Goal: Task Accomplishment & Management: Manage account settings

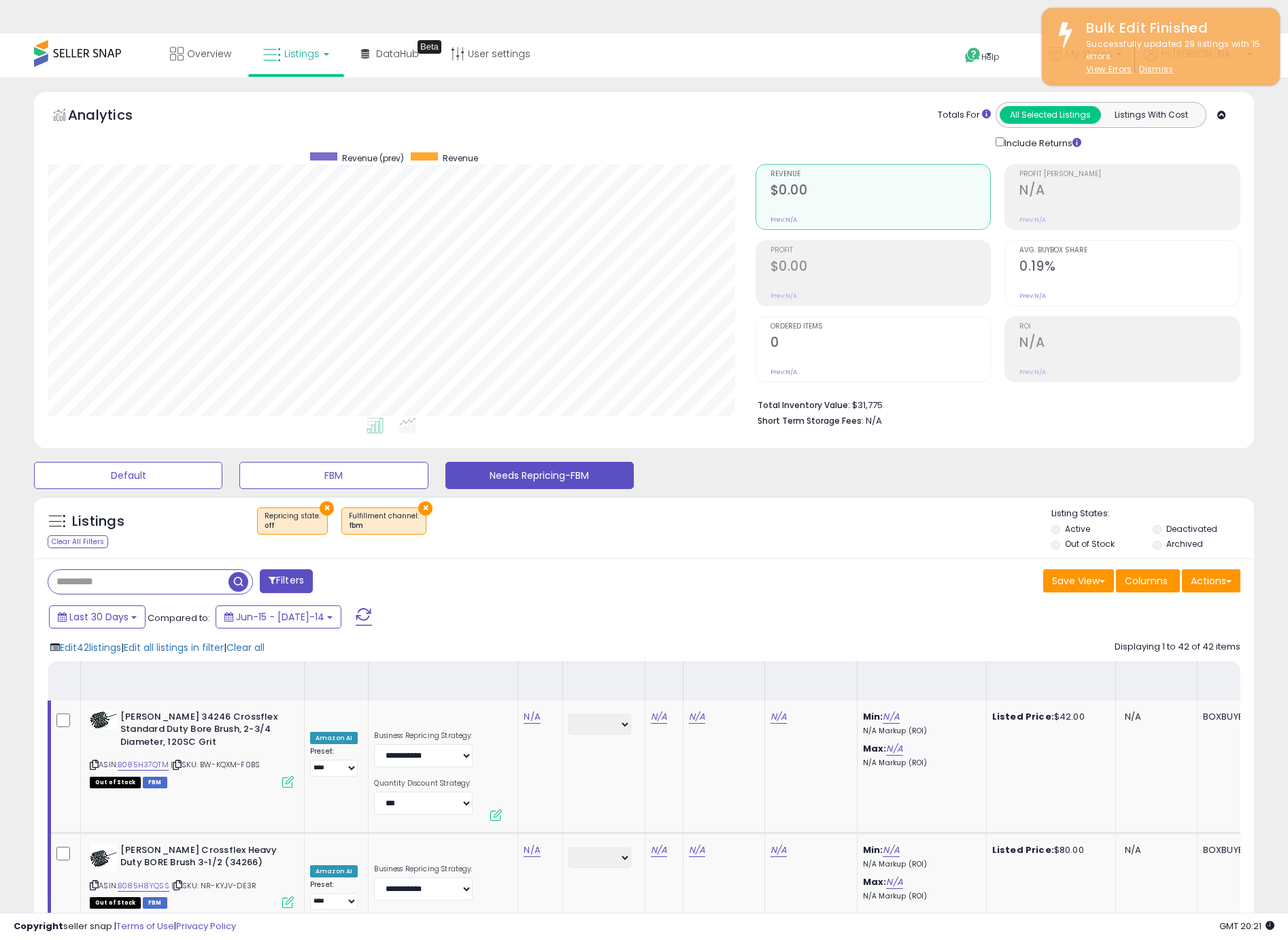
select select "**"
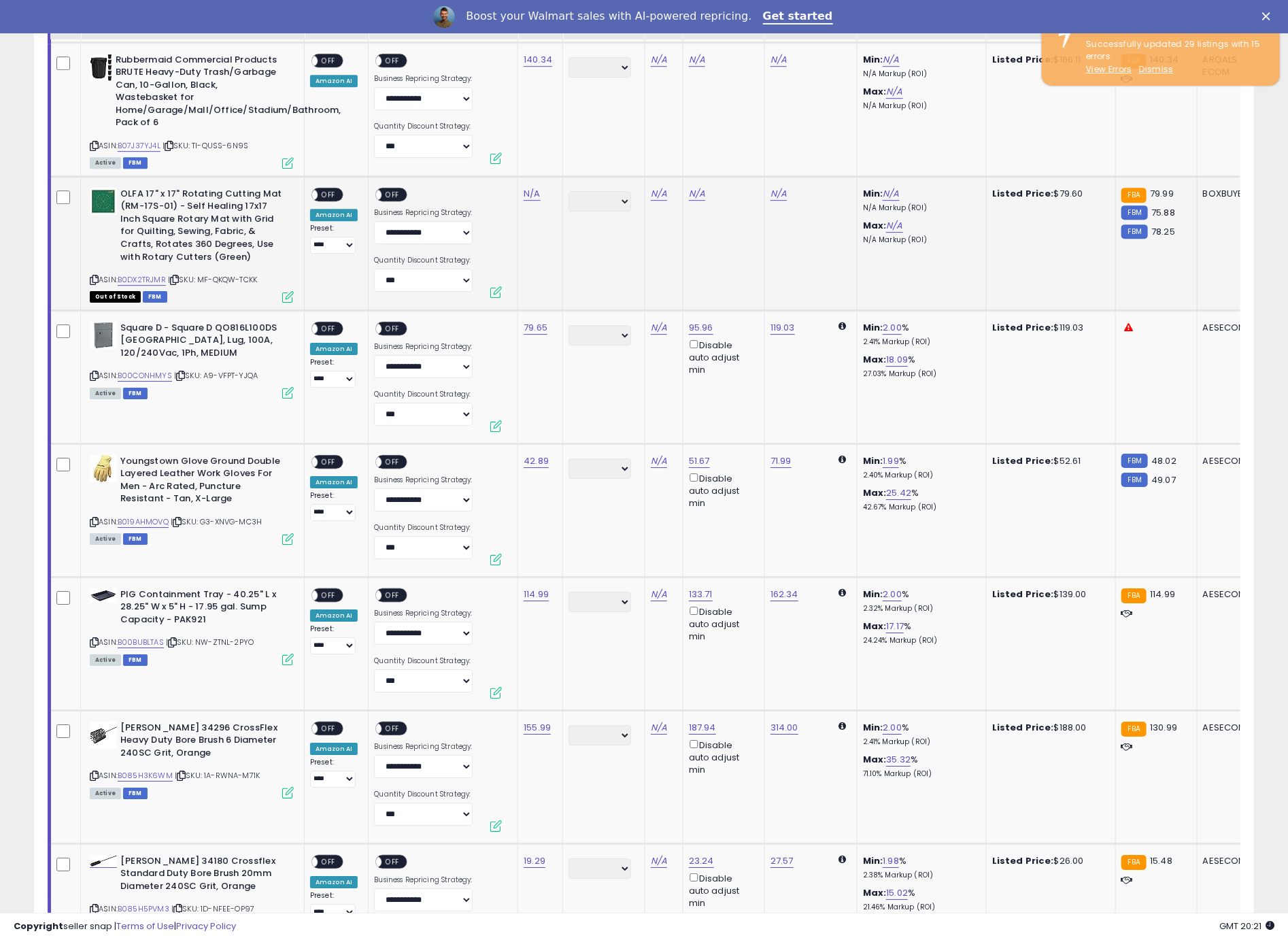
scroll to position [279, 708]
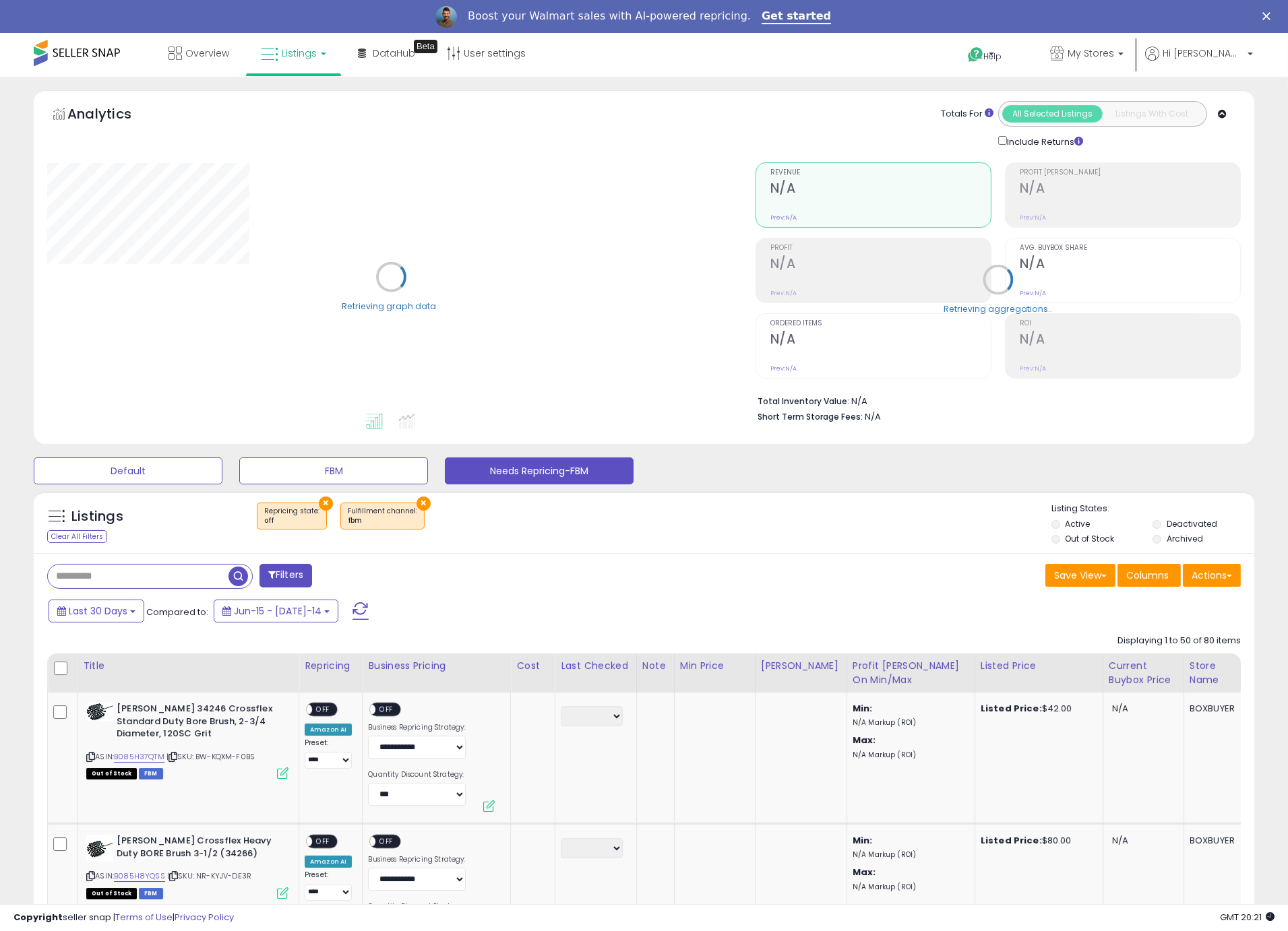
select select "**"
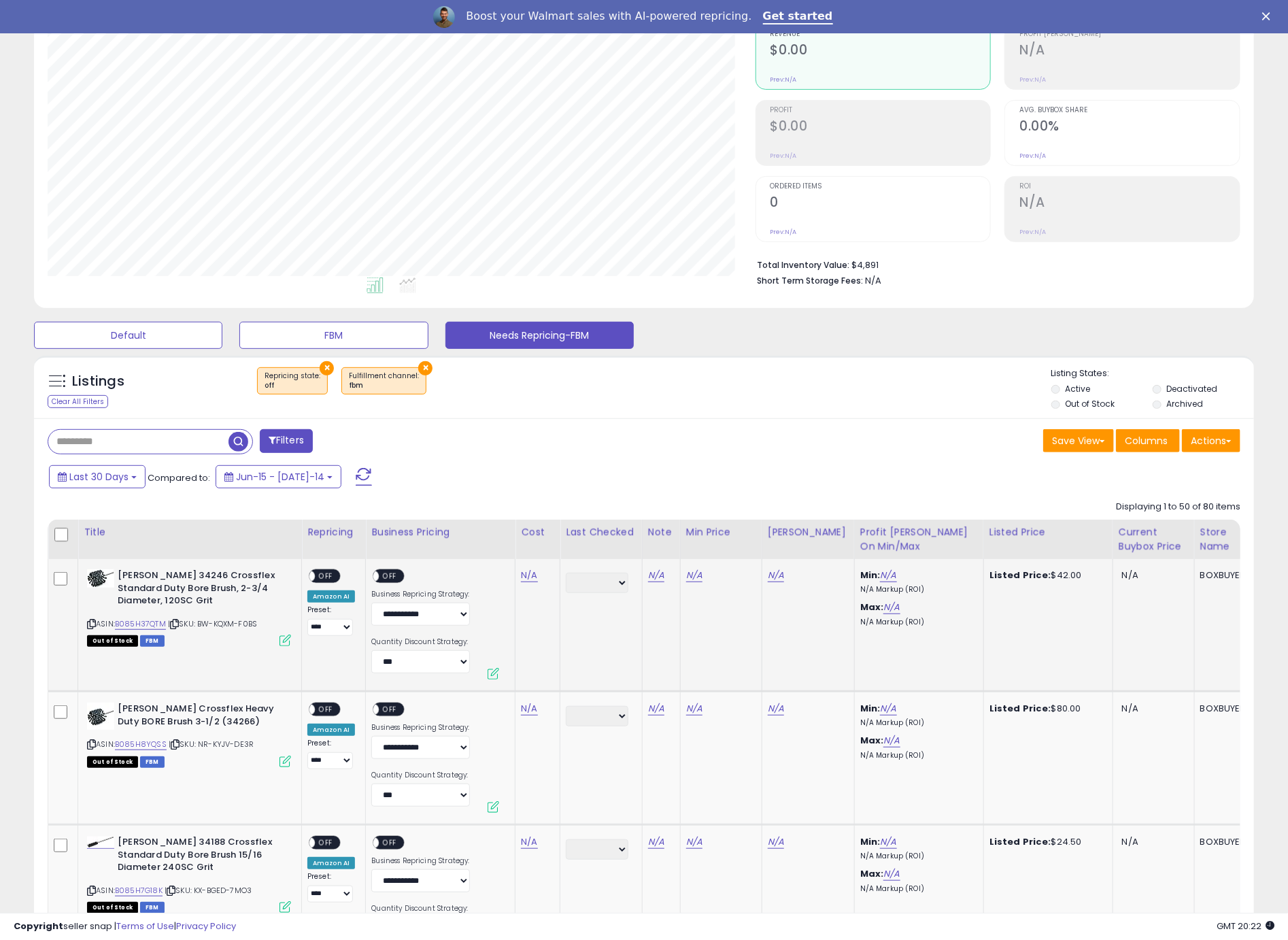
scroll to position [148, 0]
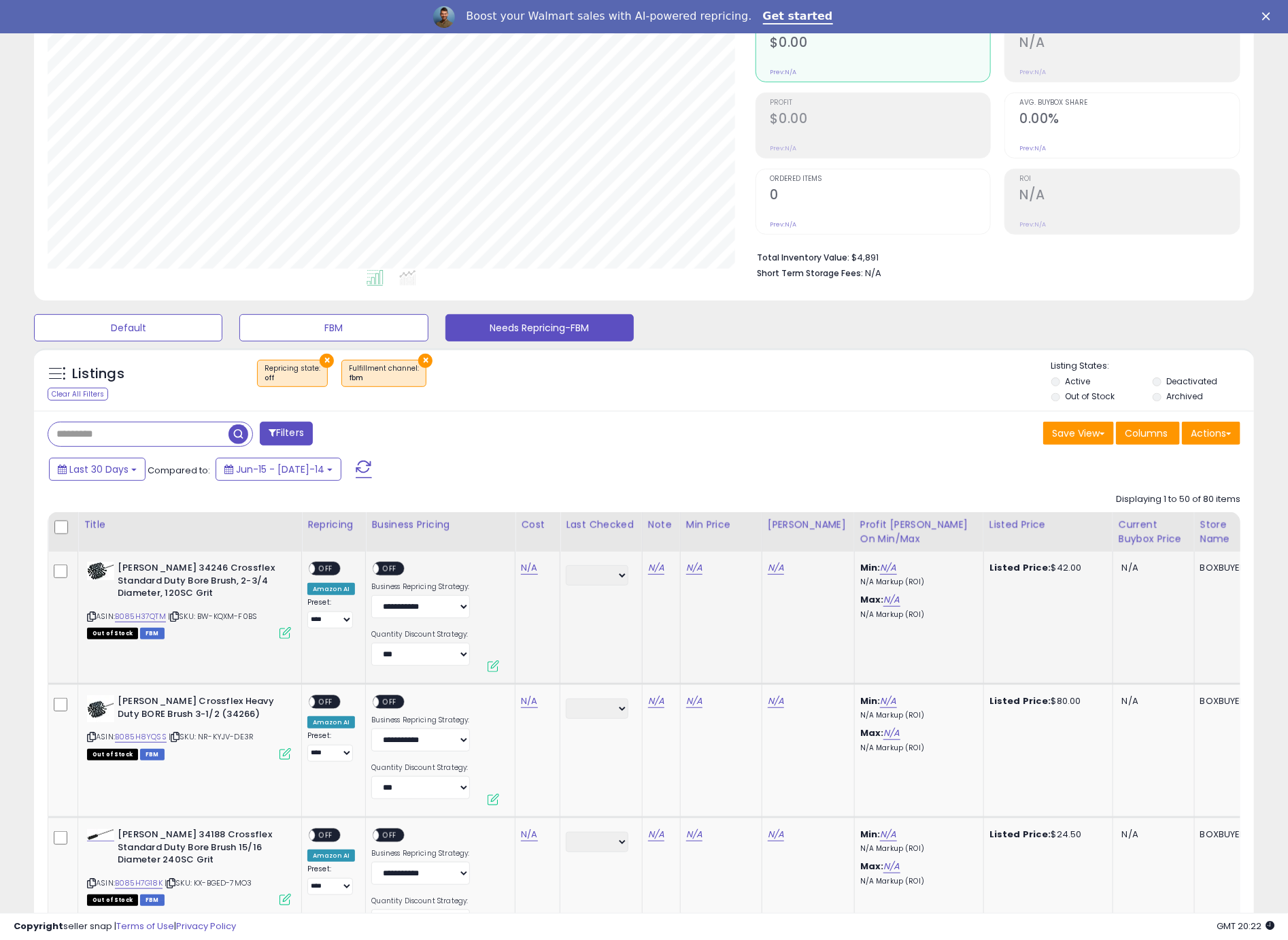
click at [93, 619] on icon at bounding box center [91, 616] width 9 height 8
click at [91, 618] on icon at bounding box center [91, 616] width 9 height 8
click at [528, 569] on link "N/A" at bounding box center [529, 567] width 16 height 14
type input "*****"
click button "submit" at bounding box center [569, 534] width 23 height 21
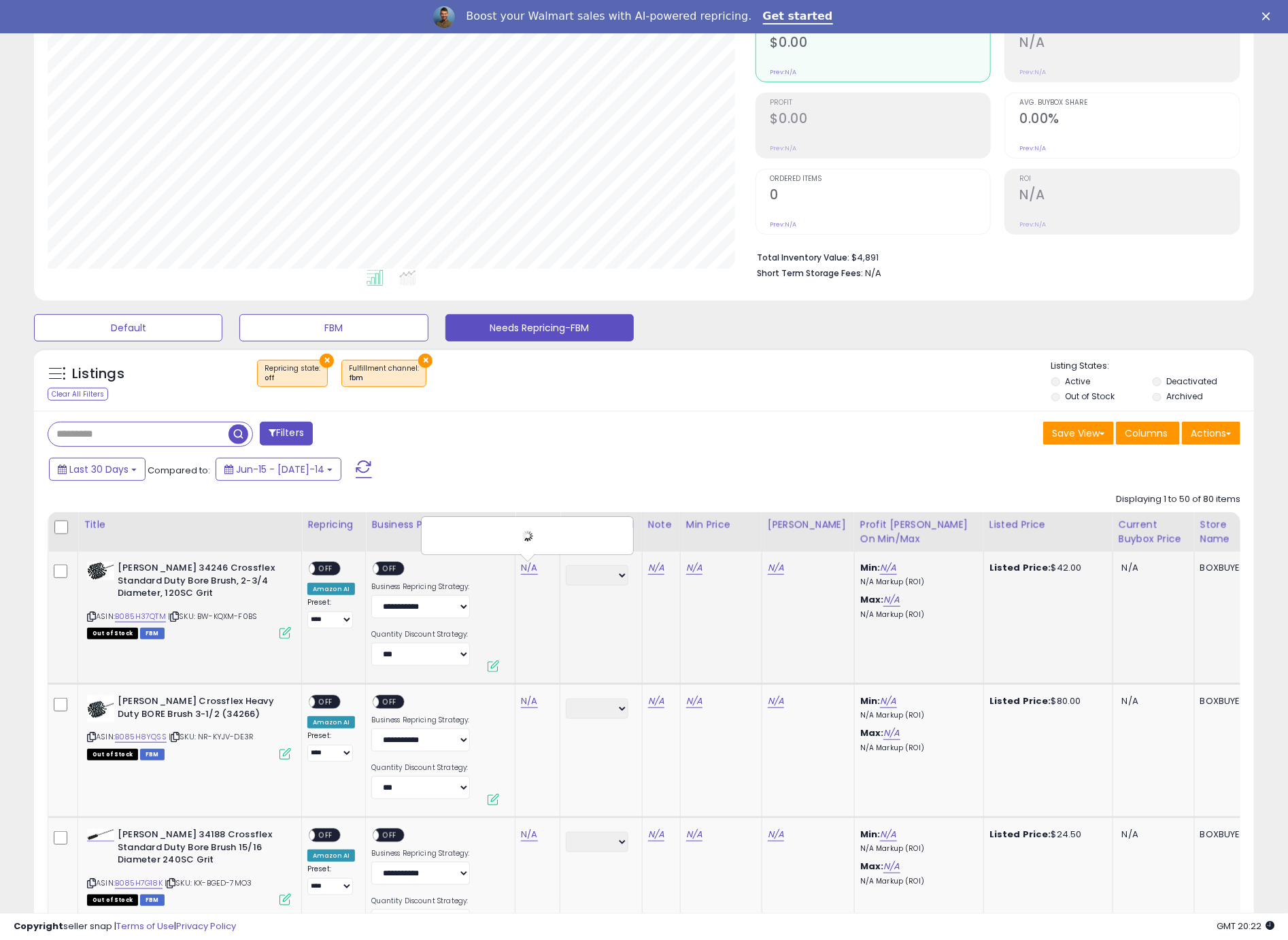
click at [329, 568] on span "OFF" at bounding box center [326, 569] width 22 height 11
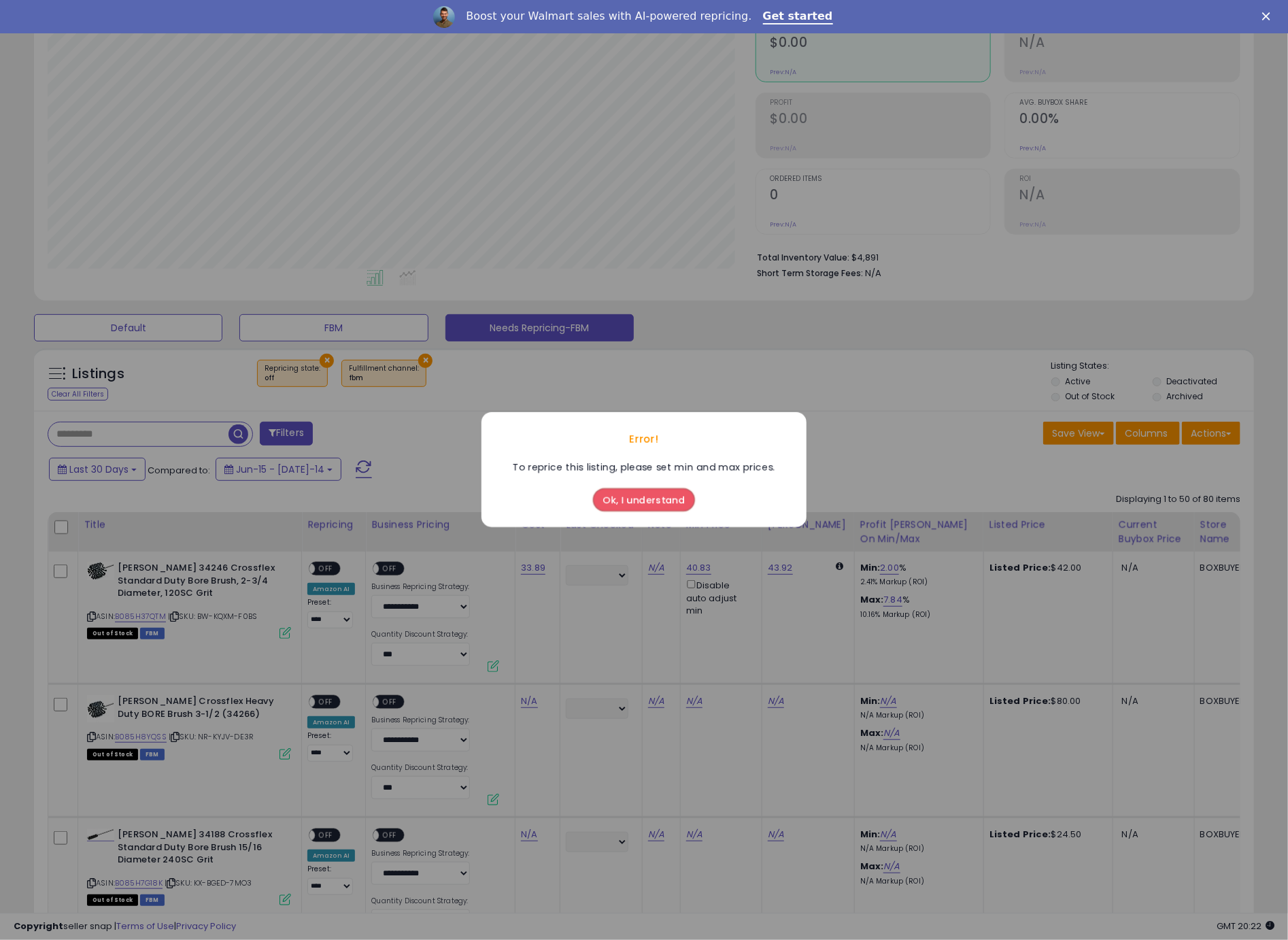
click at [654, 486] on div "Ok, I understand" at bounding box center [643, 497] width 109 height 37
click at [651, 492] on button "Ok, I understand" at bounding box center [643, 501] width 102 height 23
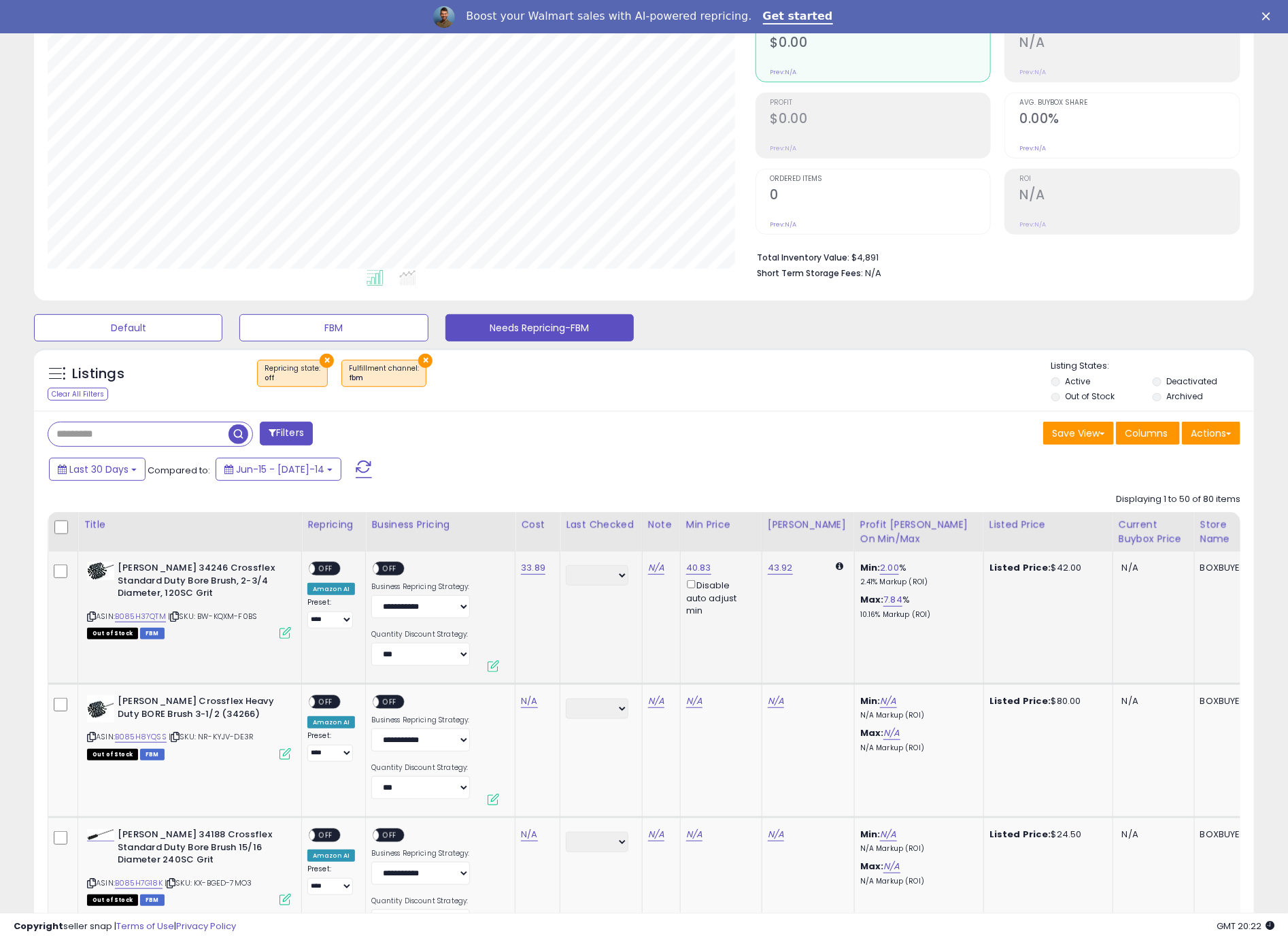
click at [317, 576] on div "ON OFF" at bounding box center [324, 569] width 32 height 14
click at [384, 570] on span "OFF" at bounding box center [390, 569] width 22 height 11
click at [306, 569] on td "**********" at bounding box center [334, 618] width 64 height 133
click at [321, 570] on span "OFF" at bounding box center [326, 569] width 22 height 11
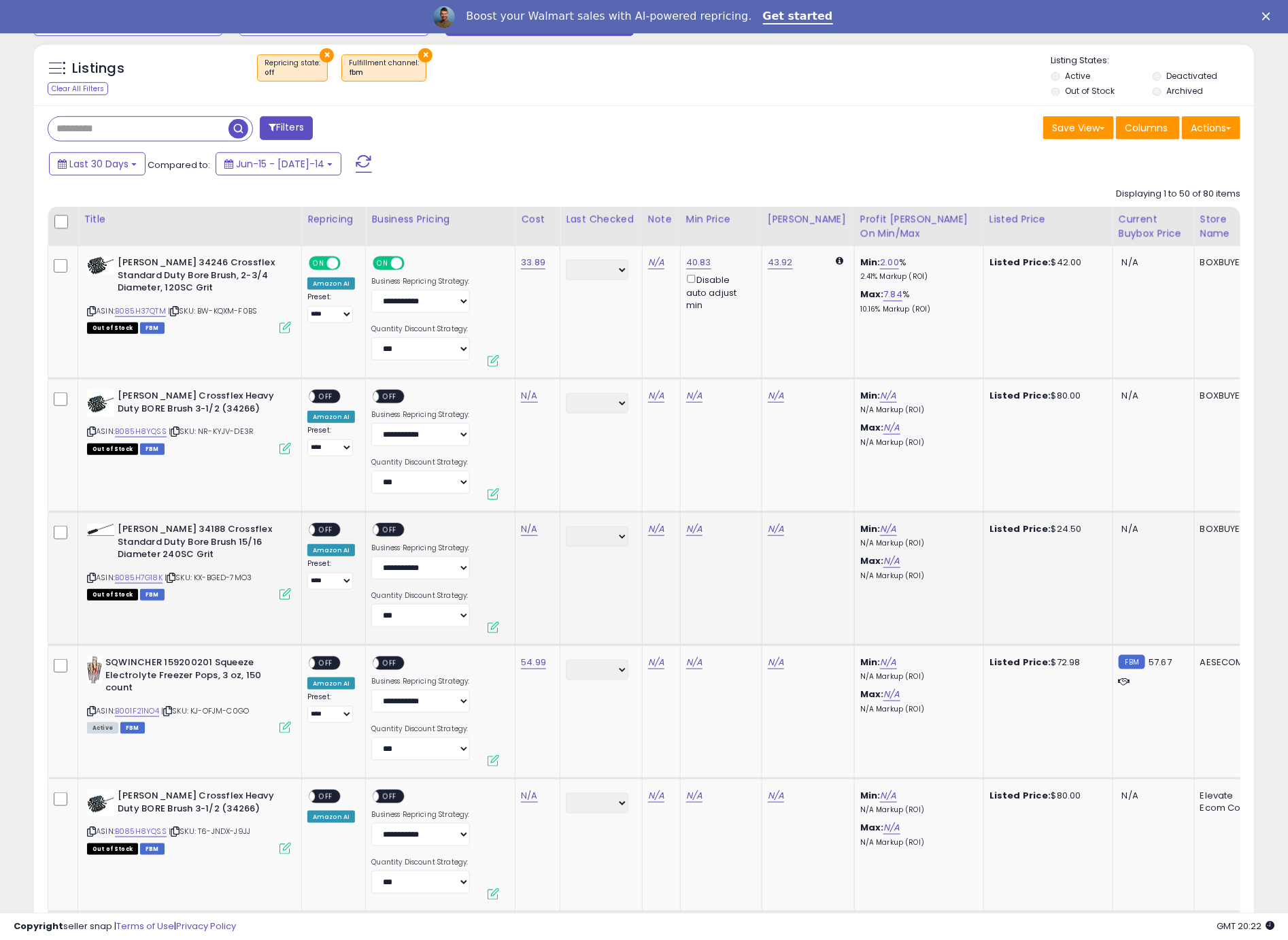
scroll to position [519, 0]
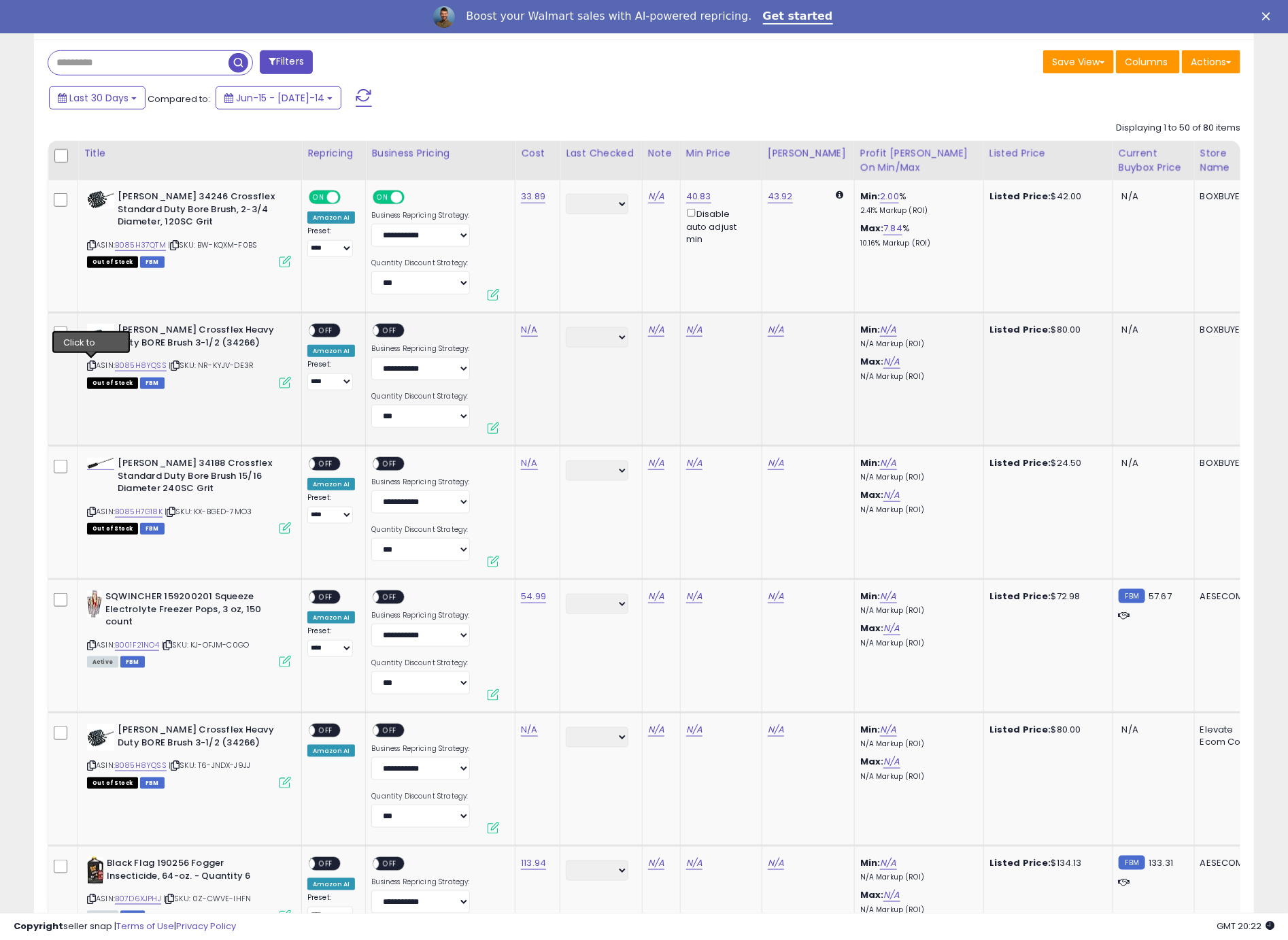
click at [91, 366] on icon at bounding box center [91, 365] width 9 height 8
click at [525, 331] on link "N/A" at bounding box center [529, 329] width 16 height 14
type input "*****"
click button "submit" at bounding box center [569, 295] width 23 height 21
click at [323, 334] on span "OFF" at bounding box center [326, 331] width 22 height 11
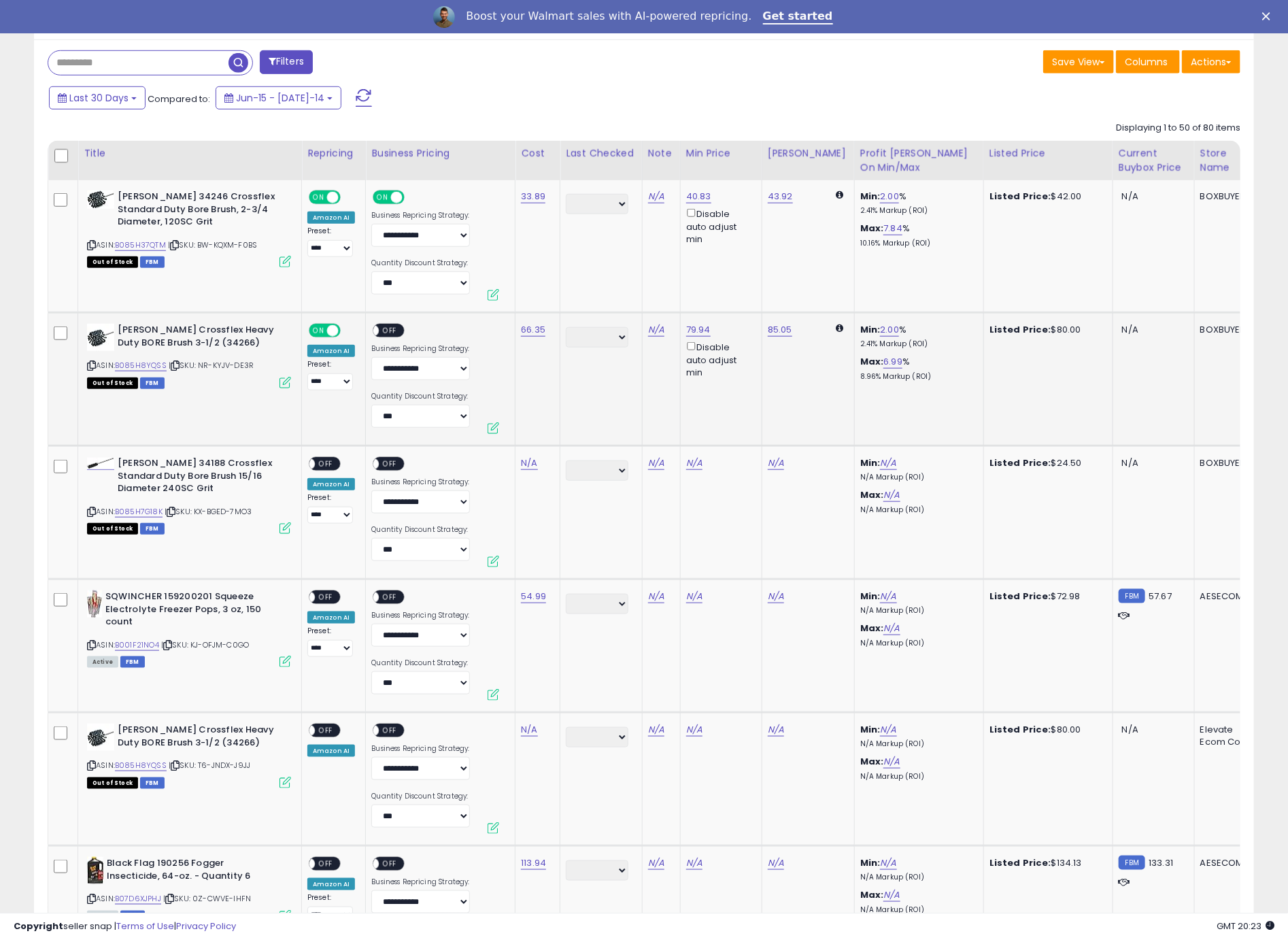
click at [384, 331] on span "OFF" at bounding box center [390, 331] width 22 height 11
click at [93, 508] on icon at bounding box center [91, 512] width 9 height 8
click at [525, 464] on link "N/A" at bounding box center [529, 463] width 16 height 14
type input "*****"
click button "submit" at bounding box center [569, 428] width 23 height 21
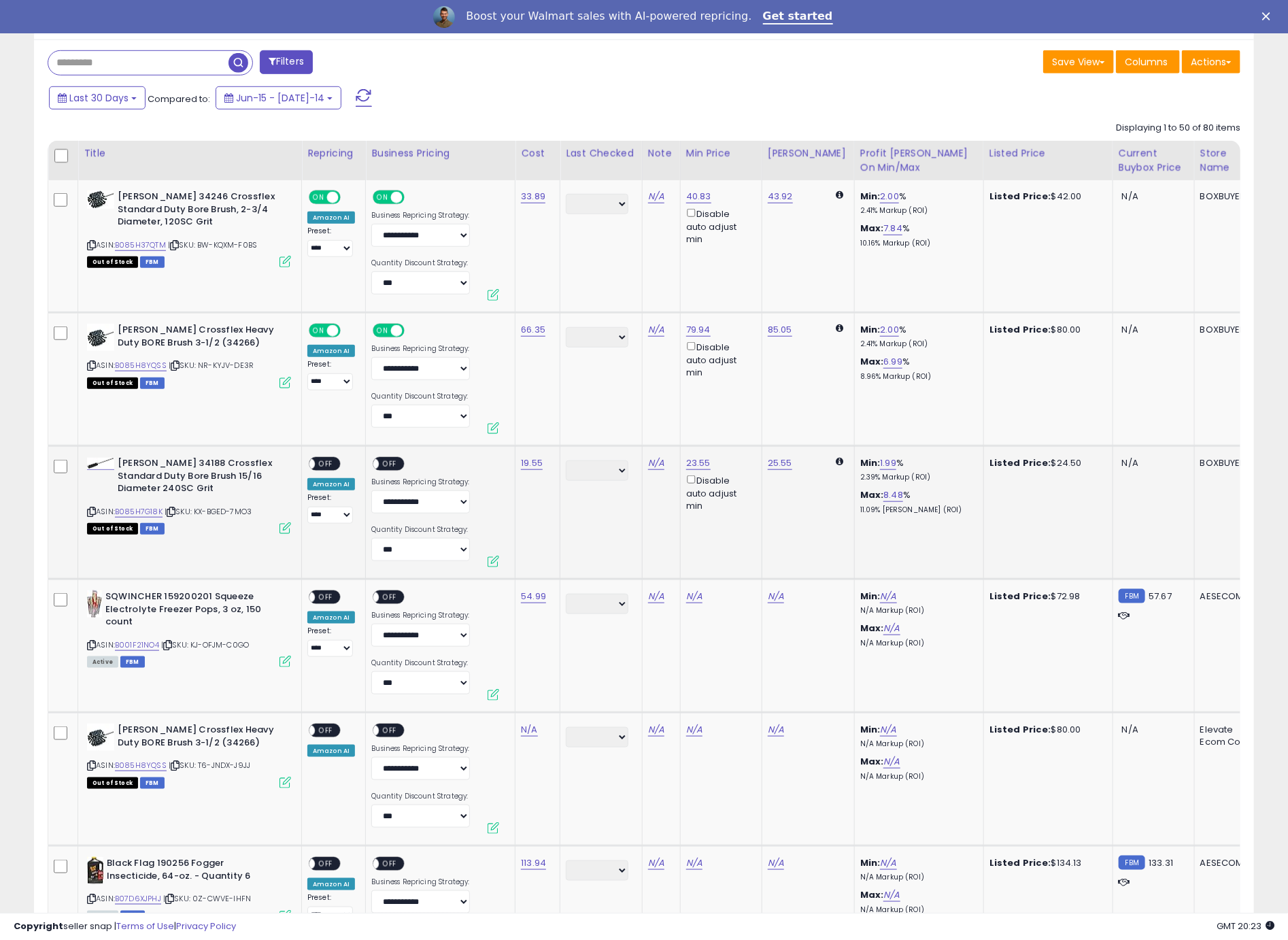
click at [334, 466] on span "OFF" at bounding box center [326, 464] width 22 height 11
click at [407, 461] on div "ON OFF" at bounding box center [394, 466] width 45 height 17
click at [392, 461] on span "OFF" at bounding box center [390, 464] width 22 height 11
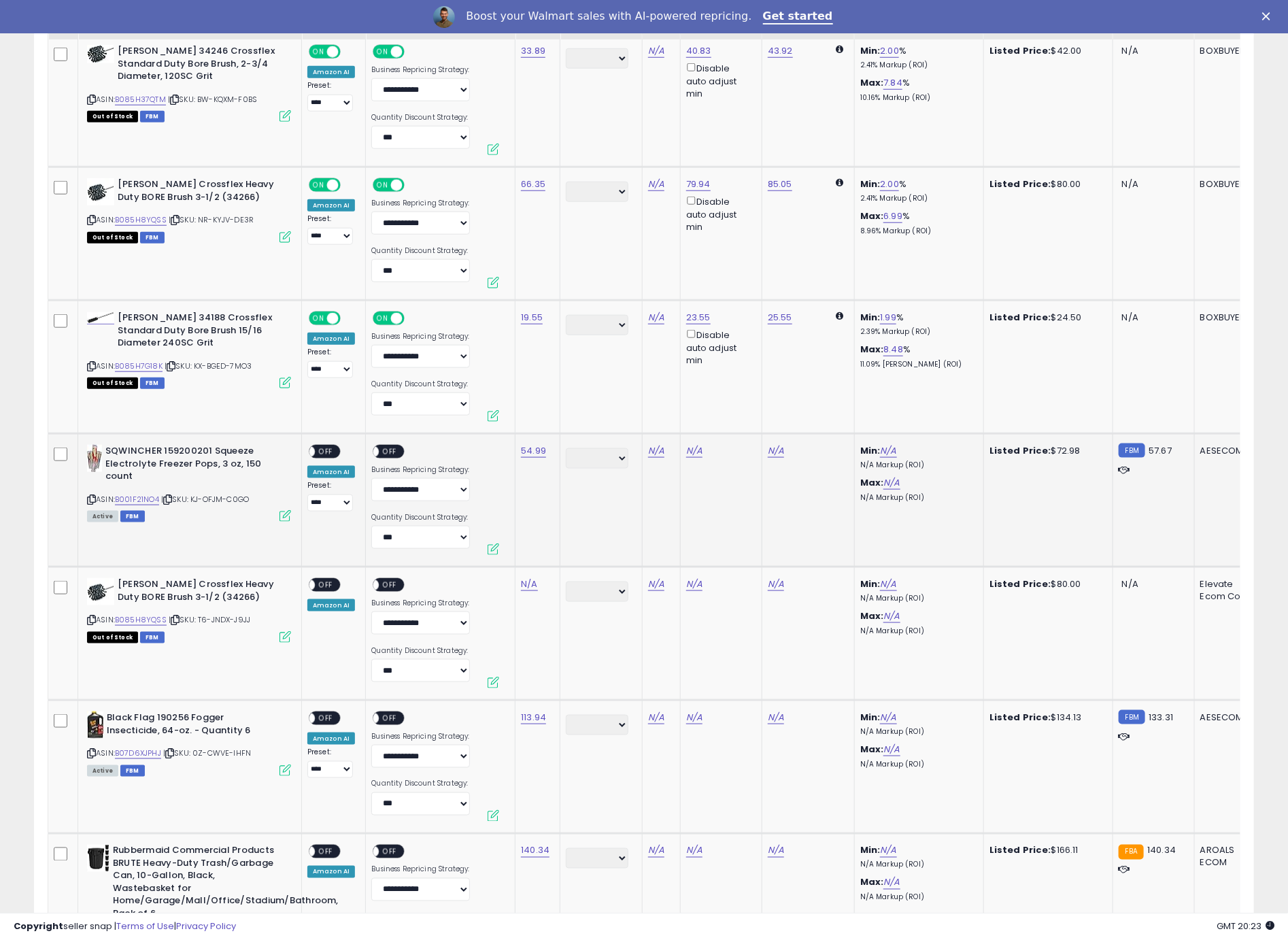
scroll to position [666, 0]
click at [93, 499] on icon at bounding box center [91, 498] width 9 height 8
click at [92, 496] on icon at bounding box center [91, 498] width 9 height 8
click at [702, 448] on div "N/A" at bounding box center [719, 450] width 65 height 12
click at [699, 449] on div "N/A" at bounding box center [719, 450] width 65 height 12
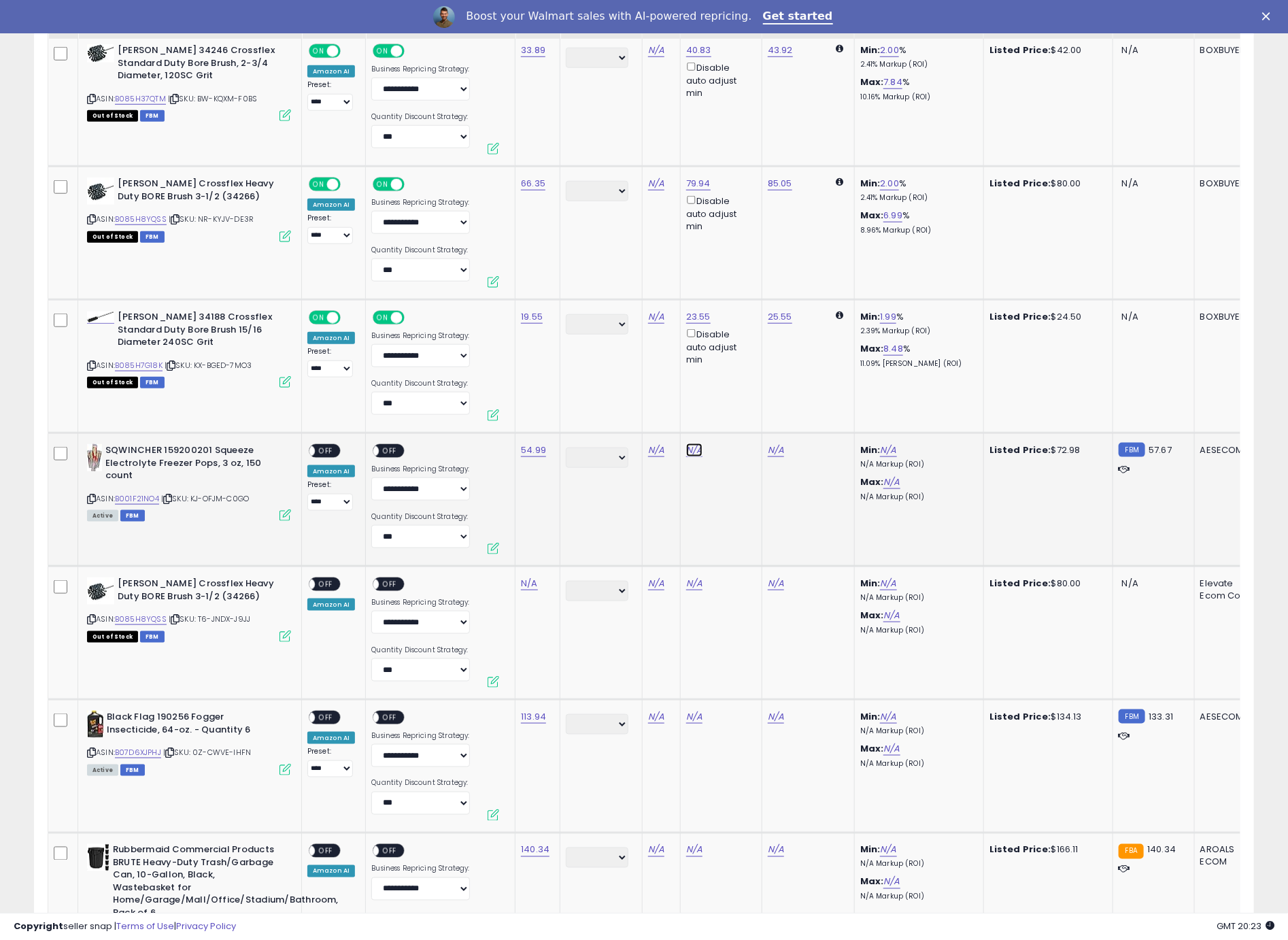
click at [693, 451] on link "N/A" at bounding box center [694, 450] width 16 height 14
type input "*****"
click button "submit" at bounding box center [731, 401] width 23 height 21
click at [319, 454] on div "ON OFF" at bounding box center [303, 452] width 32 height 11
click at [329, 450] on span "OFF" at bounding box center [326, 452] width 22 height 11
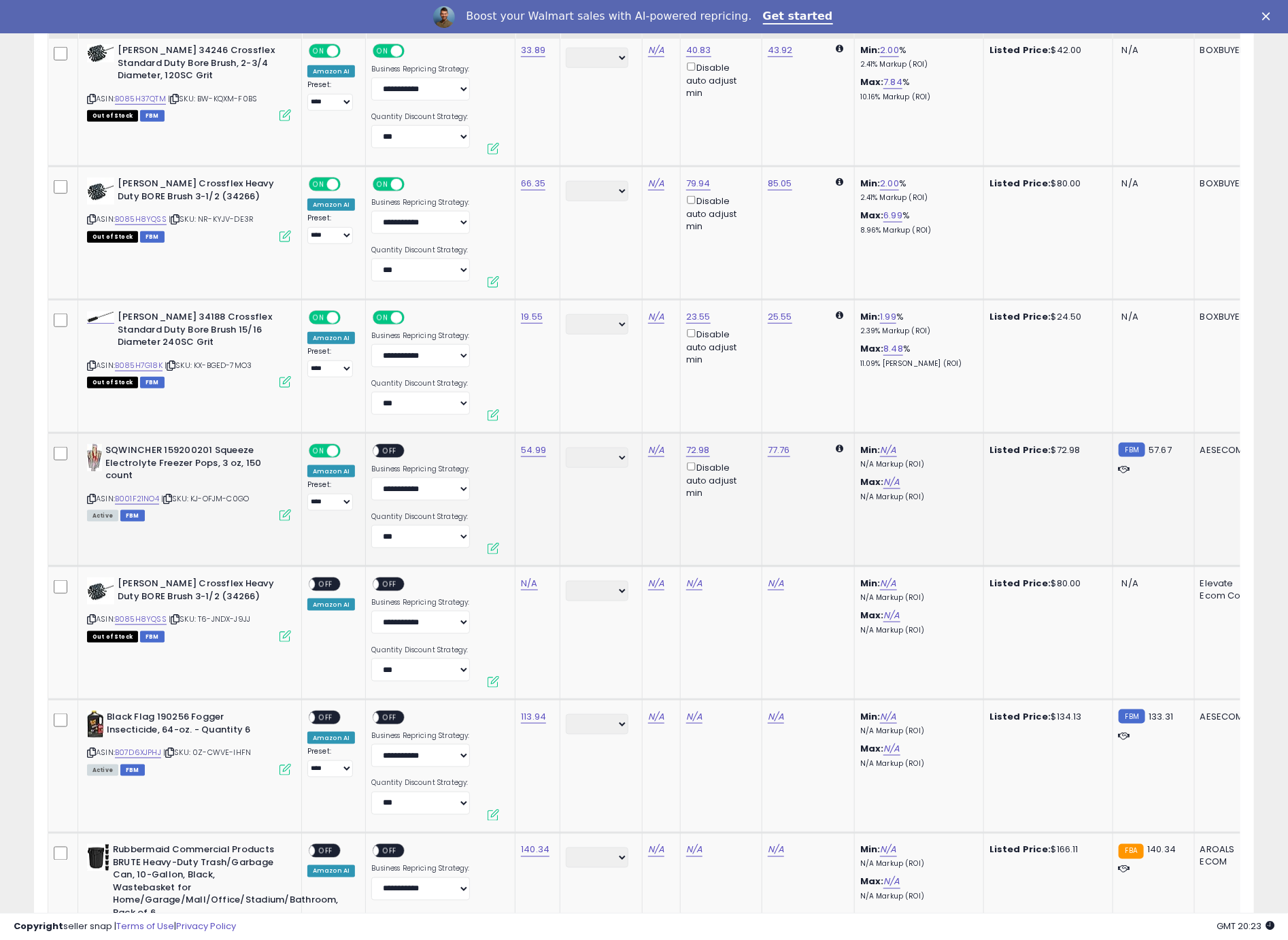
click at [383, 452] on div "ON OFF" at bounding box center [367, 452] width 32 height 11
click at [395, 452] on span "OFF" at bounding box center [390, 452] width 22 height 11
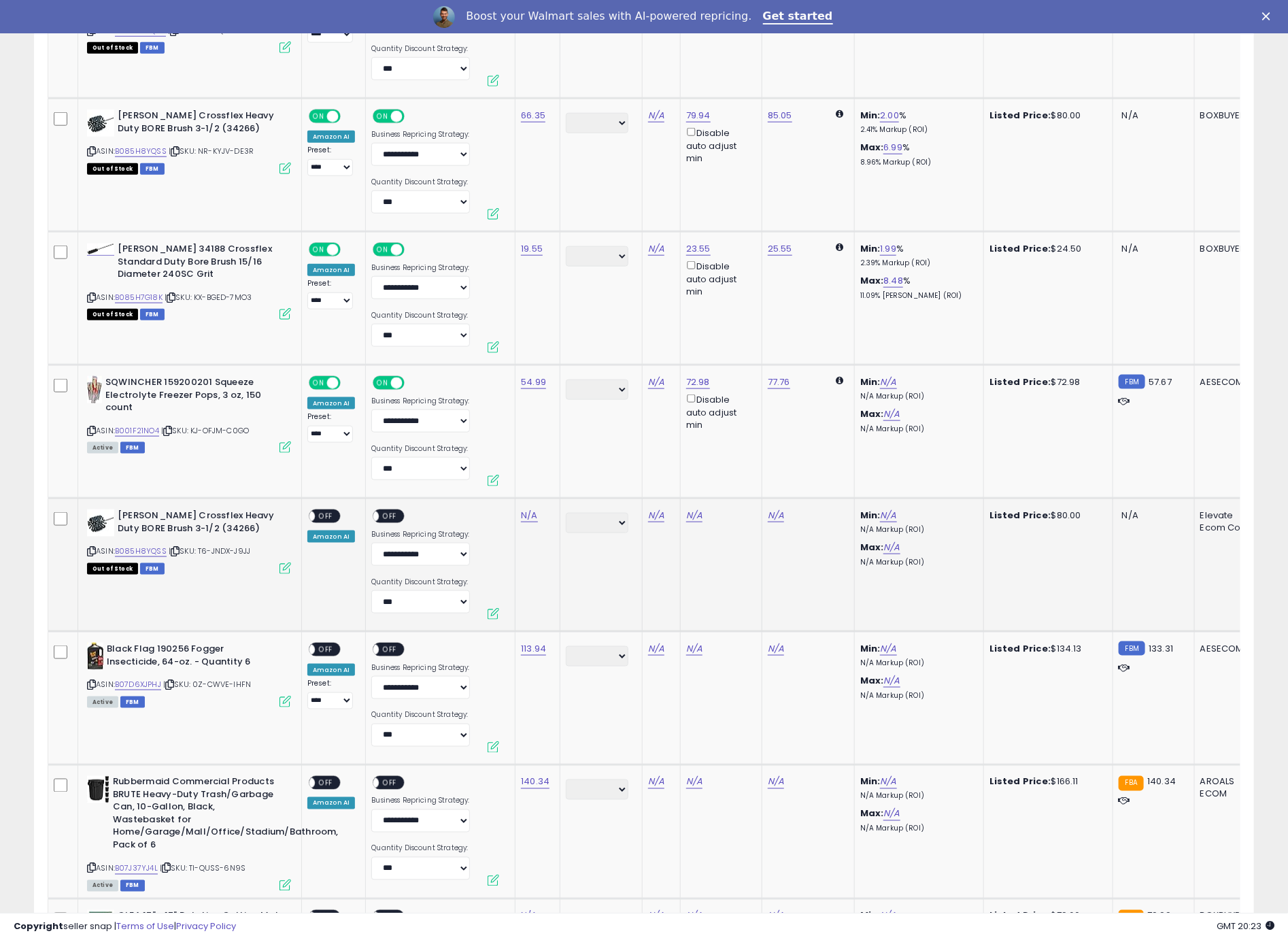
scroll to position [785, 0]
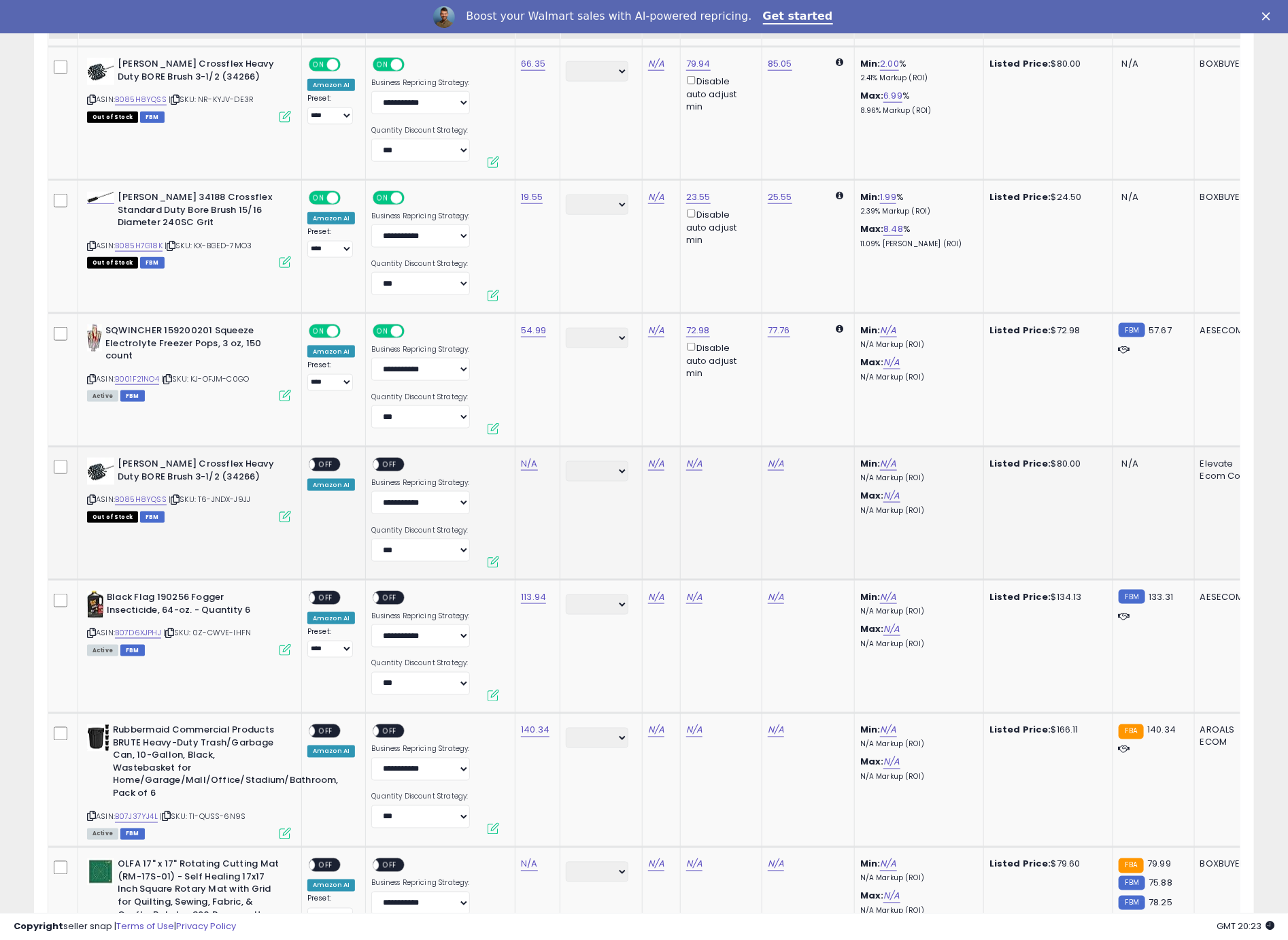
click at [96, 498] on div "ASIN: B085H8YQSS | SKU: T6-JNDX-J9JJ Out of Stock FBM" at bounding box center [188, 489] width 204 height 63
click at [93, 497] on icon at bounding box center [91, 499] width 9 height 8
click at [525, 463] on link "N/A" at bounding box center [529, 464] width 16 height 14
type input "*****"
click button "submit" at bounding box center [569, 427] width 23 height 21
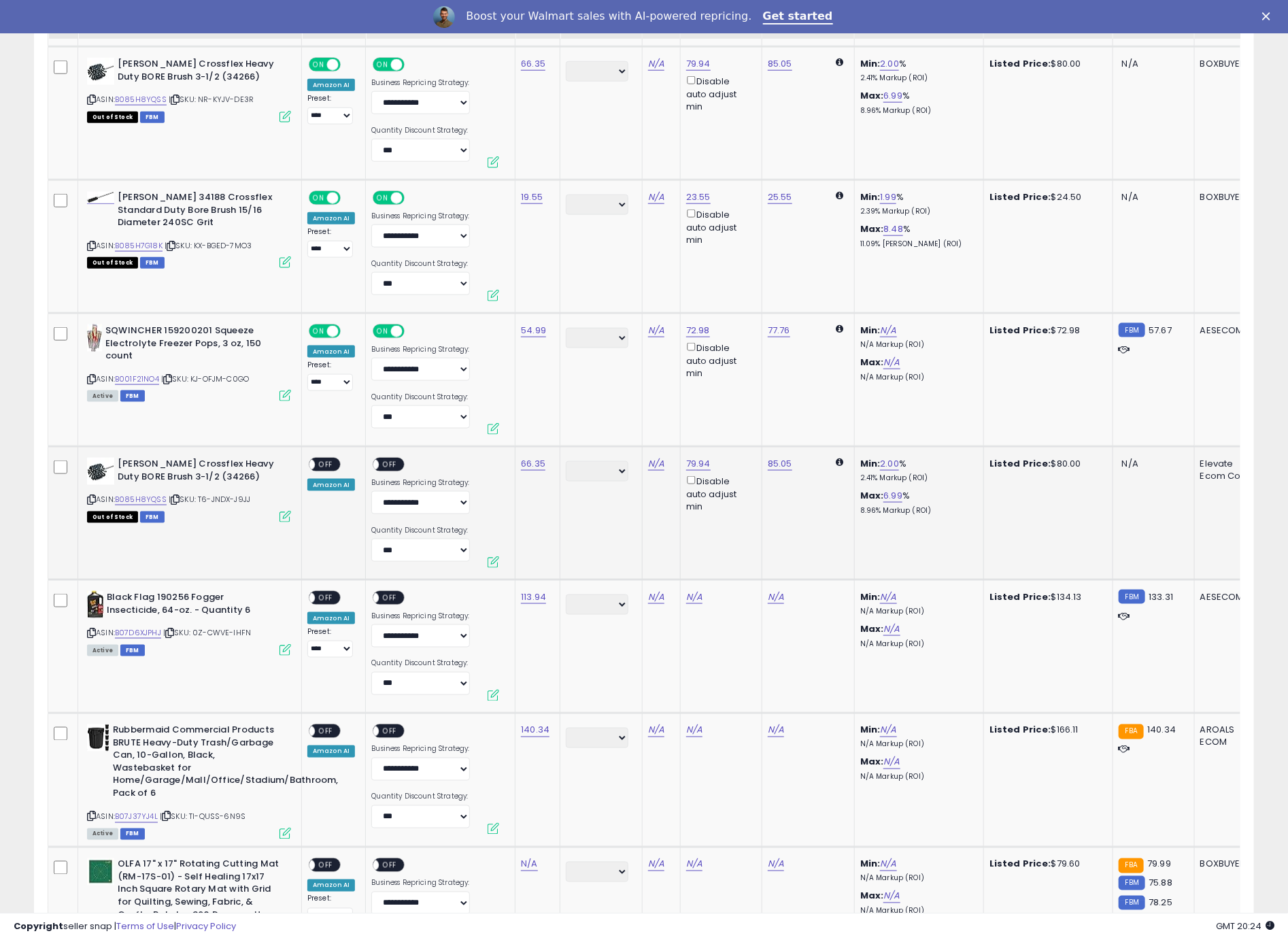
click at [334, 466] on span "OFF" at bounding box center [326, 465] width 22 height 11
click at [395, 463] on span "OFF" at bounding box center [390, 465] width 22 height 11
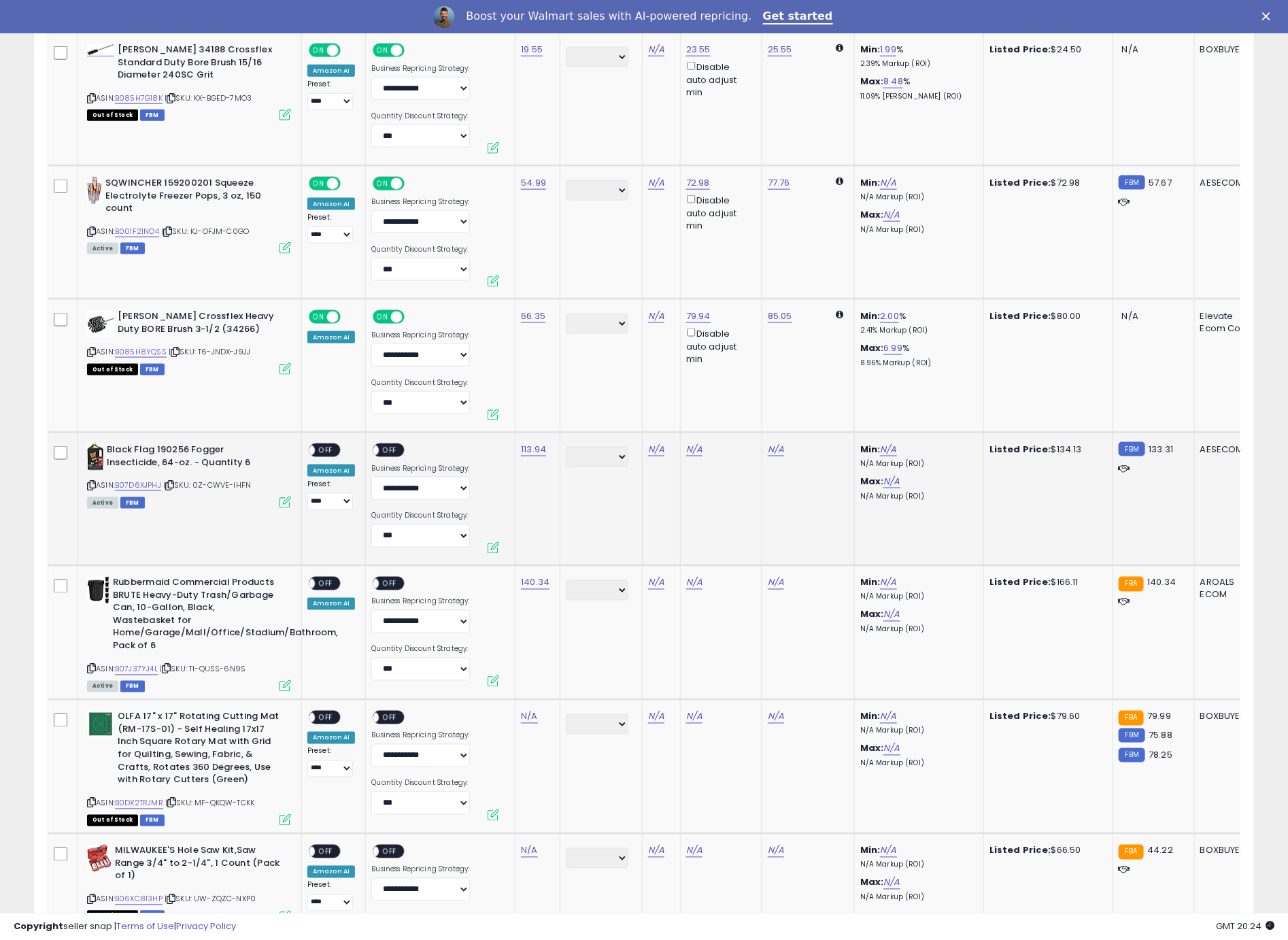
scroll to position [939, 0]
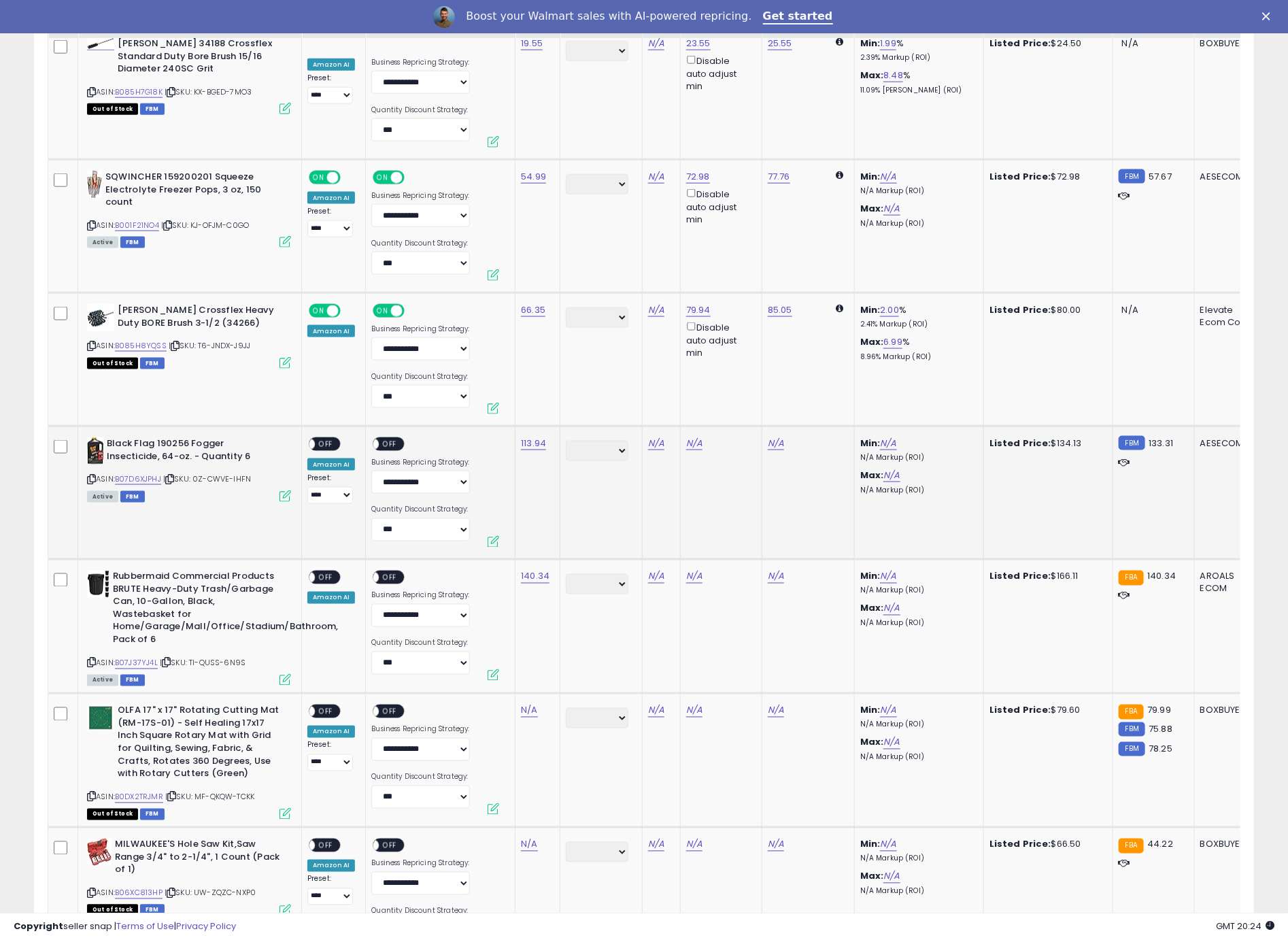
click at [90, 479] on icon at bounding box center [91, 479] width 9 height 8
click at [686, 444] on link "N/A" at bounding box center [694, 443] width 16 height 14
type input "******"
click button "submit" at bounding box center [731, 393] width 23 height 21
click at [880, 444] on link "N/A" at bounding box center [888, 443] width 16 height 14
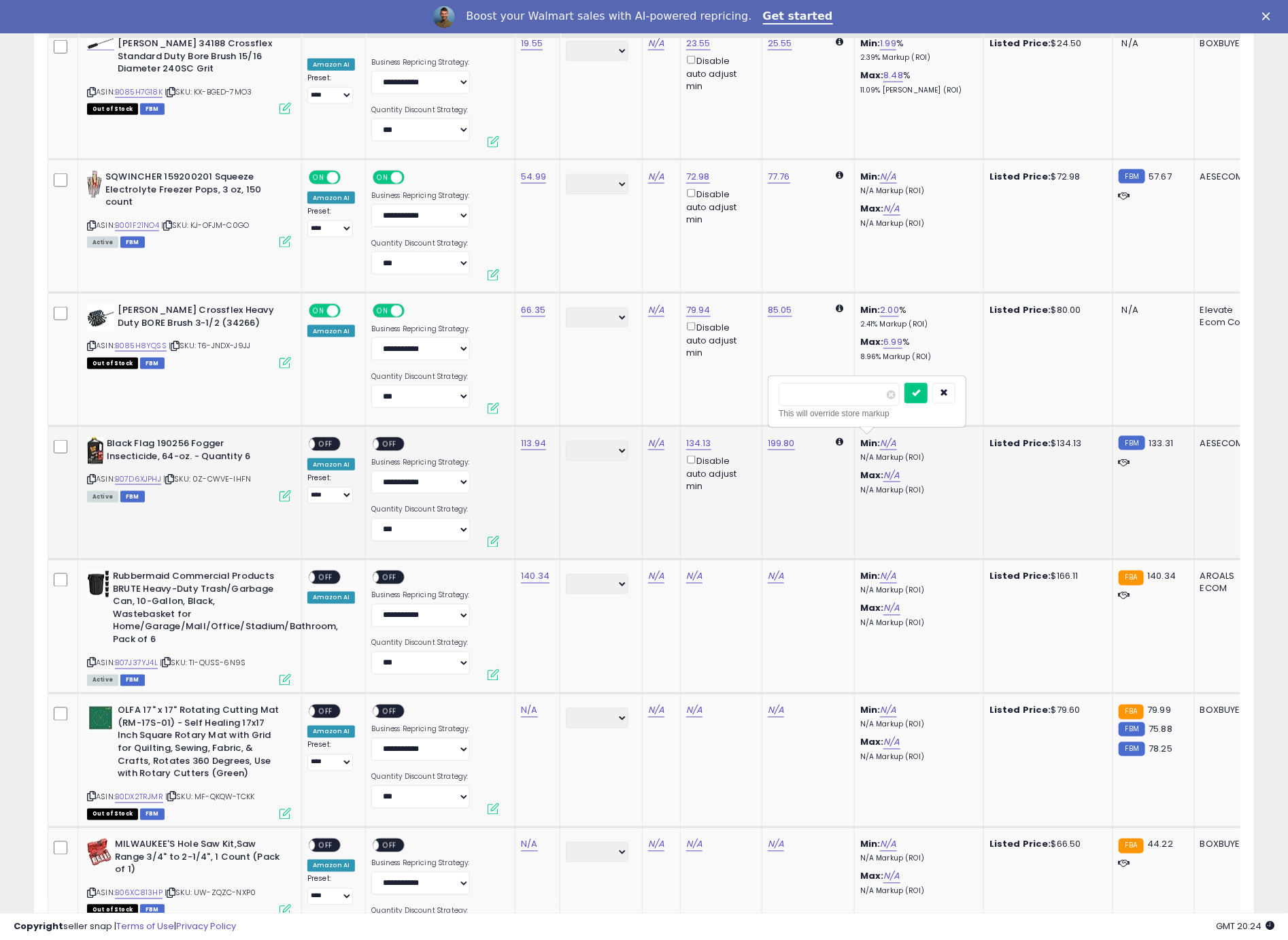
type input "*"
click button "submit" at bounding box center [916, 393] width 23 height 21
click at [659, 408] on div "This will override store markup" at bounding box center [686, 413] width 177 height 14
click at [655, 400] on input "******" at bounding box center [658, 395] width 121 height 23
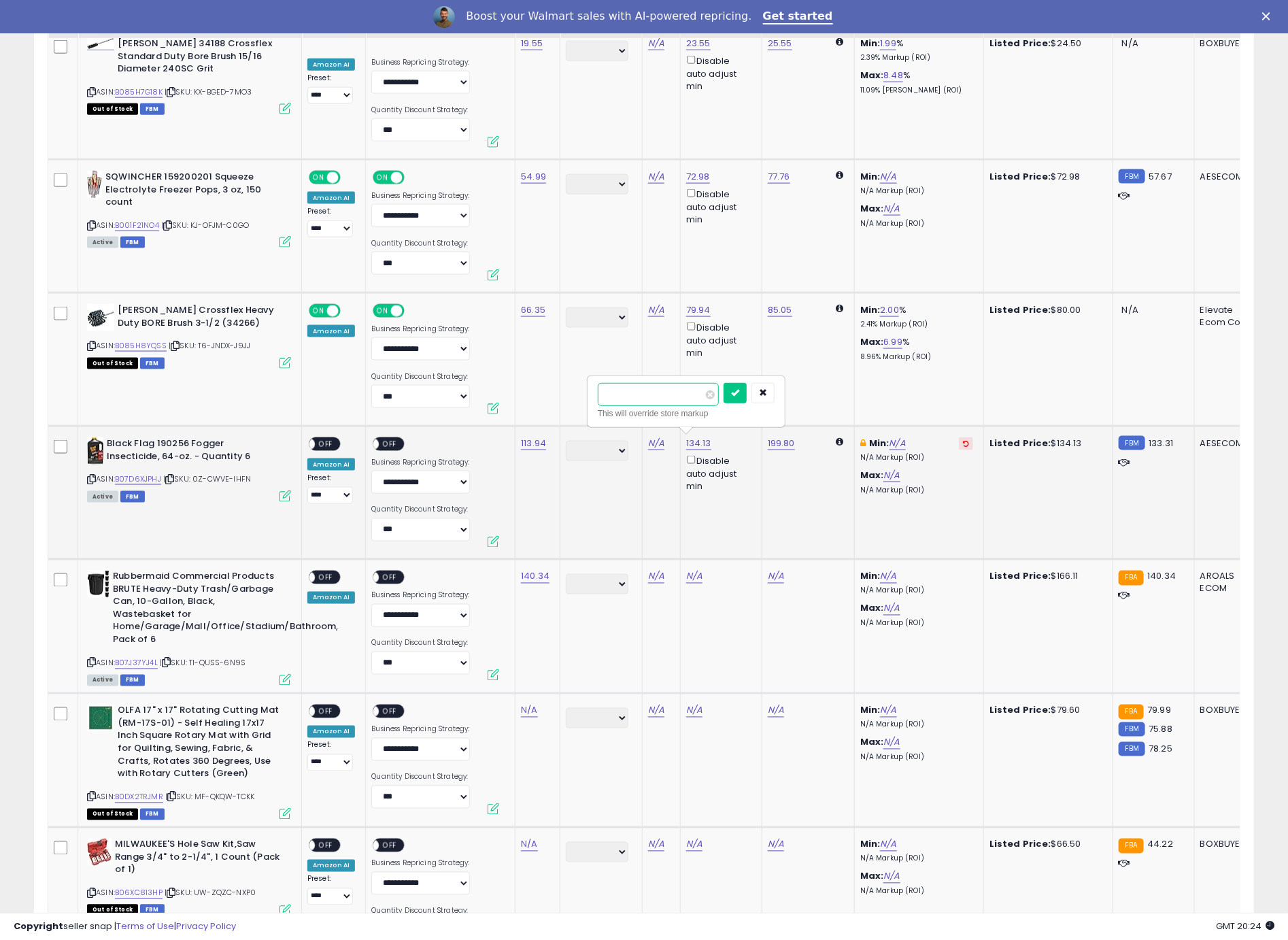
click at [655, 400] on input "******" at bounding box center [658, 395] width 121 height 23
type input "******"
click button "submit" at bounding box center [735, 393] width 23 height 21
click at [333, 442] on span "OFF" at bounding box center [326, 444] width 22 height 11
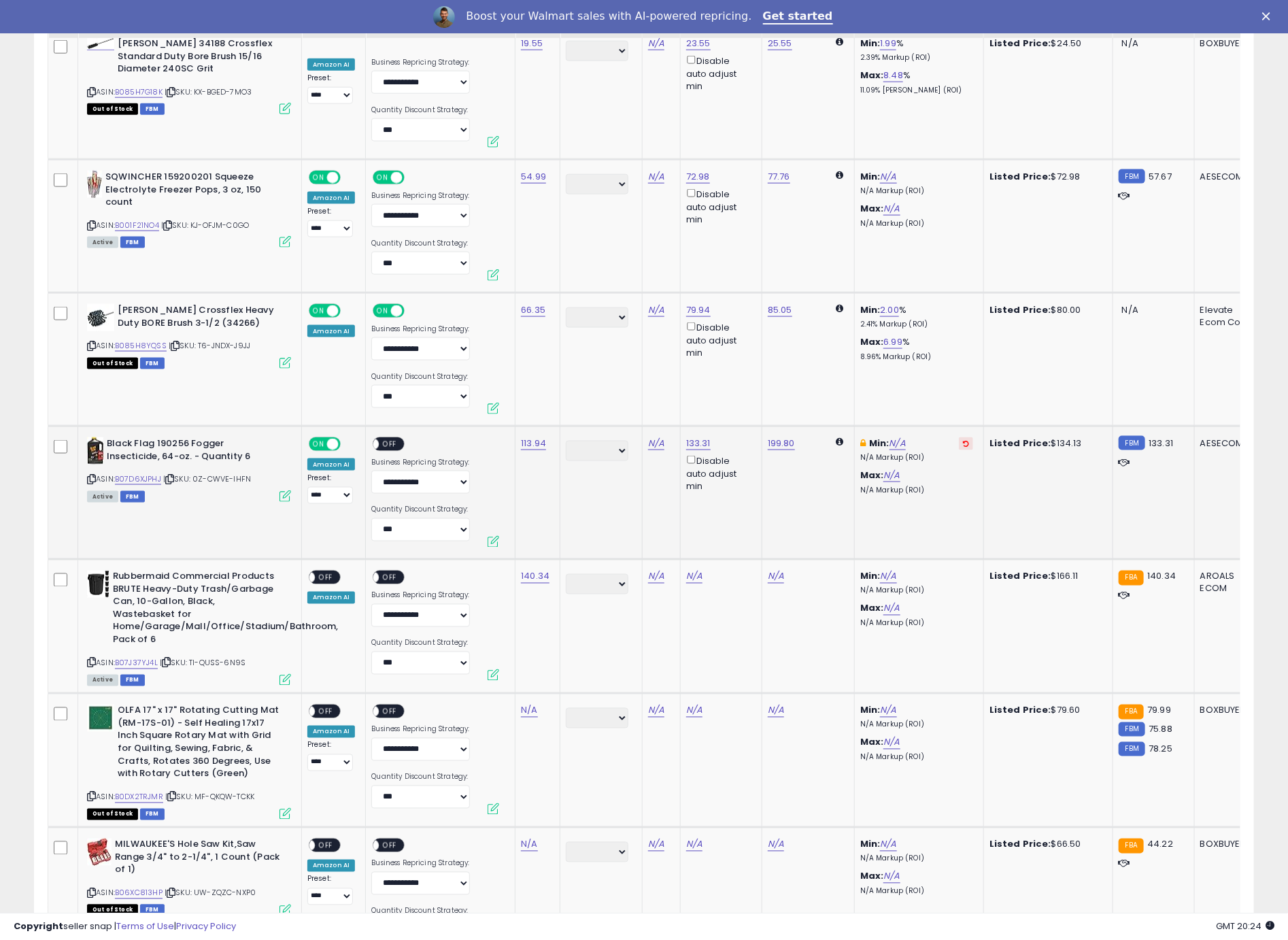
click at [387, 443] on span "OFF" at bounding box center [390, 444] width 22 height 11
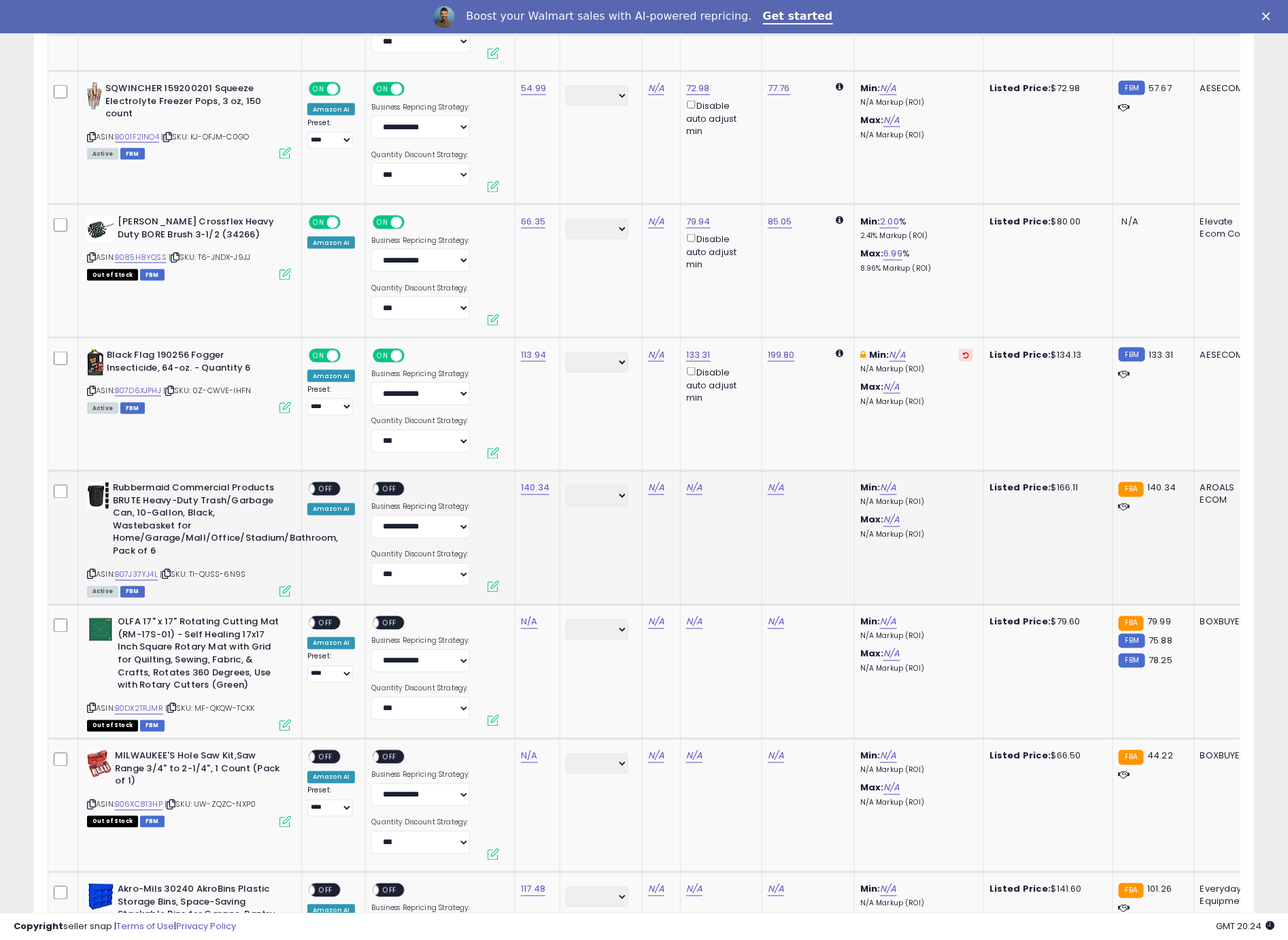
scroll to position [1027, 0]
click at [90, 572] on icon at bounding box center [91, 574] width 9 height 8
click at [697, 490] on link "N/A" at bounding box center [694, 487] width 16 height 14
type input "******"
click button "submit" at bounding box center [731, 437] width 23 height 21
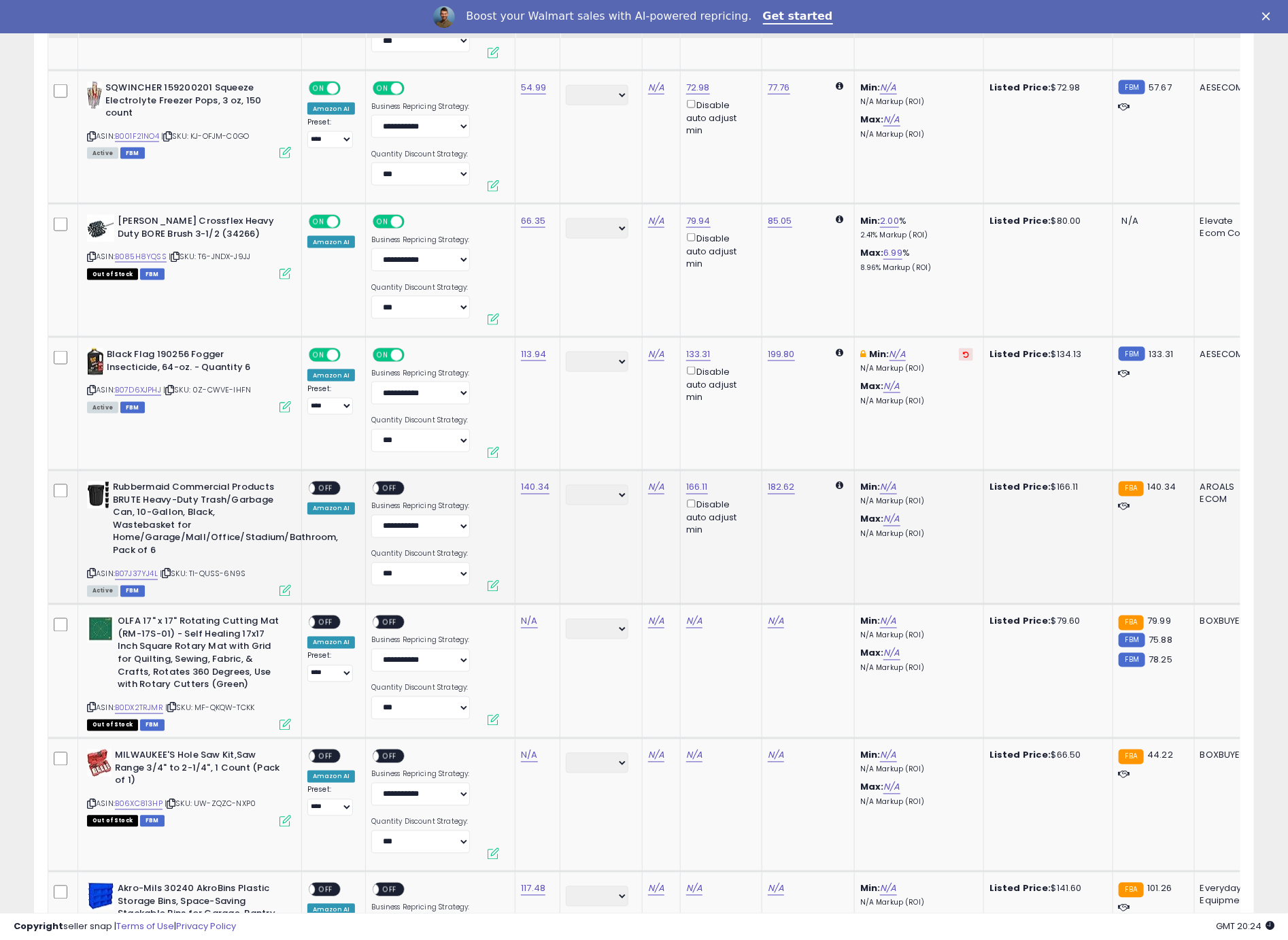
click at [319, 486] on span "OFF" at bounding box center [326, 488] width 22 height 11
click at [387, 484] on span "OFF" at bounding box center [390, 488] width 22 height 11
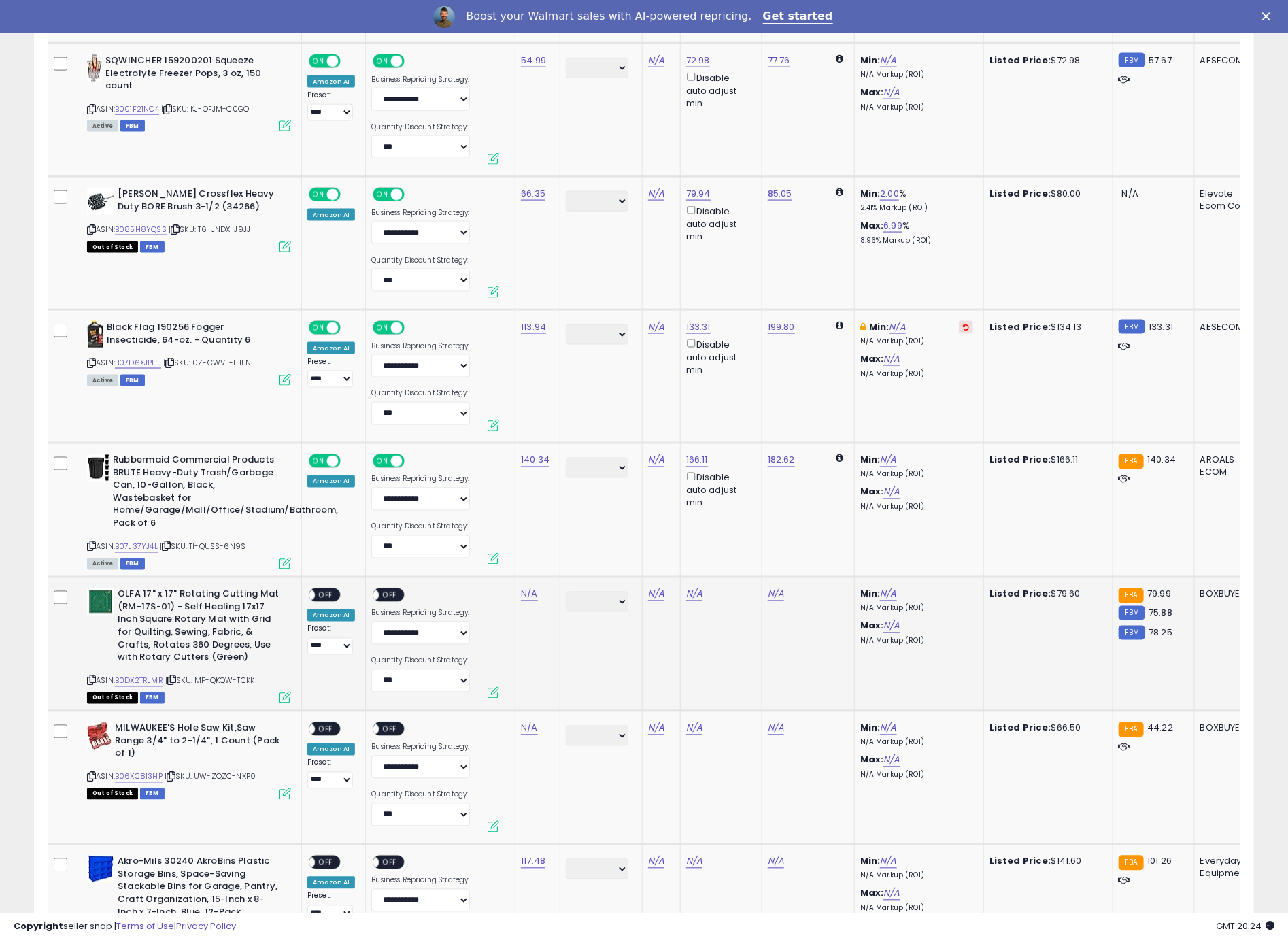
scroll to position [1279, 0]
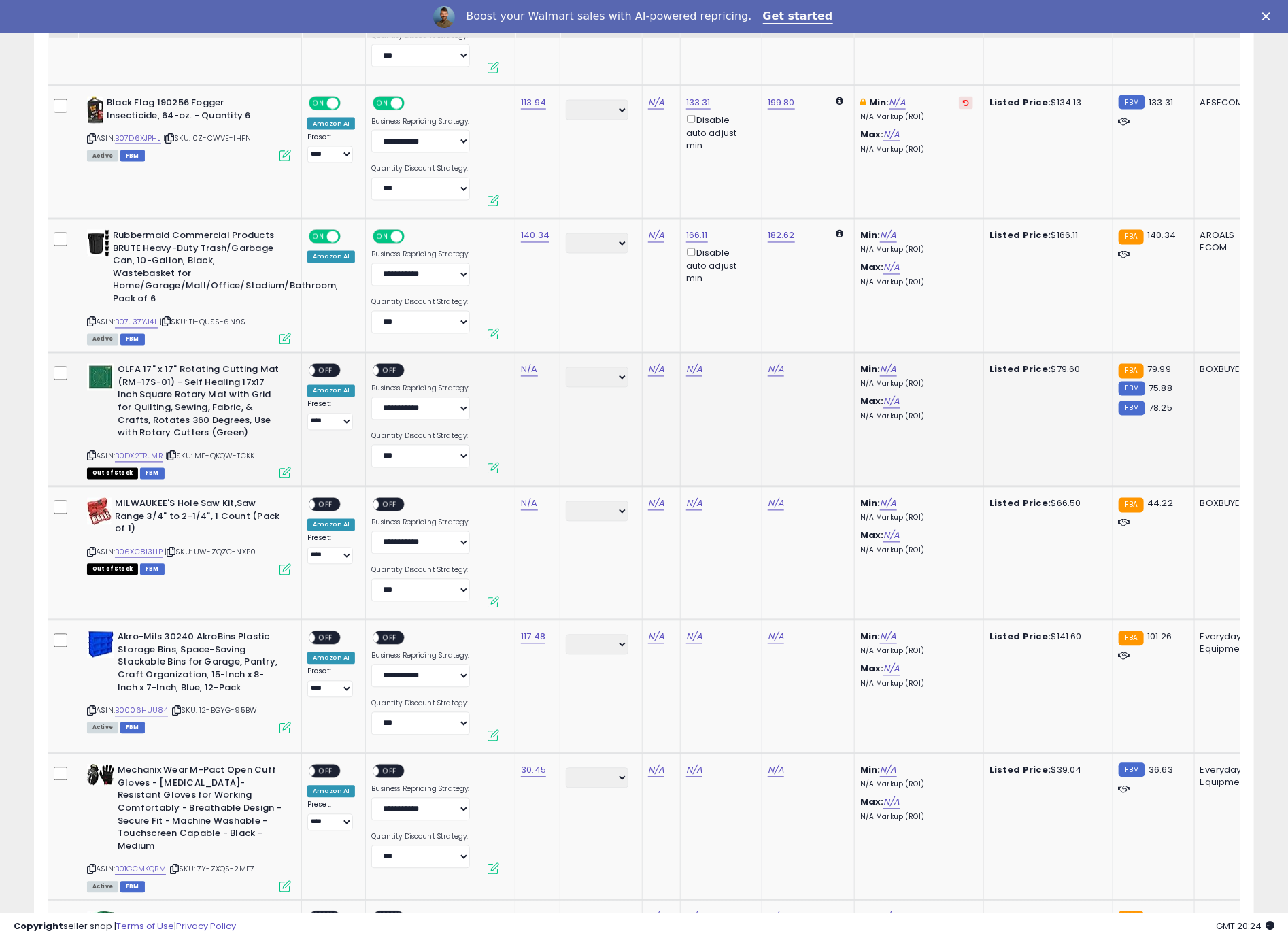
click at [90, 454] on icon at bounding box center [91, 456] width 9 height 8
click at [526, 368] on link "N/A" at bounding box center [529, 370] width 16 height 14
type input "*****"
click button "submit" at bounding box center [569, 332] width 23 height 21
click at [326, 365] on span "OFF" at bounding box center [326, 371] width 22 height 11
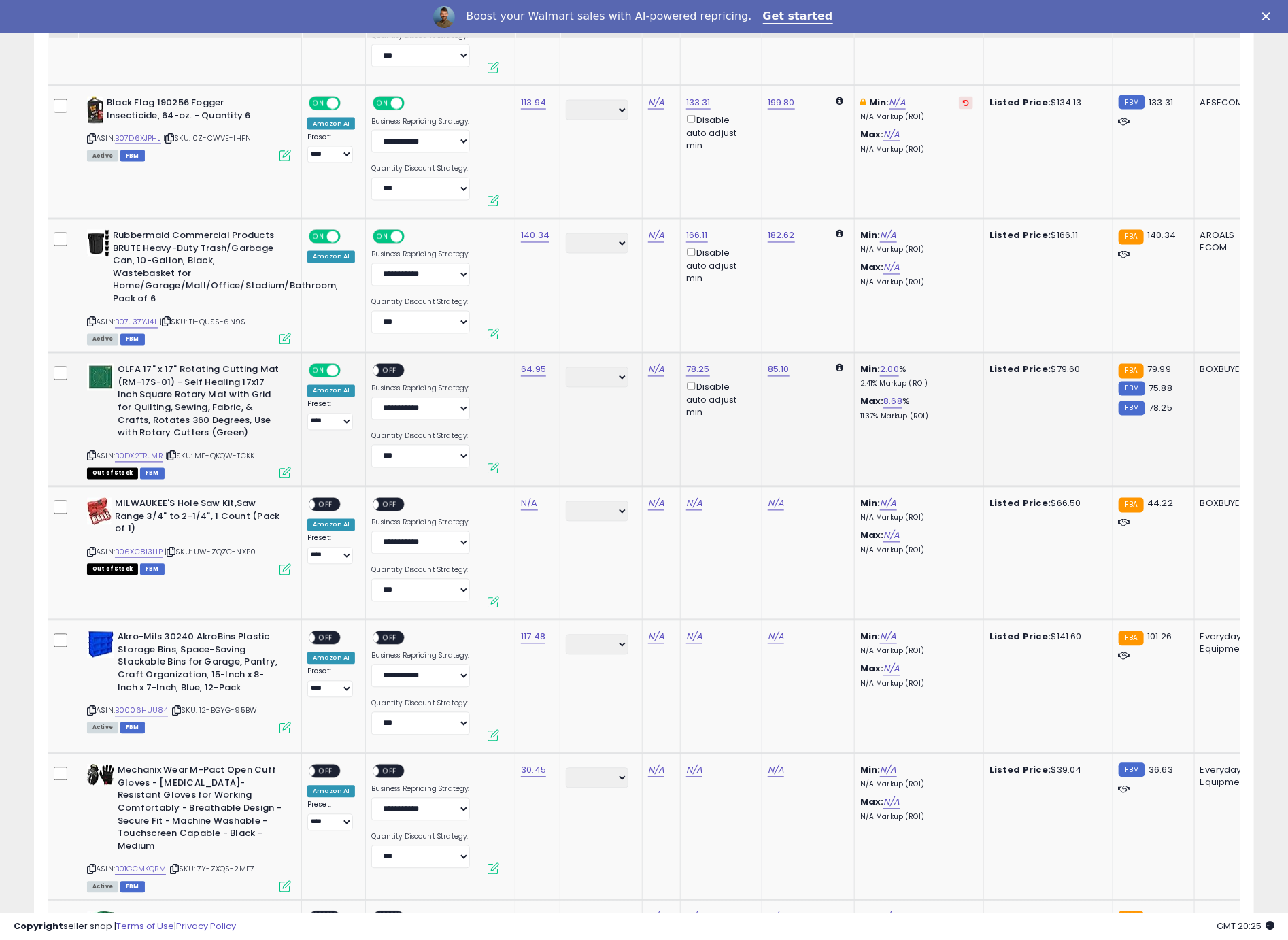
click at [397, 368] on span "OFF" at bounding box center [390, 371] width 22 height 11
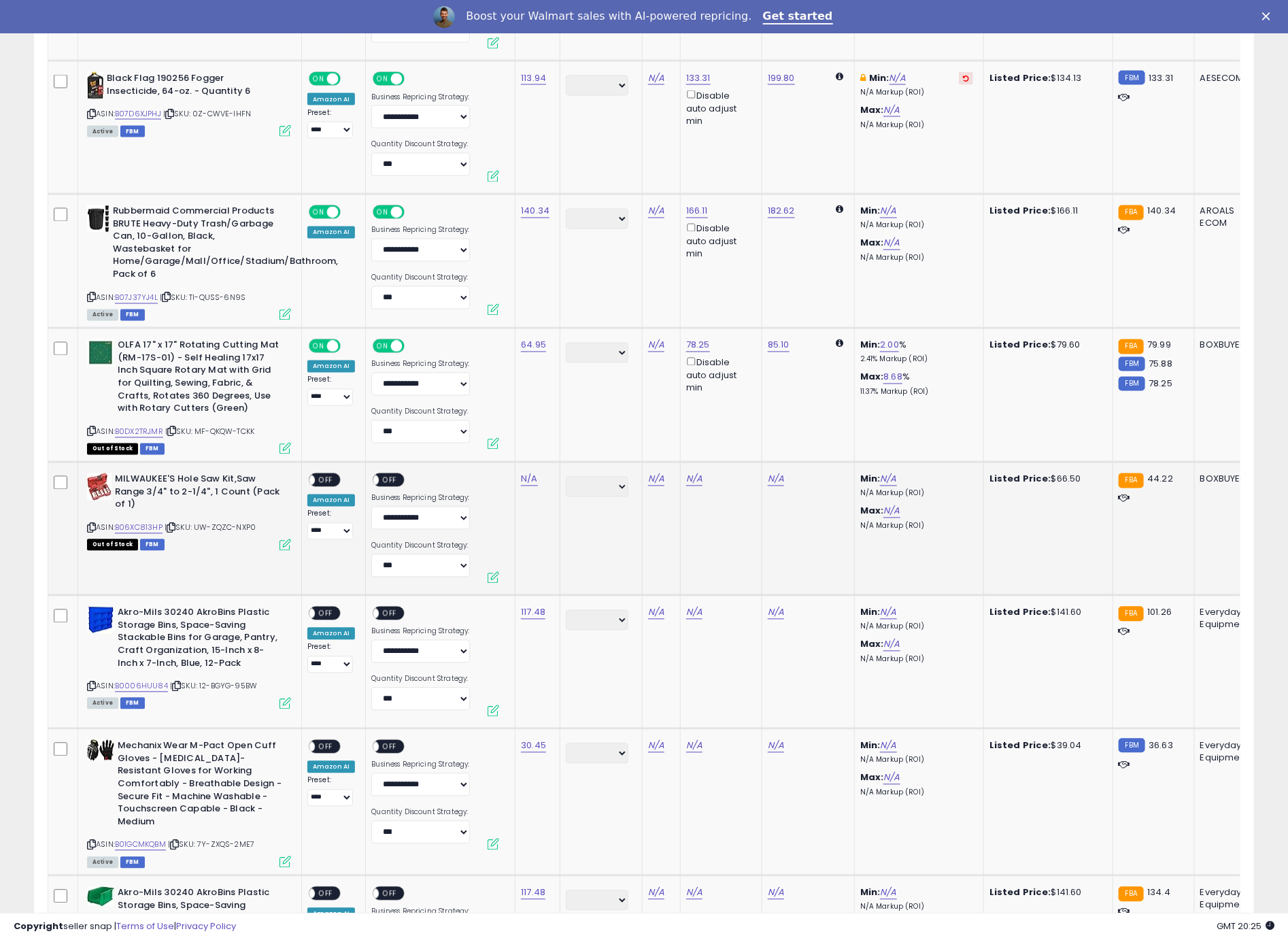
scroll to position [1308, 0]
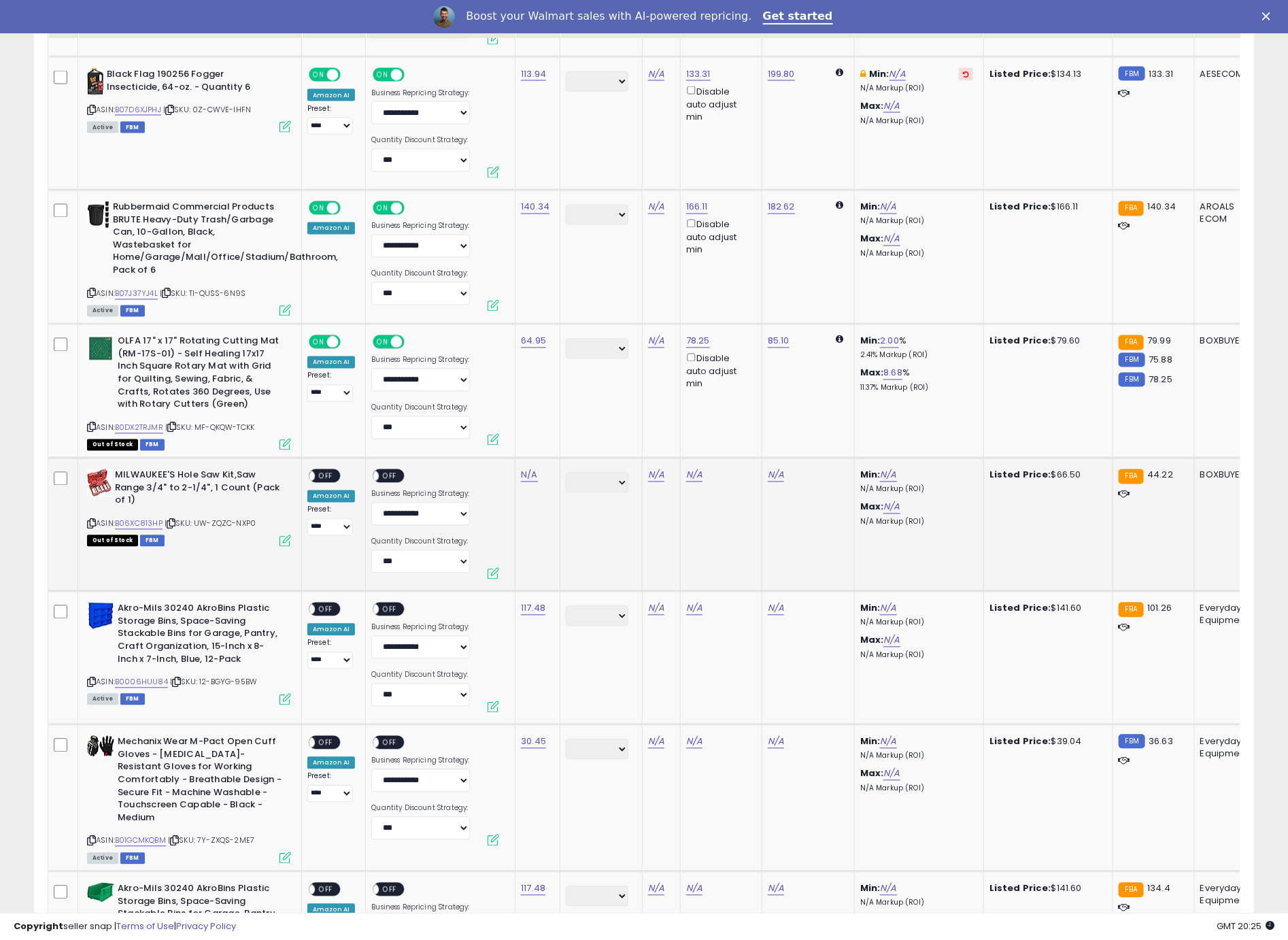
click at [90, 520] on icon at bounding box center [91, 524] width 9 height 8
click at [526, 472] on link "N/A" at bounding box center [529, 475] width 16 height 14
type input "*****"
click button "submit" at bounding box center [569, 437] width 23 height 21
click at [318, 474] on span "OFF" at bounding box center [326, 476] width 22 height 11
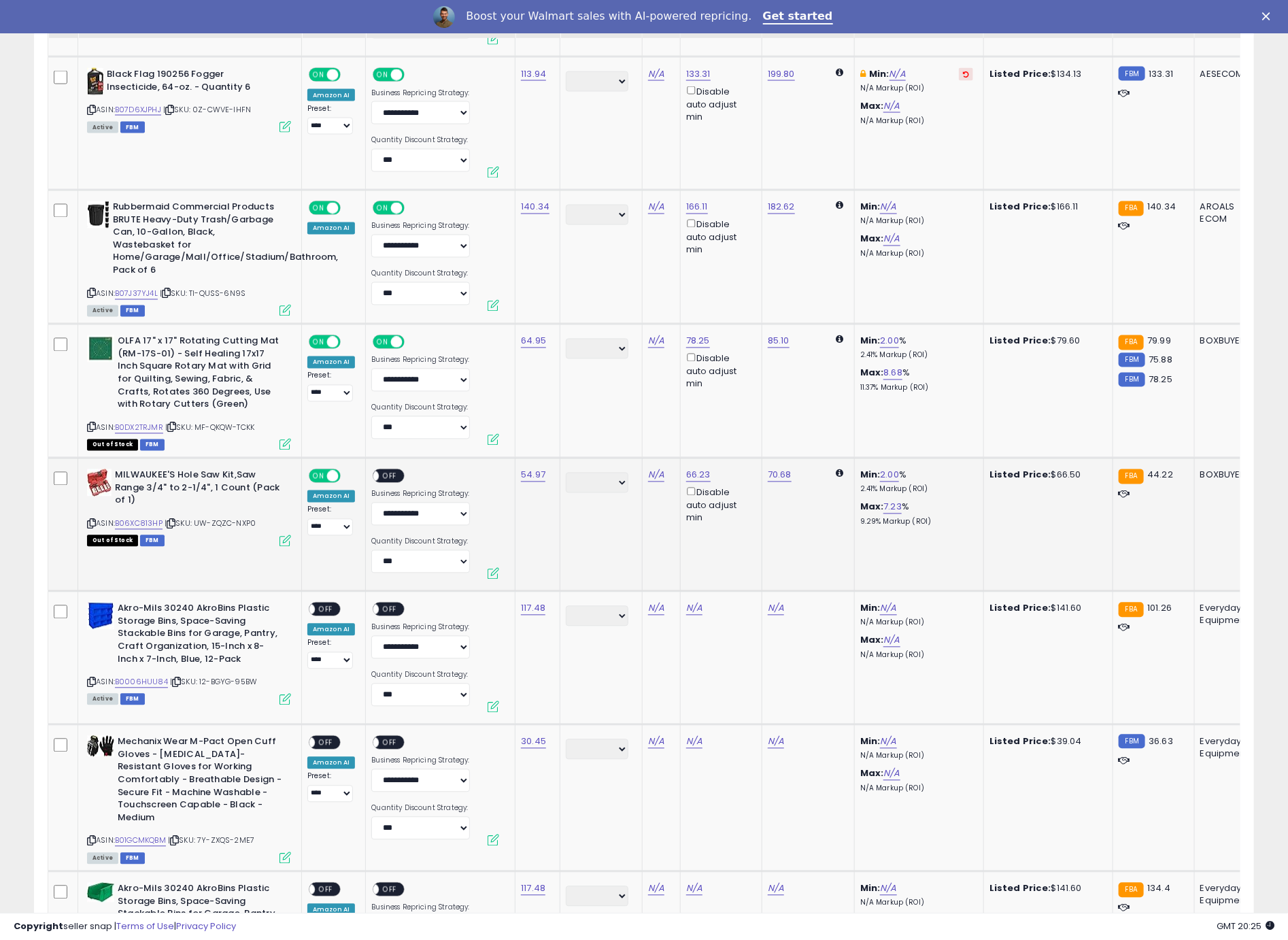
click at [387, 473] on span "OFF" at bounding box center [390, 476] width 22 height 11
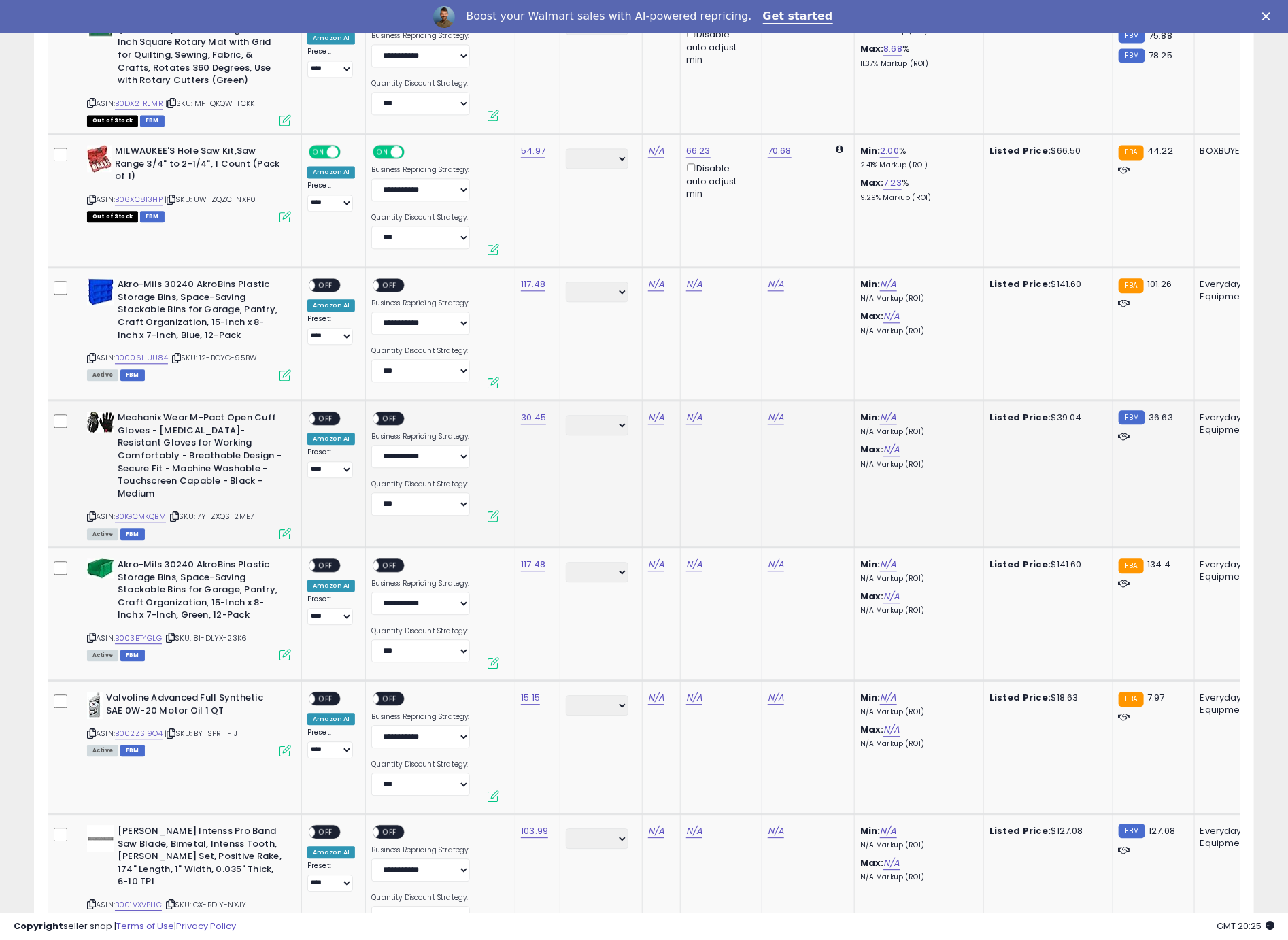
scroll to position [1678, 0]
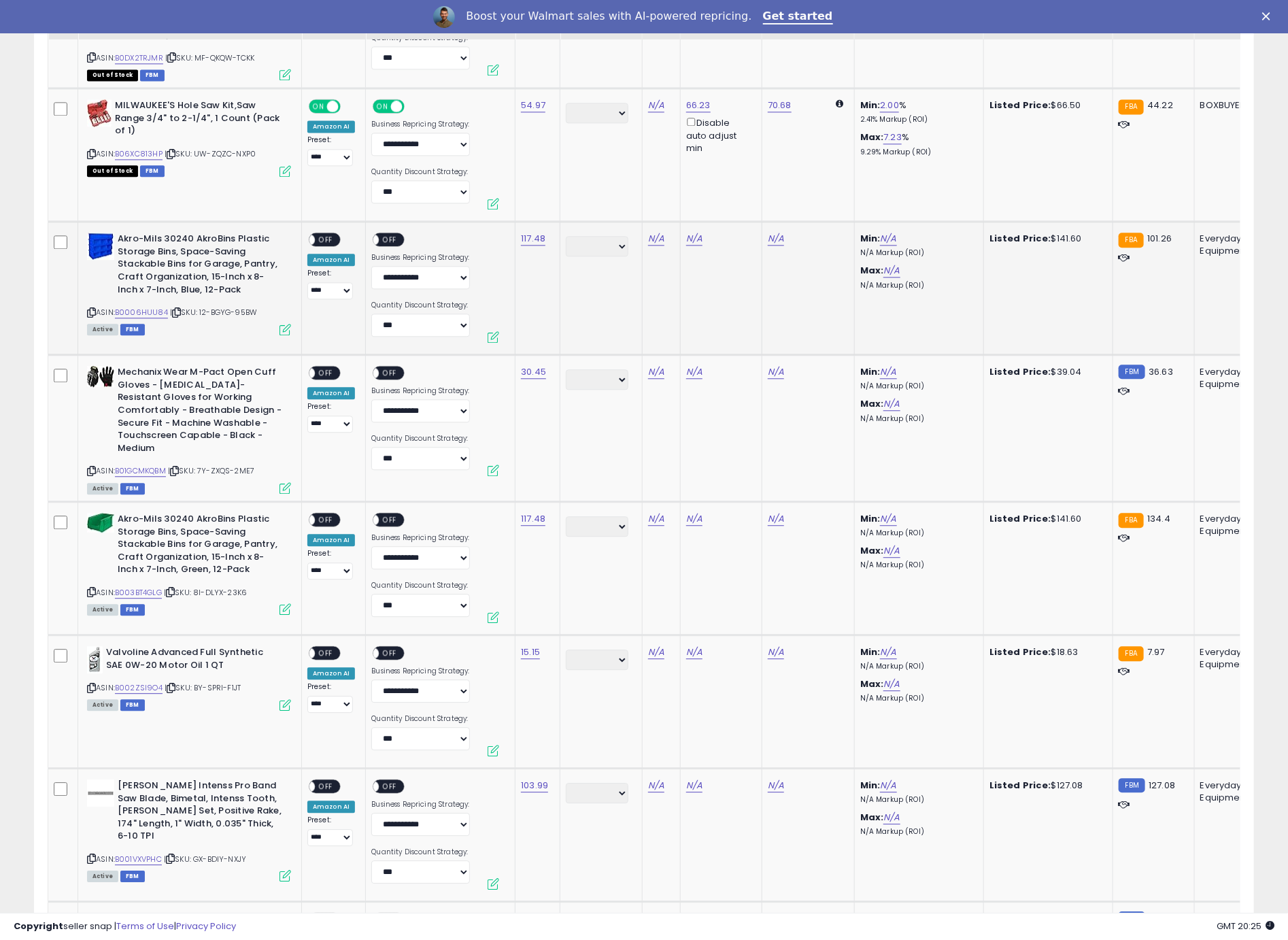
click at [92, 310] on icon at bounding box center [91, 312] width 9 height 8
click at [92, 309] on icon at bounding box center [91, 312] width 9 height 8
click at [693, 235] on link "N/A" at bounding box center [694, 238] width 16 height 14
type input "*****"
click button "submit" at bounding box center [731, 186] width 23 height 21
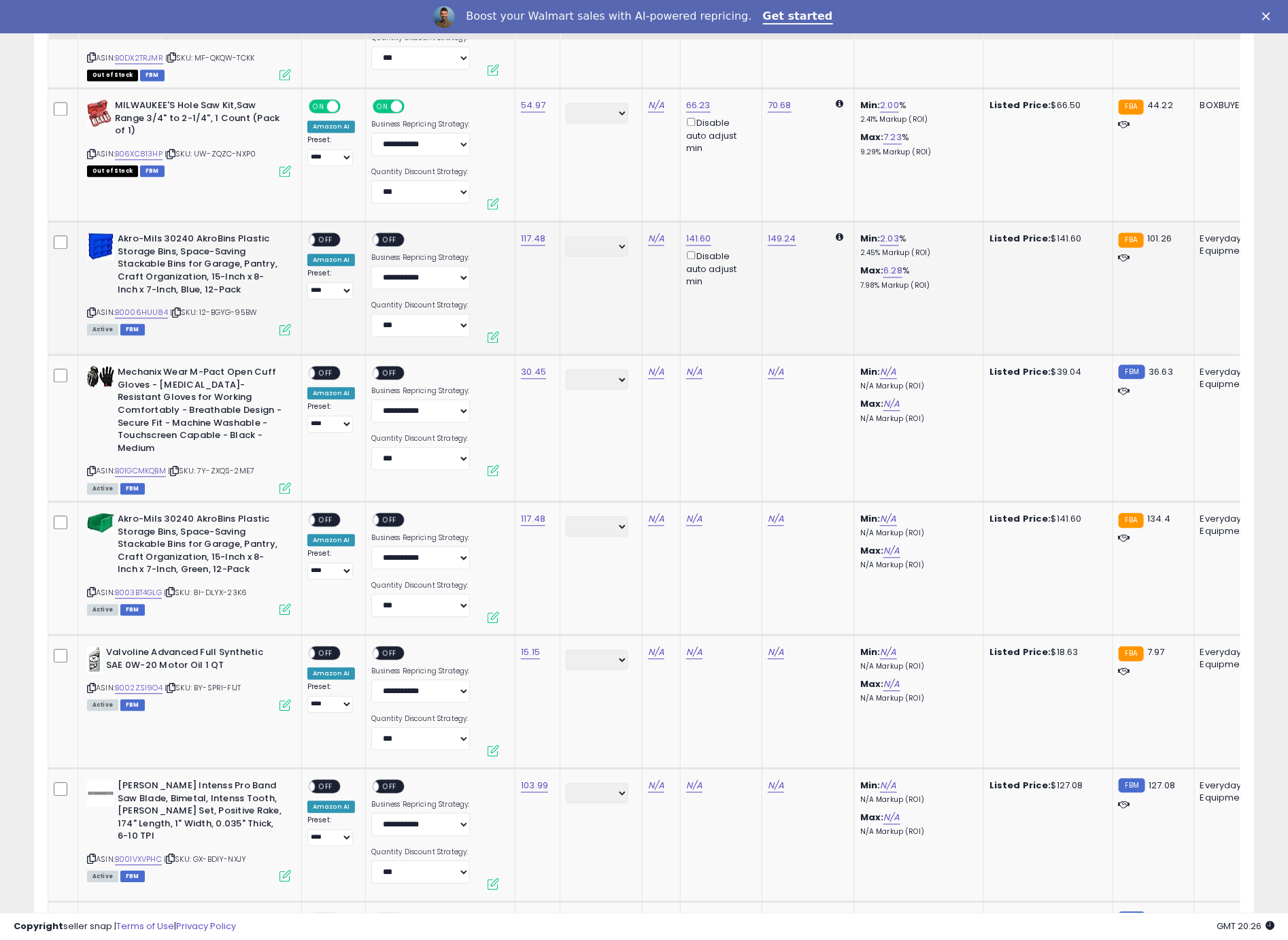
click at [325, 235] on span "OFF" at bounding box center [326, 240] width 22 height 11
click at [395, 239] on span "OFF" at bounding box center [390, 240] width 22 height 11
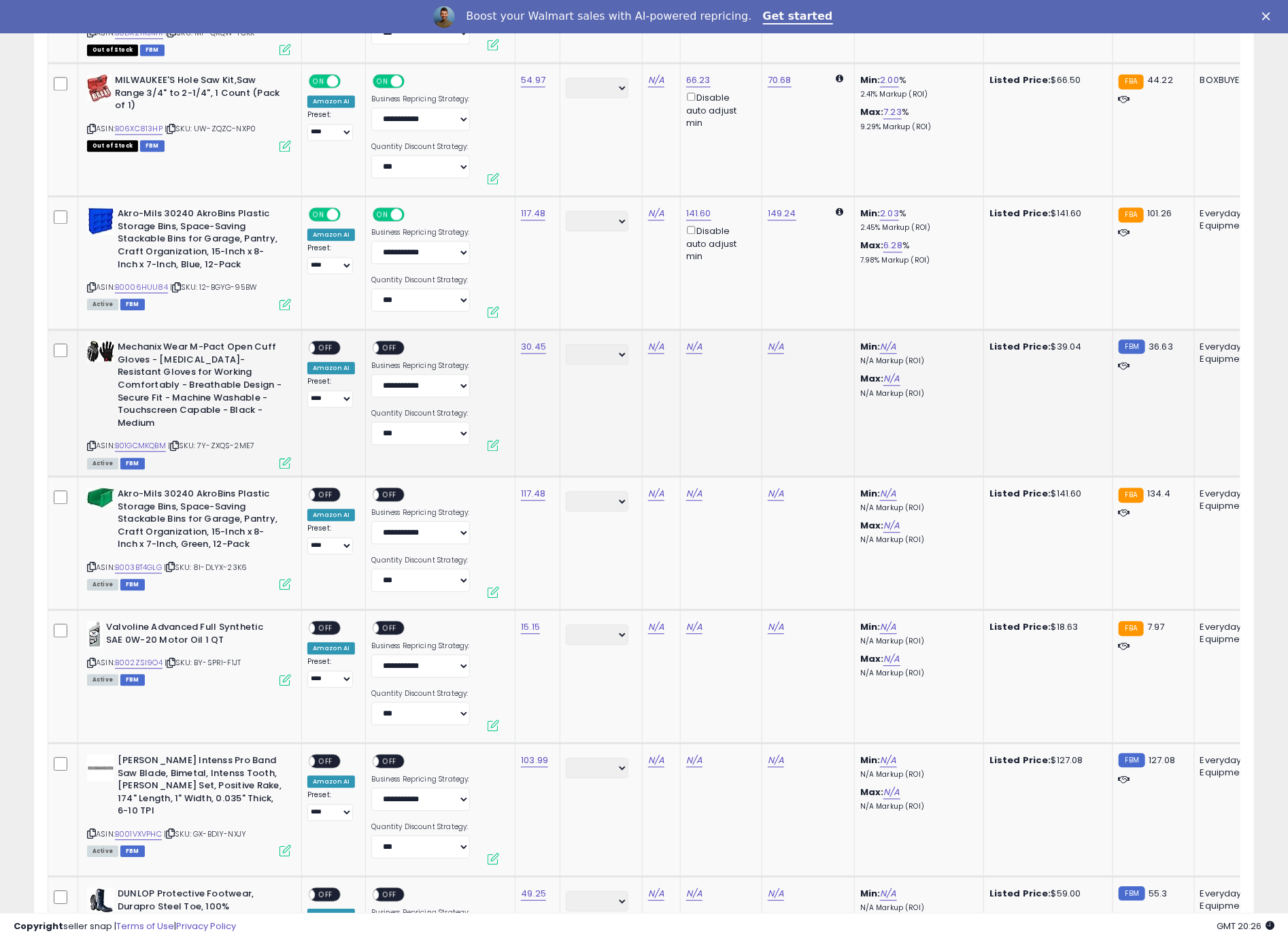
scroll to position [1706, 0]
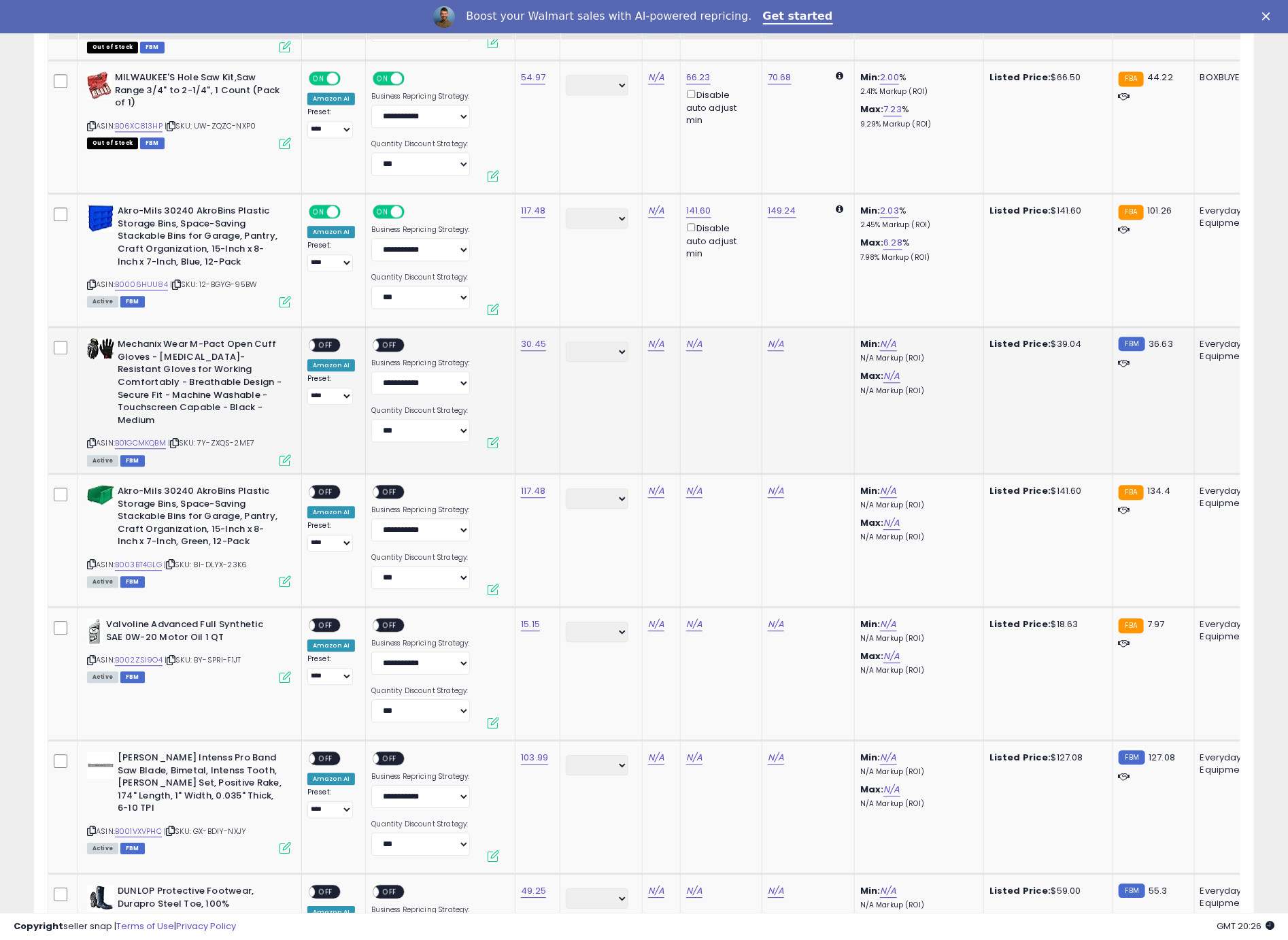
click at [93, 439] on icon at bounding box center [91, 443] width 9 height 8
click at [693, 344] on link "N/A" at bounding box center [694, 343] width 16 height 14
type input "*****"
click button "submit" at bounding box center [731, 292] width 23 height 21
click at [341, 341] on div "**********" at bounding box center [331, 371] width 48 height 67
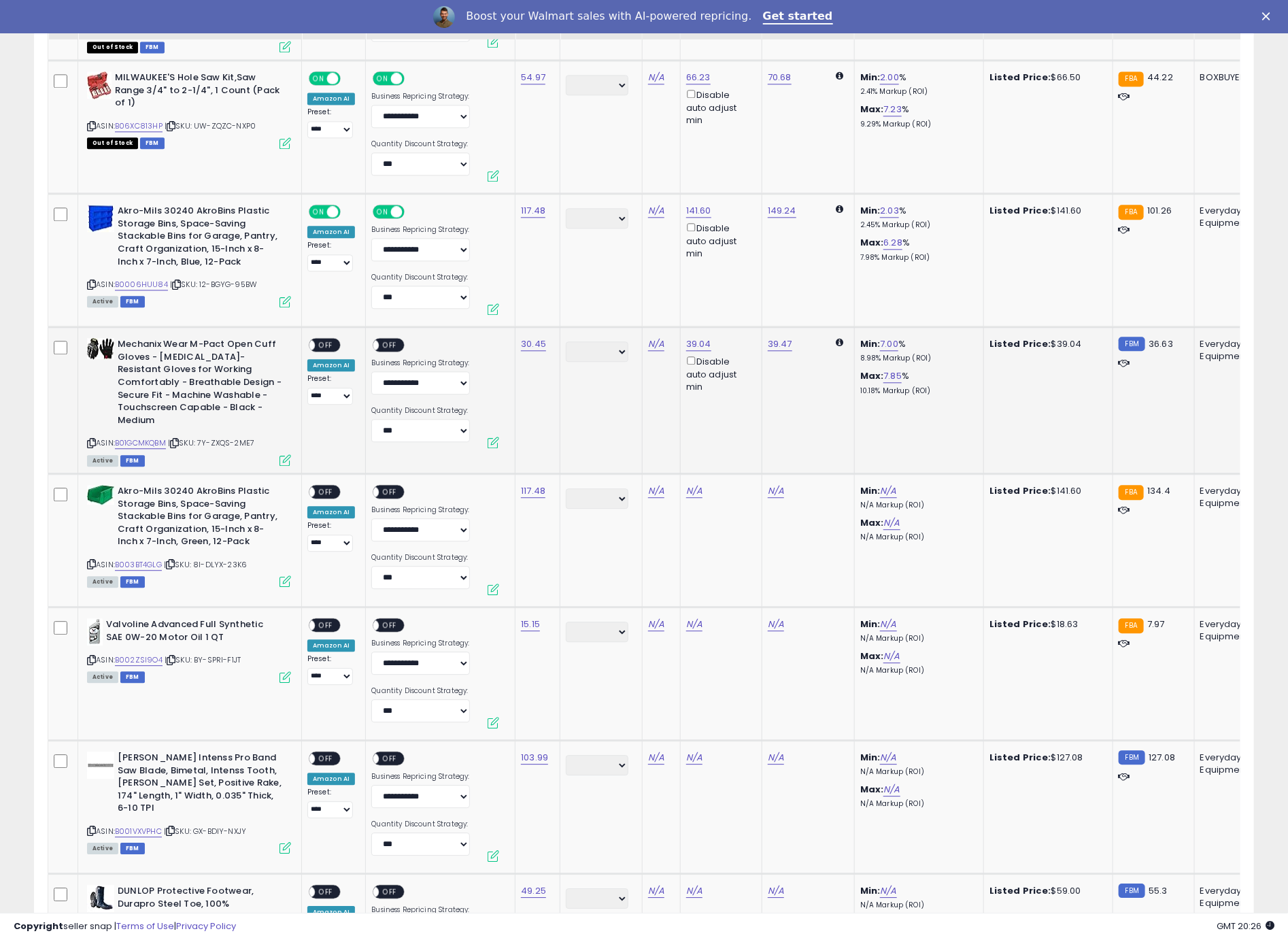
click at [336, 339] on span "OFF" at bounding box center [326, 345] width 22 height 11
click at [407, 338] on div "ON OFF" at bounding box center [394, 346] width 45 height 17
click at [380, 341] on span "OFF" at bounding box center [390, 345] width 22 height 11
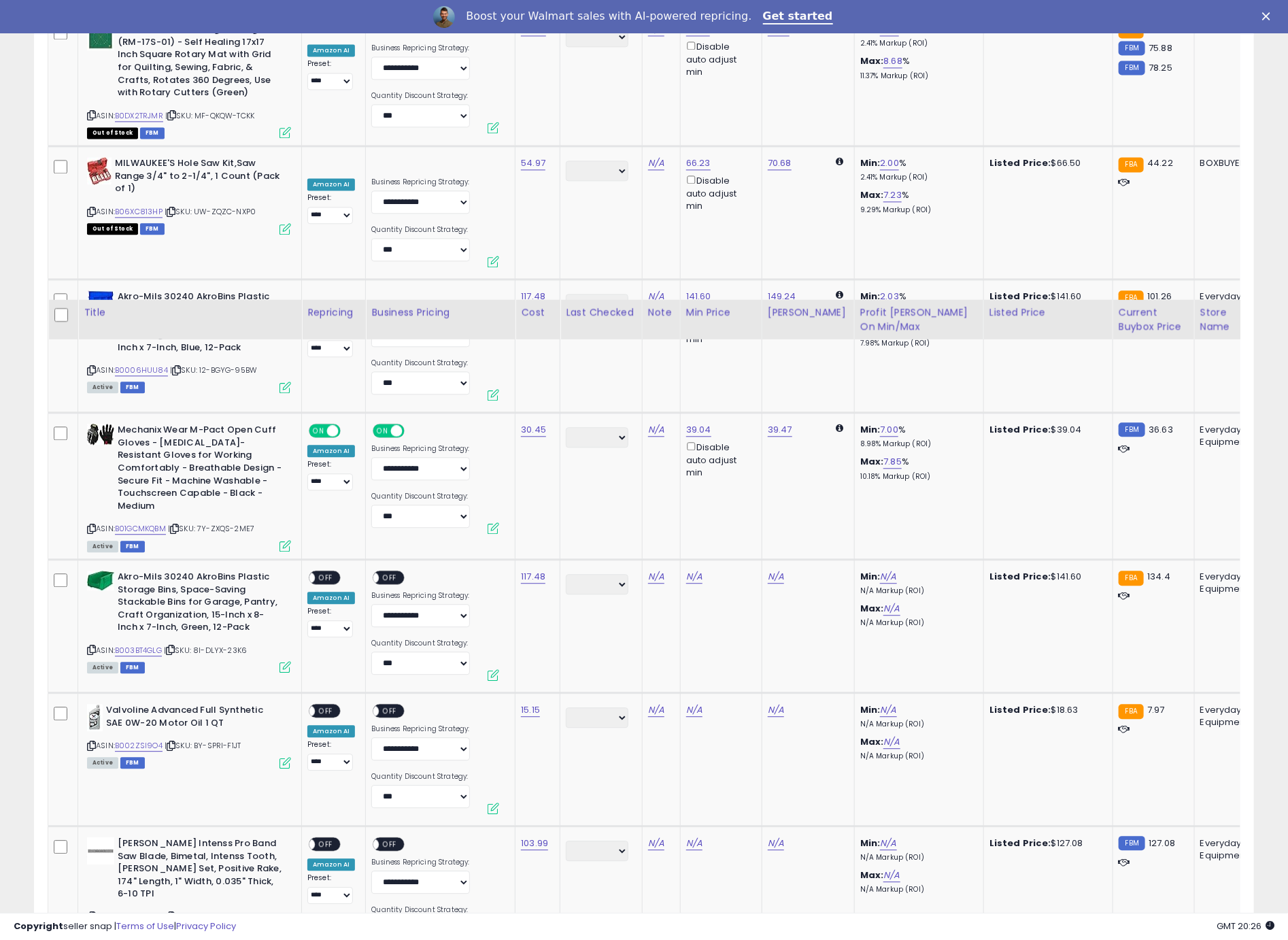
scroll to position [1619, 0]
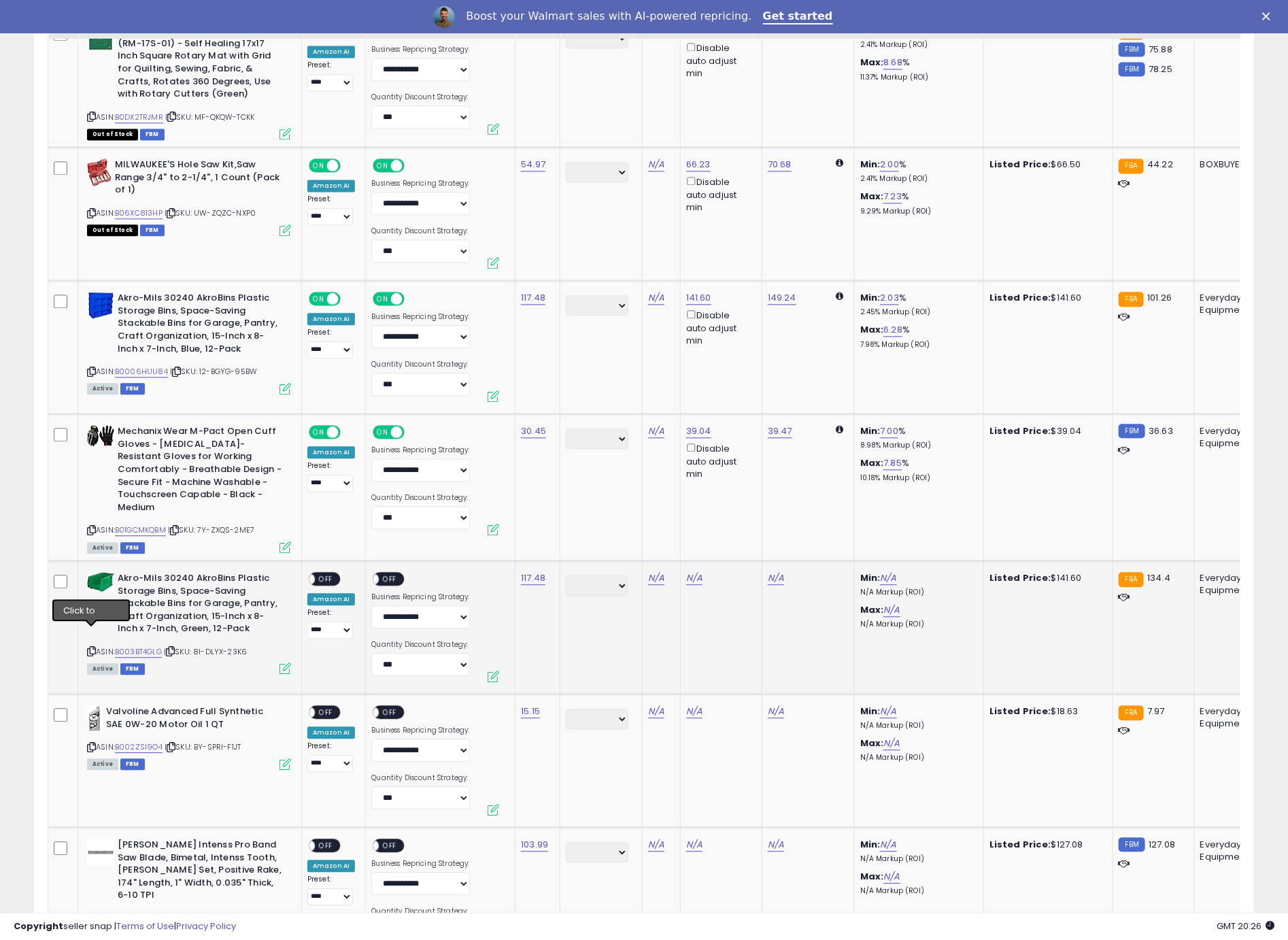
click at [92, 648] on icon at bounding box center [91, 651] width 9 height 8
click at [880, 572] on link "N/A" at bounding box center [888, 578] width 16 height 14
type input "*"
click button "submit" at bounding box center [916, 512] width 23 height 21
click at [342, 572] on div "**********" at bounding box center [331, 605] width 48 height 67
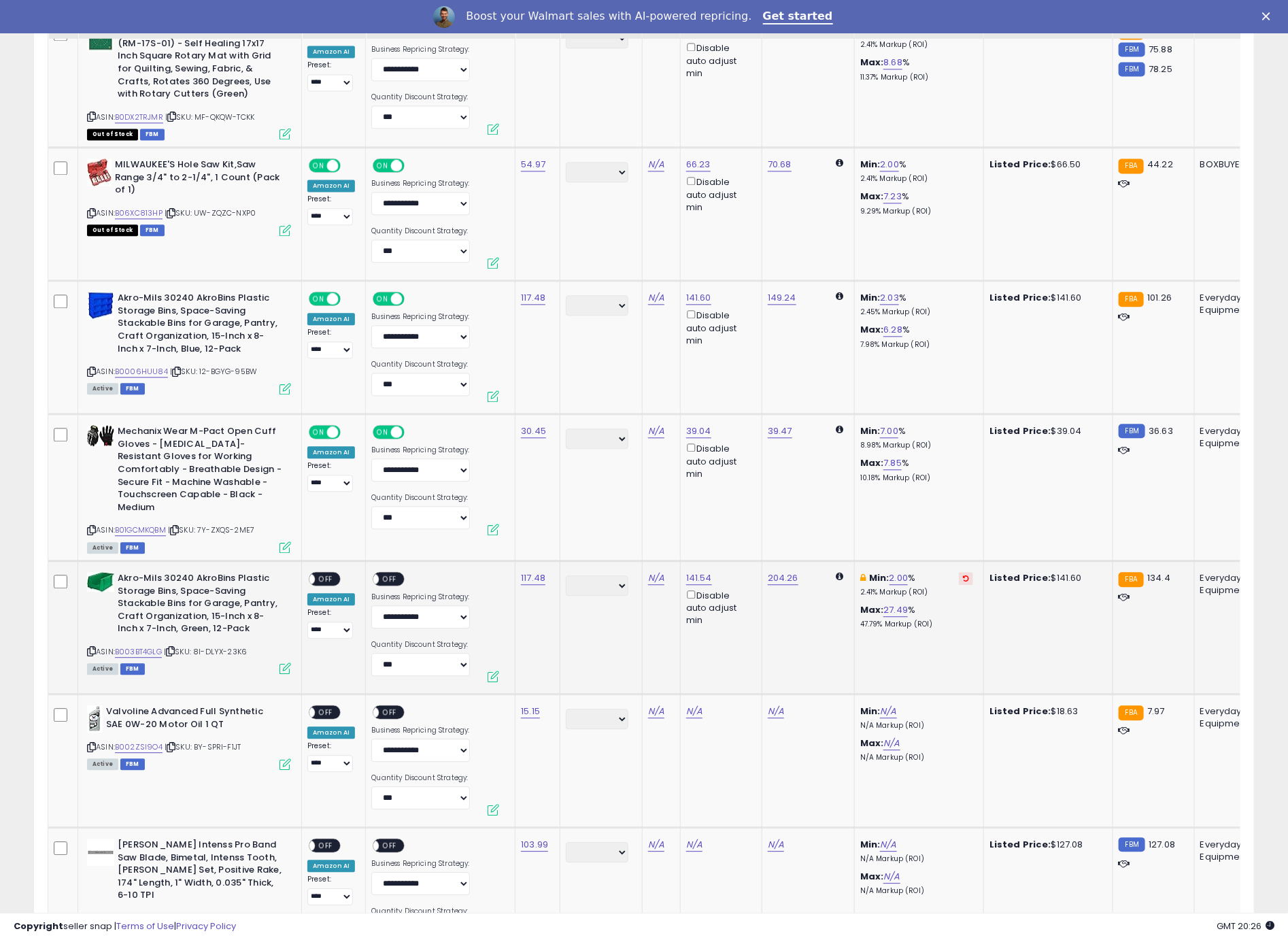
click at [331, 573] on span "OFF" at bounding box center [326, 579] width 22 height 11
click at [392, 573] on span "OFF" at bounding box center [390, 579] width 22 height 11
click at [881, 705] on link "N/A" at bounding box center [888, 711] width 16 height 14
type input "*"
click button "submit" at bounding box center [916, 645] width 23 height 21
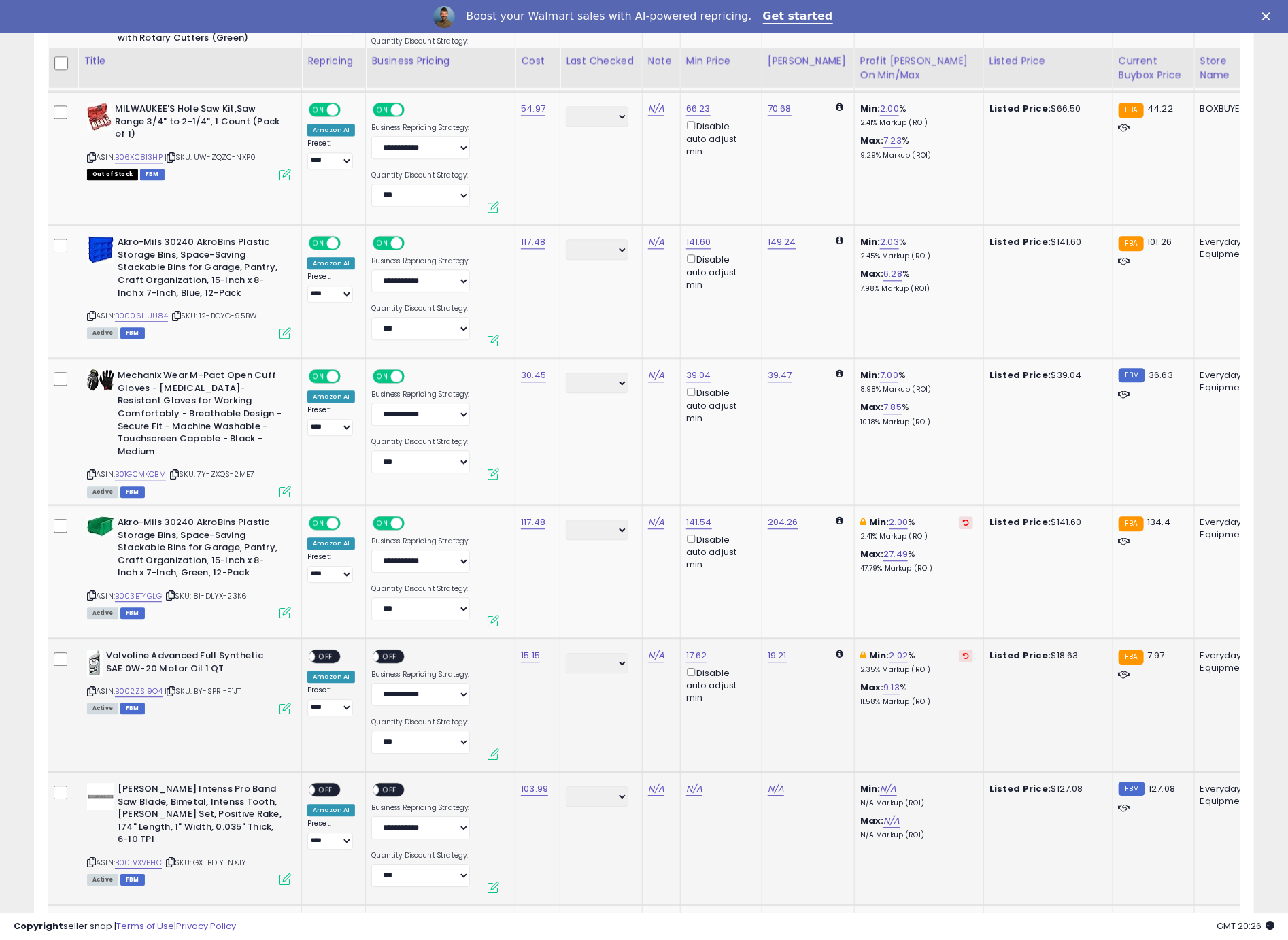
scroll to position [1915, 0]
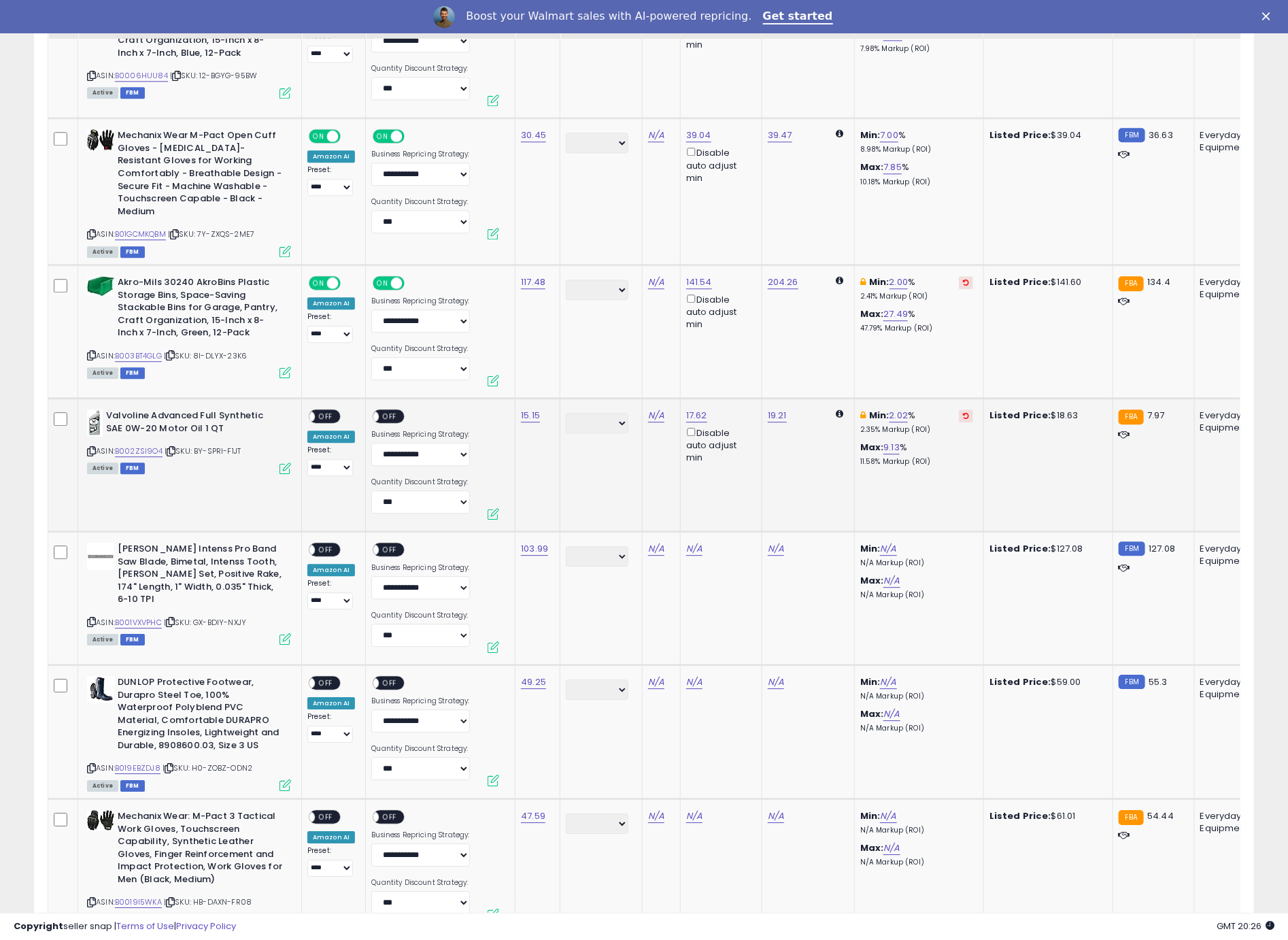
click at [319, 411] on span "OFF" at bounding box center [326, 417] width 22 height 11
click at [383, 411] on span "OFF" at bounding box center [390, 417] width 22 height 11
click at [884, 543] on div "Min: N/A N/A Markup (ROI)" at bounding box center [916, 555] width 113 height 25
click at [881, 542] on link "N/A" at bounding box center [888, 548] width 16 height 14
type input "*"
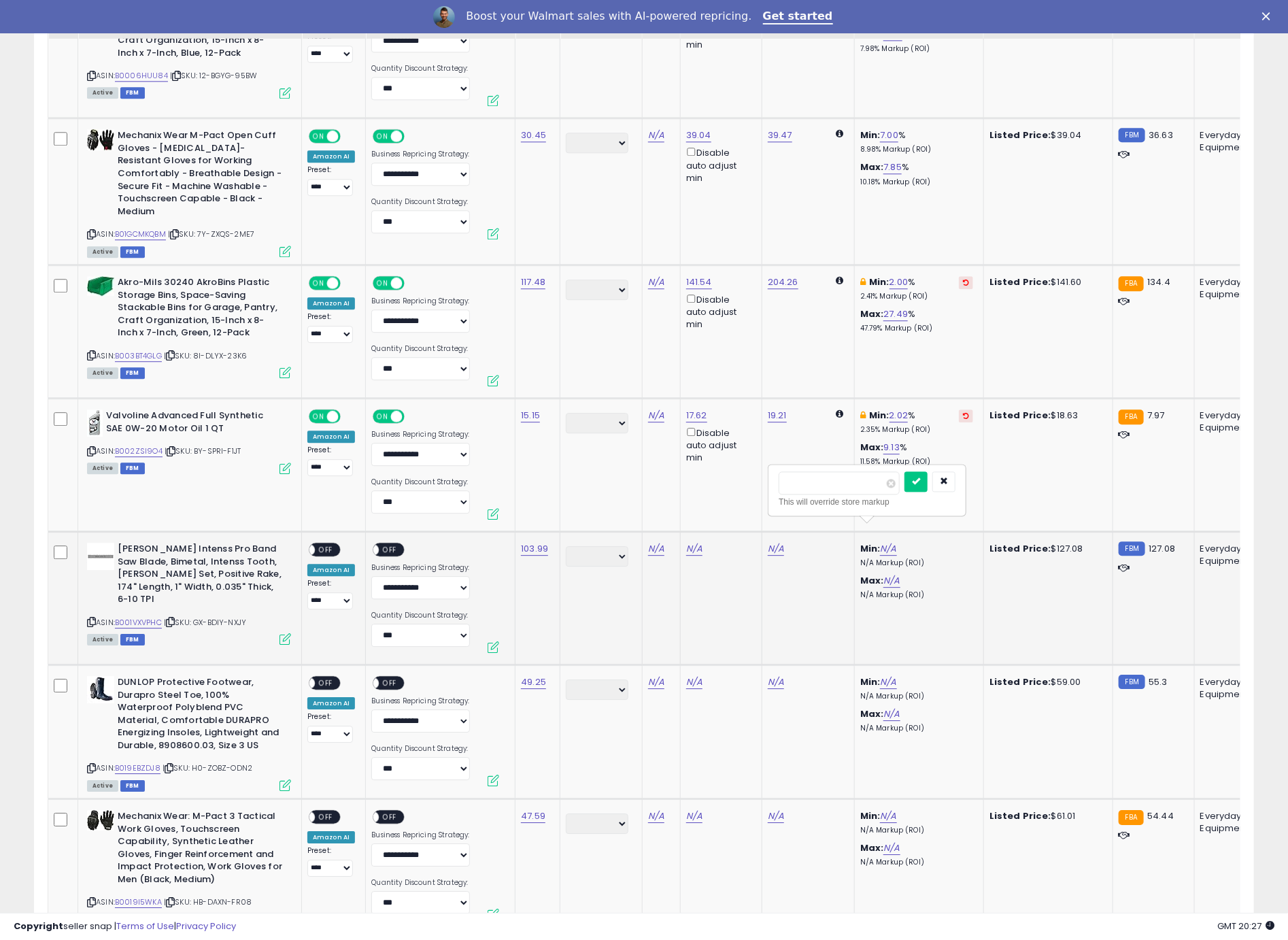
click button "submit" at bounding box center [916, 481] width 23 height 21
click at [337, 542] on div "ON OFF" at bounding box center [324, 549] width 32 height 14
click at [380, 544] on span "OFF" at bounding box center [390, 550] width 22 height 11
click at [320, 544] on span "OFF" at bounding box center [326, 550] width 22 height 11
click at [880, 675] on link "N/A" at bounding box center [888, 682] width 16 height 14
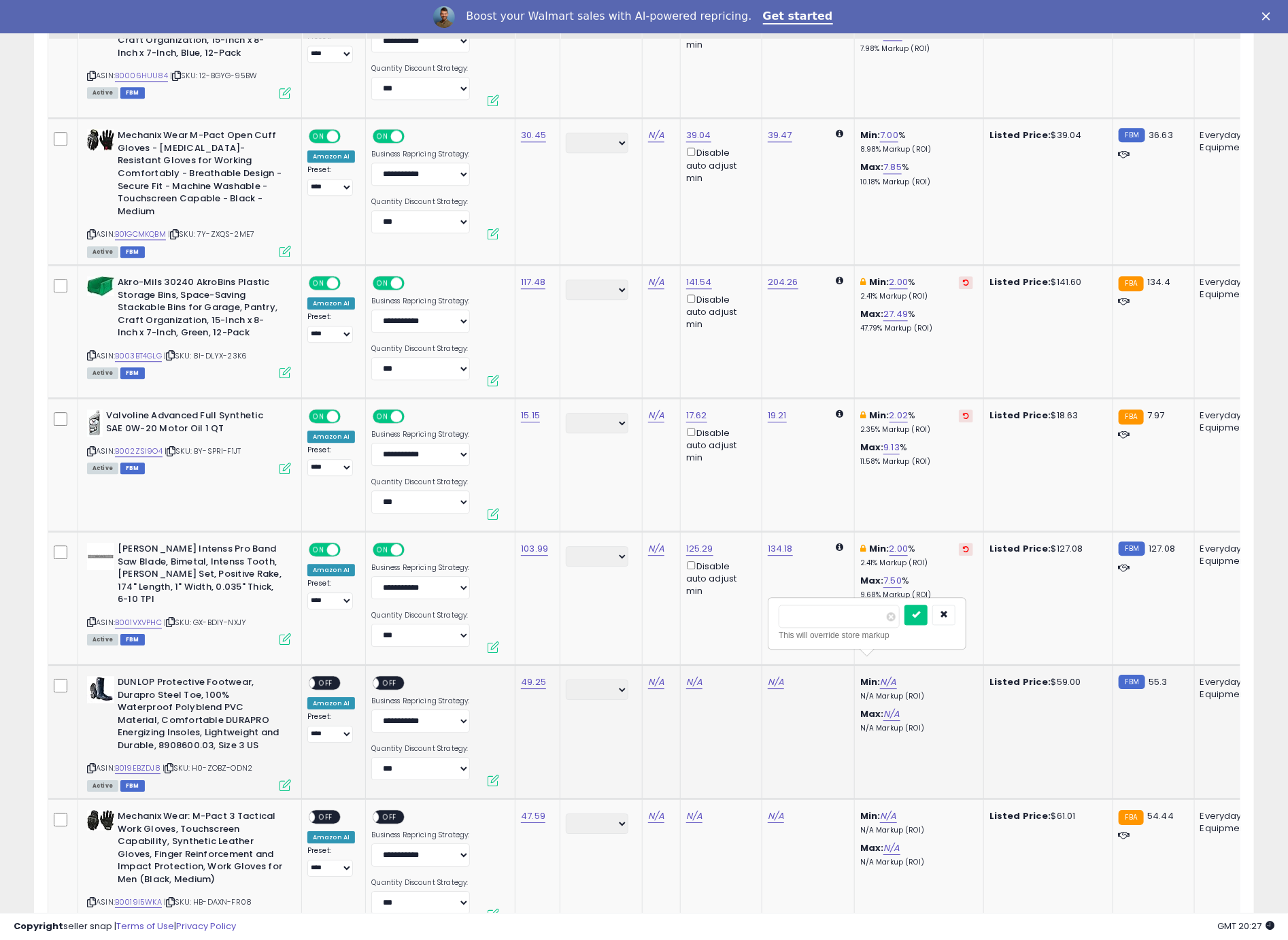
type input "*"
click button "submit" at bounding box center [916, 614] width 23 height 21
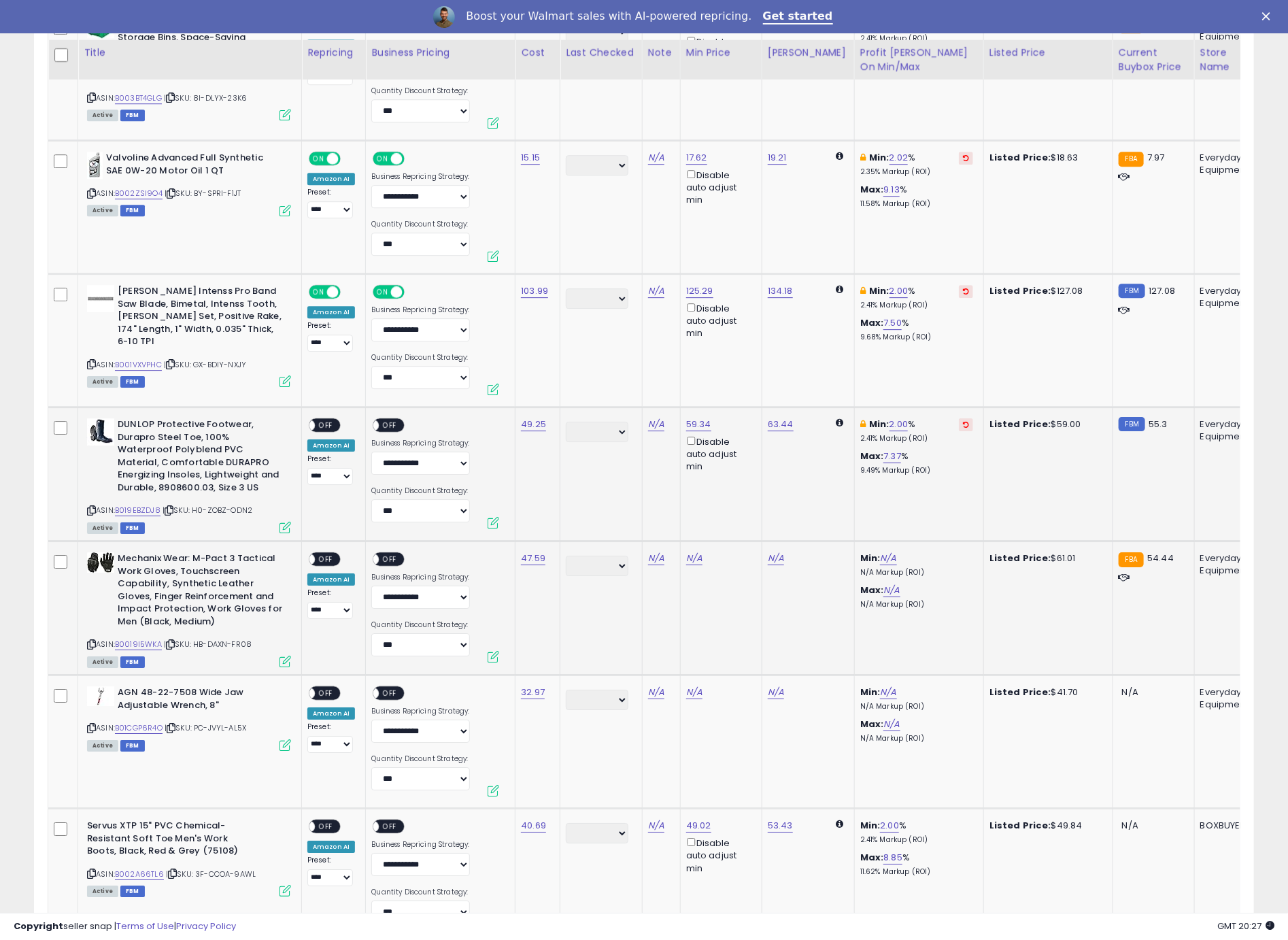
scroll to position [2213, 0]
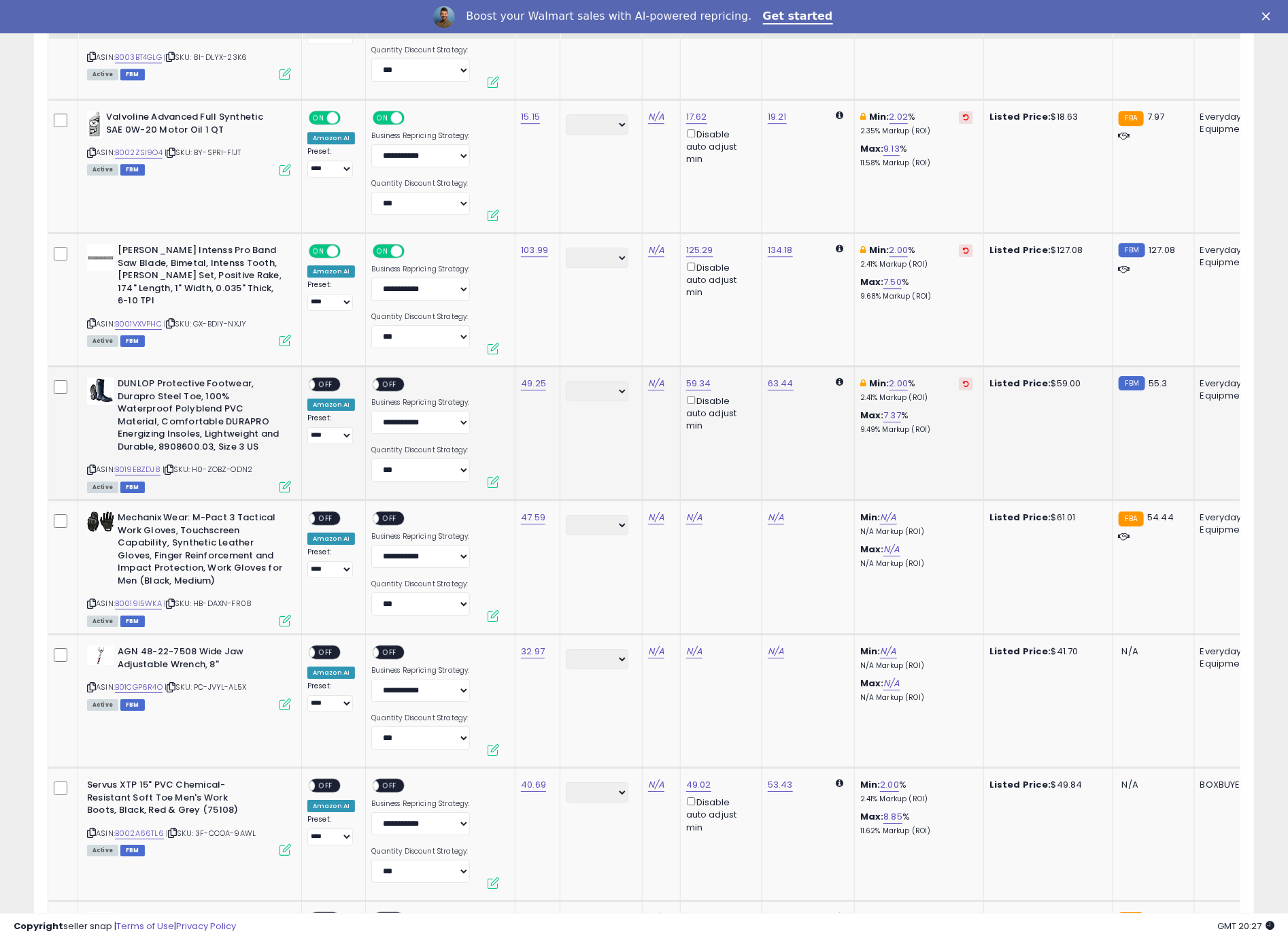
click at [321, 379] on span "OFF" at bounding box center [326, 385] width 22 height 11
click at [384, 379] on span "OFF" at bounding box center [390, 385] width 22 height 11
click at [876, 511] on div "Min: N/A N/A Markup (ROI)" at bounding box center [916, 523] width 113 height 25
click at [880, 511] on link "N/A" at bounding box center [888, 517] width 16 height 14
type input "*"
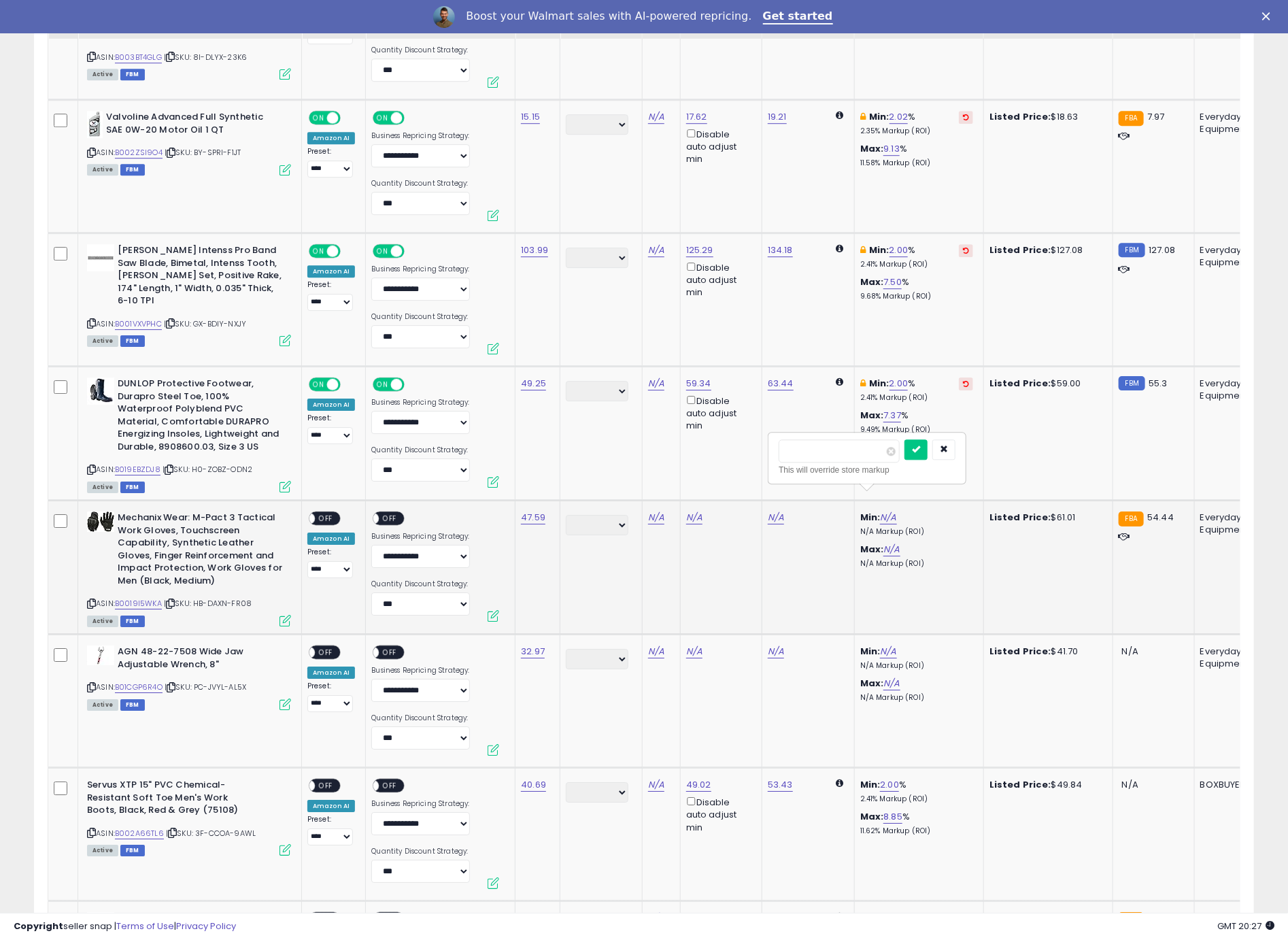
click button "submit" at bounding box center [916, 449] width 23 height 21
click at [319, 513] on div "ON OFF" at bounding box center [303, 518] width 32 height 11
click at [395, 513] on span "OFF" at bounding box center [390, 518] width 22 height 11
click at [325, 513] on span "OFF" at bounding box center [326, 518] width 22 height 11
click at [880, 645] on link "N/A" at bounding box center [888, 651] width 16 height 14
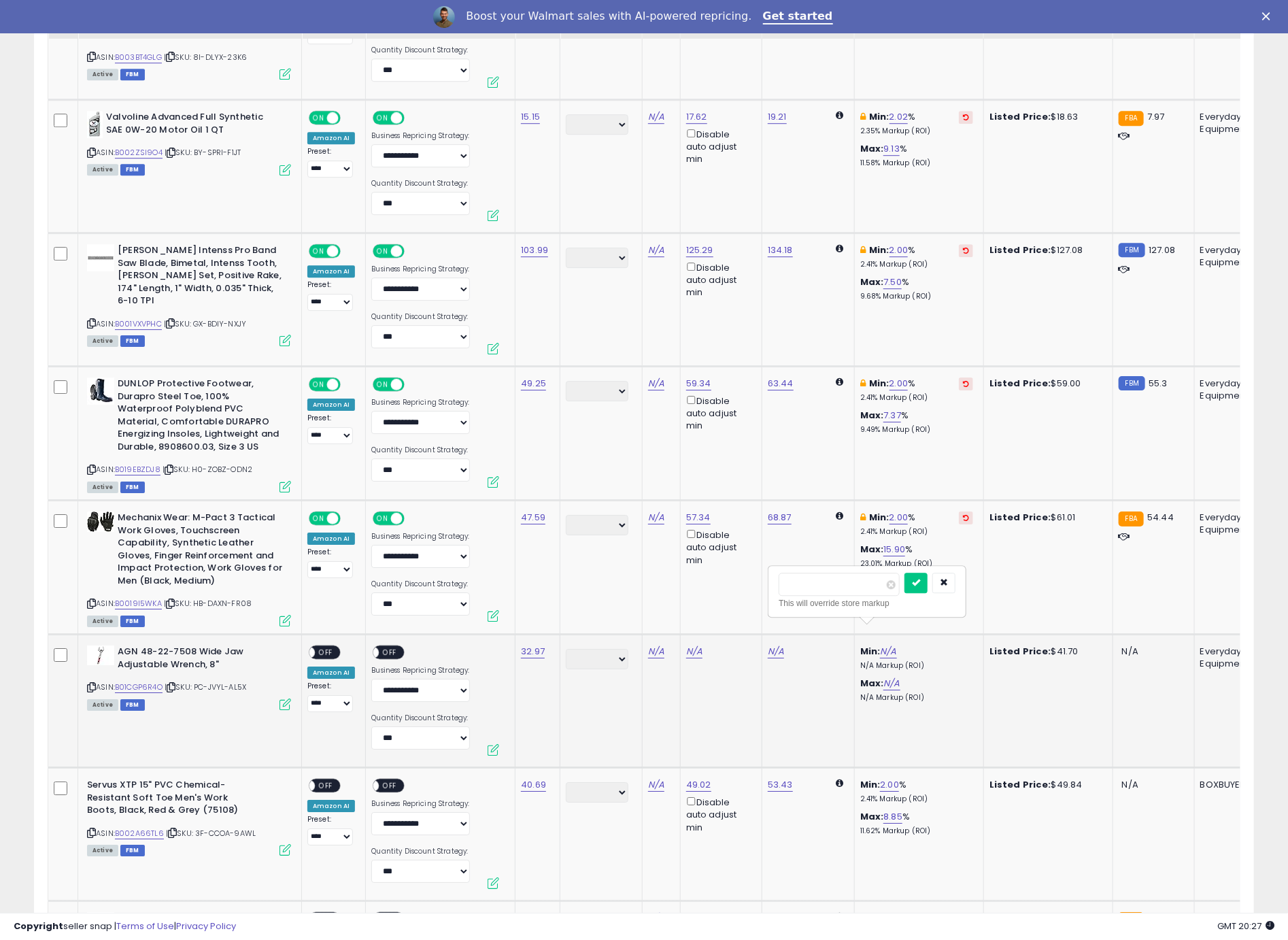
type input "*"
click button "submit" at bounding box center [916, 582] width 23 height 21
click at [340, 646] on div "**********" at bounding box center [331, 679] width 48 height 67
click at [338, 646] on div "ON OFF" at bounding box center [324, 653] width 32 height 14
click at [380, 647] on span "OFF" at bounding box center [390, 653] width 22 height 11
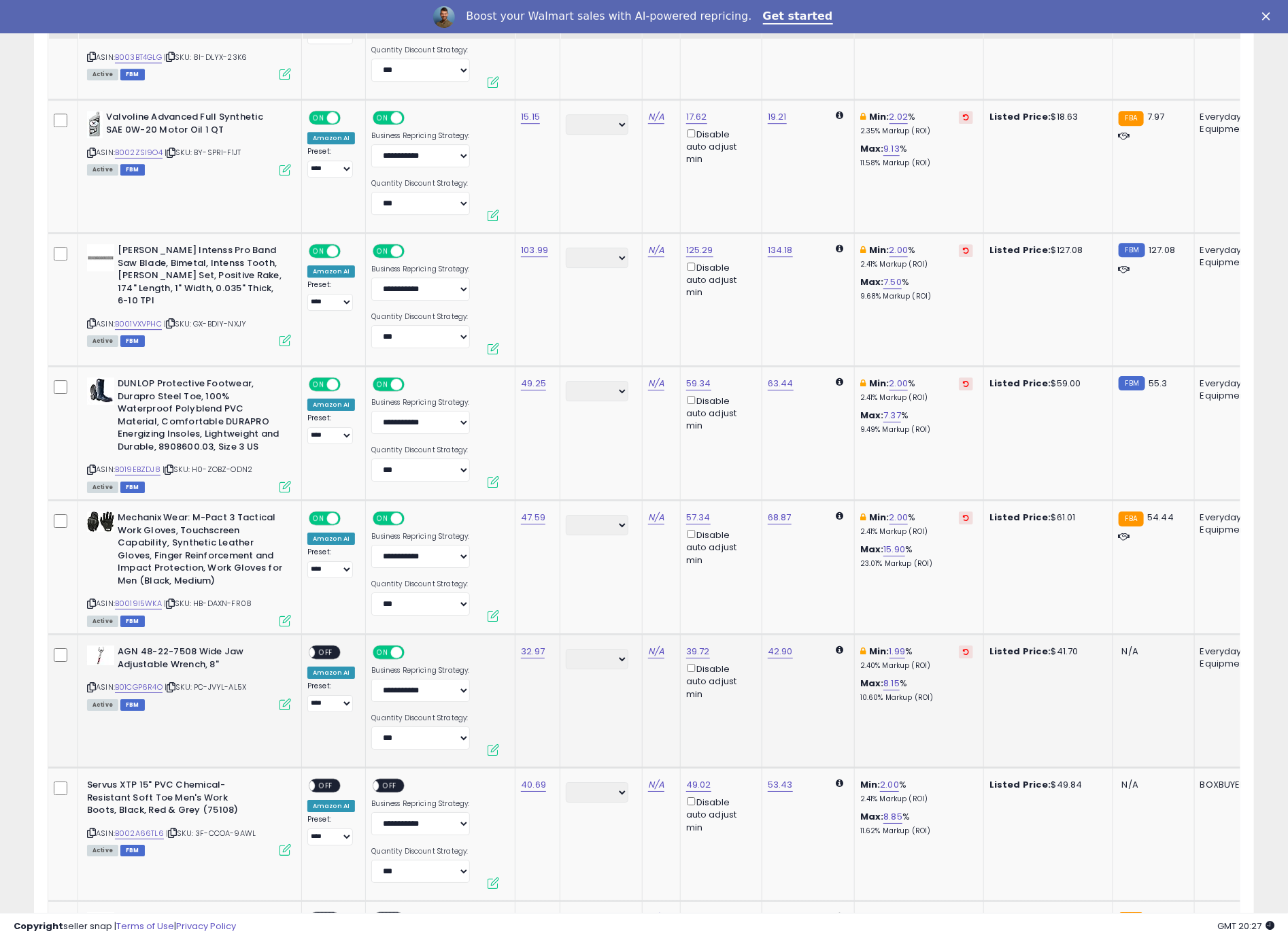
click at [298, 635] on td "AGN 48-22-7508 Wide Jaw Adjustable Wrench, 8" ASIN: B01CGP6R4O | SKU: PC-JVYL-A…" at bounding box center [190, 701] width 224 height 133
click at [331, 647] on span "OFF" at bounding box center [326, 653] width 22 height 11
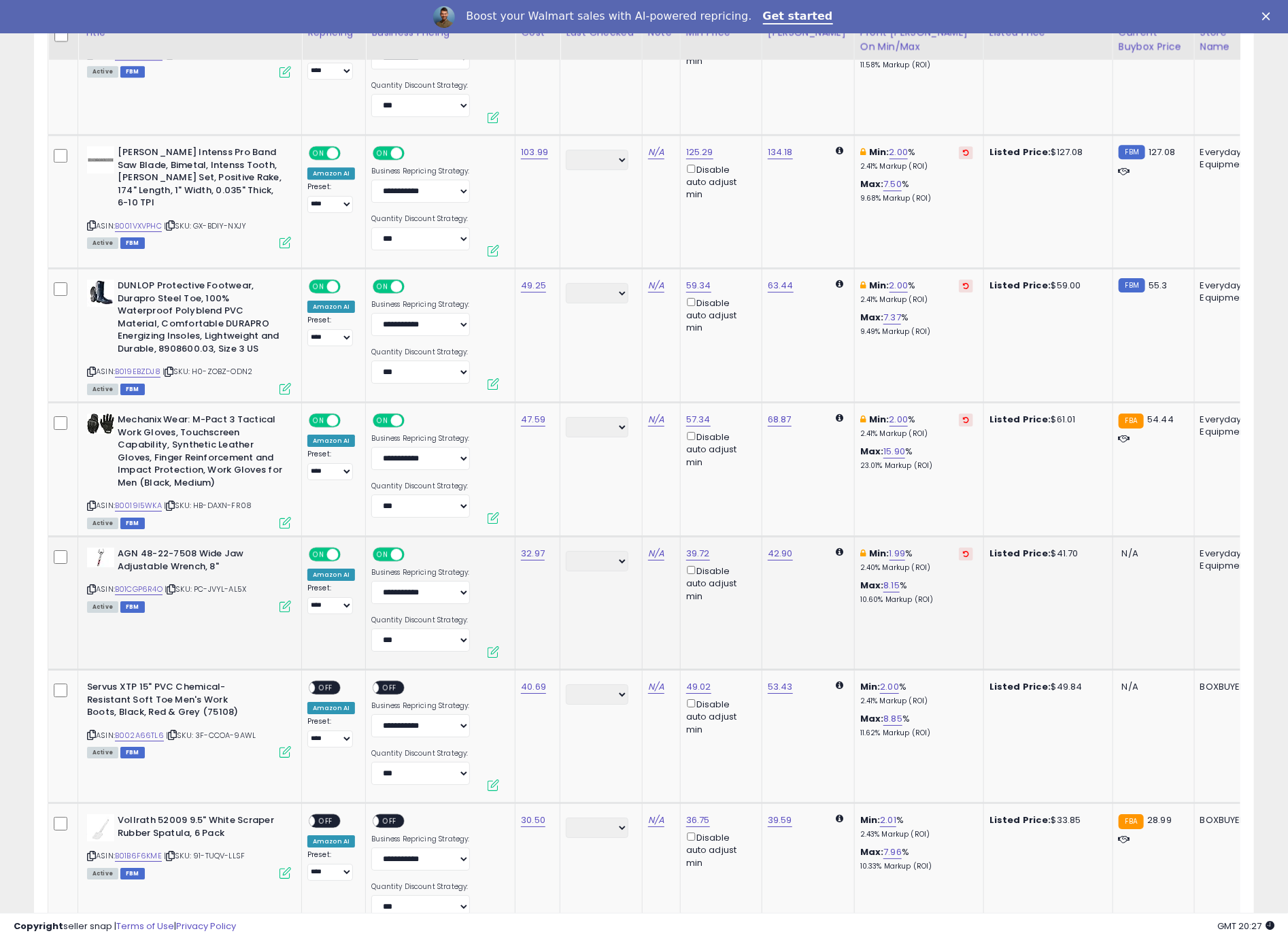
scroll to position [2332, 0]
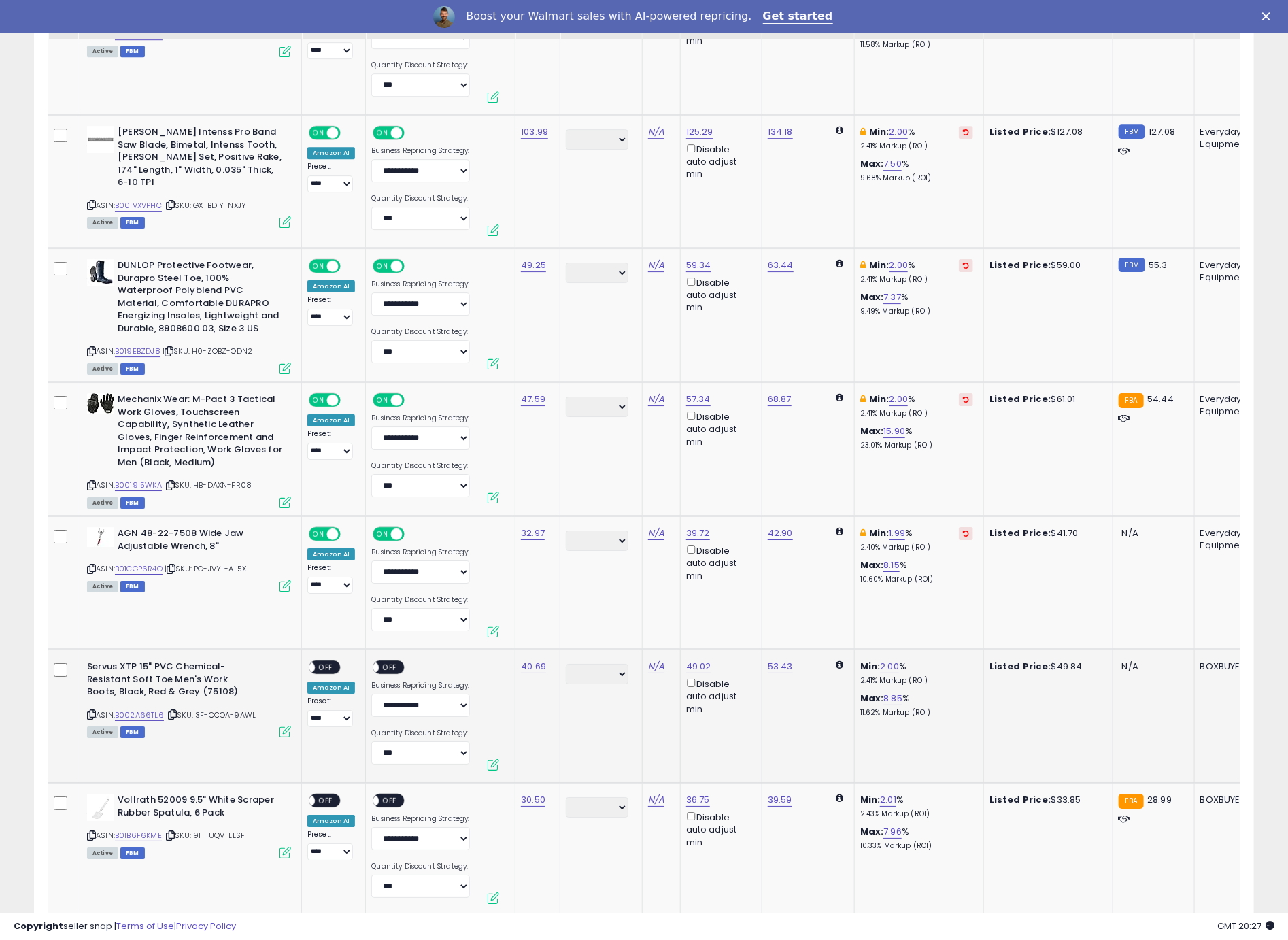
click at [326, 662] on span "OFF" at bounding box center [326, 668] width 22 height 11
click at [376, 662] on span at bounding box center [374, 668] width 11 height 11
click at [323, 795] on span "OFF" at bounding box center [326, 801] width 22 height 11
click at [400, 794] on div "ON OFF" at bounding box center [388, 801] width 32 height 14
click at [393, 783] on td "**********" at bounding box center [441, 849] width 149 height 133
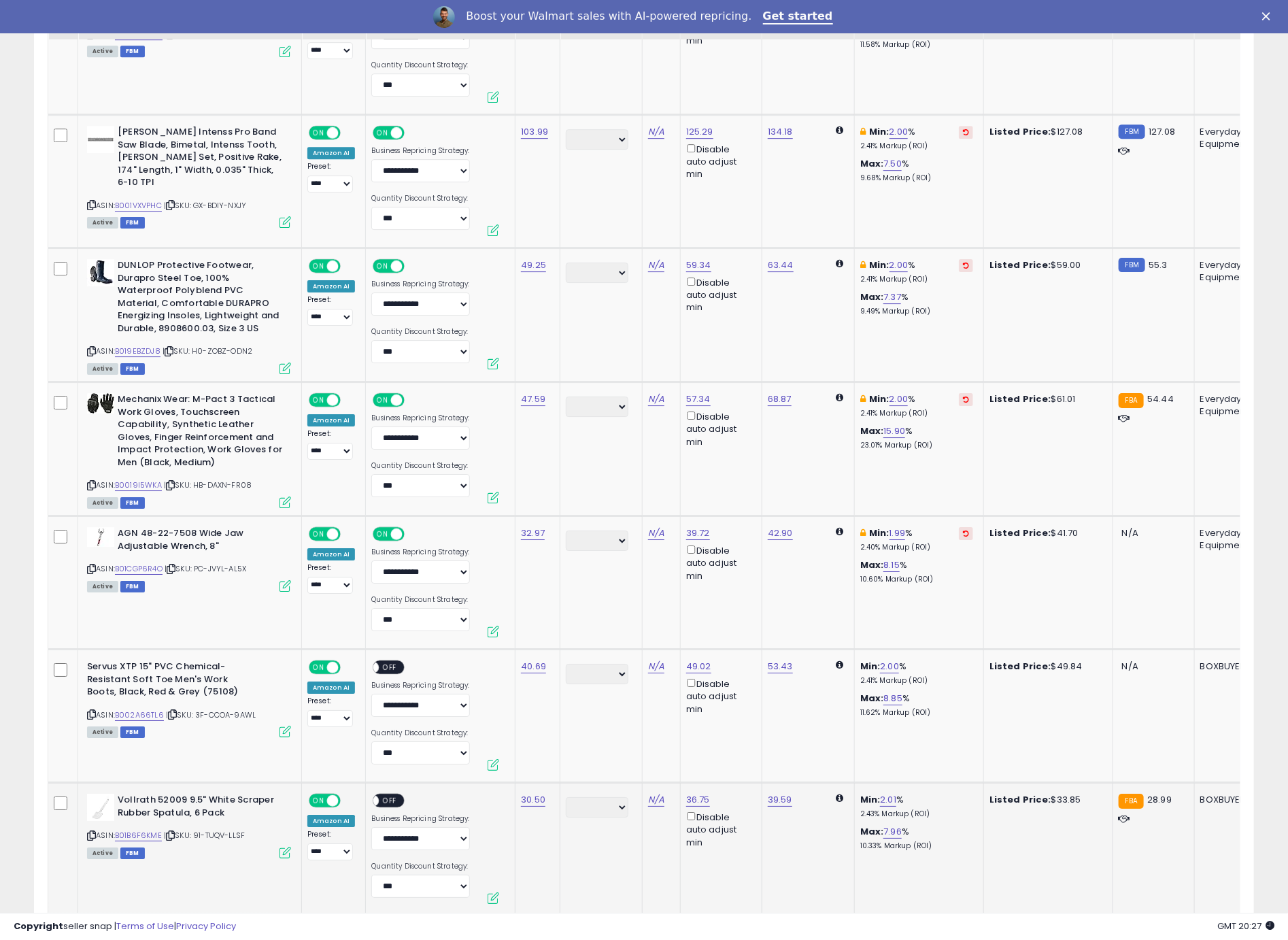
click at [392, 794] on div "**********" at bounding box center [420, 851] width 99 height 116
click at [390, 795] on span "OFF" at bounding box center [390, 801] width 22 height 11
click at [390, 662] on span "OFF" at bounding box center [390, 668] width 22 height 11
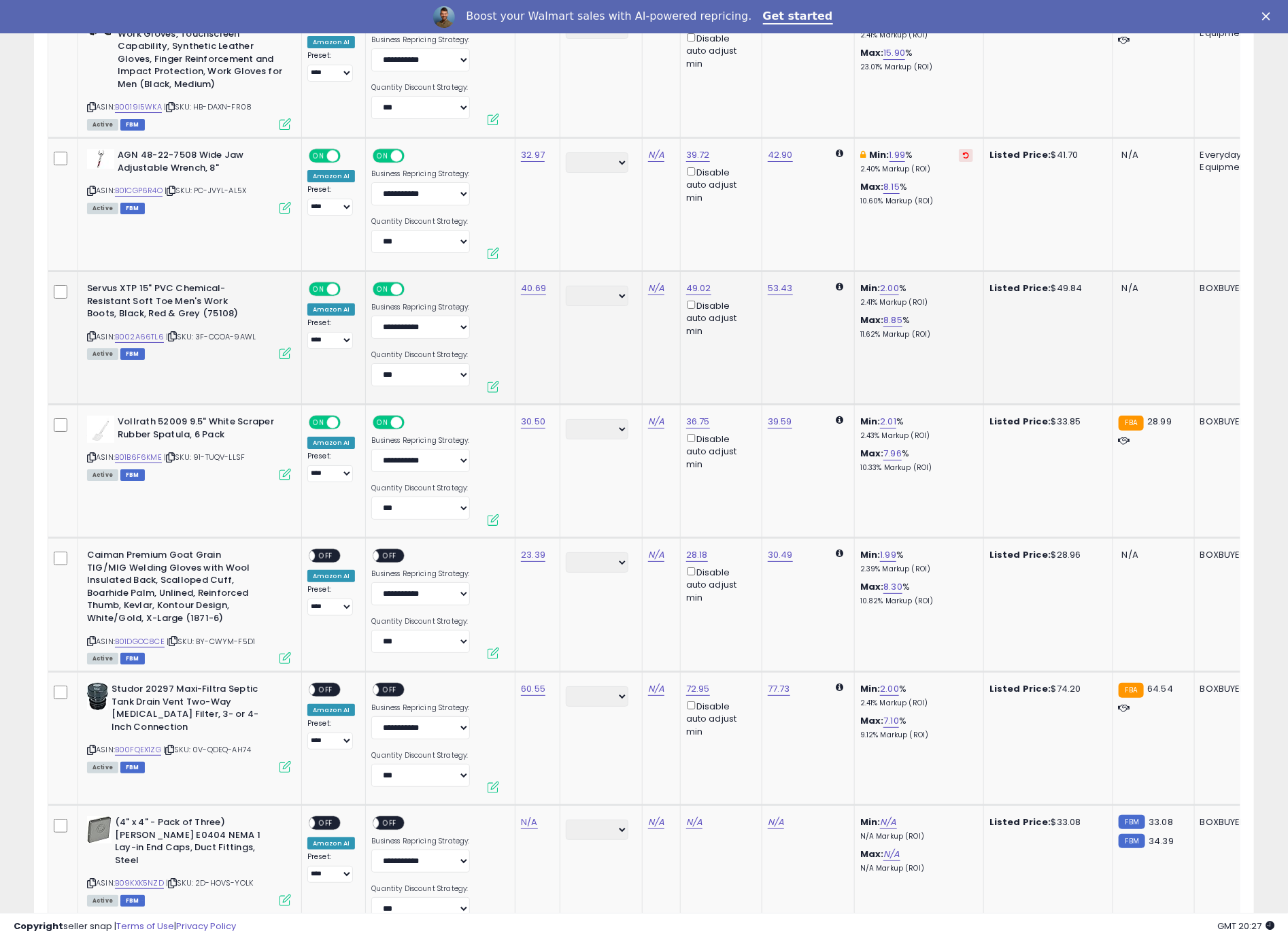
scroll to position [2772, 0]
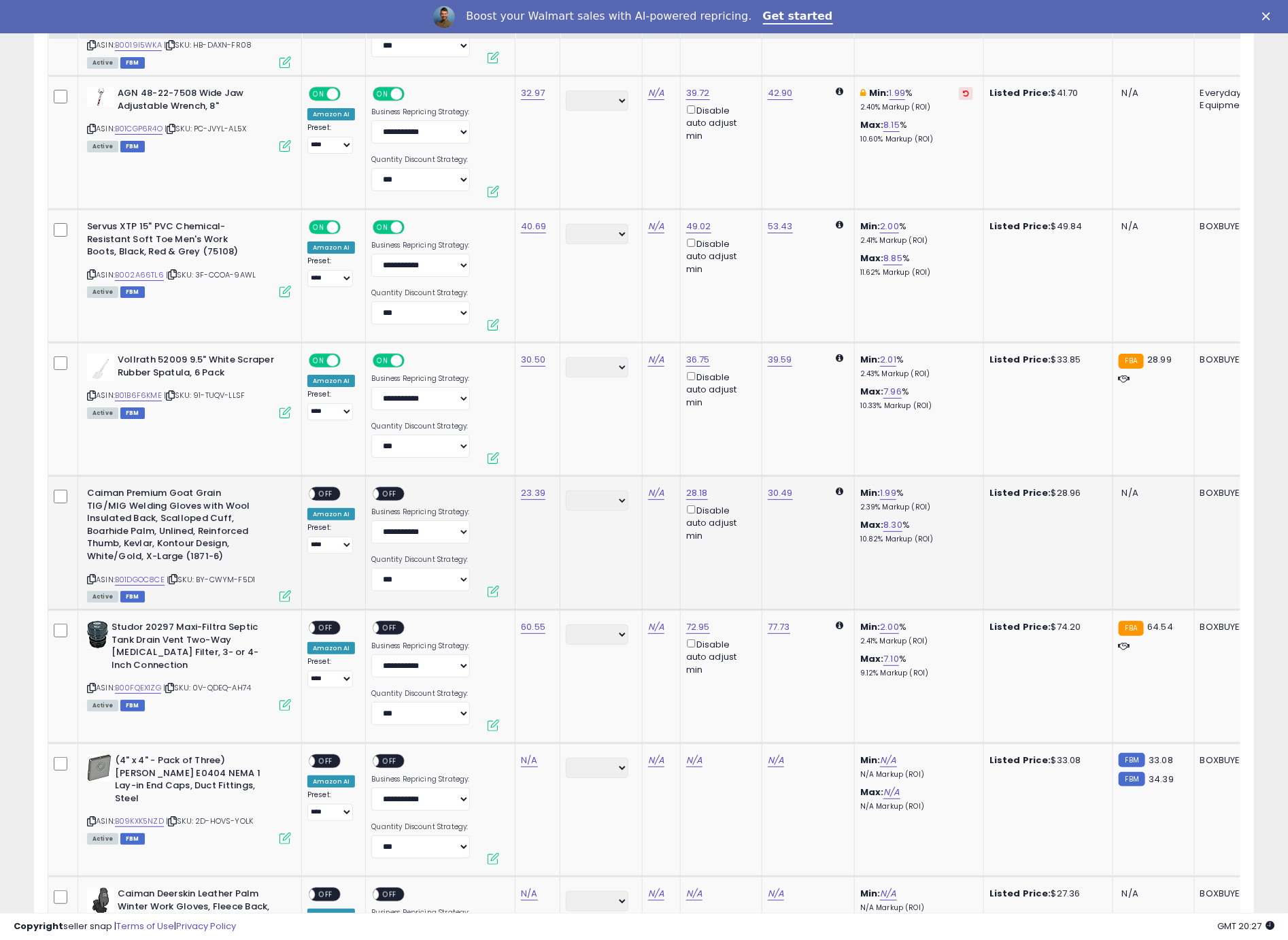
click at [325, 487] on div "ON OFF" at bounding box center [324, 494] width 32 height 14
click at [387, 488] on span "OFF" at bounding box center [390, 494] width 22 height 11
click at [344, 487] on div "**********" at bounding box center [331, 520] width 48 height 67
click at [335, 488] on span "OFF" at bounding box center [326, 494] width 22 height 11
click at [324, 621] on div "**********" at bounding box center [331, 654] width 48 height 67
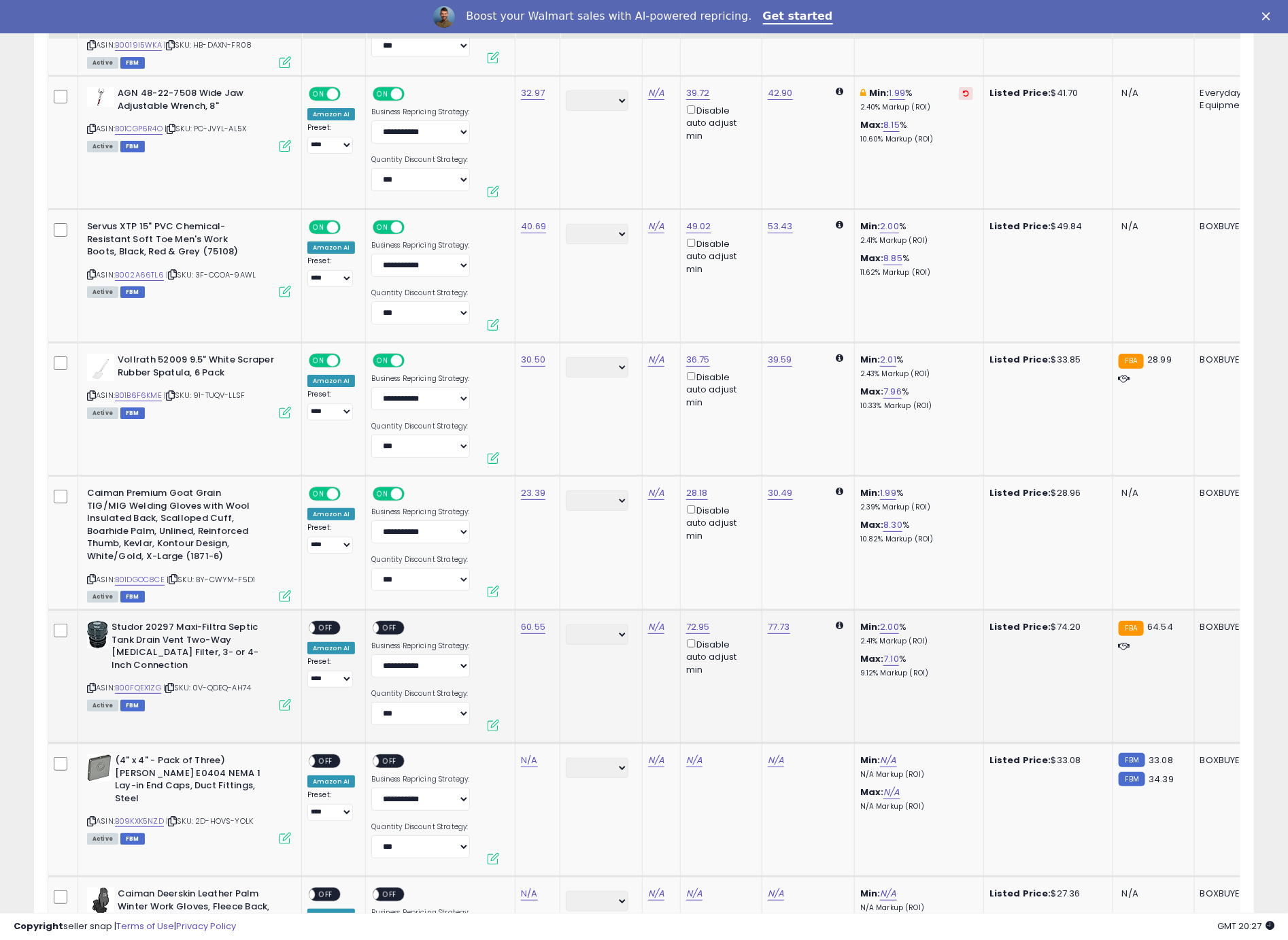
click at [324, 621] on div "ON OFF" at bounding box center [324, 628] width 32 height 14
click at [326, 622] on span "OFF" at bounding box center [326, 628] width 22 height 11
click at [382, 621] on div "ON OFF" at bounding box center [388, 628] width 32 height 14
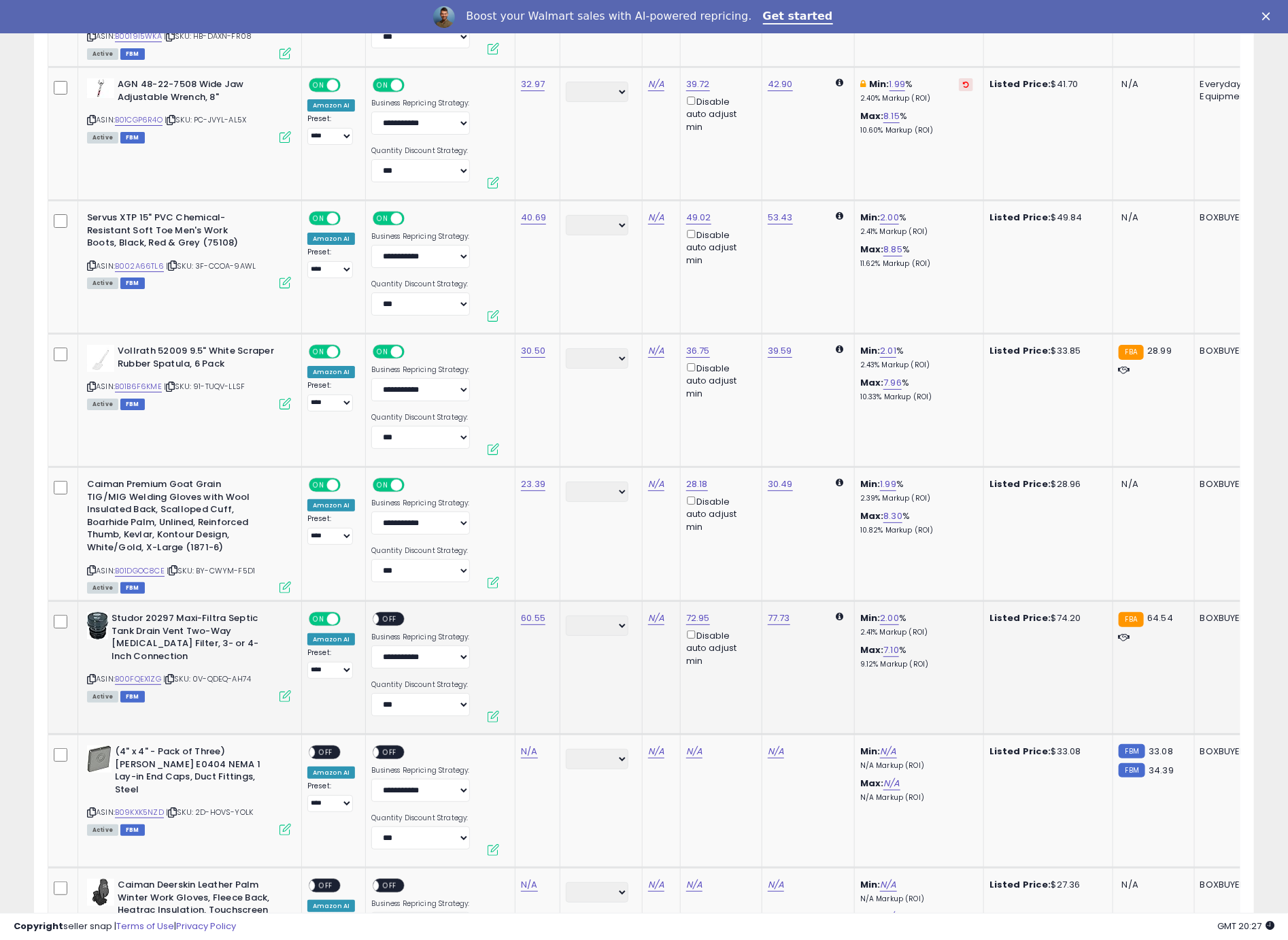
scroll to position [2877, 0]
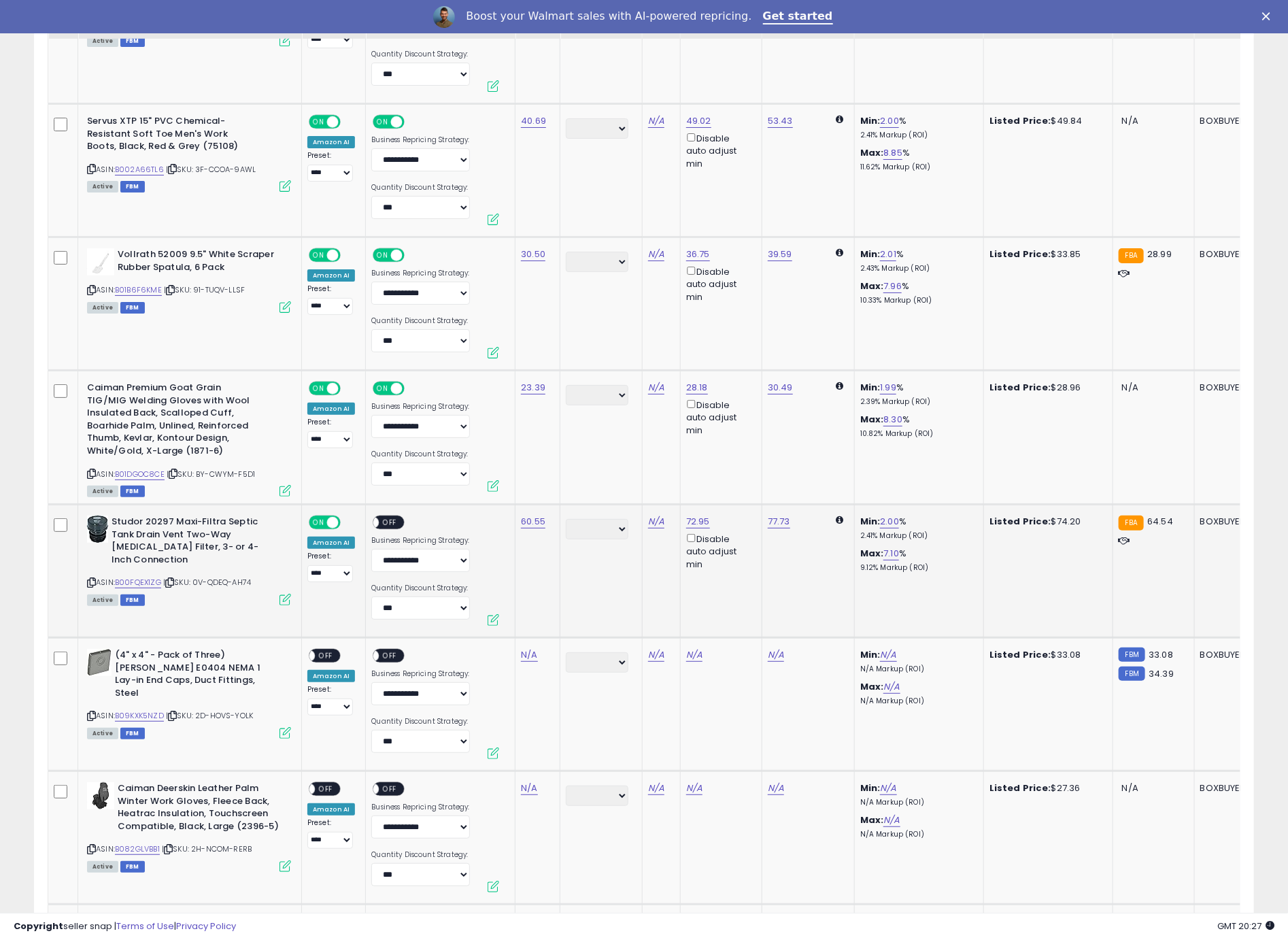
click at [384, 517] on span "OFF" at bounding box center [390, 523] width 22 height 11
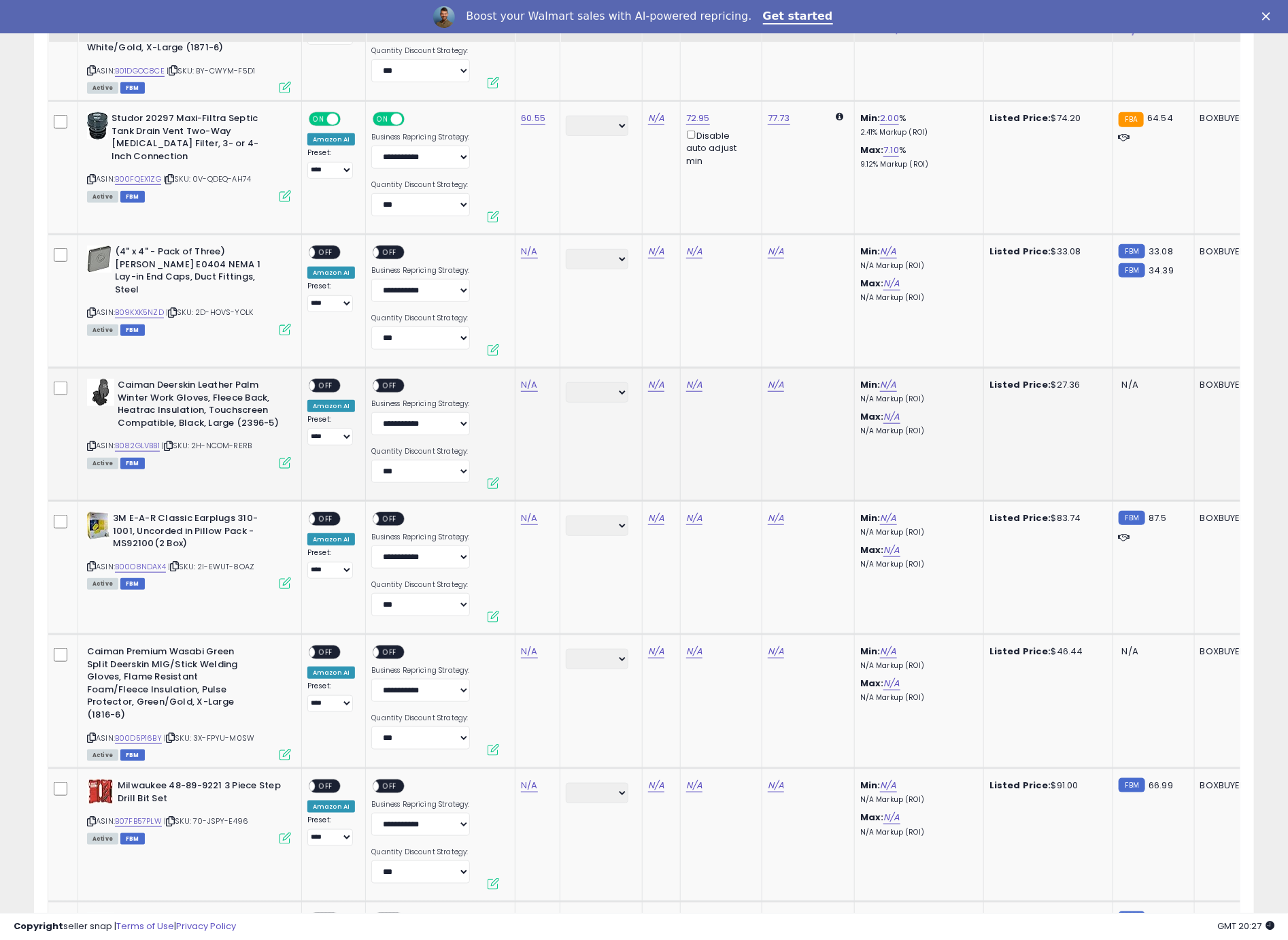
scroll to position [3284, 0]
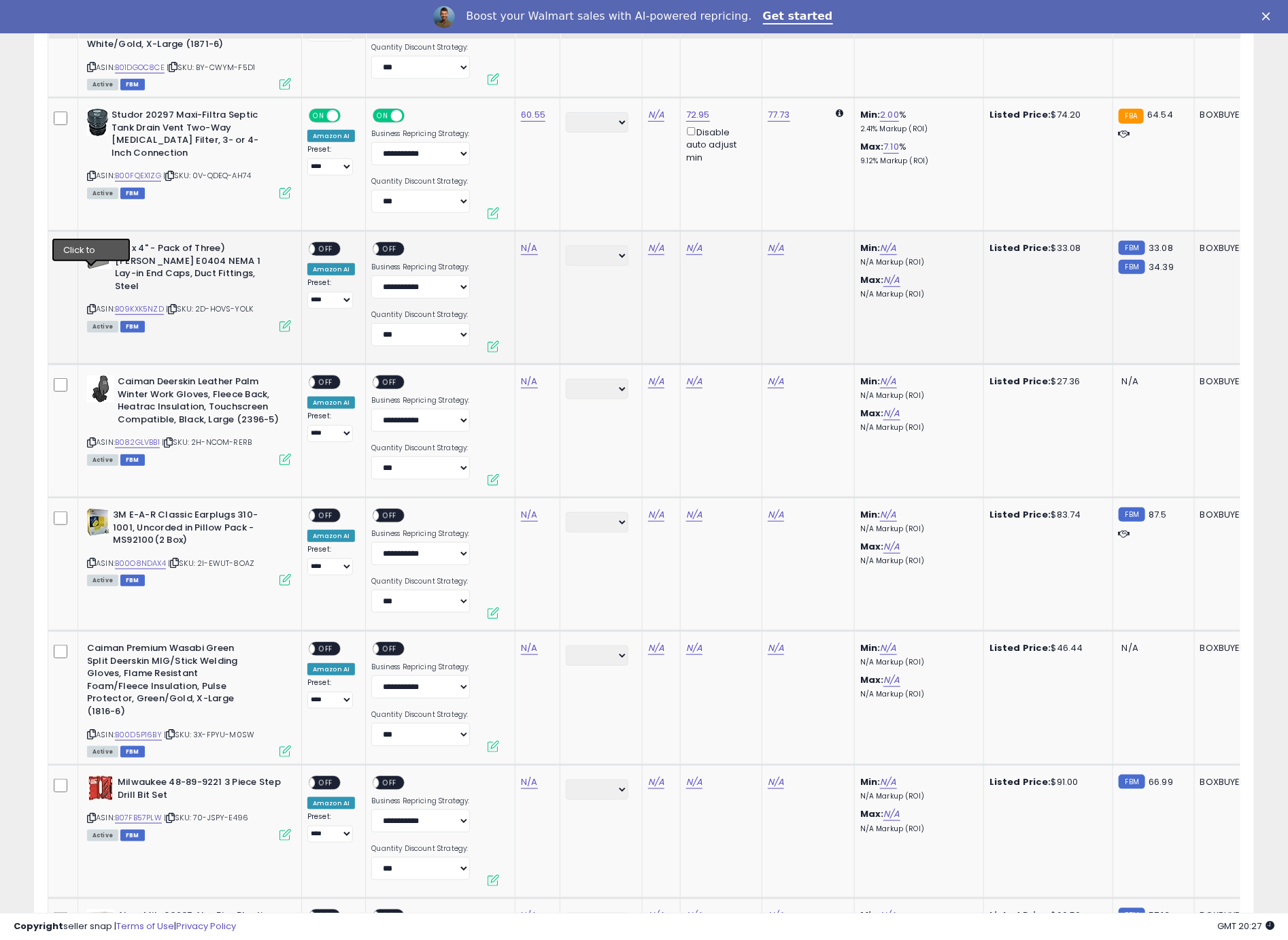
click at [90, 306] on icon at bounding box center [91, 309] width 9 height 8
click at [94, 306] on icon at bounding box center [91, 309] width 9 height 8
click at [526, 242] on link "N/A" at bounding box center [529, 248] width 16 height 14
type input "*****"
click button "submit" at bounding box center [569, 190] width 23 height 21
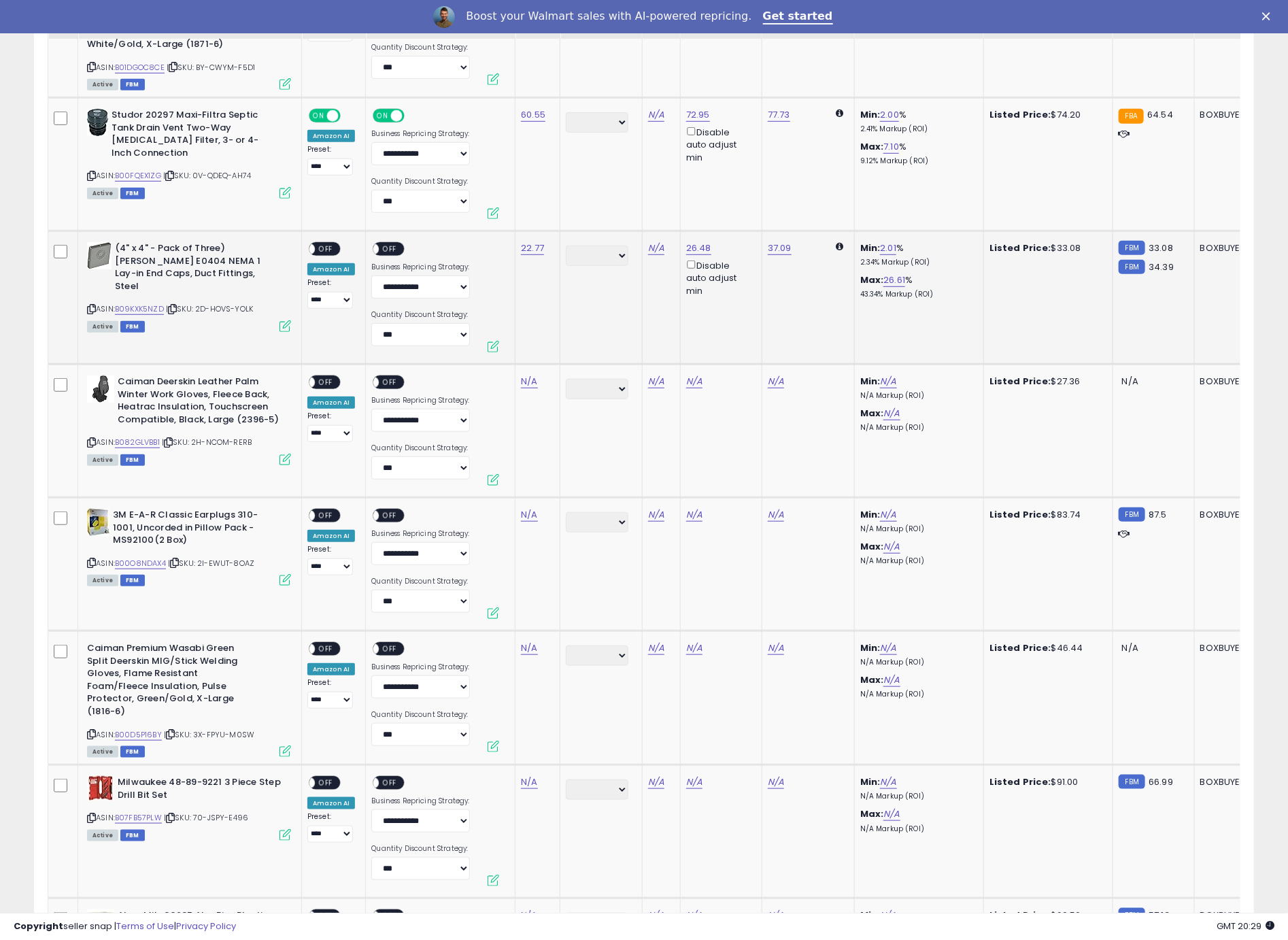
click at [321, 243] on span "OFF" at bounding box center [326, 249] width 22 height 11
click at [384, 243] on span "OFF" at bounding box center [390, 249] width 22 height 11
click at [92, 439] on icon at bounding box center [91, 442] width 9 height 8
click at [525, 375] on link "N/A" at bounding box center [529, 381] width 16 height 14
type input "*****"
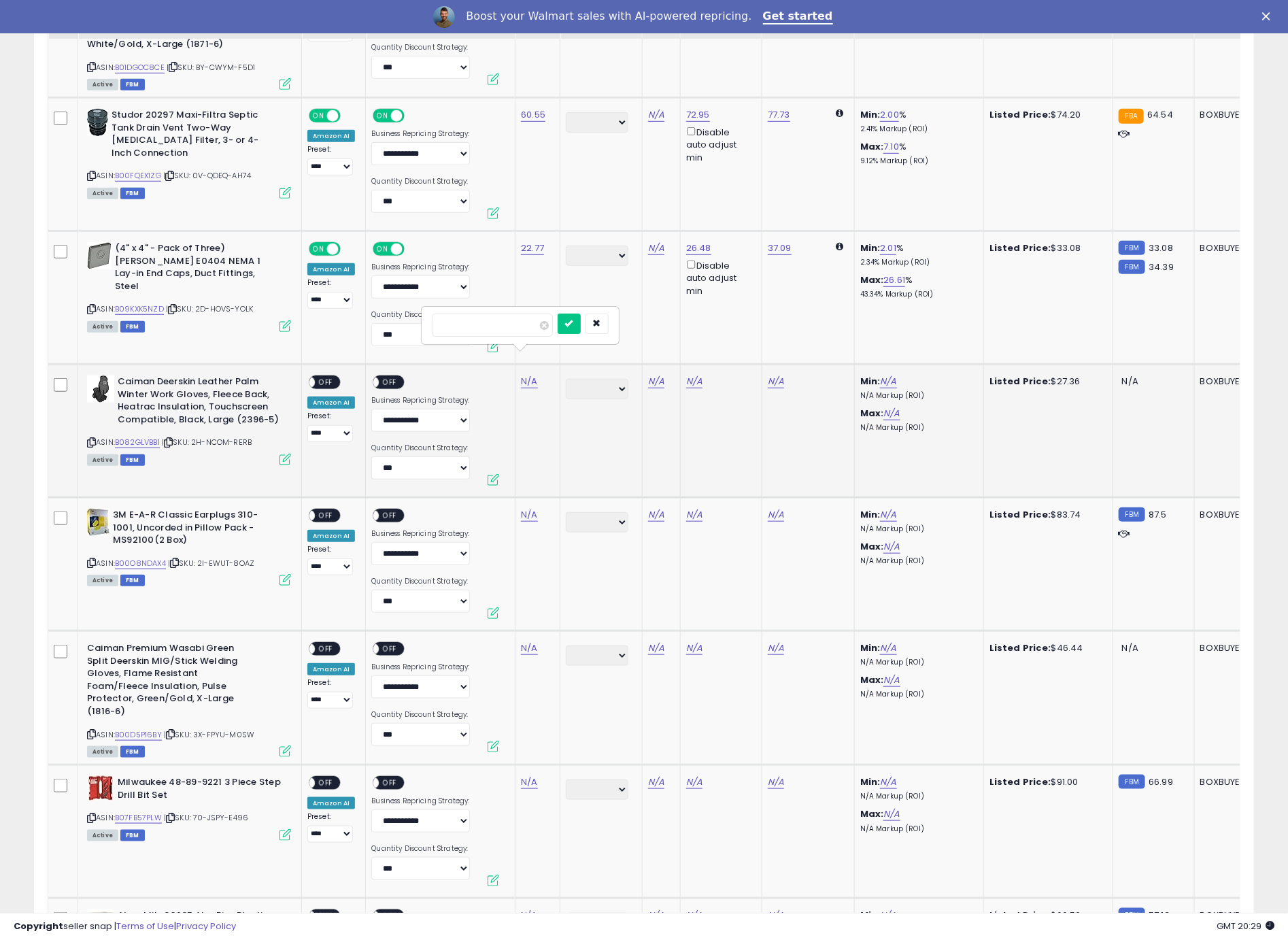
click button "submit" at bounding box center [569, 324] width 23 height 21
click at [333, 377] on span "OFF" at bounding box center [326, 383] width 22 height 11
click at [371, 377] on span at bounding box center [374, 383] width 11 height 11
click at [392, 377] on span "OFF" at bounding box center [390, 383] width 22 height 11
click at [92, 559] on icon at bounding box center [91, 562] width 9 height 8
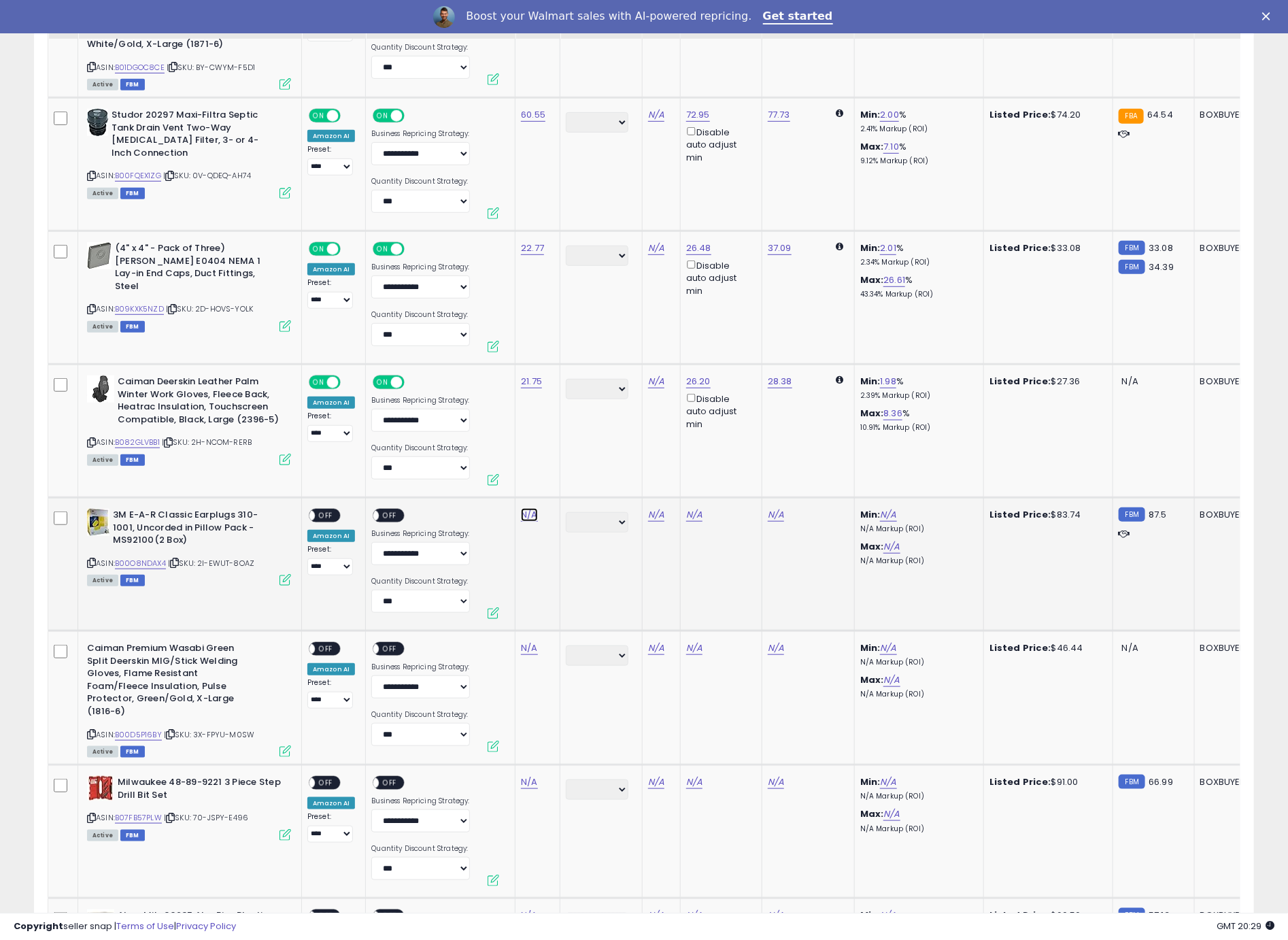
click at [527, 508] on link "N/A" at bounding box center [529, 515] width 16 height 14
type input "****"
click button "submit" at bounding box center [569, 456] width 23 height 21
click at [318, 510] on span "OFF" at bounding box center [326, 516] width 22 height 11
click at [402, 509] on div "ON OFF" at bounding box center [394, 518] width 45 height 17
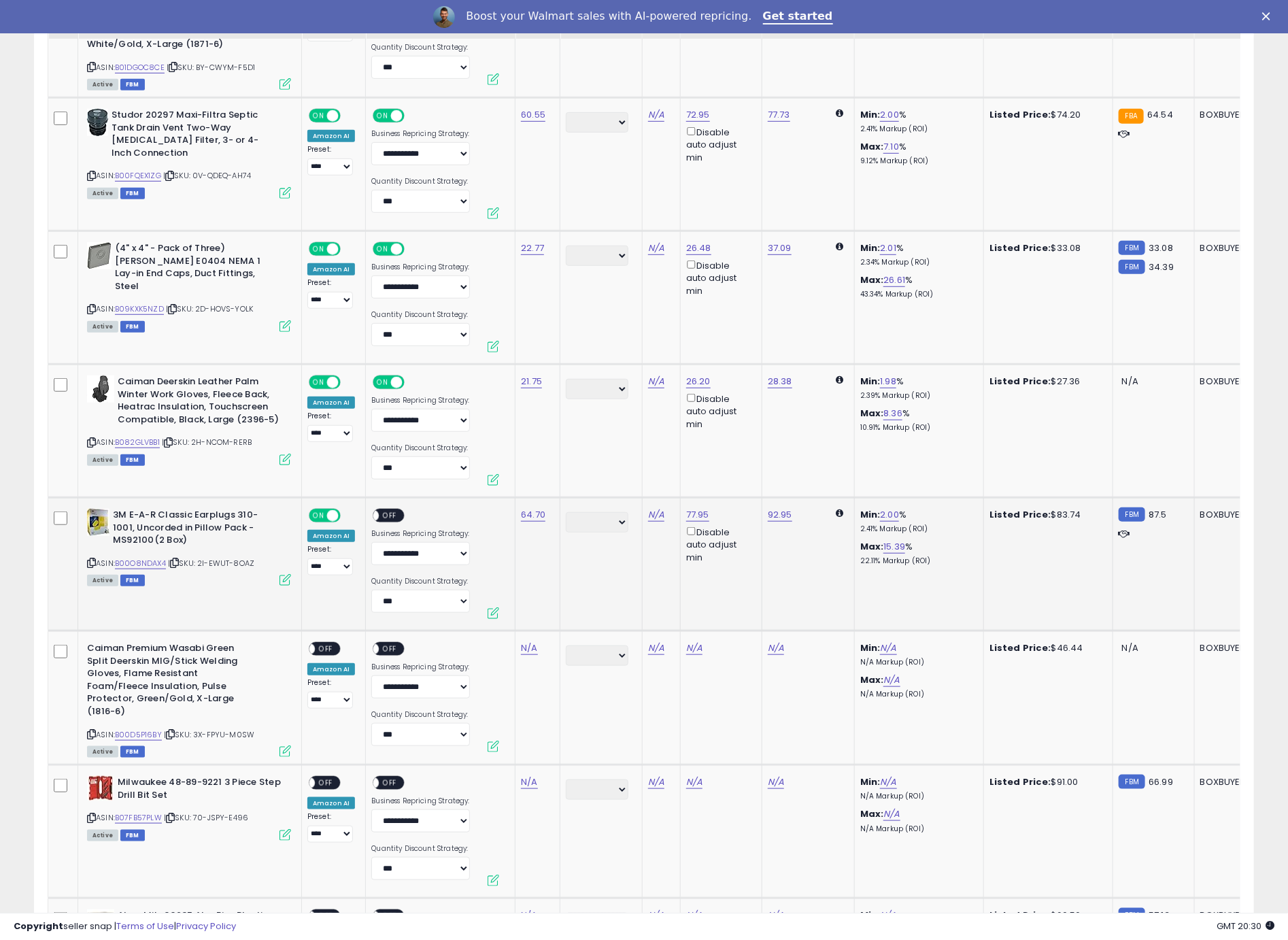
click at [384, 510] on span "OFF" at bounding box center [390, 516] width 22 height 11
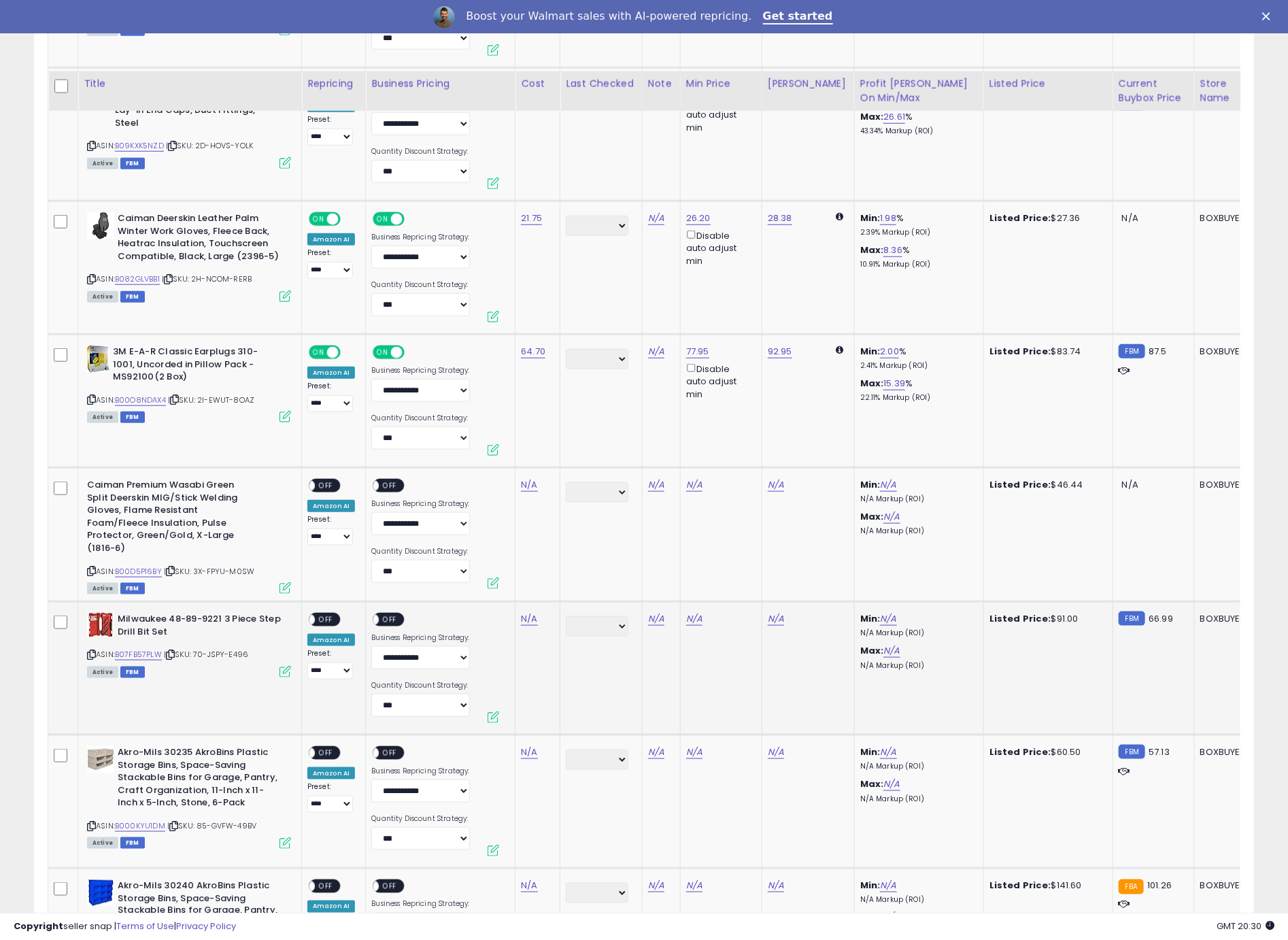
scroll to position [3535, 0]
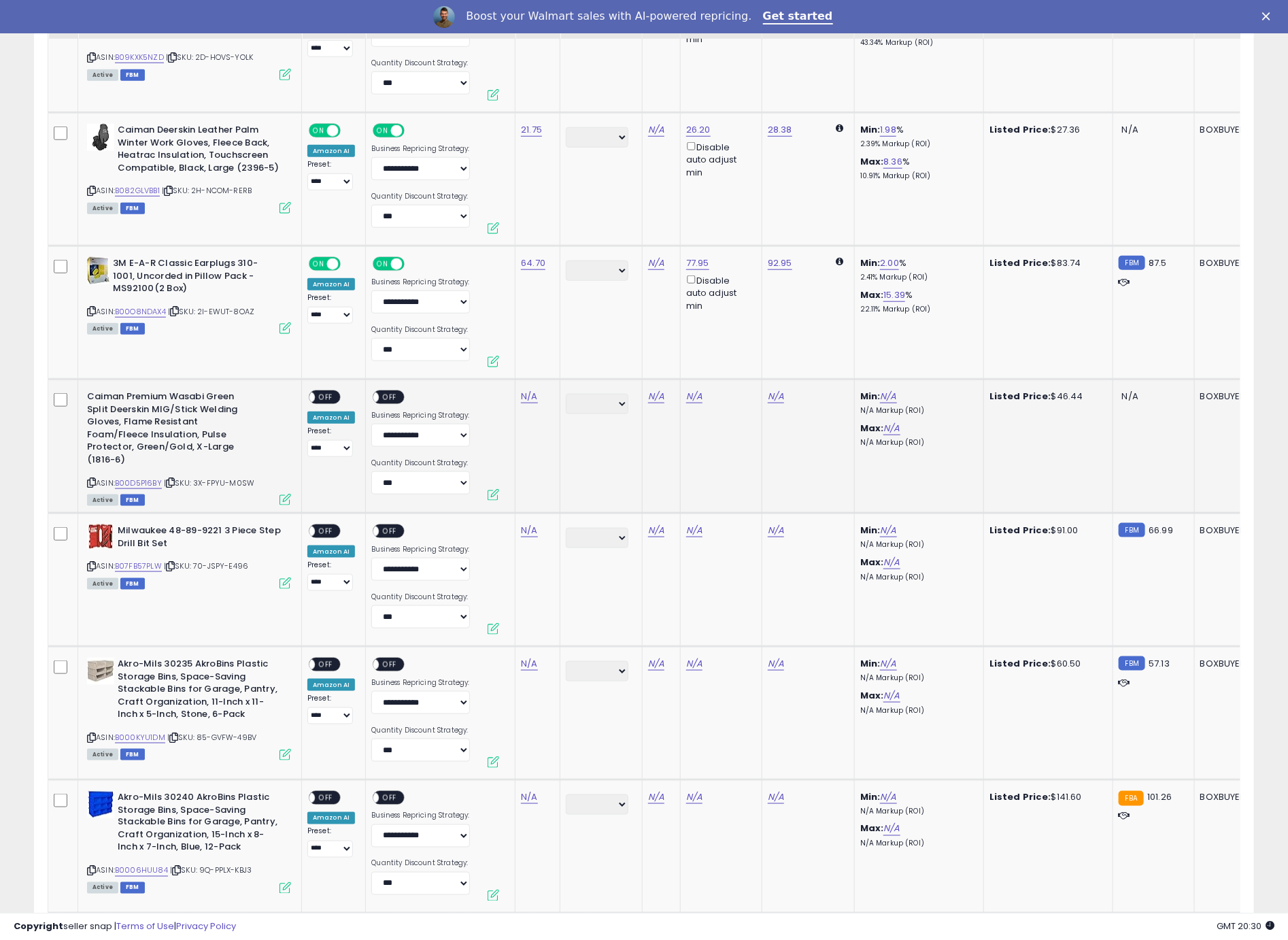
click at [91, 479] on icon at bounding box center [91, 482] width 9 height 8
click at [524, 390] on link "N/A" at bounding box center [529, 396] width 16 height 14
type input "*****"
click button "submit" at bounding box center [569, 337] width 23 height 21
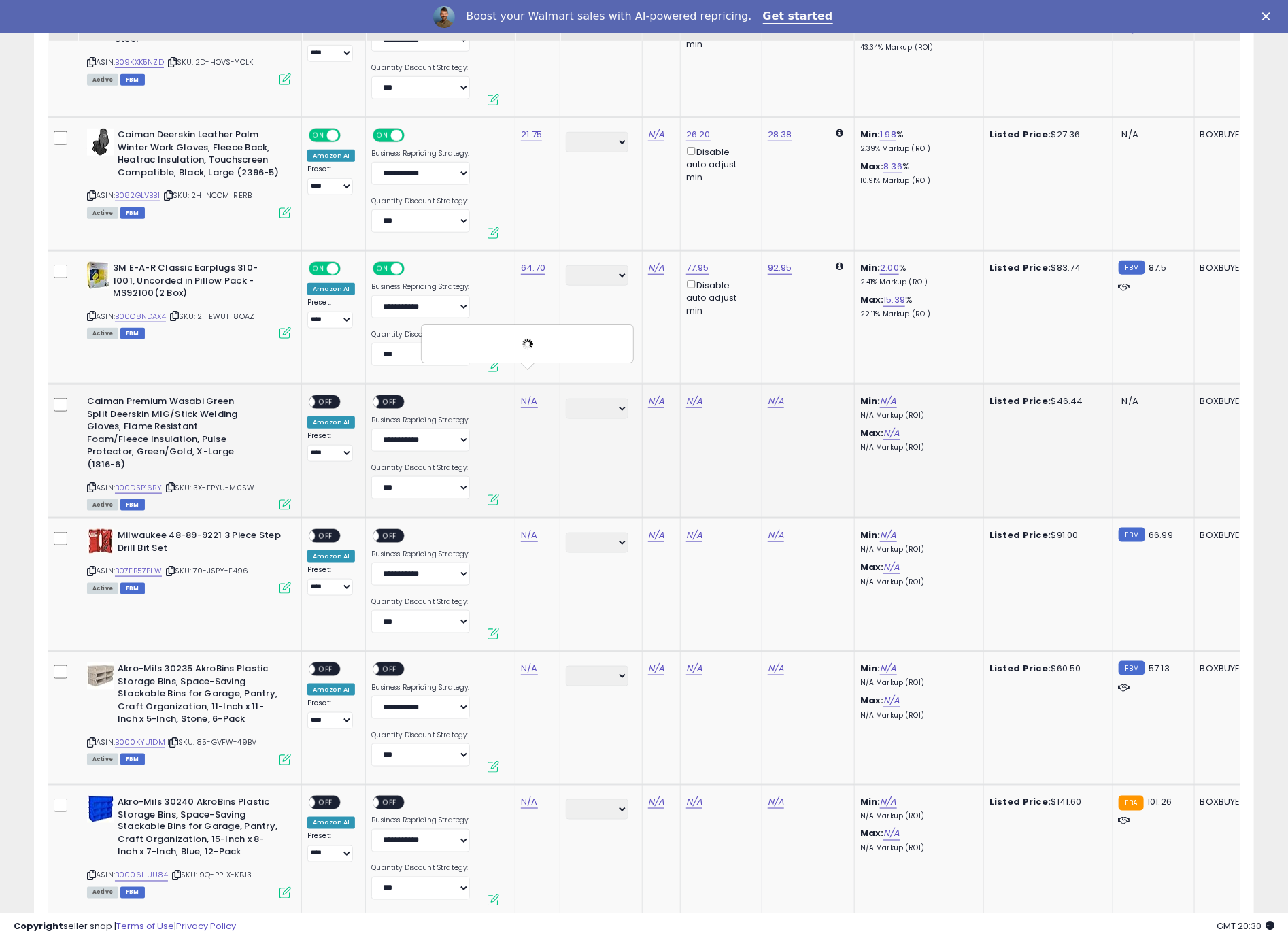
scroll to position [3530, 0]
click at [330, 397] on span "OFF" at bounding box center [326, 403] width 22 height 11
click at [399, 396] on div "ON OFF" at bounding box center [388, 403] width 32 height 14
click at [392, 397] on span "OFF" at bounding box center [390, 403] width 22 height 11
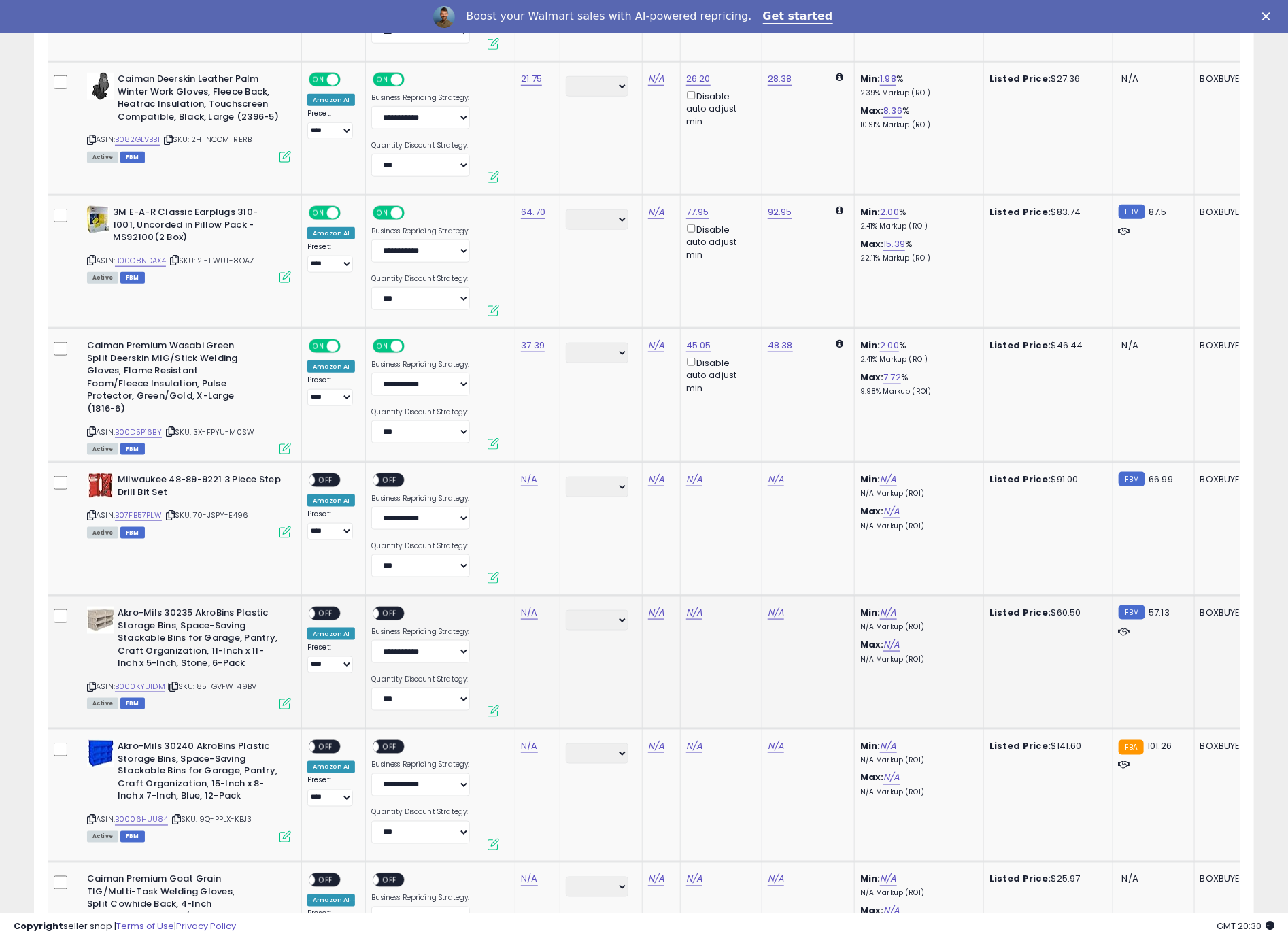
scroll to position [3810, 0]
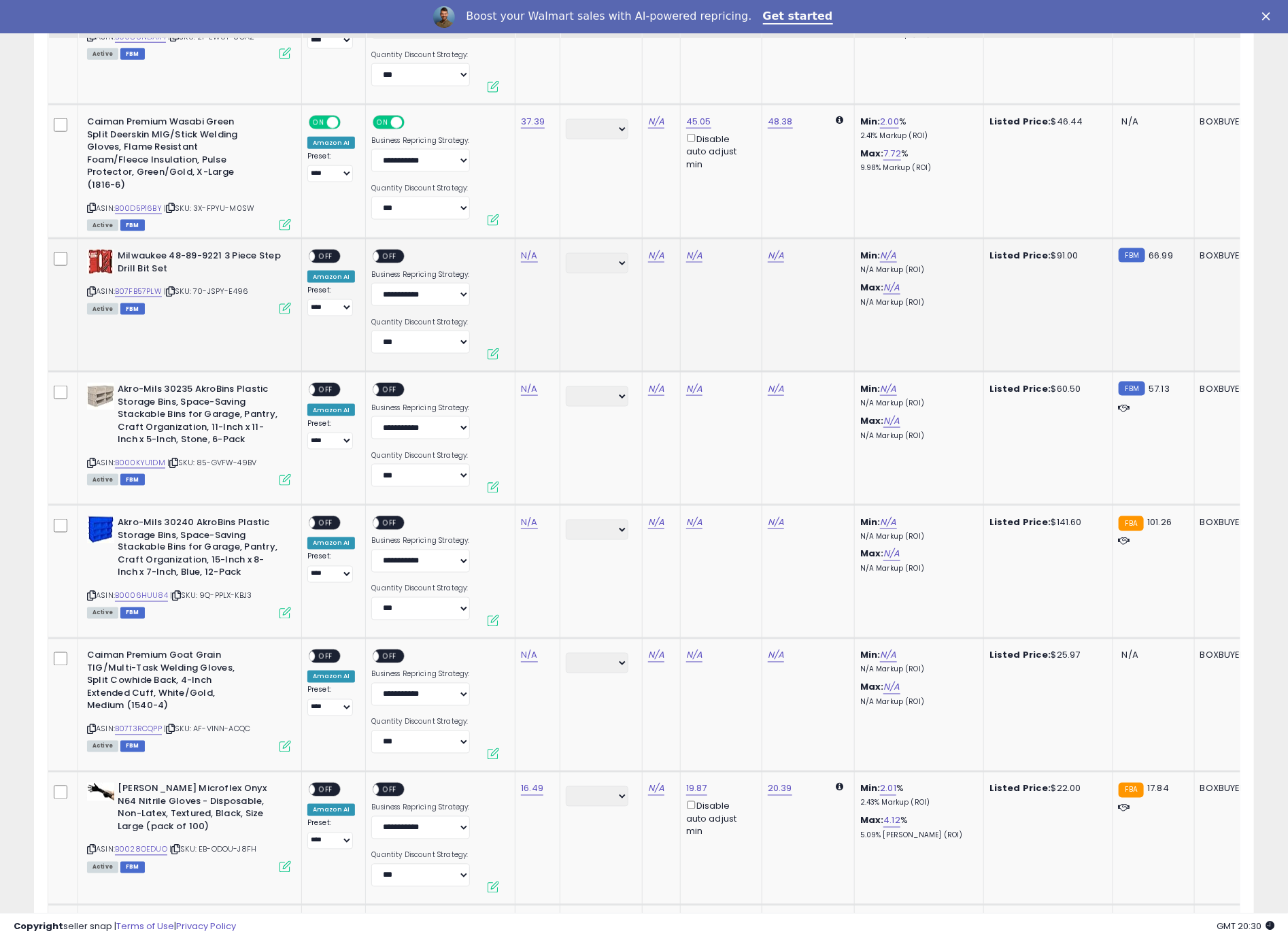
click at [89, 288] on icon at bounding box center [91, 292] width 9 height 8
click at [90, 288] on icon at bounding box center [91, 292] width 9 height 8
click at [527, 249] on link "N/A" at bounding box center [529, 255] width 16 height 14
type input "*****"
click button "submit" at bounding box center [569, 196] width 23 height 21
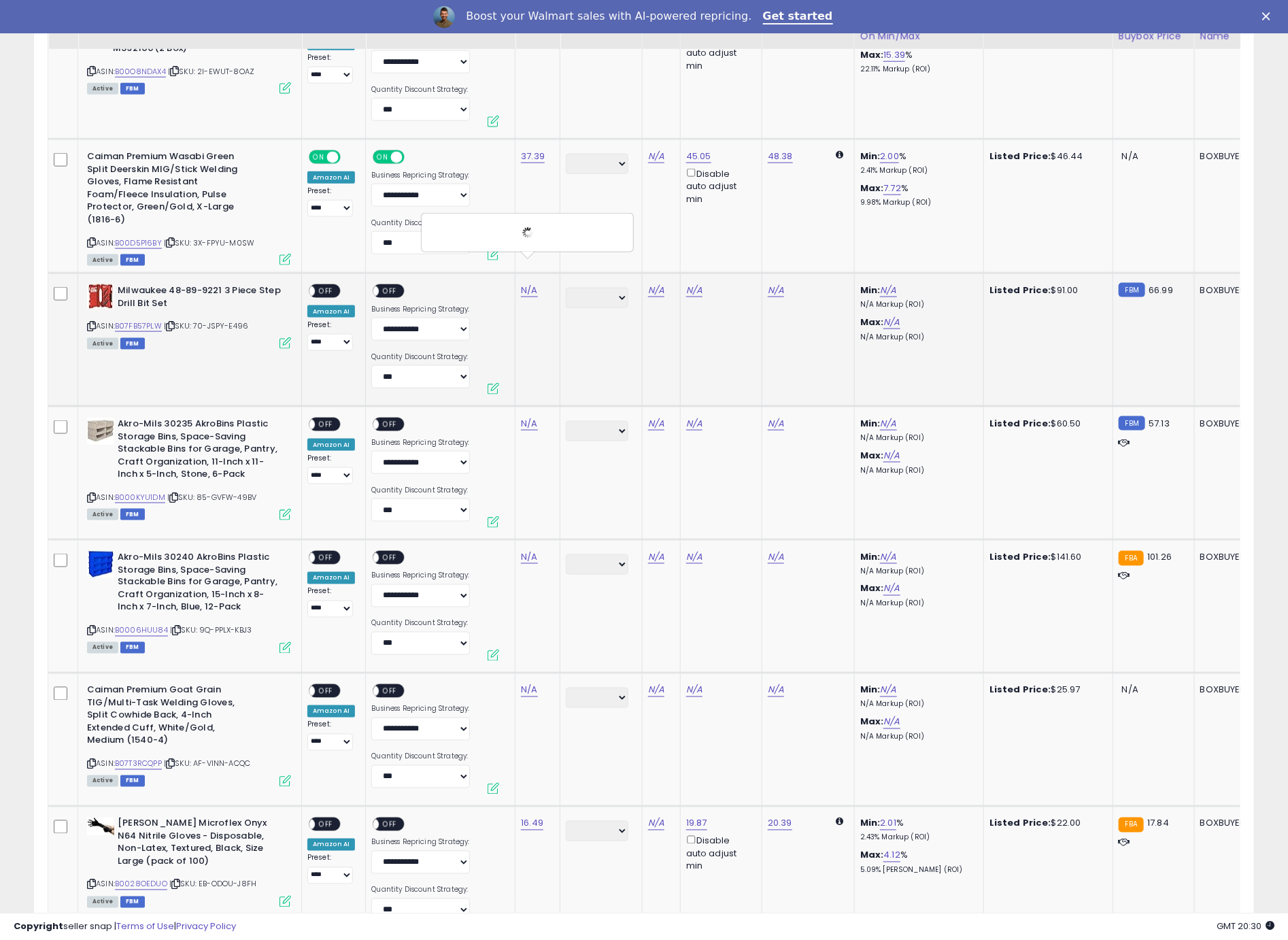
scroll to position [3775, 0]
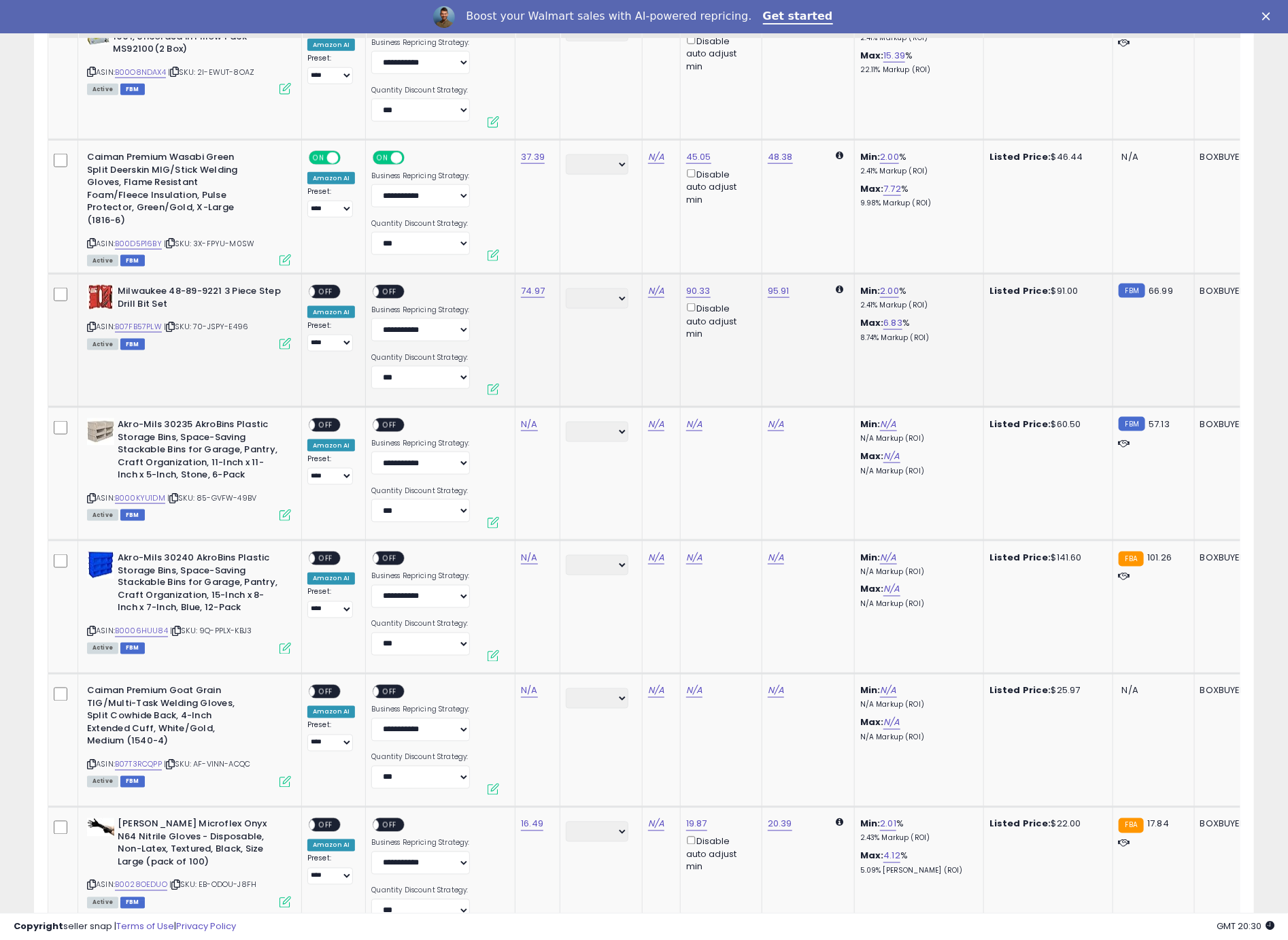
click at [319, 287] on div "ON OFF" at bounding box center [303, 292] width 32 height 11
click at [329, 287] on span "OFF" at bounding box center [326, 292] width 22 height 11
click at [383, 287] on div "ON OFF" at bounding box center [367, 292] width 32 height 11
click at [385, 287] on span "OFF" at bounding box center [390, 292] width 22 height 11
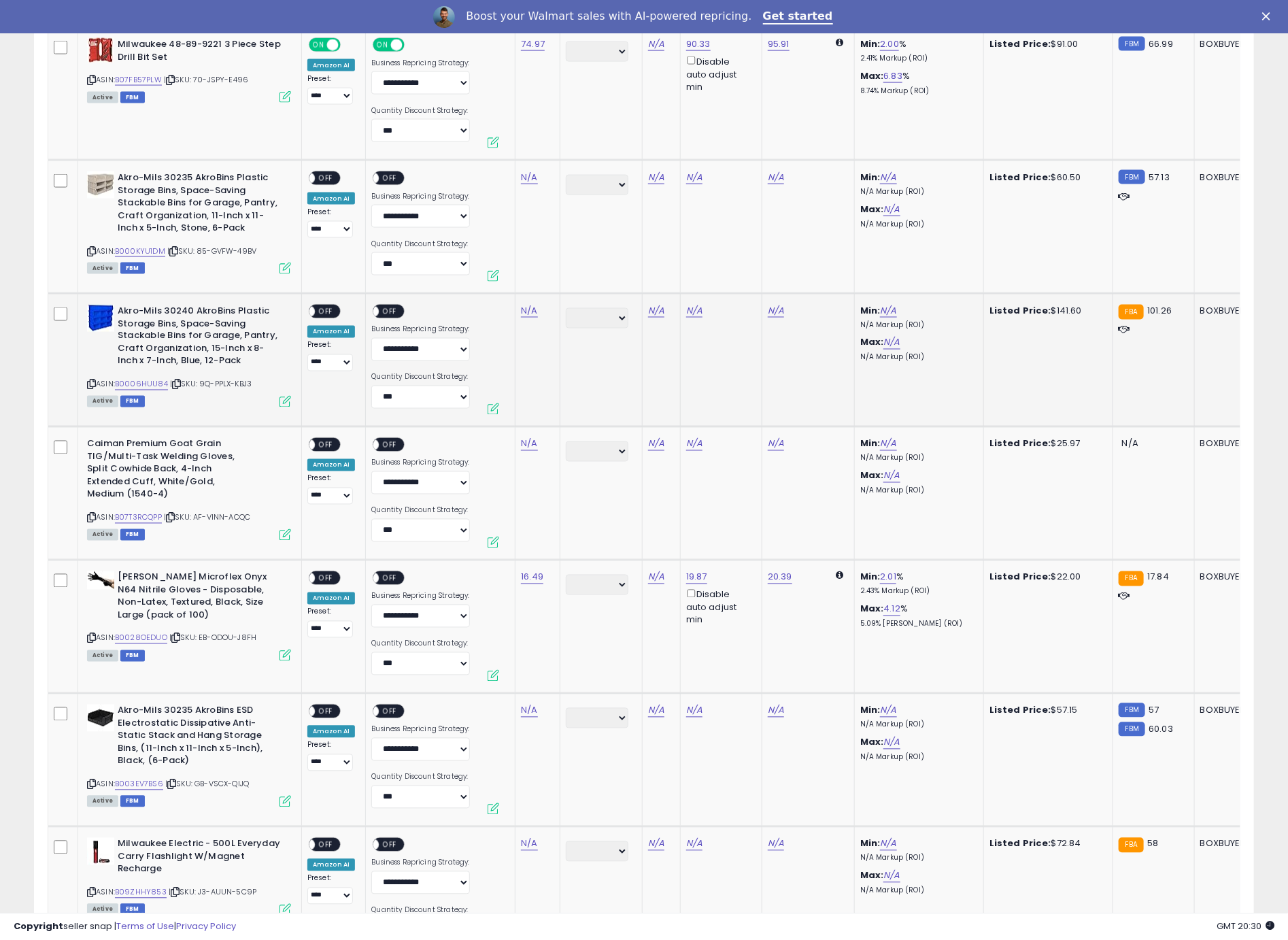
scroll to position [4023, 0]
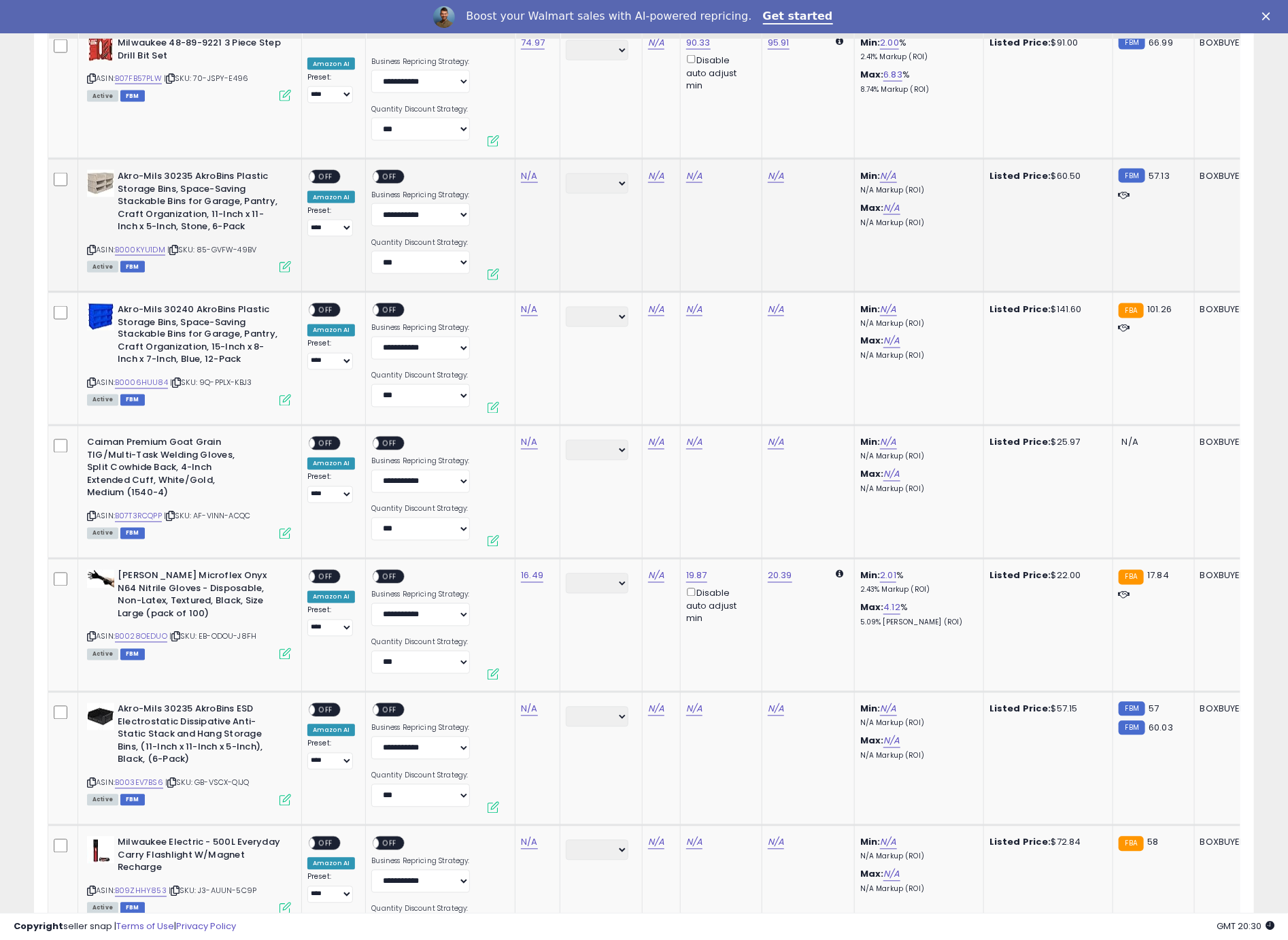
click at [92, 246] on icon at bounding box center [91, 250] width 9 height 8
click at [526, 169] on link "N/A" at bounding box center [529, 176] width 16 height 14
type input "*****"
click button "submit" at bounding box center [569, 116] width 23 height 21
click at [333, 170] on div "ON OFF" at bounding box center [324, 177] width 32 height 14
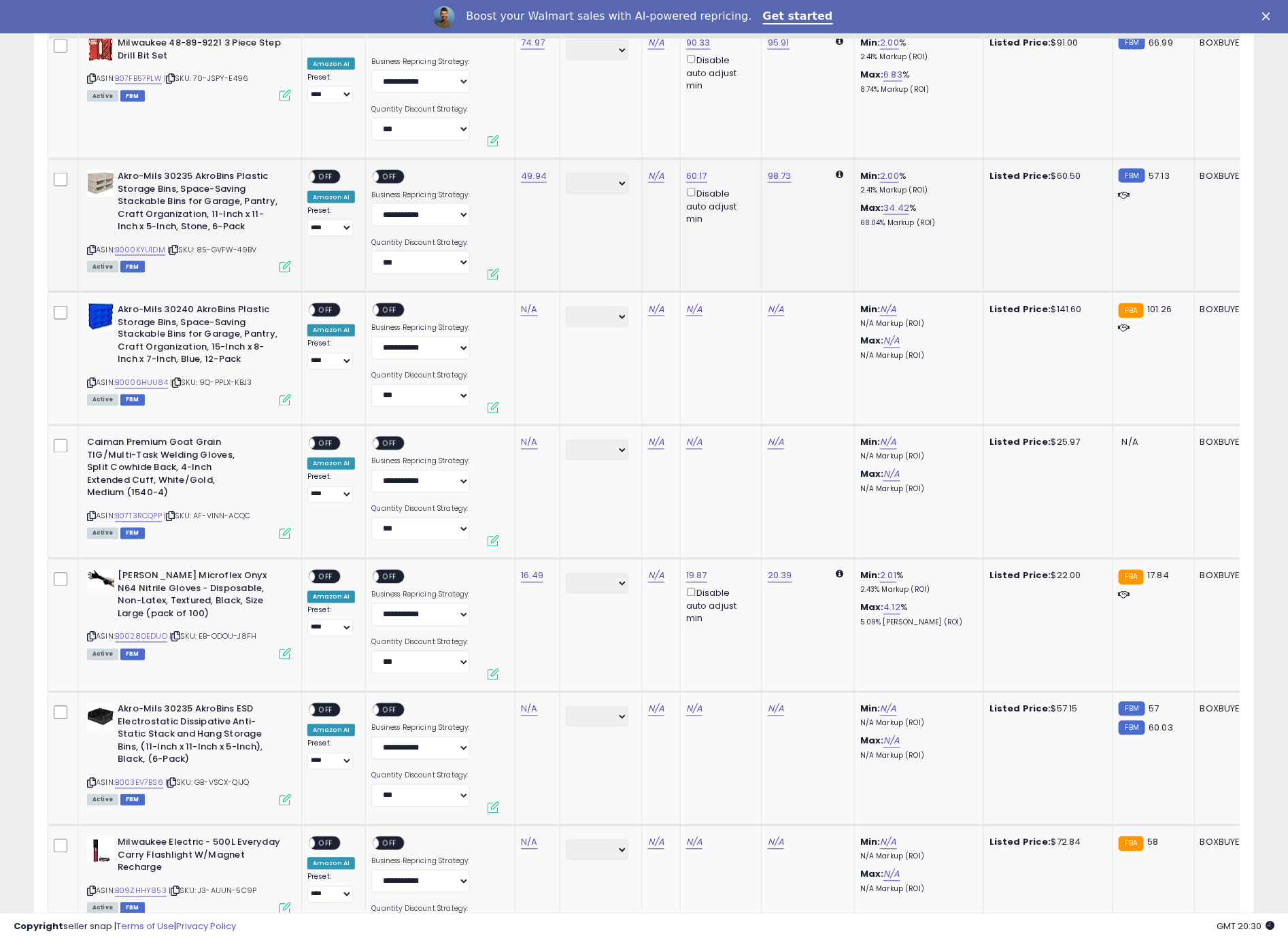
click at [331, 171] on span "OFF" at bounding box center [326, 177] width 22 height 11
click at [389, 171] on span "OFF" at bounding box center [390, 177] width 22 height 11
click at [91, 380] on icon at bounding box center [91, 383] width 9 height 8
click at [525, 303] on link "N/A" at bounding box center [529, 309] width 16 height 14
type input "******"
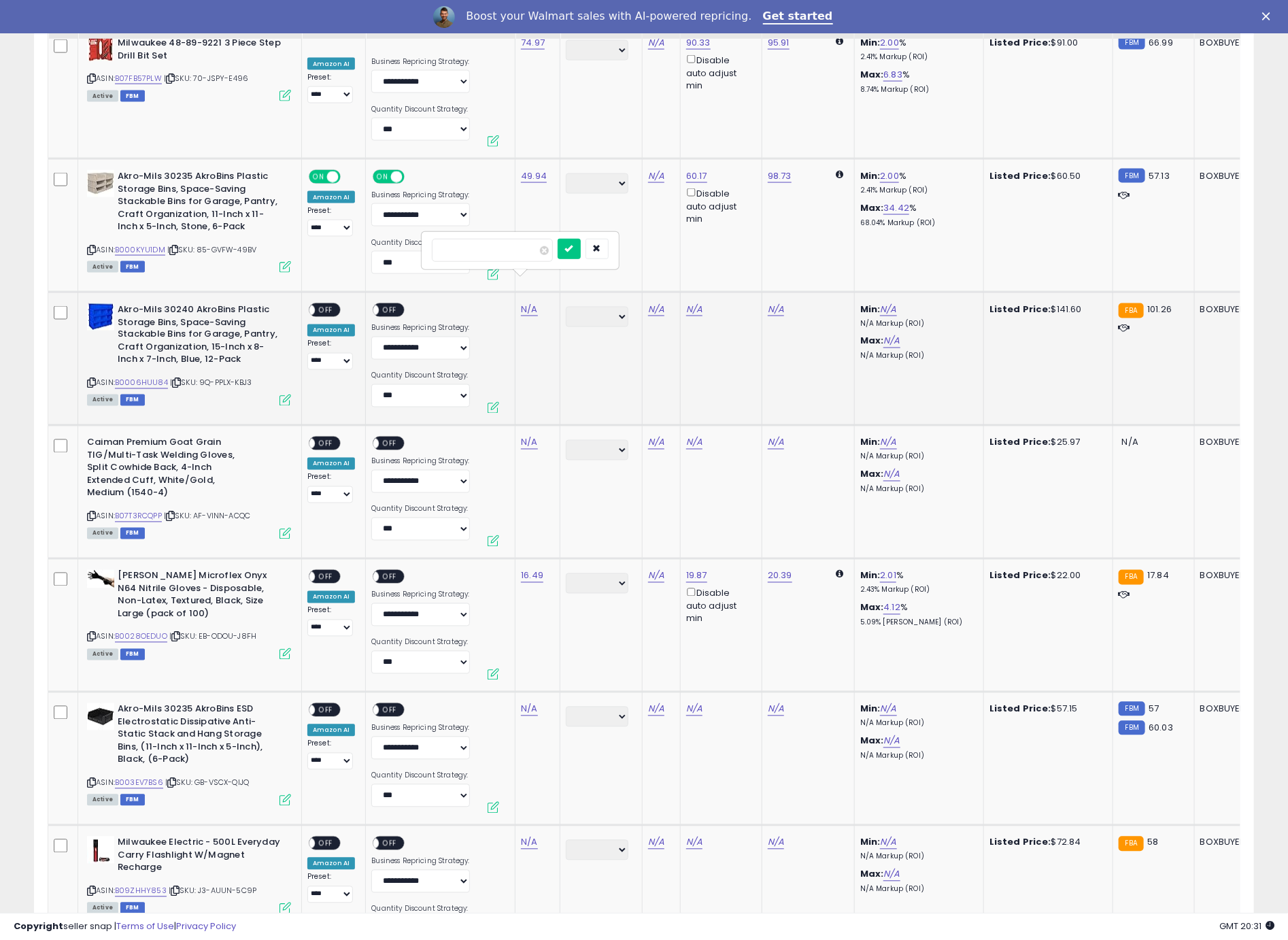
click button "submit" at bounding box center [569, 249] width 23 height 21
click at [319, 305] on div "ON OFF" at bounding box center [303, 311] width 32 height 11
click at [339, 304] on div "ON OFF" at bounding box center [324, 311] width 32 height 14
click at [333, 305] on span "OFF" at bounding box center [326, 311] width 22 height 11
click at [387, 305] on span "OFF" at bounding box center [390, 311] width 22 height 11
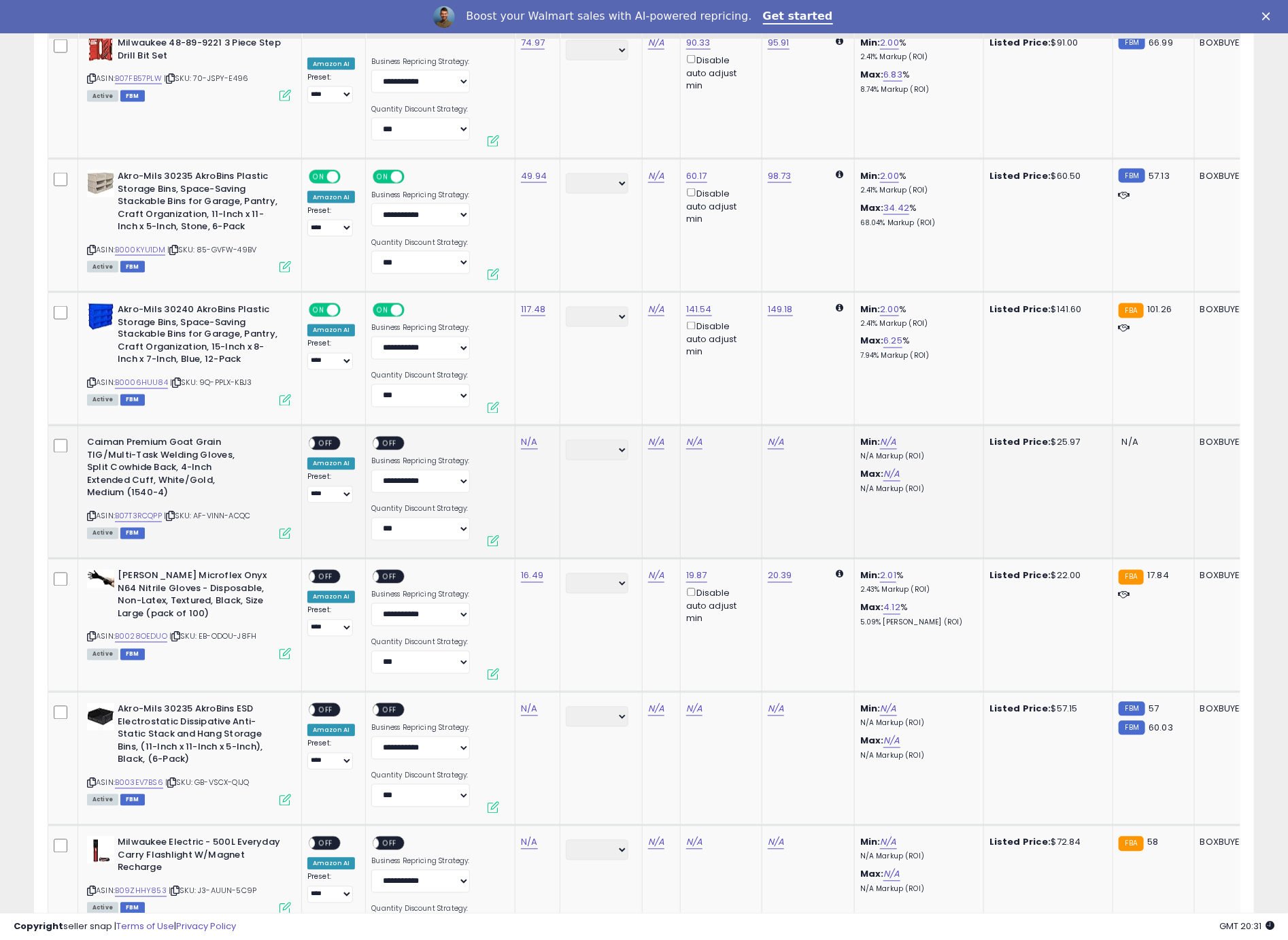
click at [85, 488] on div "Caiman Premium Goat Grain TIG/Multi-Task Welding Gloves, Split Cowhide Back, 4-…" at bounding box center [188, 487] width 208 height 101
click at [88, 513] on icon at bounding box center [91, 516] width 9 height 8
click at [526, 436] on link "N/A" at bounding box center [529, 442] width 16 height 14
type input "*****"
click button "submit" at bounding box center [569, 381] width 23 height 21
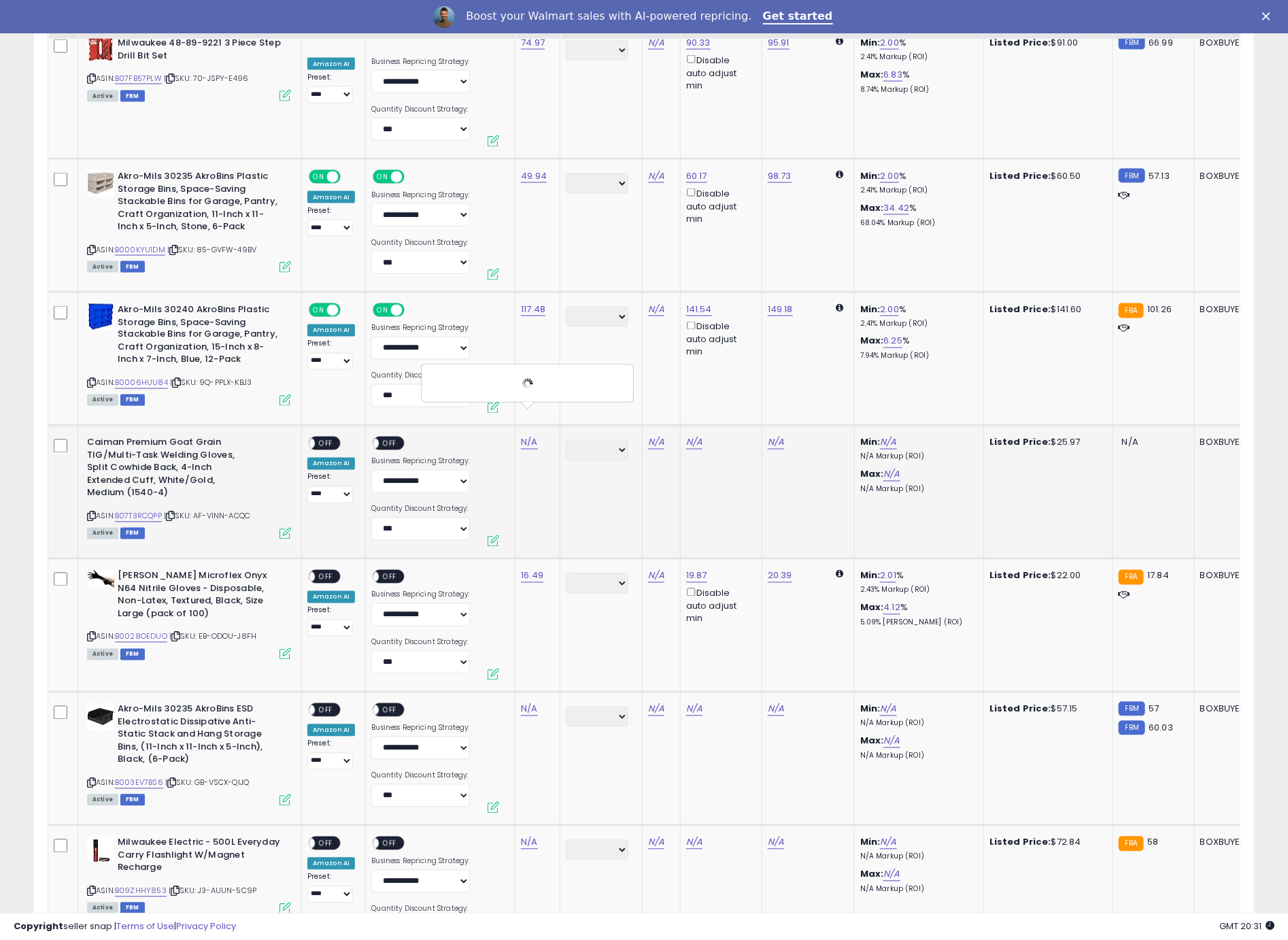
click at [317, 437] on div "ON OFF" at bounding box center [324, 444] width 32 height 14
click at [320, 438] on span "OFF" at bounding box center [326, 444] width 22 height 11
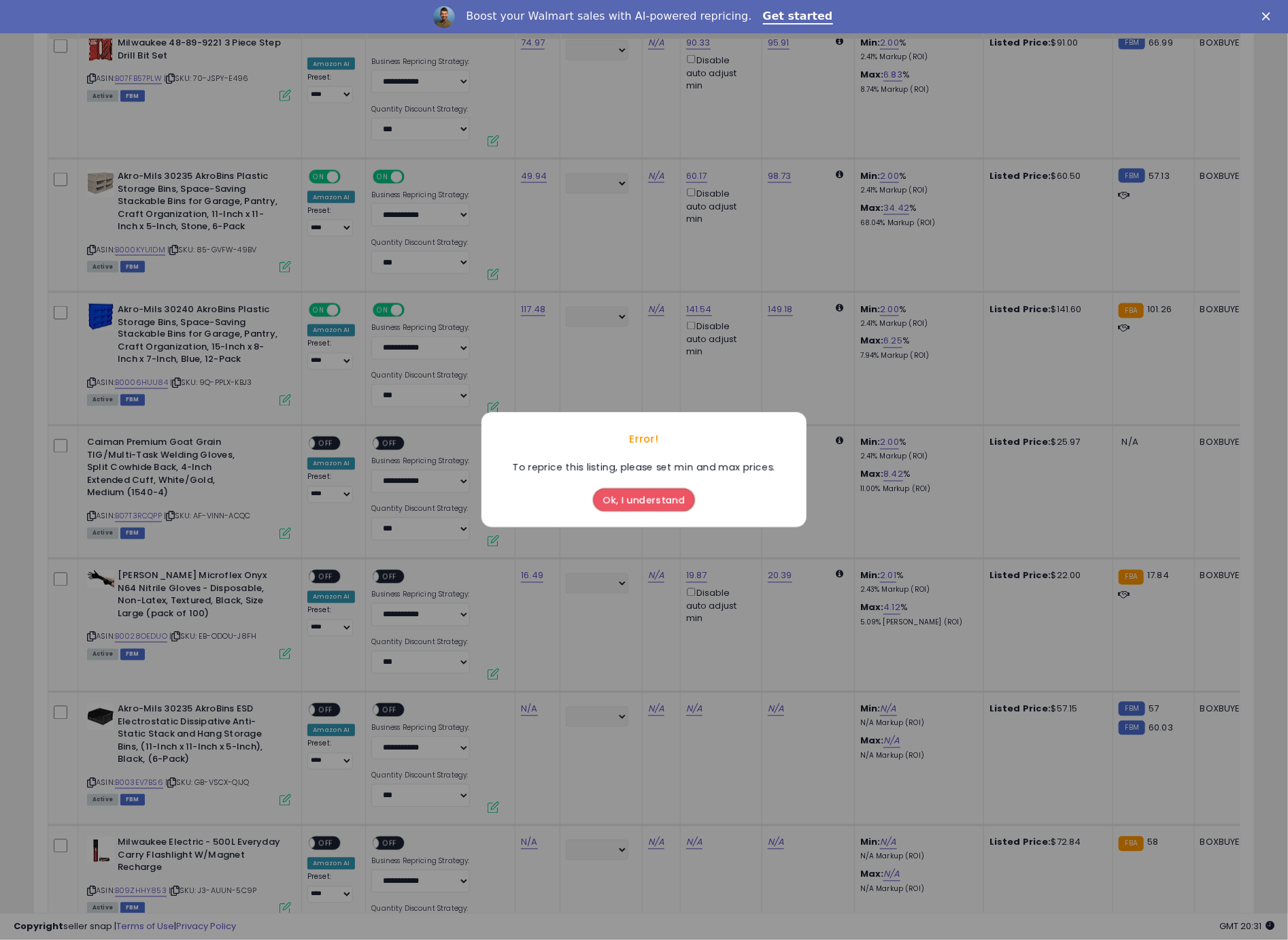
click at [586, 509] on div "Ok, I understand" at bounding box center [643, 502] width 325 height 53
click at [616, 501] on button "Ok, I understand" at bounding box center [643, 501] width 102 height 23
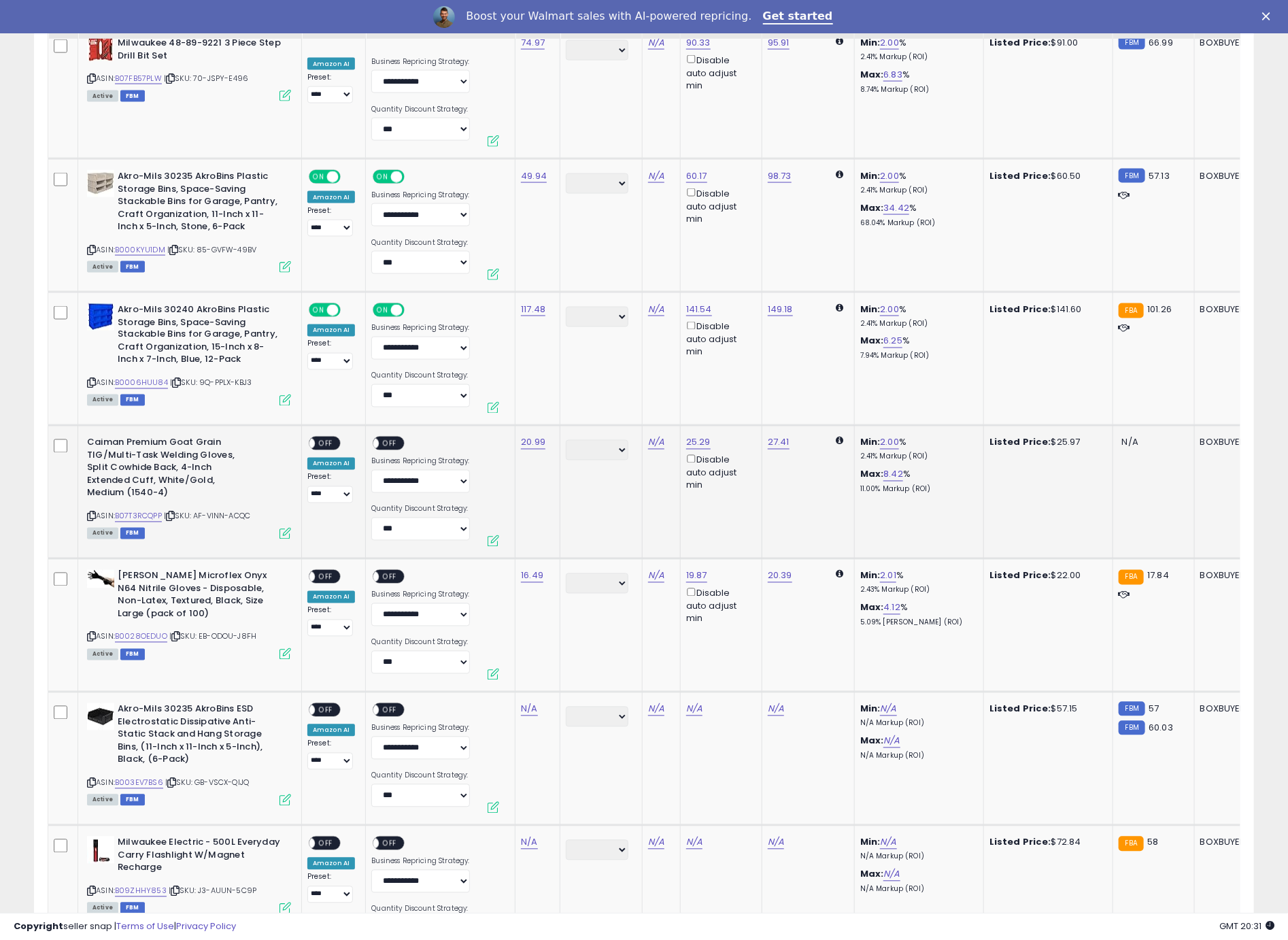
click at [333, 438] on span "OFF" at bounding box center [326, 444] width 22 height 11
click at [385, 438] on span "OFF" at bounding box center [390, 444] width 22 height 11
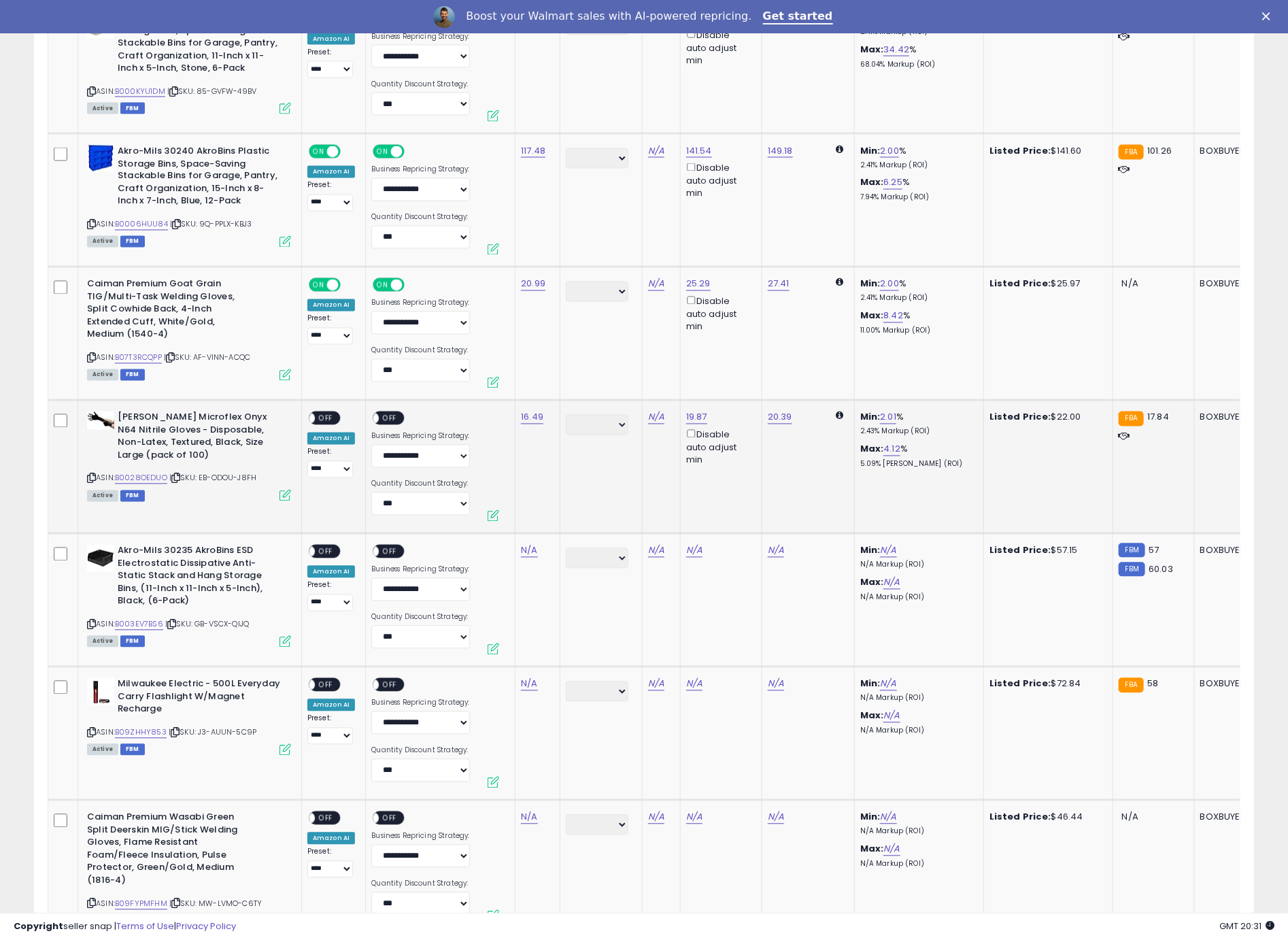
scroll to position [4187, 0]
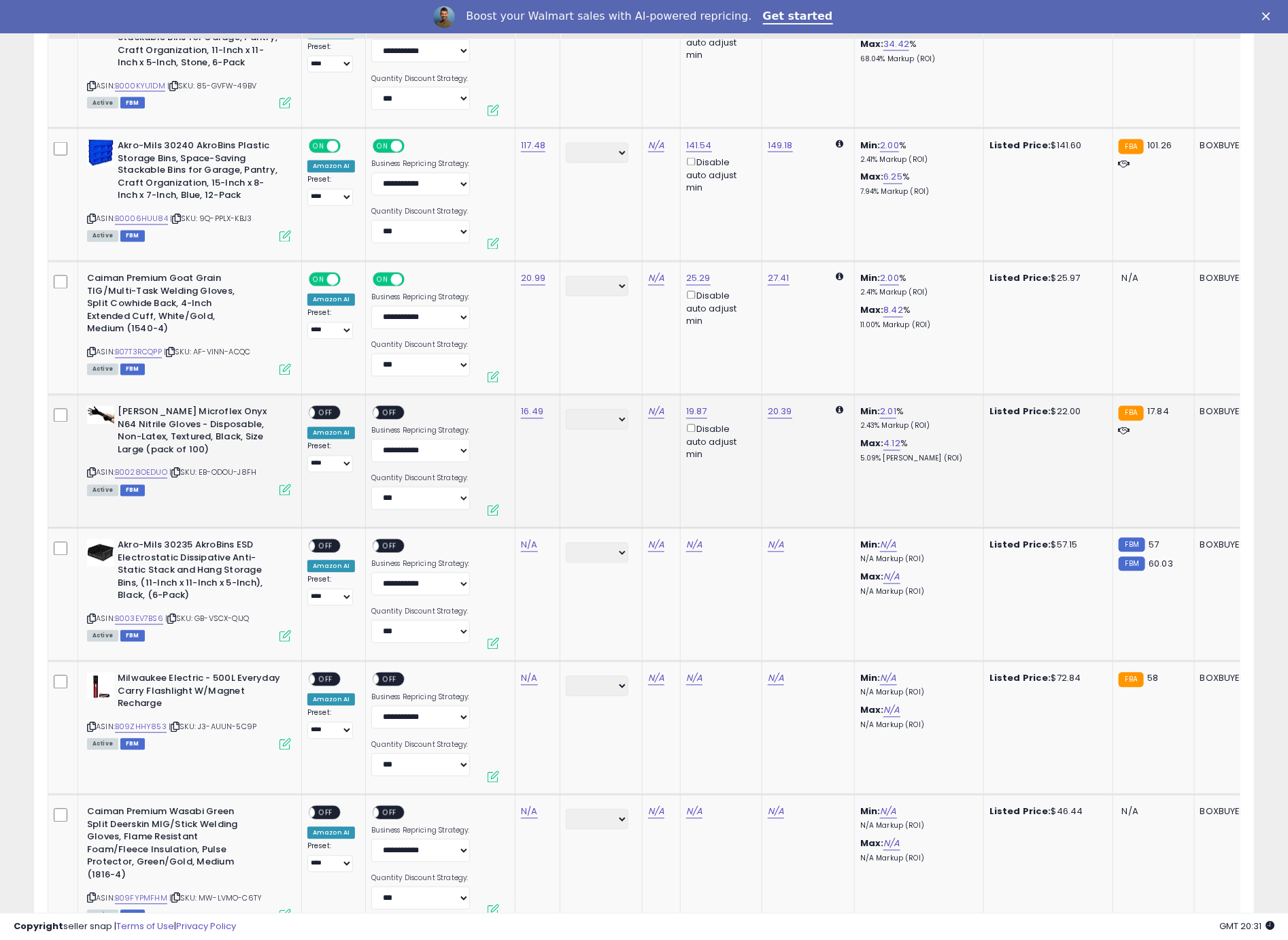
click at [316, 407] on span "OFF" at bounding box center [326, 413] width 22 height 11
click at [386, 407] on span "OFF" at bounding box center [390, 413] width 22 height 11
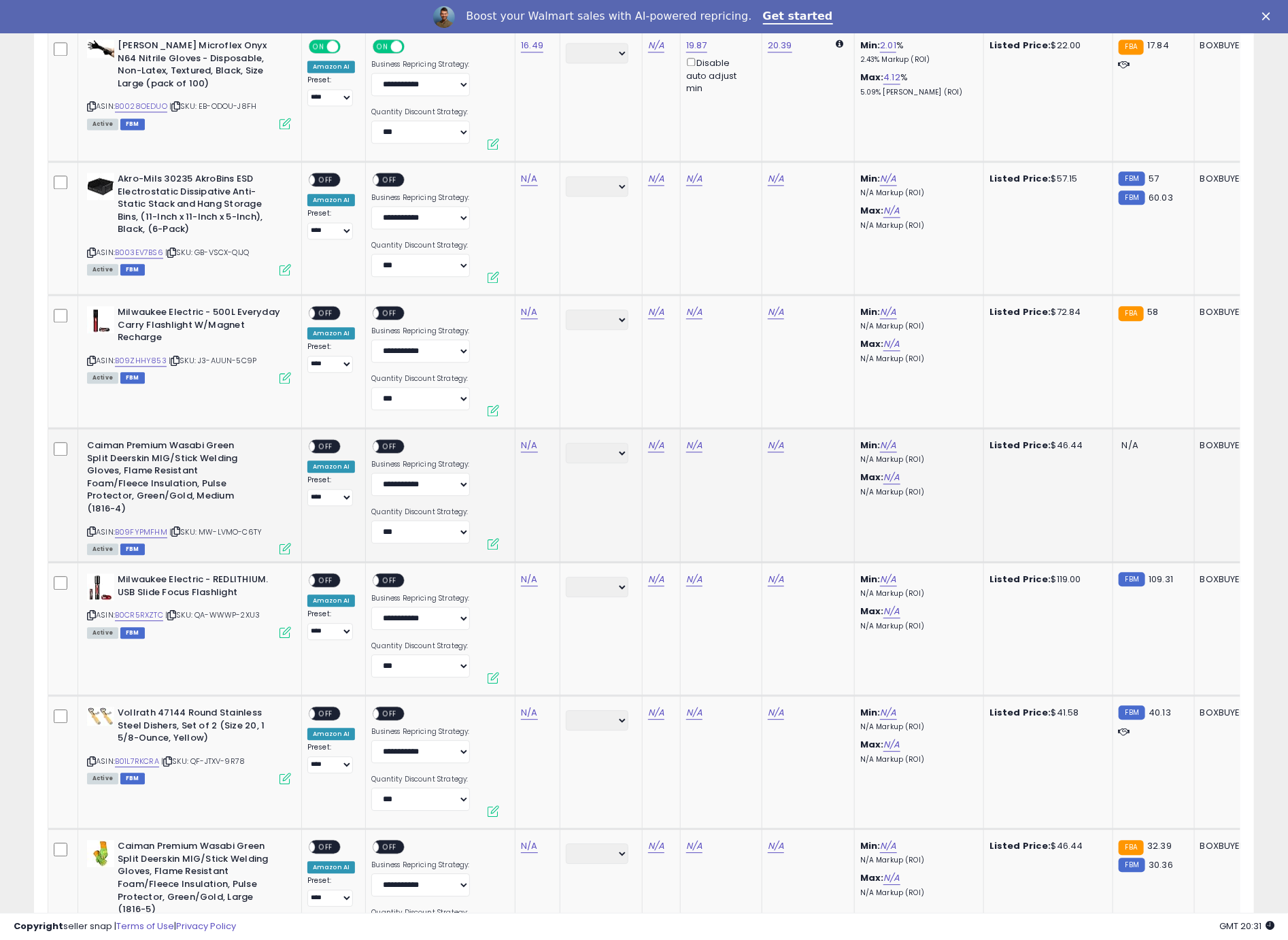
scroll to position [4561, 0]
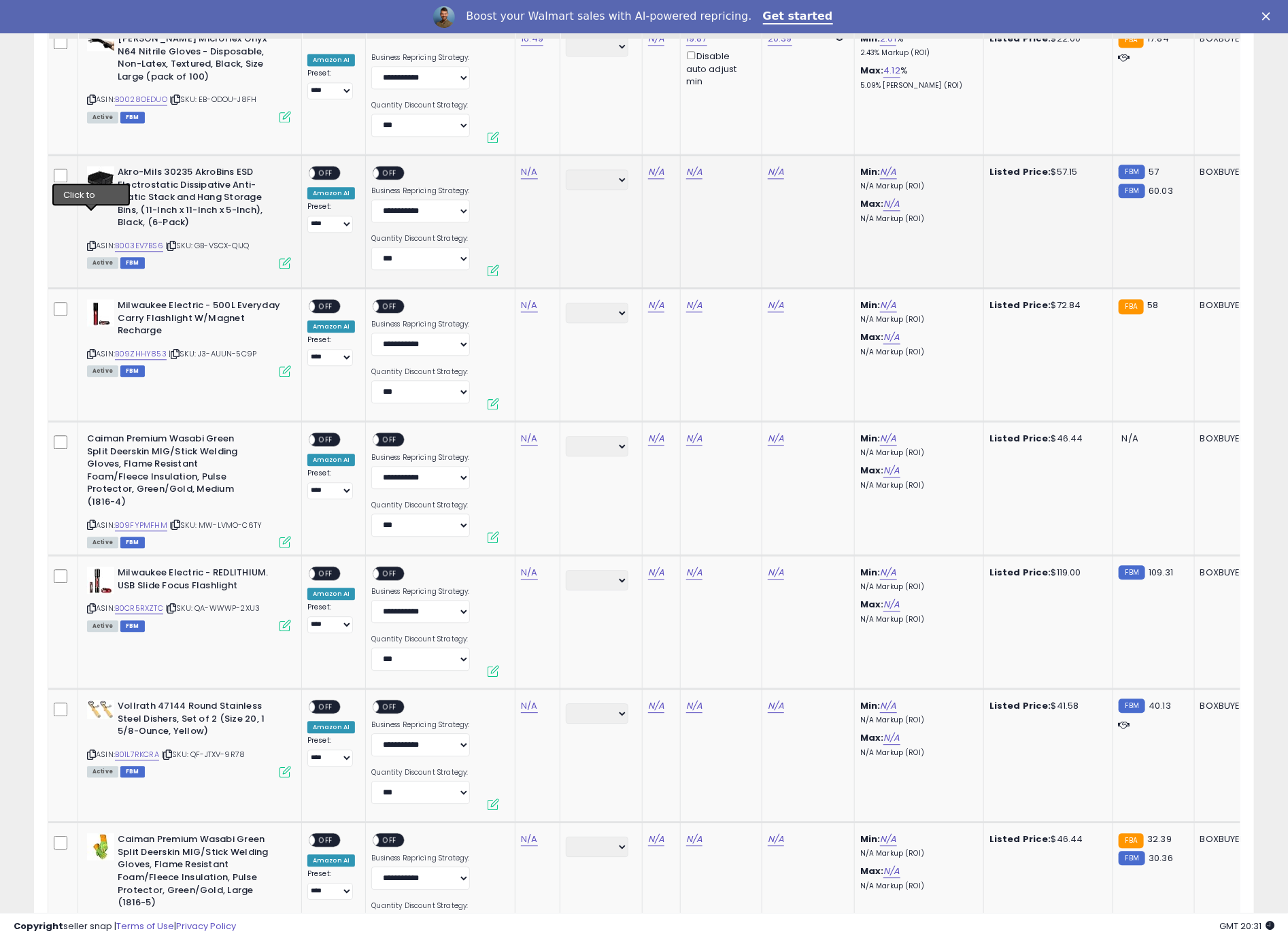
click at [94, 242] on icon at bounding box center [91, 246] width 9 height 8
click at [523, 165] on link "N/A" at bounding box center [529, 171] width 16 height 14
type input "****"
click button "submit" at bounding box center [569, 110] width 23 height 21
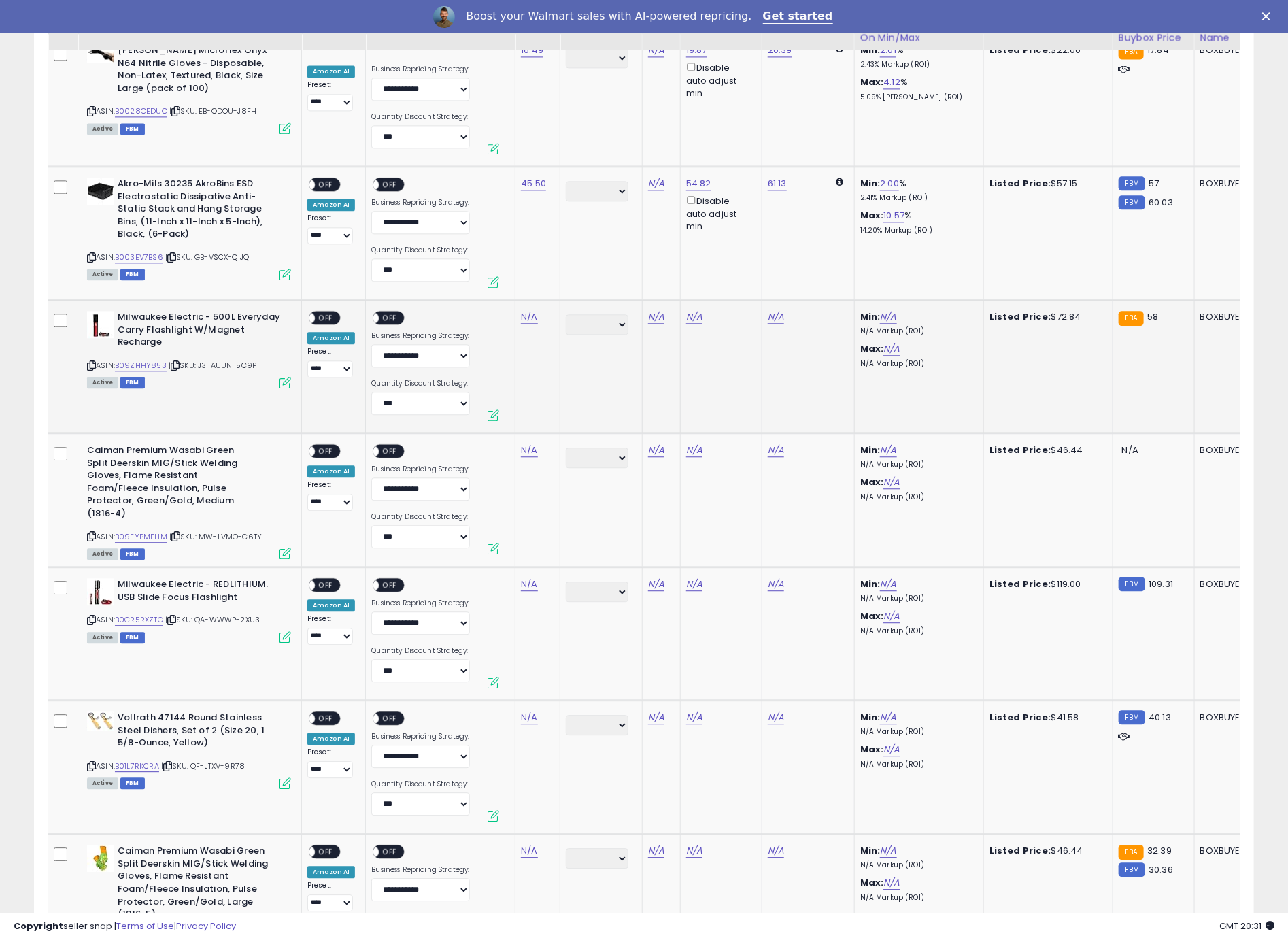
scroll to position [4535, 0]
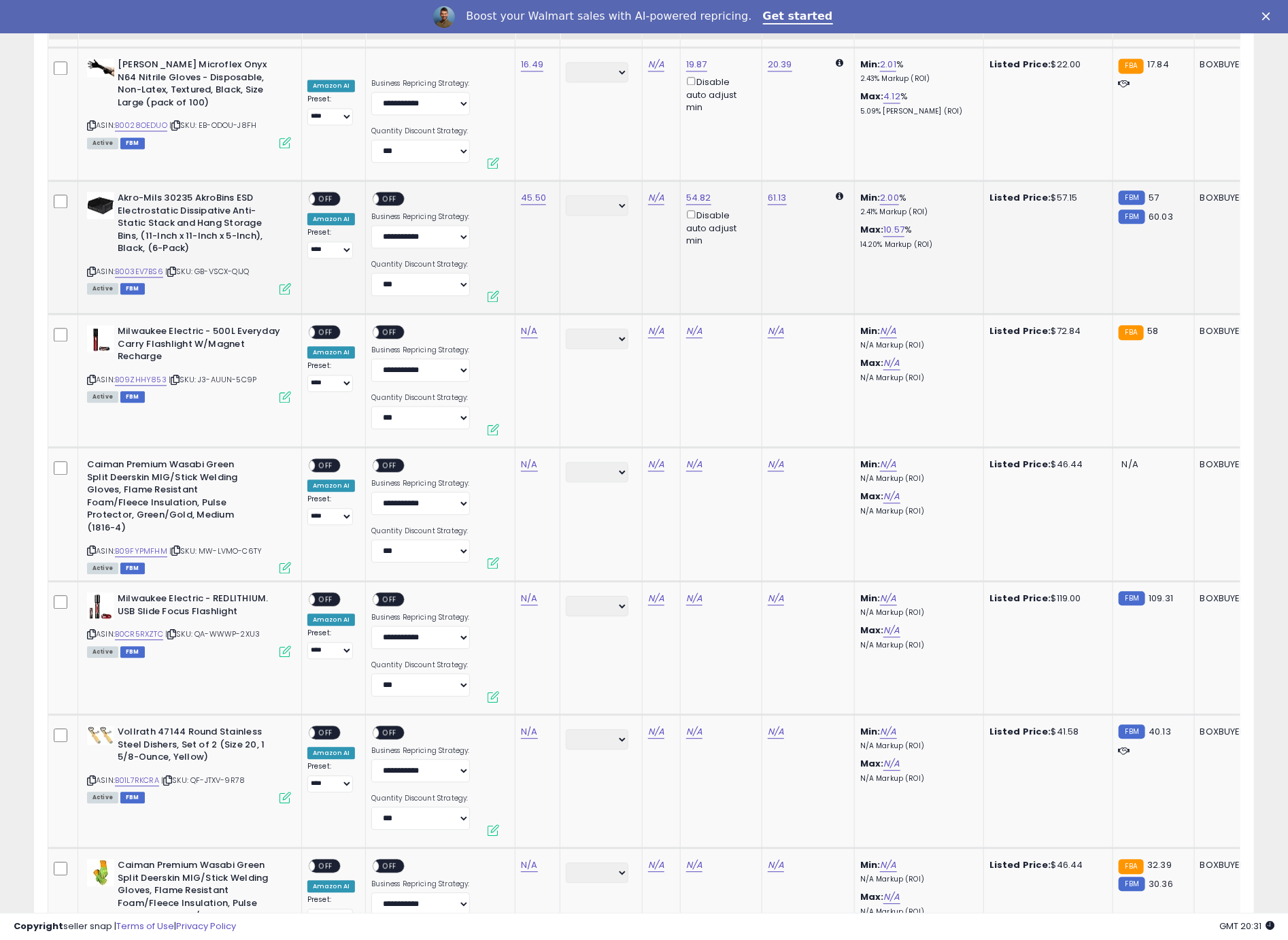
click at [329, 193] on span "OFF" at bounding box center [326, 199] width 22 height 11
click at [395, 193] on span "OFF" at bounding box center [390, 199] width 22 height 11
click at [94, 376] on icon at bounding box center [91, 380] width 9 height 8
click at [523, 324] on link "N/A" at bounding box center [529, 331] width 16 height 14
type input "******"
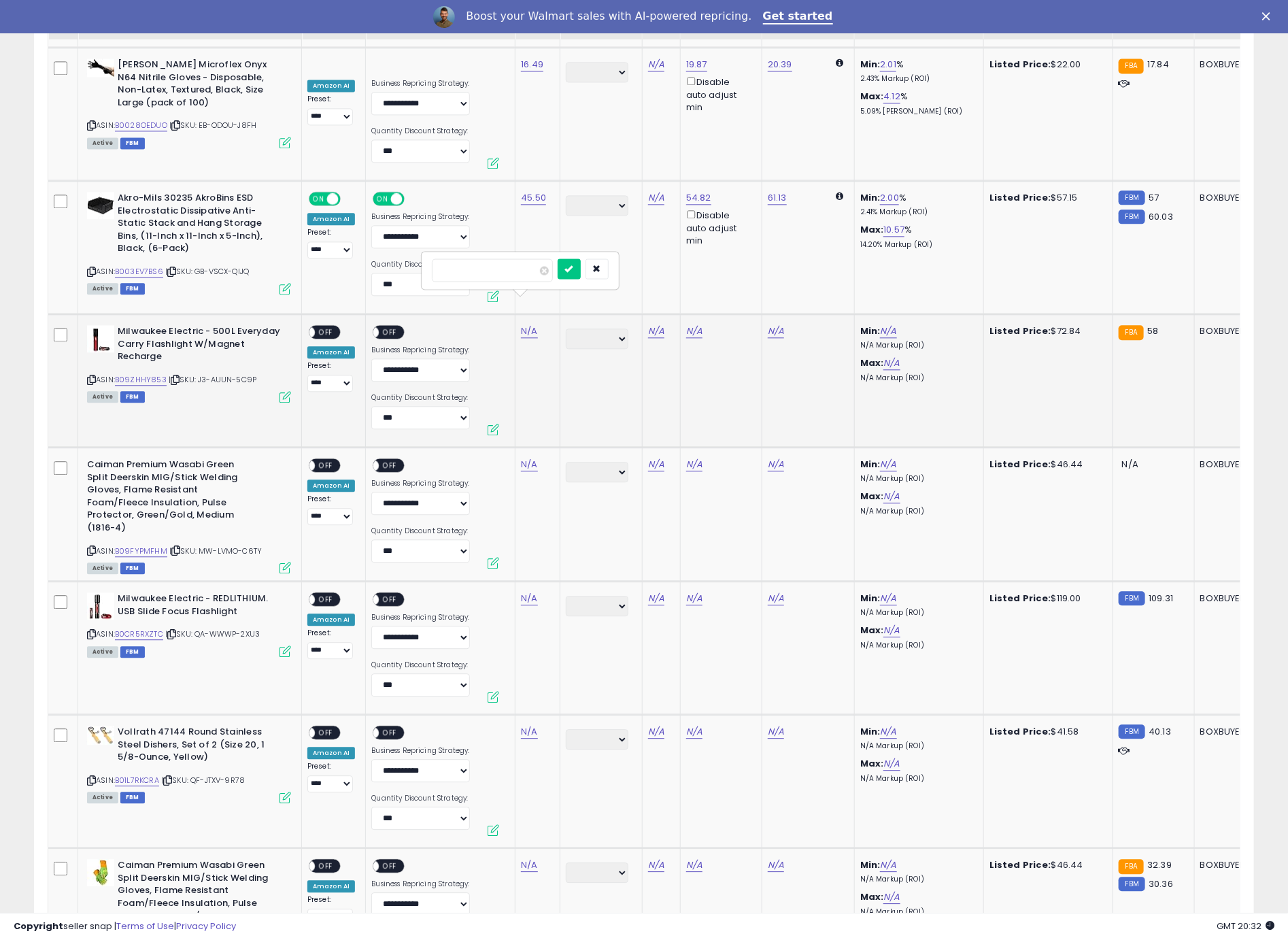
click button "submit" at bounding box center [569, 269] width 23 height 21
click at [536, 324] on link "659.99" at bounding box center [536, 331] width 30 height 14
click at [525, 275] on input "******" at bounding box center [499, 270] width 121 height 23
click at [524, 275] on input "******" at bounding box center [499, 270] width 121 height 23
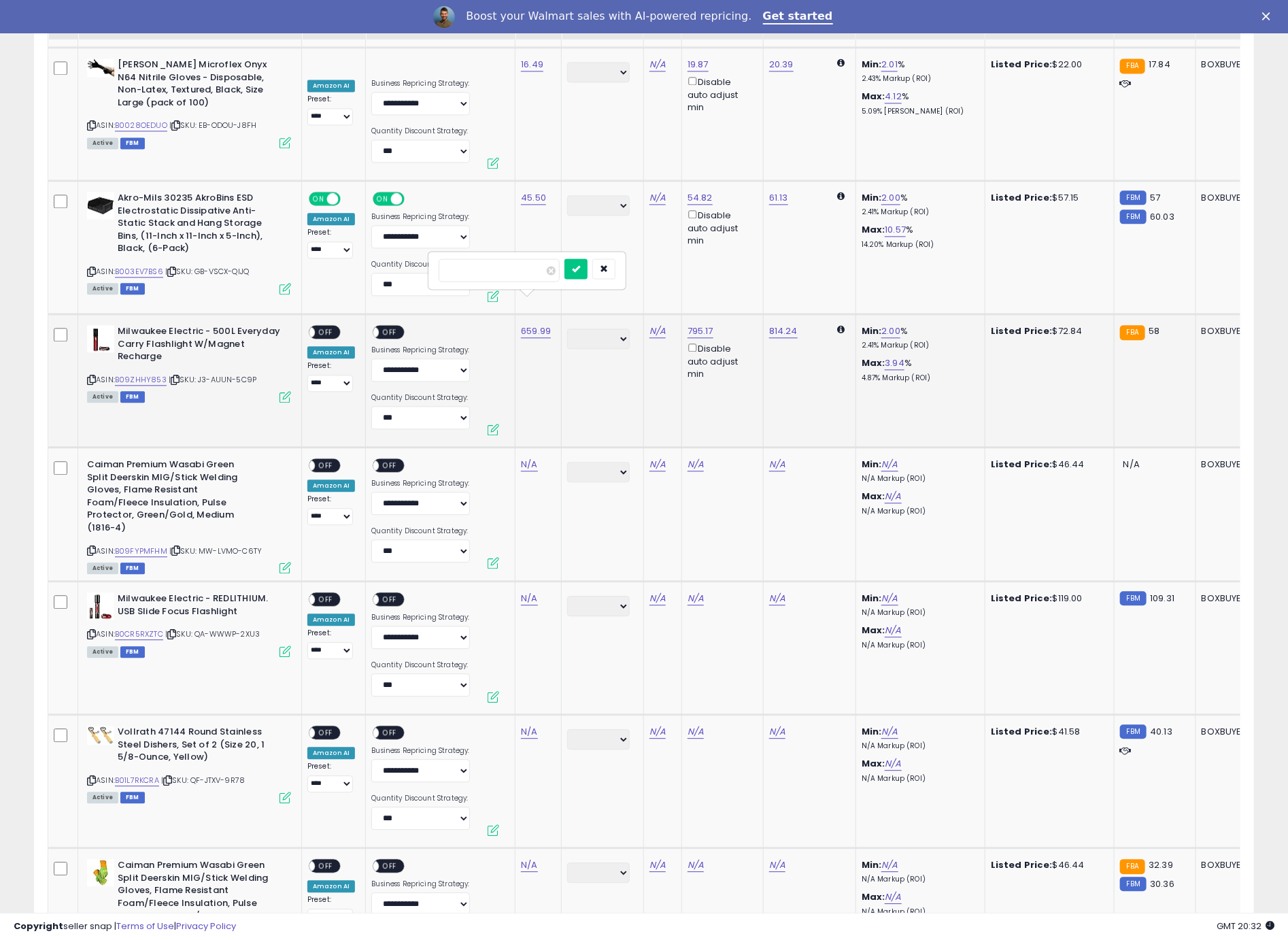
type input "*****"
click button "submit" at bounding box center [576, 269] width 23 height 21
click at [319, 326] on div "ON OFF" at bounding box center [303, 332] width 32 height 11
click at [387, 326] on span "OFF" at bounding box center [390, 332] width 22 height 11
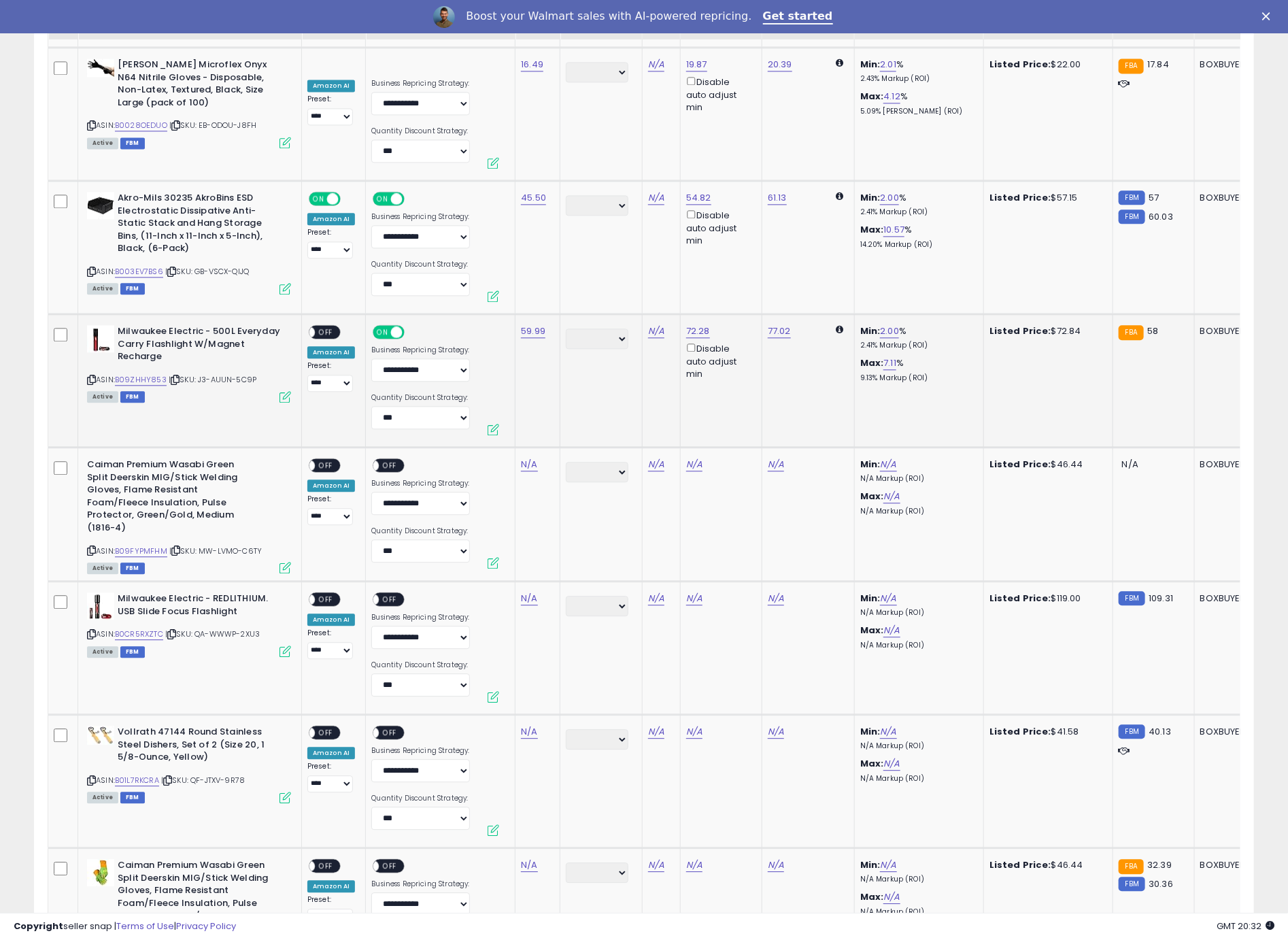
click at [310, 326] on span at bounding box center [309, 332] width 11 height 11
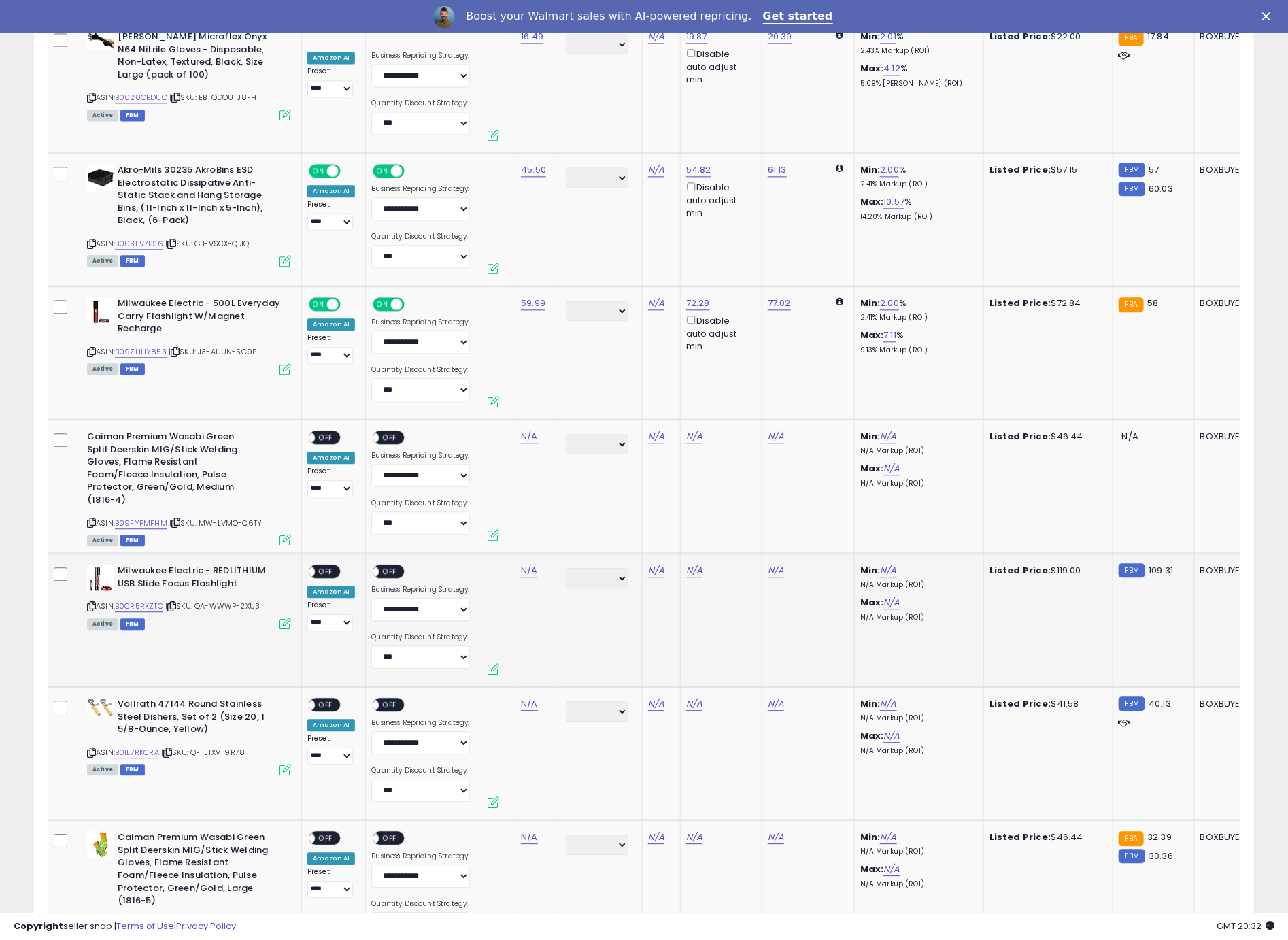
scroll to position [4654, 0]
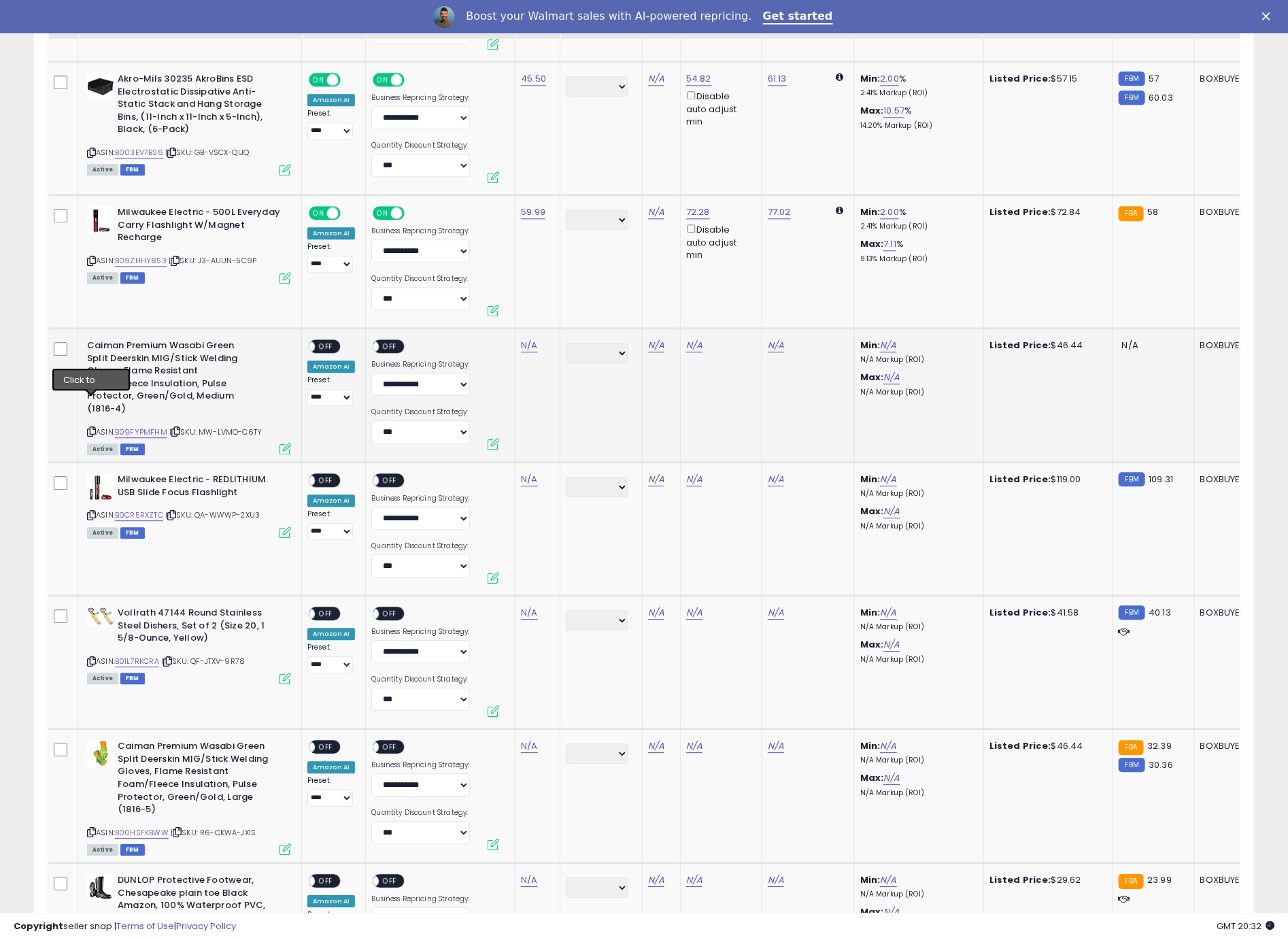
click at [92, 428] on icon at bounding box center [91, 432] width 9 height 8
click at [525, 338] on link "N/A" at bounding box center [529, 345] width 16 height 14
type input "*****"
click button "submit" at bounding box center [569, 282] width 23 height 21
click at [345, 339] on div "**********" at bounding box center [331, 373] width 48 height 67
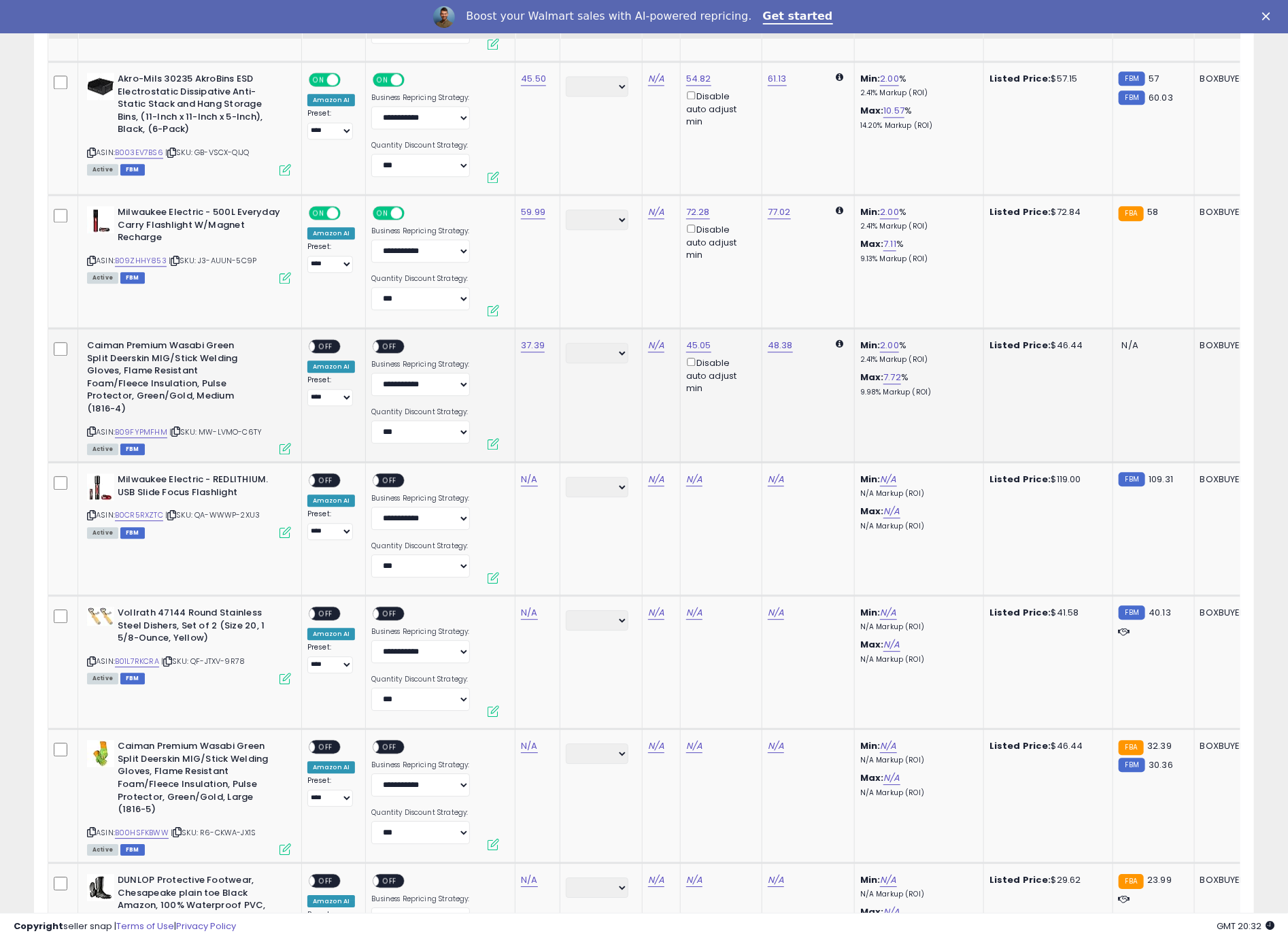
click at [329, 341] on span "OFF" at bounding box center [326, 346] width 22 height 11
click at [391, 341] on span "OFF" at bounding box center [390, 346] width 22 height 11
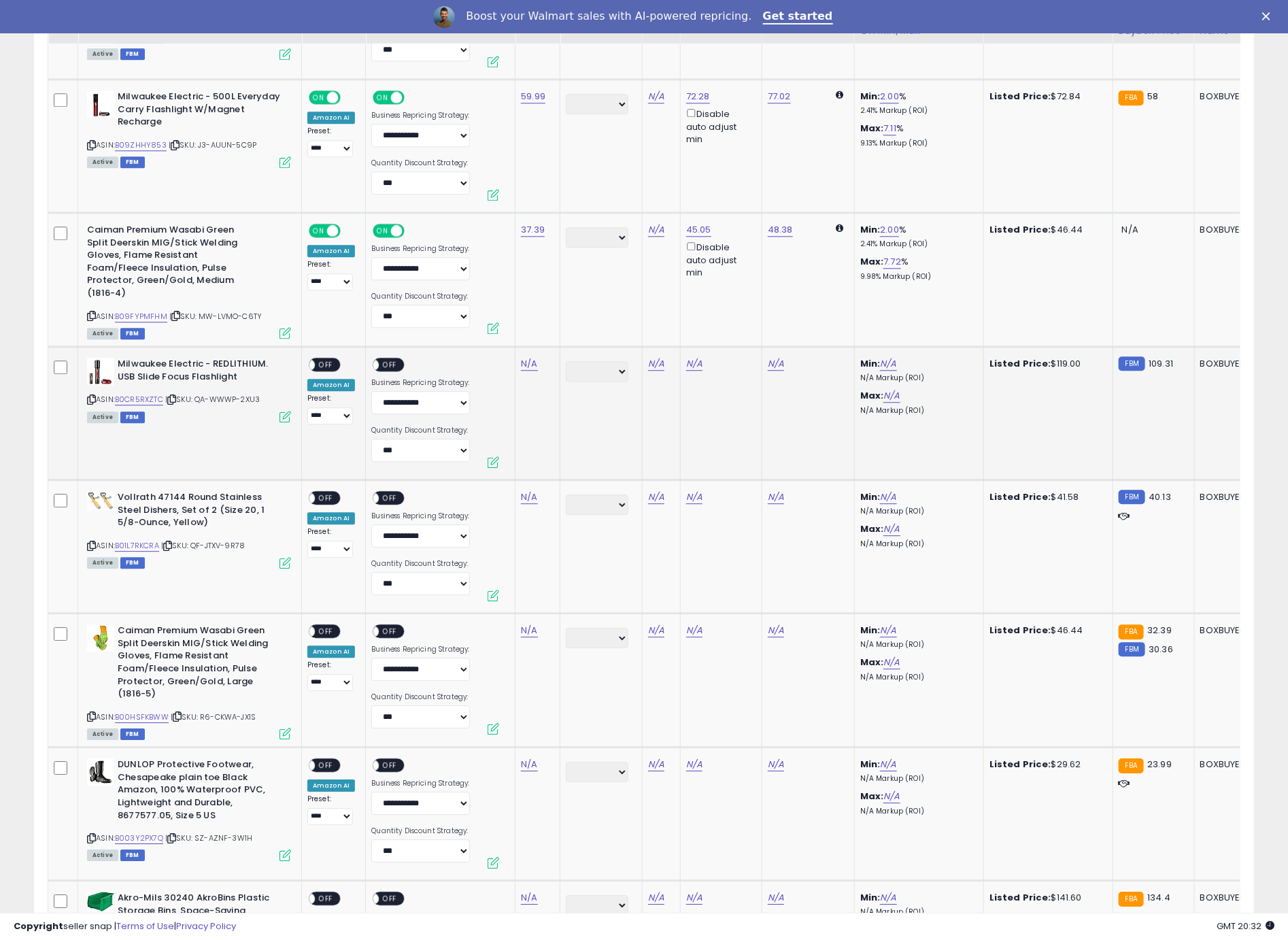
scroll to position [4785, 0]
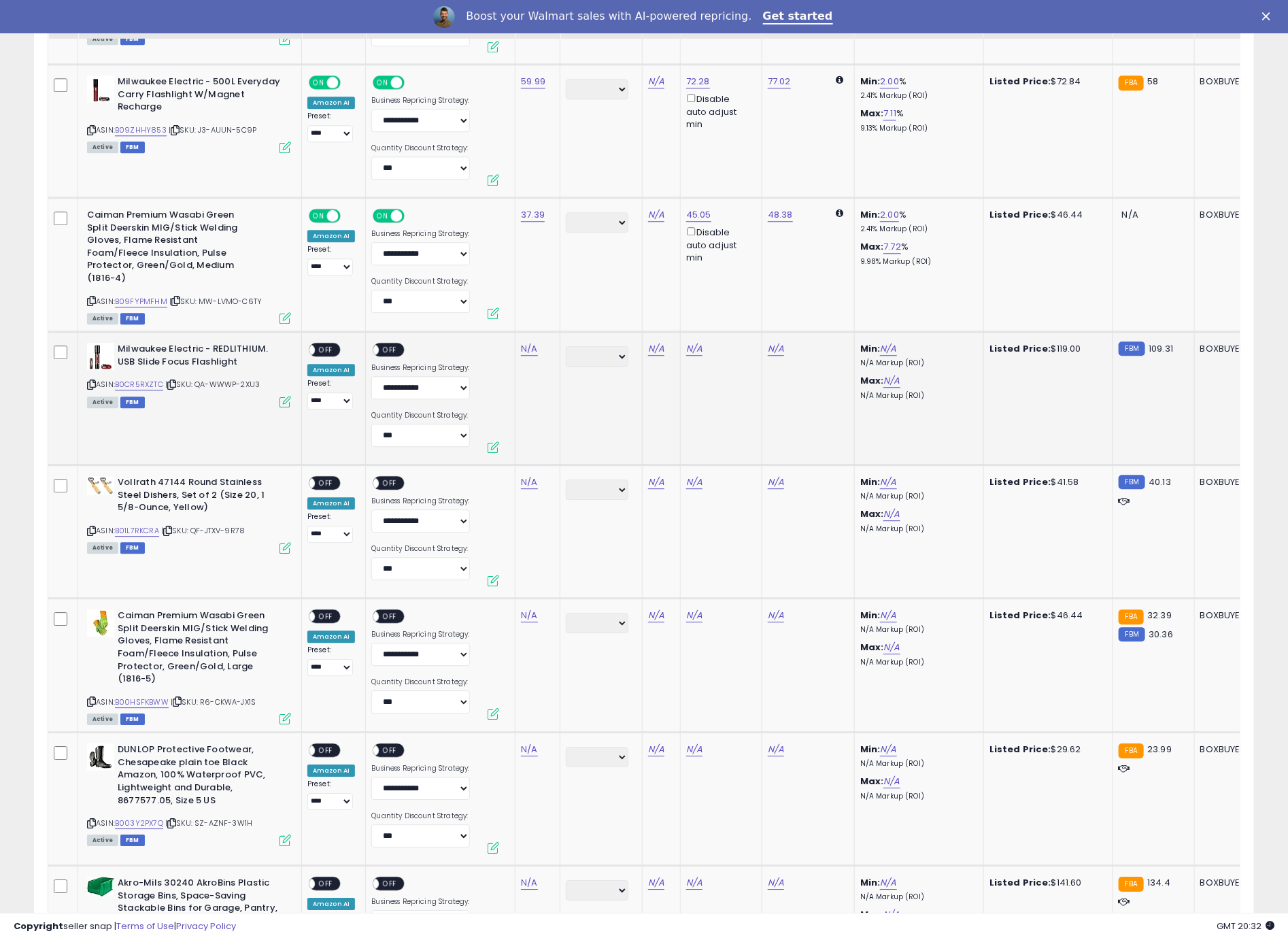
click at [92, 381] on icon at bounding box center [91, 385] width 9 height 8
click at [91, 381] on icon at bounding box center [91, 385] width 9 height 8
click at [527, 342] on link "N/A" at bounding box center [529, 348] width 16 height 14
type input "**"
click button "submit" at bounding box center [569, 284] width 23 height 21
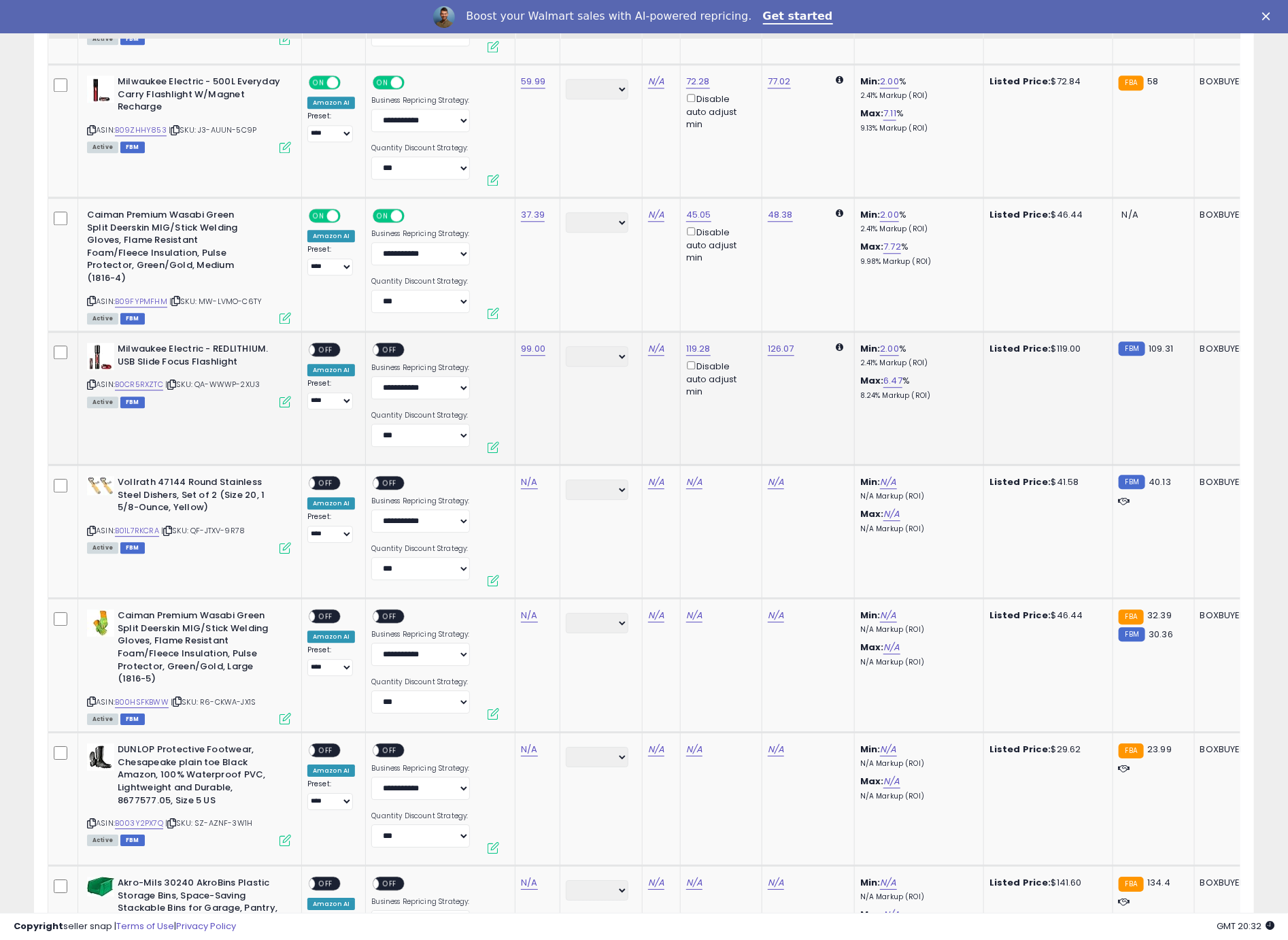
click at [328, 344] on span "OFF" at bounding box center [326, 350] width 22 height 11
click at [390, 344] on span "OFF" at bounding box center [390, 350] width 22 height 11
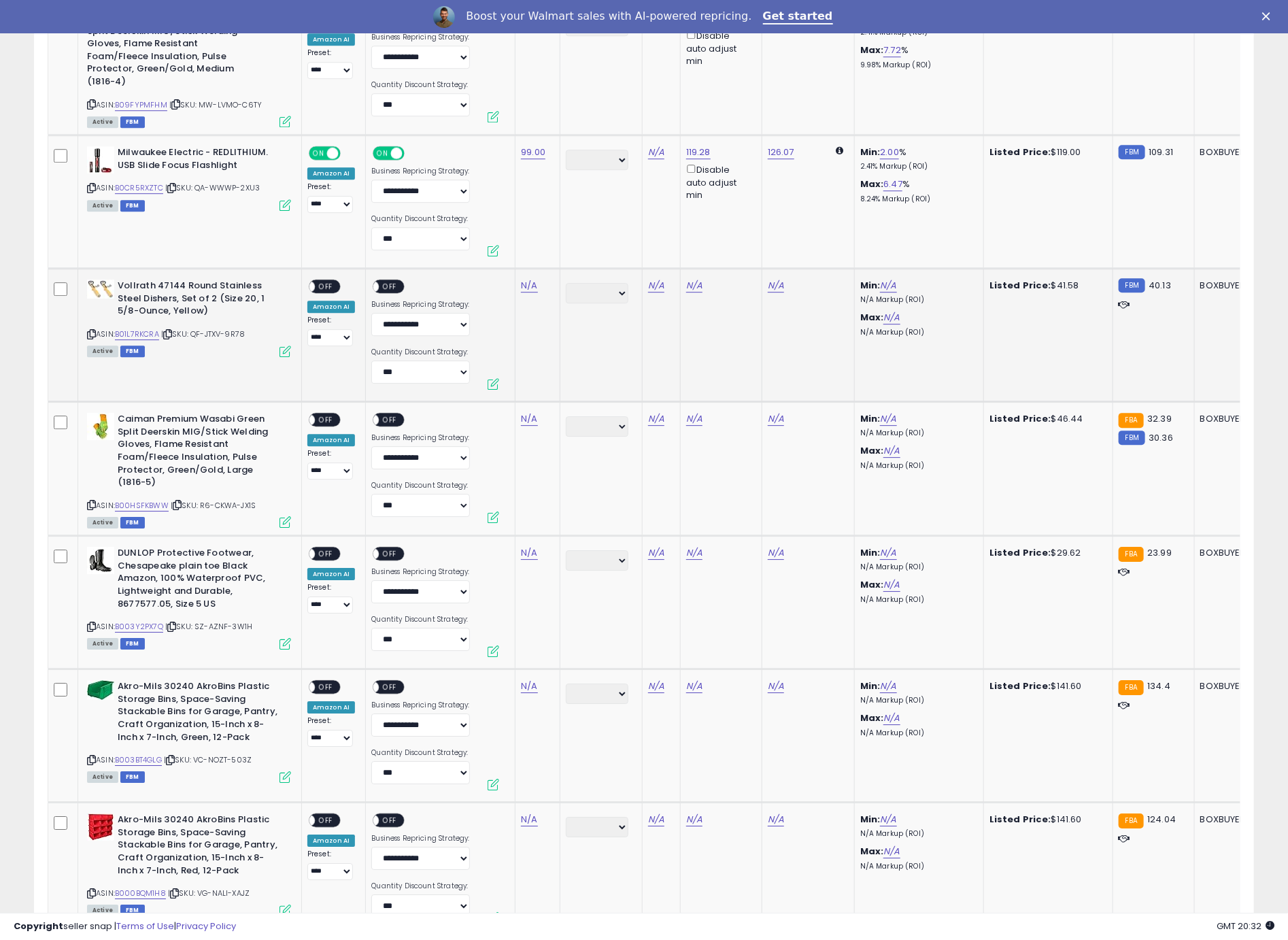
scroll to position [4992, 0]
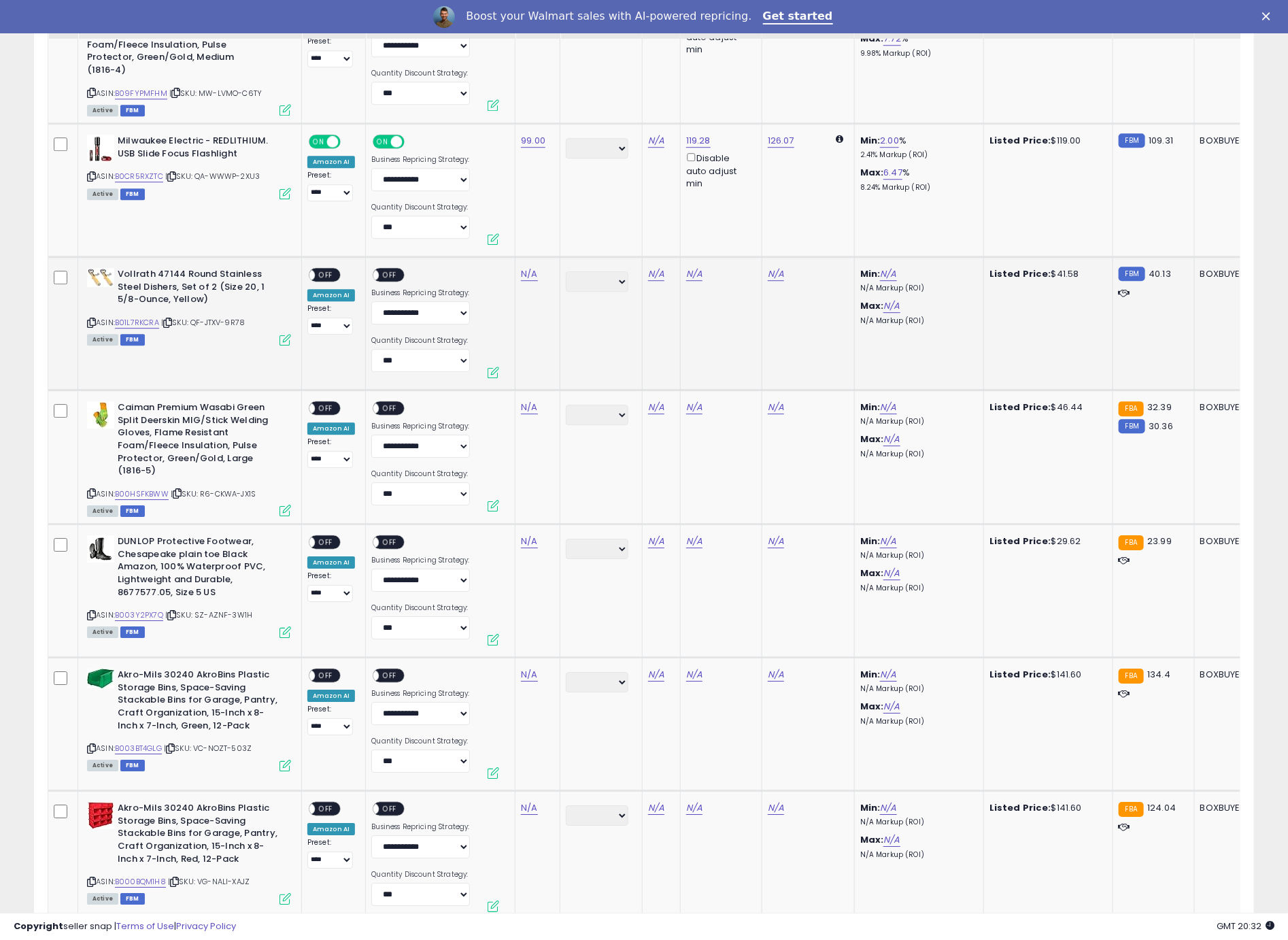
click at [87, 319] on icon at bounding box center [91, 323] width 9 height 8
click at [90, 319] on icon at bounding box center [91, 323] width 9 height 8
click at [531, 267] on link "N/A" at bounding box center [529, 274] width 16 height 14
type input "****"
click button "submit" at bounding box center [569, 209] width 23 height 21
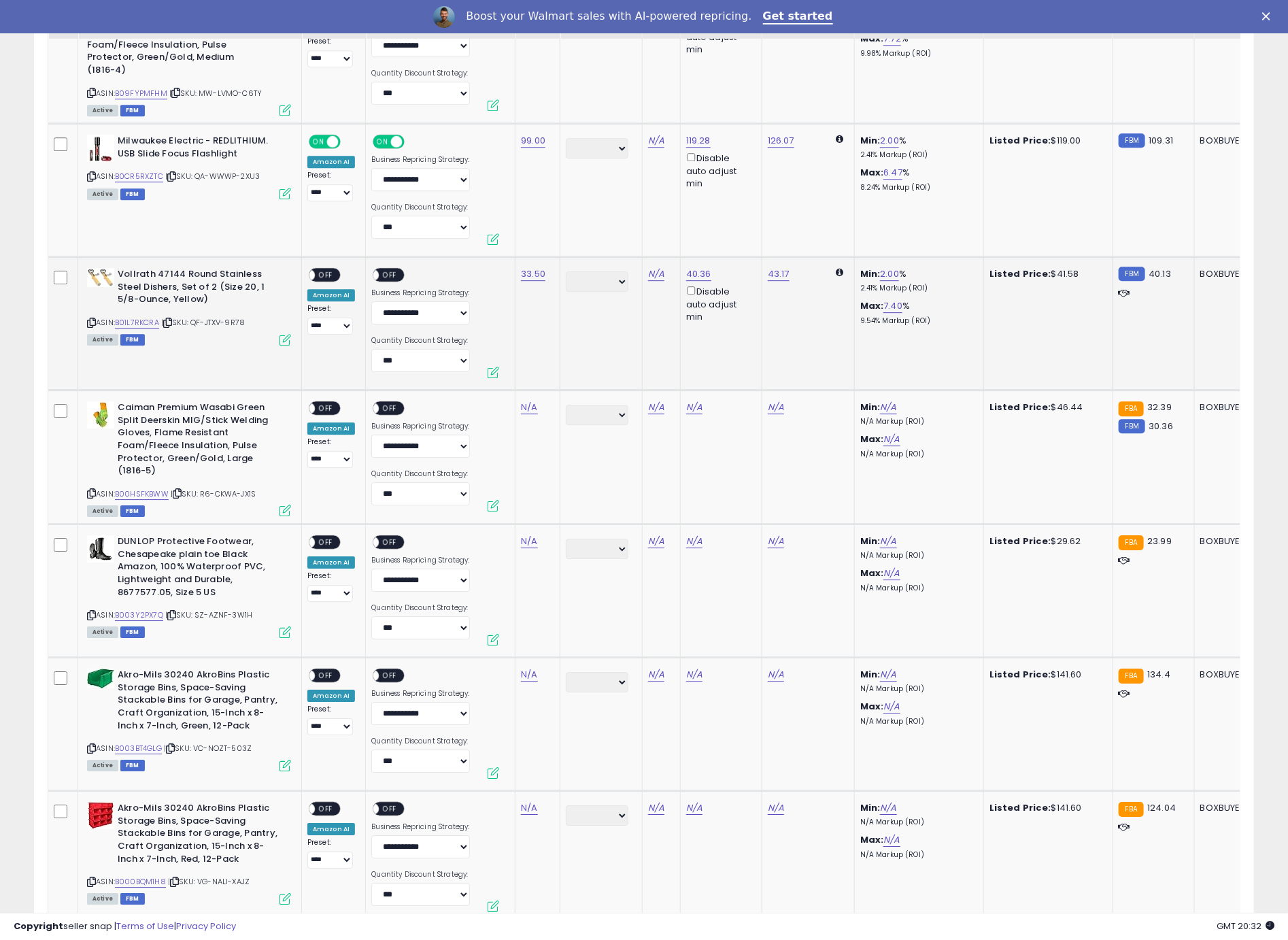
click at [339, 268] on div "ON OFF" at bounding box center [324, 275] width 32 height 14
click at [338, 268] on div "ON OFF" at bounding box center [324, 275] width 32 height 14
click at [397, 257] on td "**********" at bounding box center [441, 324] width 149 height 133
click at [392, 269] on span "OFF" at bounding box center [390, 275] width 22 height 11
click at [316, 268] on div "ON OFF" at bounding box center [324, 275] width 32 height 14
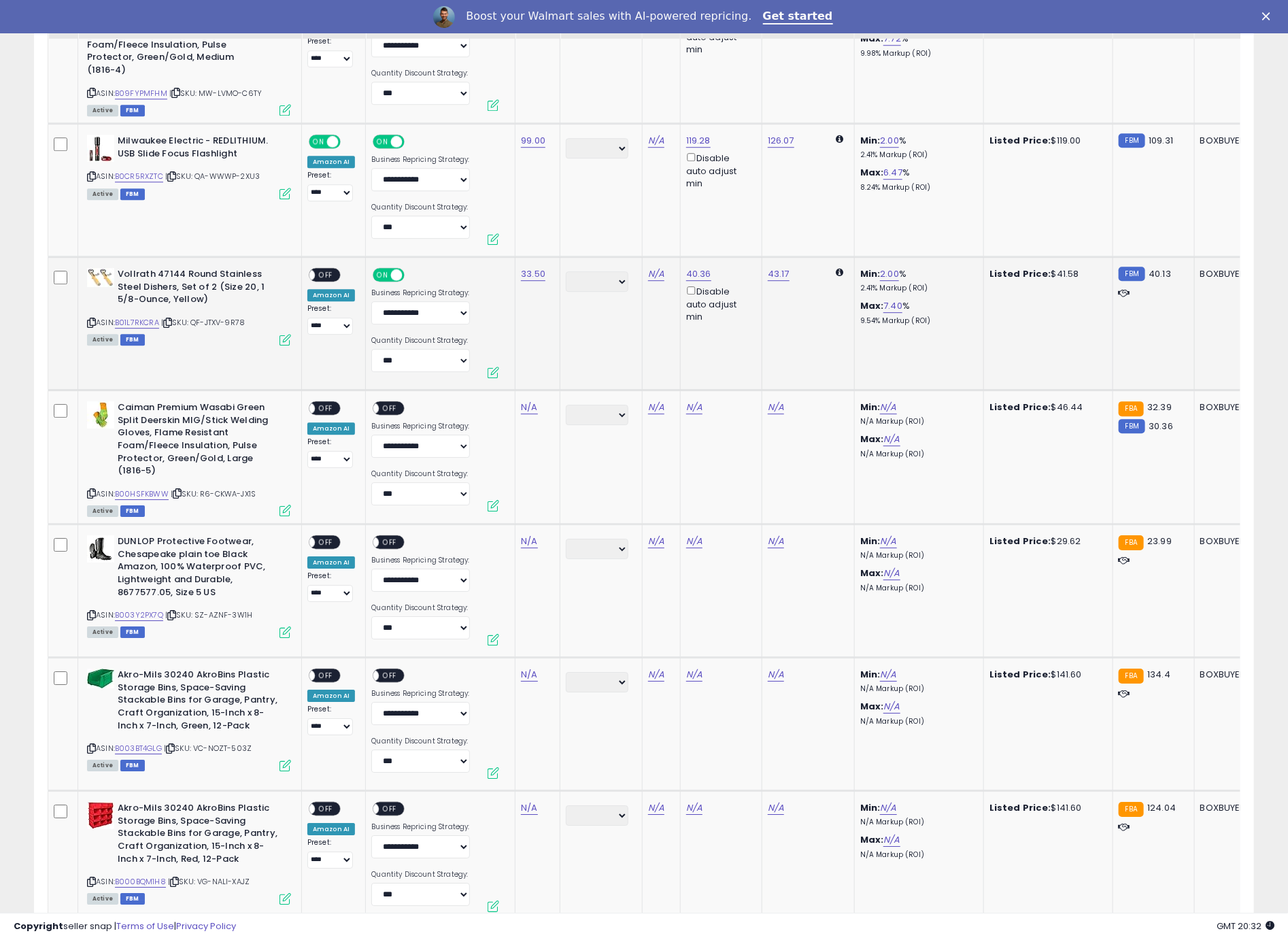
click at [318, 268] on div "ON OFF" at bounding box center [324, 275] width 32 height 14
click at [321, 269] on span "OFF" at bounding box center [326, 275] width 22 height 11
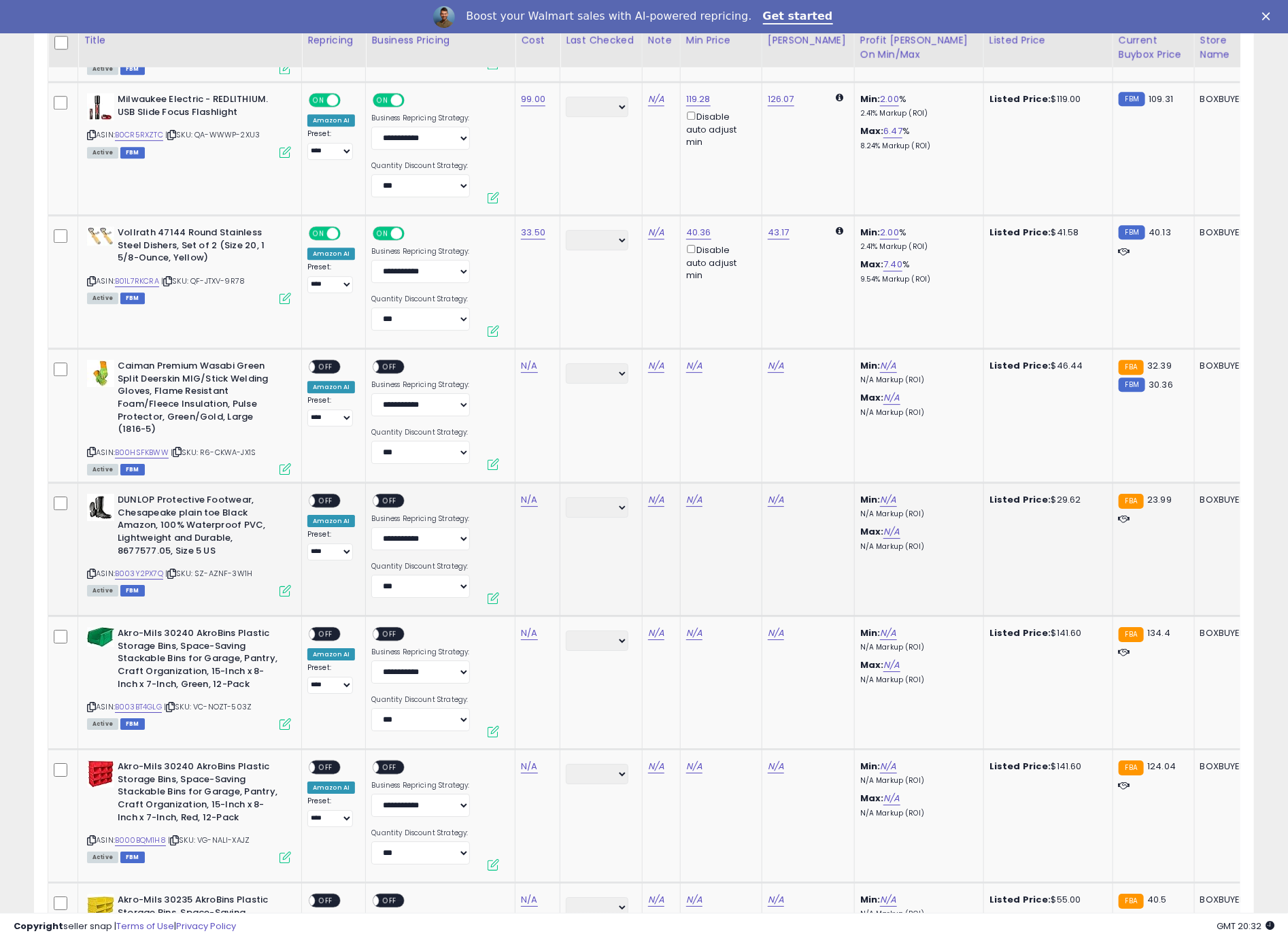
scroll to position [5102, 0]
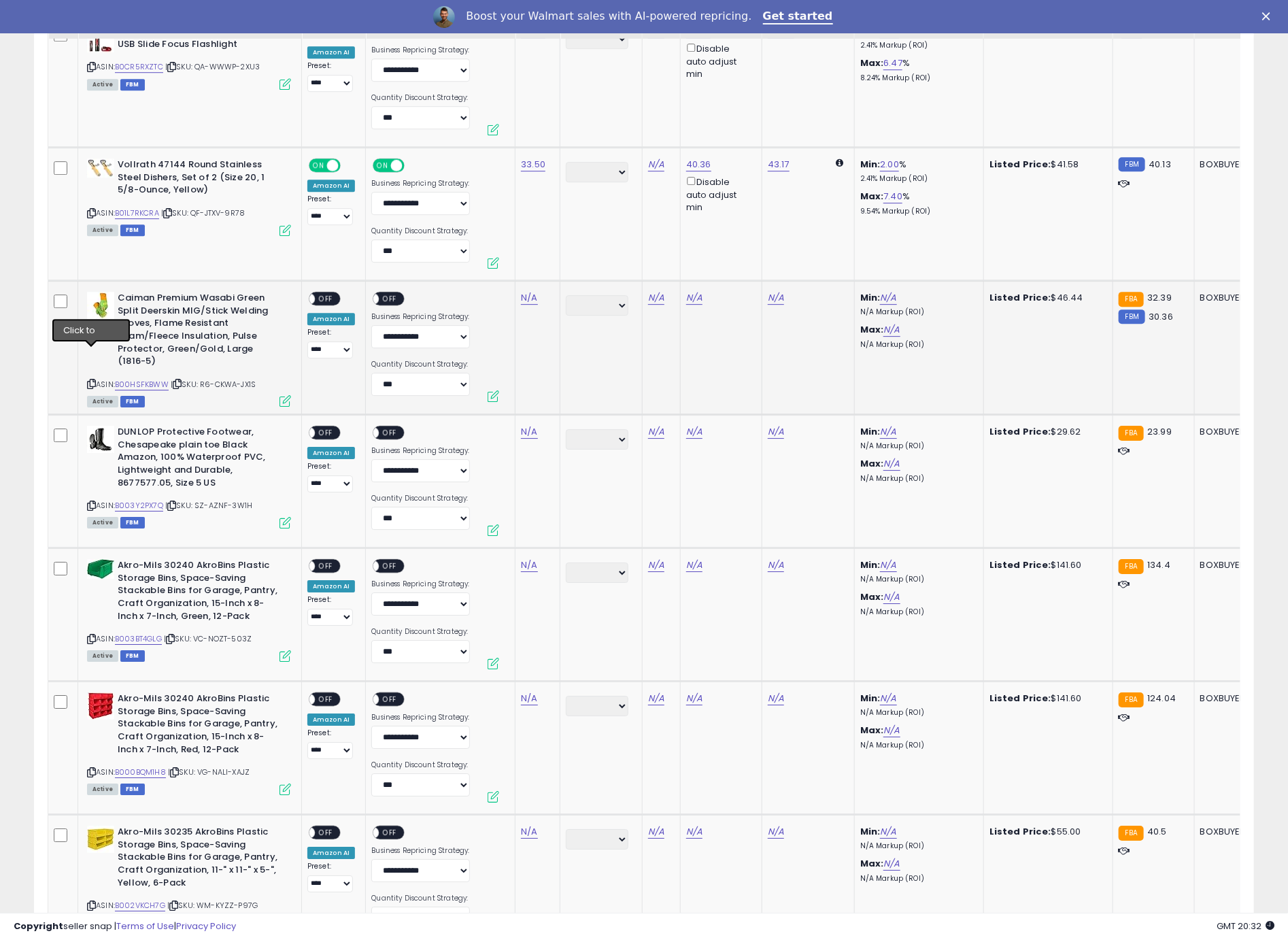
click at [91, 380] on icon at bounding box center [91, 384] width 9 height 8
click at [530, 291] on link "N/A" at bounding box center [529, 297] width 16 height 14
type input "*****"
click button "submit" at bounding box center [569, 233] width 23 height 21
click at [327, 293] on span "OFF" at bounding box center [326, 299] width 22 height 11
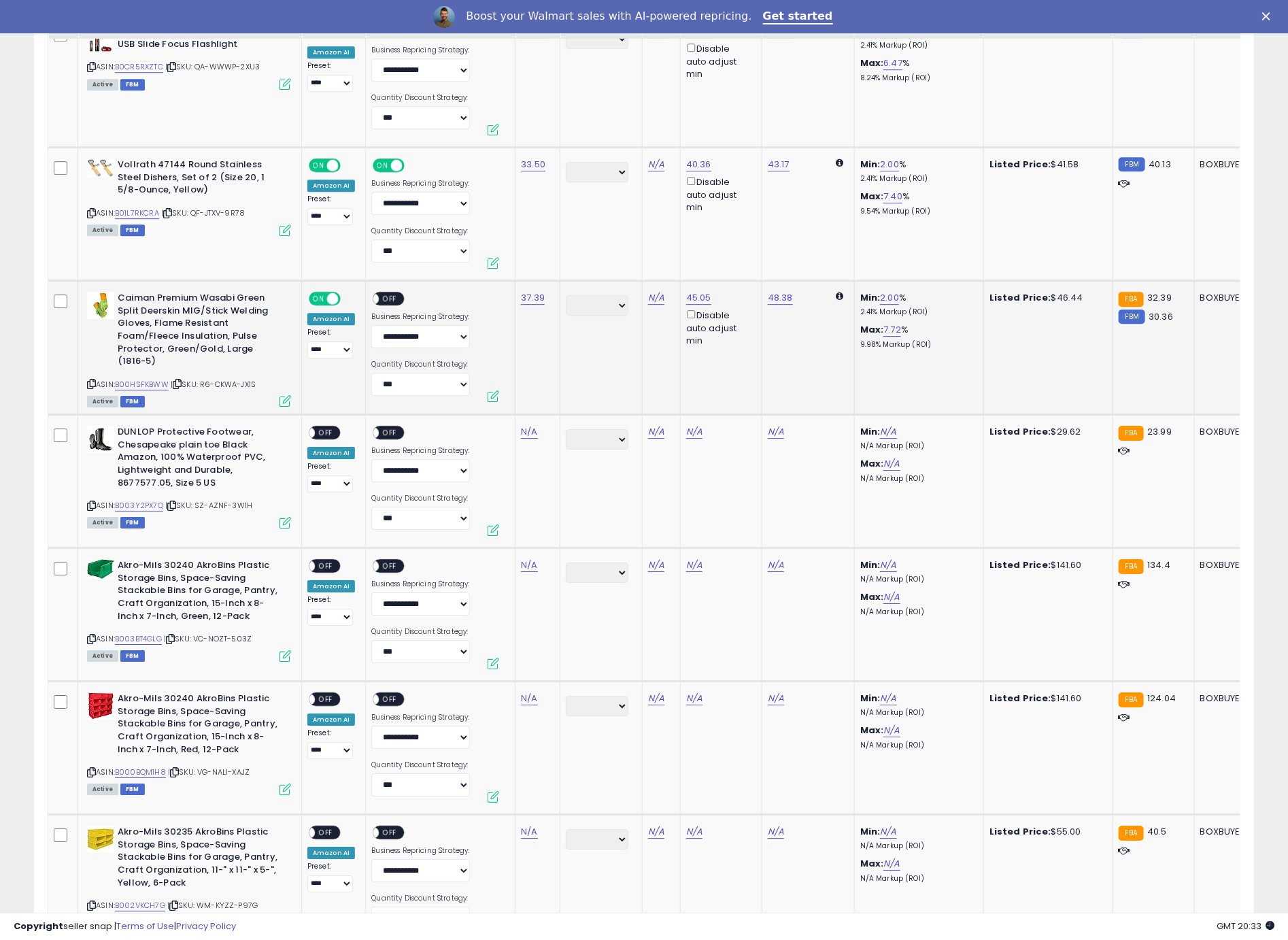
click at [384, 293] on span "OFF" at bounding box center [390, 299] width 22 height 11
click at [81, 480] on td "DUNLOP Protective Footwear, Chesapeake plain toe Black Amazon, 100% Waterproof …" at bounding box center [190, 481] width 224 height 133
click at [92, 502] on icon at bounding box center [91, 506] width 9 height 8
click at [522, 425] on link "N/A" at bounding box center [529, 432] width 16 height 14
type input "*****"
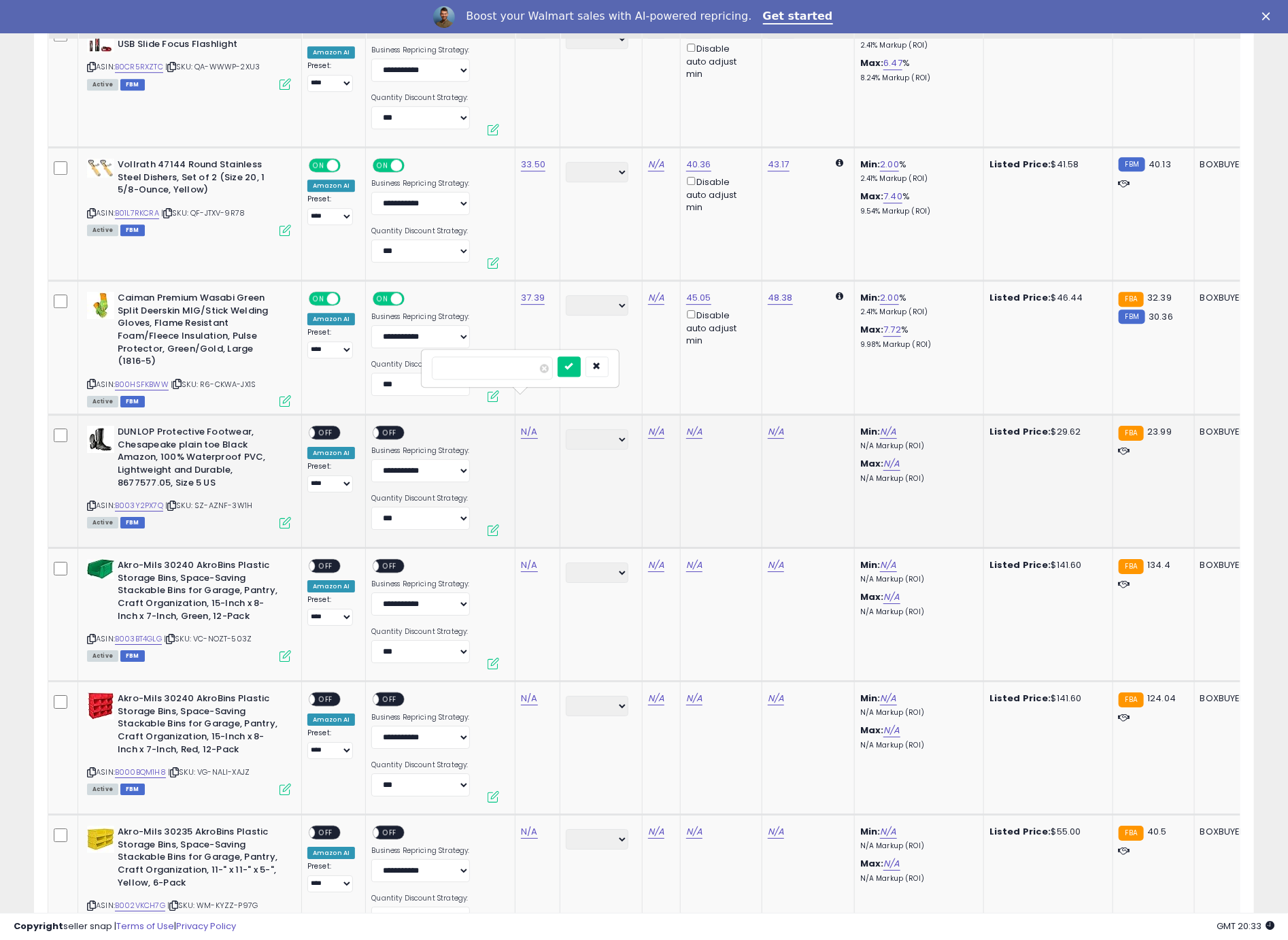
click button "submit" at bounding box center [569, 366] width 23 height 21
click at [303, 415] on td "**********" at bounding box center [334, 481] width 64 height 133
click at [331, 427] on span "OFF" at bounding box center [326, 433] width 22 height 11
click at [380, 427] on span "OFF" at bounding box center [390, 433] width 22 height 11
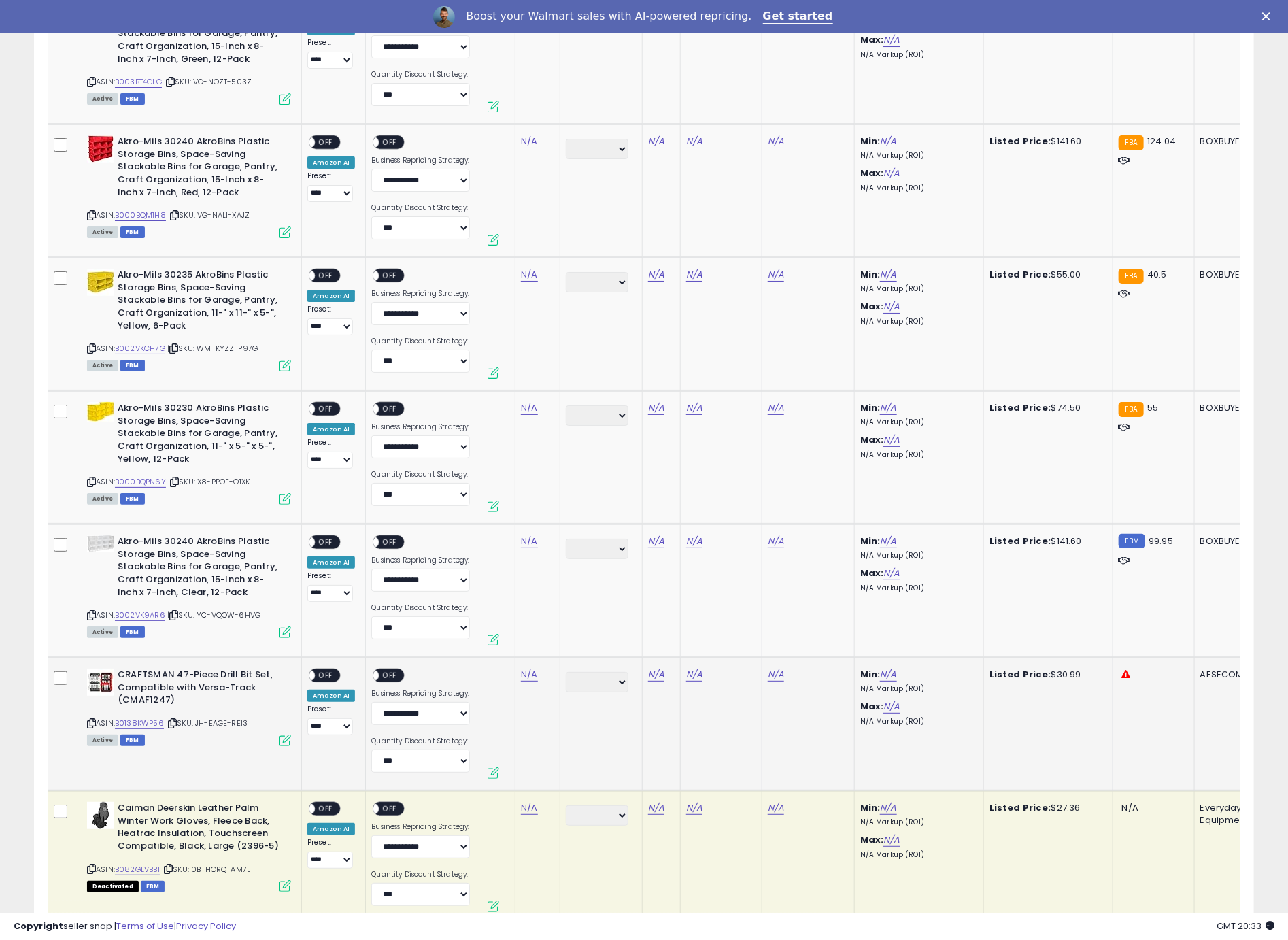
scroll to position [5269, 0]
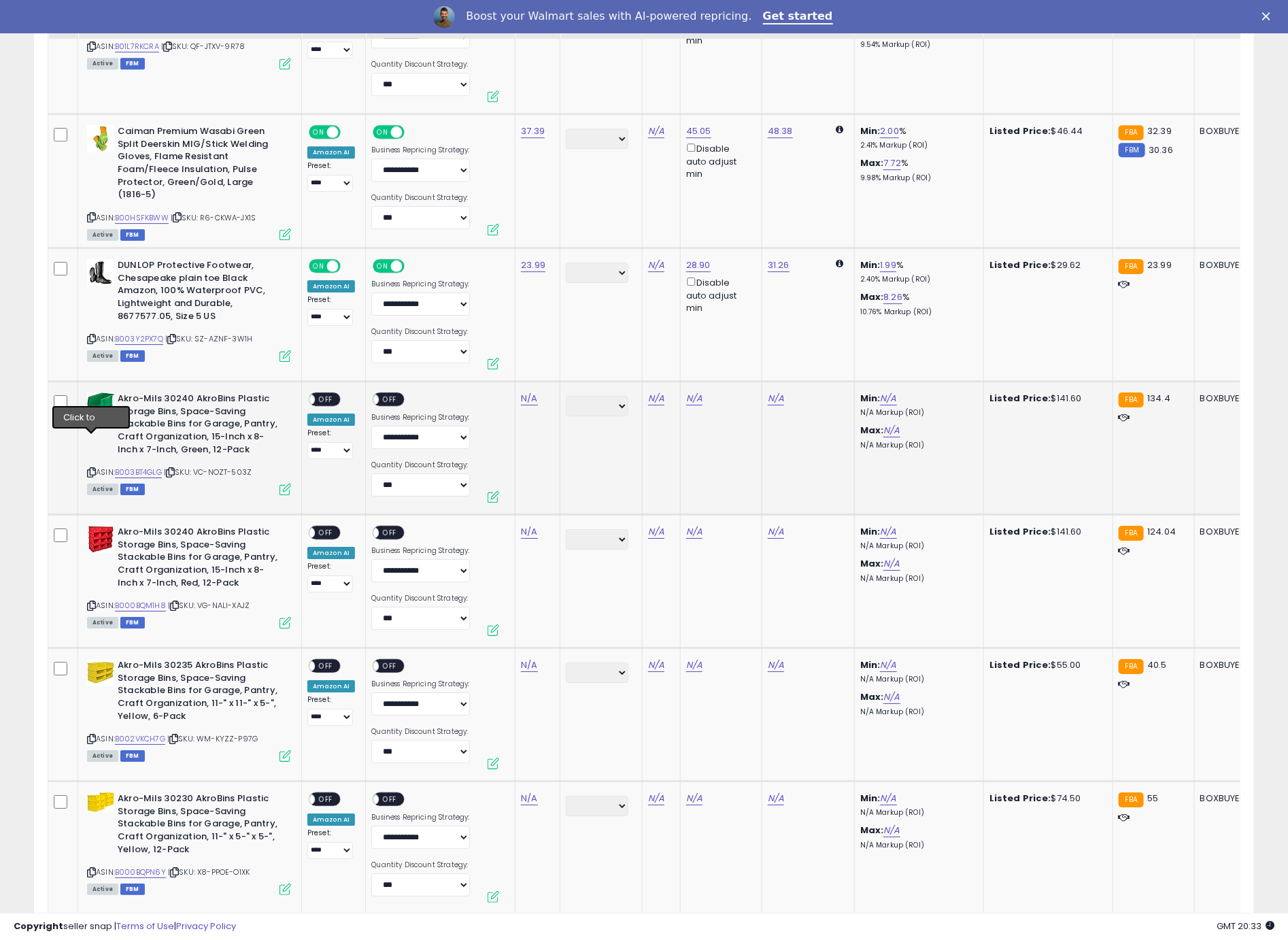
click at [91, 469] on icon at bounding box center [91, 472] width 9 height 8
click at [529, 392] on link "N/A" at bounding box center [529, 398] width 16 height 14
type input "******"
click button "submit" at bounding box center [569, 332] width 23 height 21
click at [314, 394] on span at bounding box center [309, 400] width 11 height 11
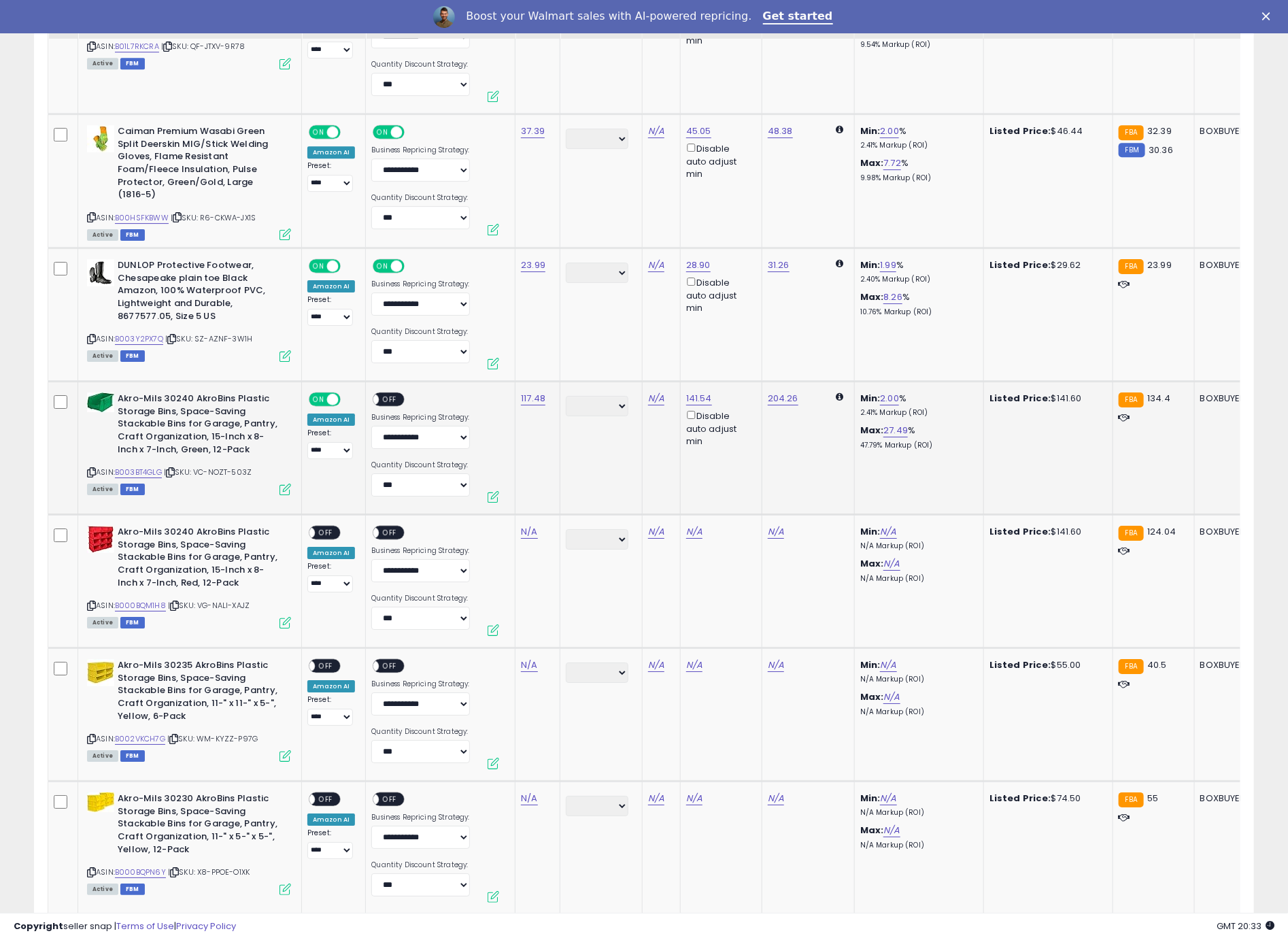
click at [384, 394] on span "OFF" at bounding box center [390, 400] width 22 height 11
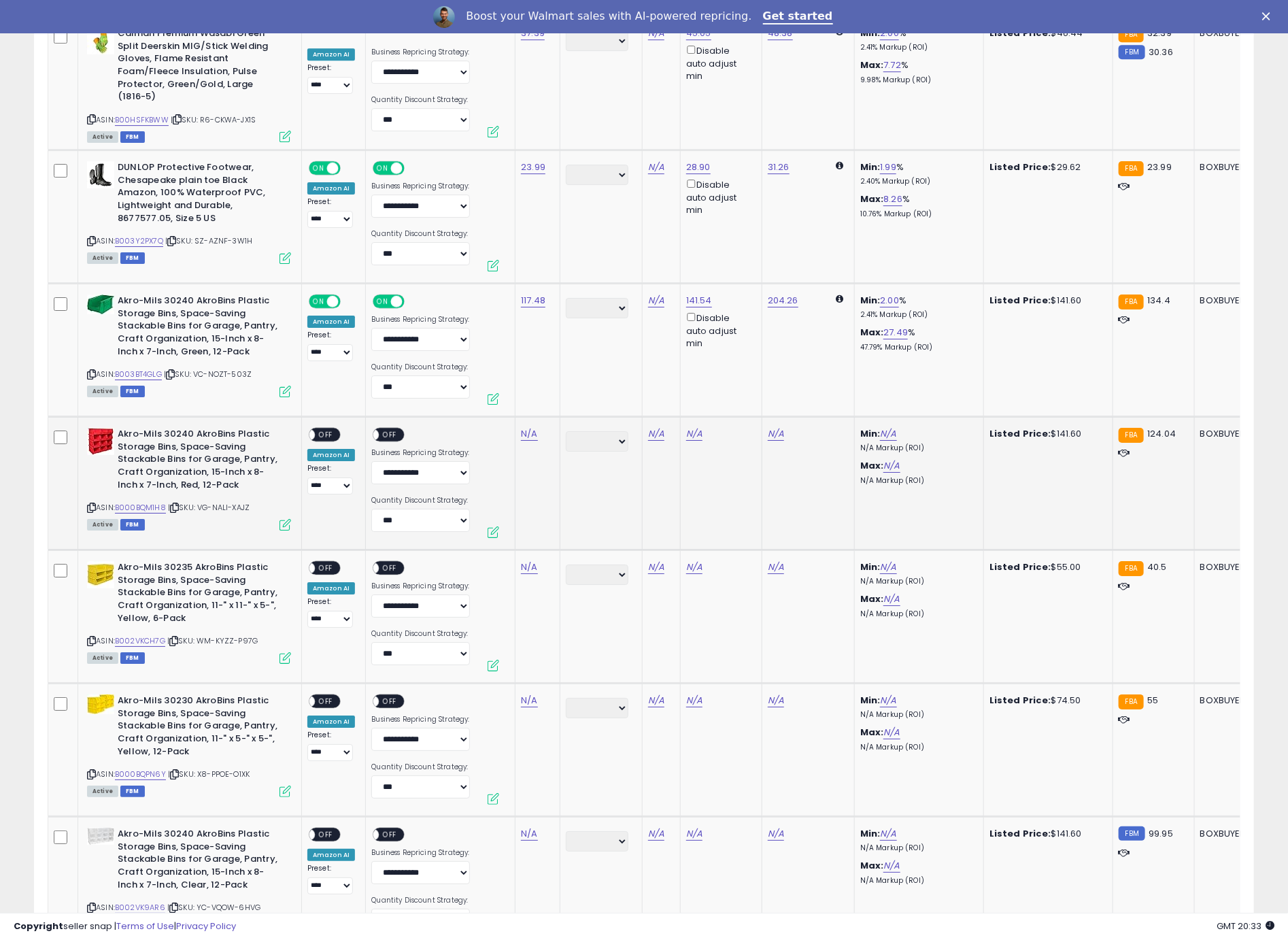
scroll to position [5394, 0]
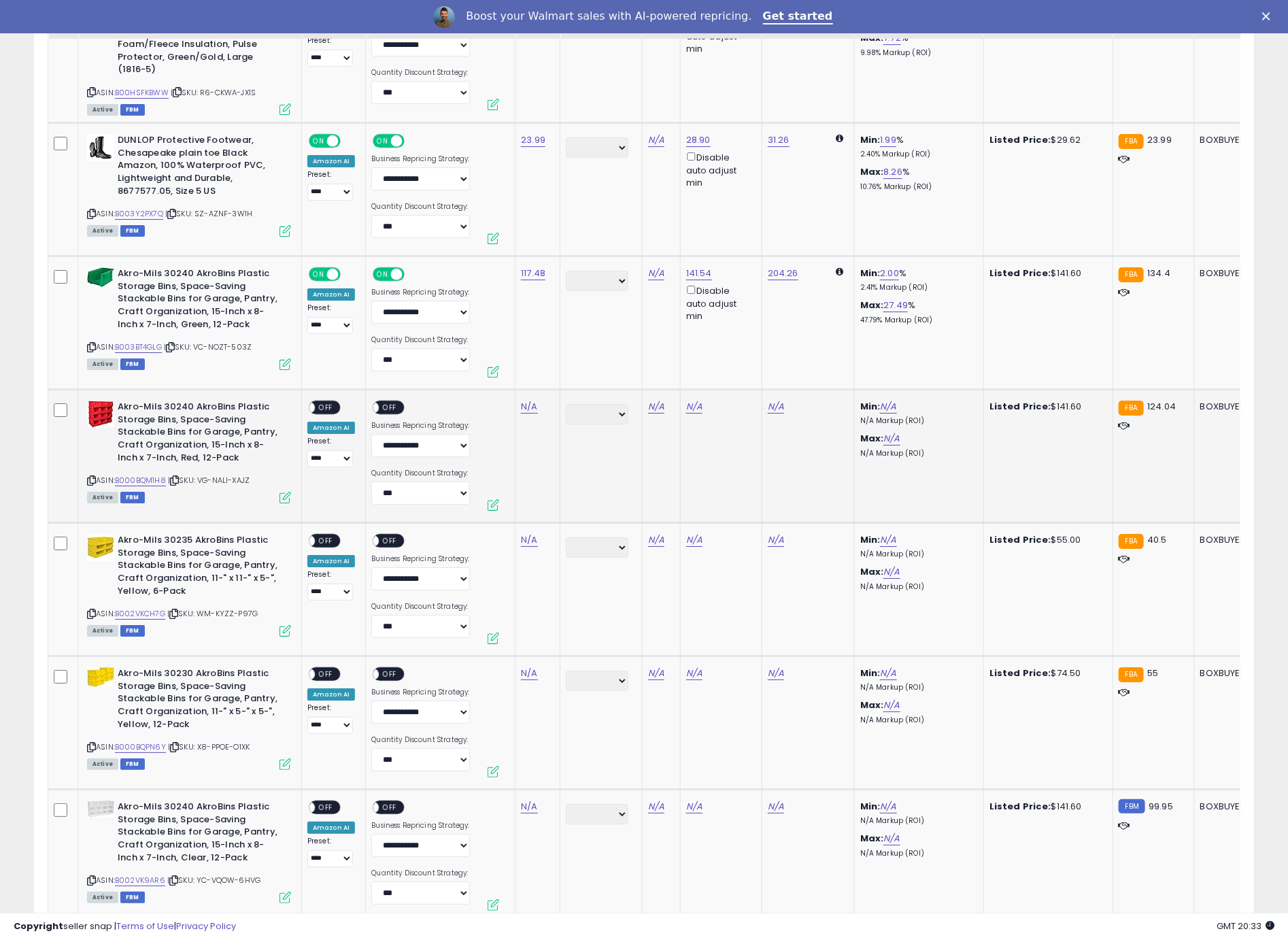
click at [93, 477] on icon at bounding box center [91, 481] width 9 height 8
click at [531, 400] on link "N/A" at bounding box center [529, 406] width 16 height 14
type input "******"
click button "submit" at bounding box center [569, 340] width 23 height 21
click at [331, 402] on span "OFF" at bounding box center [326, 407] width 22 height 11
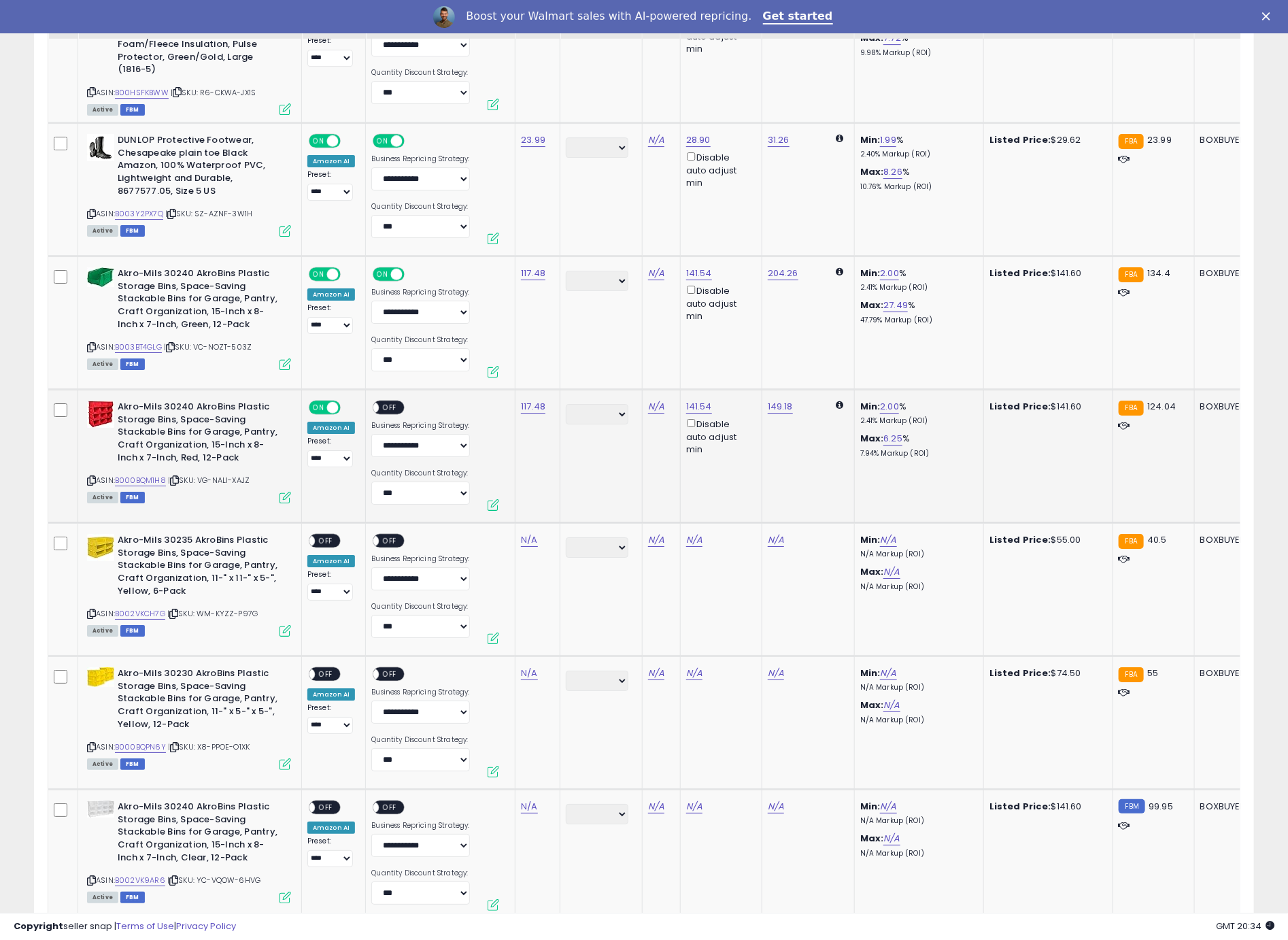
click at [386, 402] on span "OFF" at bounding box center [390, 407] width 22 height 11
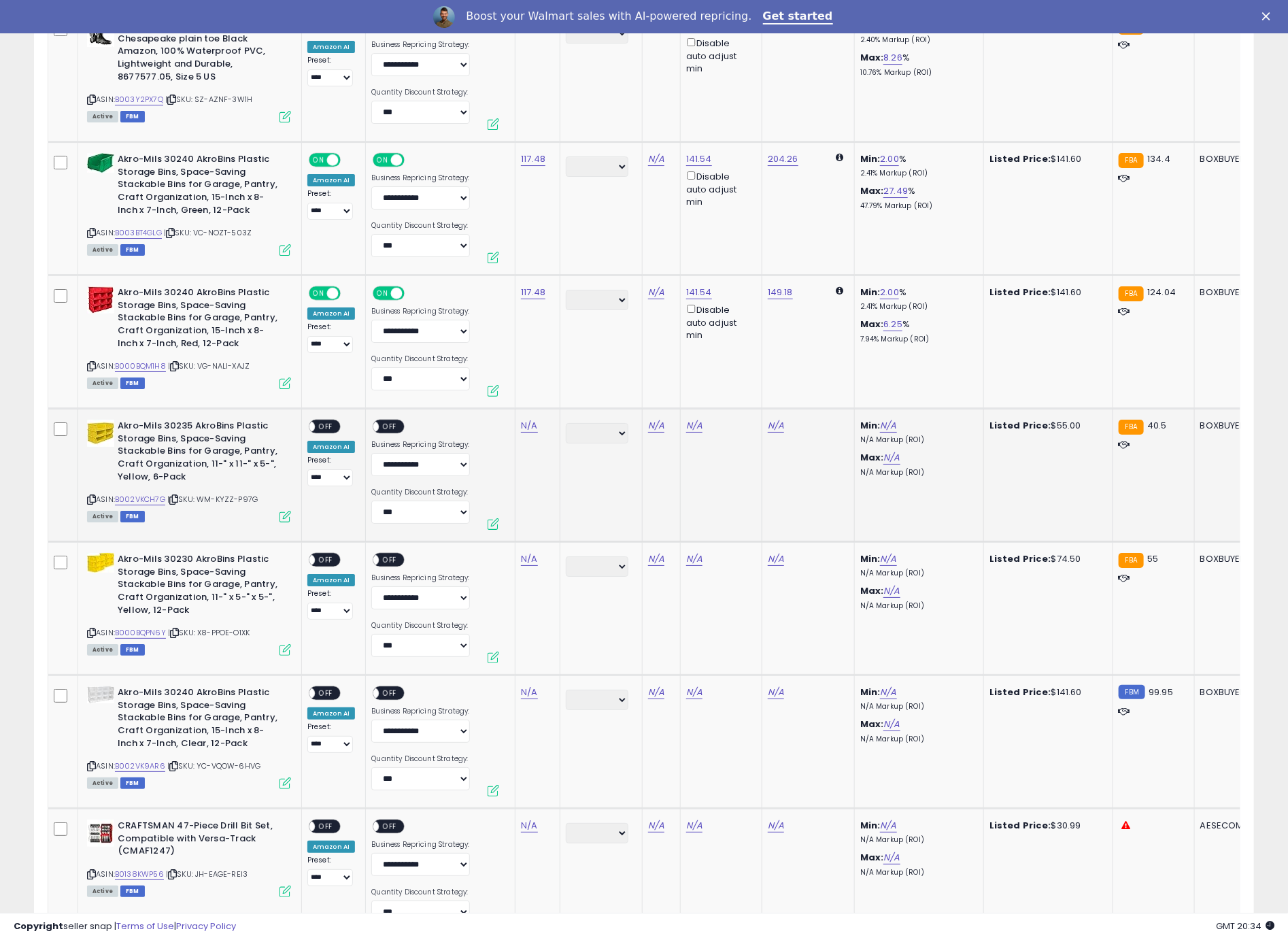
scroll to position [5513, 0]
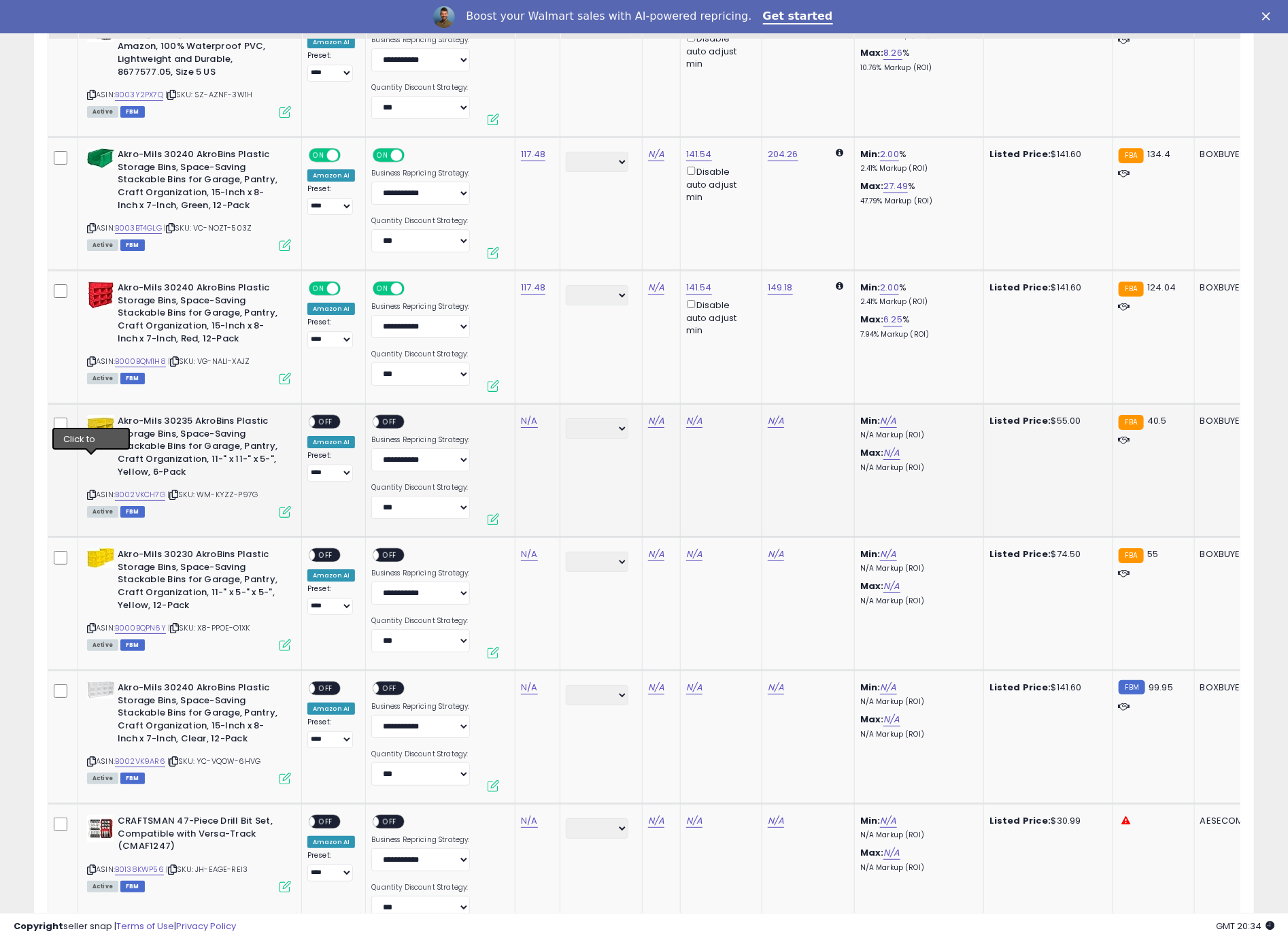
click at [92, 491] on icon at bounding box center [91, 495] width 9 height 8
click at [524, 415] on link "N/A" at bounding box center [529, 421] width 16 height 14
type input "****"
click button "submit" at bounding box center [569, 354] width 23 height 21
click at [324, 416] on span "OFF" at bounding box center [326, 422] width 22 height 11
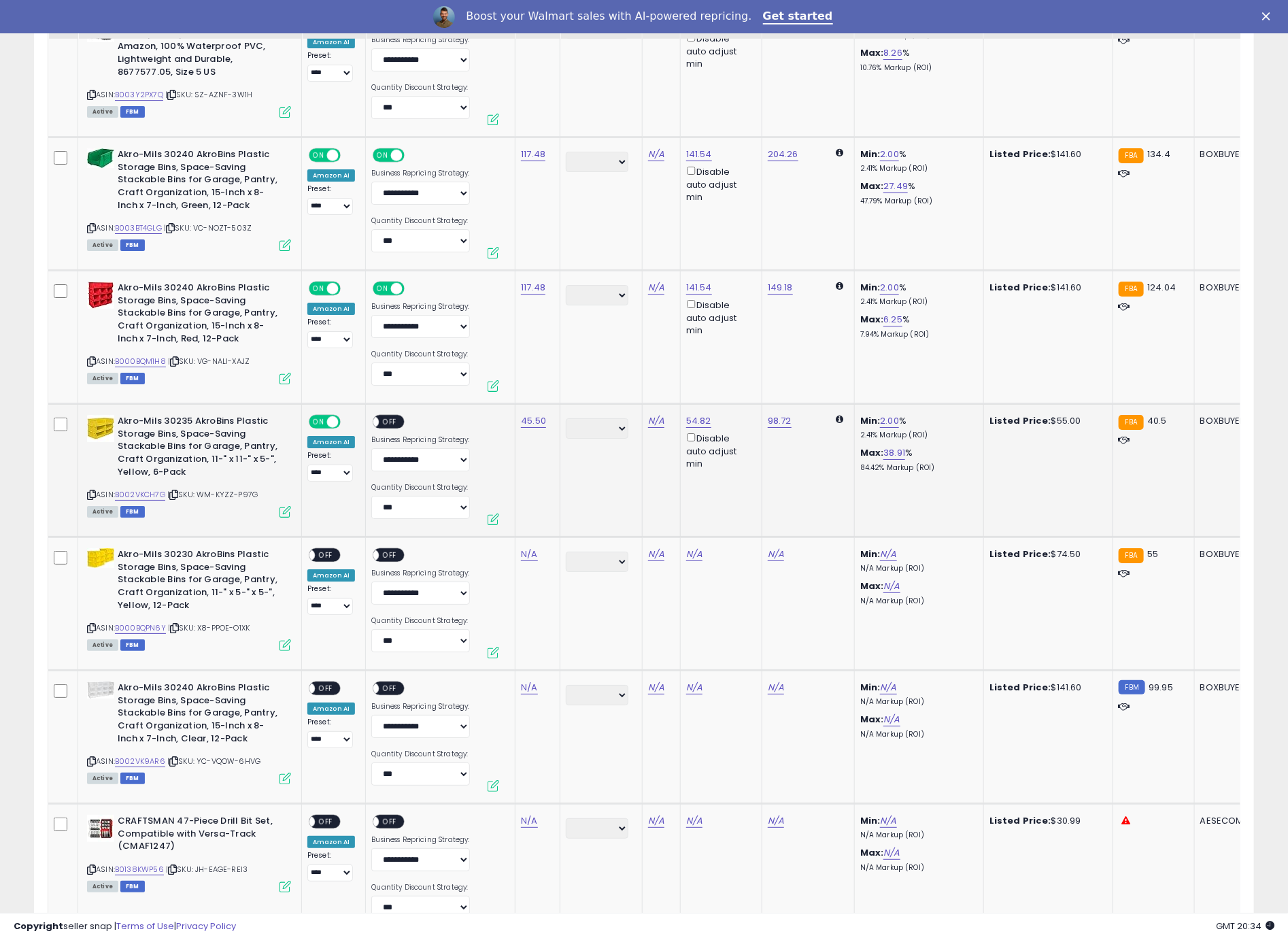
click at [398, 416] on span "OFF" at bounding box center [390, 422] width 22 height 11
click at [91, 624] on icon at bounding box center [91, 628] width 9 height 8
click at [525, 548] on link "N/A" at bounding box center [529, 554] width 16 height 14
type input "****"
click button "submit" at bounding box center [569, 487] width 23 height 21
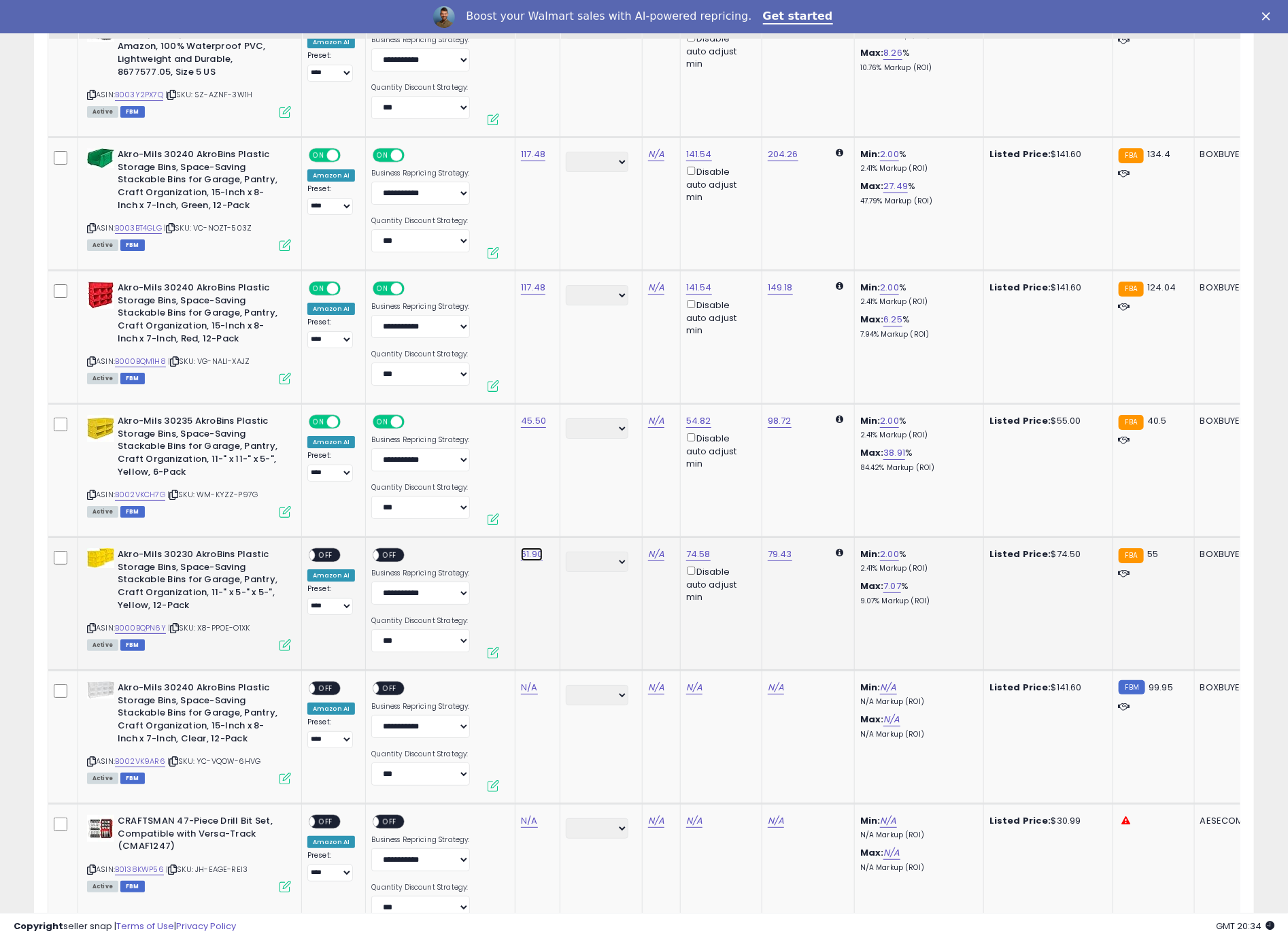
click at [538, 548] on link "61.90" at bounding box center [532, 554] width 22 height 14
type input "****"
click button "submit" at bounding box center [571, 487] width 23 height 21
click at [331, 550] on span "OFF" at bounding box center [326, 555] width 22 height 11
click at [382, 550] on span "OFF" at bounding box center [390, 555] width 22 height 11
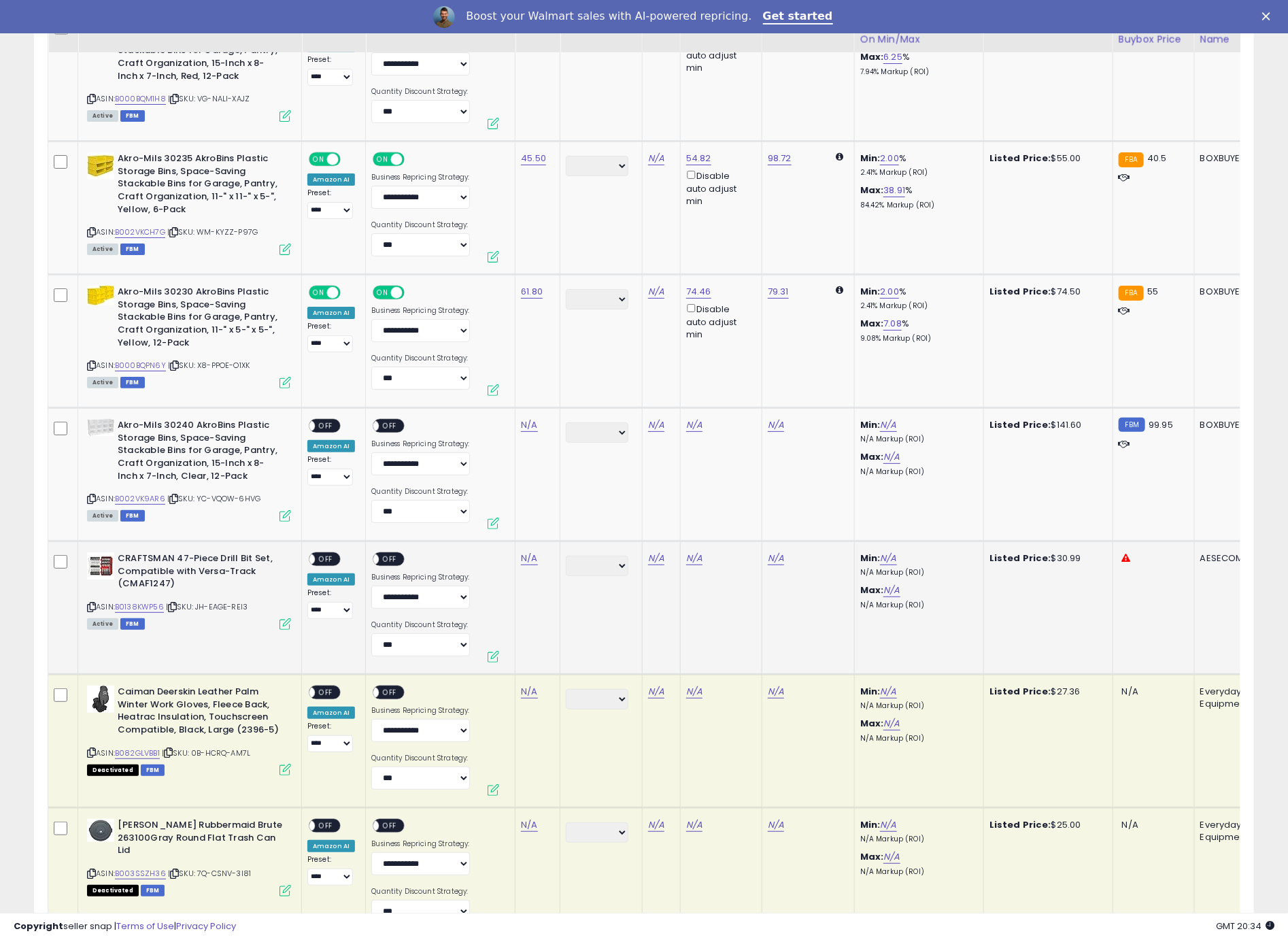
scroll to position [5789, 0]
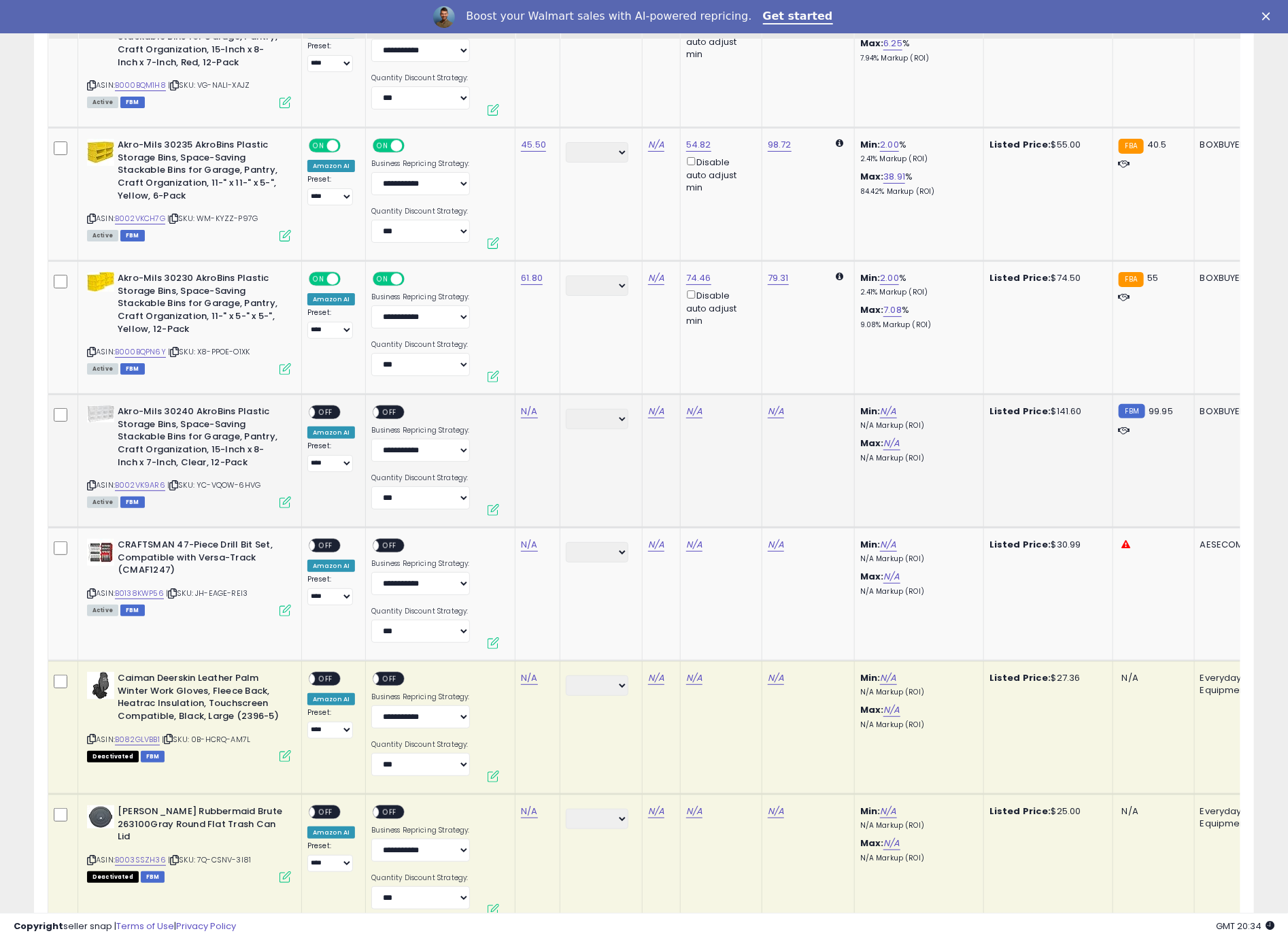
click at [92, 481] on icon at bounding box center [91, 485] width 9 height 8
click at [527, 405] on link "N/A" at bounding box center [529, 411] width 16 height 14
type input "******"
click button "submit" at bounding box center [569, 343] width 23 height 21
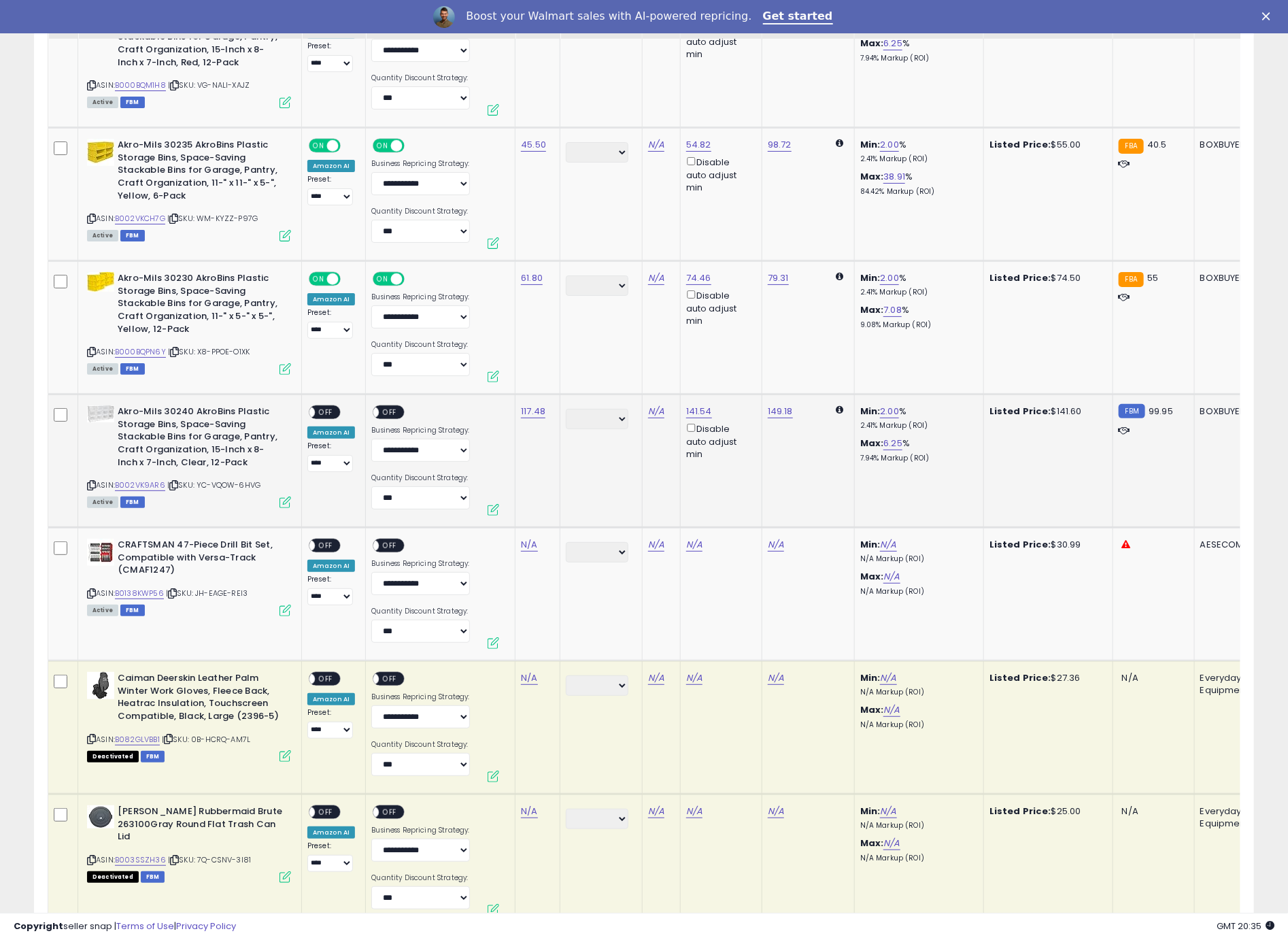
click at [323, 407] on span "OFF" at bounding box center [326, 412] width 22 height 11
click at [383, 407] on div "ON OFF" at bounding box center [367, 412] width 32 height 11
click at [391, 407] on span "OFF" at bounding box center [390, 412] width 22 height 11
click at [92, 589] on icon at bounding box center [91, 593] width 9 height 8
click at [532, 538] on link "N/A" at bounding box center [529, 545] width 16 height 14
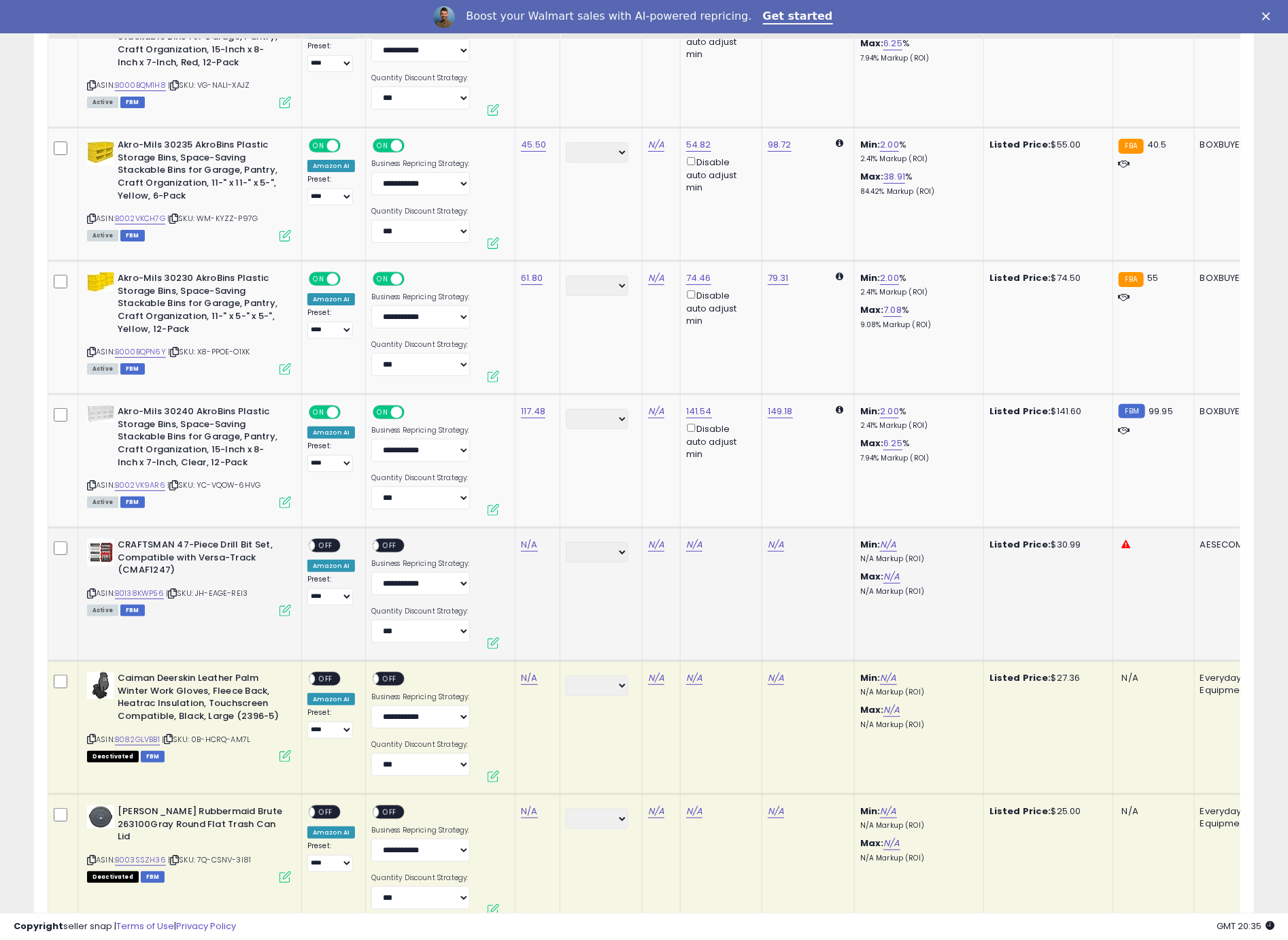
click at [532, 538] on link "N/A" at bounding box center [529, 545] width 16 height 14
click at [530, 538] on link "N/A" at bounding box center [529, 545] width 16 height 14
type input "*****"
click button "submit" at bounding box center [569, 476] width 23 height 21
click at [342, 539] on div "**********" at bounding box center [331, 572] width 48 height 67
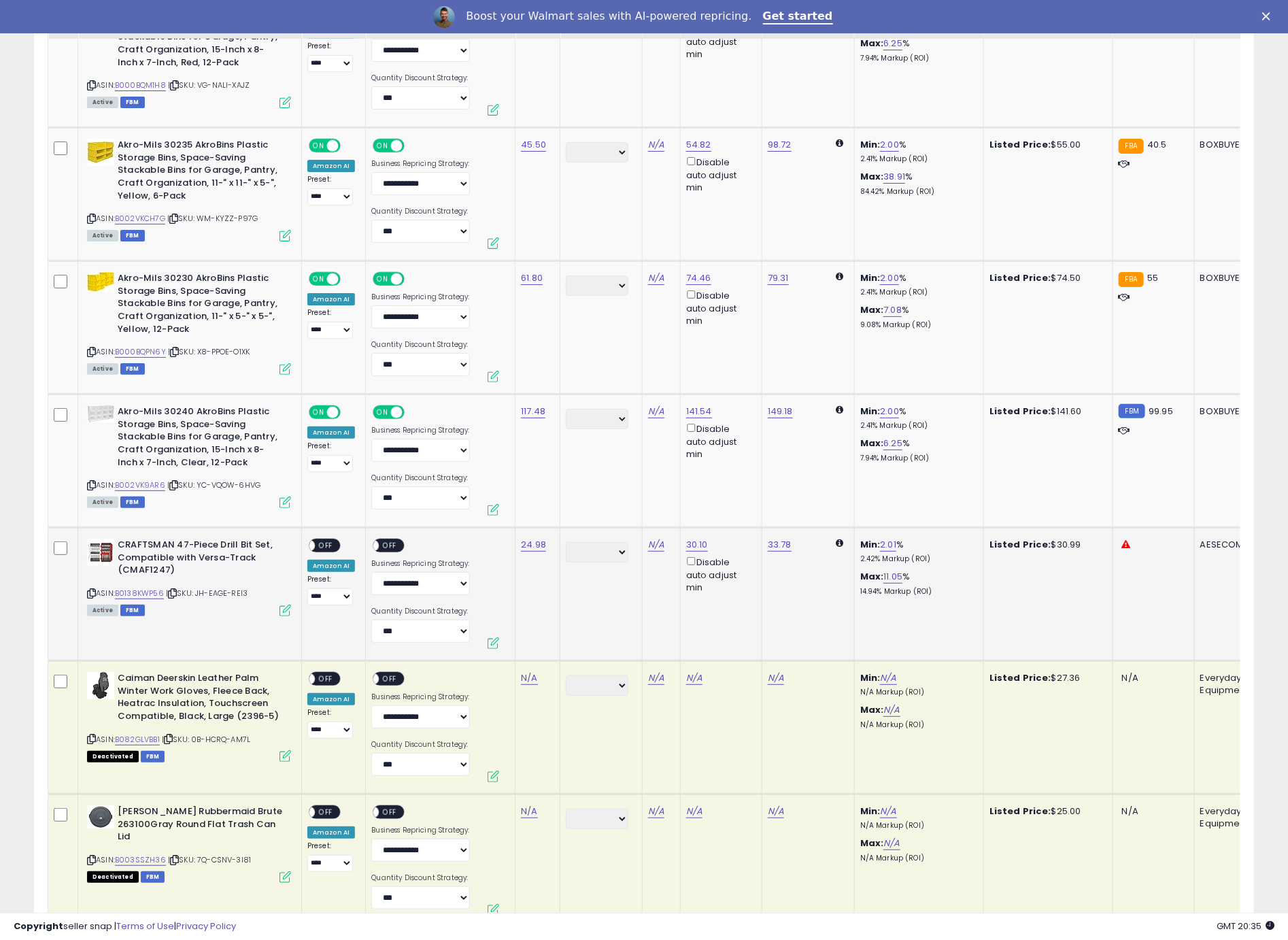
click at [327, 540] on span "OFF" at bounding box center [326, 546] width 22 height 11
click at [403, 539] on div "ON OFF" at bounding box center [394, 548] width 45 height 17
click at [396, 540] on span "OFF" at bounding box center [390, 546] width 22 height 11
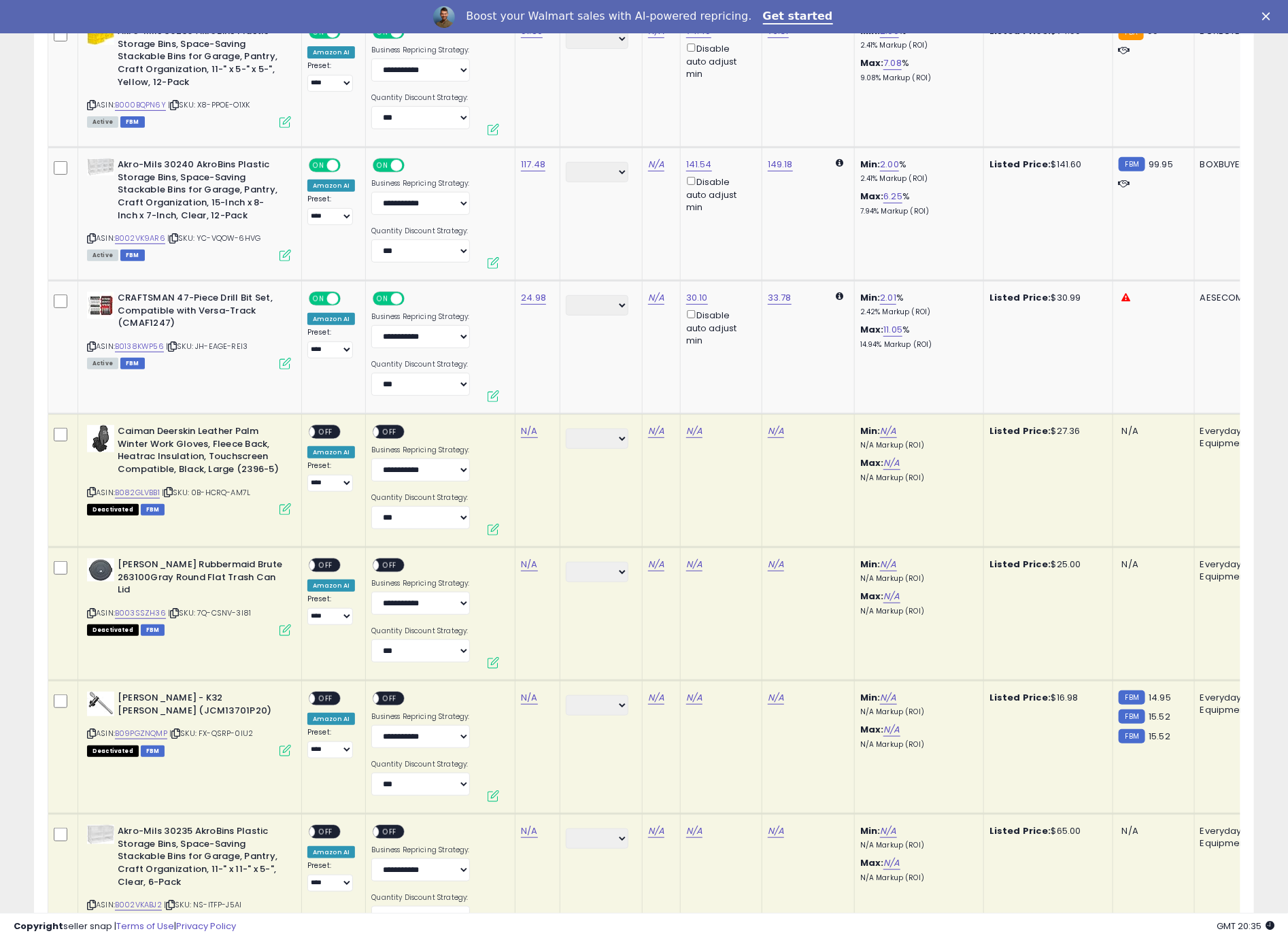
scroll to position [6072, 0]
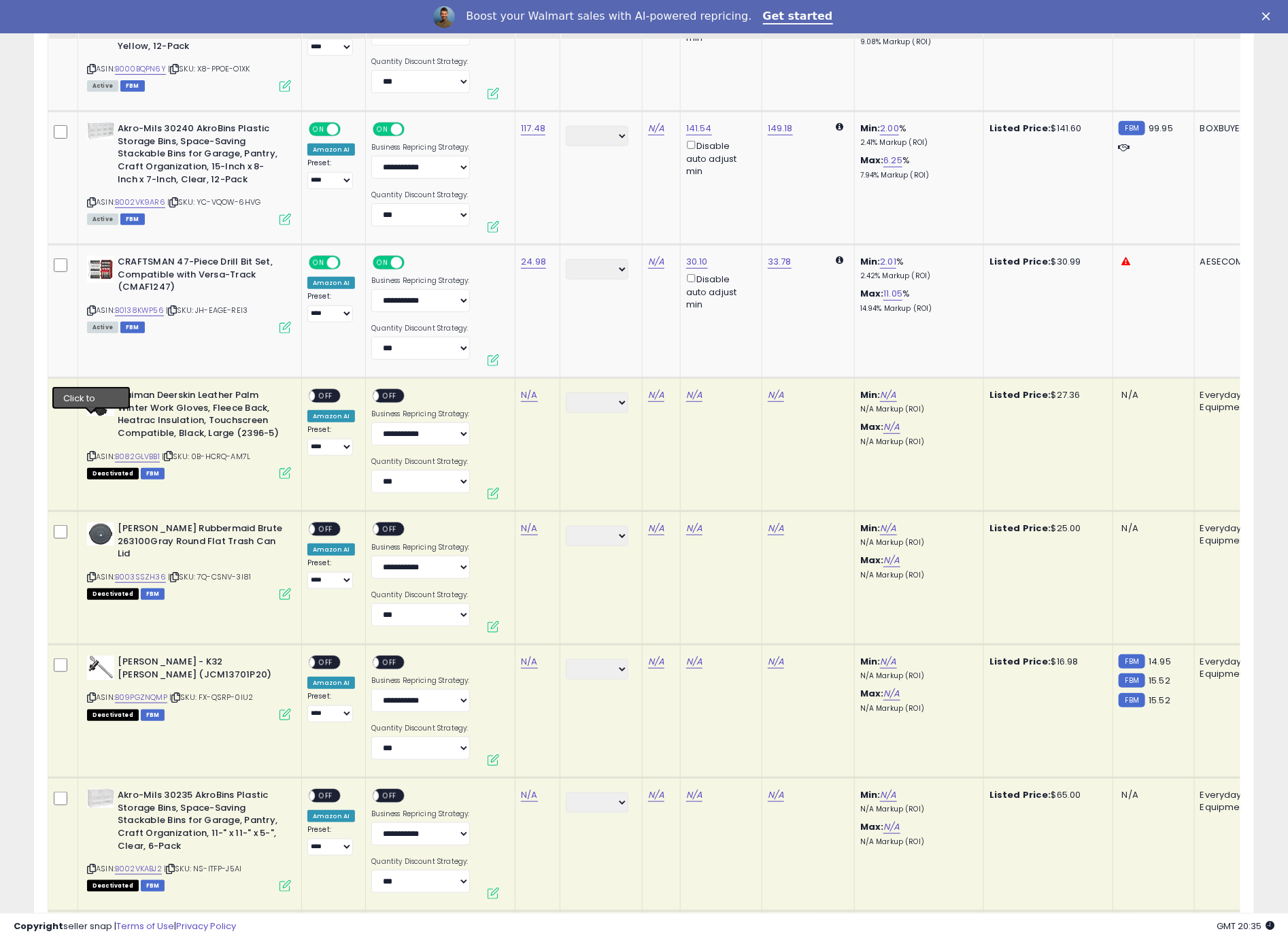
click at [92, 452] on icon at bounding box center [91, 456] width 9 height 8
click at [526, 388] on link "N/A" at bounding box center [529, 395] width 16 height 14
type input "*****"
click button "submit" at bounding box center [569, 326] width 23 height 21
click at [316, 390] on div "ON OFF" at bounding box center [303, 396] width 32 height 11
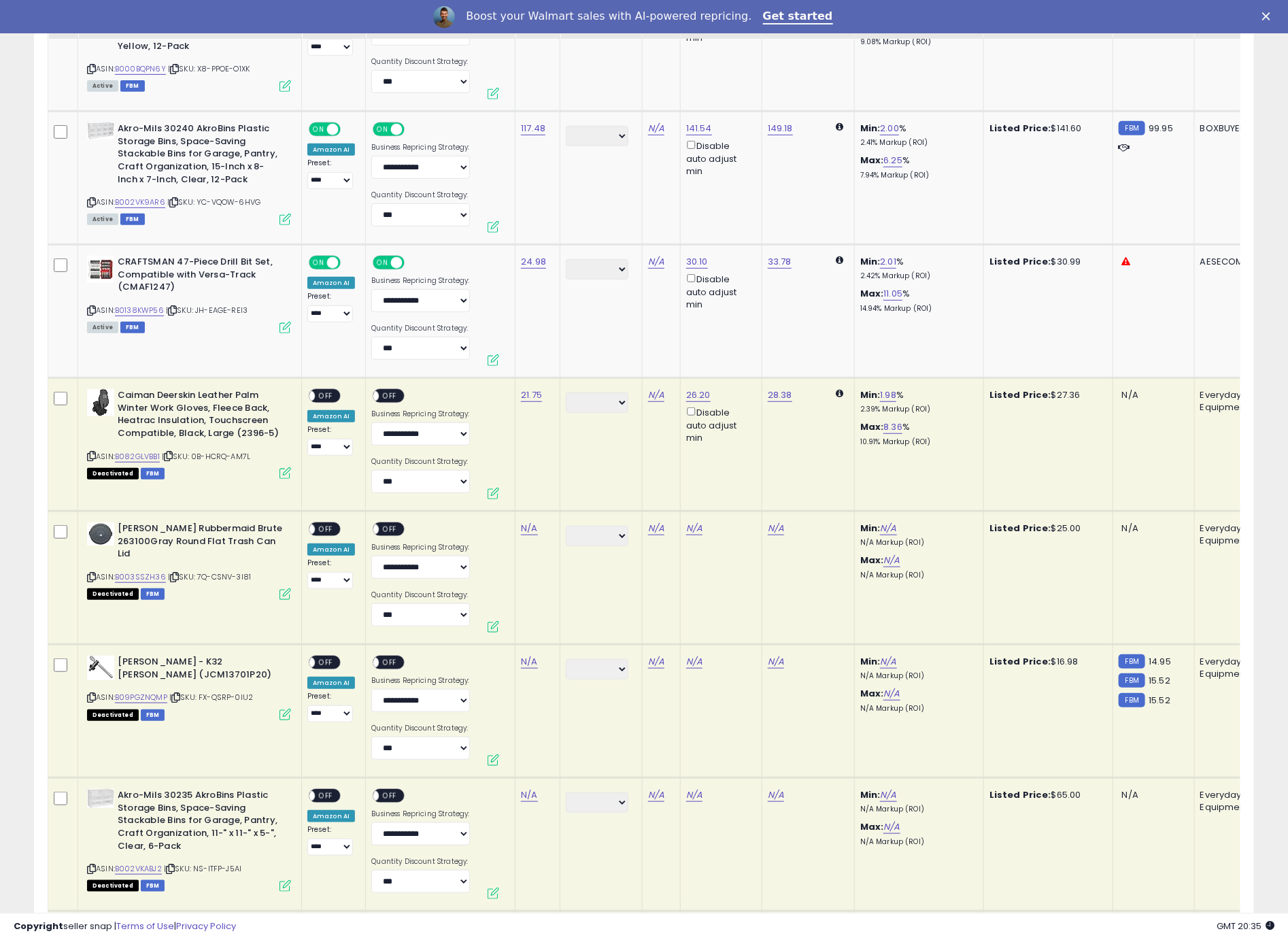
click at [327, 390] on span "OFF" at bounding box center [326, 396] width 22 height 11
click at [411, 389] on div "ON OFF" at bounding box center [394, 397] width 45 height 17
click at [385, 390] on span "OFF" at bounding box center [390, 396] width 22 height 11
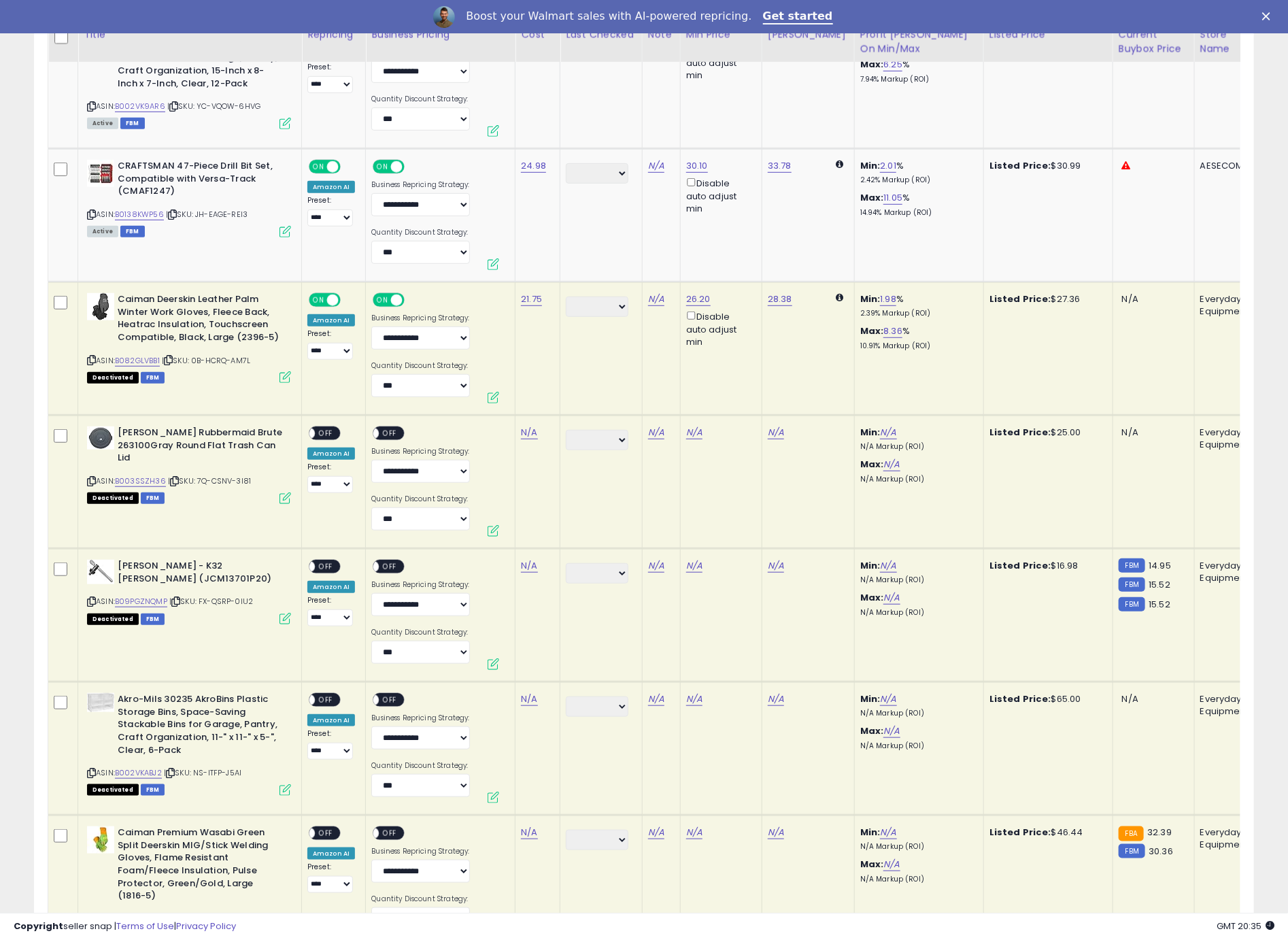
scroll to position [6192, 0]
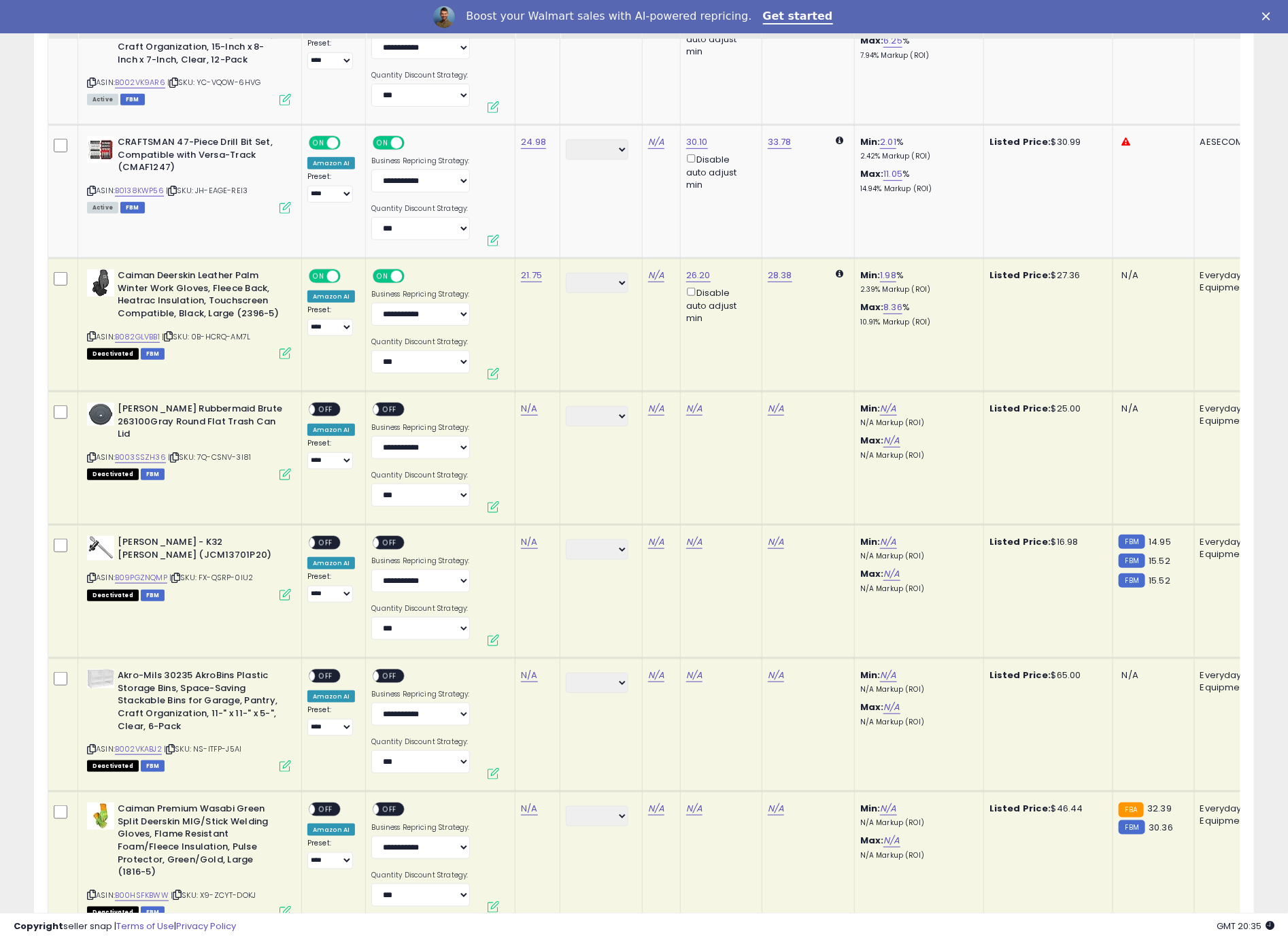
click at [90, 454] on icon at bounding box center [91, 457] width 9 height 8
click at [526, 402] on link "N/A" at bounding box center [529, 408] width 16 height 14
type input "*****"
click button "submit" at bounding box center [569, 339] width 23 height 21
click at [314, 402] on div "ON OFF" at bounding box center [324, 410] width 32 height 14
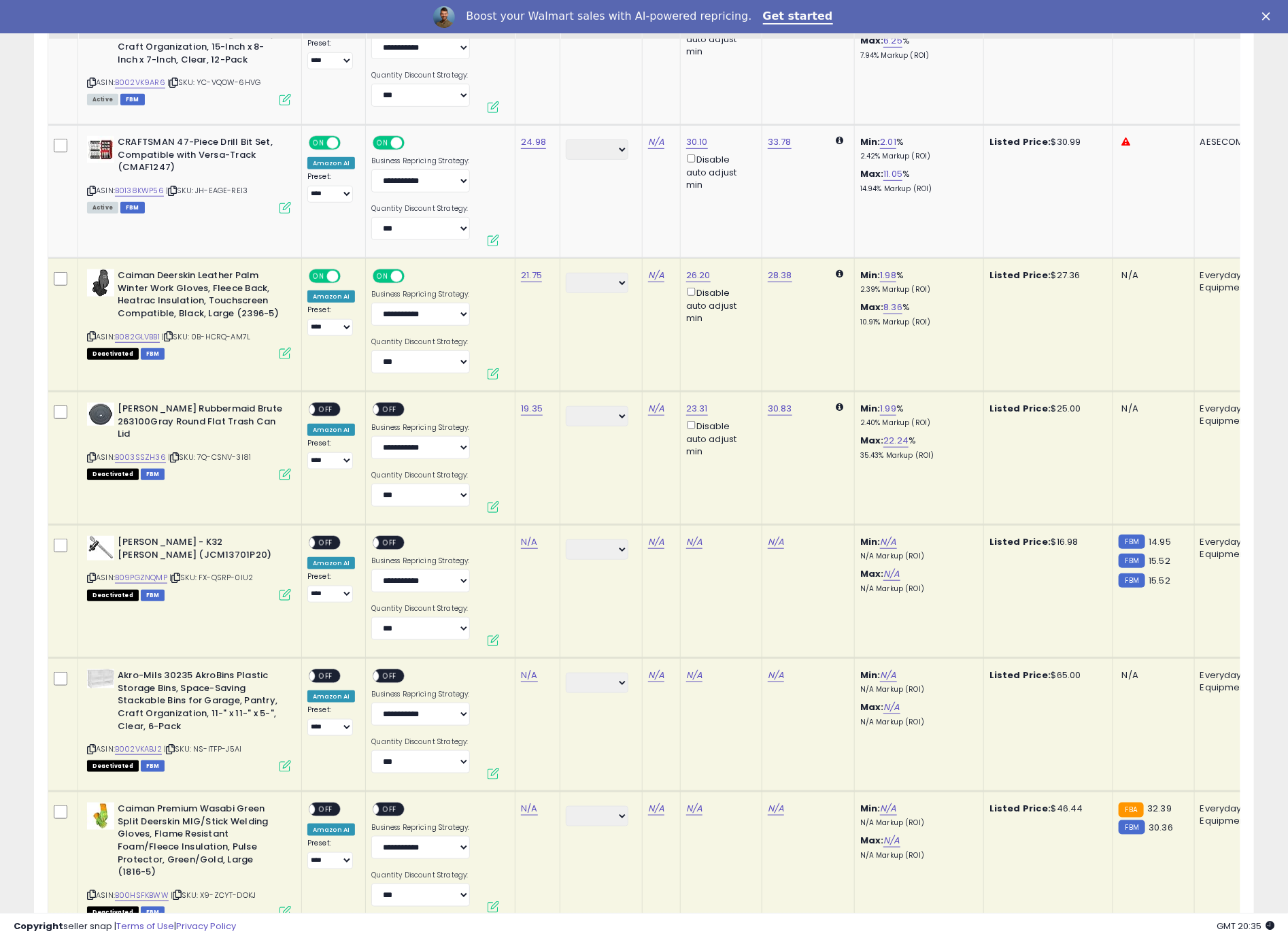
click at [332, 404] on span "OFF" at bounding box center [326, 410] width 22 height 11
click at [389, 404] on span "OFF" at bounding box center [390, 410] width 22 height 11
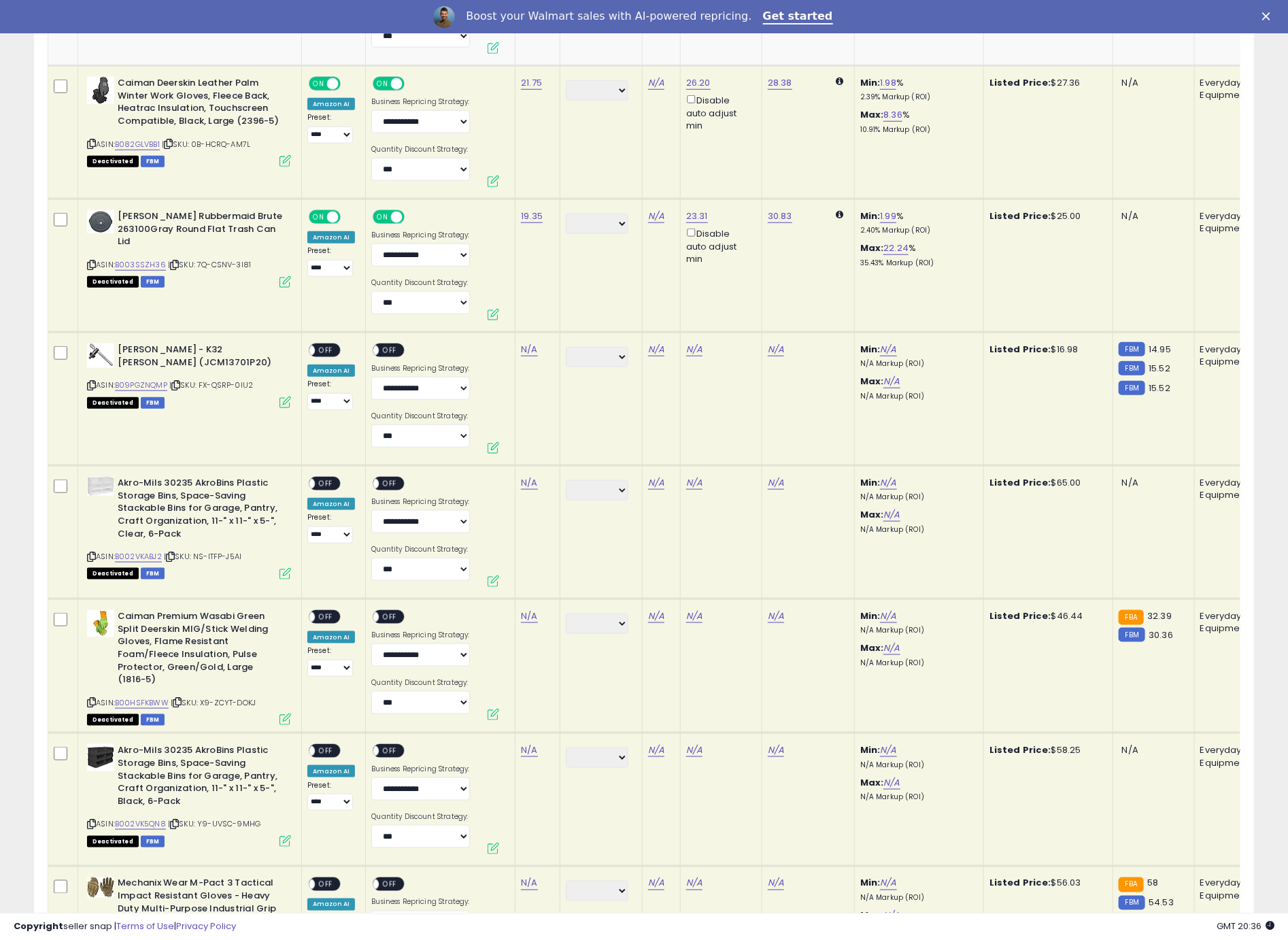
scroll to position [6376, 0]
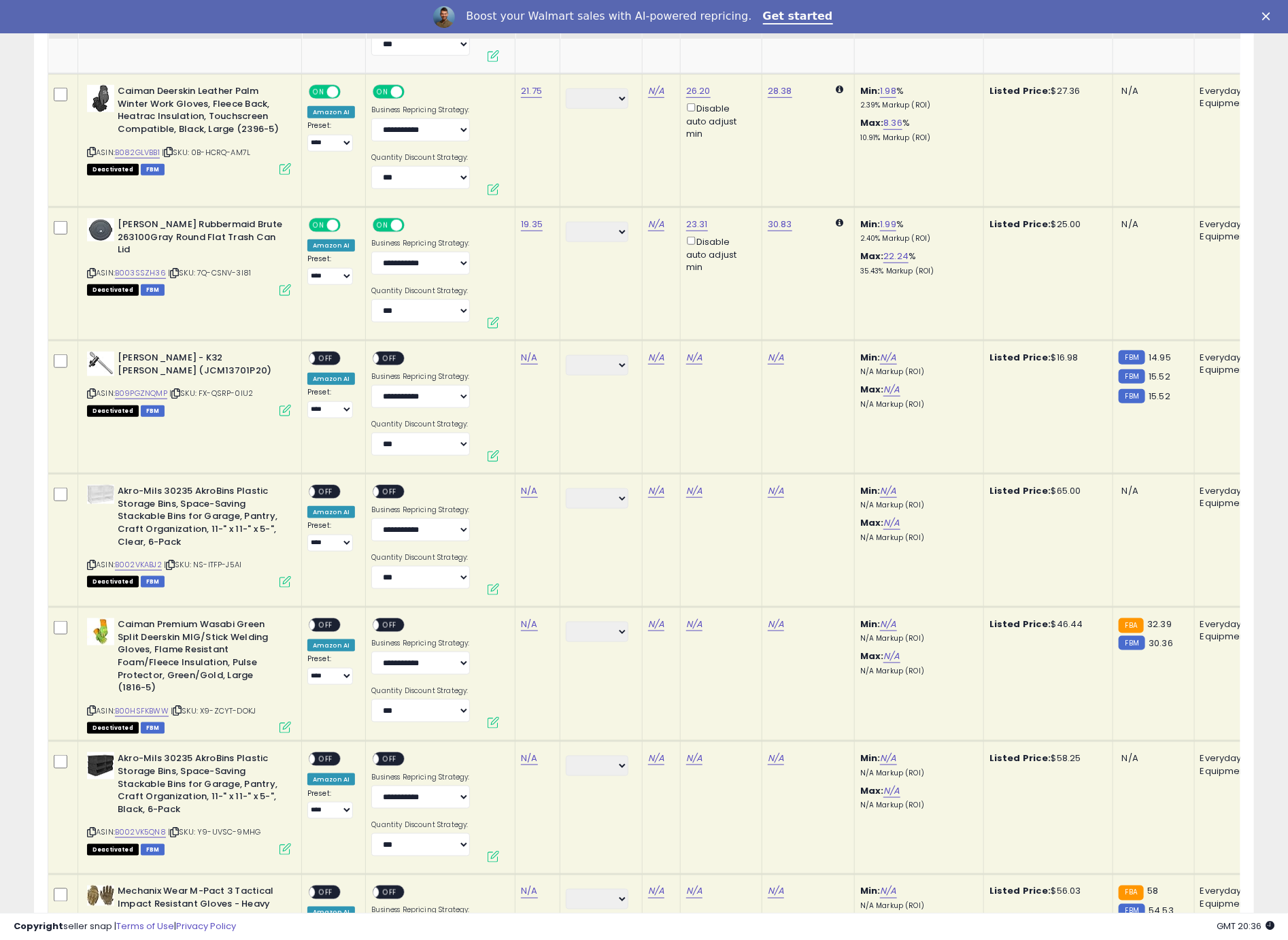
click at [90, 390] on icon at bounding box center [91, 393] width 9 height 8
click at [525, 341] on td "N/A" at bounding box center [537, 407] width 45 height 133
click at [525, 351] on link "N/A" at bounding box center [529, 358] width 16 height 14
type input "*****"
click button "submit" at bounding box center [569, 287] width 23 height 21
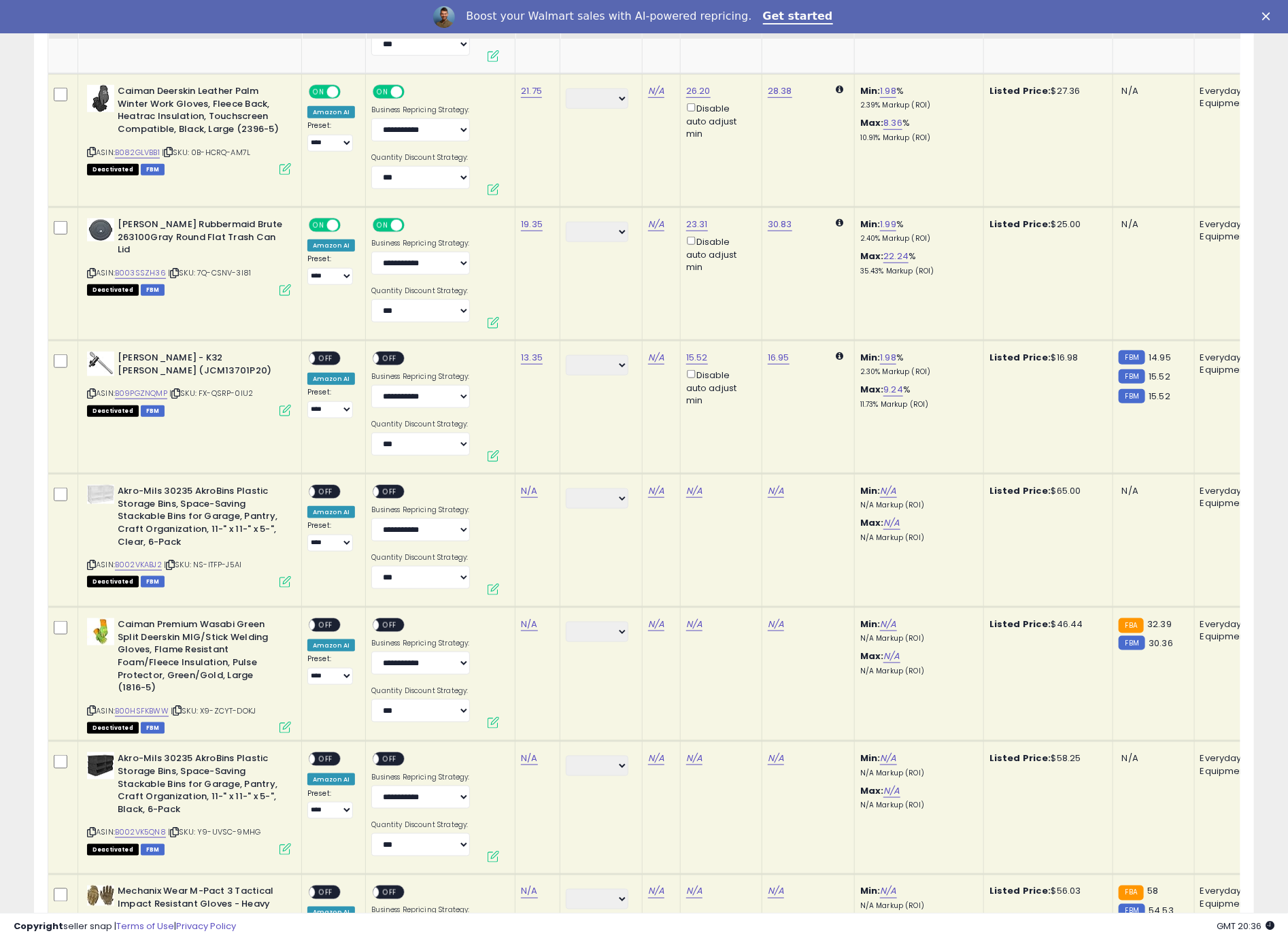
click at [330, 353] on span "OFF" at bounding box center [326, 358] width 22 height 11
click at [380, 353] on span "OFF" at bounding box center [390, 358] width 22 height 11
click at [93, 561] on icon at bounding box center [91, 565] width 9 height 8
click at [91, 561] on icon at bounding box center [91, 565] width 9 height 8
click at [526, 484] on link "N/A" at bounding box center [529, 491] width 16 height 14
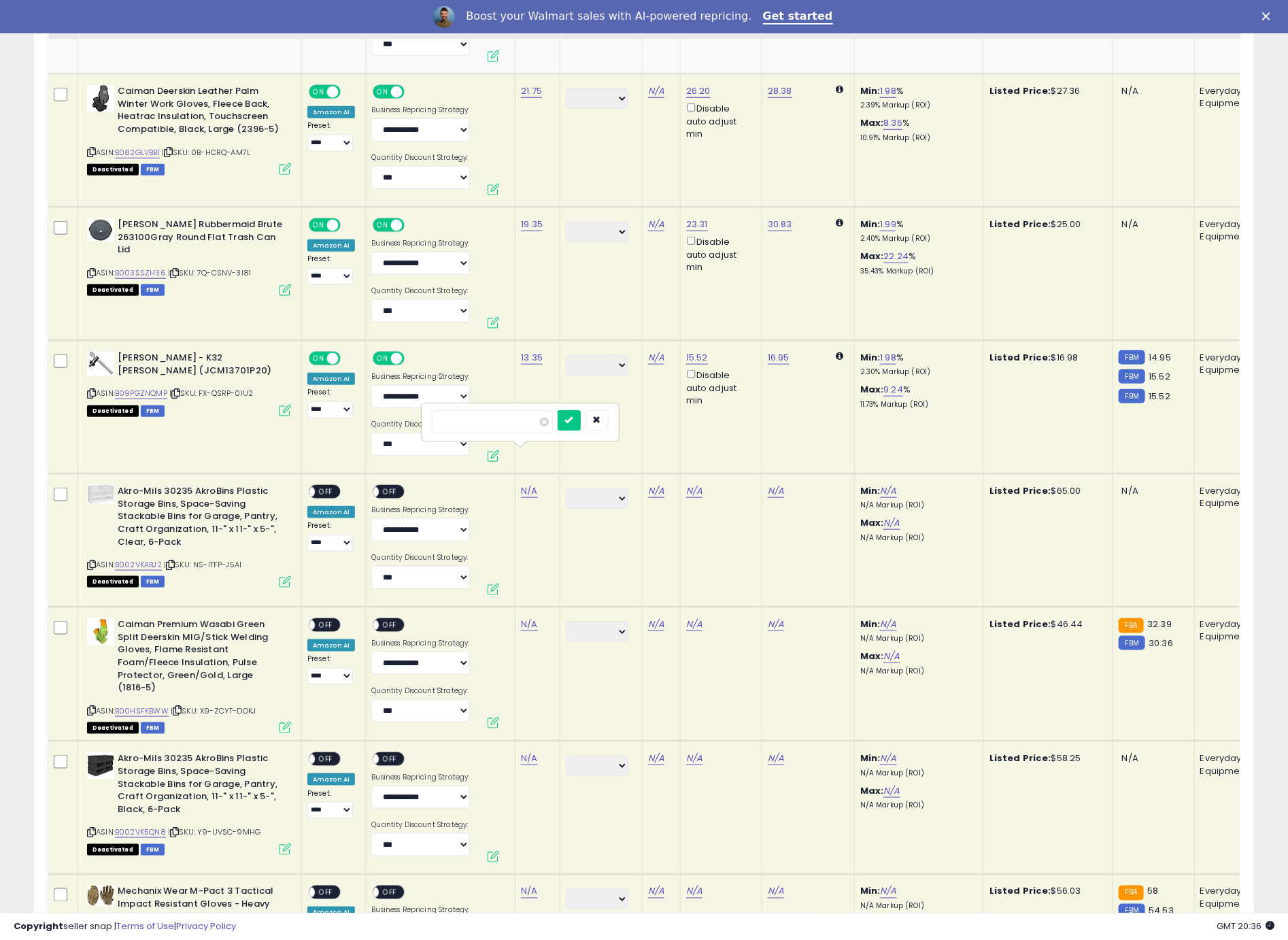
click at [493, 424] on input "number" at bounding box center [492, 422] width 121 height 23
type input "*****"
click button "submit" at bounding box center [569, 420] width 23 height 21
drag, startPoint x: 356, startPoint y: 461, endPoint x: 336, endPoint y: 461, distance: 20.0
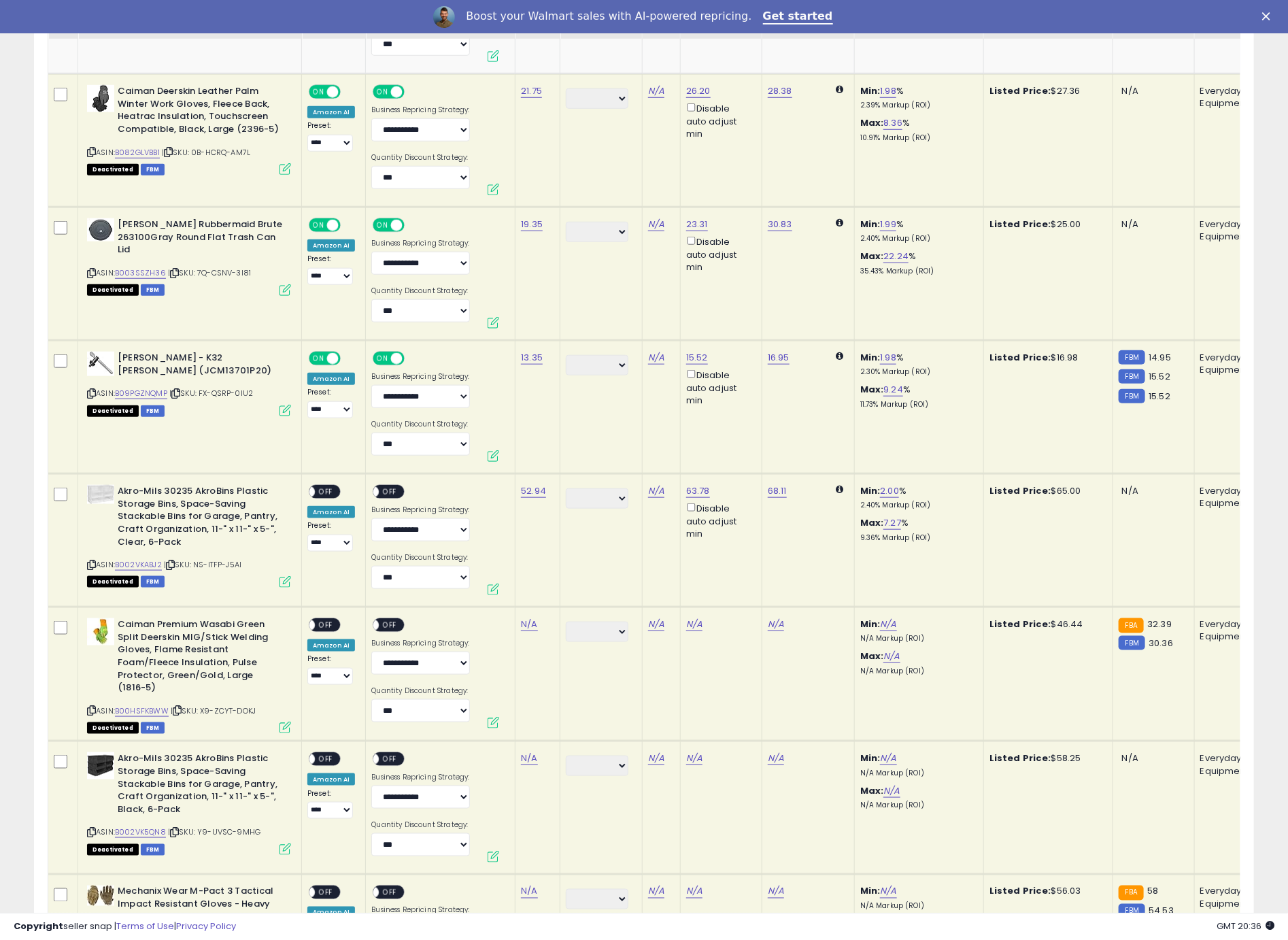
click at [356, 474] on td "**********" at bounding box center [334, 540] width 64 height 133
click at [329, 486] on span "OFF" at bounding box center [326, 492] width 22 height 11
click at [386, 486] on span "OFF" at bounding box center [390, 492] width 22 height 11
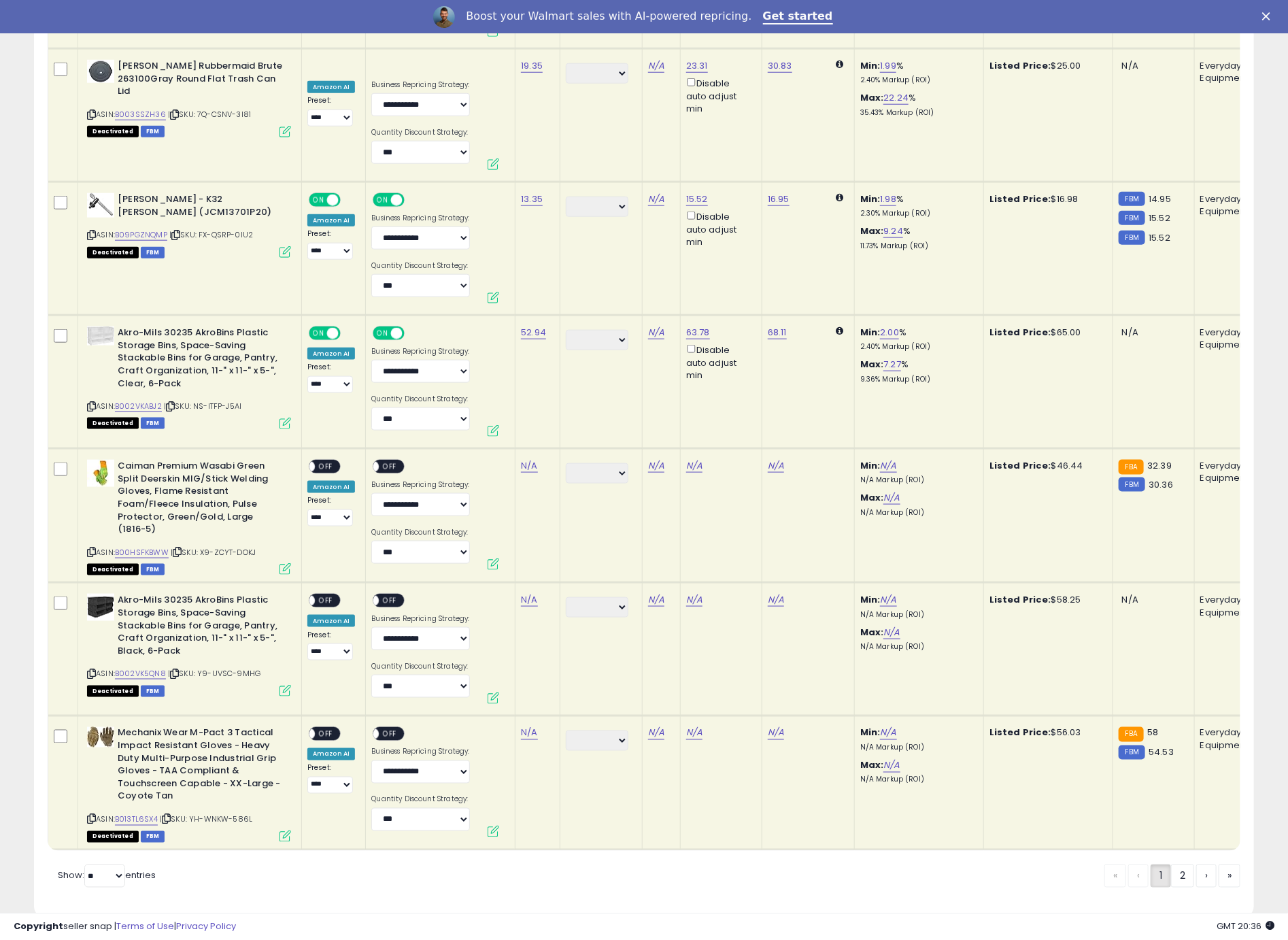
scroll to position [6538, 0]
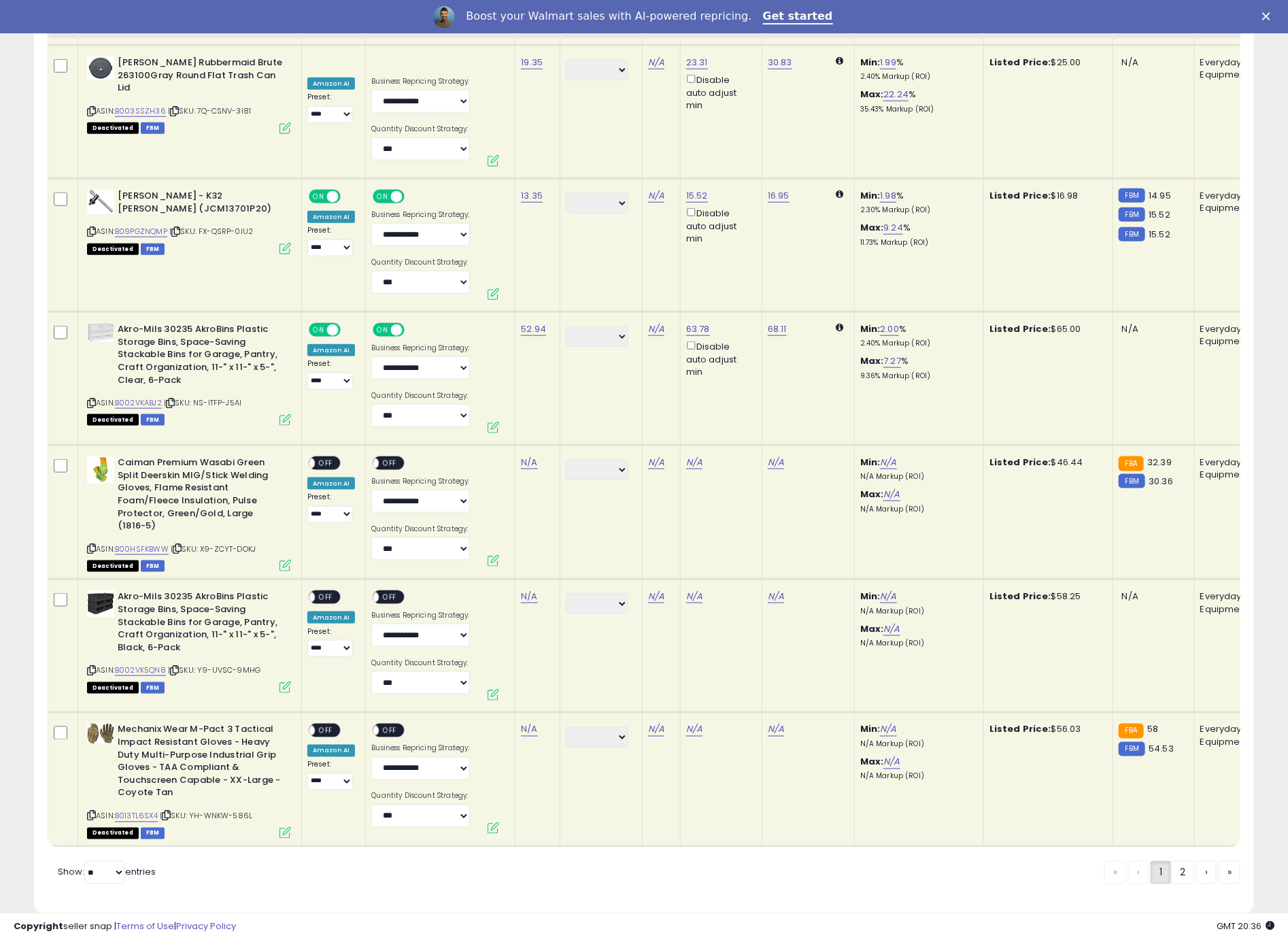
click at [92, 545] on icon at bounding box center [91, 548] width 9 height 8
click at [530, 456] on link "N/A" at bounding box center [529, 462] width 16 height 14
click at [489, 396] on input "number" at bounding box center [492, 392] width 121 height 23
type input "*****"
click button "submit" at bounding box center [569, 391] width 23 height 21
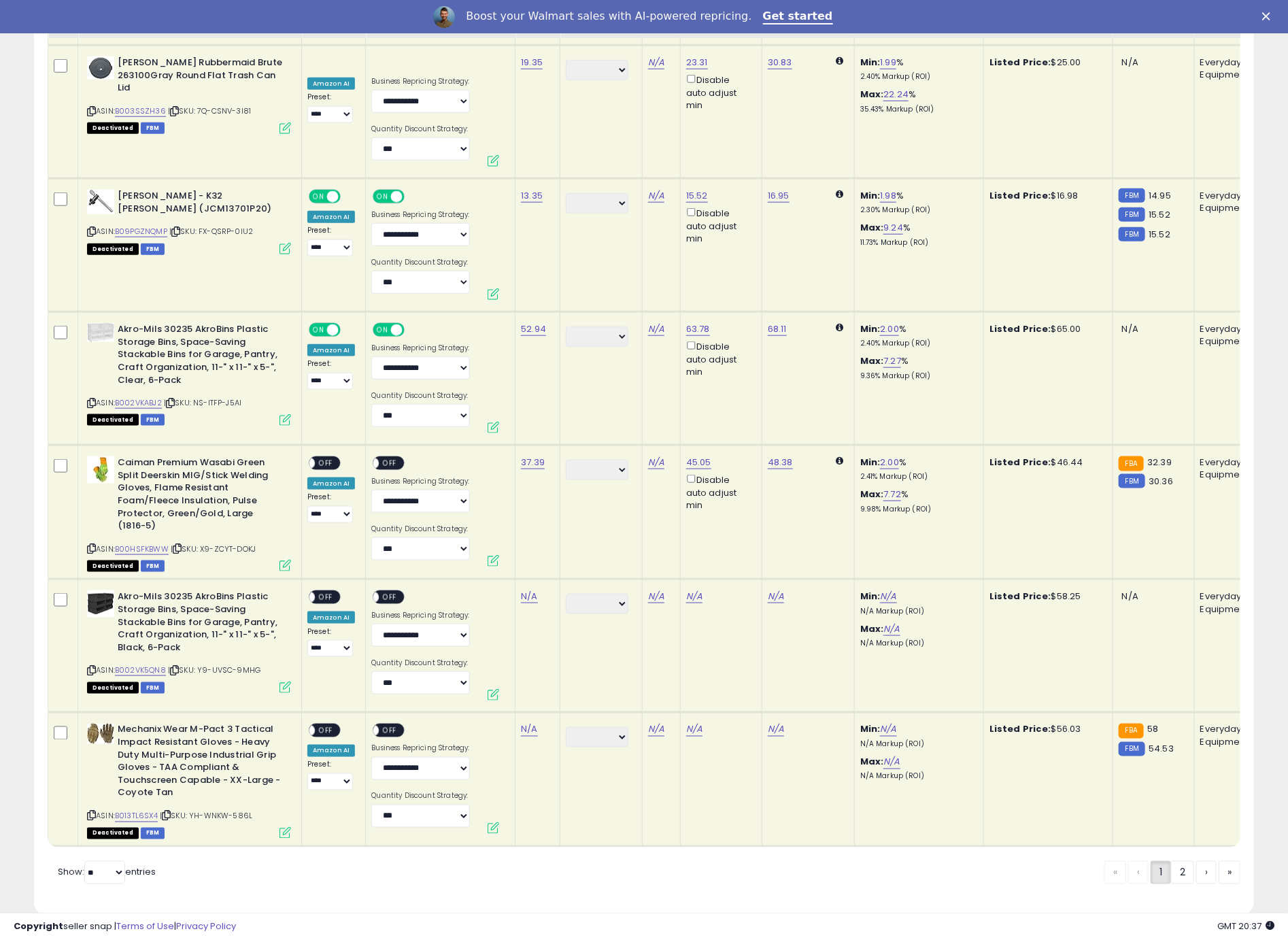
click at [324, 458] on span "OFF" at bounding box center [326, 464] width 22 height 11
click at [395, 458] on span "OFF" at bounding box center [390, 464] width 22 height 11
click at [94, 666] on icon at bounding box center [91, 670] width 9 height 8
click at [527, 589] on link "N/A" at bounding box center [529, 596] width 16 height 14
type input "*****"
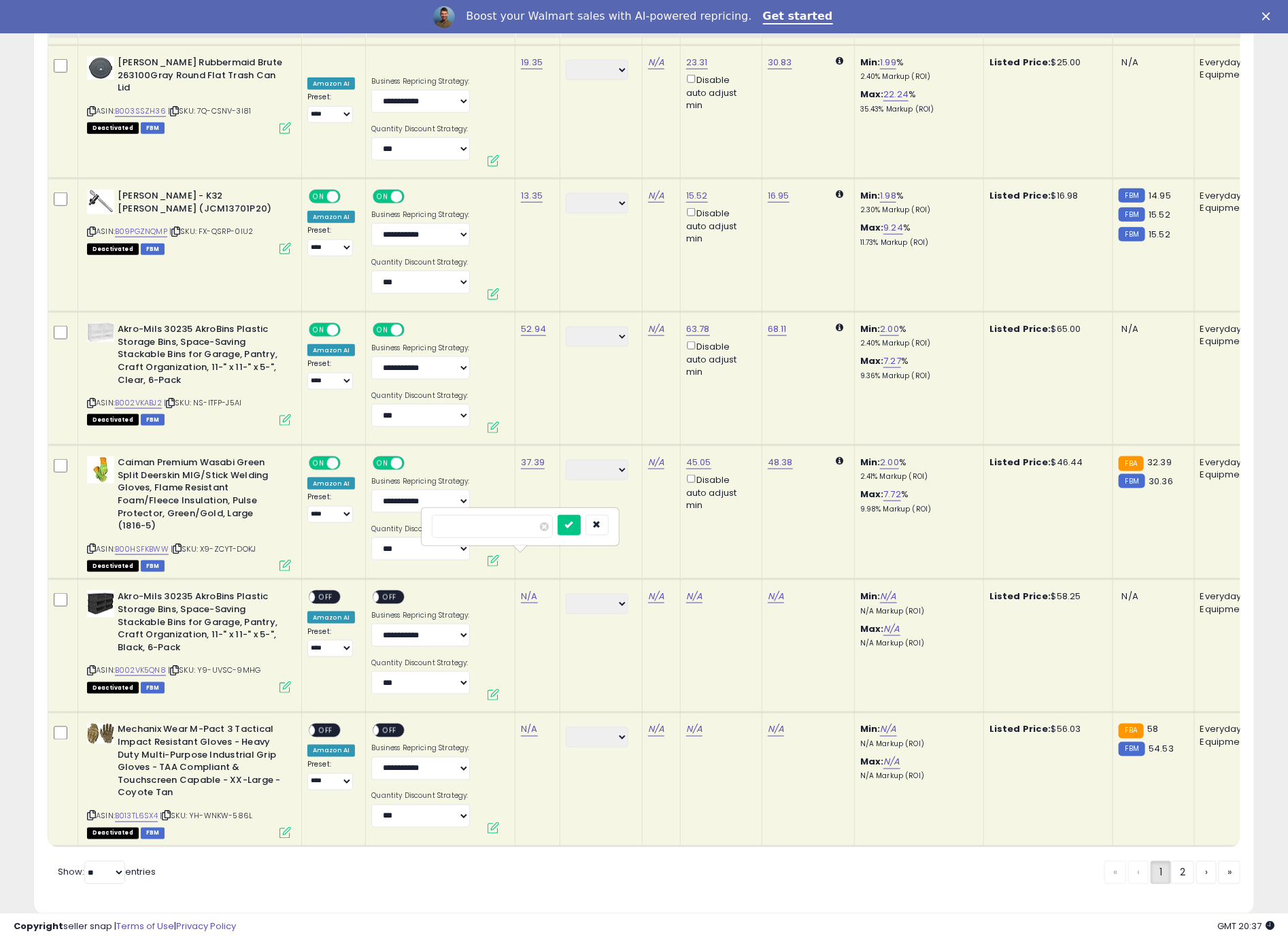
click button "submit" at bounding box center [569, 525] width 23 height 21
click at [326, 592] on span "OFF" at bounding box center [326, 597] width 22 height 11
click at [392, 592] on span "OFF" at bounding box center [390, 597] width 22 height 11
click at [92, 812] on icon at bounding box center [91, 816] width 9 height 8
click at [528, 713] on td "N/A" at bounding box center [537, 780] width 45 height 134
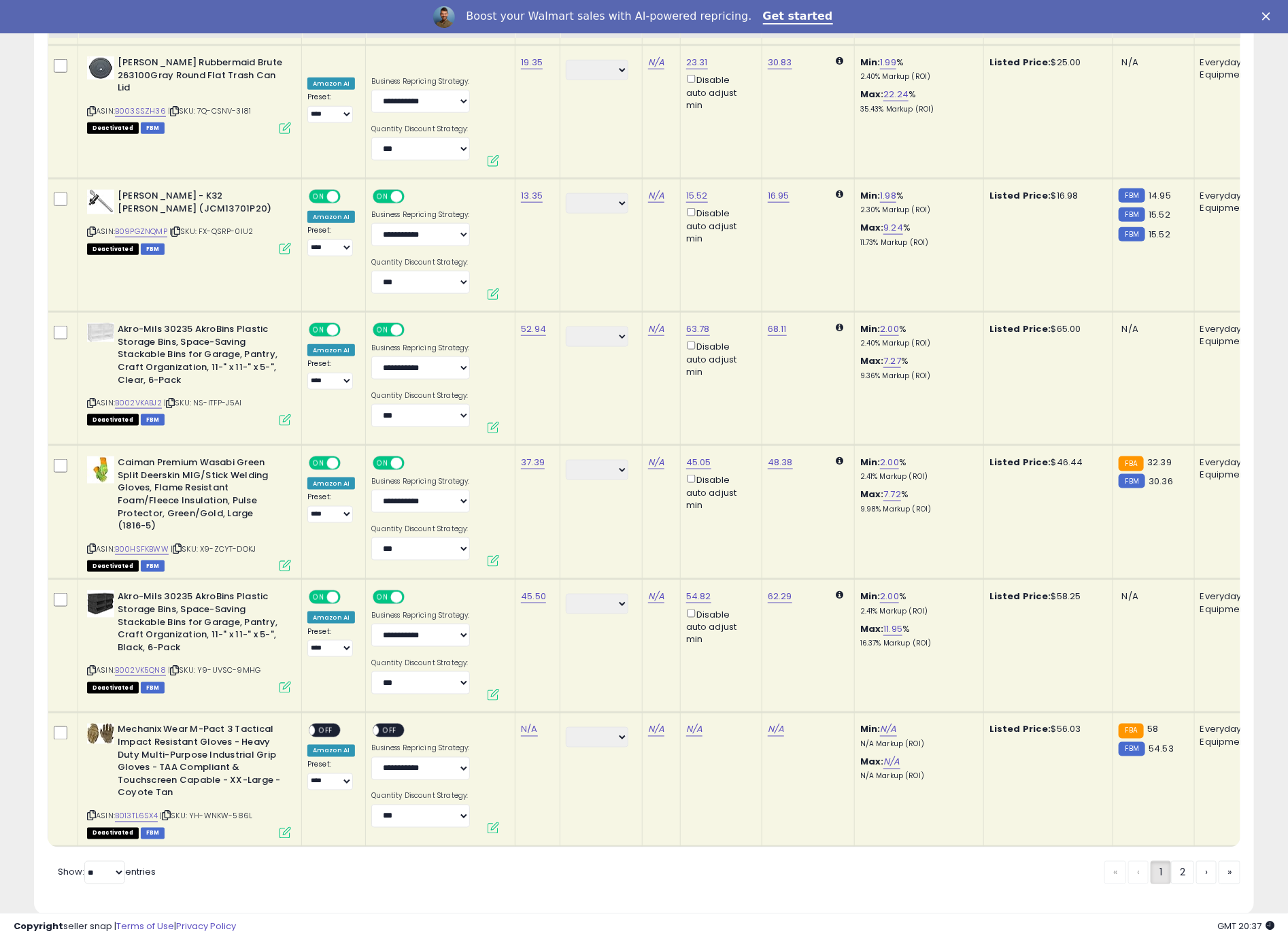
click at [528, 713] on td "N/A" at bounding box center [537, 780] width 45 height 134
click at [527, 723] on link "N/A" at bounding box center [529, 730] width 16 height 14
type input "*****"
click button "submit" at bounding box center [569, 658] width 23 height 21
click at [323, 725] on span "OFF" at bounding box center [326, 731] width 22 height 11
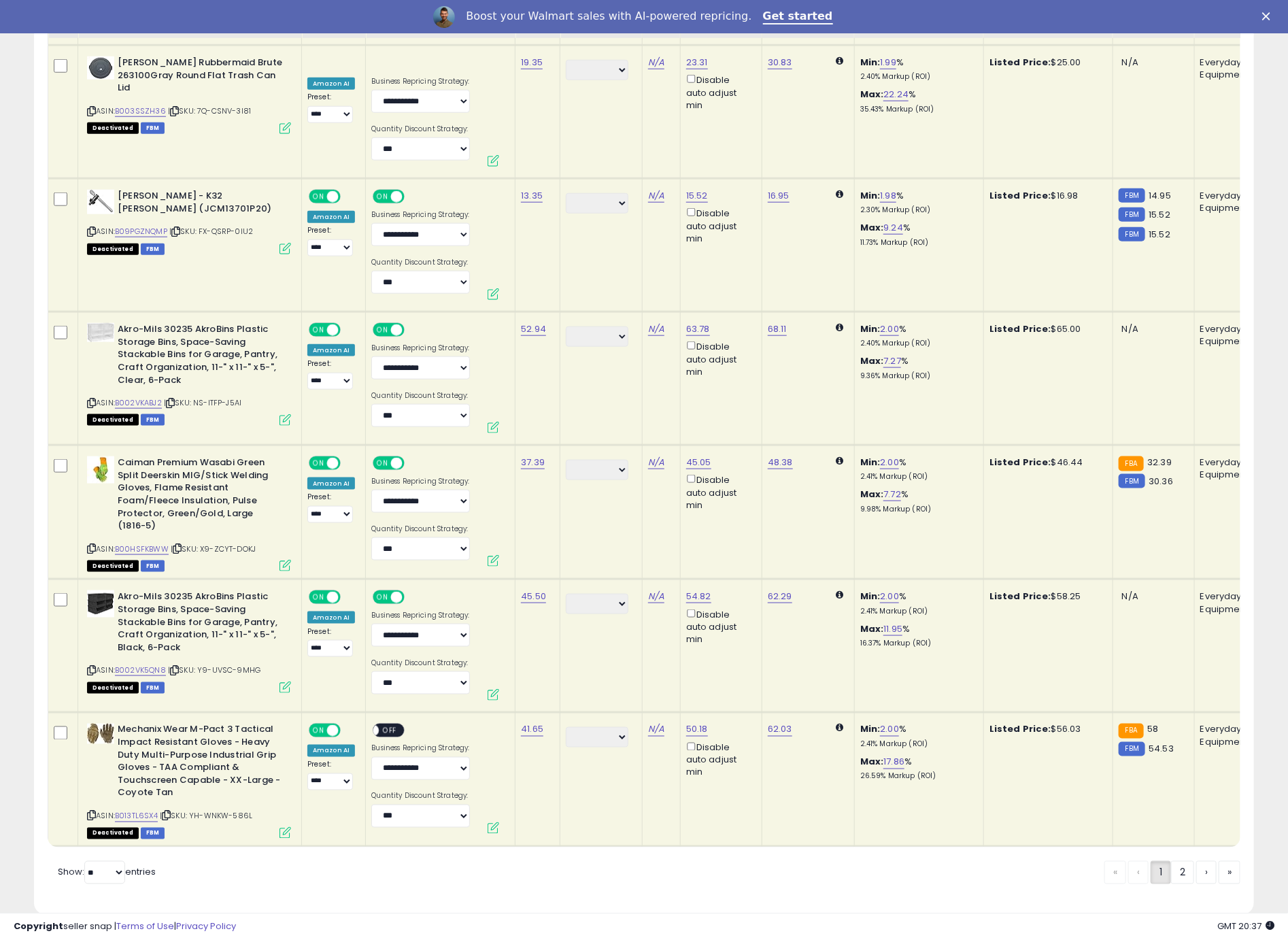
click at [380, 725] on span "OFF" at bounding box center [390, 731] width 22 height 11
click at [1218, 861] on link "2" at bounding box center [1229, 872] width 22 height 23
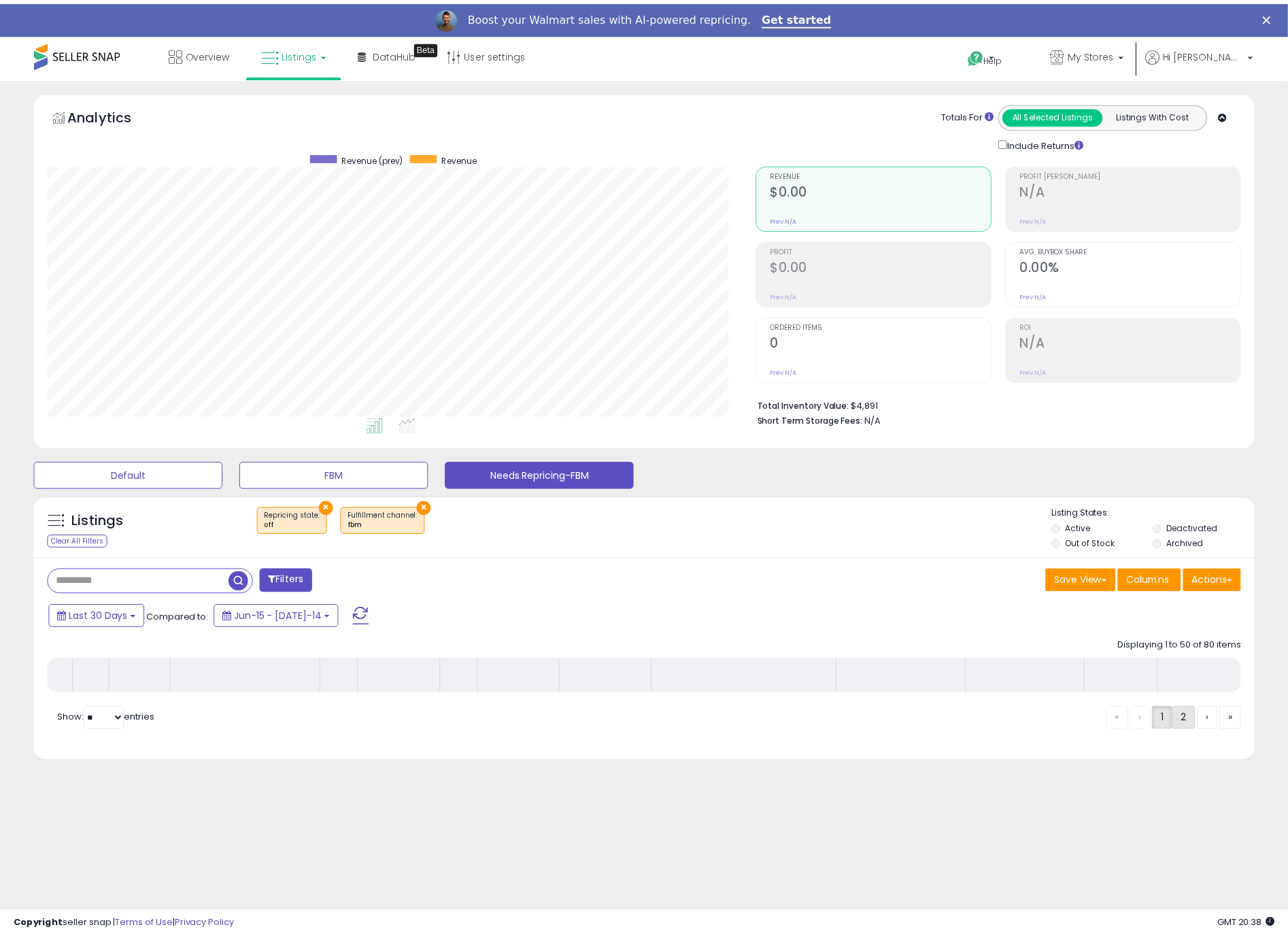
scroll to position [279, 714]
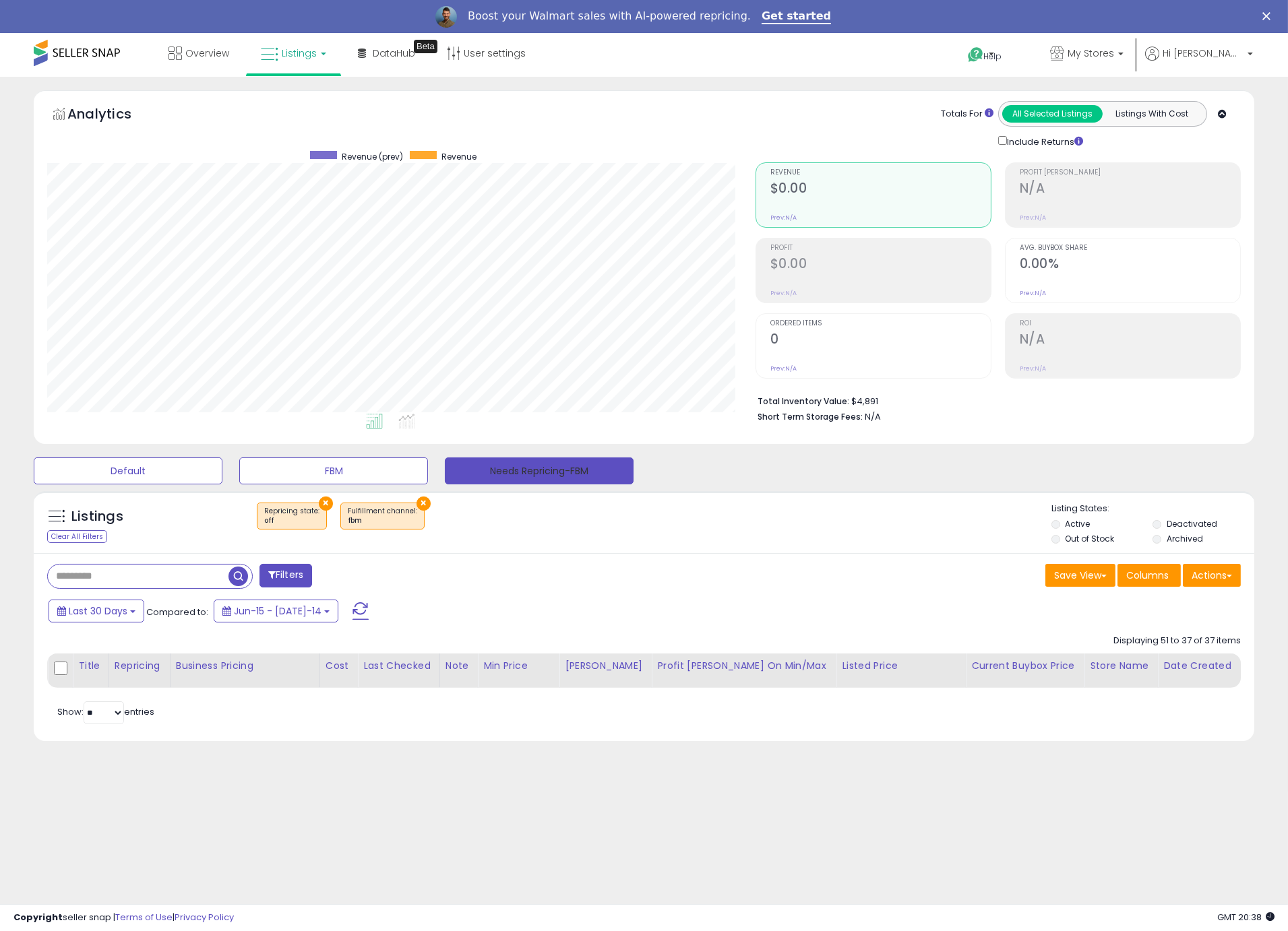
click at [496, 479] on button "Needs Repricing-FBM" at bounding box center [539, 471] width 189 height 27
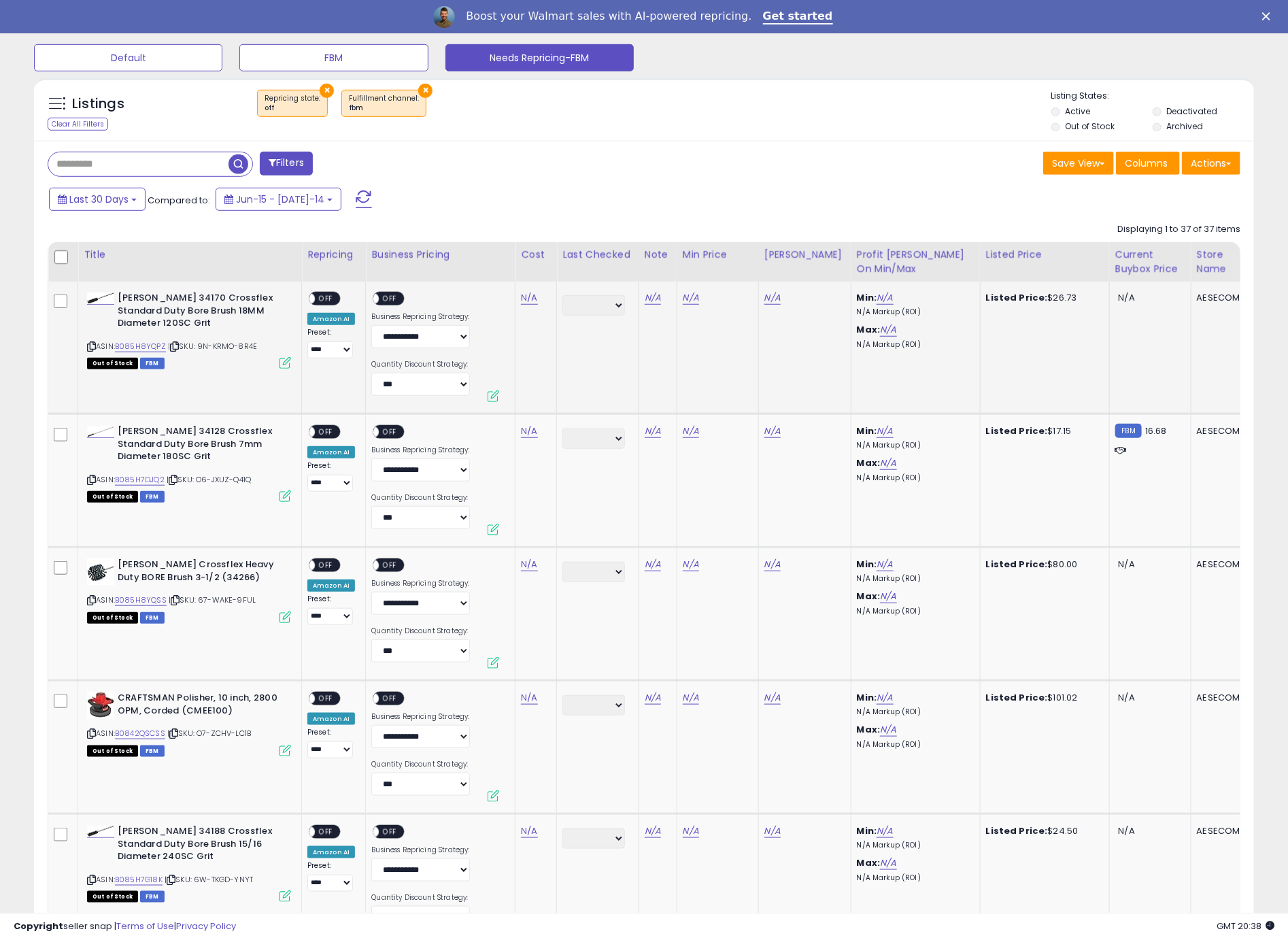
scroll to position [432, 0]
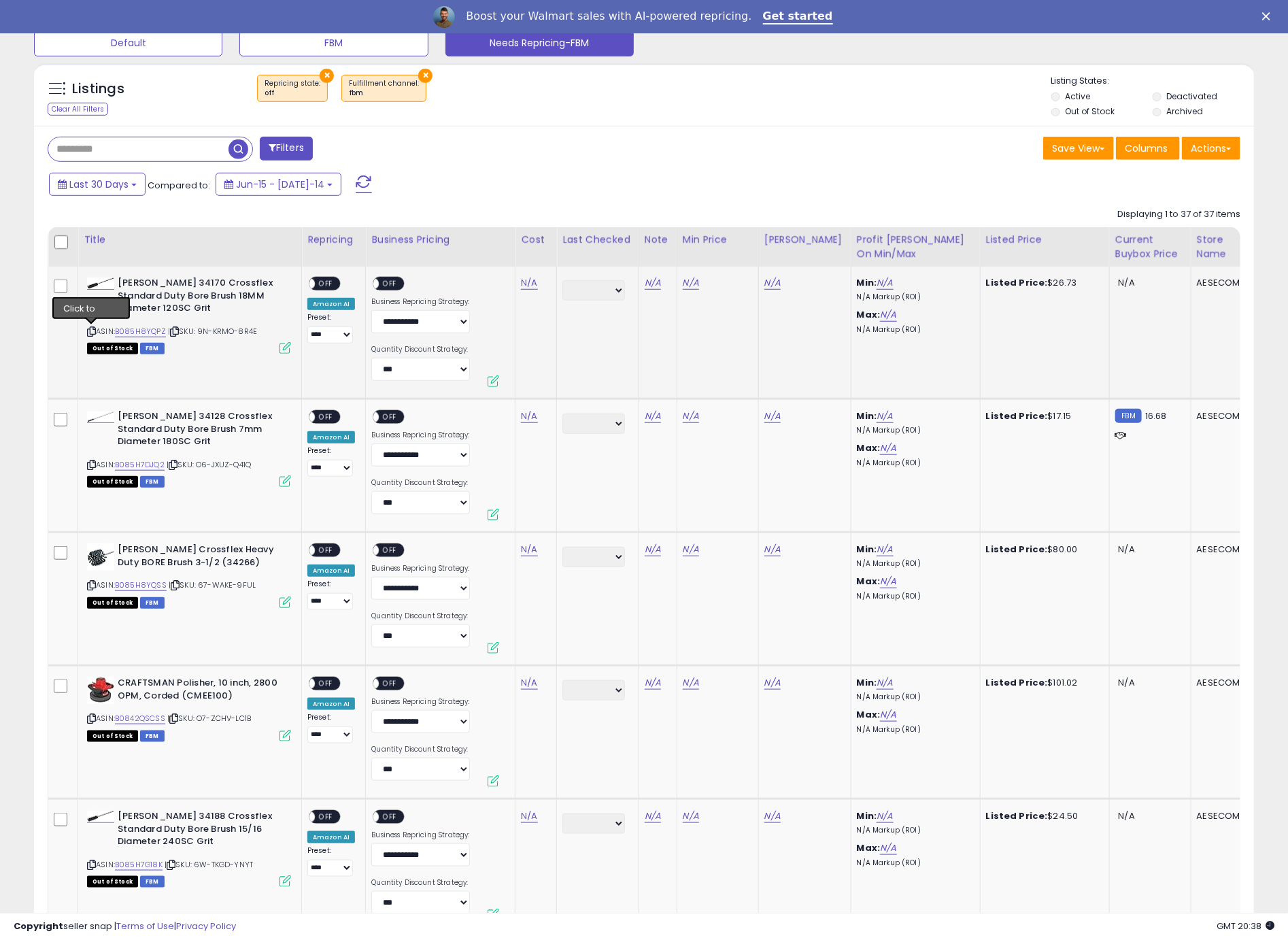
click at [90, 330] on icon at bounding box center [91, 331] width 9 height 8
click at [529, 284] on link "N/A" at bounding box center [529, 282] width 16 height 14
type input "*****"
click button "submit" at bounding box center [569, 249] width 23 height 21
click at [326, 283] on span "OFF" at bounding box center [326, 284] width 22 height 11
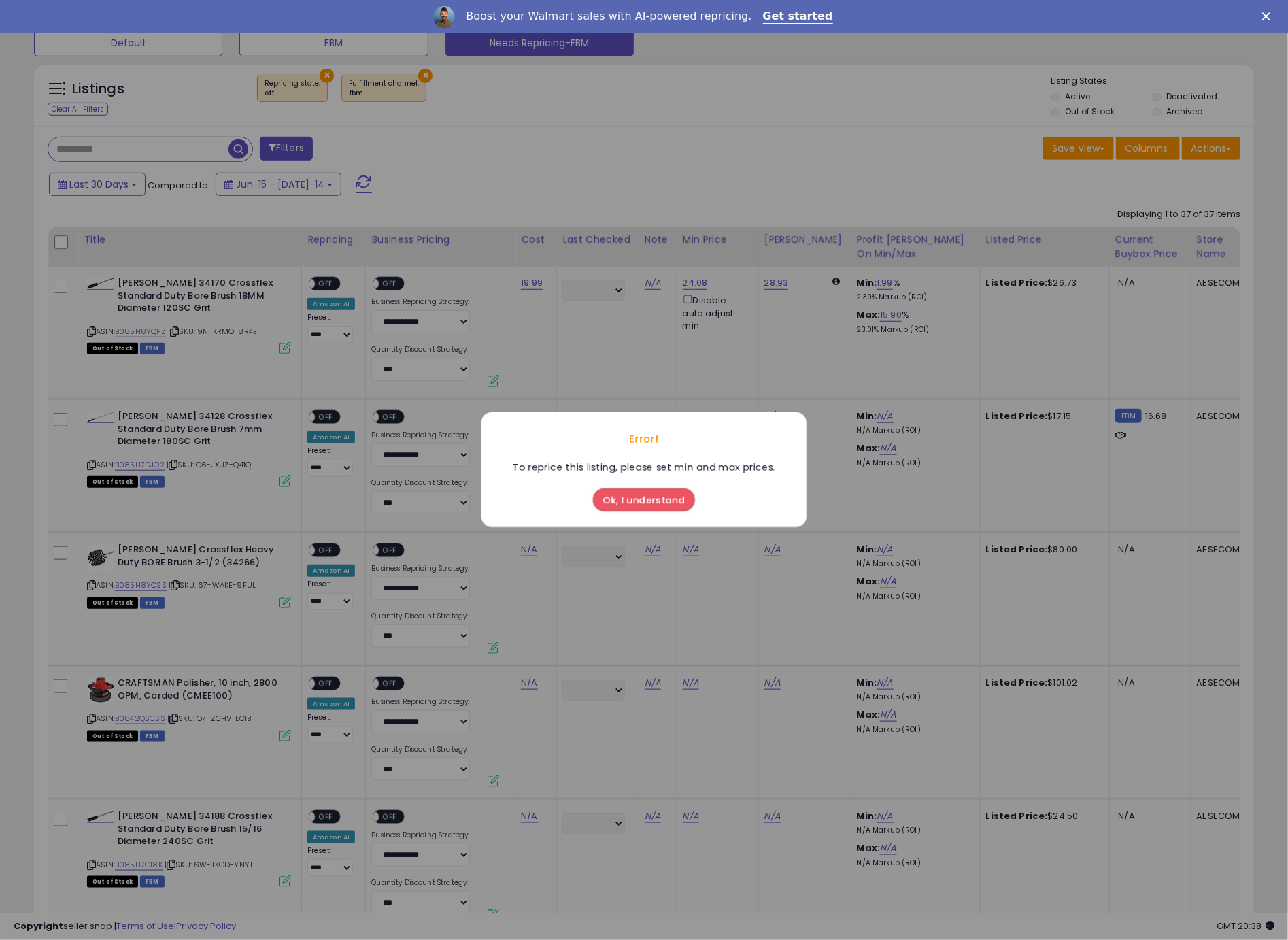
click at [635, 501] on button "Ok, I understand" at bounding box center [643, 501] width 102 height 23
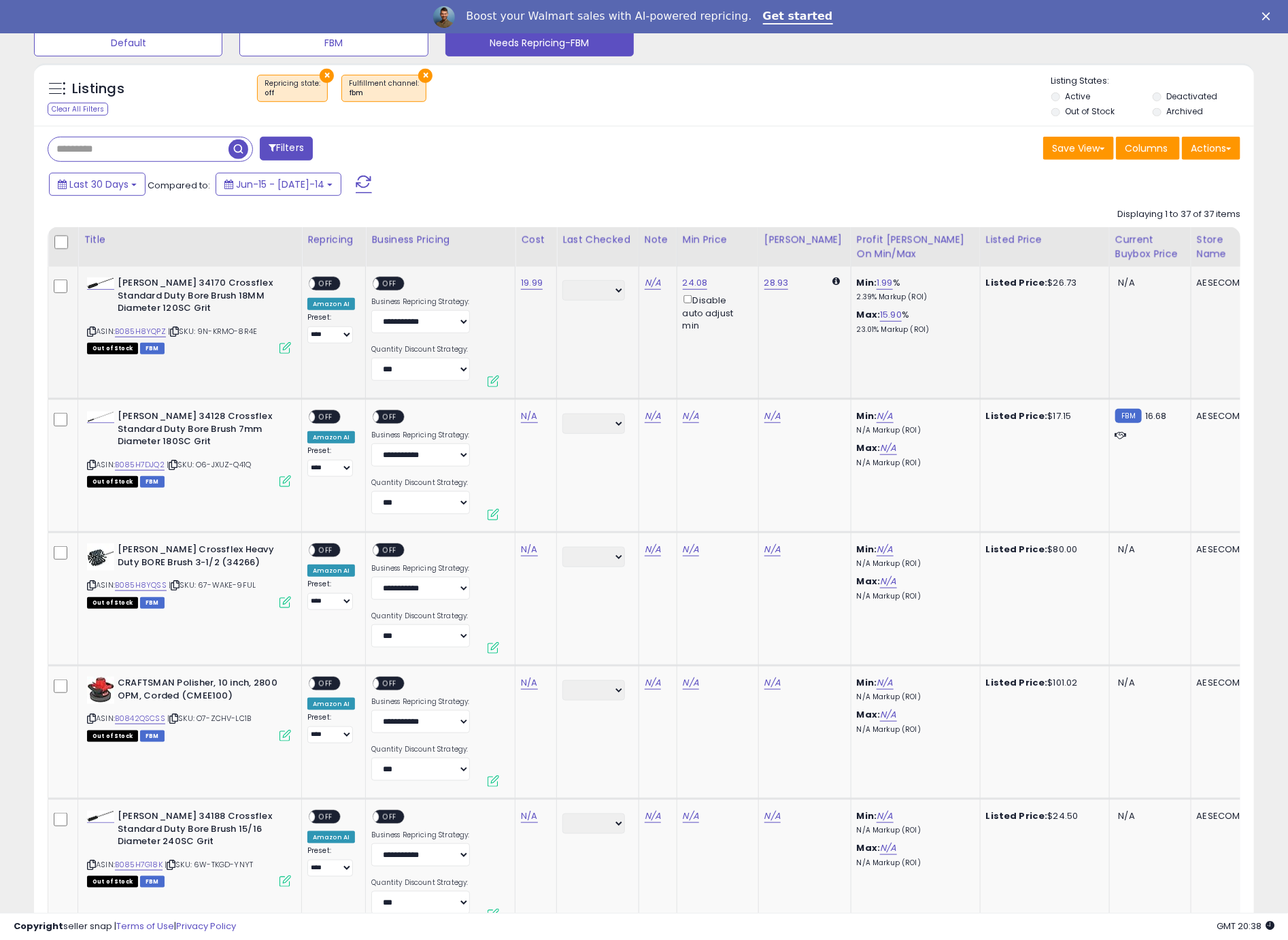
click at [327, 284] on span "OFF" at bounding box center [326, 284] width 22 height 11
click at [406, 282] on div "ON OFF" at bounding box center [394, 285] width 45 height 17
click at [385, 285] on span "OFF" at bounding box center [390, 284] width 22 height 11
click at [90, 466] on icon at bounding box center [91, 465] width 9 height 8
click at [528, 418] on link "N/A" at bounding box center [529, 416] width 16 height 14
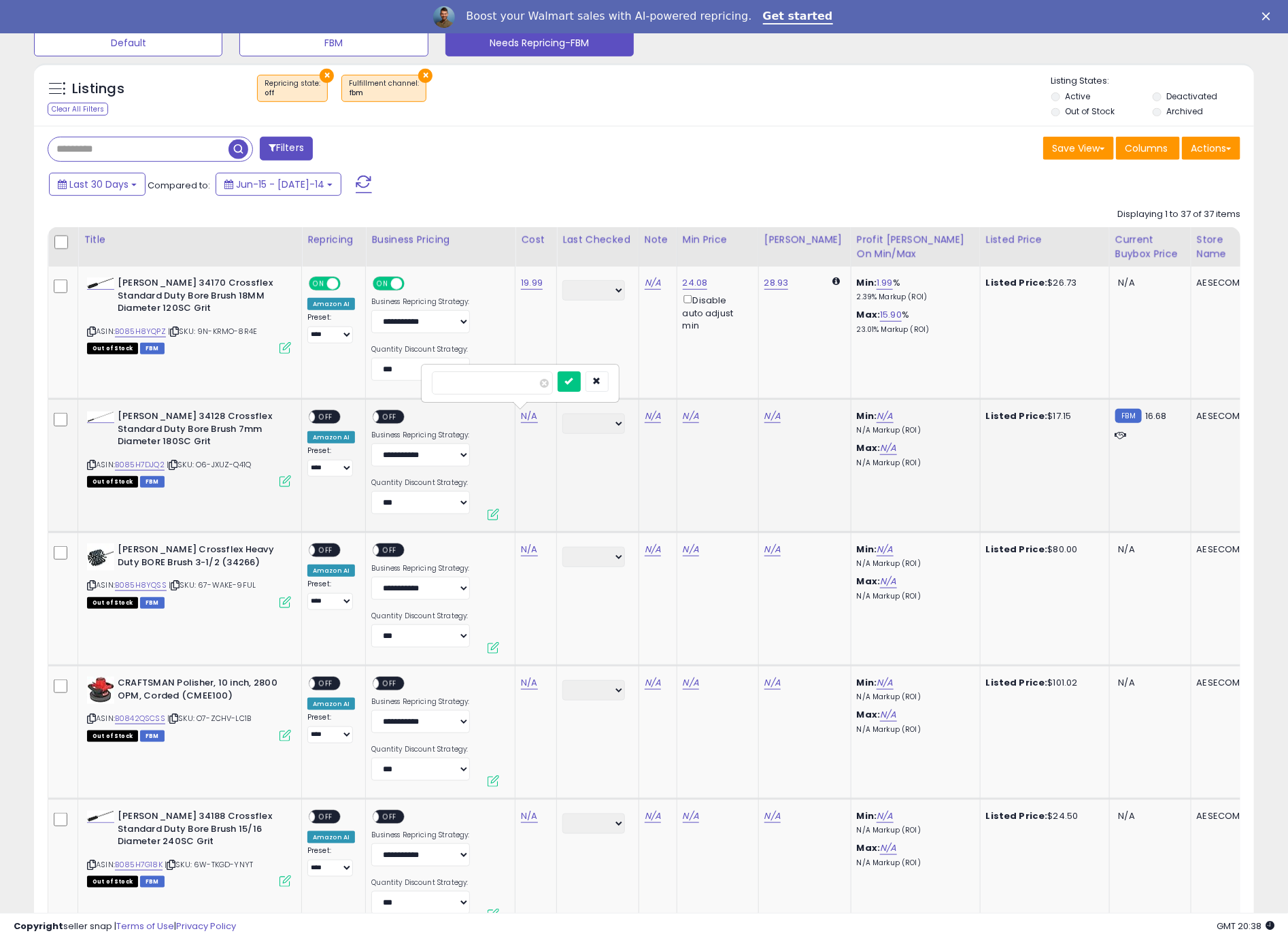
type input "*****"
click button "submit" at bounding box center [569, 381] width 23 height 21
click at [328, 420] on span "OFF" at bounding box center [326, 417] width 22 height 11
click at [382, 414] on span "OFF" at bounding box center [390, 417] width 22 height 11
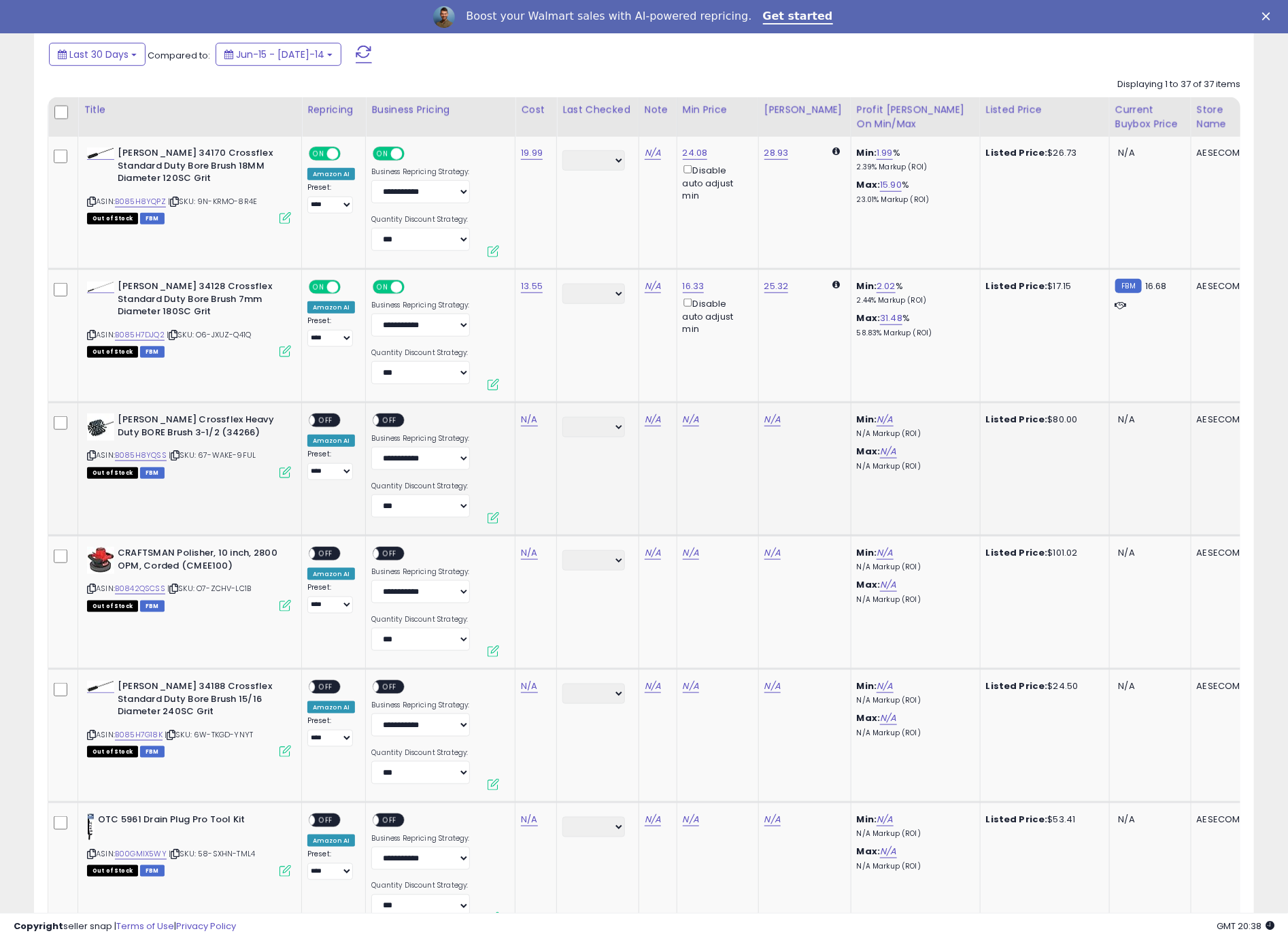
scroll to position [661, 0]
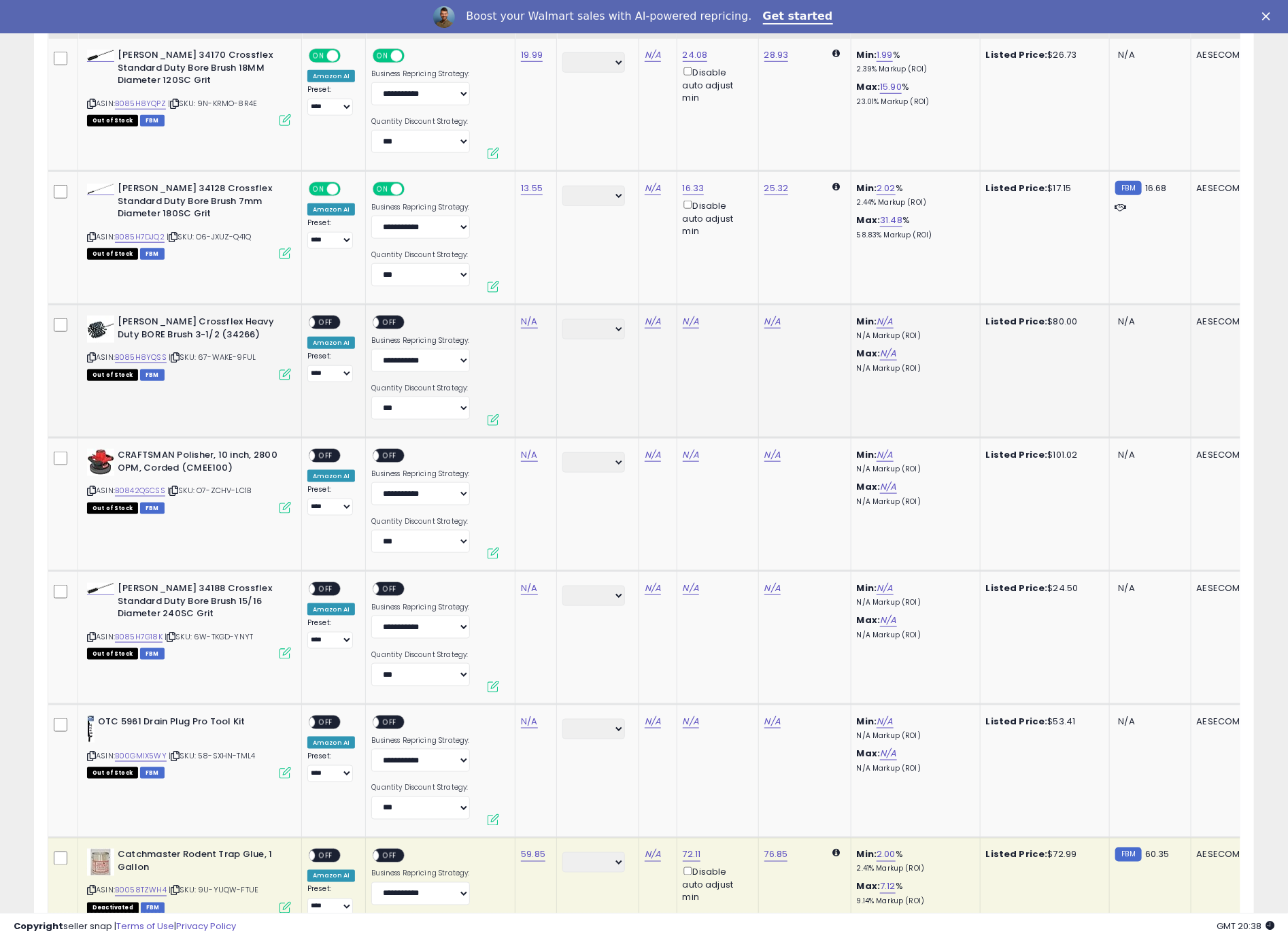
click at [94, 354] on icon at bounding box center [91, 357] width 9 height 8
click at [523, 326] on link "N/A" at bounding box center [529, 321] width 16 height 14
type input "*****"
click button "submit" at bounding box center [569, 287] width 23 height 21
click at [342, 323] on div "**********" at bounding box center [331, 349] width 48 height 67
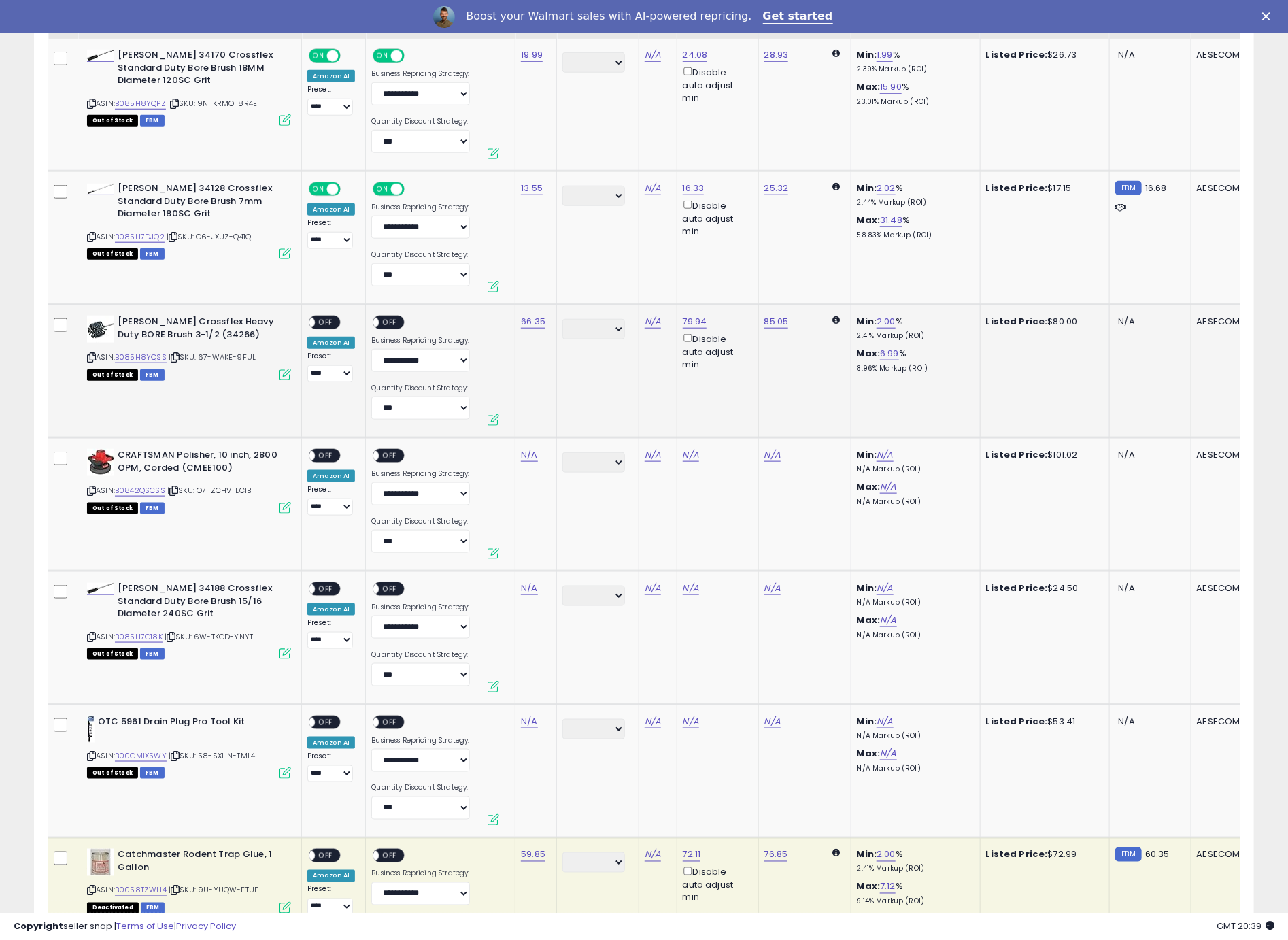
click at [330, 324] on span "OFF" at bounding box center [326, 323] width 22 height 11
click at [392, 323] on span "OFF" at bounding box center [390, 323] width 22 height 11
click at [94, 488] on icon at bounding box center [91, 491] width 9 height 8
click at [92, 489] on icon at bounding box center [91, 491] width 9 height 8
click at [529, 456] on link "N/A" at bounding box center [529, 454] width 16 height 14
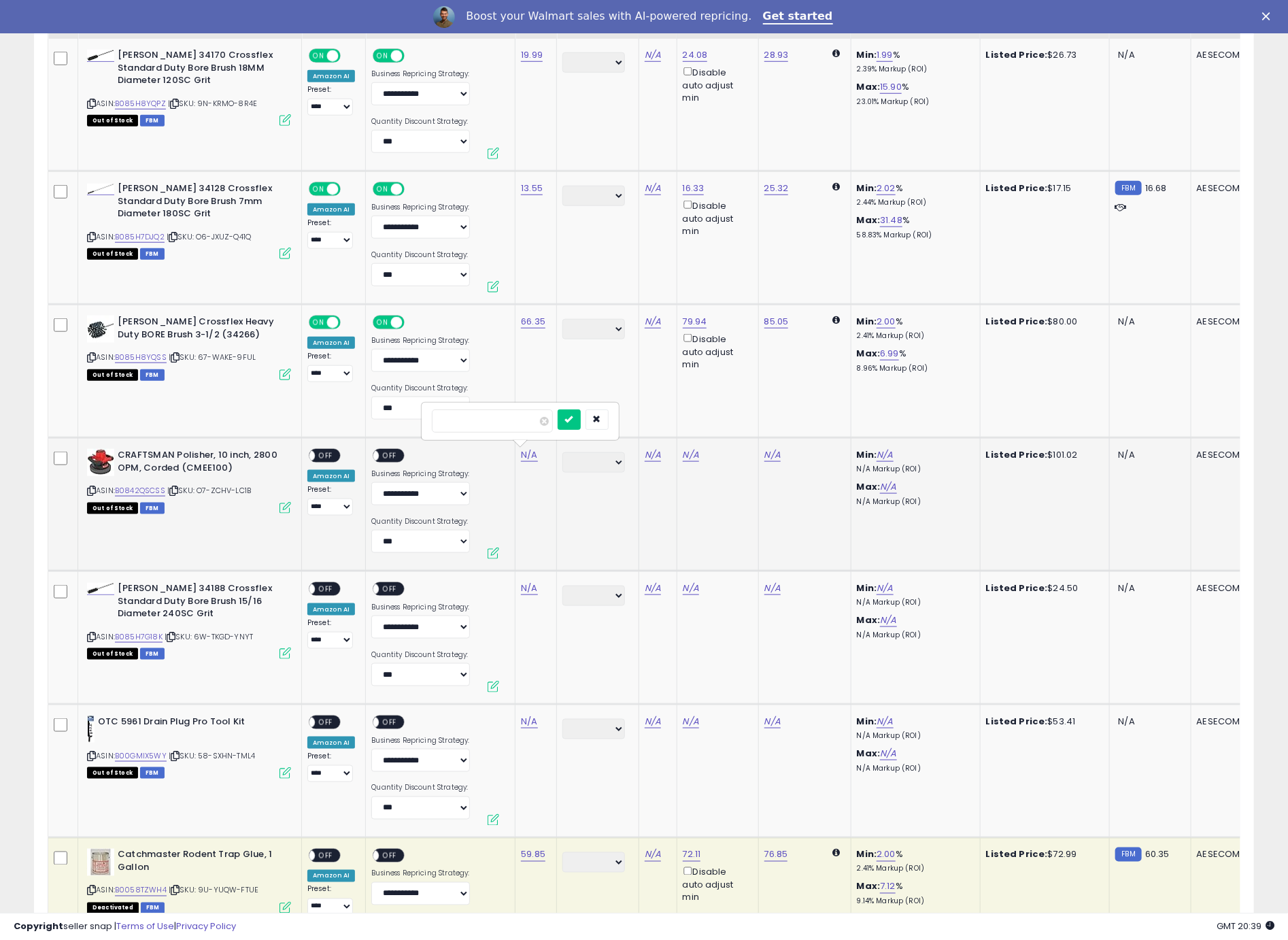
type input "**"
click button "submit" at bounding box center [569, 420] width 23 height 21
click at [326, 459] on span "OFF" at bounding box center [326, 456] width 22 height 11
click at [390, 461] on span "OFF" at bounding box center [390, 456] width 22 height 11
click at [92, 636] on icon at bounding box center [91, 637] width 9 height 8
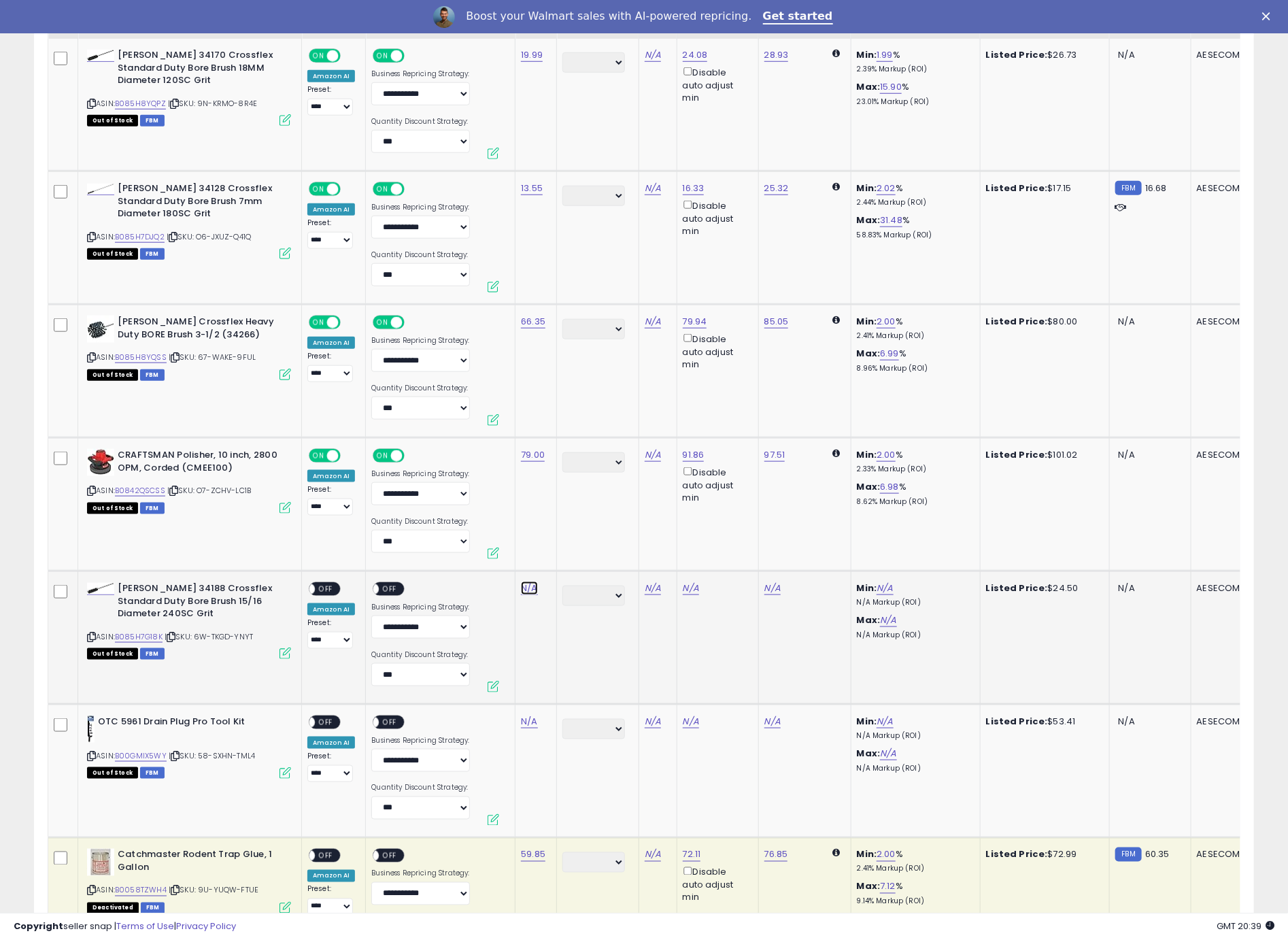
click at [530, 589] on link "N/A" at bounding box center [529, 588] width 16 height 14
type input "*****"
click button "submit" at bounding box center [569, 552] width 23 height 21
click at [319, 587] on span "OFF" at bounding box center [326, 589] width 22 height 11
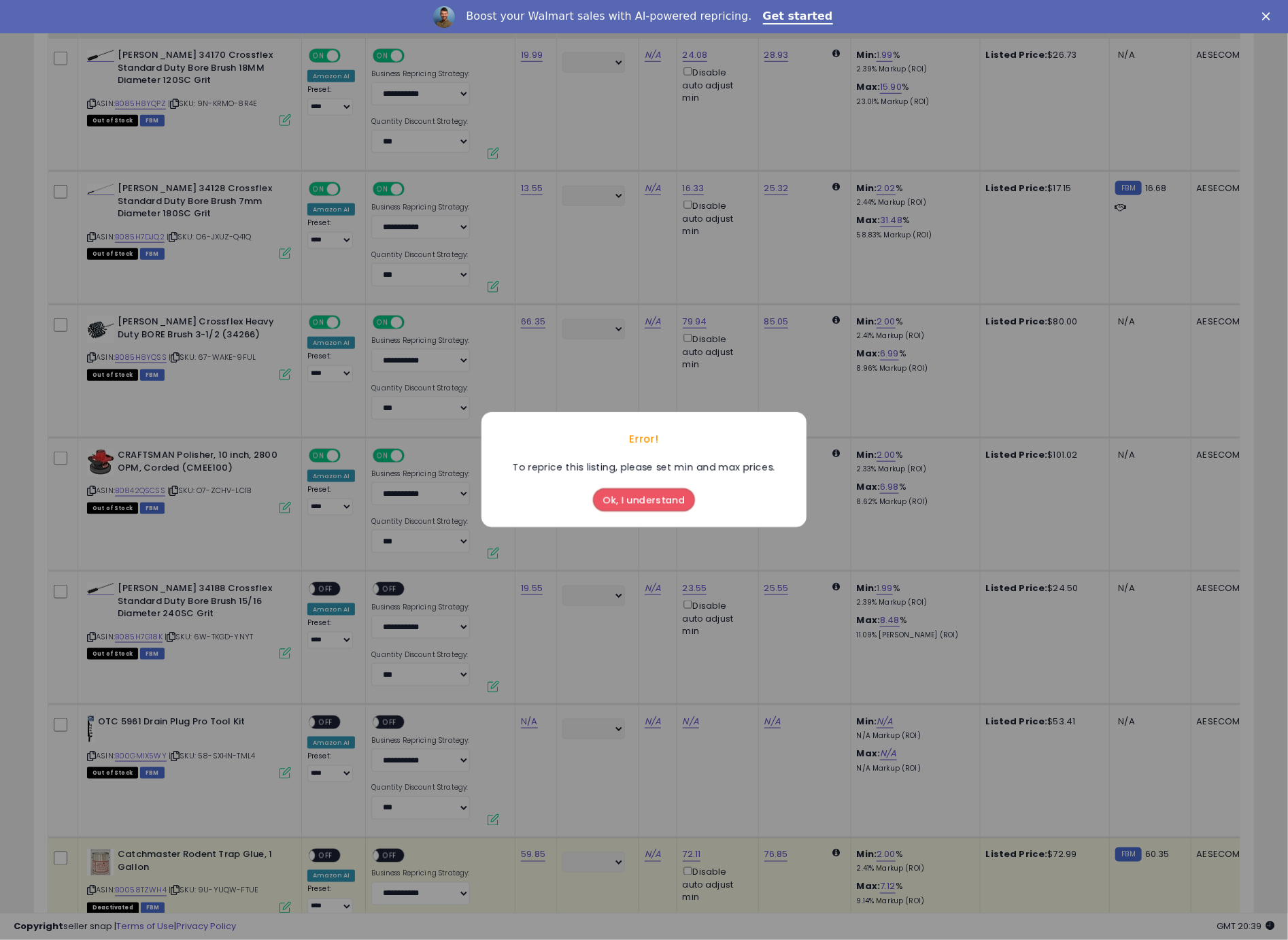
click at [635, 506] on button "Ok, I understand" at bounding box center [643, 501] width 102 height 23
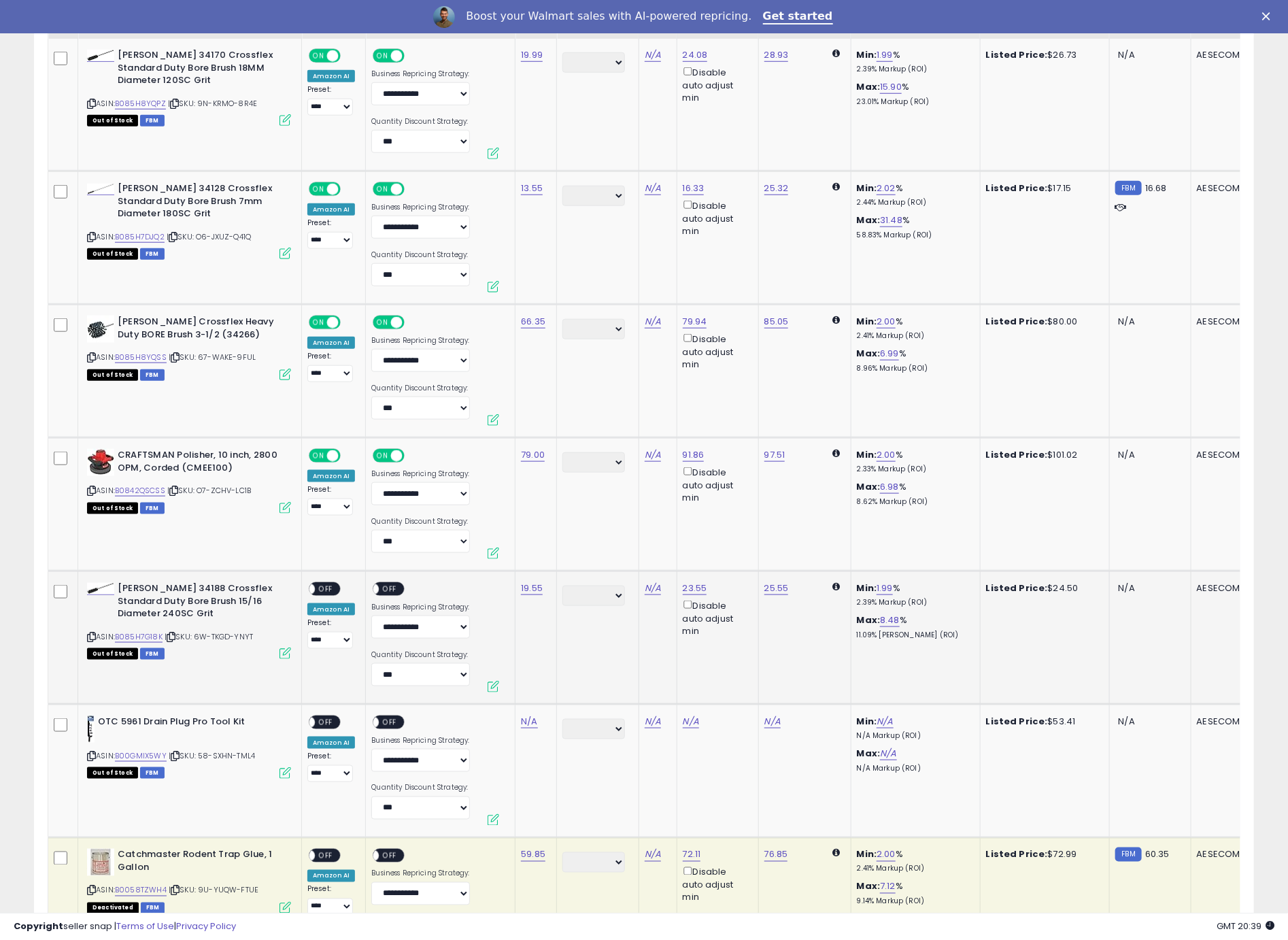
click at [323, 585] on span "OFF" at bounding box center [326, 589] width 22 height 11
click at [400, 589] on div "ON OFF" at bounding box center [388, 589] width 32 height 14
click at [387, 591] on span "OFF" at bounding box center [390, 589] width 22 height 11
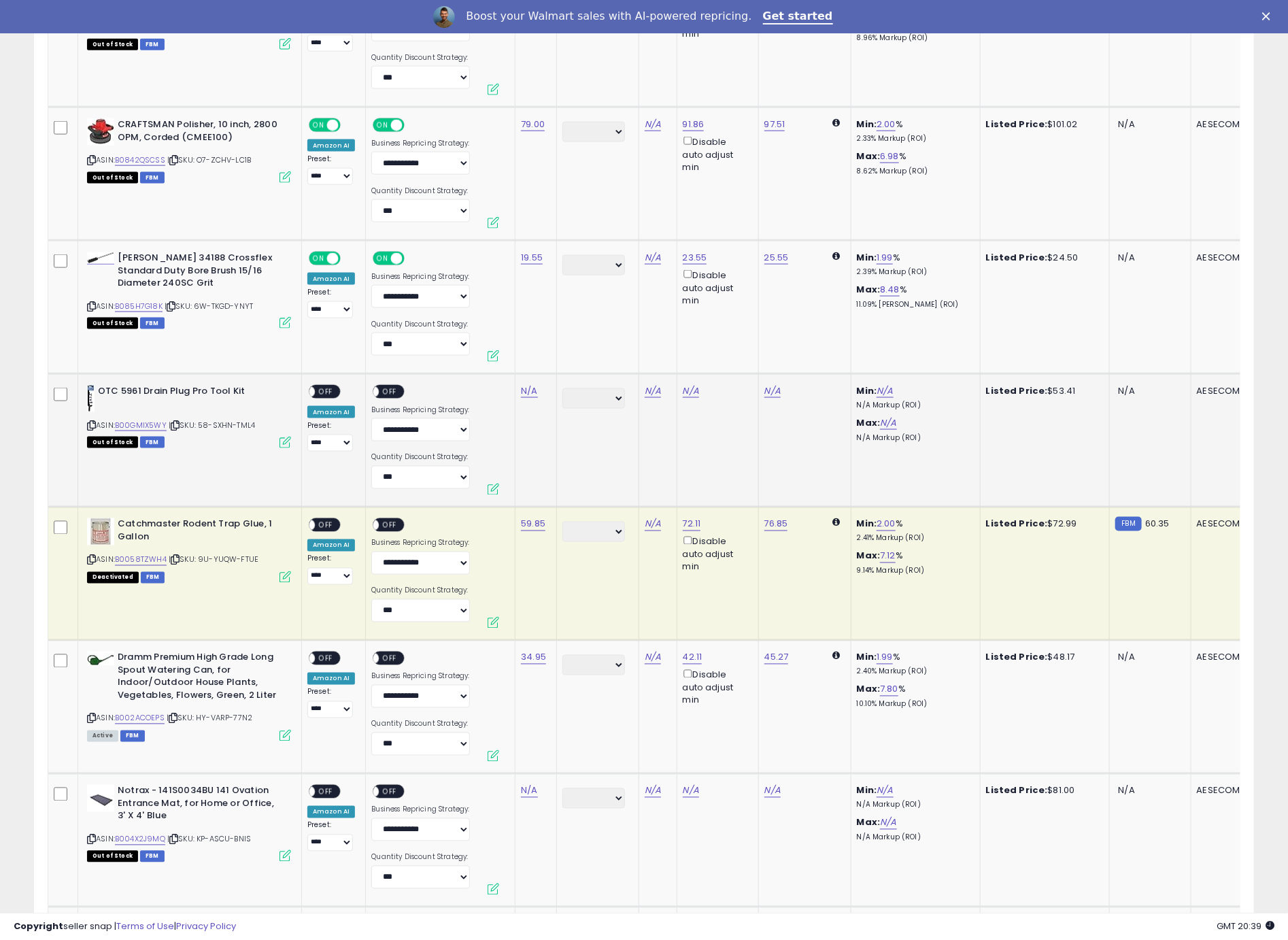
scroll to position [1008, 0]
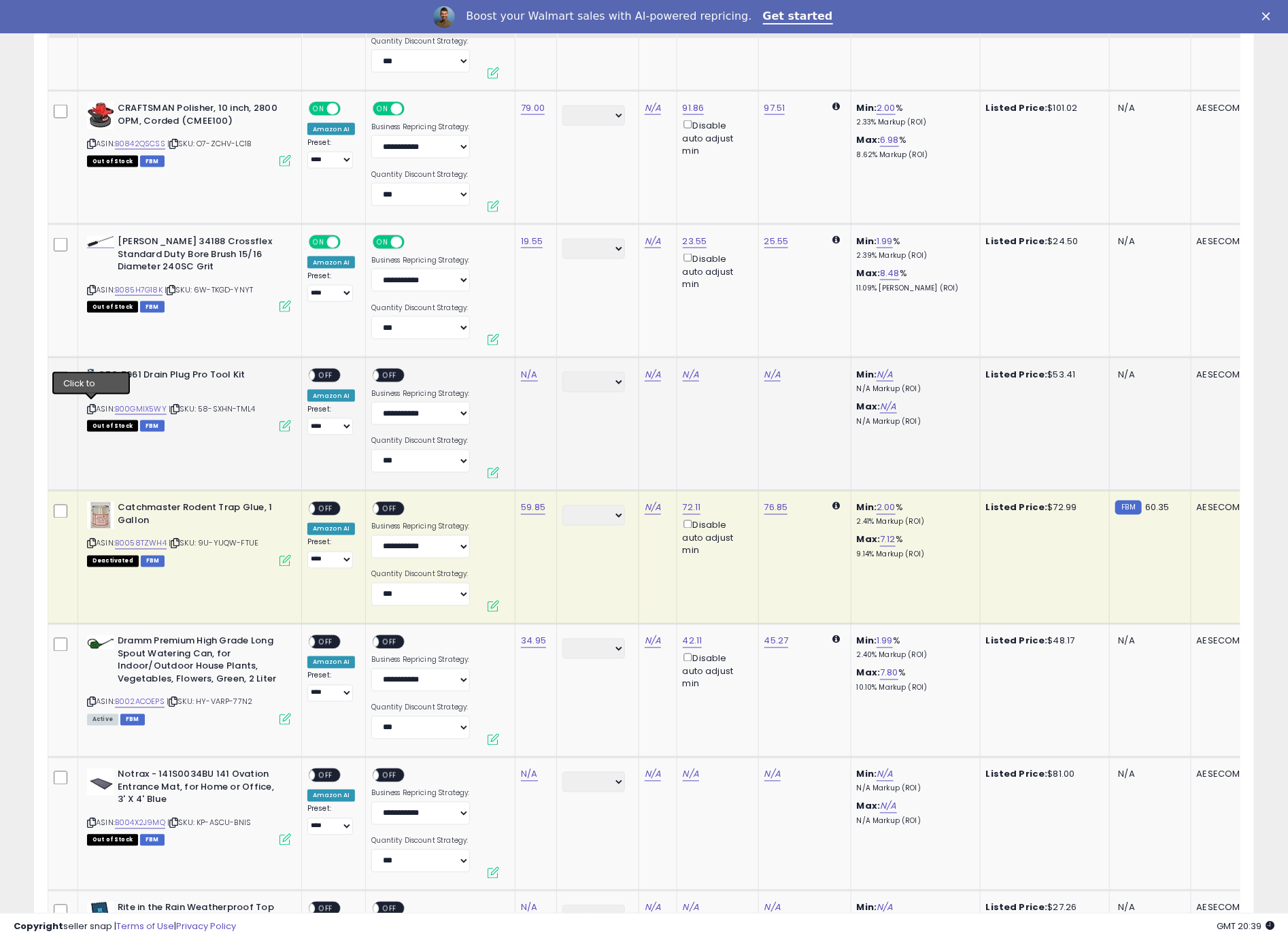
click at [92, 407] on icon at bounding box center [91, 409] width 9 height 8
click at [527, 377] on link "N/A" at bounding box center [529, 375] width 16 height 14
type input "*****"
click button "submit" at bounding box center [569, 338] width 23 height 21
click at [350, 377] on div "**********" at bounding box center [331, 402] width 48 height 67
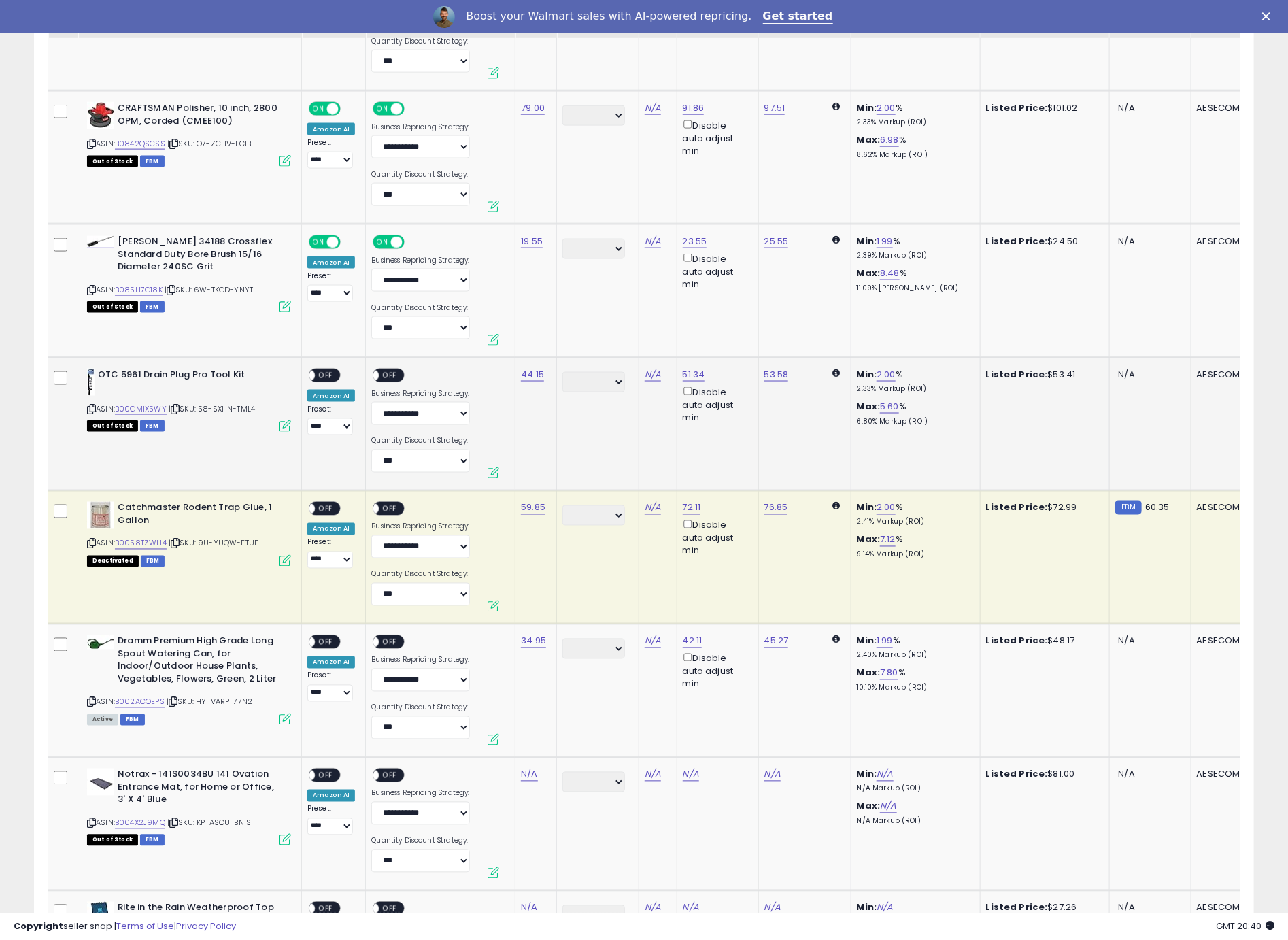
click at [339, 372] on div "ON OFF" at bounding box center [324, 375] width 32 height 14
click at [380, 376] on span "OFF" at bounding box center [390, 375] width 22 height 11
click at [312, 374] on span at bounding box center [309, 375] width 11 height 11
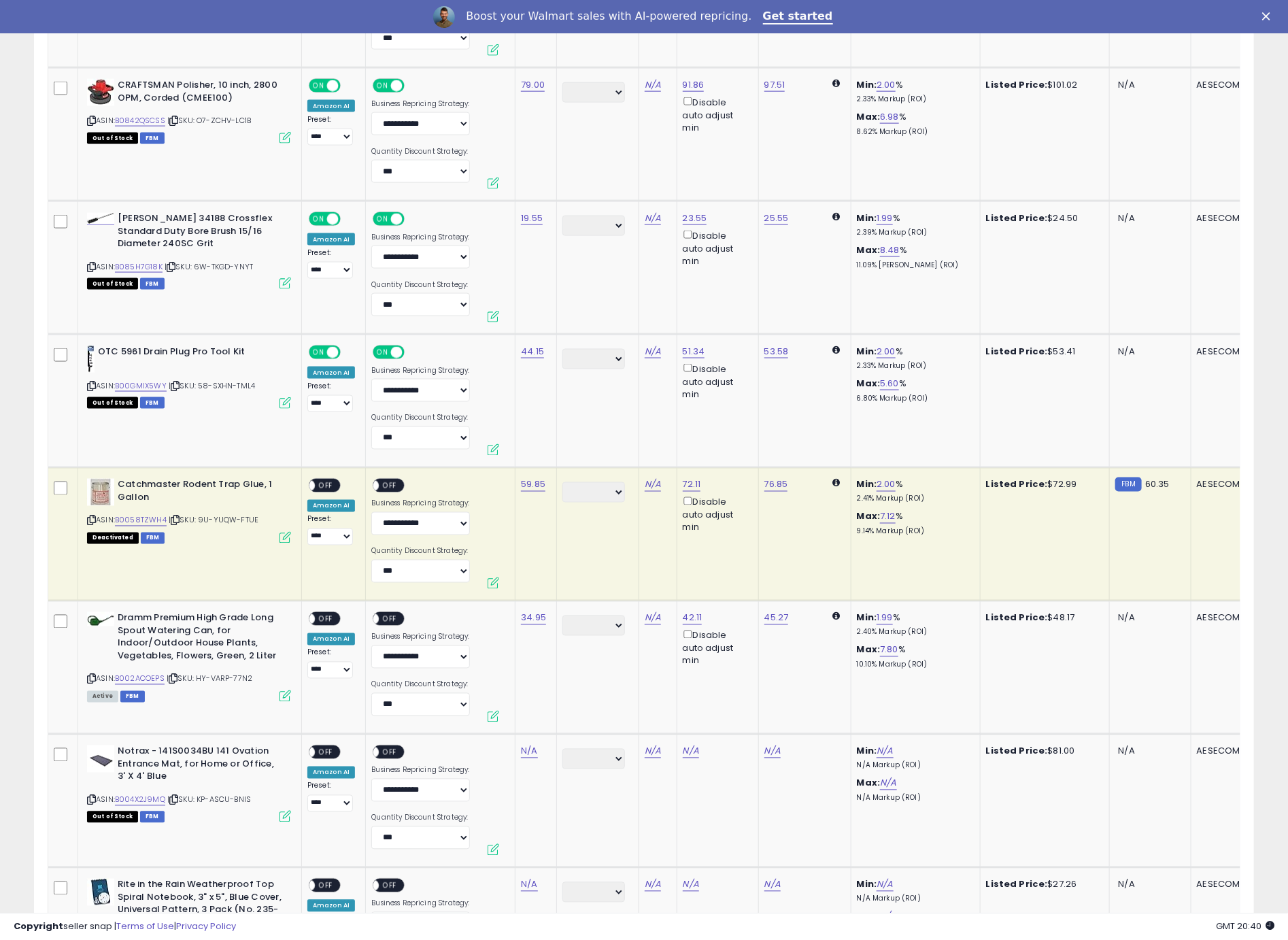
scroll to position [1126, 0]
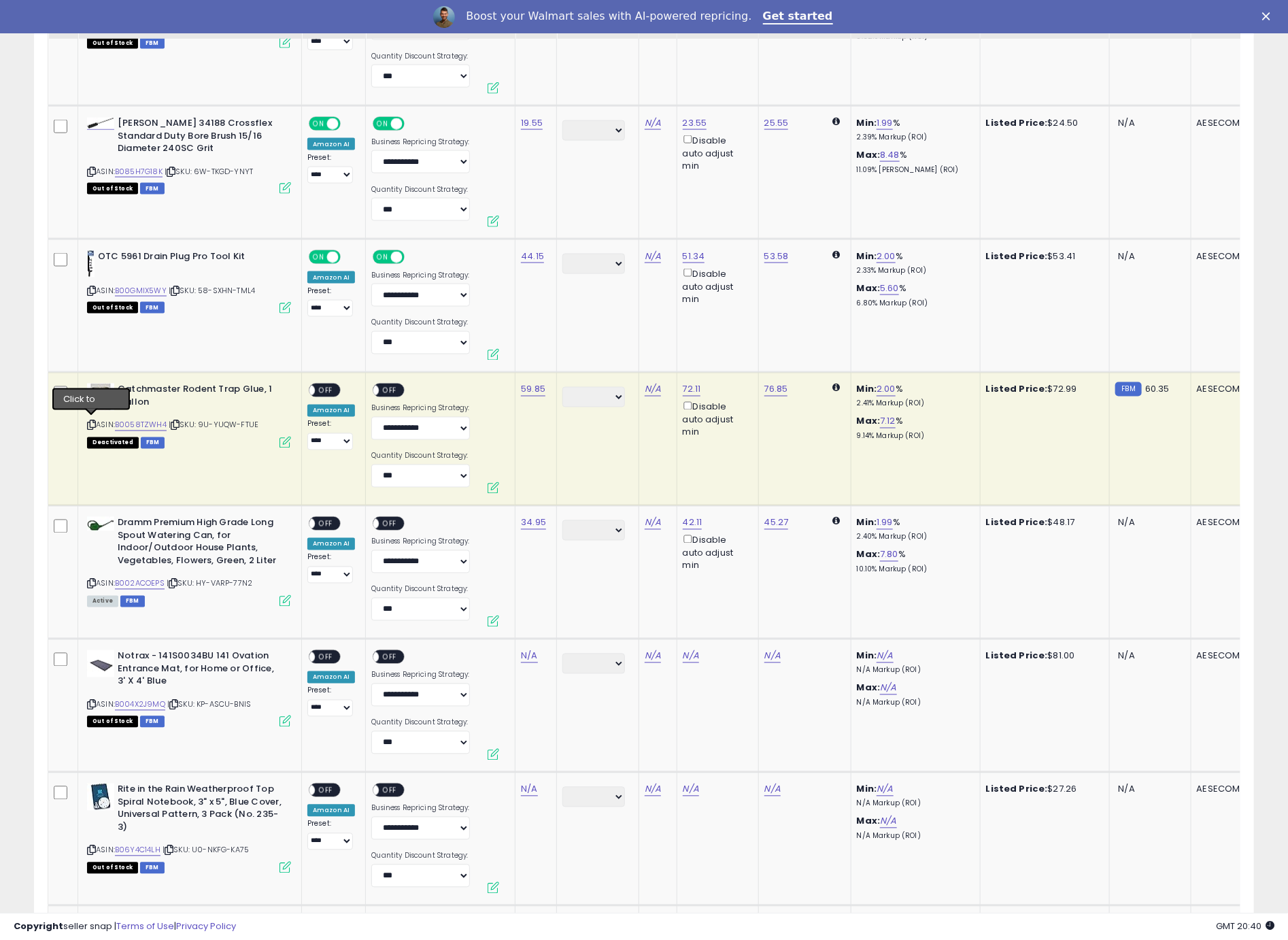
click at [90, 422] on icon at bounding box center [91, 425] width 9 height 8
click at [327, 388] on span "OFF" at bounding box center [326, 390] width 22 height 11
click at [338, 388] on span "OFF" at bounding box center [349, 390] width 22 height 11
click at [384, 391] on span "OFF" at bounding box center [390, 390] width 22 height 11
click at [324, 526] on span "OFF" at bounding box center [326, 524] width 22 height 11
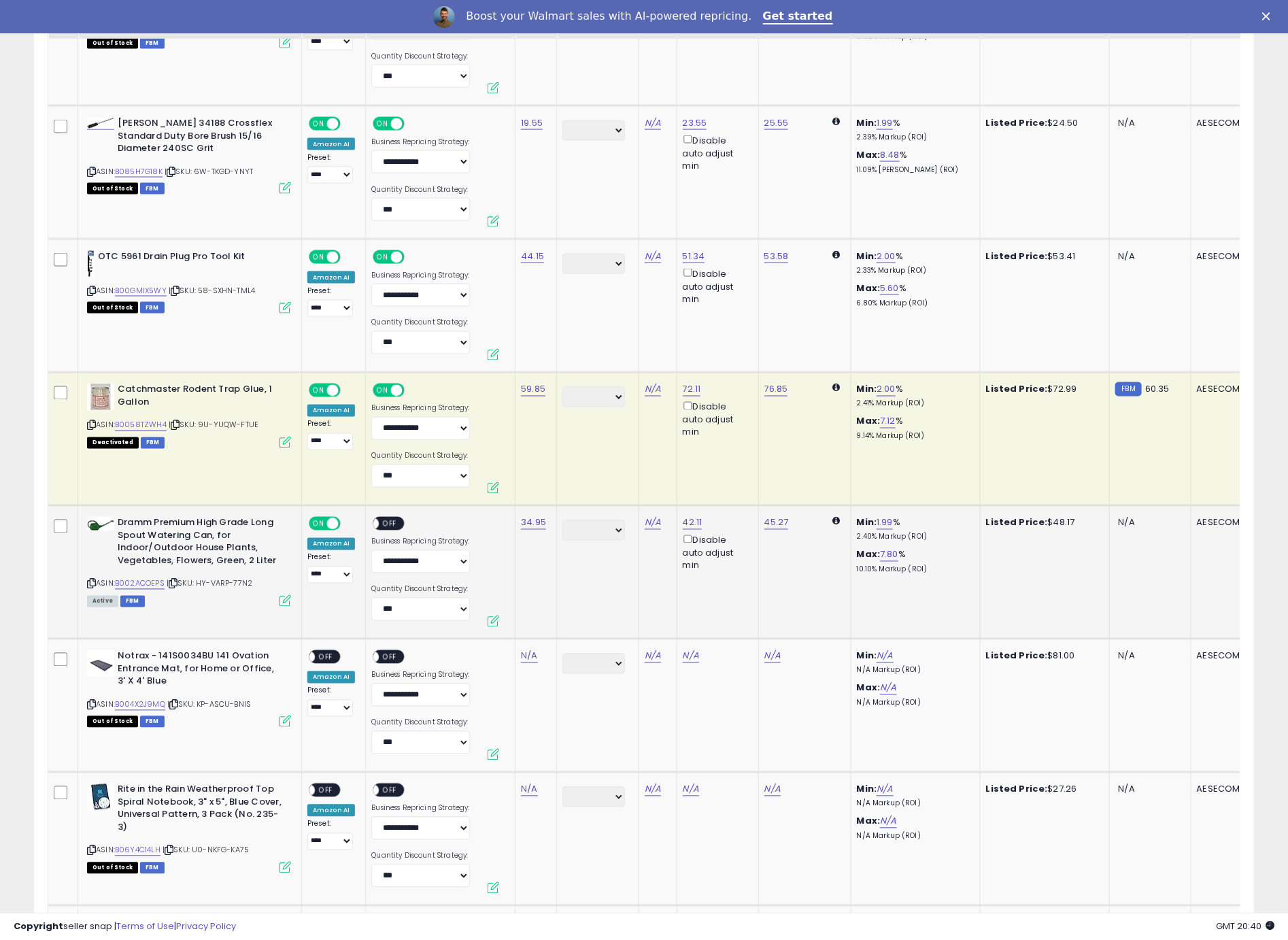
click at [388, 525] on span "OFF" at bounding box center [390, 524] width 22 height 11
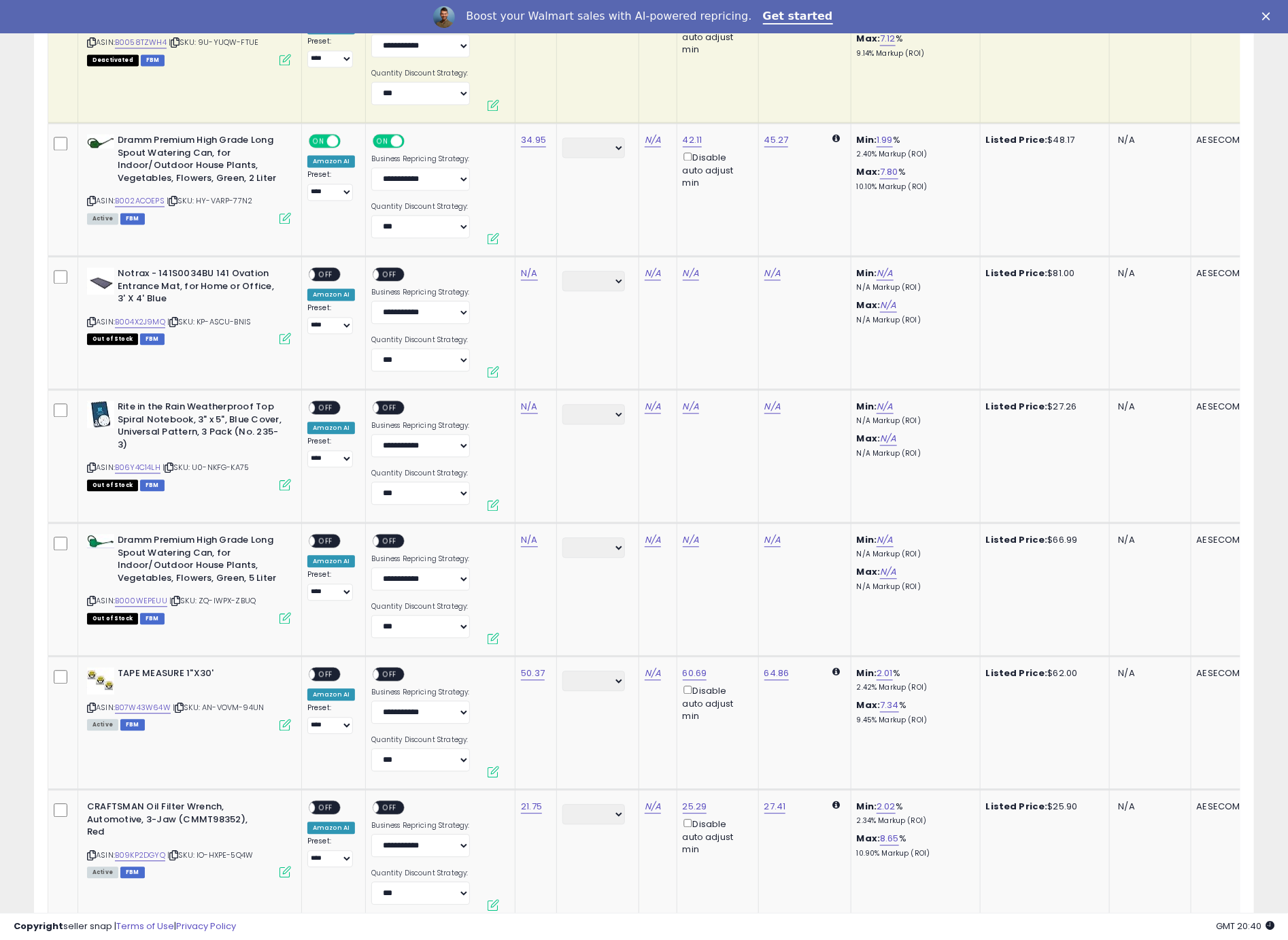
scroll to position [1513, 0]
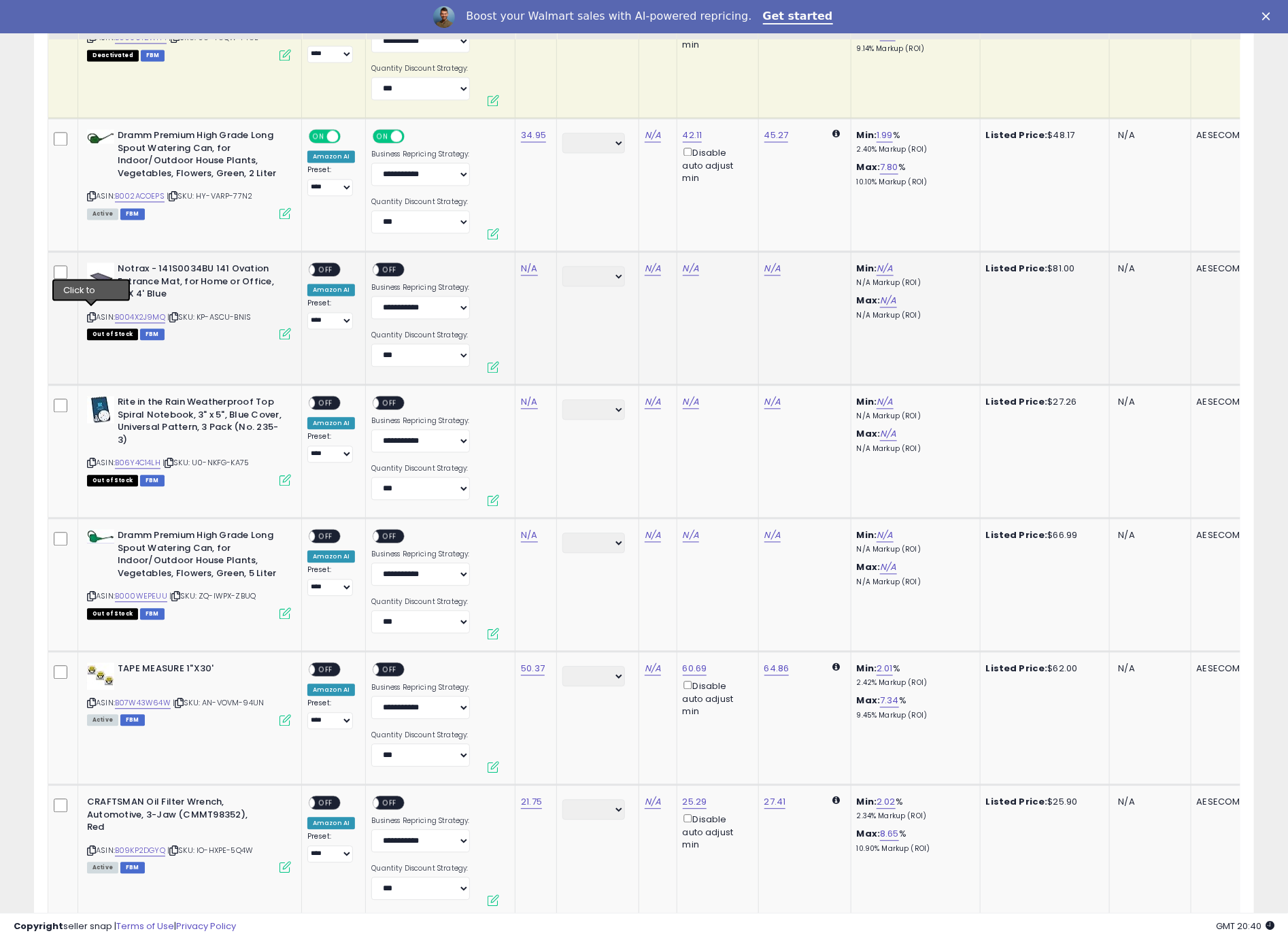
click at [90, 314] on icon at bounding box center [91, 317] width 9 height 8
click at [535, 267] on link "N/A" at bounding box center [529, 268] width 16 height 14
click at [528, 265] on link "N/A" at bounding box center [529, 268] width 16 height 14
type input "****"
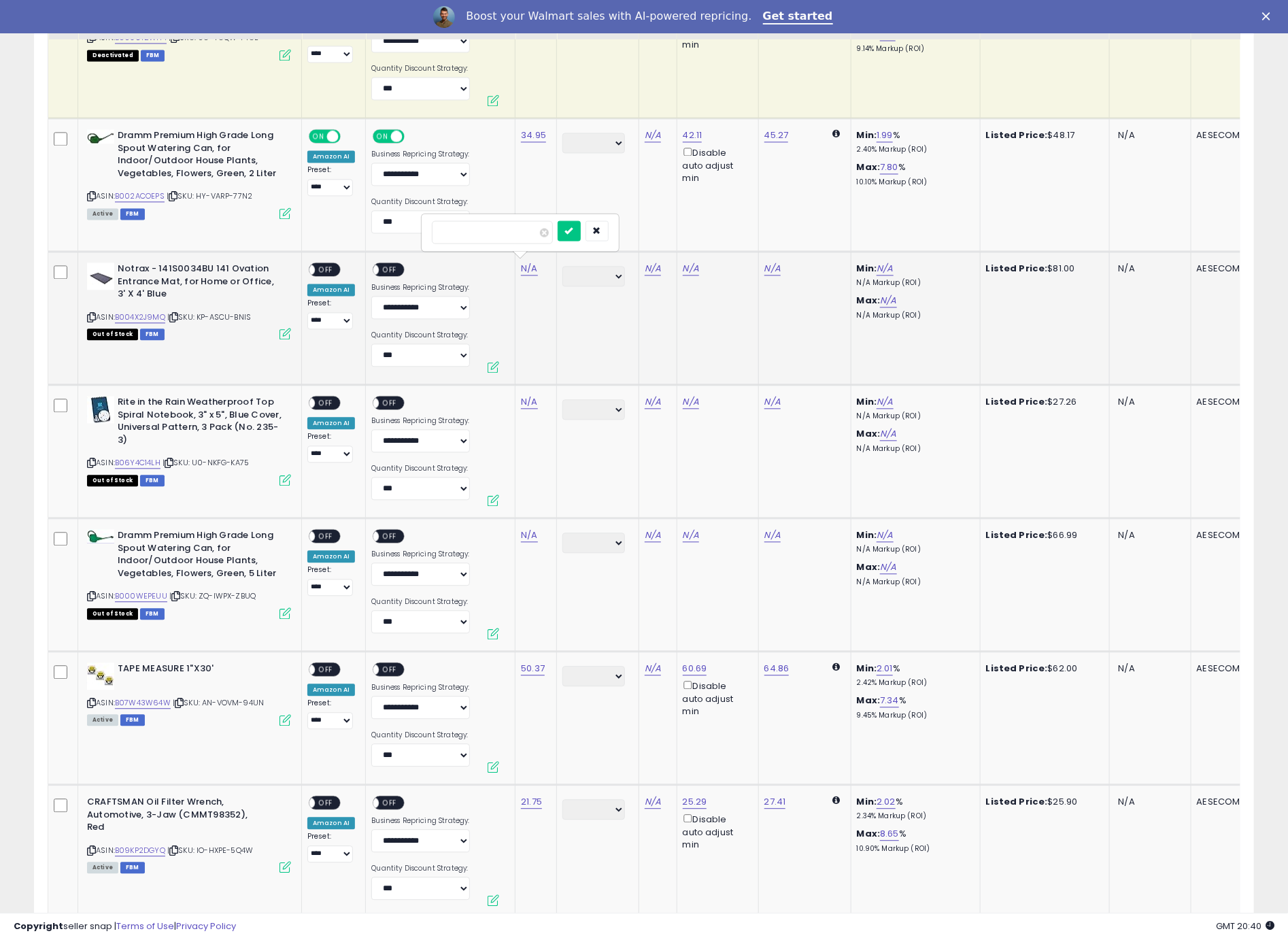
click button "submit" at bounding box center [569, 230] width 23 height 21
click at [331, 269] on span "OFF" at bounding box center [326, 269] width 22 height 11
click at [380, 274] on div "ON OFF" at bounding box center [394, 271] width 45 height 17
click at [383, 270] on div "ON OFF" at bounding box center [367, 269] width 32 height 11
click at [390, 268] on span "OFF" at bounding box center [390, 269] width 22 height 11
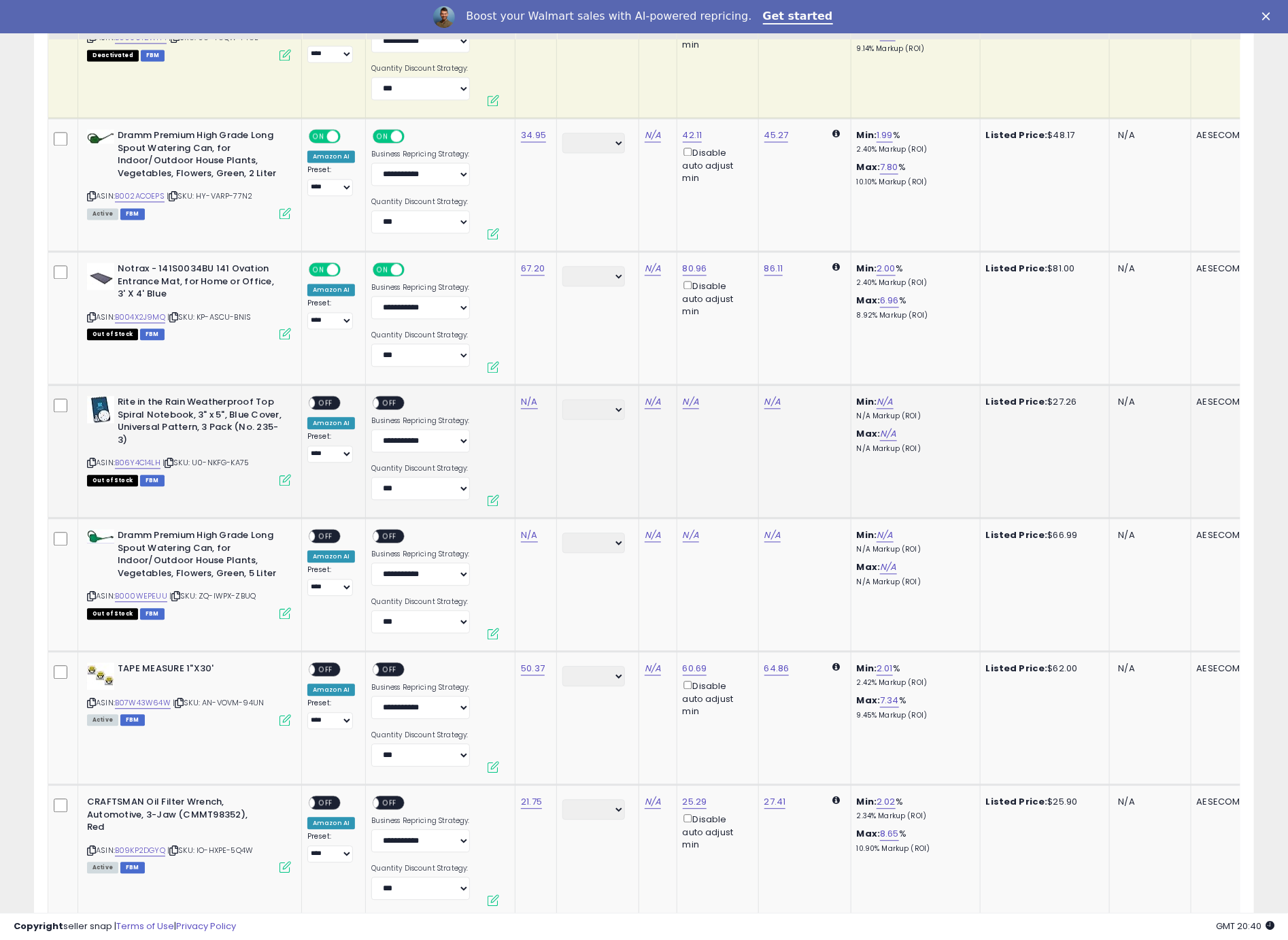
click at [91, 461] on icon at bounding box center [91, 463] width 9 height 8
click at [527, 400] on link "N/A" at bounding box center [529, 402] width 16 height 14
type input "*****"
click button "submit" at bounding box center [569, 363] width 23 height 21
click at [328, 400] on span "OFF" at bounding box center [326, 403] width 22 height 11
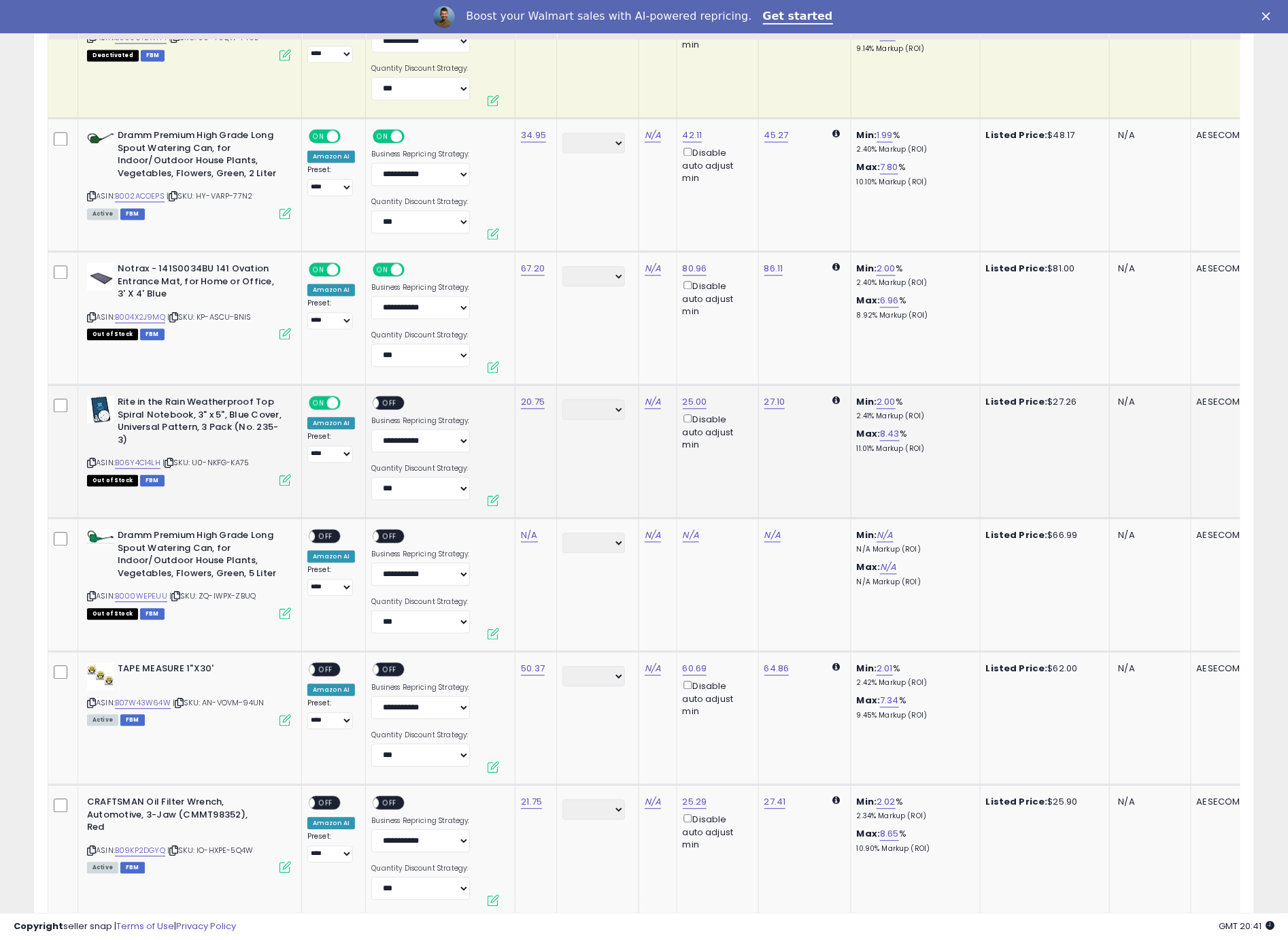
click at [391, 402] on span "OFF" at bounding box center [390, 403] width 22 height 11
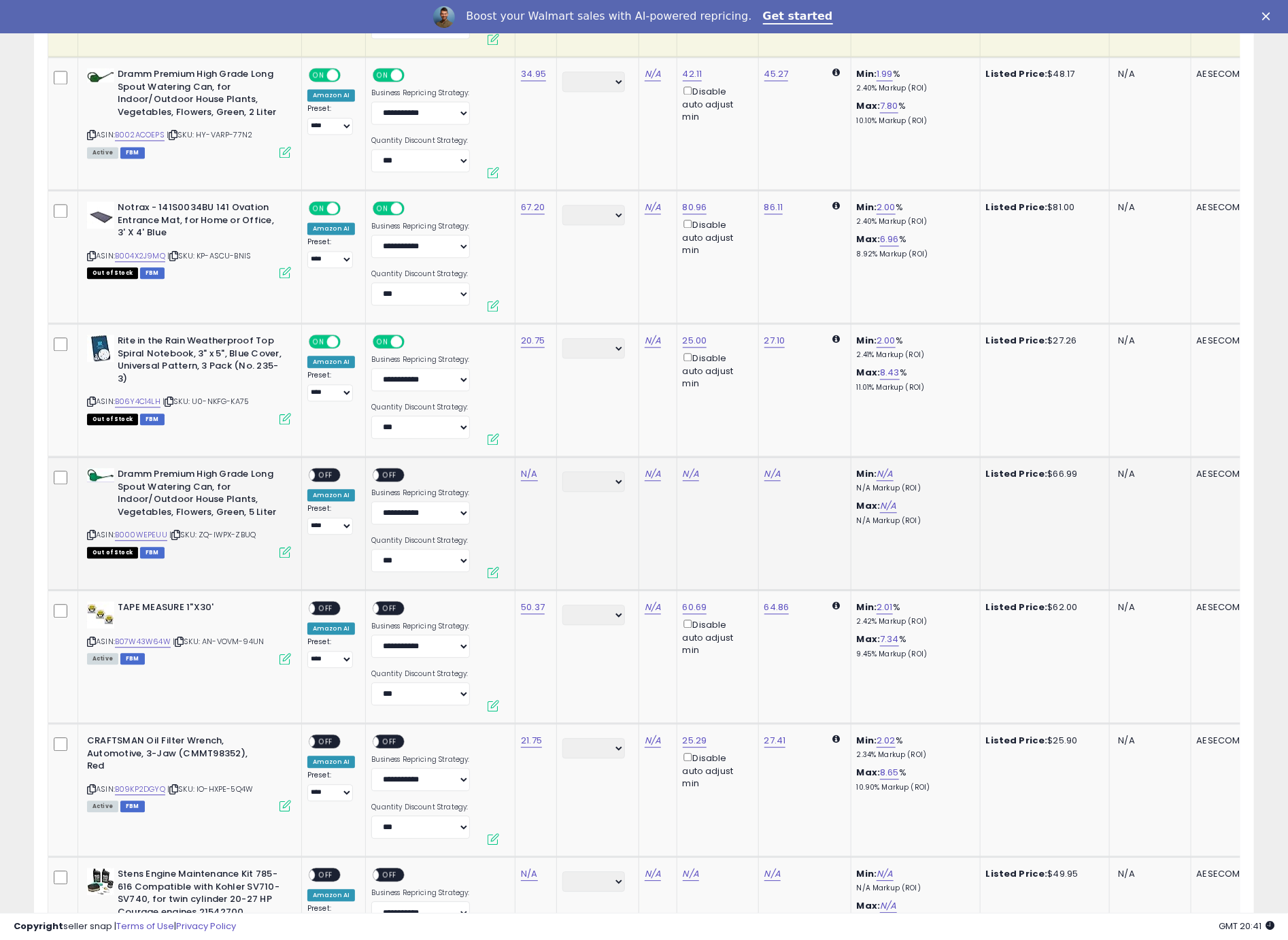
scroll to position [1633, 0]
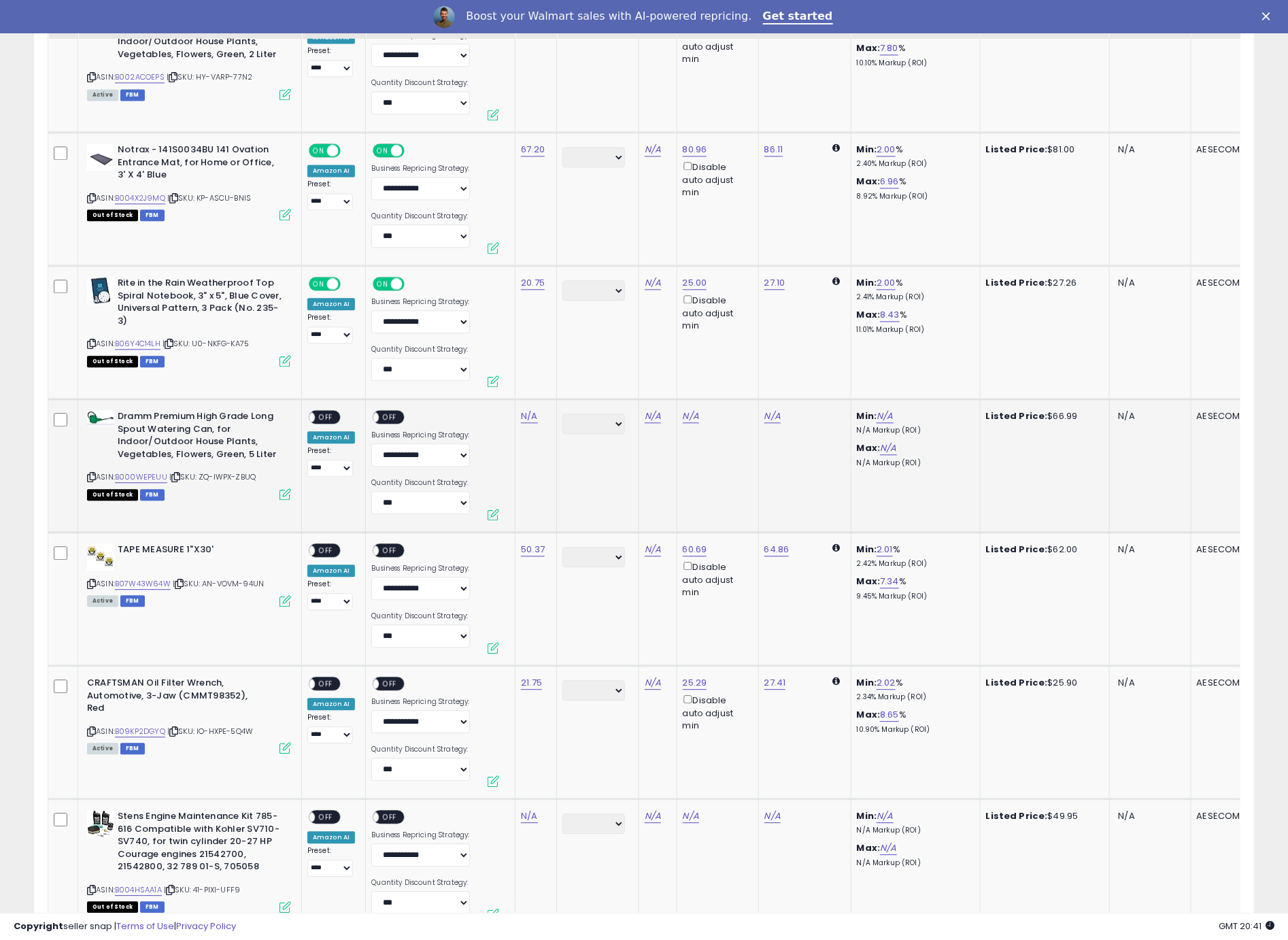
click at [93, 474] on icon at bounding box center [91, 477] width 9 height 8
click at [527, 410] on link "N/A" at bounding box center [529, 416] width 16 height 14
type input "*****"
click button "submit" at bounding box center [569, 377] width 23 height 21
click at [337, 415] on div "ON OFF" at bounding box center [324, 417] width 32 height 14
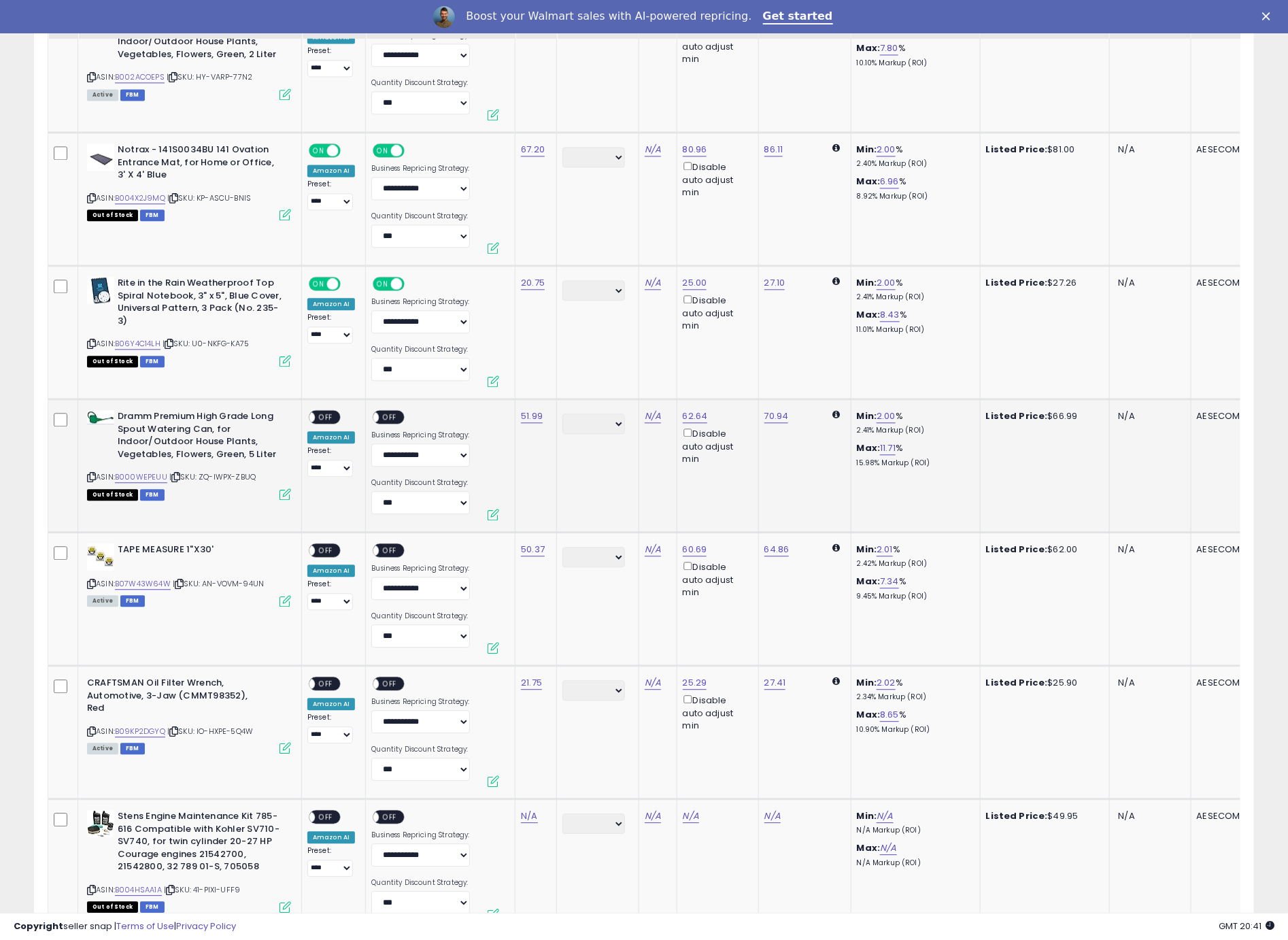
click at [335, 414] on span "OFF" at bounding box center [326, 417] width 22 height 11
click at [388, 414] on span "OFF" at bounding box center [390, 417] width 22 height 11
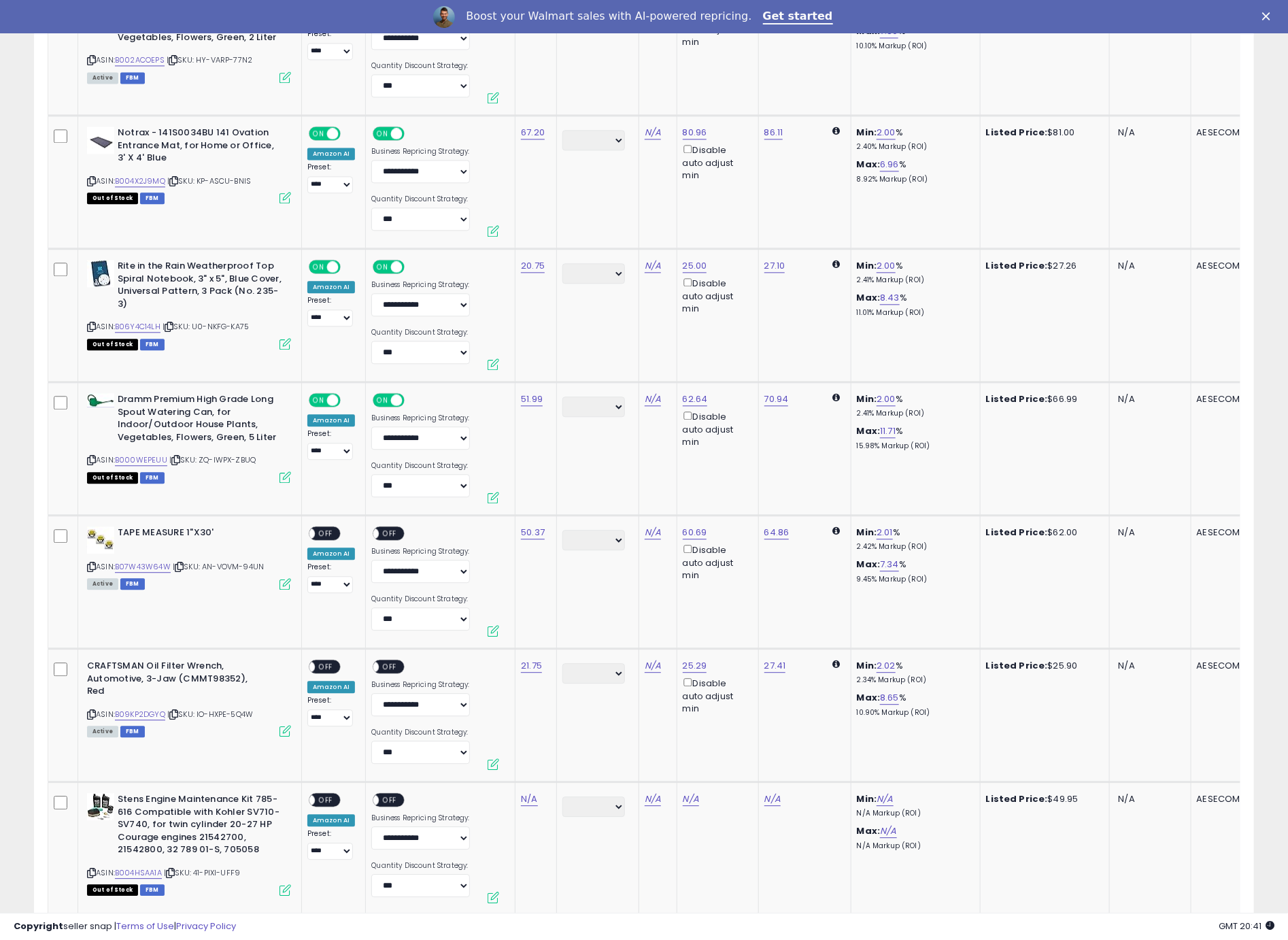
scroll to position [1757, 0]
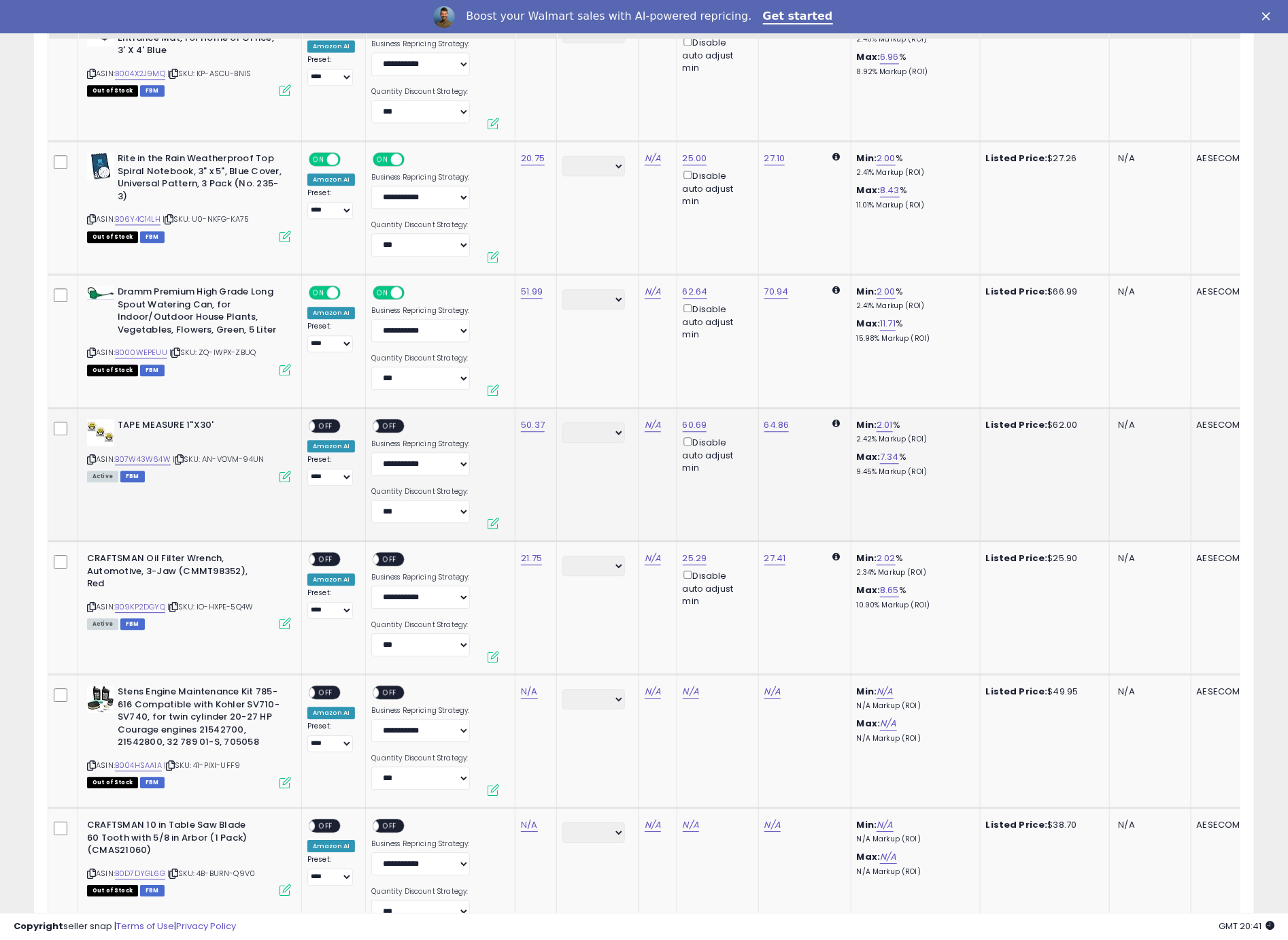
click at [333, 422] on span "OFF" at bounding box center [326, 426] width 22 height 11
click at [393, 420] on span "OFF" at bounding box center [390, 426] width 22 height 11
click at [322, 554] on span "OFF" at bounding box center [326, 560] width 22 height 11
click at [387, 554] on span "OFF" at bounding box center [390, 560] width 22 height 11
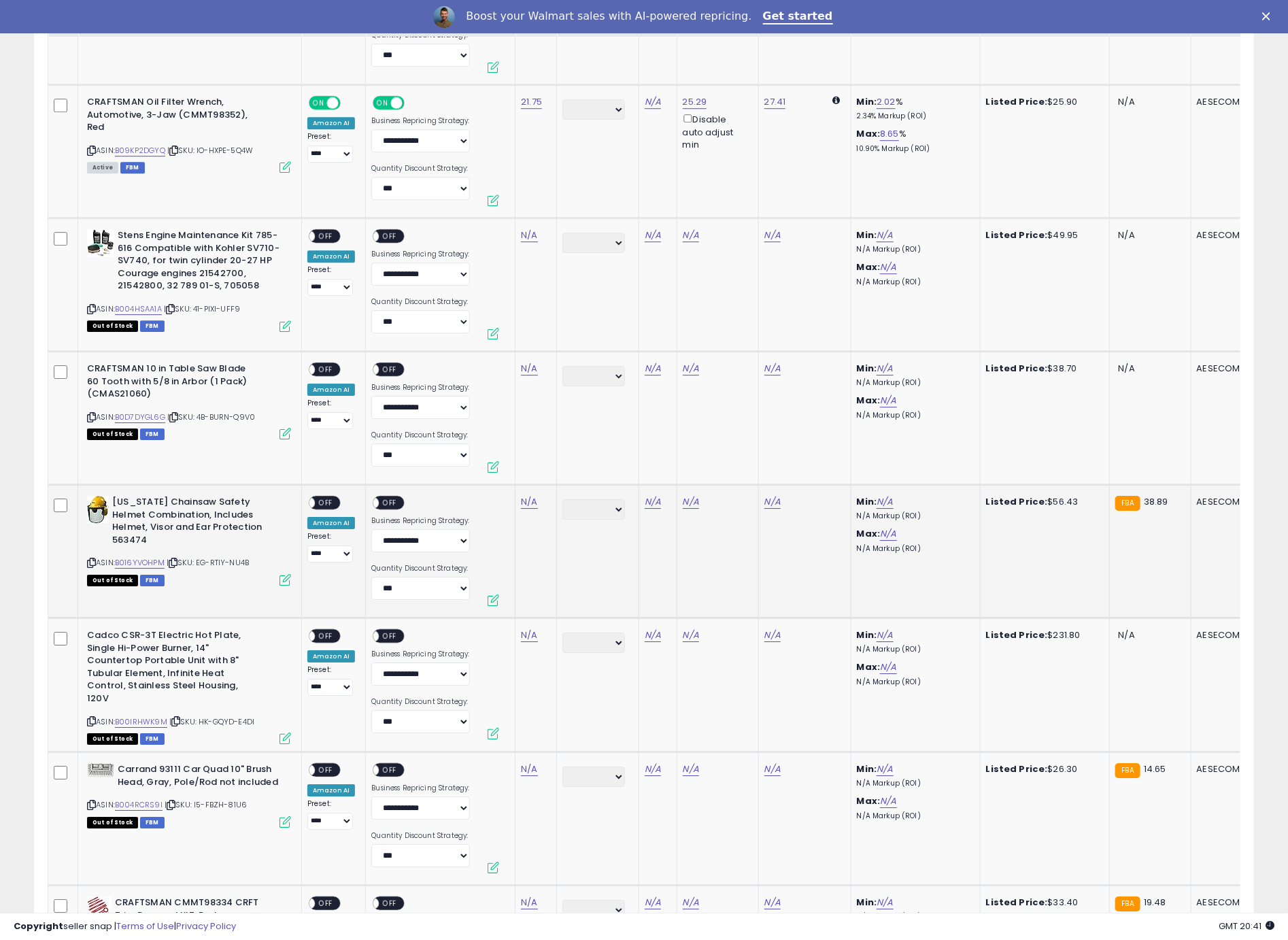
scroll to position [2211, 0]
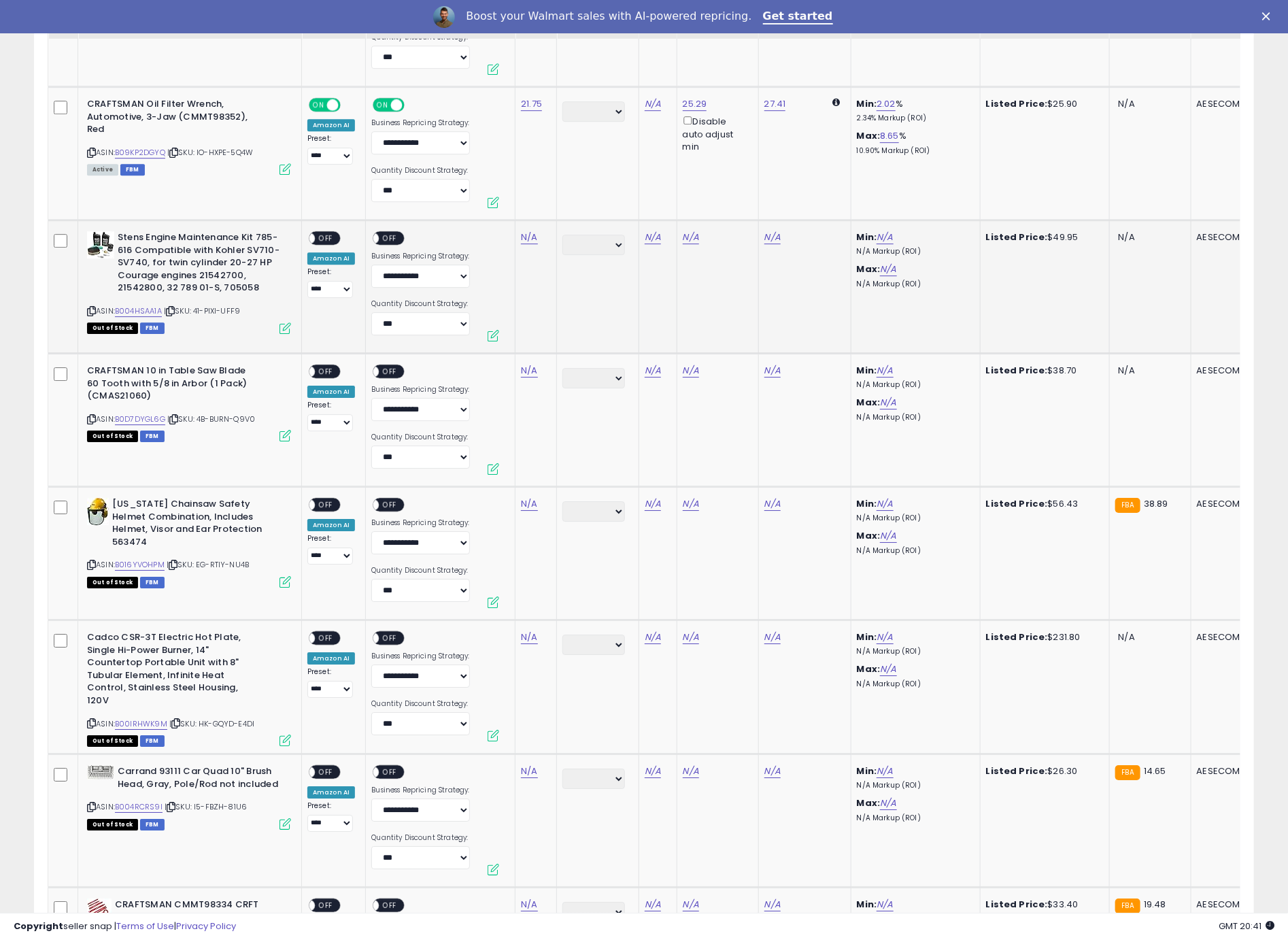
click at [90, 307] on icon at bounding box center [91, 311] width 9 height 8
click at [524, 232] on link "N/A" at bounding box center [529, 237] width 16 height 14
type input "*****"
click button "submit" at bounding box center [569, 196] width 23 height 21
click at [335, 233] on span "OFF" at bounding box center [326, 238] width 22 height 11
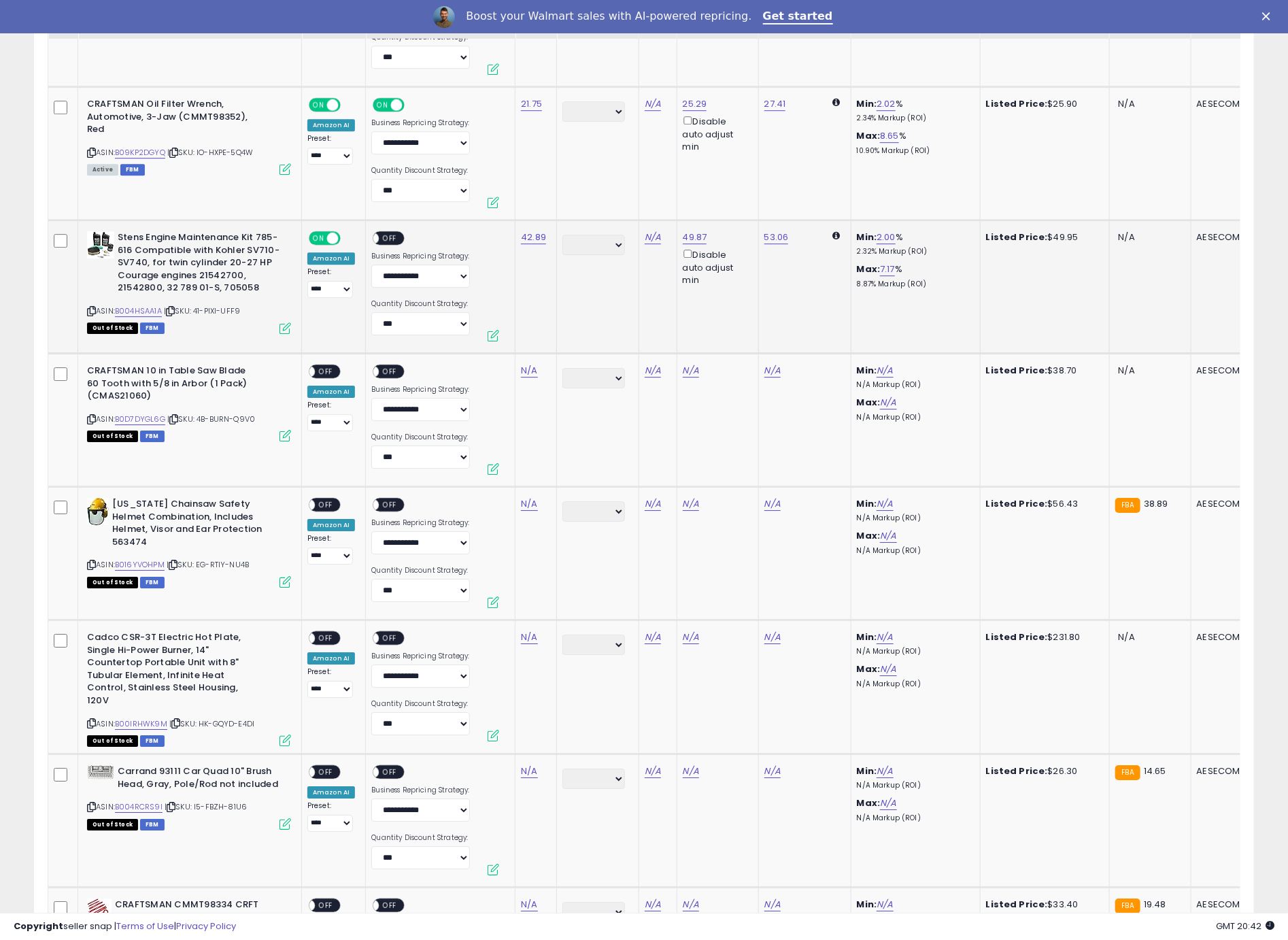
click at [377, 239] on div "ON OFF" at bounding box center [388, 238] width 32 height 14
click at [381, 239] on div "ON OFF" at bounding box center [388, 238] width 32 height 14
click at [382, 237] on span "OFF" at bounding box center [390, 238] width 22 height 11
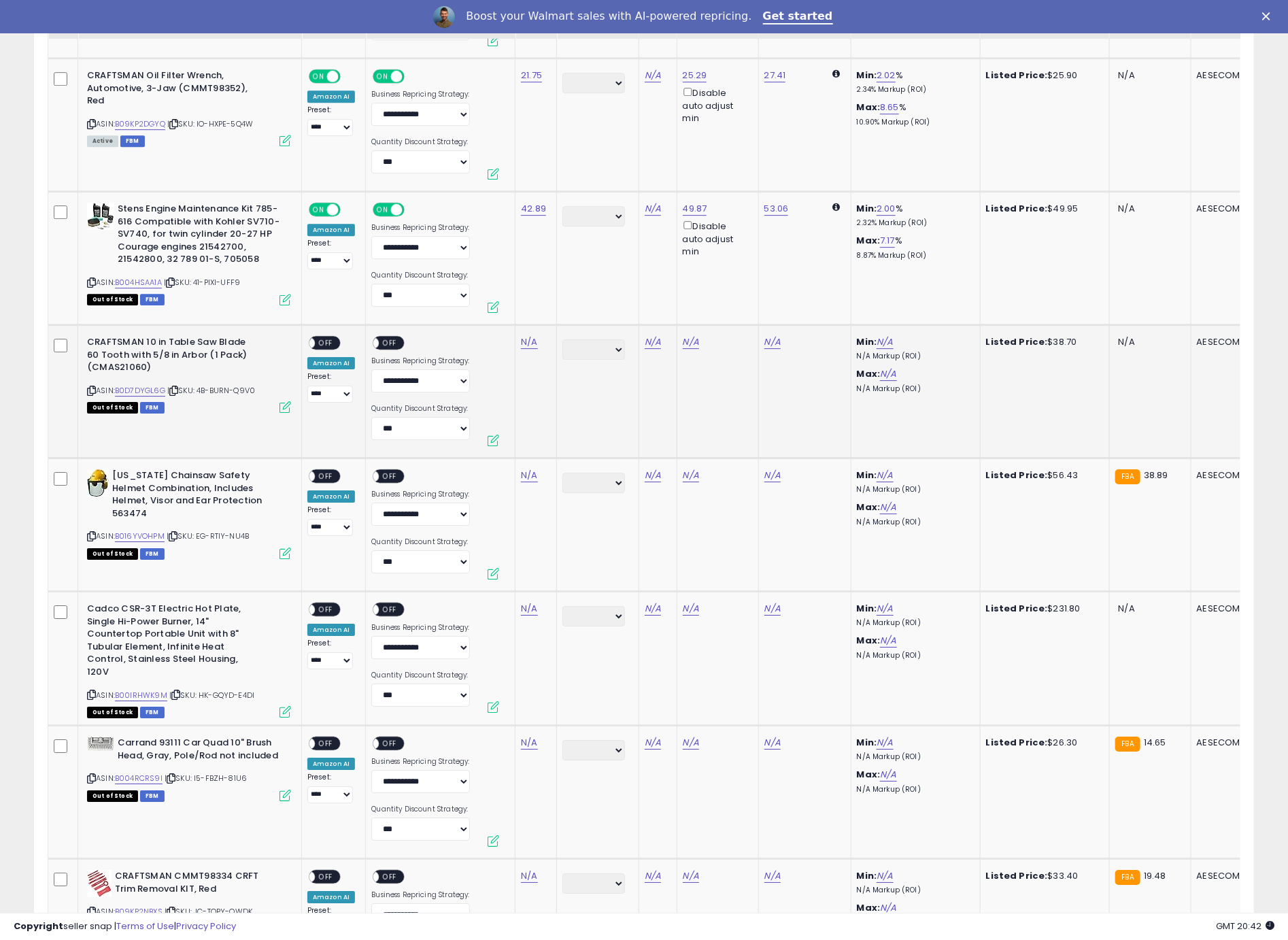
click at [88, 387] on icon at bounding box center [91, 390] width 9 height 8
click at [525, 336] on link "N/A" at bounding box center [529, 342] width 16 height 14
type input "*****"
click button "submit" at bounding box center [569, 300] width 23 height 21
click at [331, 337] on span "OFF" at bounding box center [326, 343] width 22 height 11
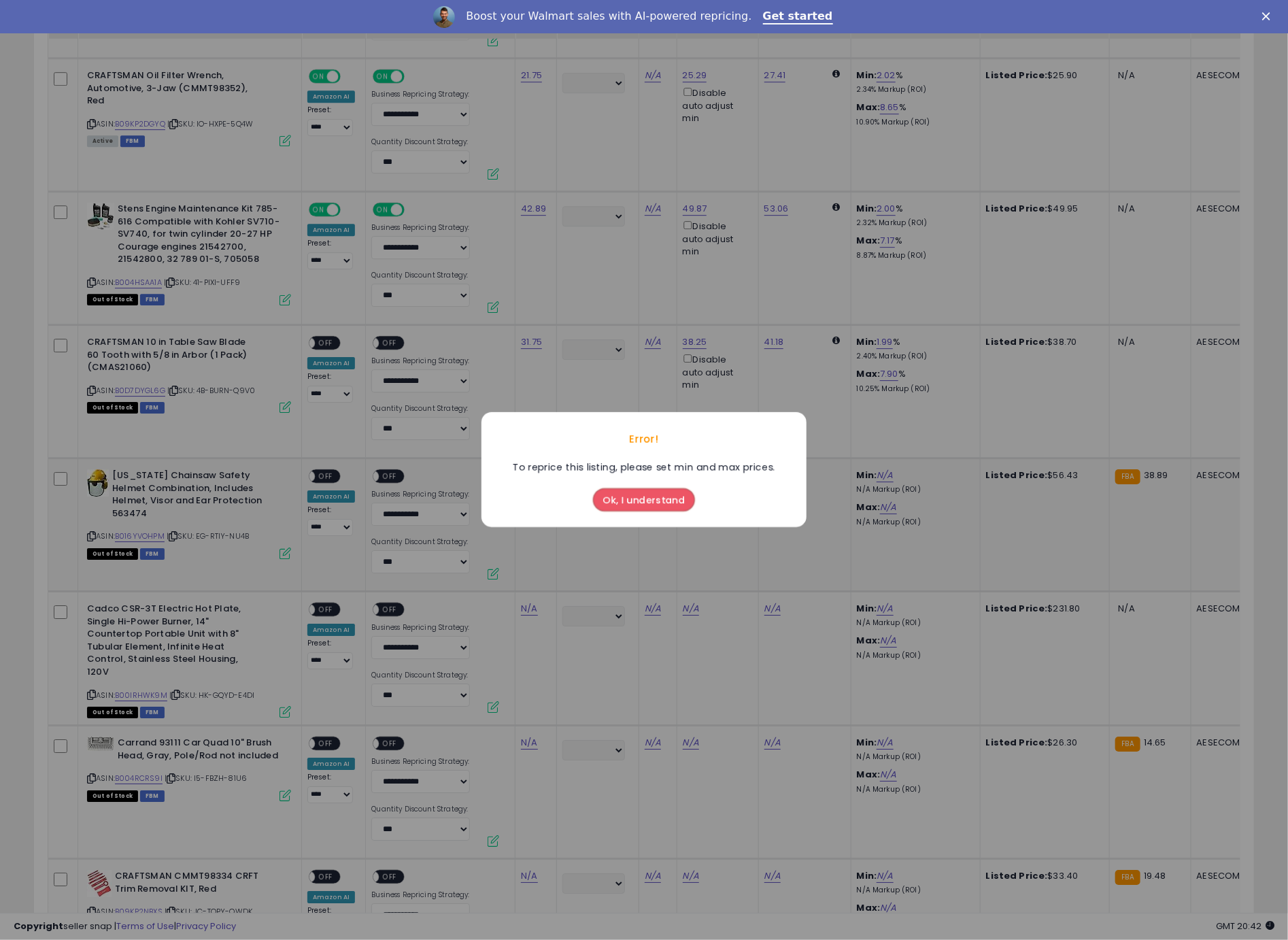
click at [625, 494] on button "Ok, I understand" at bounding box center [643, 501] width 102 height 23
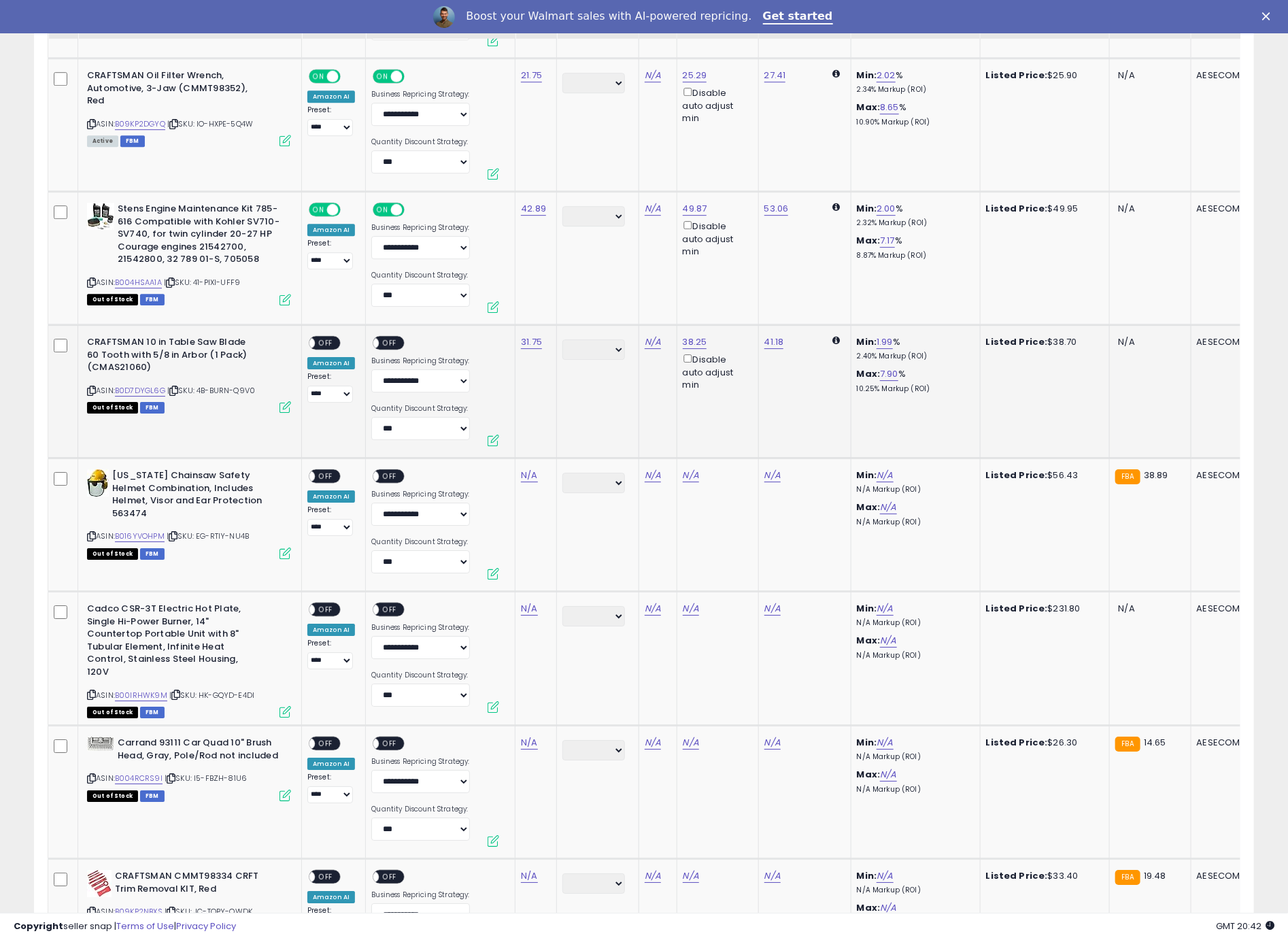
click at [327, 338] on span "OFF" at bounding box center [326, 343] width 22 height 11
click at [380, 338] on span "OFF" at bounding box center [390, 343] width 22 height 11
click at [92, 533] on icon at bounding box center [91, 536] width 9 height 8
click at [91, 533] on icon at bounding box center [91, 536] width 9 height 8
click at [530, 469] on link "N/A" at bounding box center [529, 475] width 16 height 14
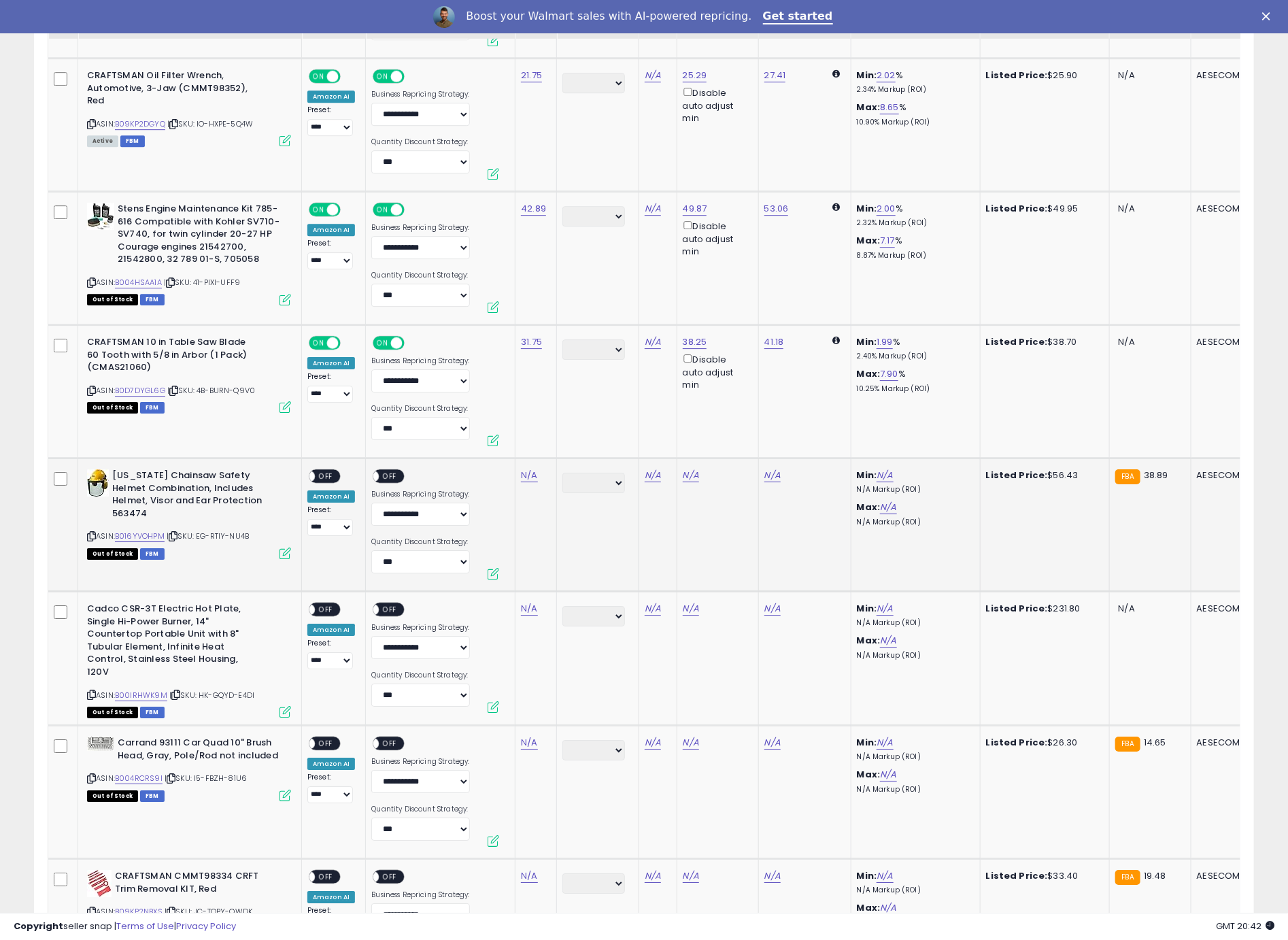
click at [530, 469] on link "N/A" at bounding box center [529, 475] width 16 height 14
click at [527, 478] on td "N/A" at bounding box center [536, 525] width 41 height 133
click at [526, 477] on td "N/A" at bounding box center [536, 525] width 41 height 133
click at [526, 475] on link "N/A" at bounding box center [529, 475] width 16 height 14
type input "*****"
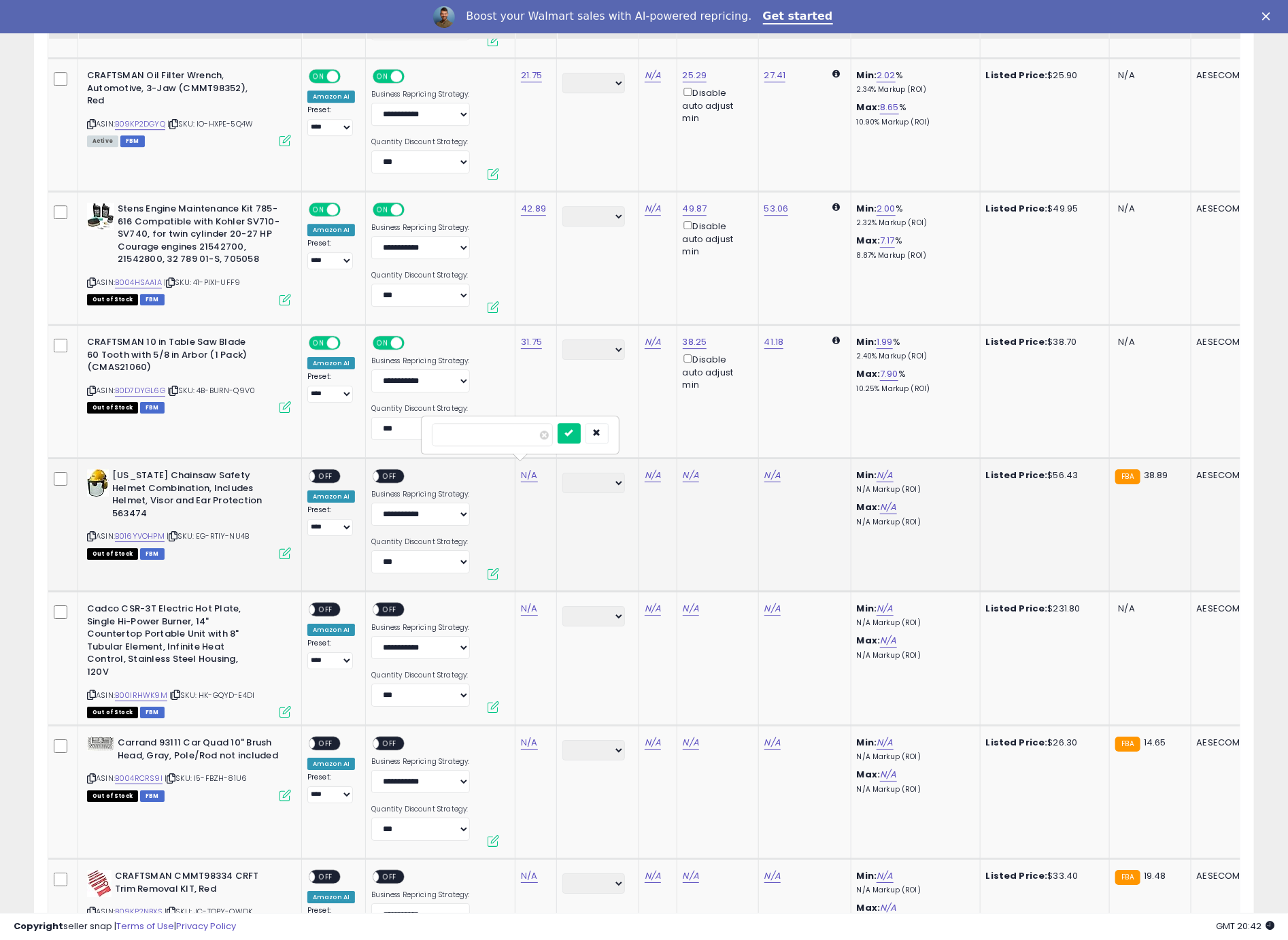
click button "submit" at bounding box center [569, 433] width 23 height 21
click at [316, 471] on span "OFF" at bounding box center [326, 476] width 22 height 11
click at [374, 472] on span at bounding box center [374, 476] width 11 height 11
click at [384, 474] on span "OFF" at bounding box center [390, 476] width 22 height 11
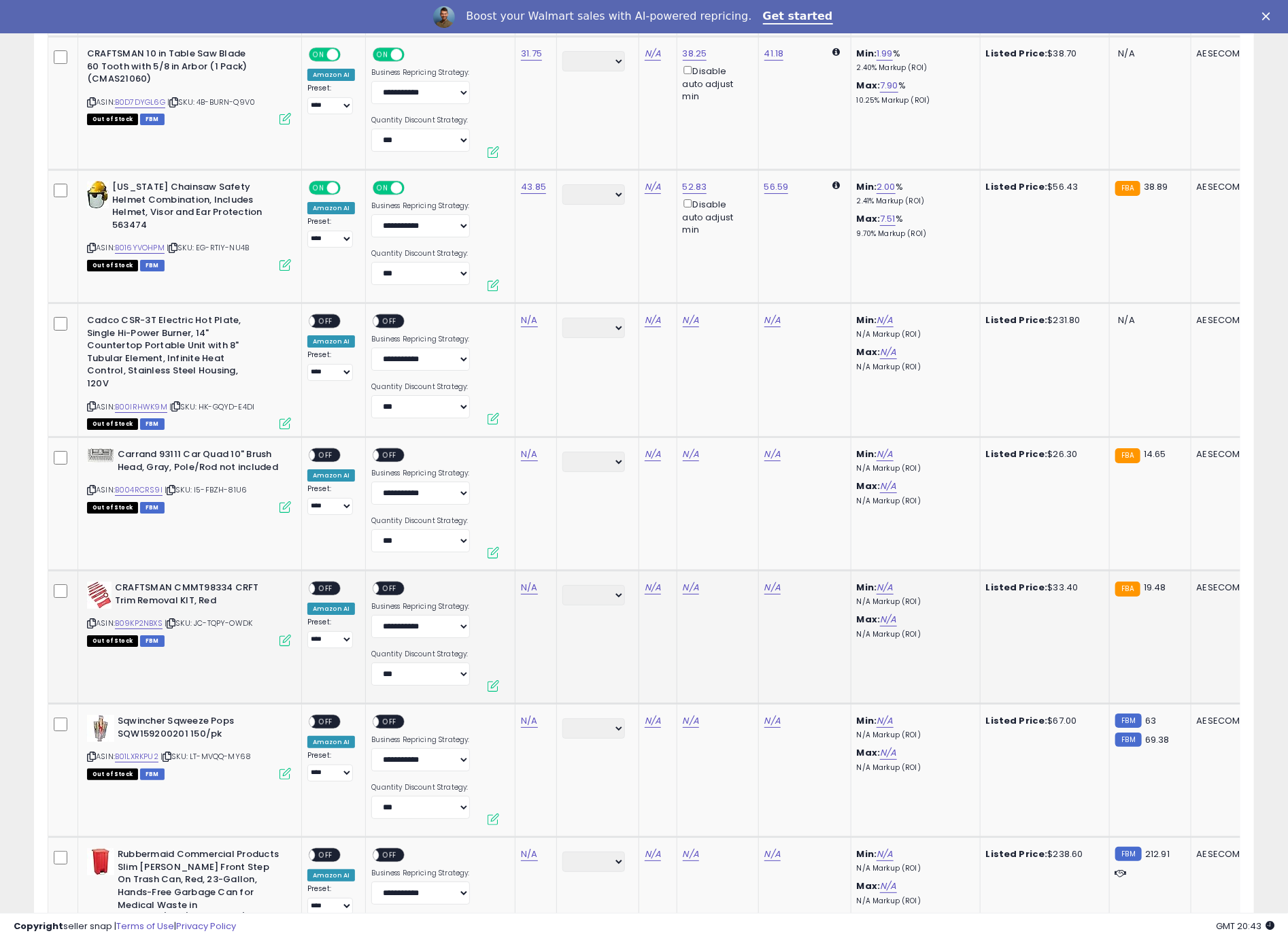
scroll to position [2552, 0]
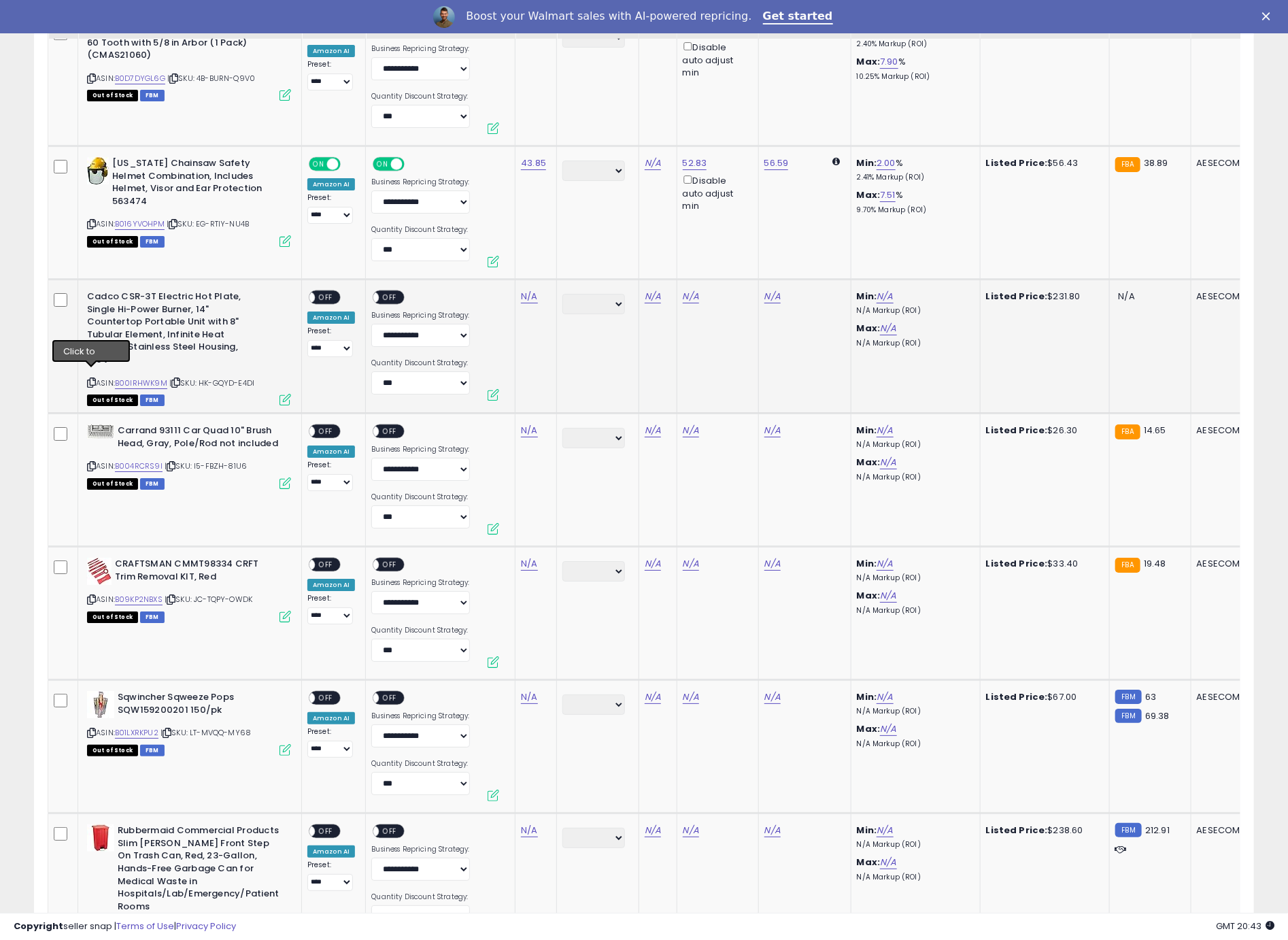
click at [91, 379] on icon at bounding box center [91, 383] width 9 height 8
click at [526, 290] on link "N/A" at bounding box center [529, 297] width 16 height 14
type input "******"
click button "submit" at bounding box center [569, 253] width 23 height 21
click at [333, 292] on span "OFF" at bounding box center [326, 297] width 22 height 11
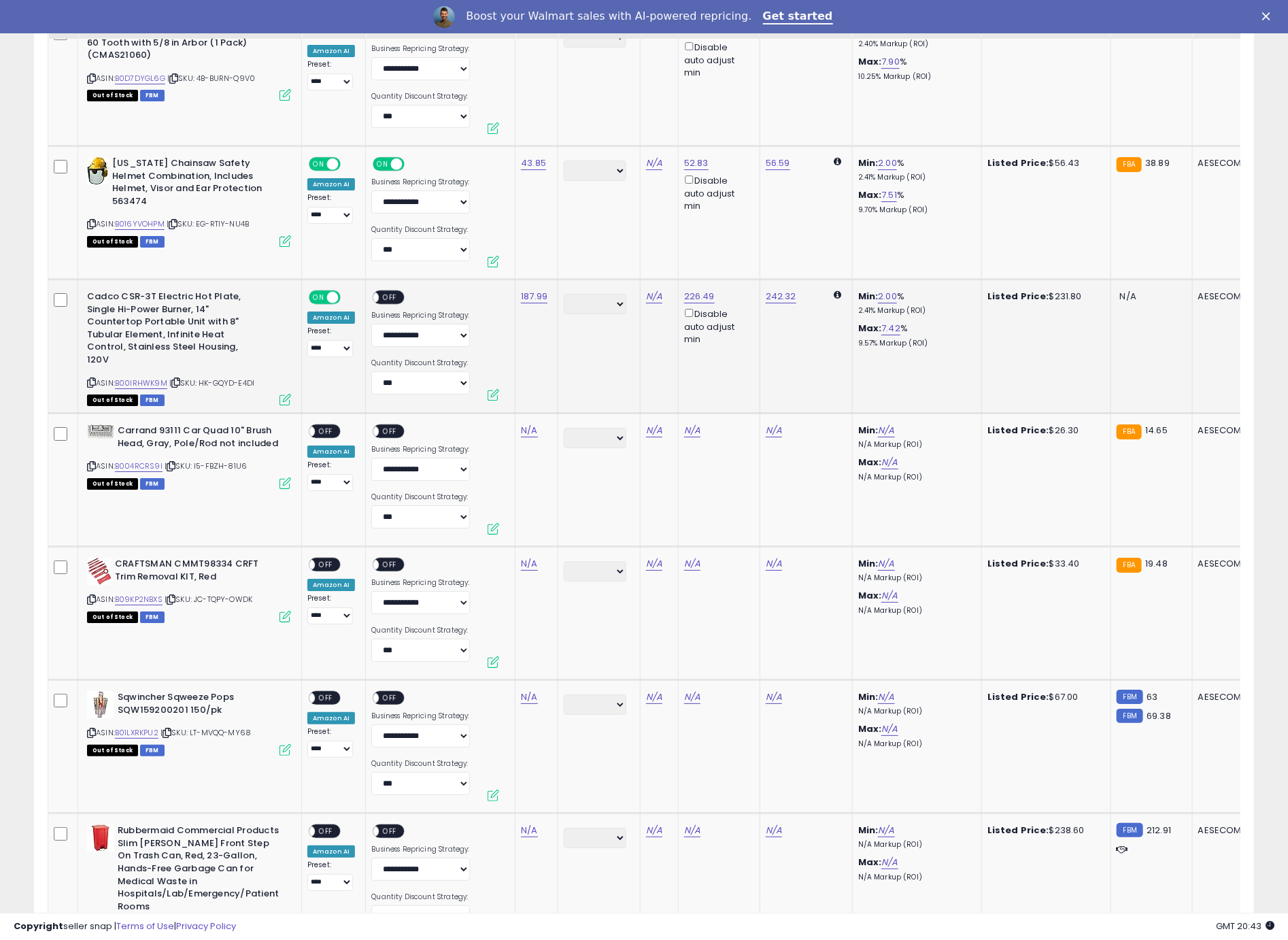
click at [390, 292] on span "OFF" at bounding box center [390, 297] width 22 height 11
click at [94, 462] on icon at bounding box center [91, 466] width 9 height 8
click at [90, 462] on icon at bounding box center [91, 466] width 9 height 8
click at [525, 424] on link "N/A" at bounding box center [529, 430] width 16 height 14
type input "*****"
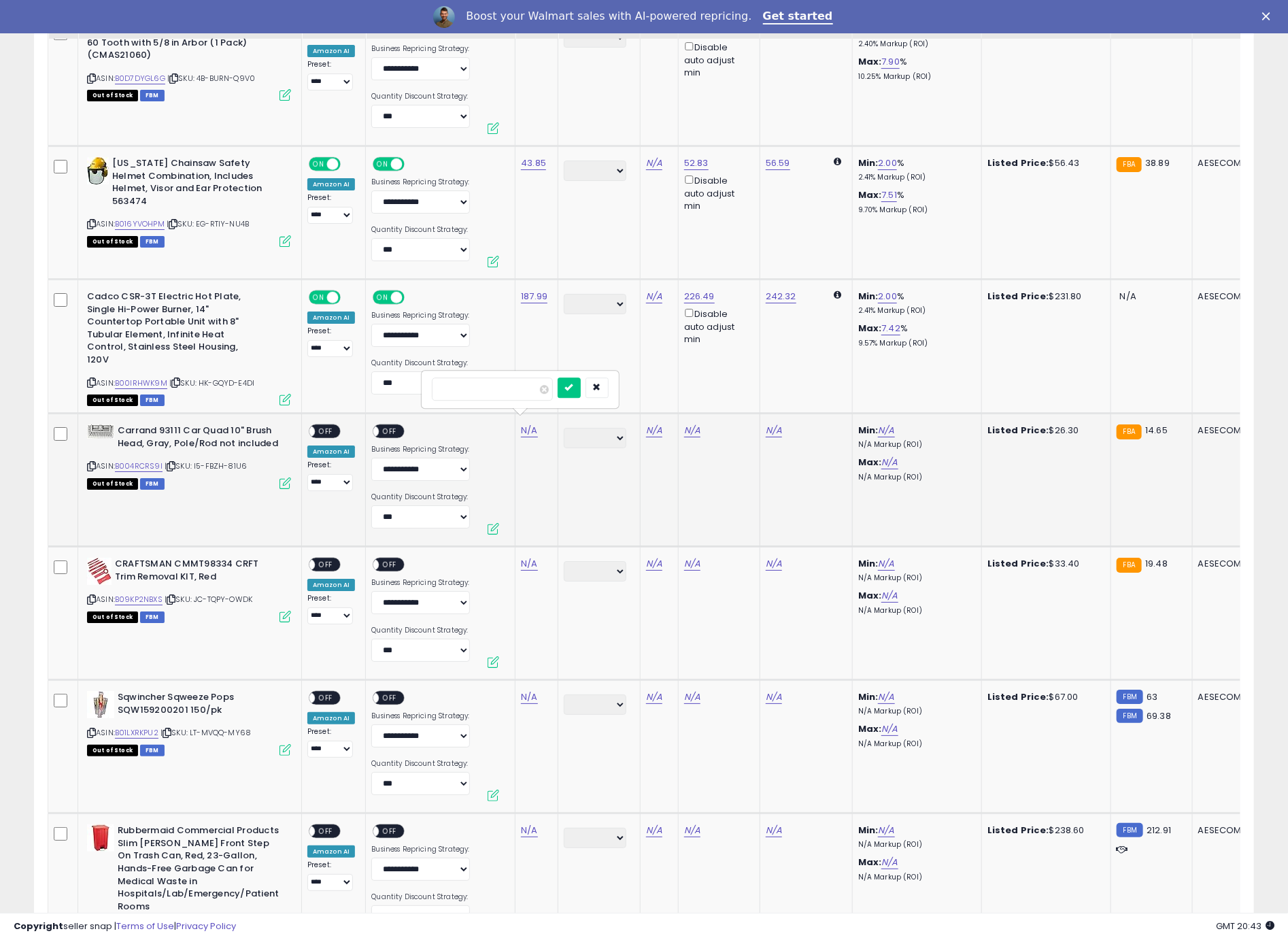
click button "submit" at bounding box center [569, 388] width 23 height 21
click at [332, 426] on span "OFF" at bounding box center [326, 432] width 22 height 11
click at [404, 424] on div "ON OFF" at bounding box center [394, 433] width 45 height 17
click at [383, 426] on div "ON OFF" at bounding box center [367, 432] width 32 height 11
click at [388, 427] on span "OFF" at bounding box center [390, 432] width 22 height 11
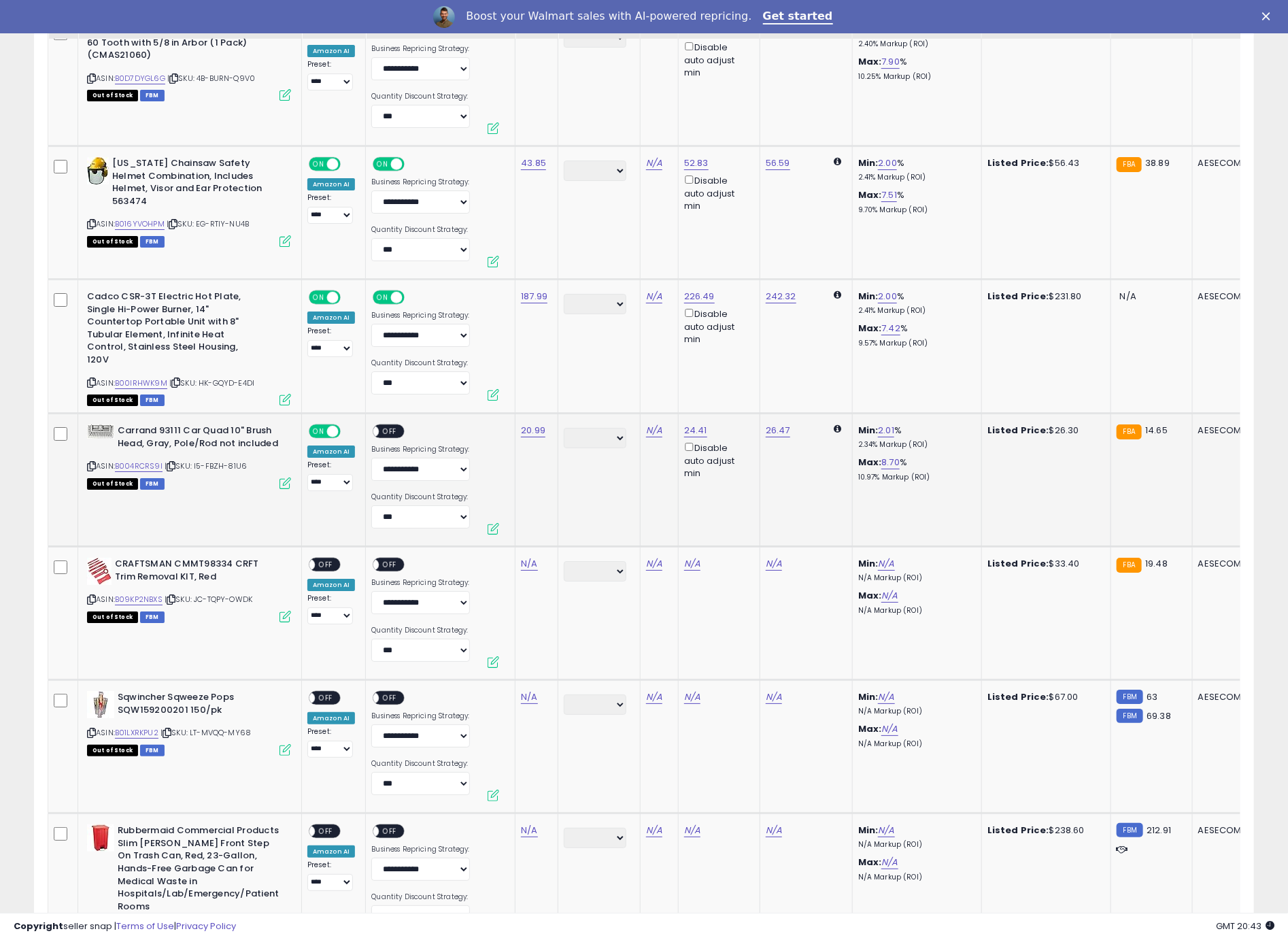
click at [388, 427] on span "OFF" at bounding box center [390, 432] width 22 height 11
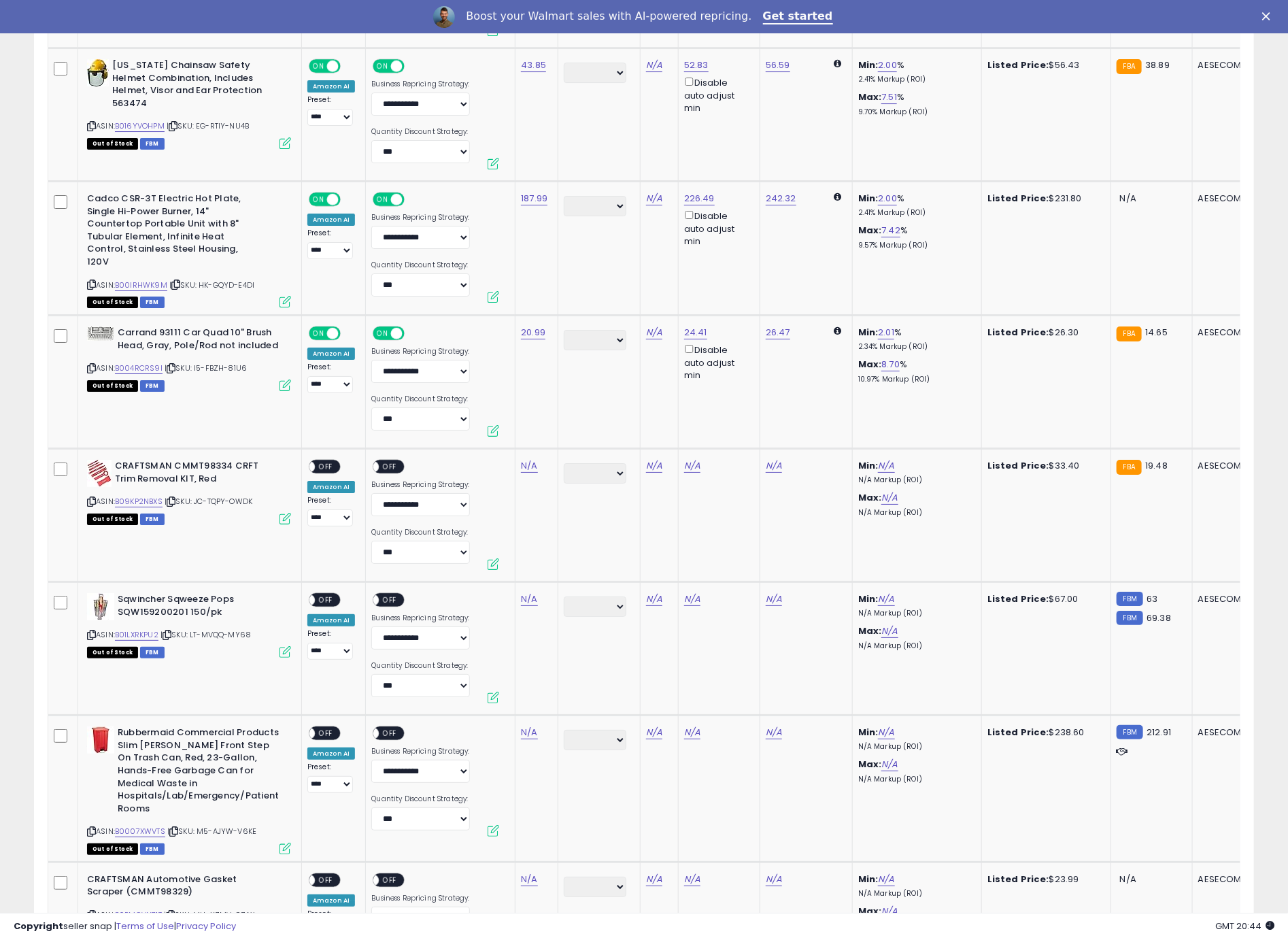
scroll to position [2676, 0]
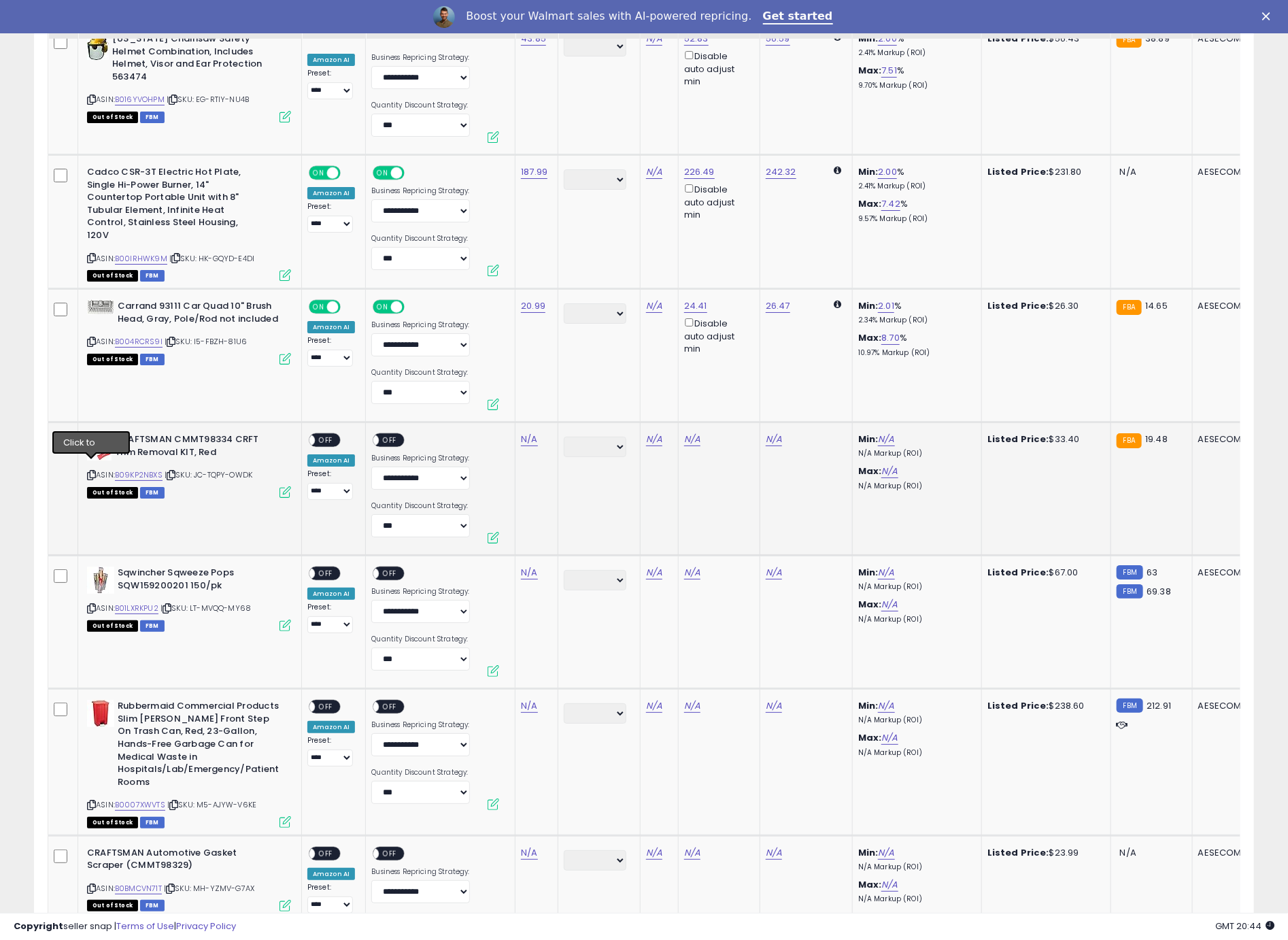
click at [91, 471] on icon at bounding box center [91, 475] width 9 height 8
click at [93, 471] on icon at bounding box center [91, 475] width 9 height 8
click at [527, 432] on link "N/A" at bounding box center [529, 439] width 16 height 14
type input "*****"
click button "submit" at bounding box center [569, 395] width 23 height 21
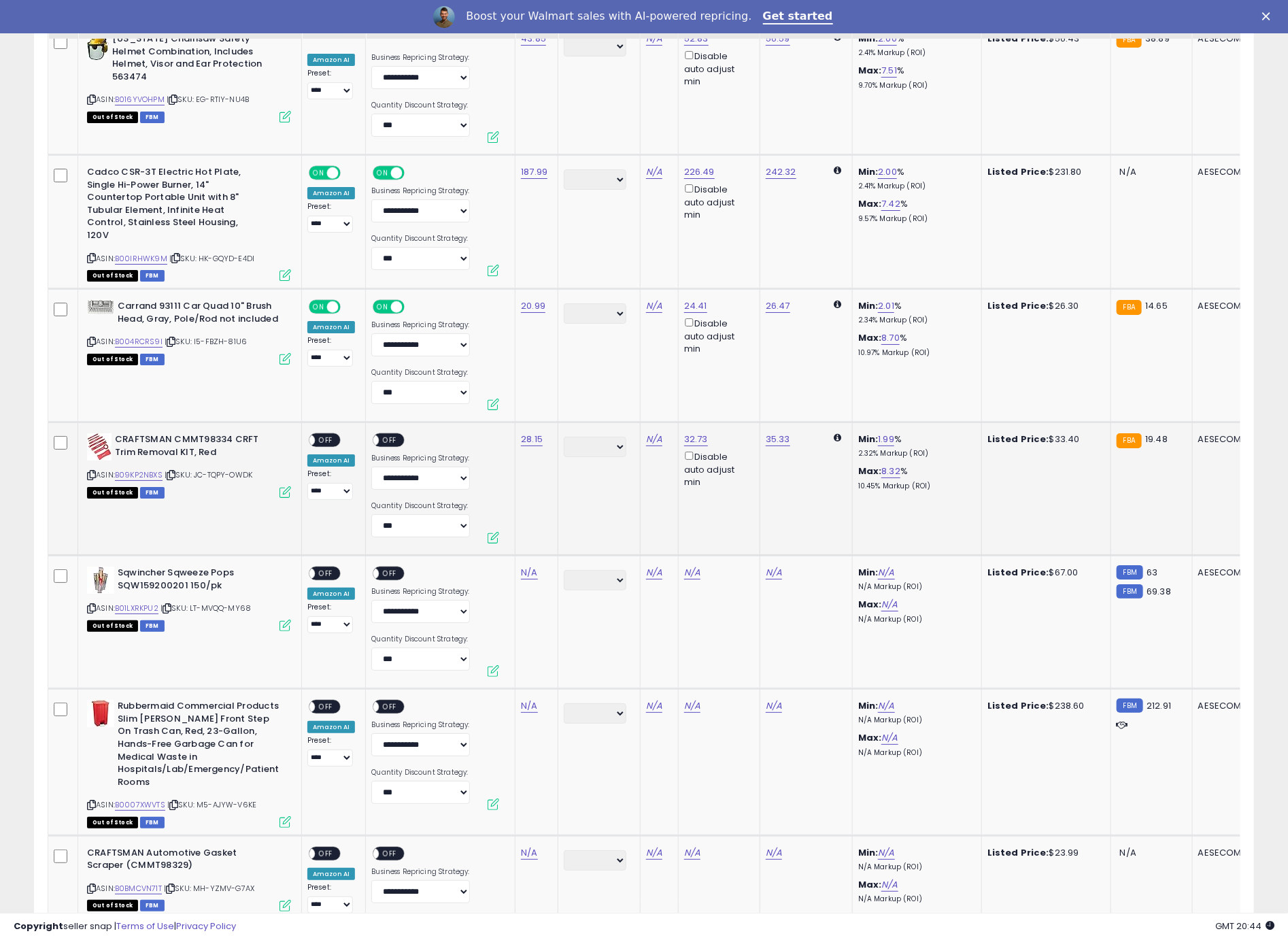
click at [331, 434] on span "OFF" at bounding box center [326, 440] width 22 height 11
click at [390, 435] on span "OFF" at bounding box center [390, 440] width 22 height 11
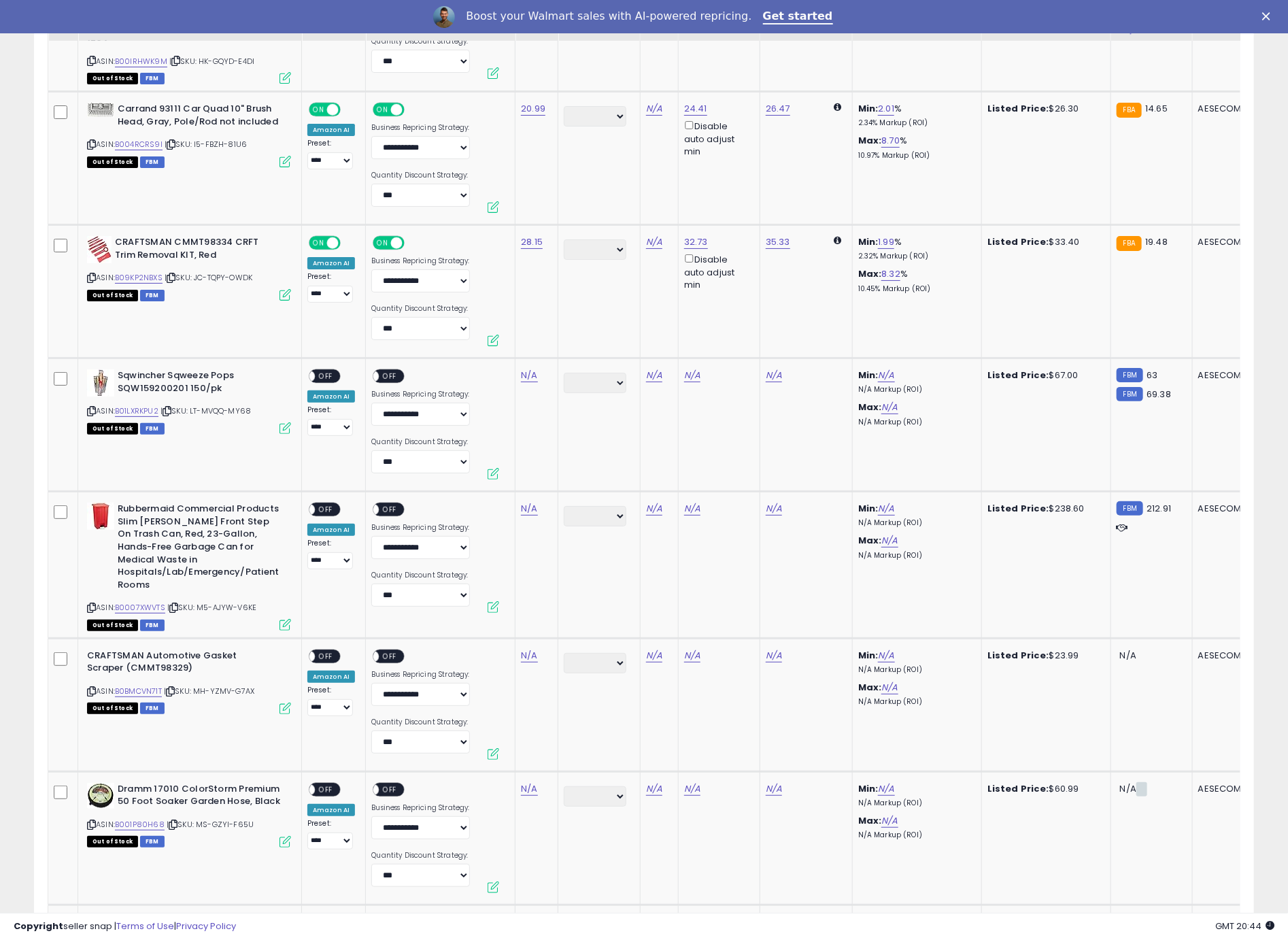
scroll to position [2875, 0]
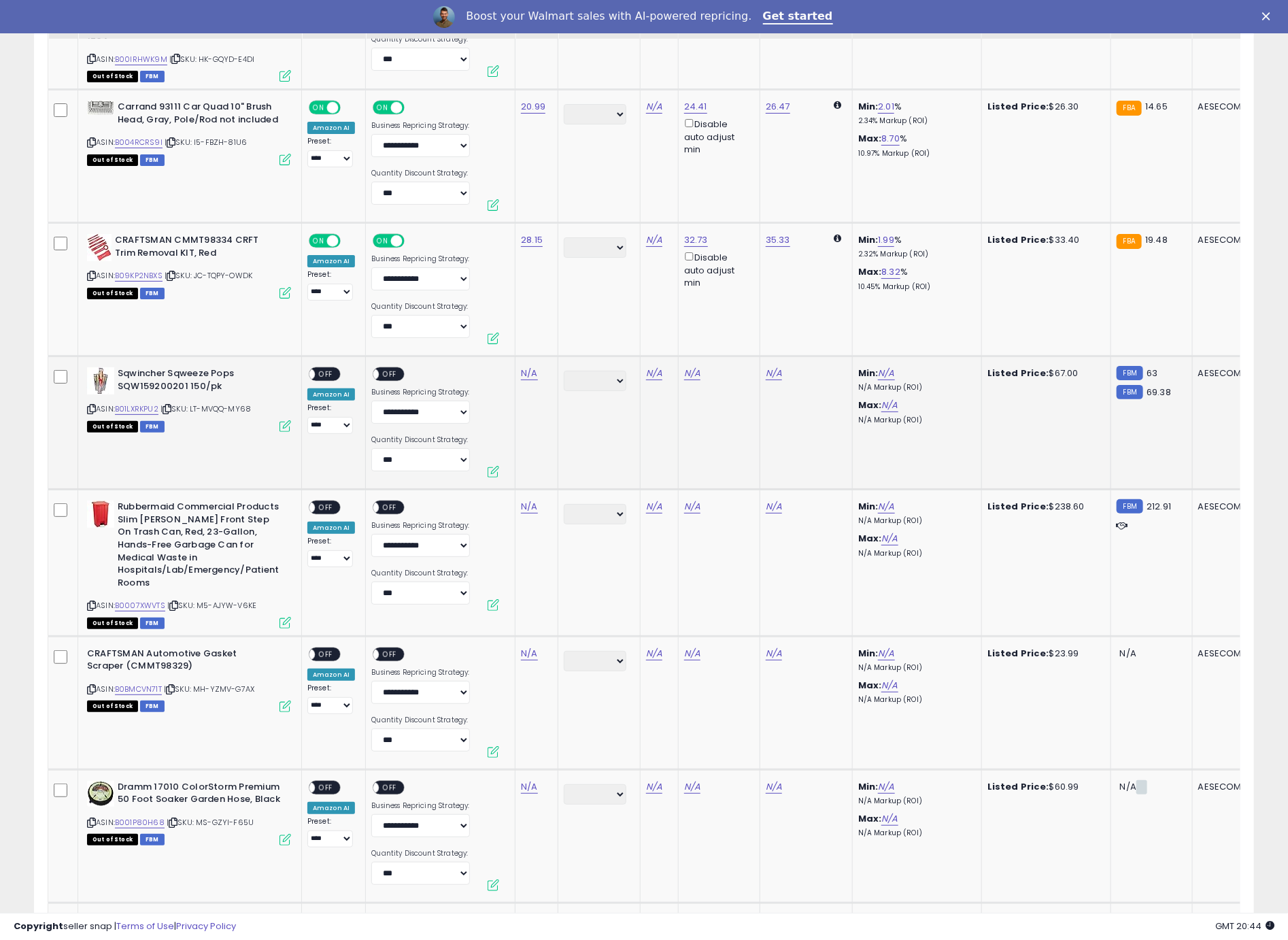
click at [92, 405] on icon at bounding box center [91, 409] width 9 height 8
click at [530, 367] on link "N/A" at bounding box center [529, 373] width 16 height 14
type input "*****"
click button "submit" at bounding box center [569, 329] width 23 height 21
click at [323, 368] on span "OFF" at bounding box center [326, 374] width 22 height 11
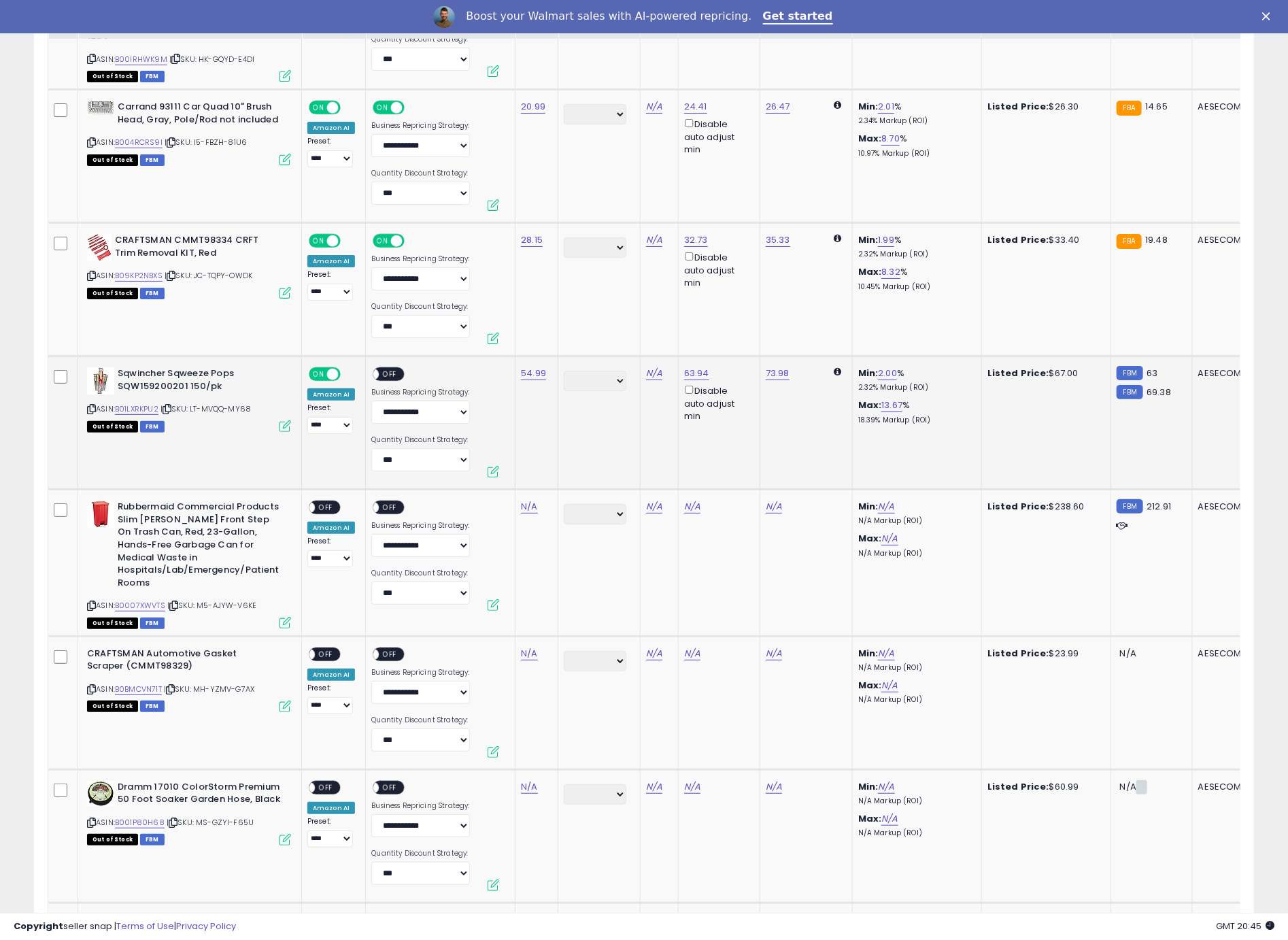
click at [380, 368] on span "OFF" at bounding box center [390, 374] width 22 height 11
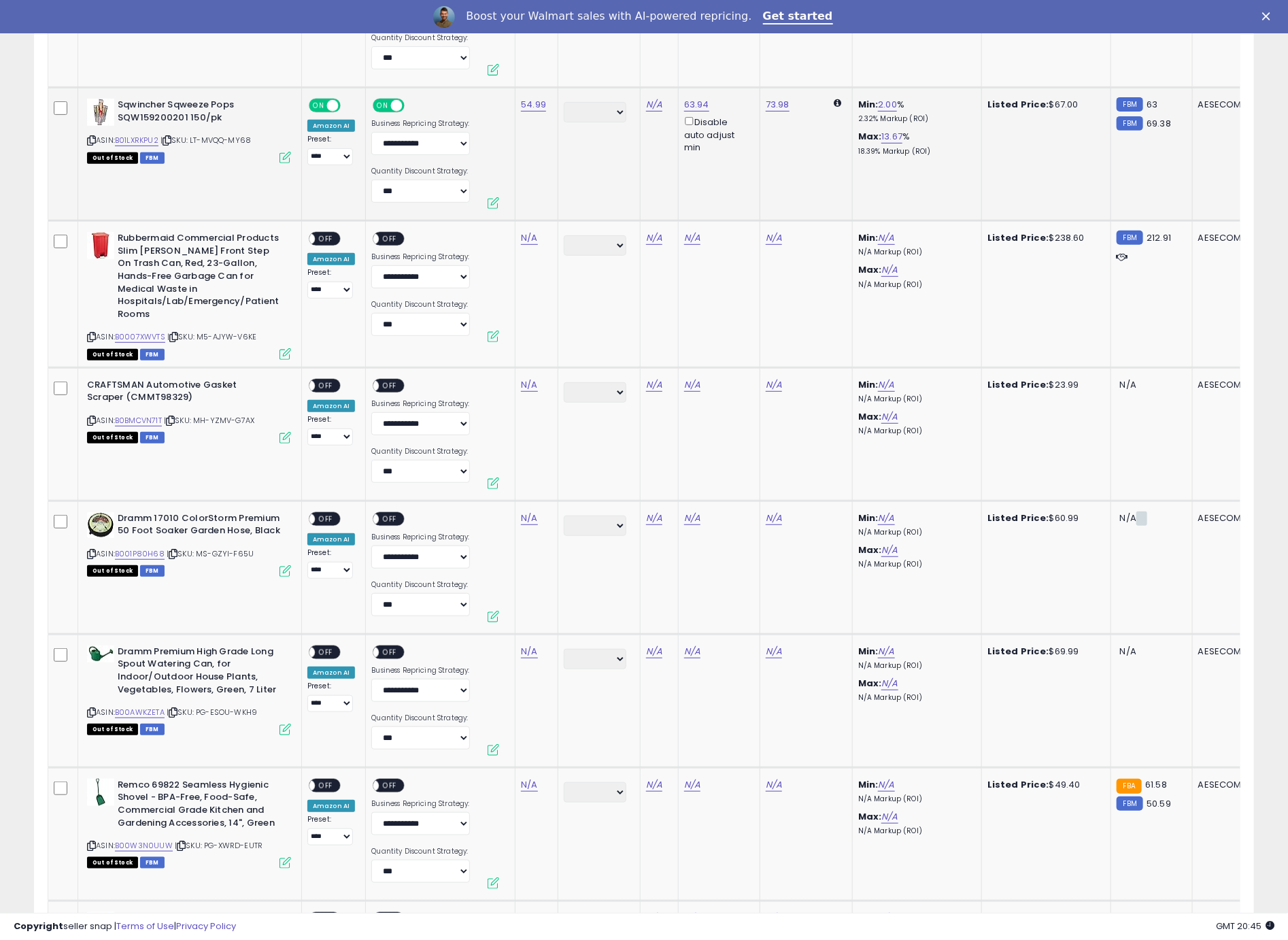
scroll to position [3146, 0]
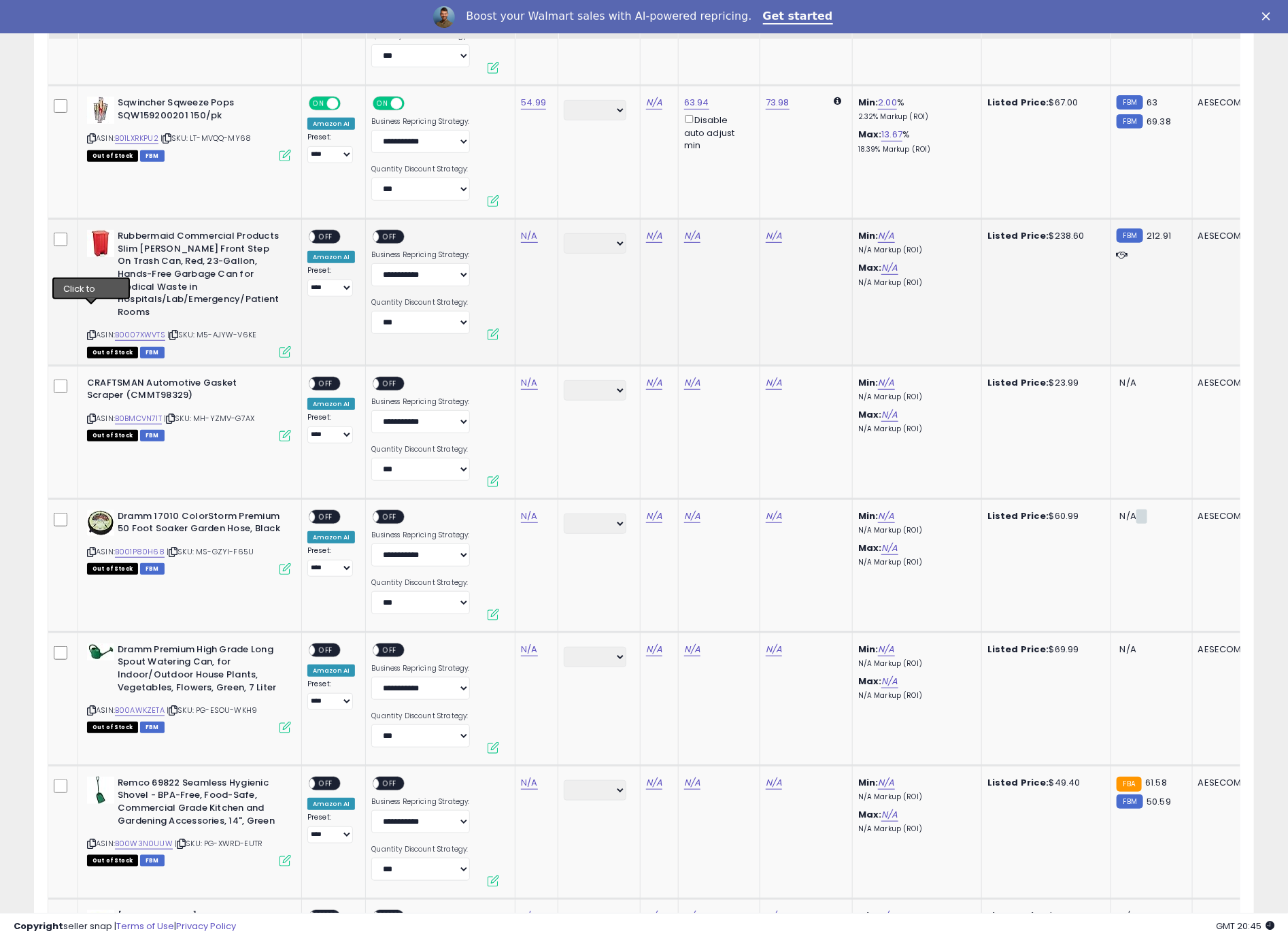
click at [92, 331] on icon at bounding box center [91, 335] width 9 height 8
click at [525, 230] on link "N/A" at bounding box center [529, 235] width 16 height 14
type input "******"
click button "submit" at bounding box center [569, 191] width 23 height 21
click at [330, 231] on span "OFF" at bounding box center [326, 237] width 22 height 11
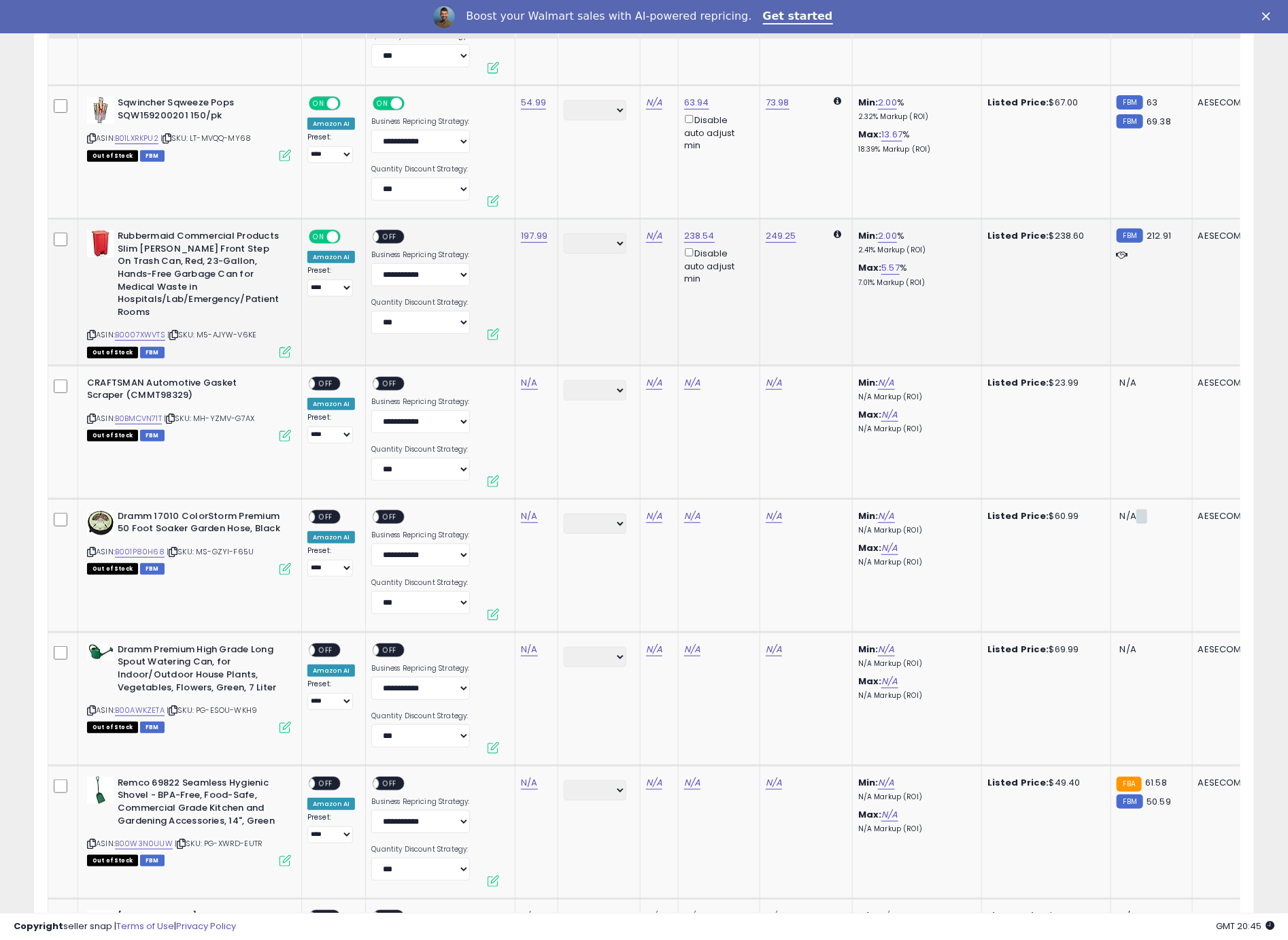
click at [408, 230] on div "ON OFF" at bounding box center [394, 238] width 45 height 17
click at [389, 231] on span "OFF" at bounding box center [390, 237] width 22 height 11
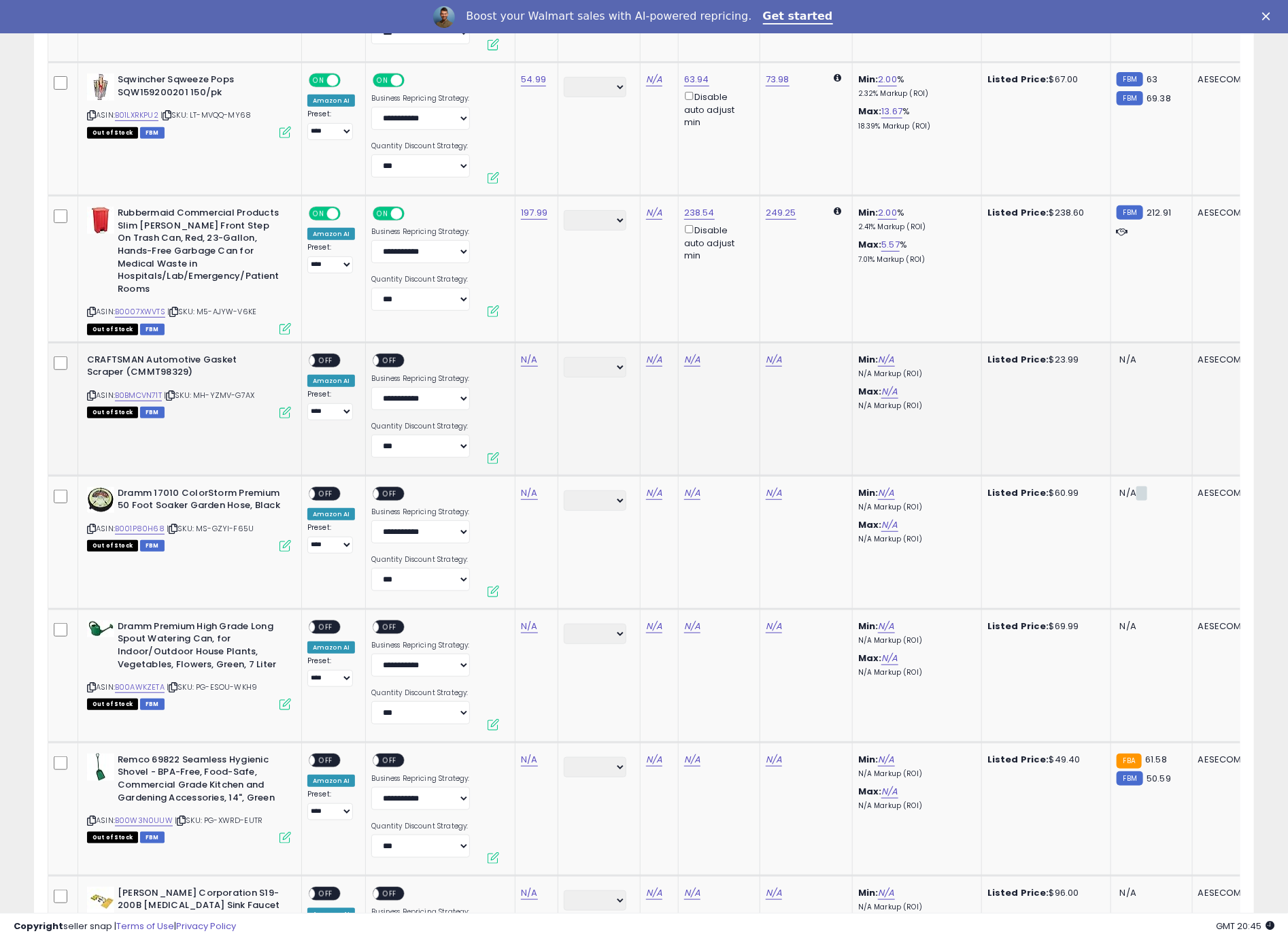
scroll to position [3171, 0]
click at [93, 391] on icon at bounding box center [91, 395] width 9 height 8
click at [525, 353] on link "N/A" at bounding box center [529, 359] width 16 height 14
type input "*****"
click button "submit" at bounding box center [569, 301] width 23 height 21
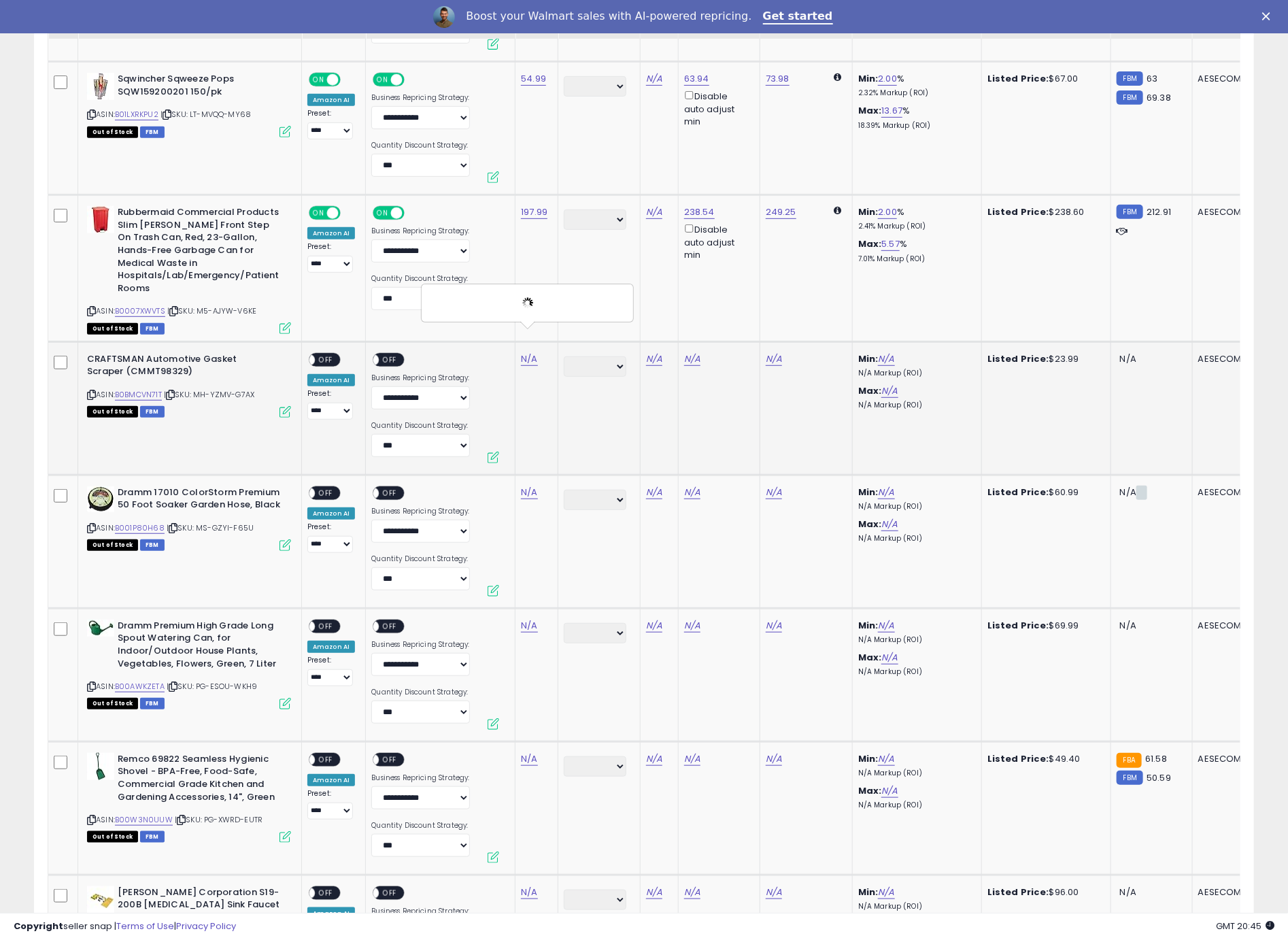
click at [333, 353] on span "OFF" at bounding box center [326, 359] width 22 height 11
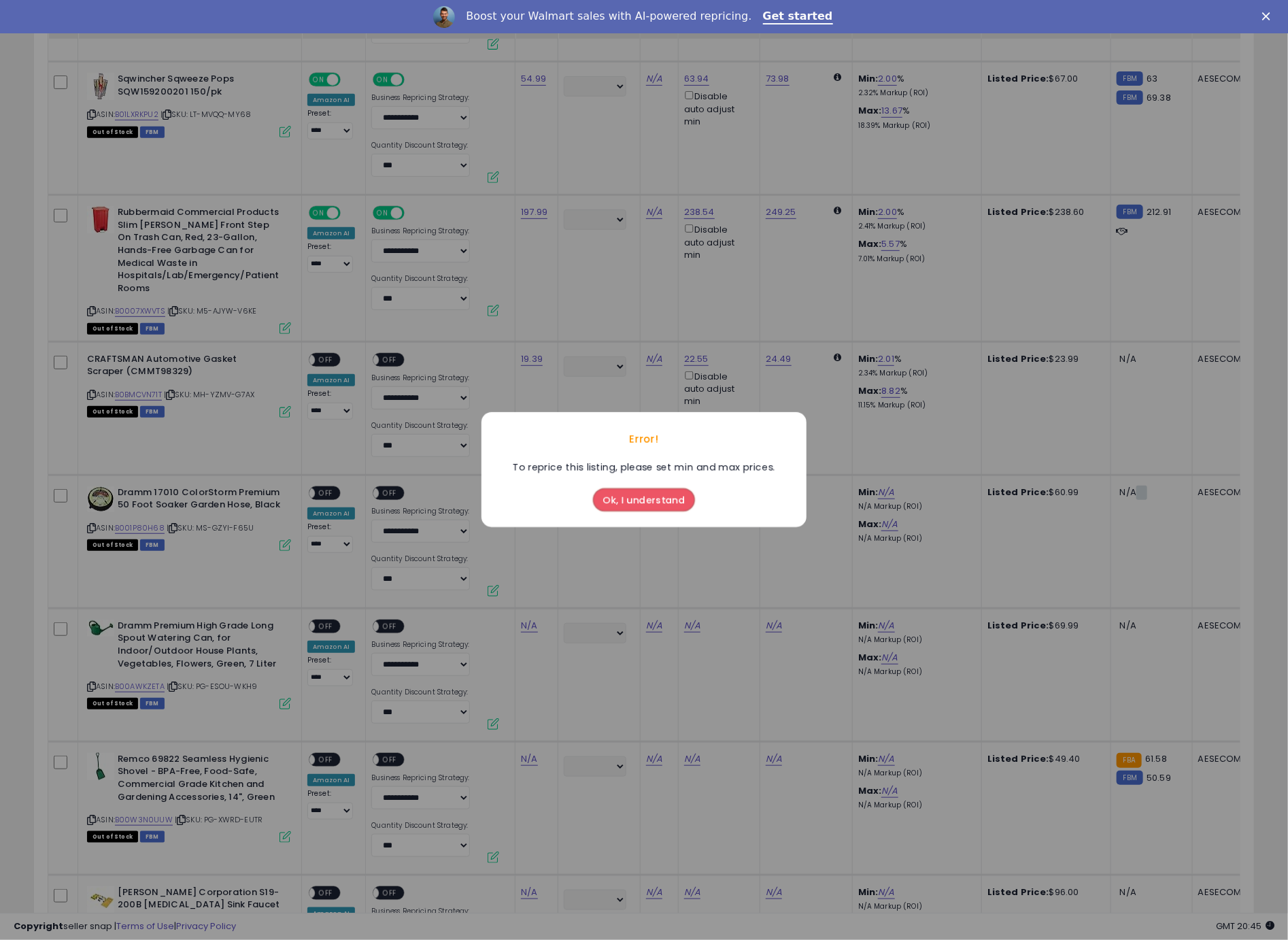
click at [670, 500] on button "Ok, I understand" at bounding box center [643, 501] width 102 height 23
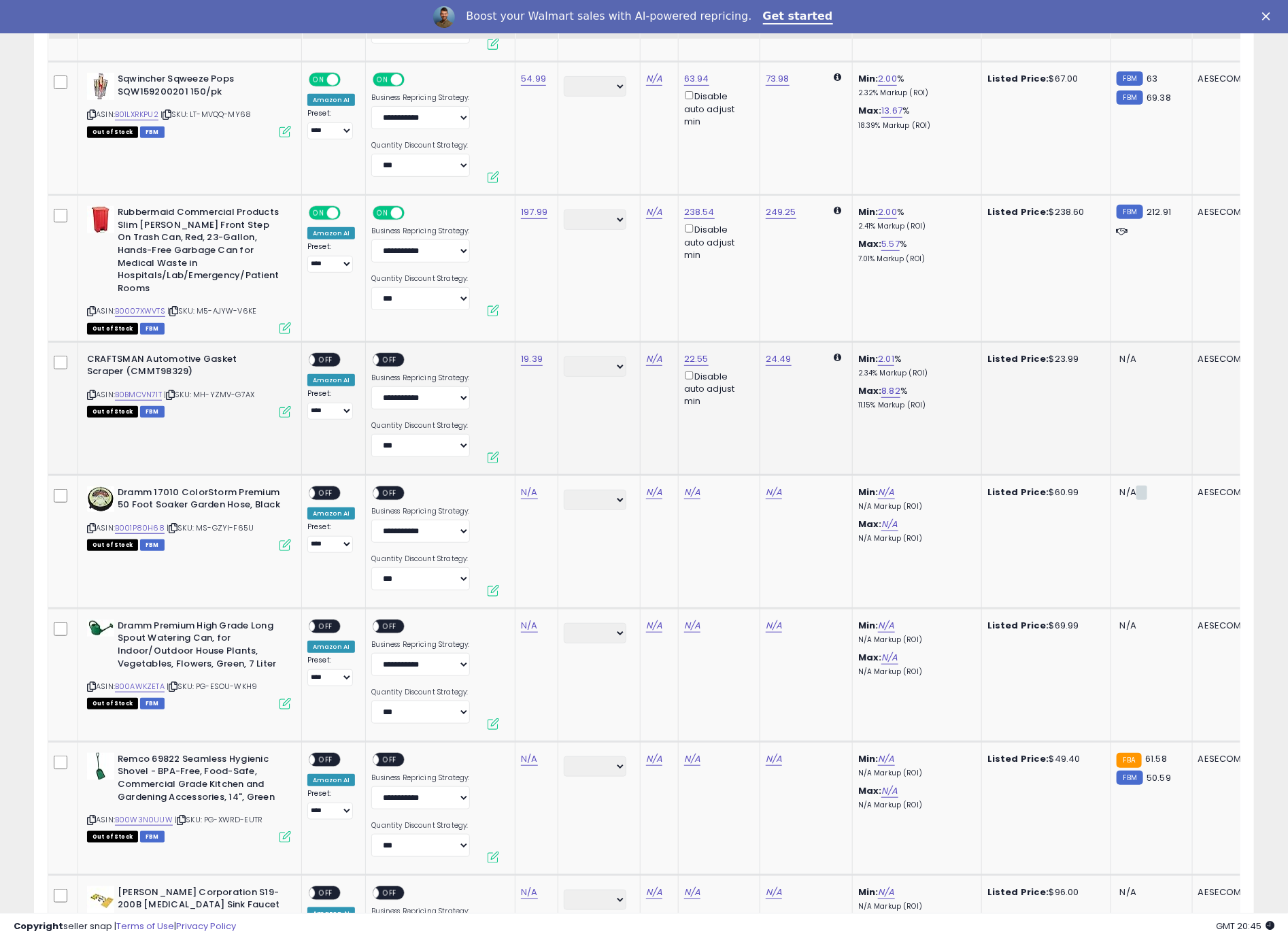
click at [343, 353] on div "**********" at bounding box center [331, 386] width 48 height 67
click at [336, 353] on span "OFF" at bounding box center [326, 359] width 22 height 11
click at [383, 353] on div "ON OFF" at bounding box center [367, 359] width 32 height 11
click at [392, 353] on span "OFF" at bounding box center [390, 359] width 22 height 11
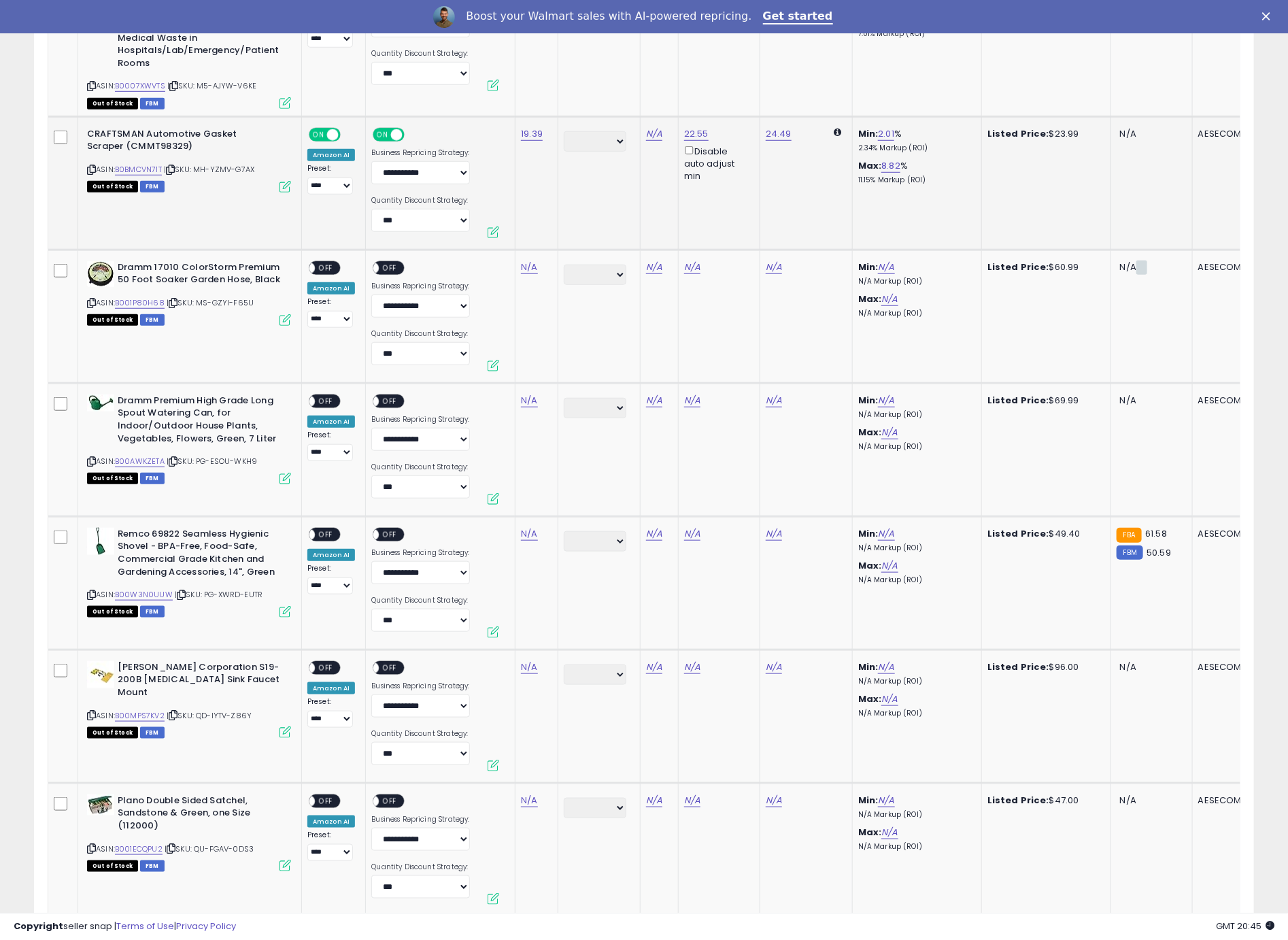
scroll to position [3434, 0]
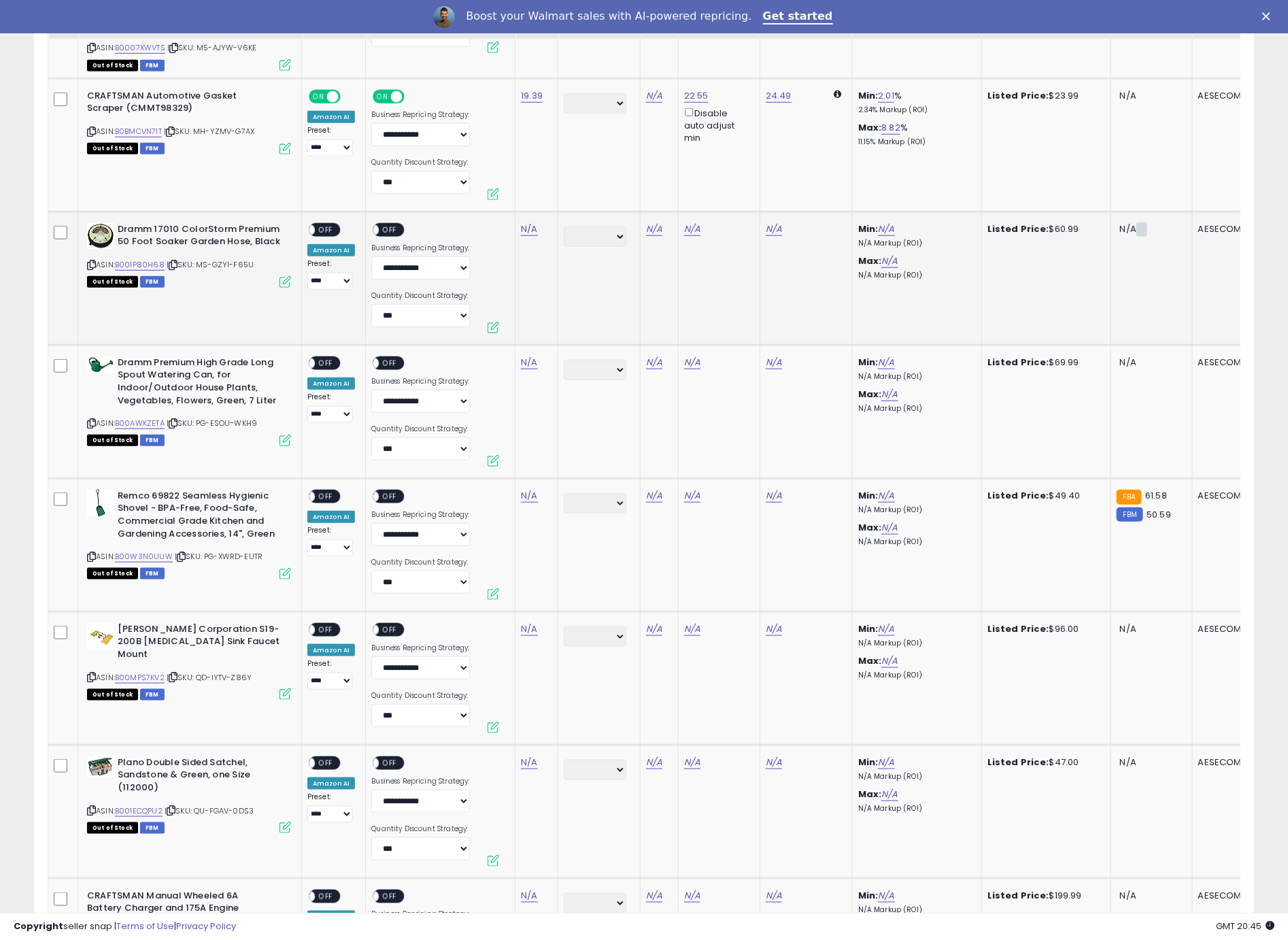
click at [90, 261] on icon at bounding box center [91, 265] width 9 height 8
click at [532, 223] on link "N/A" at bounding box center [529, 229] width 16 height 14
type input "*****"
click button "submit" at bounding box center [569, 171] width 23 height 21
click at [328, 224] on span "OFF" at bounding box center [326, 230] width 22 height 11
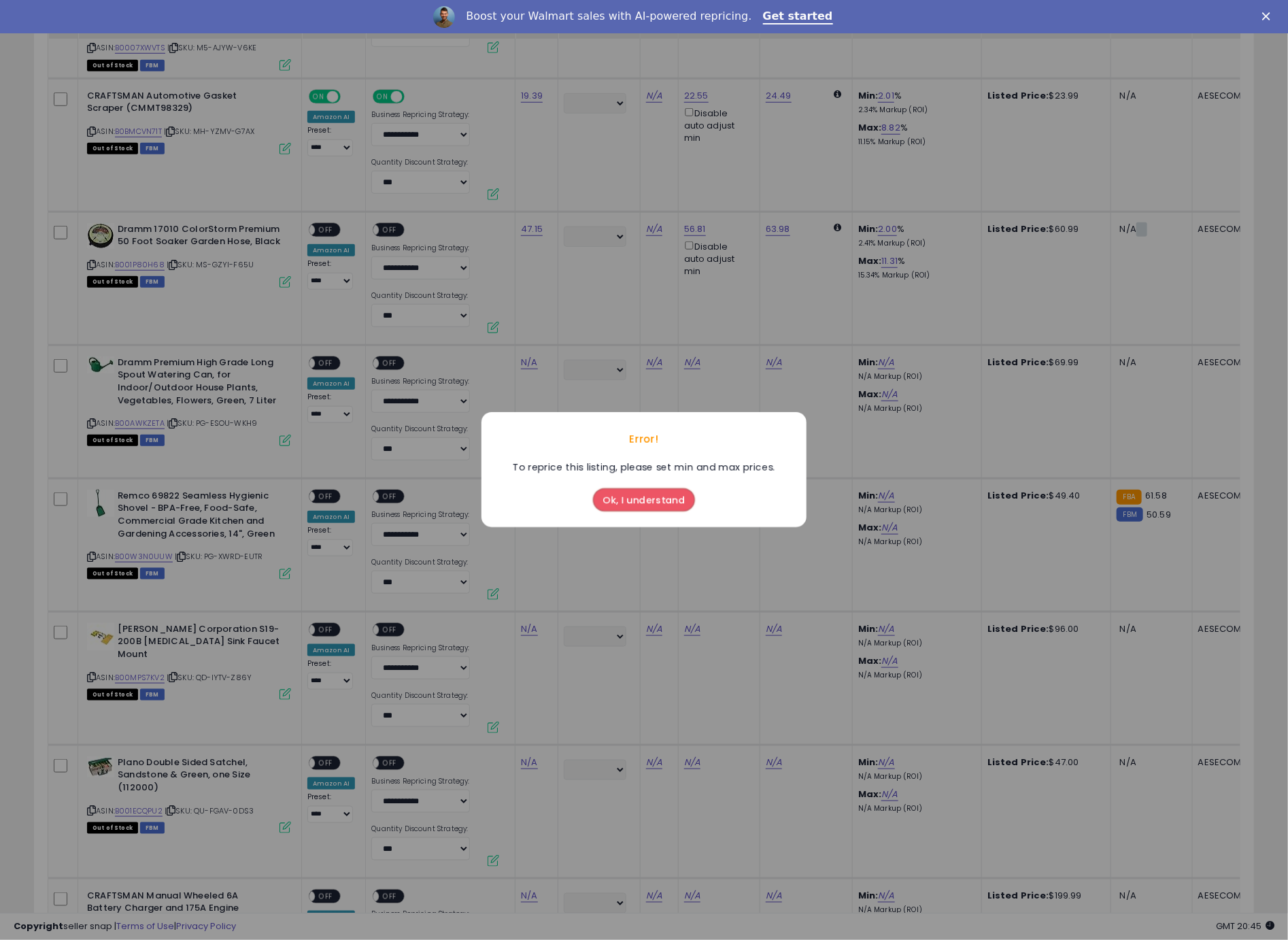
click at [667, 508] on button "Ok, I understand" at bounding box center [643, 501] width 102 height 23
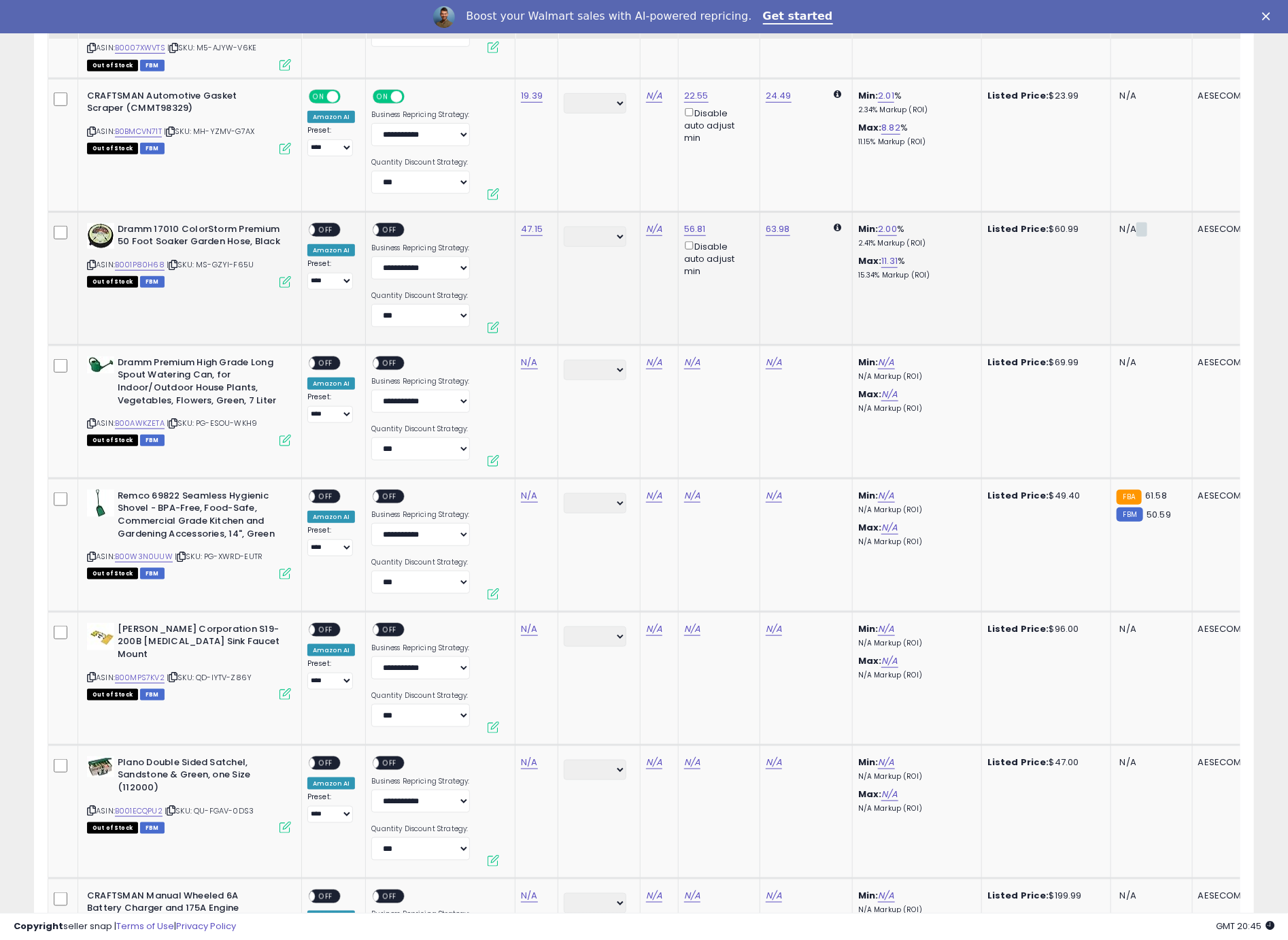
click at [321, 224] on span "OFF" at bounding box center [326, 230] width 22 height 11
click at [392, 224] on span "OFF" at bounding box center [390, 230] width 22 height 11
click at [92, 420] on icon at bounding box center [91, 423] width 9 height 8
click at [528, 356] on link "N/A" at bounding box center [529, 362] width 16 height 14
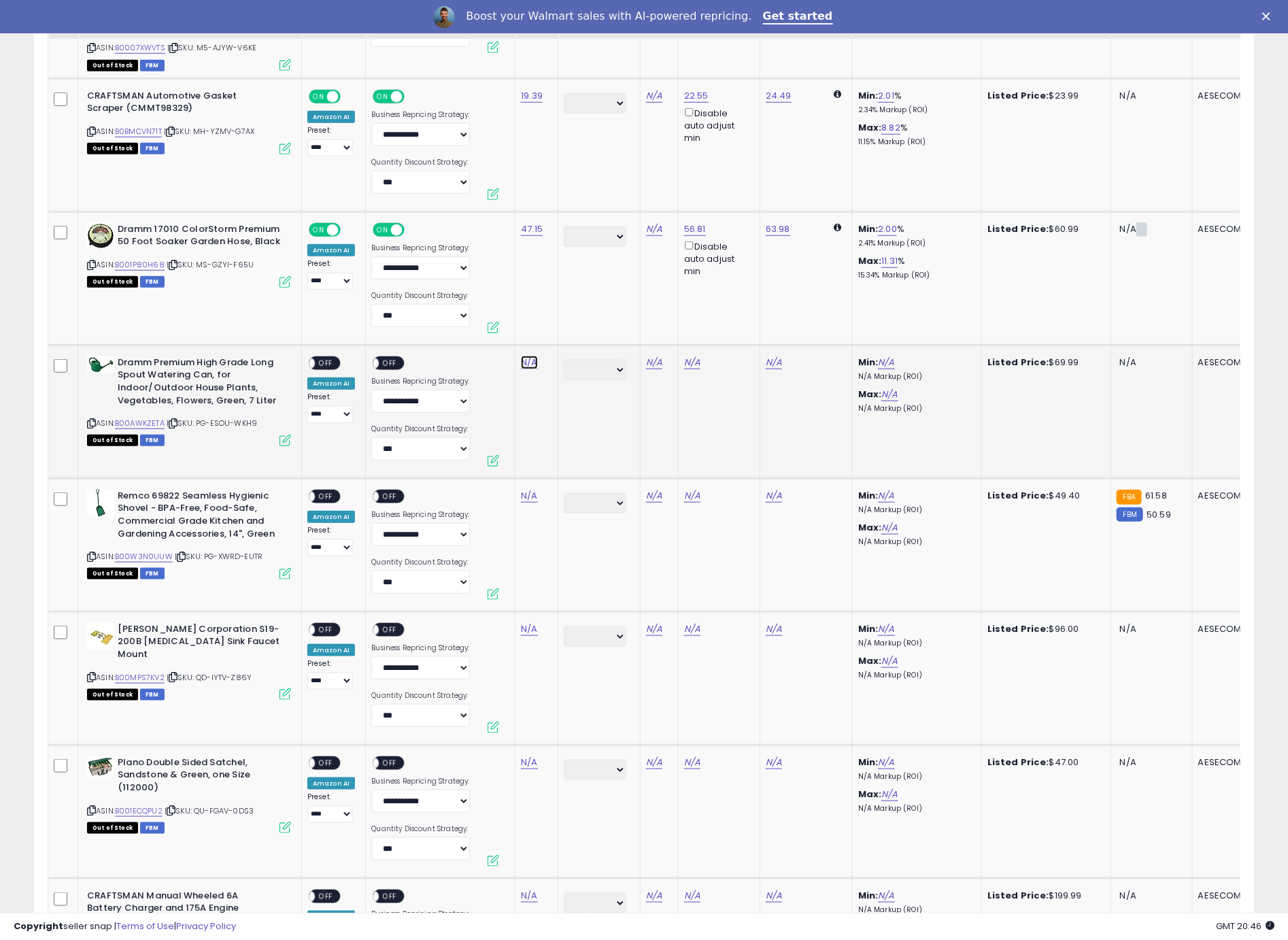
click at [525, 356] on link "N/A" at bounding box center [529, 362] width 16 height 14
type input "*****"
click button "submit" at bounding box center [569, 303] width 23 height 21
click at [323, 356] on div "ON OFF" at bounding box center [324, 363] width 32 height 14
click at [338, 356] on div "ON OFF" at bounding box center [324, 363] width 32 height 14
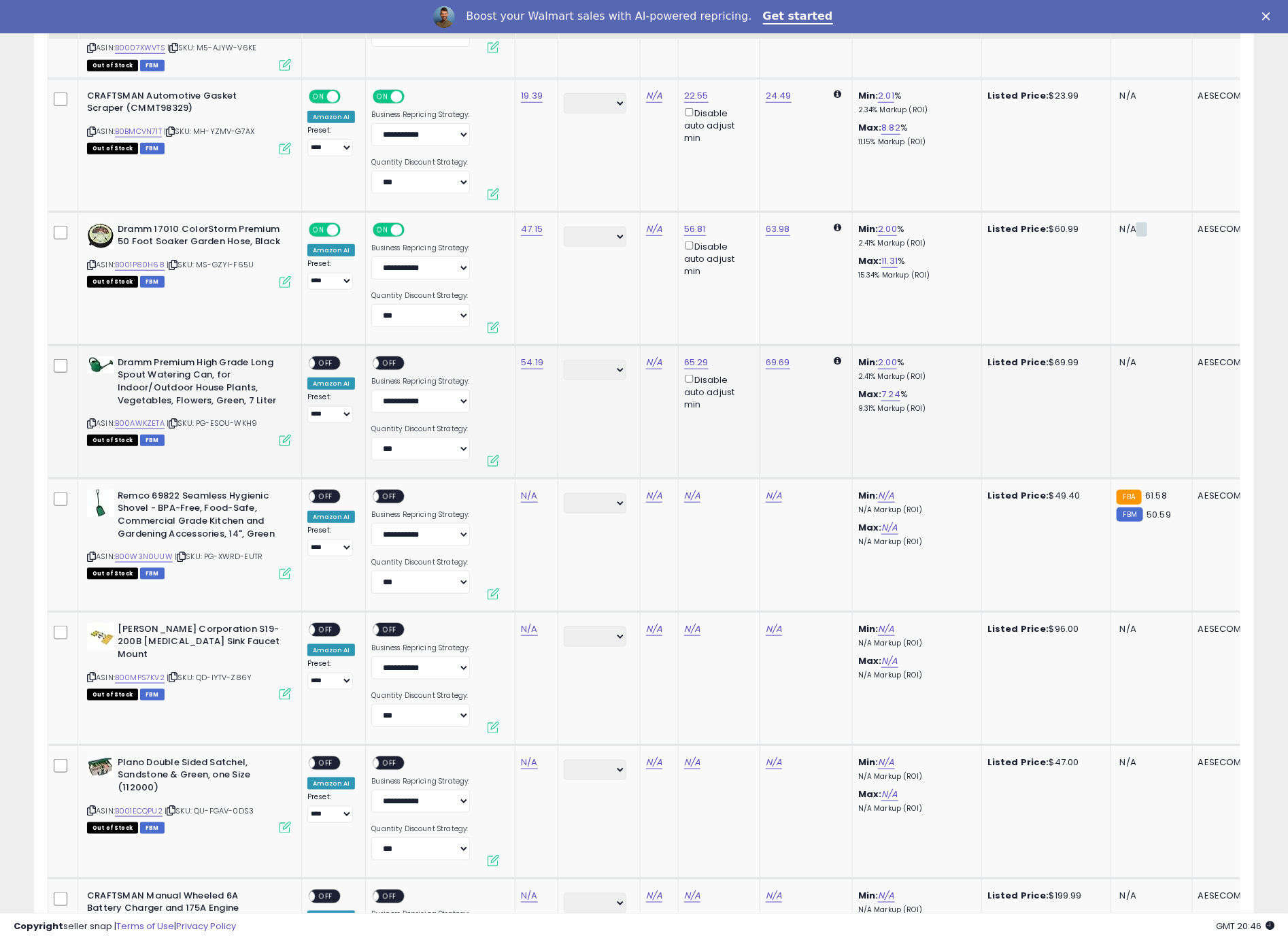
click at [389, 357] on span "OFF" at bounding box center [390, 363] width 22 height 11
click at [328, 357] on span "OFF" at bounding box center [326, 363] width 22 height 11
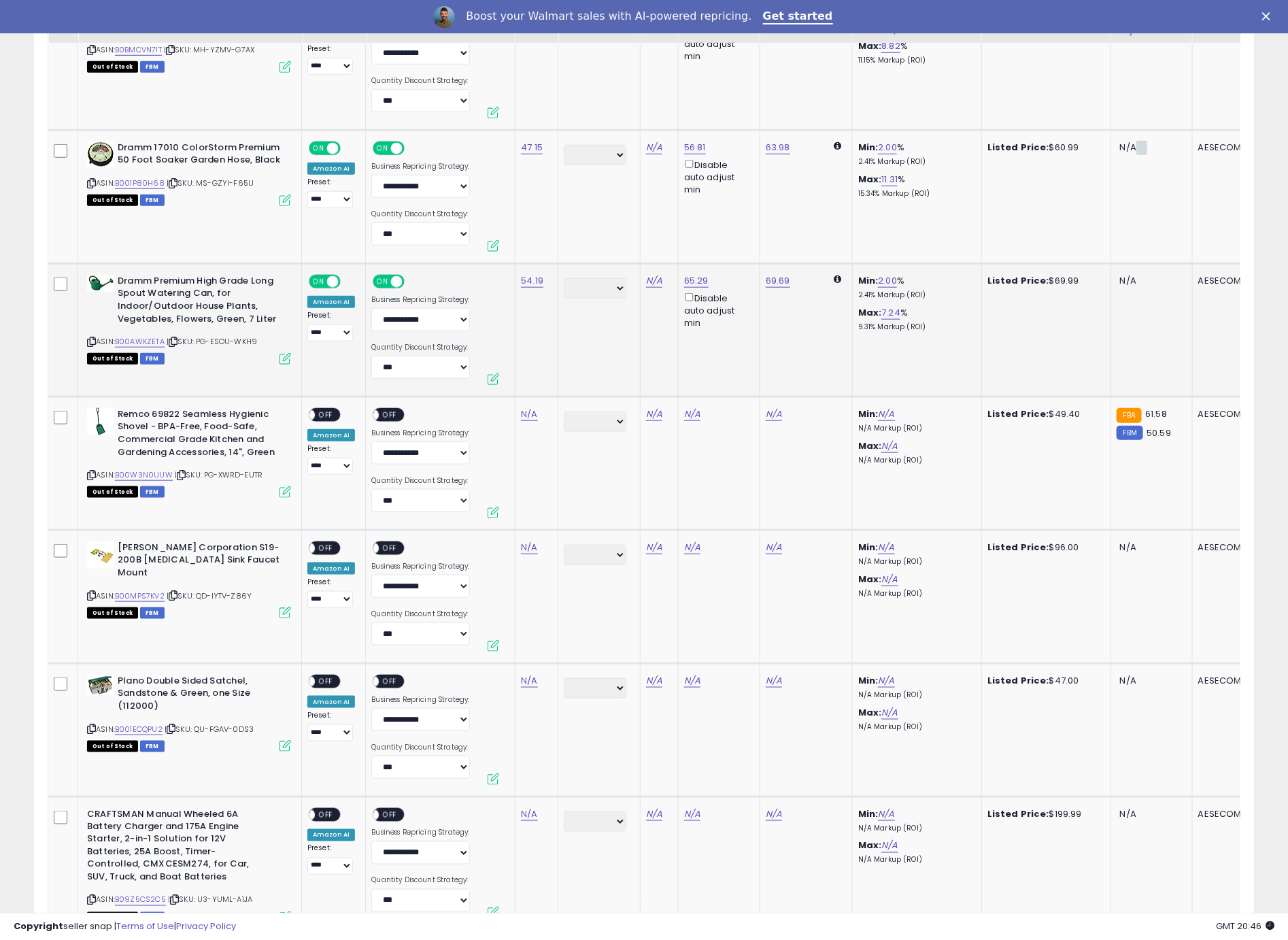
scroll to position [3520, 0]
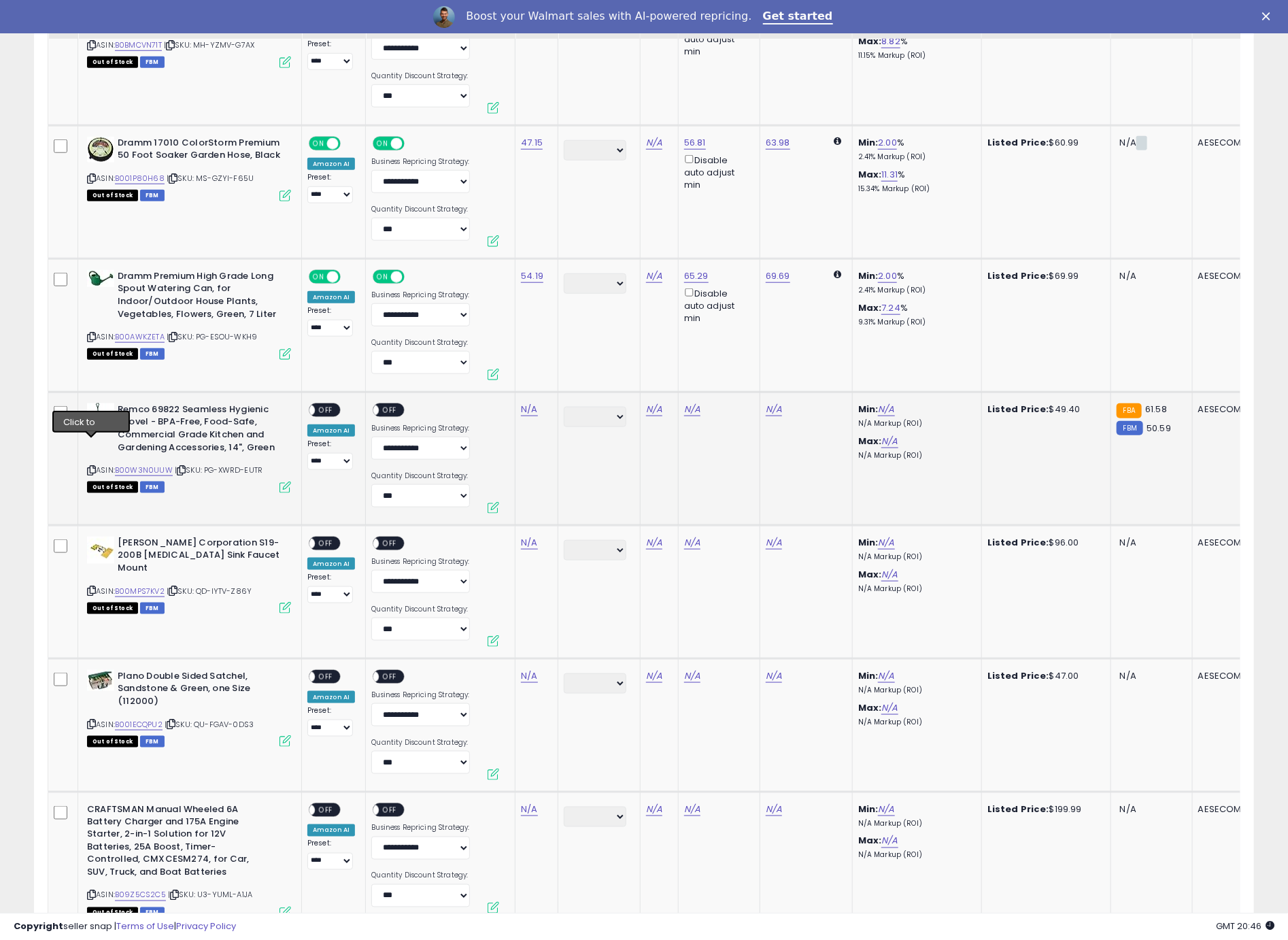
click at [92, 466] on icon at bounding box center [91, 470] width 9 height 8
click at [525, 402] on link "N/A" at bounding box center [529, 409] width 16 height 14
click at [532, 392] on td "N/A" at bounding box center [537, 458] width 43 height 133
click at [530, 402] on link "N/A" at bounding box center [529, 409] width 16 height 14
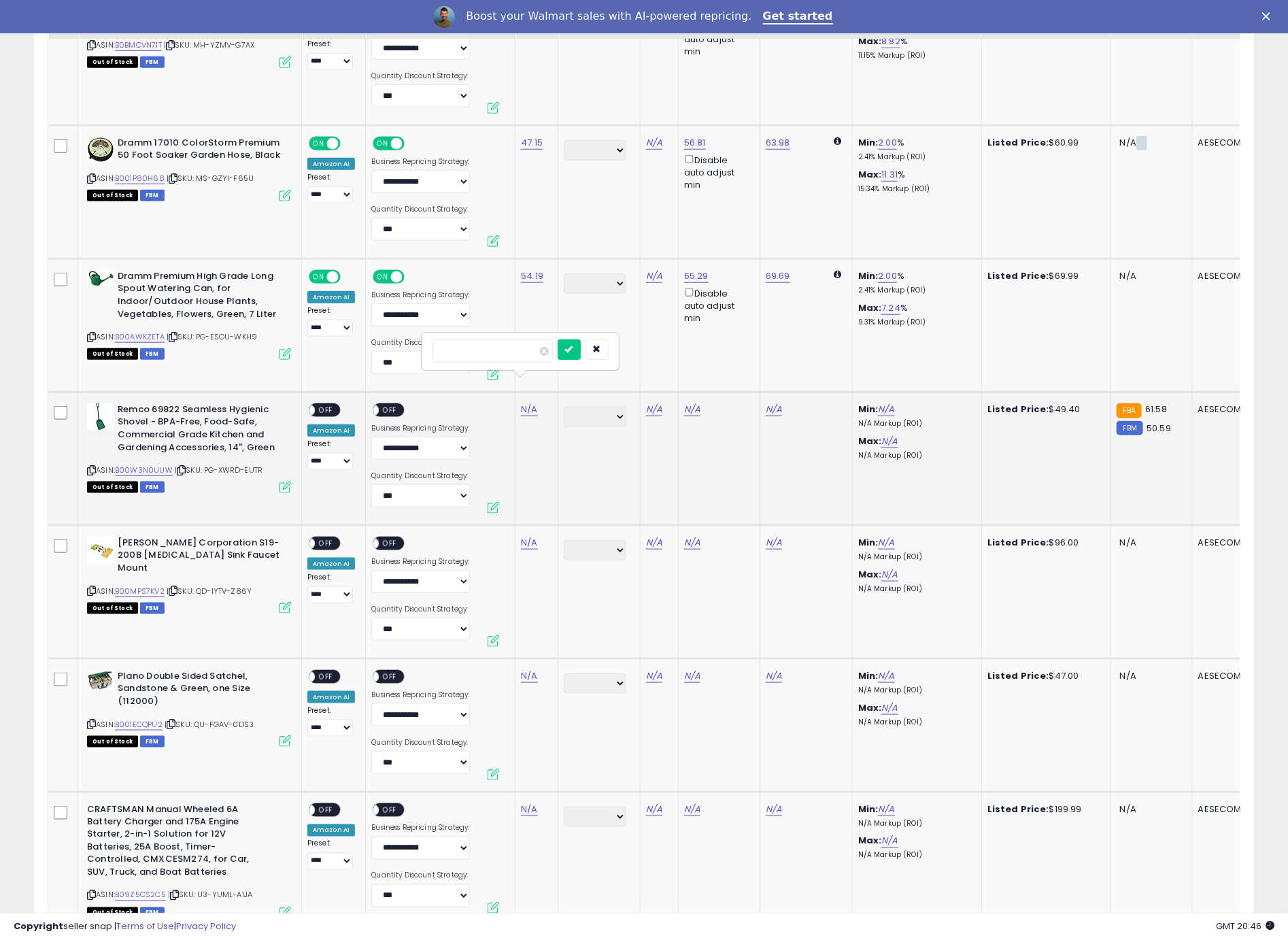
type input "*****"
click button "submit" at bounding box center [569, 349] width 23 height 21
click at [320, 404] on span "OFF" at bounding box center [326, 410] width 22 height 11
click at [374, 404] on span at bounding box center [374, 410] width 11 height 11
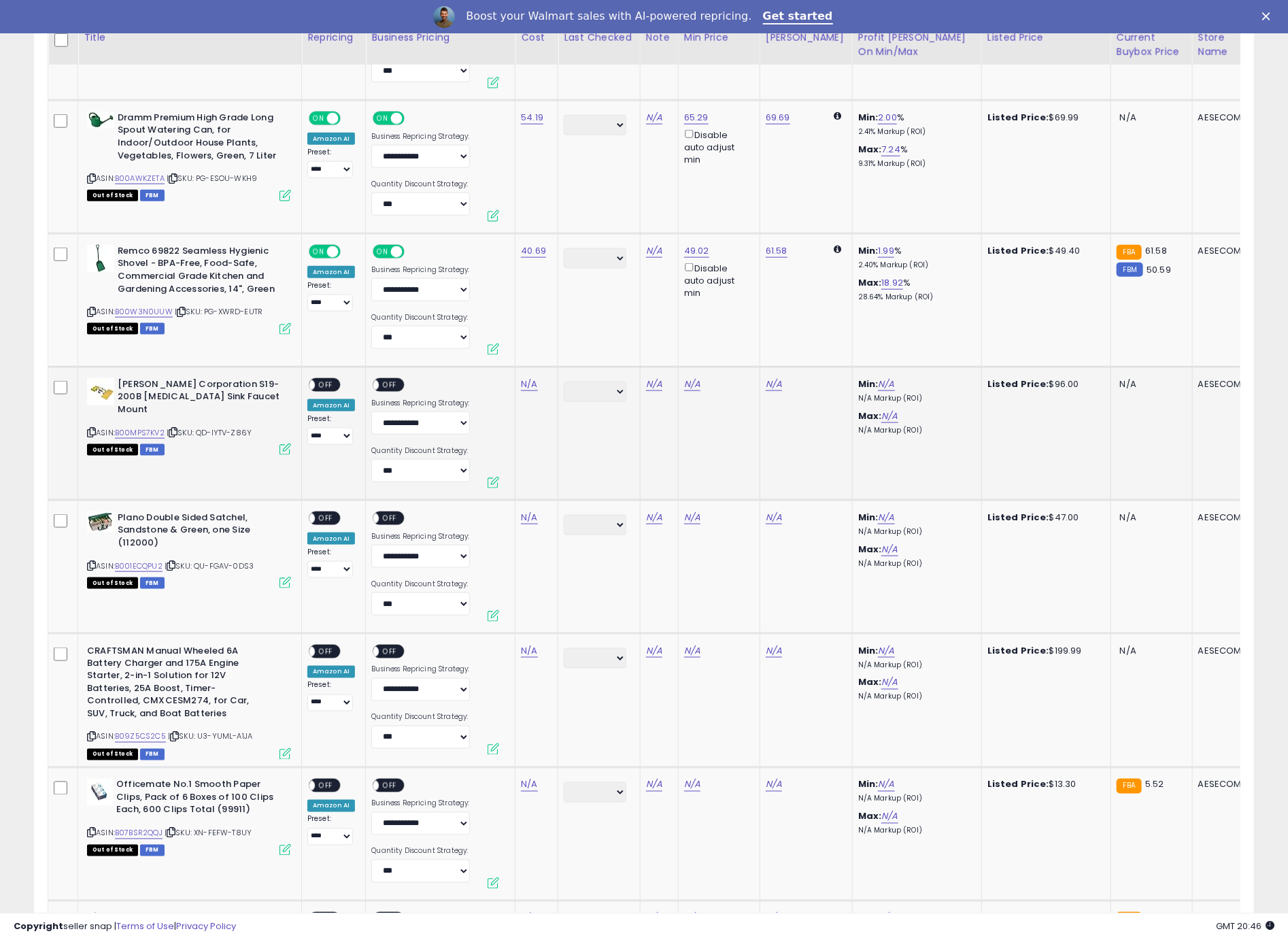
scroll to position [3706, 0]
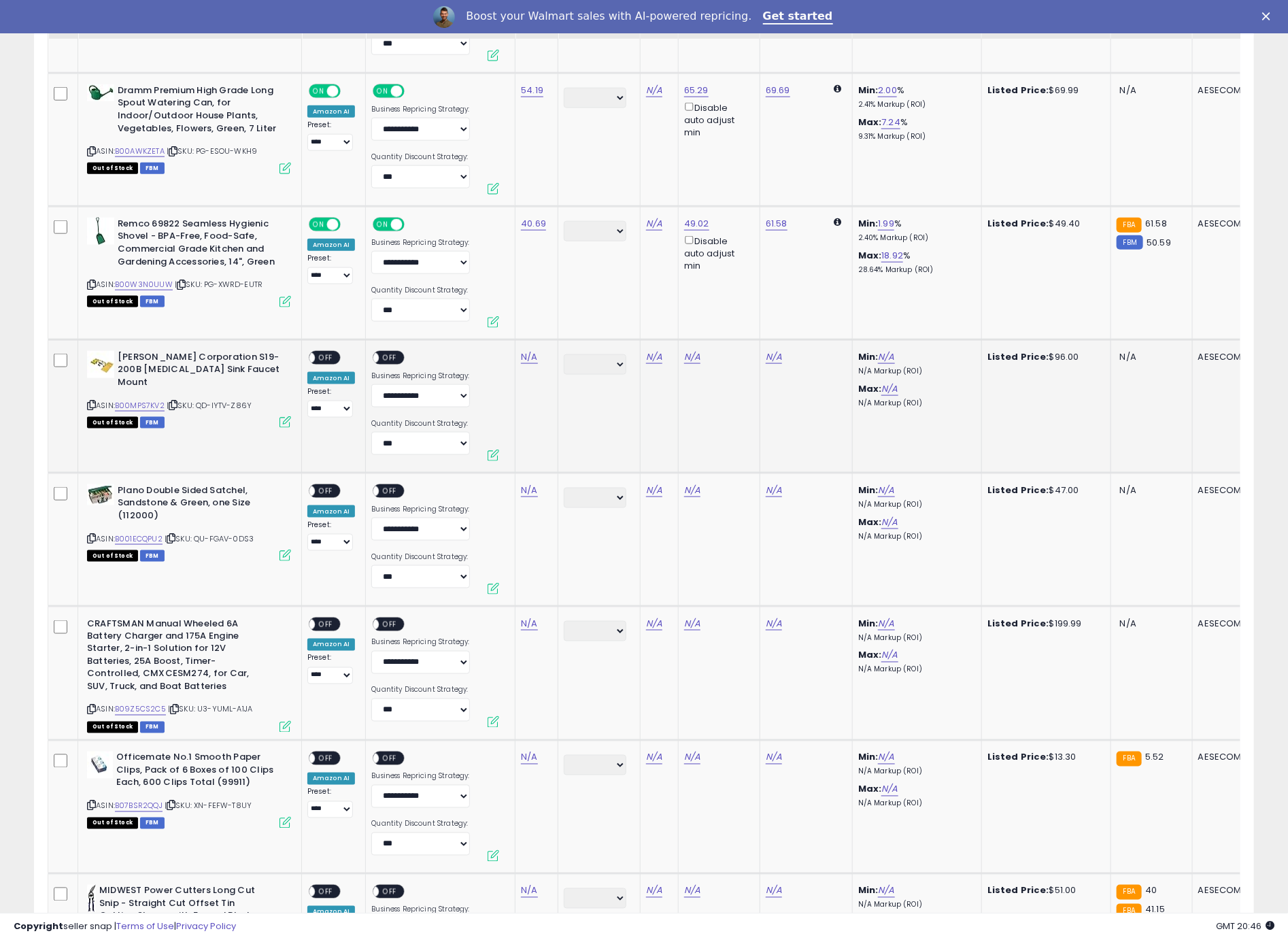
click at [93, 401] on icon at bounding box center [91, 405] width 9 height 8
click at [529, 351] on link "N/A" at bounding box center [529, 357] width 16 height 14
type input "*****"
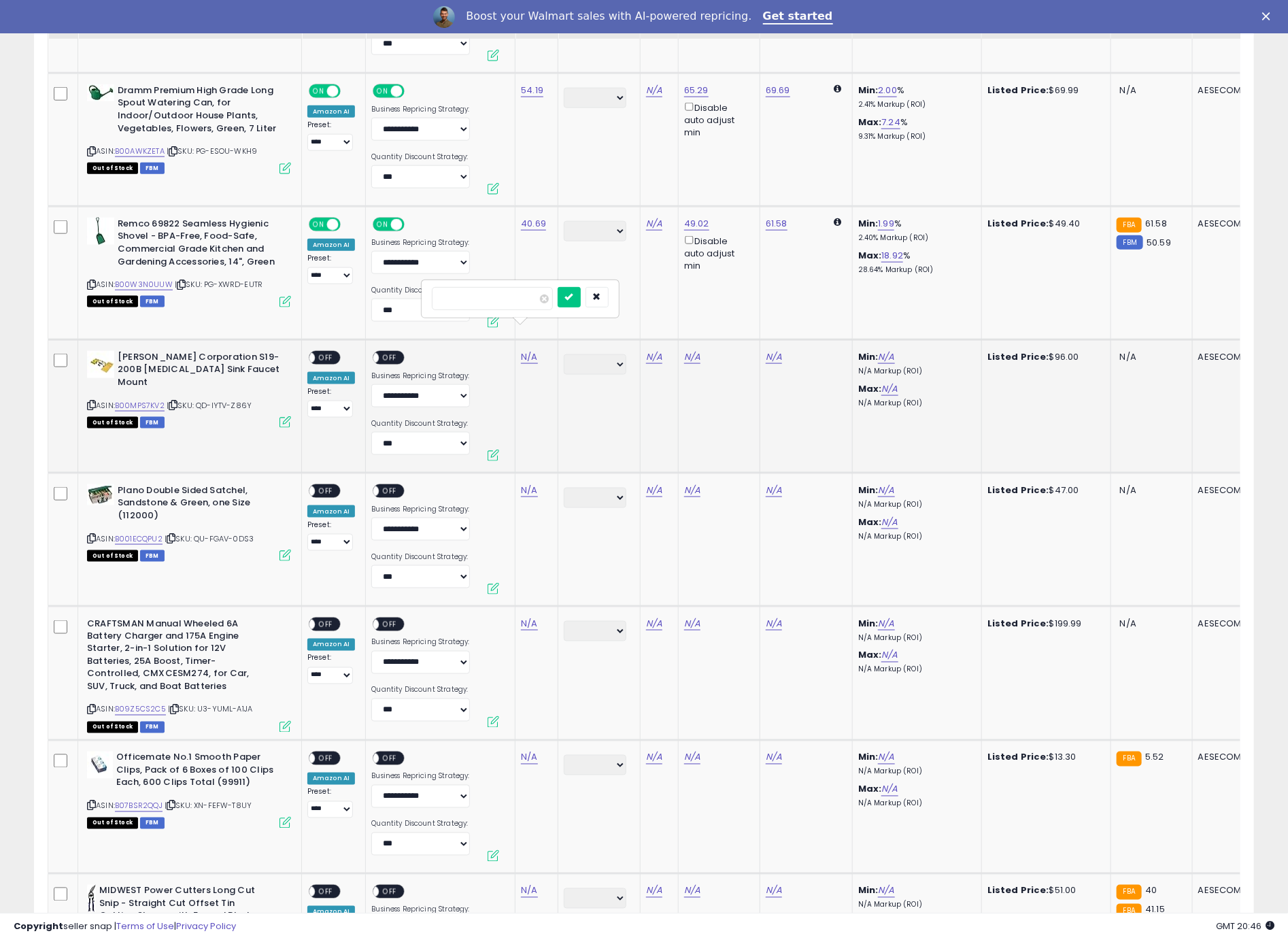
click button "submit" at bounding box center [569, 297] width 23 height 21
click at [333, 352] on span "OFF" at bounding box center [326, 358] width 22 height 11
click at [385, 352] on span "OFF" at bounding box center [390, 358] width 22 height 11
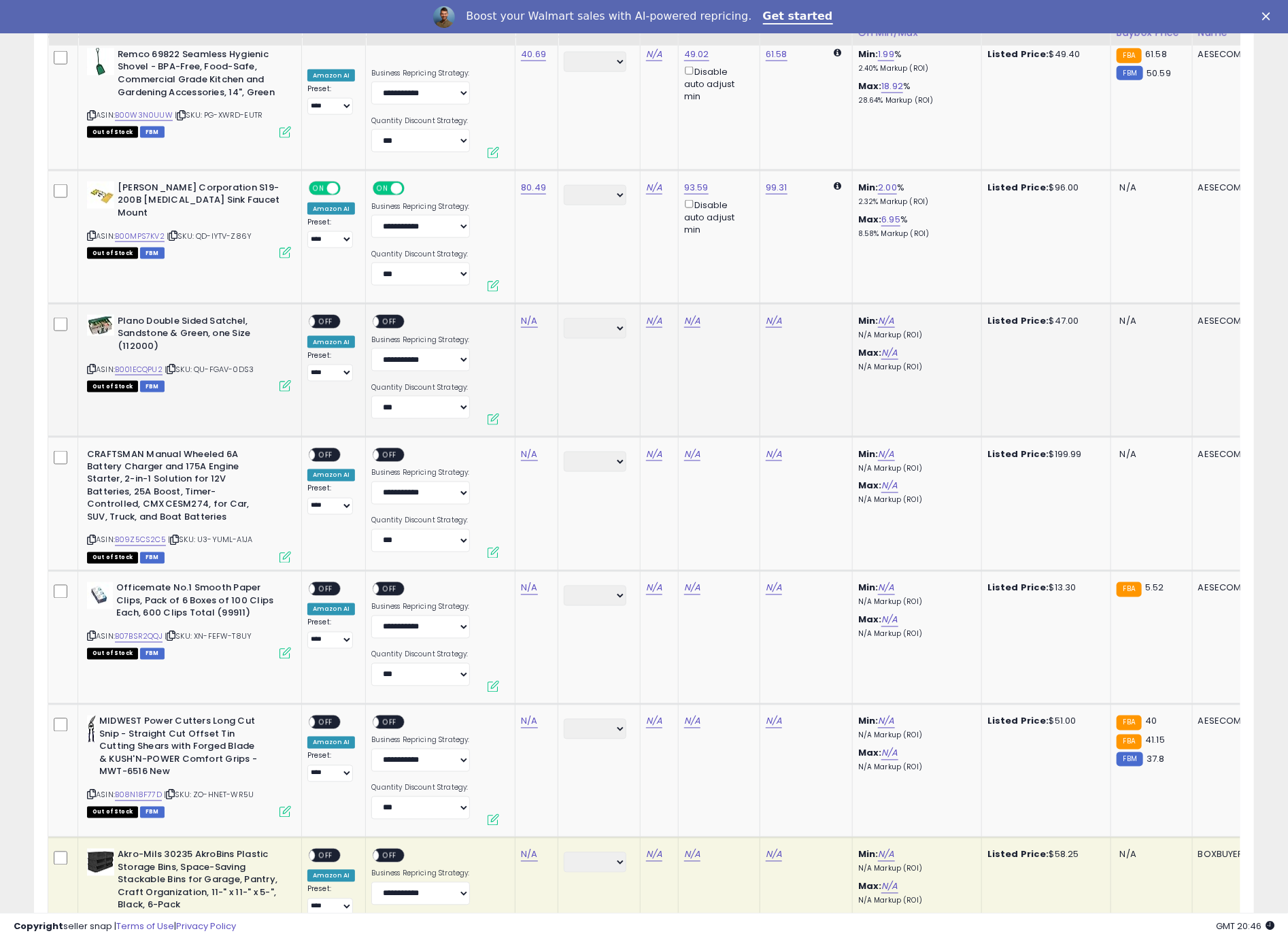
scroll to position [3884, 0]
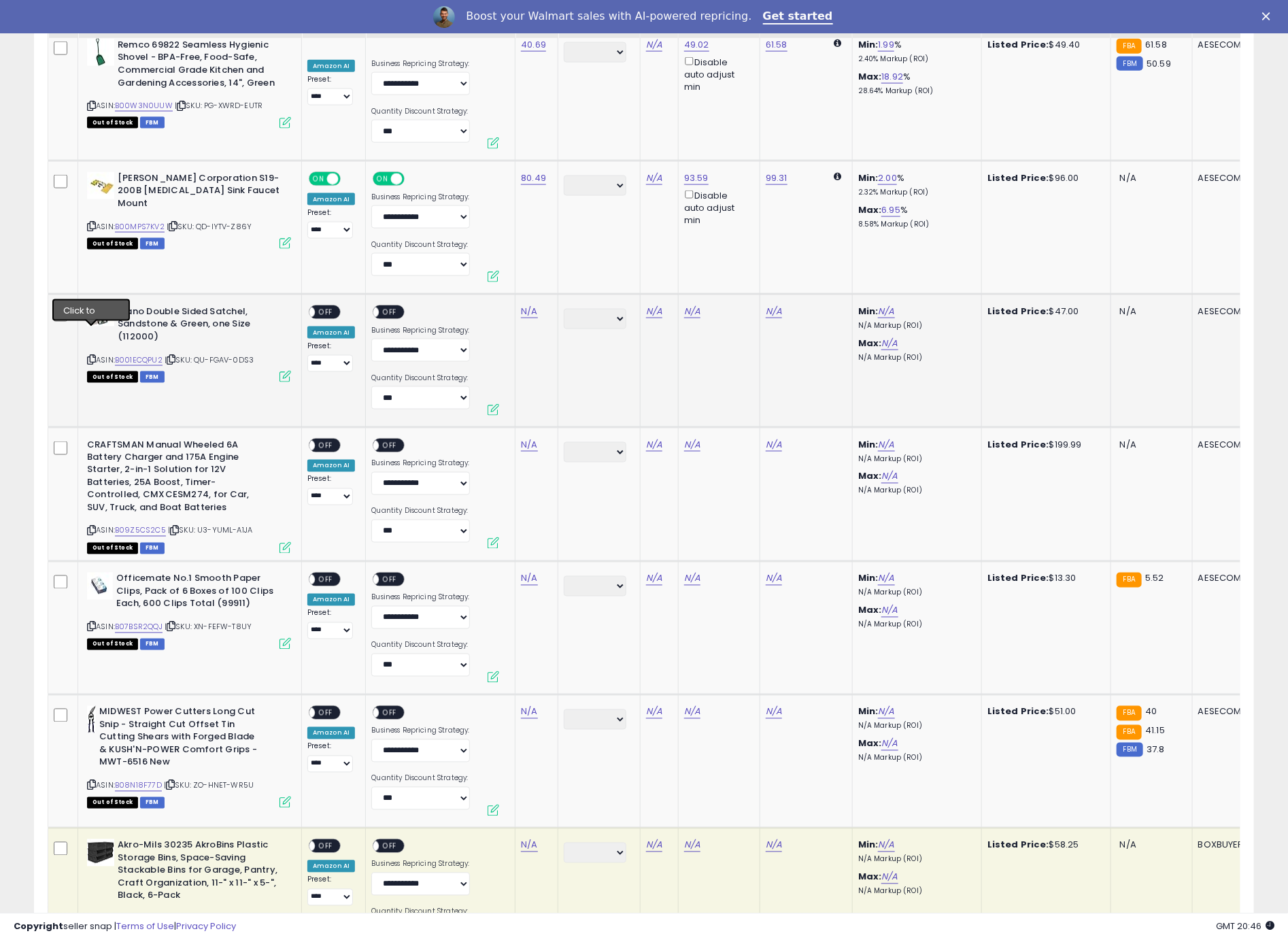
click at [93, 356] on icon at bounding box center [91, 359] width 9 height 8
click at [527, 305] on link "N/A" at bounding box center [529, 311] width 16 height 14
type input "*****"
click button "submit" at bounding box center [569, 251] width 23 height 21
click at [328, 306] on span "OFF" at bounding box center [326, 311] width 22 height 11
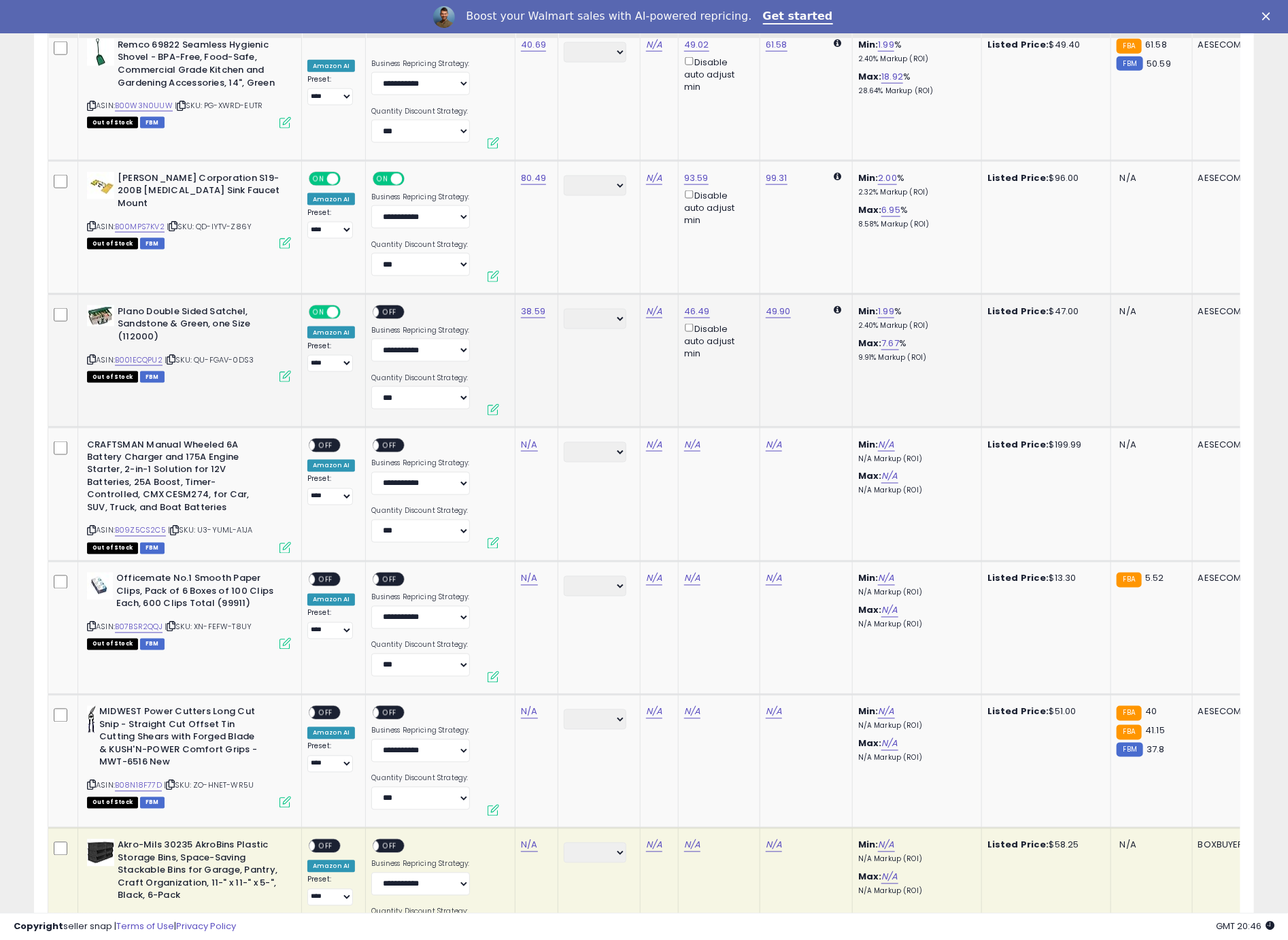
click at [382, 305] on div "ON OFF" at bounding box center [388, 312] width 32 height 14
click at [388, 306] on span "OFF" at bounding box center [390, 311] width 22 height 11
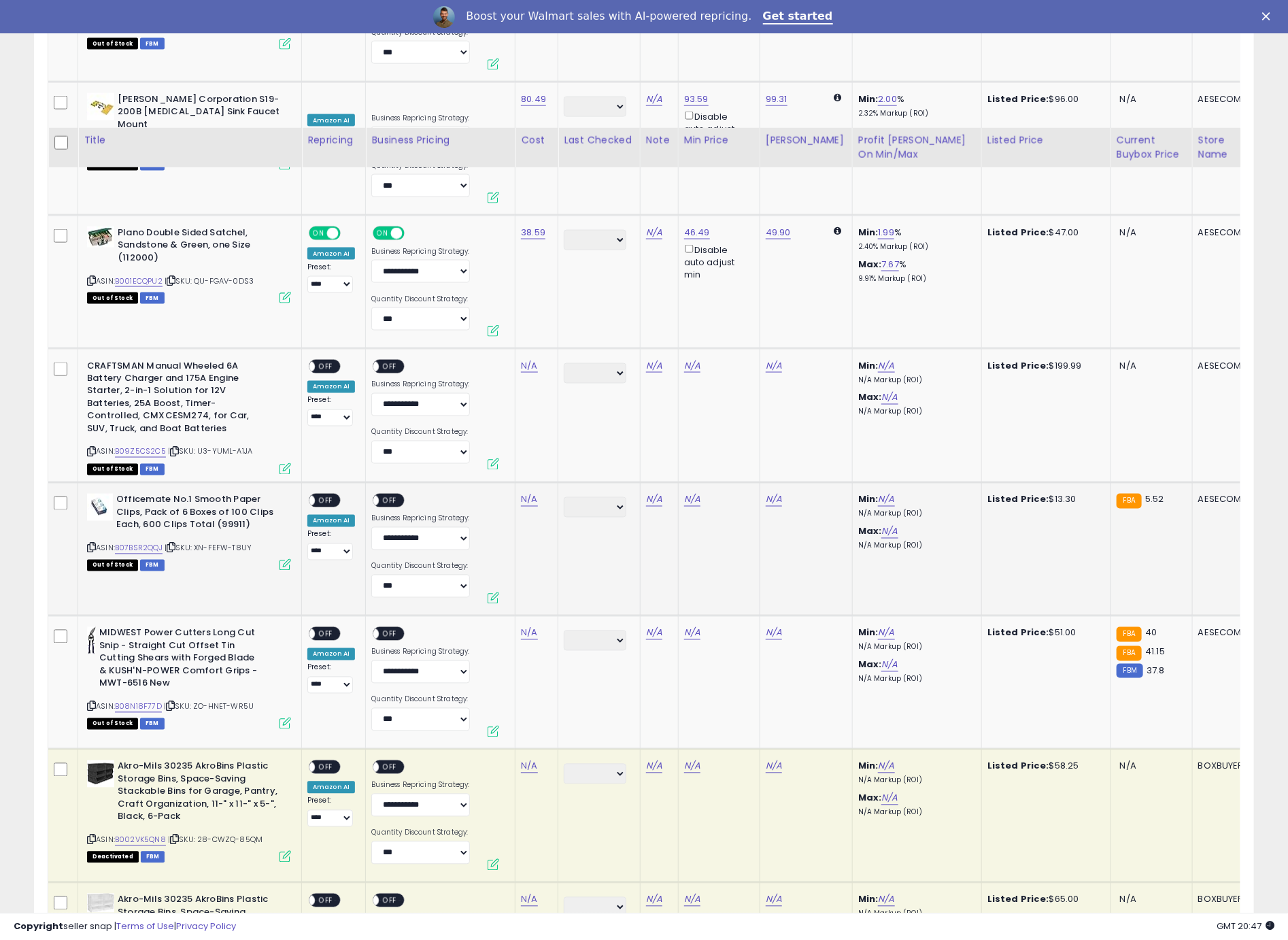
scroll to position [4163, 0]
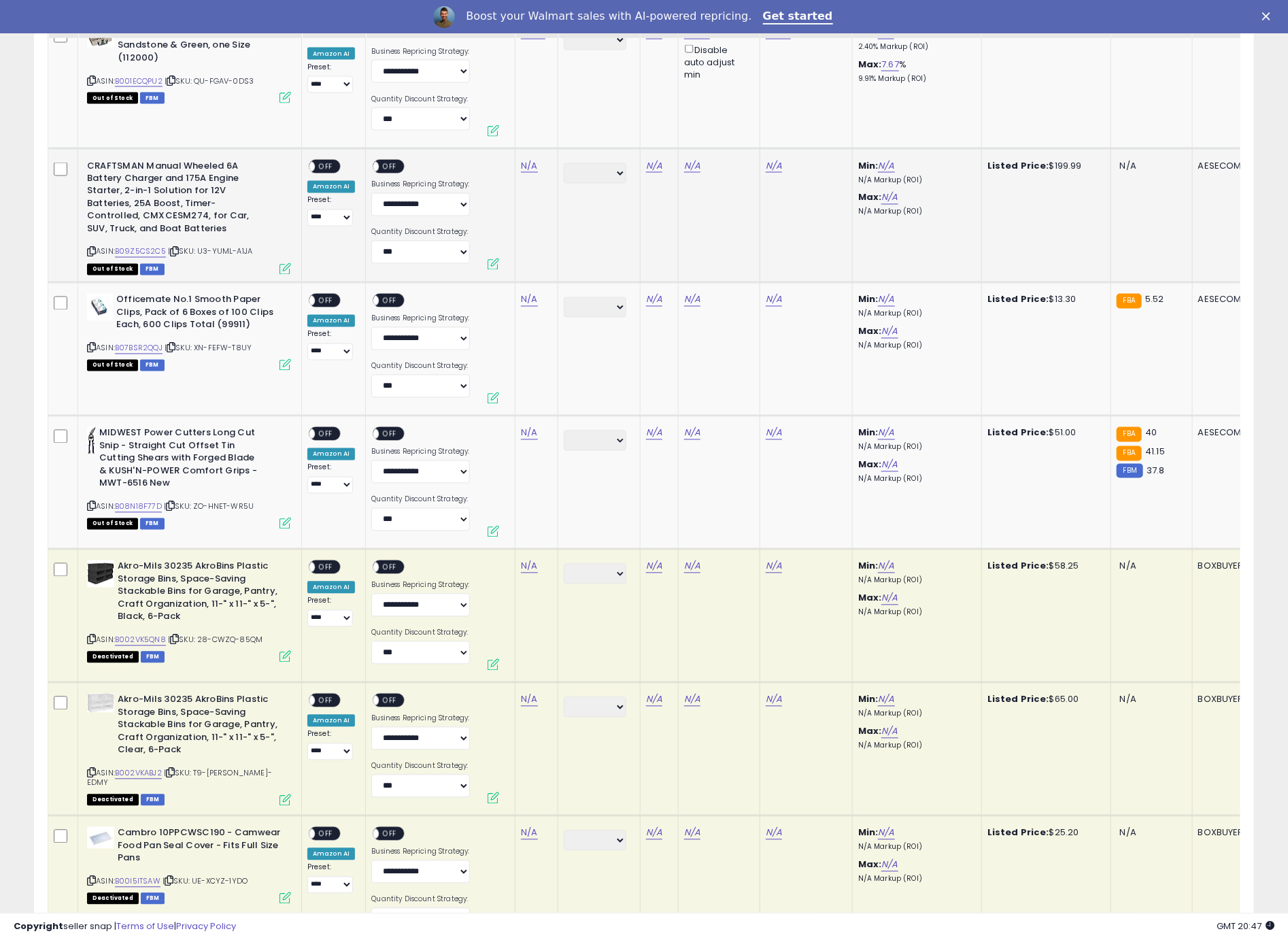
click at [95, 223] on div "ASIN: B09Z5CS2C5 | SKU: U3-YUML-A1JA Out of Stock FBM" at bounding box center [188, 217] width 204 height 114
click at [92, 248] on icon at bounding box center [91, 252] width 9 height 8
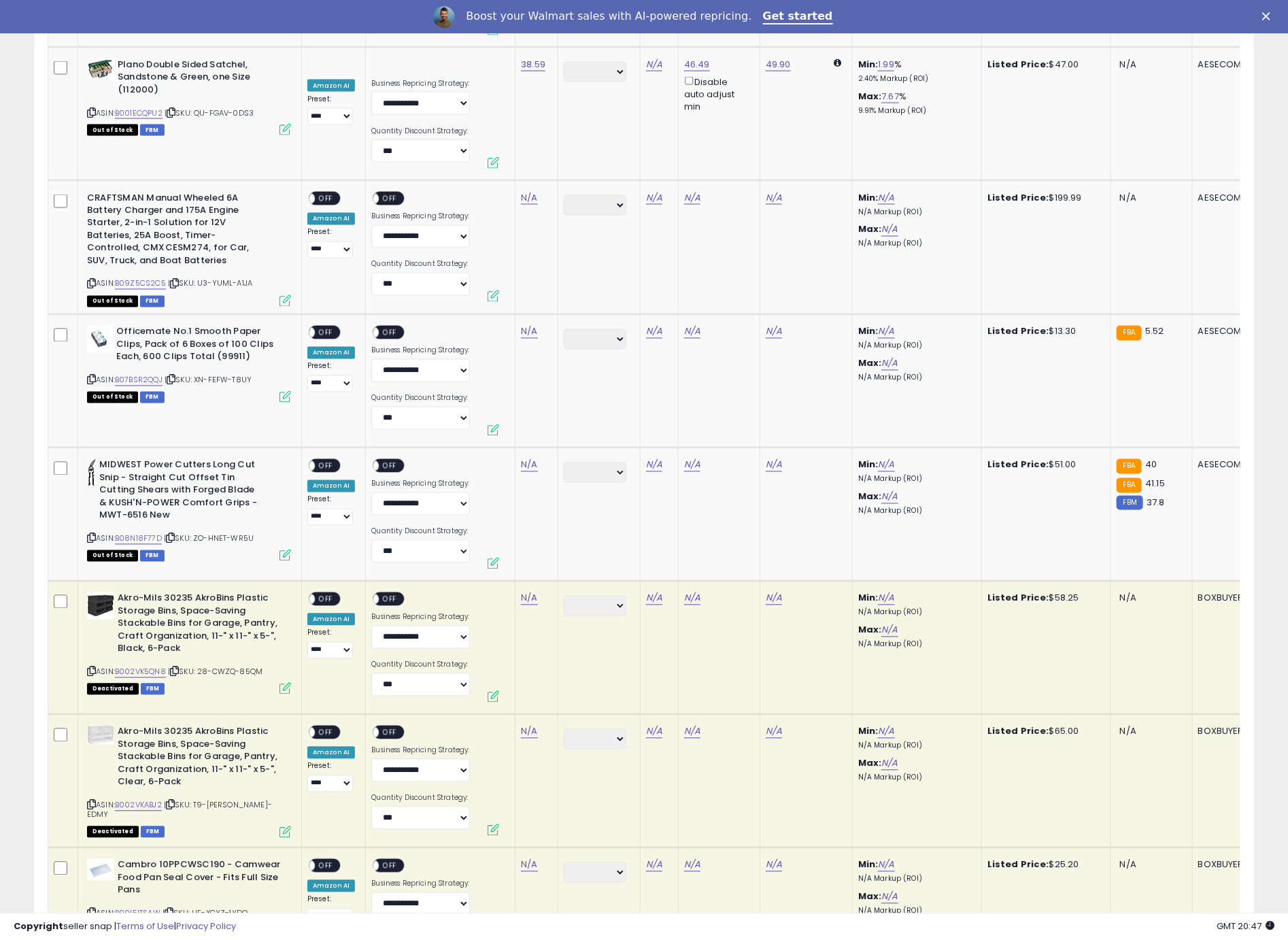
scroll to position [4111, 0]
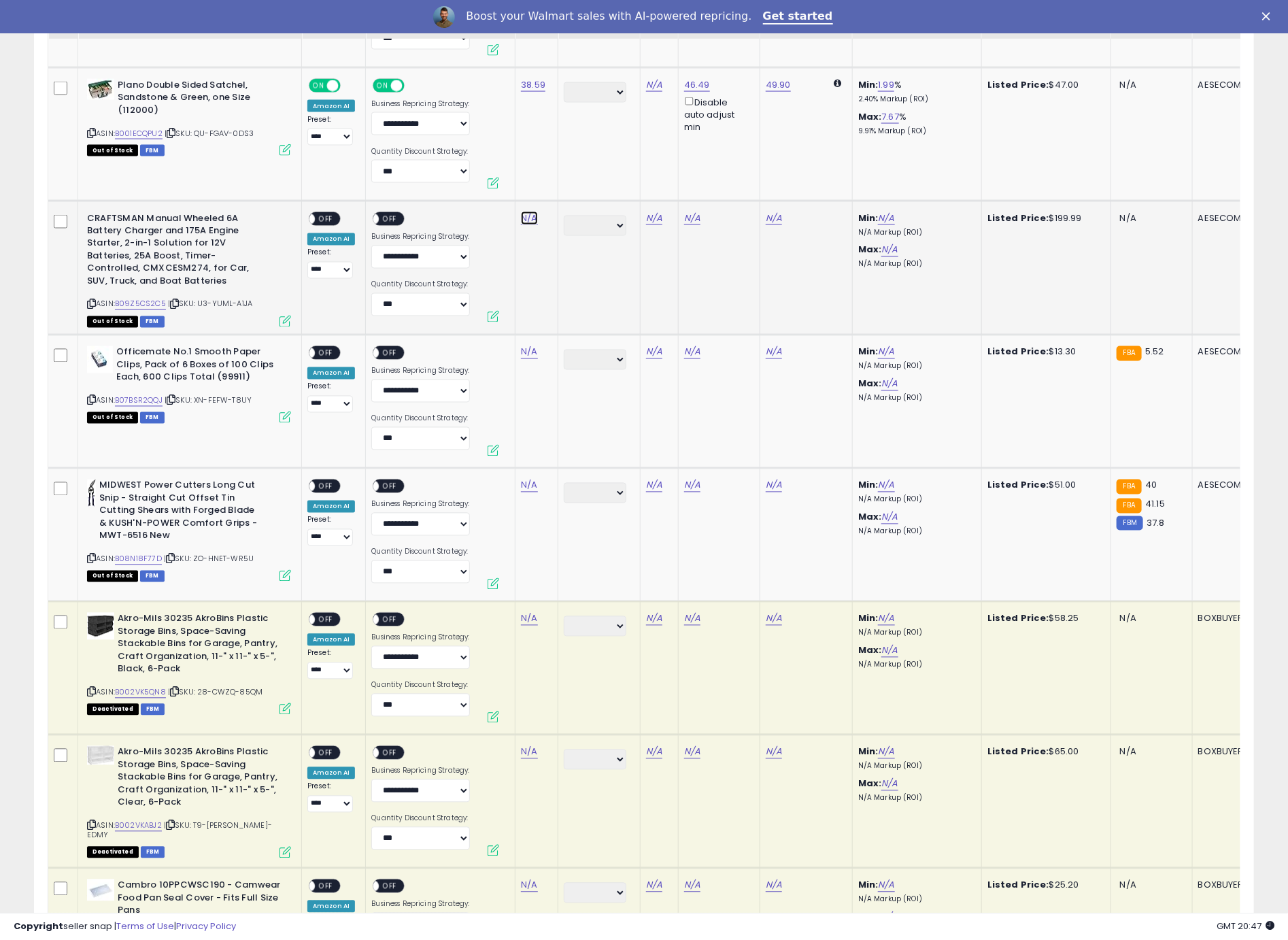
click at [530, 212] on link "N/A" at bounding box center [529, 218] width 16 height 14
type input "******"
click button "submit" at bounding box center [569, 157] width 23 height 21
click at [329, 213] on span "OFF" at bounding box center [326, 218] width 22 height 11
click at [390, 213] on span "OFF" at bounding box center [390, 218] width 22 height 11
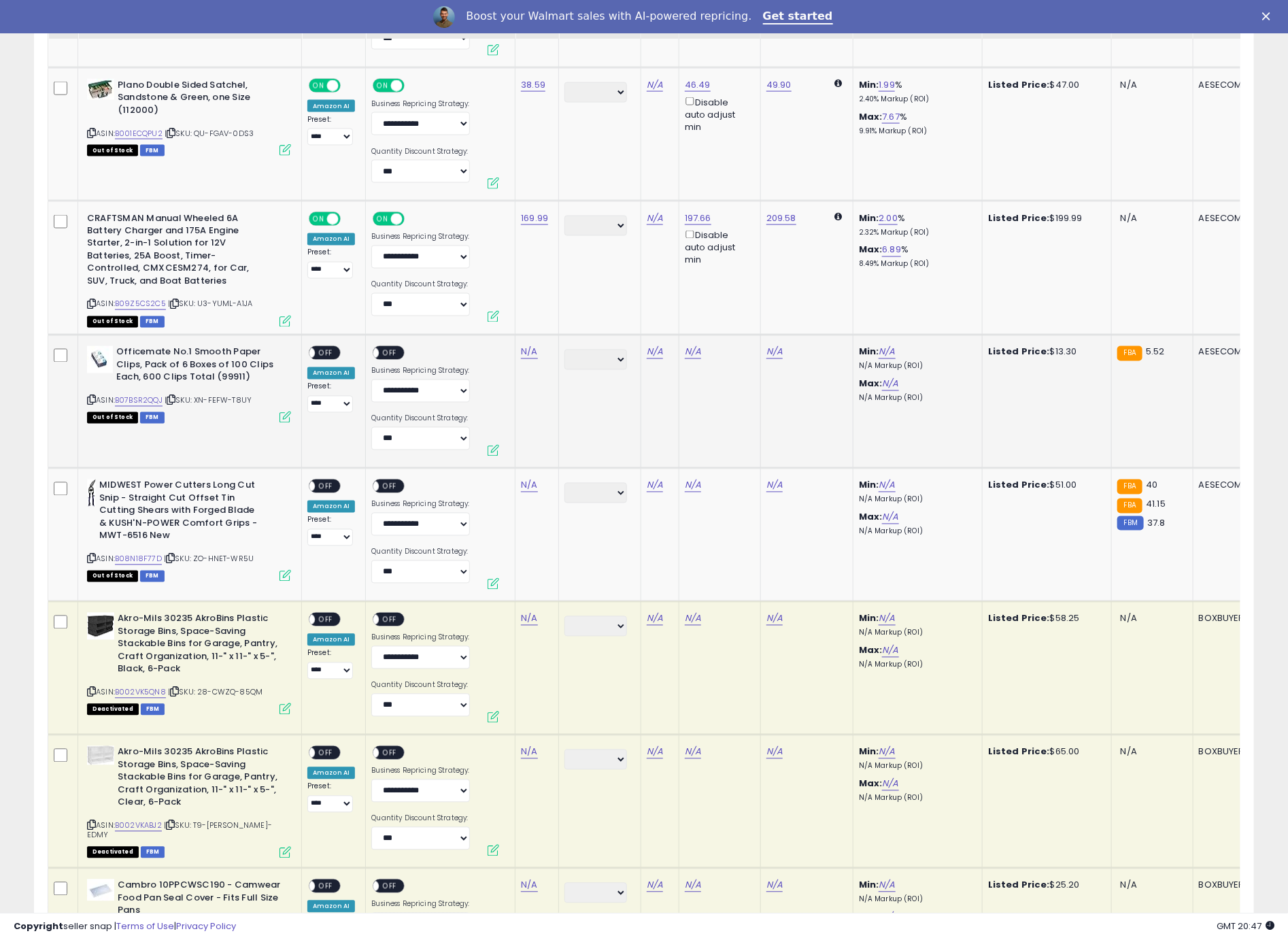
click at [94, 397] on icon at bounding box center [91, 400] width 9 height 8
click at [530, 346] on link "N/A" at bounding box center [529, 352] width 16 height 14
type input "*****"
click button "submit" at bounding box center [569, 290] width 23 height 21
click at [322, 346] on div "ON OFF" at bounding box center [324, 353] width 32 height 14
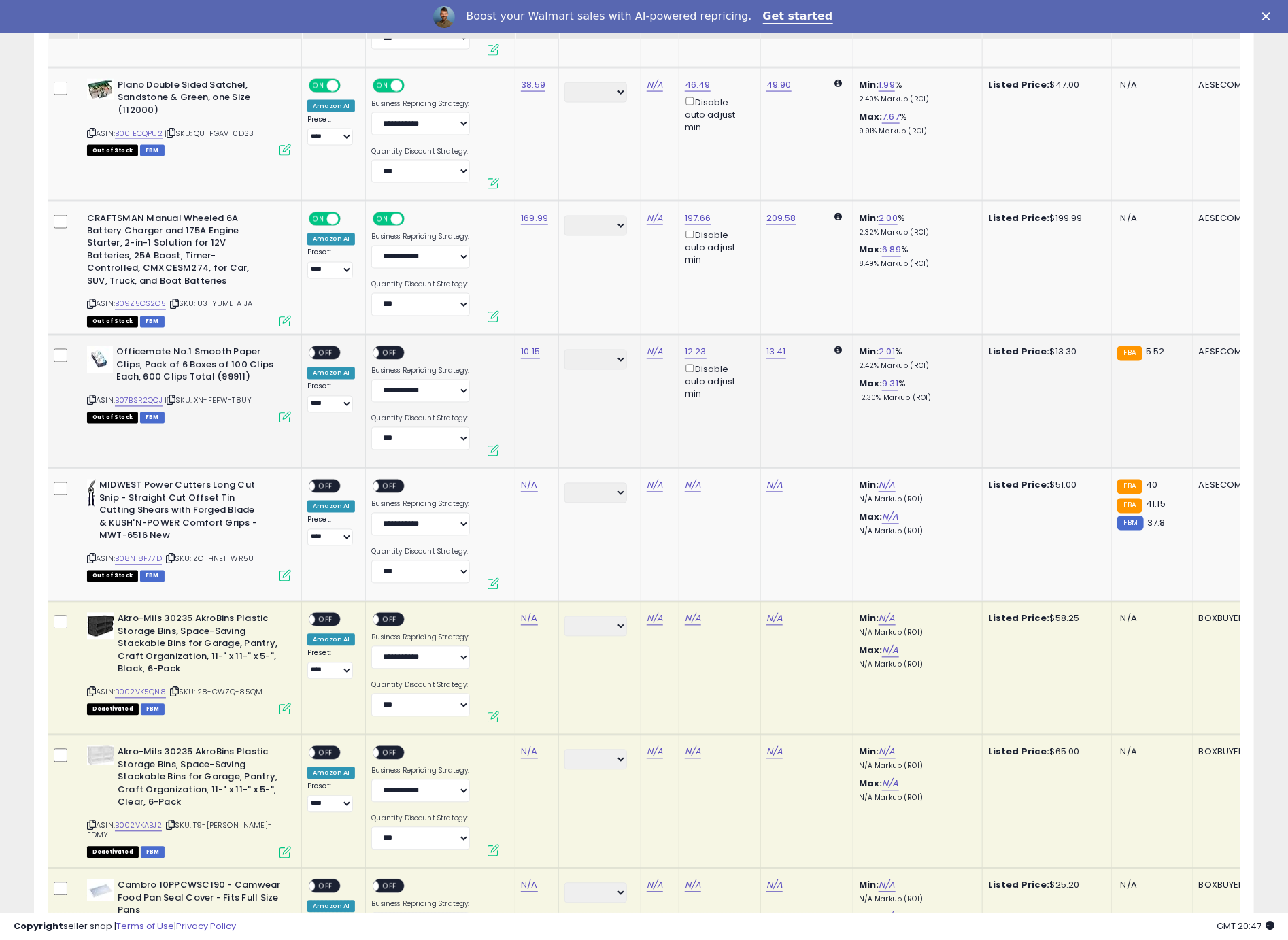
click at [333, 348] on span "OFF" at bounding box center [326, 353] width 22 height 11
click at [391, 348] on span "OFF" at bounding box center [390, 353] width 22 height 11
click at [89, 555] on icon at bounding box center [91, 559] width 9 height 8
click at [92, 555] on icon at bounding box center [91, 559] width 9 height 8
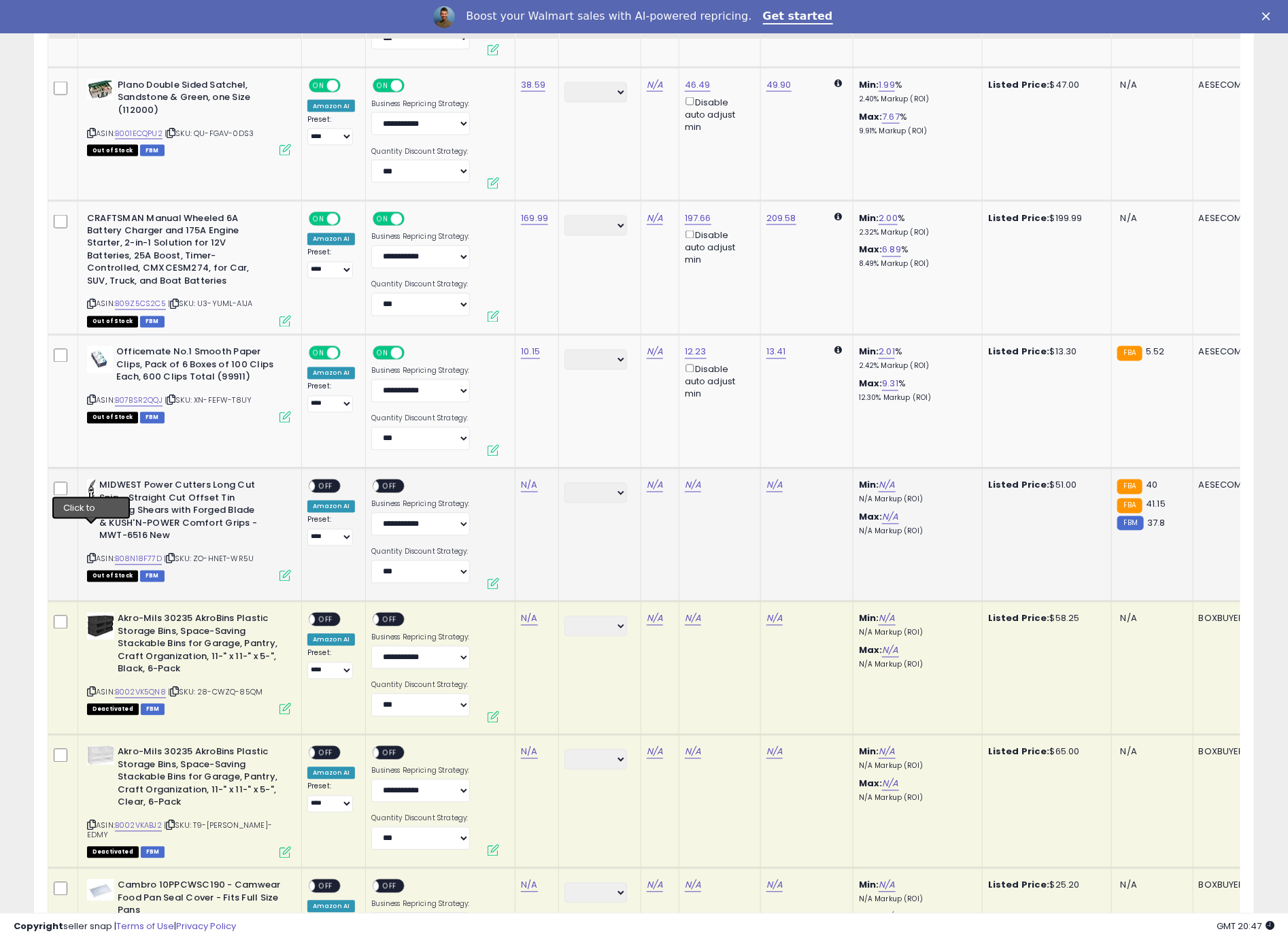
click at [91, 555] on icon at bounding box center [91, 559] width 9 height 8
click at [526, 479] on link "N/A" at bounding box center [529, 485] width 16 height 14
click at [532, 468] on td "N/A" at bounding box center [537, 534] width 43 height 133
click at [530, 479] on link "N/A" at bounding box center [529, 485] width 16 height 14
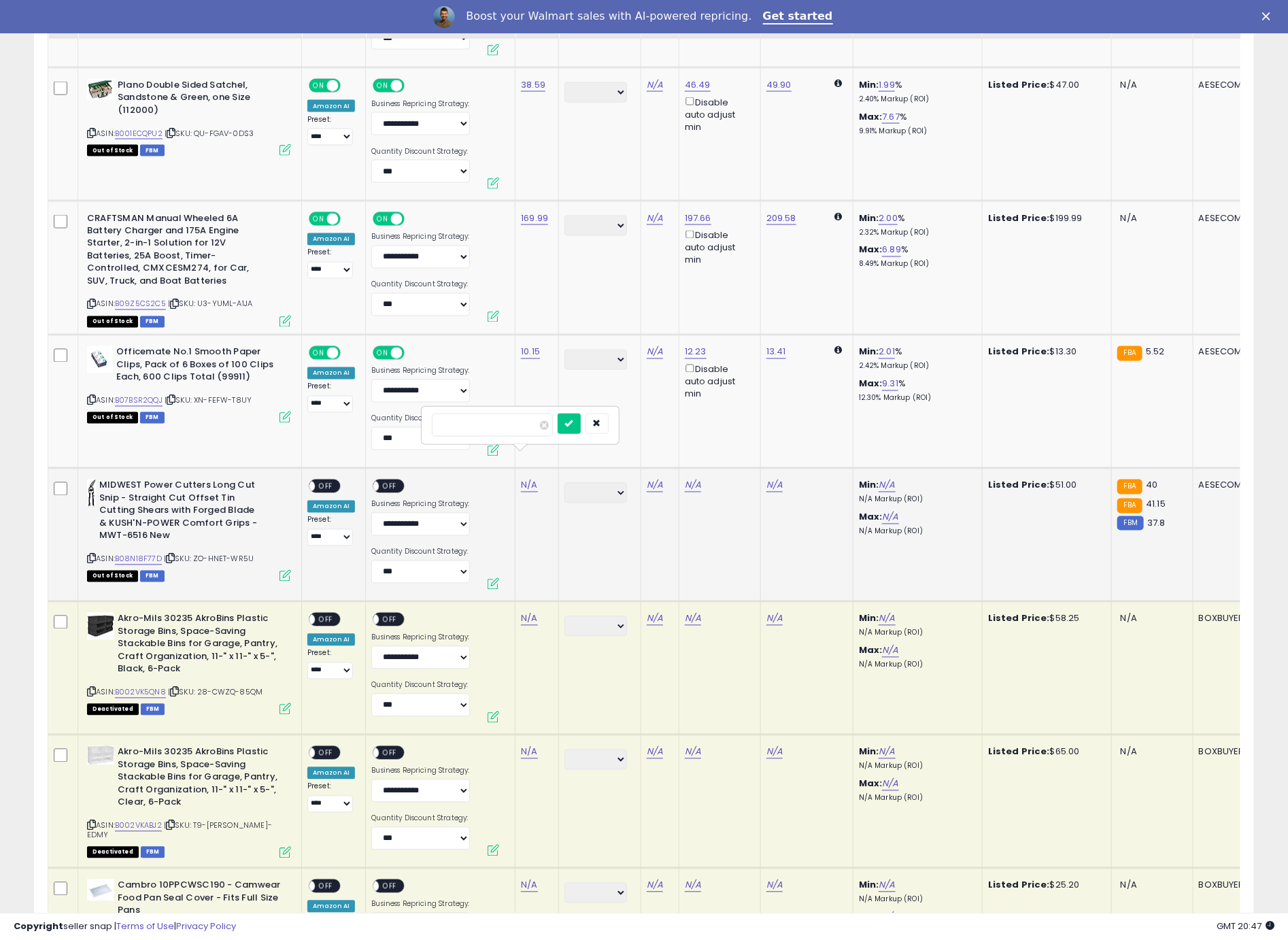
type input "*****"
click button "submit" at bounding box center [569, 424] width 23 height 21
click at [326, 481] on span "OFF" at bounding box center [326, 486] width 22 height 11
click at [384, 481] on span "OFF" at bounding box center [390, 486] width 22 height 11
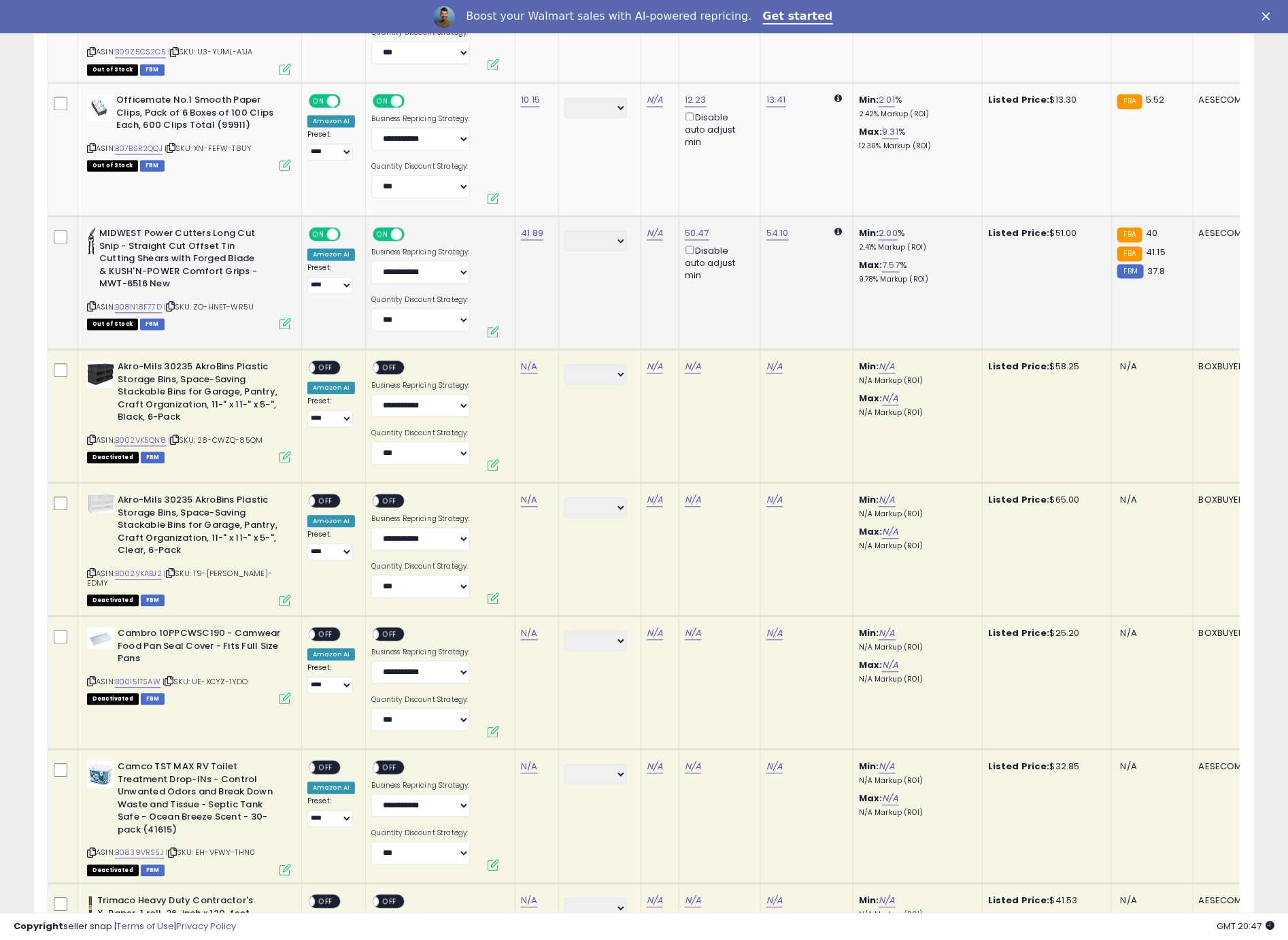
scroll to position [4369, 0]
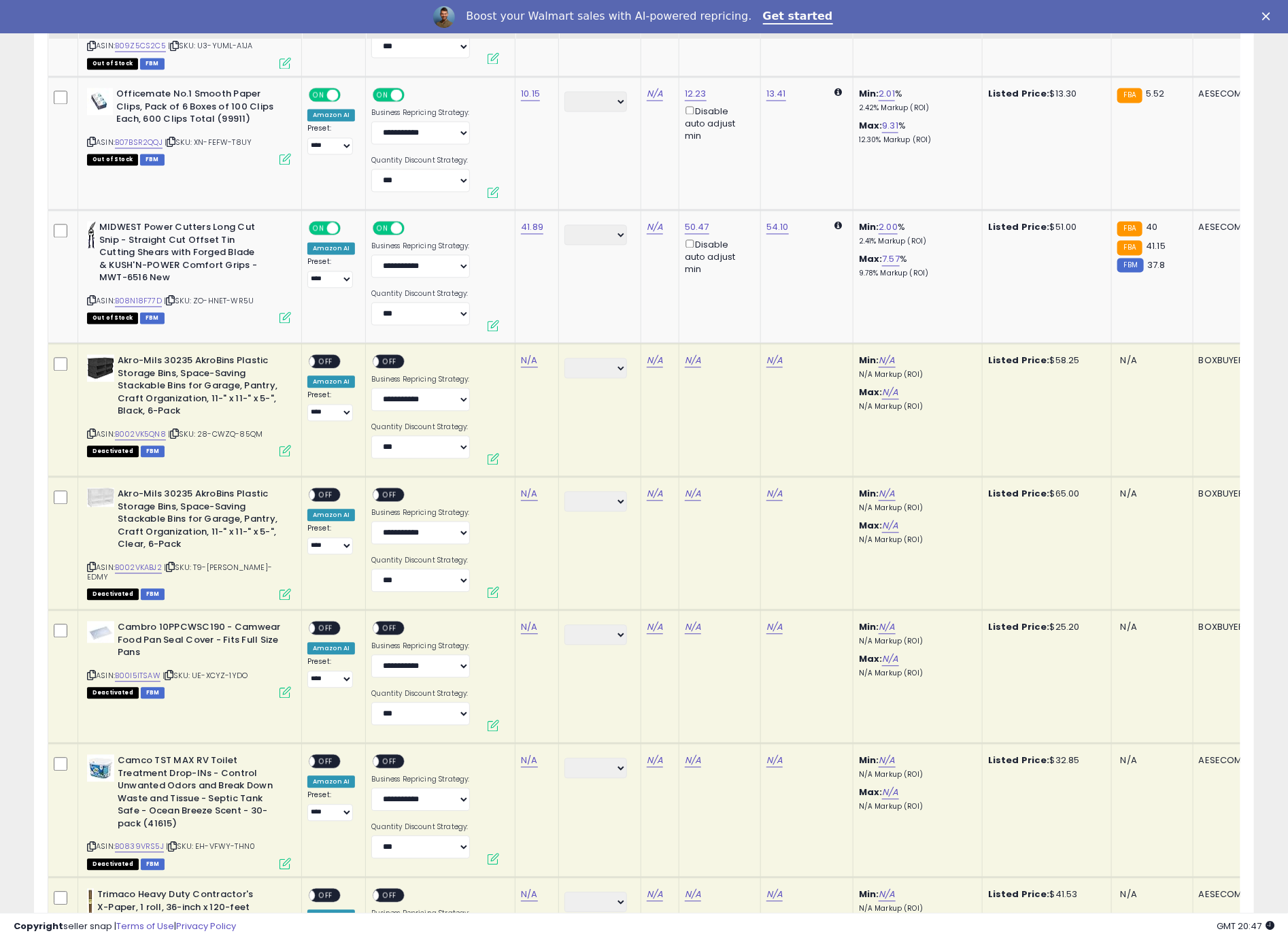
click at [90, 430] on icon at bounding box center [91, 434] width 9 height 8
click at [528, 353] on link "N/A" at bounding box center [529, 360] width 16 height 14
type input "*****"
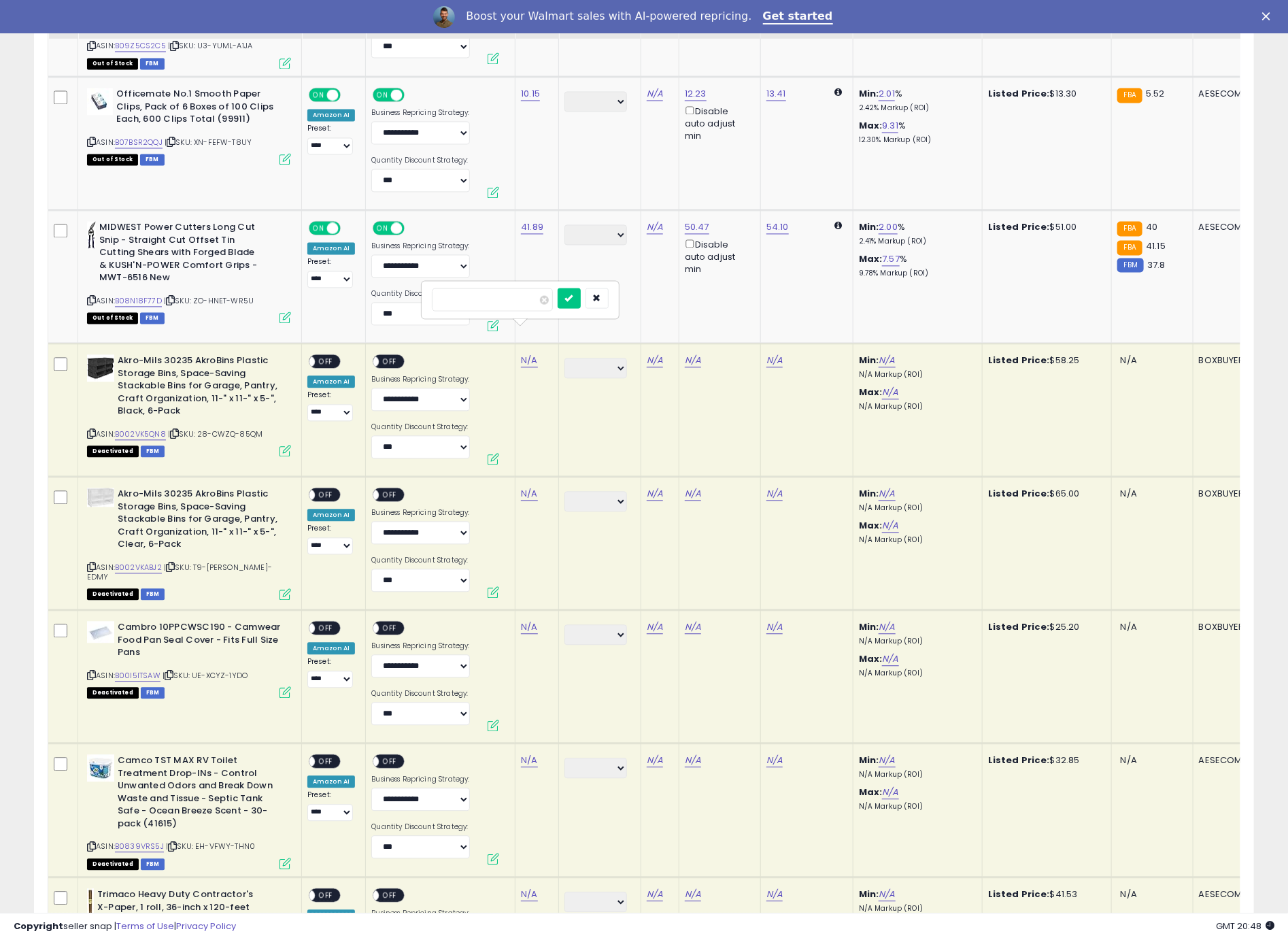
click button "submit" at bounding box center [569, 298] width 23 height 21
click at [333, 356] on span "OFF" at bounding box center [326, 361] width 22 height 11
click at [399, 353] on div "ON OFF" at bounding box center [388, 360] width 32 height 14
click at [384, 356] on span "OFF" at bounding box center [390, 361] width 22 height 11
click at [91, 563] on icon at bounding box center [91, 567] width 9 height 8
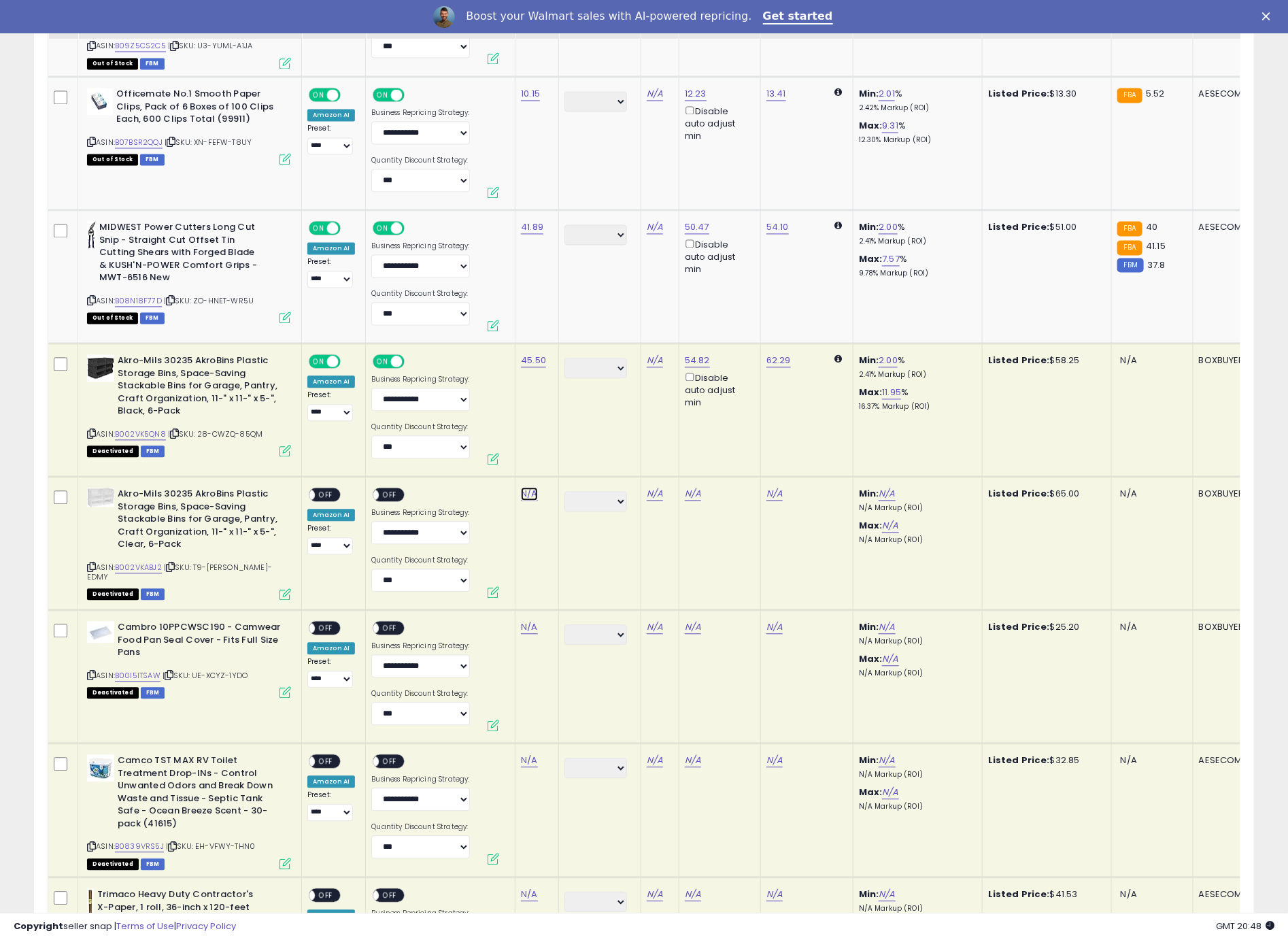
click at [527, 487] on link "N/A" at bounding box center [529, 493] width 16 height 14
type input "*****"
click button "submit" at bounding box center [569, 430] width 23 height 21
click at [340, 488] on div "**********" at bounding box center [331, 521] width 48 height 67
click at [337, 487] on div "ON OFF" at bounding box center [324, 494] width 32 height 14
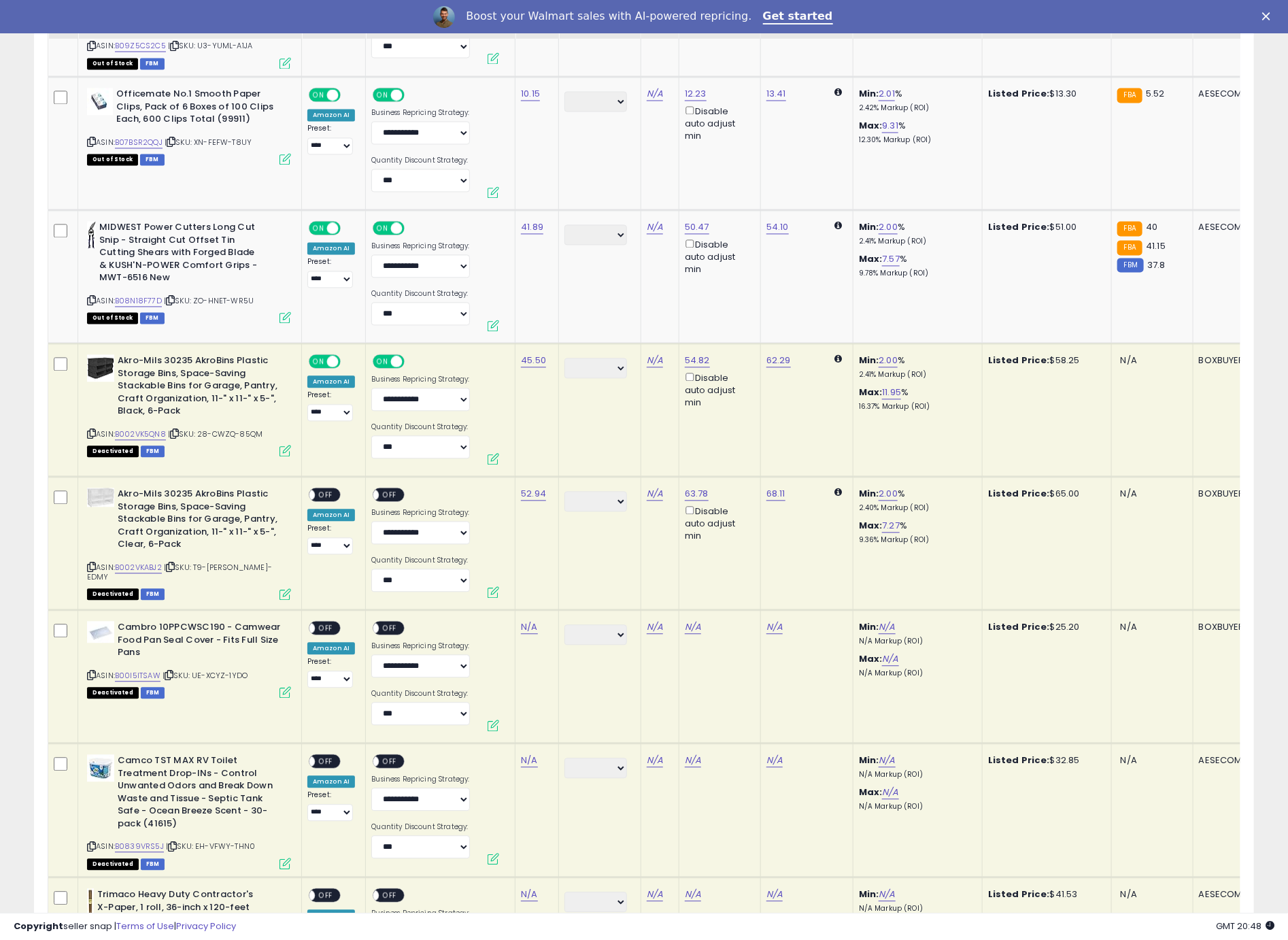
click at [320, 489] on span "OFF" at bounding box center [326, 495] width 22 height 11
click at [384, 489] on span "OFF" at bounding box center [390, 495] width 22 height 11
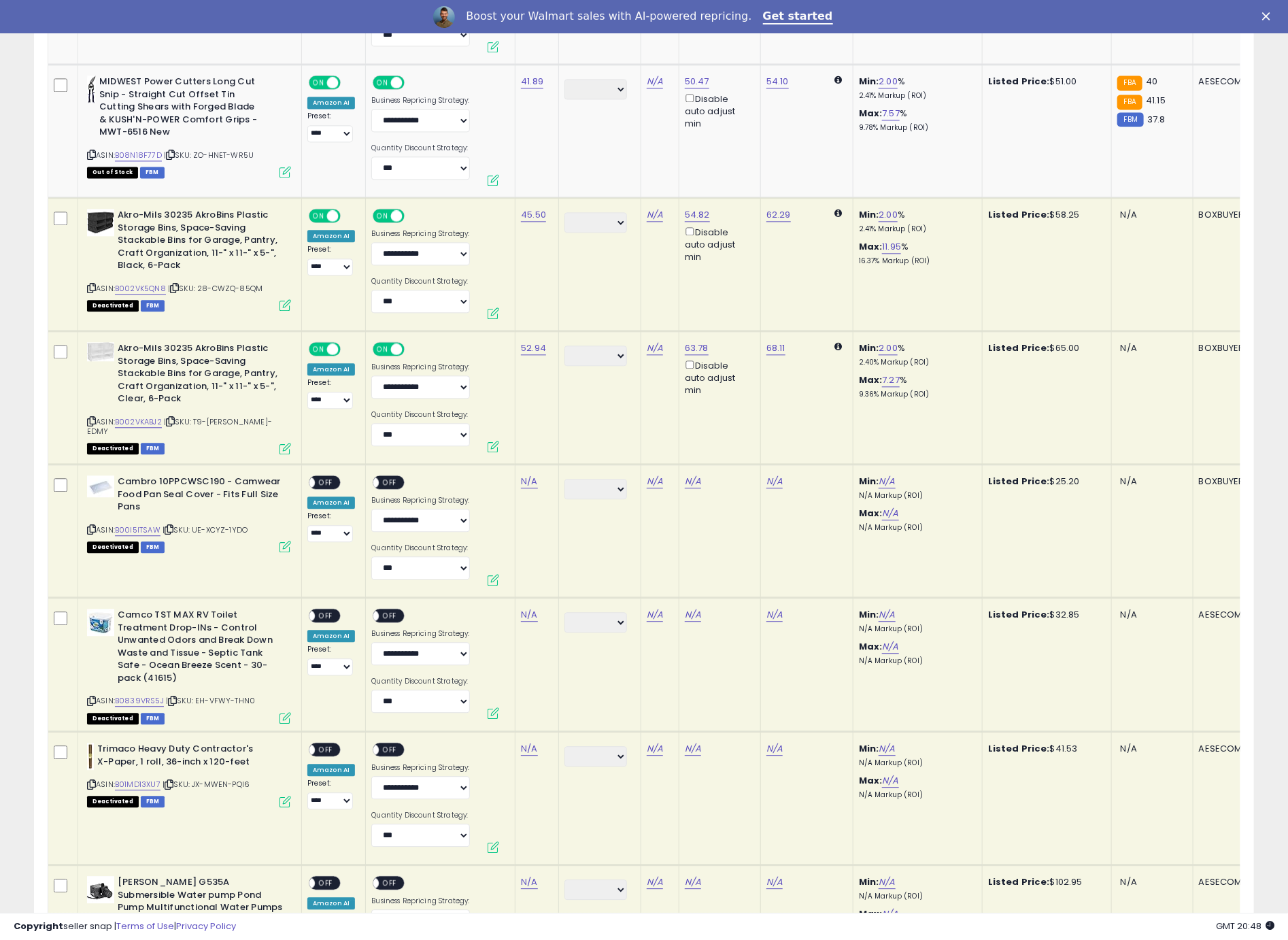
scroll to position [4752, 0]
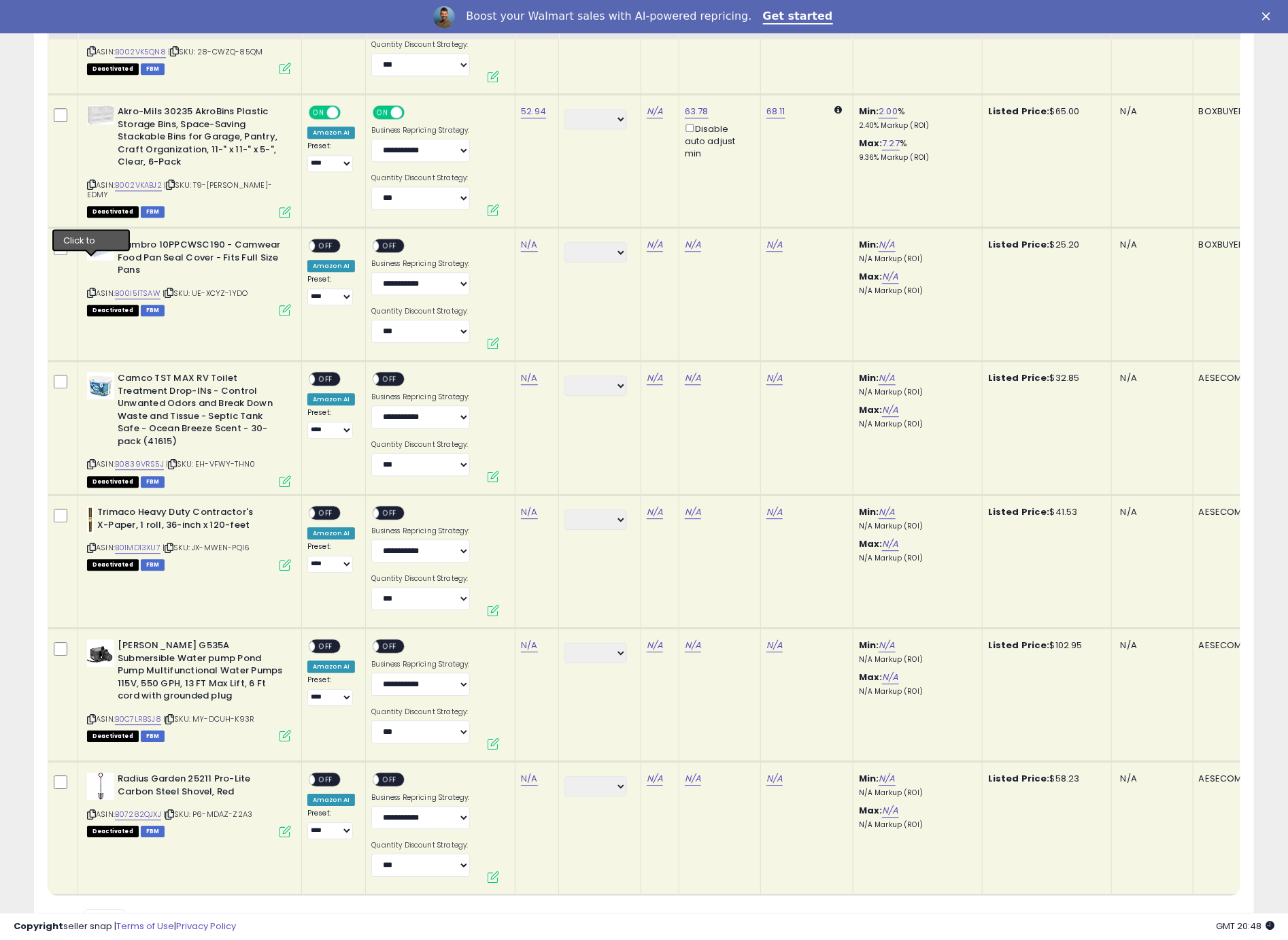
click at [92, 289] on icon at bounding box center [91, 293] width 9 height 8
click at [526, 238] on link "N/A" at bounding box center [529, 245] width 16 height 14
type input "*****"
click button "submit" at bounding box center [569, 181] width 23 height 21
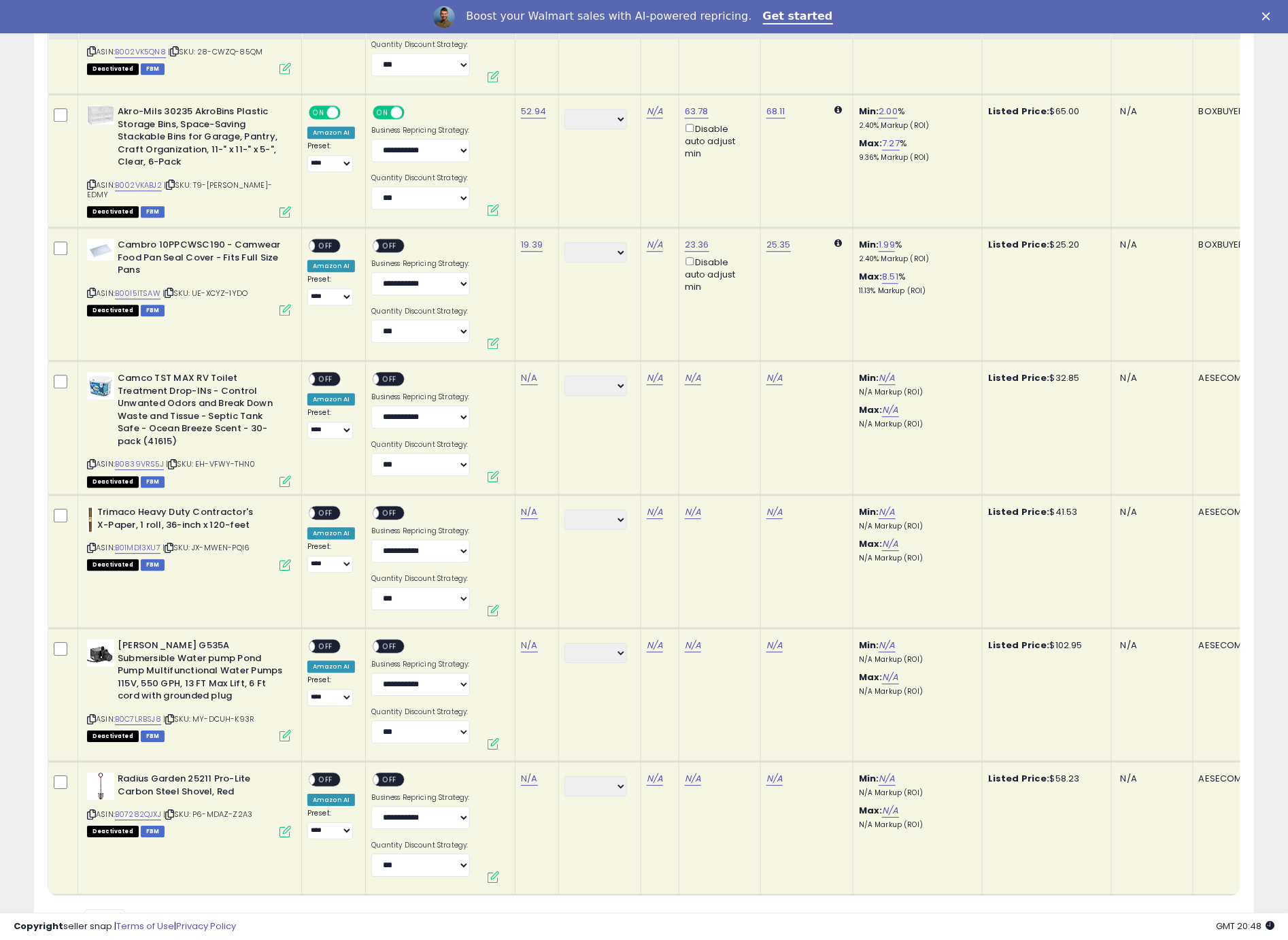
click at [322, 240] on span "OFF" at bounding box center [326, 246] width 22 height 11
click at [392, 240] on span "OFF" at bounding box center [390, 246] width 22 height 11
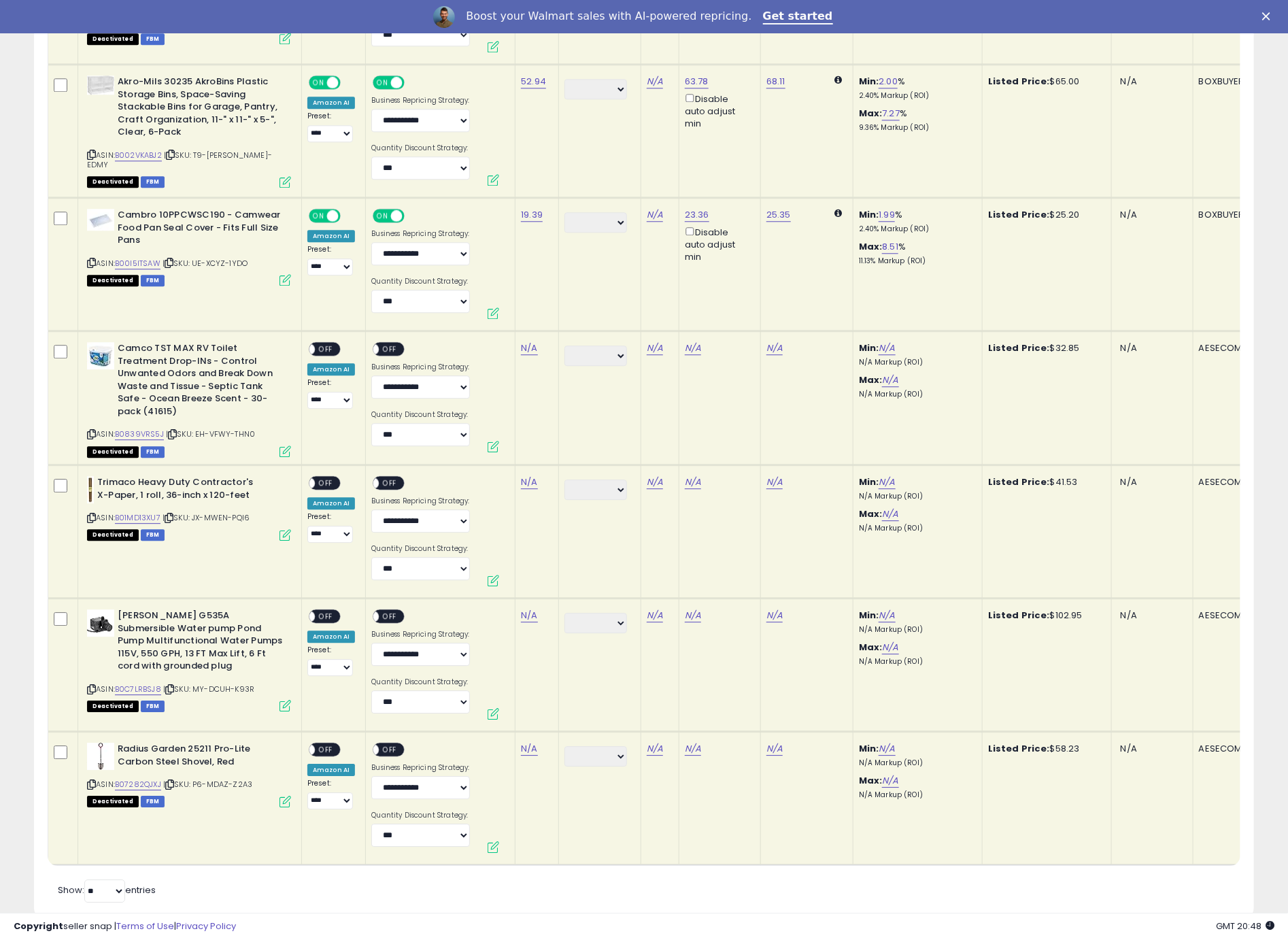
scroll to position [4792, 0]
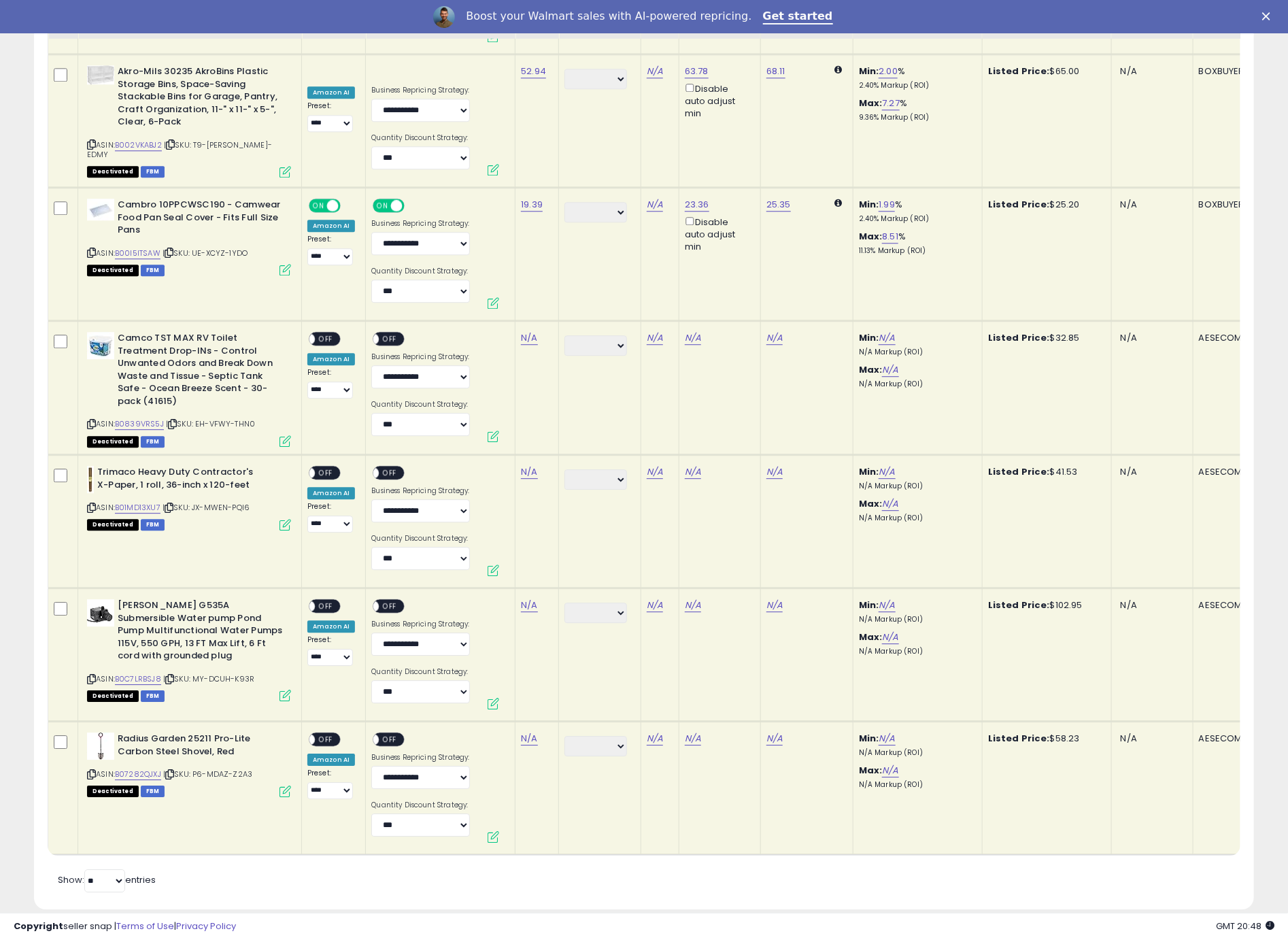
click at [94, 420] on icon at bounding box center [91, 424] width 9 height 8
click at [531, 331] on link "N/A" at bounding box center [529, 338] width 16 height 14
type input "*****"
click button "submit" at bounding box center [569, 273] width 23 height 21
click at [526, 331] on link "27.80" at bounding box center [532, 338] width 23 height 14
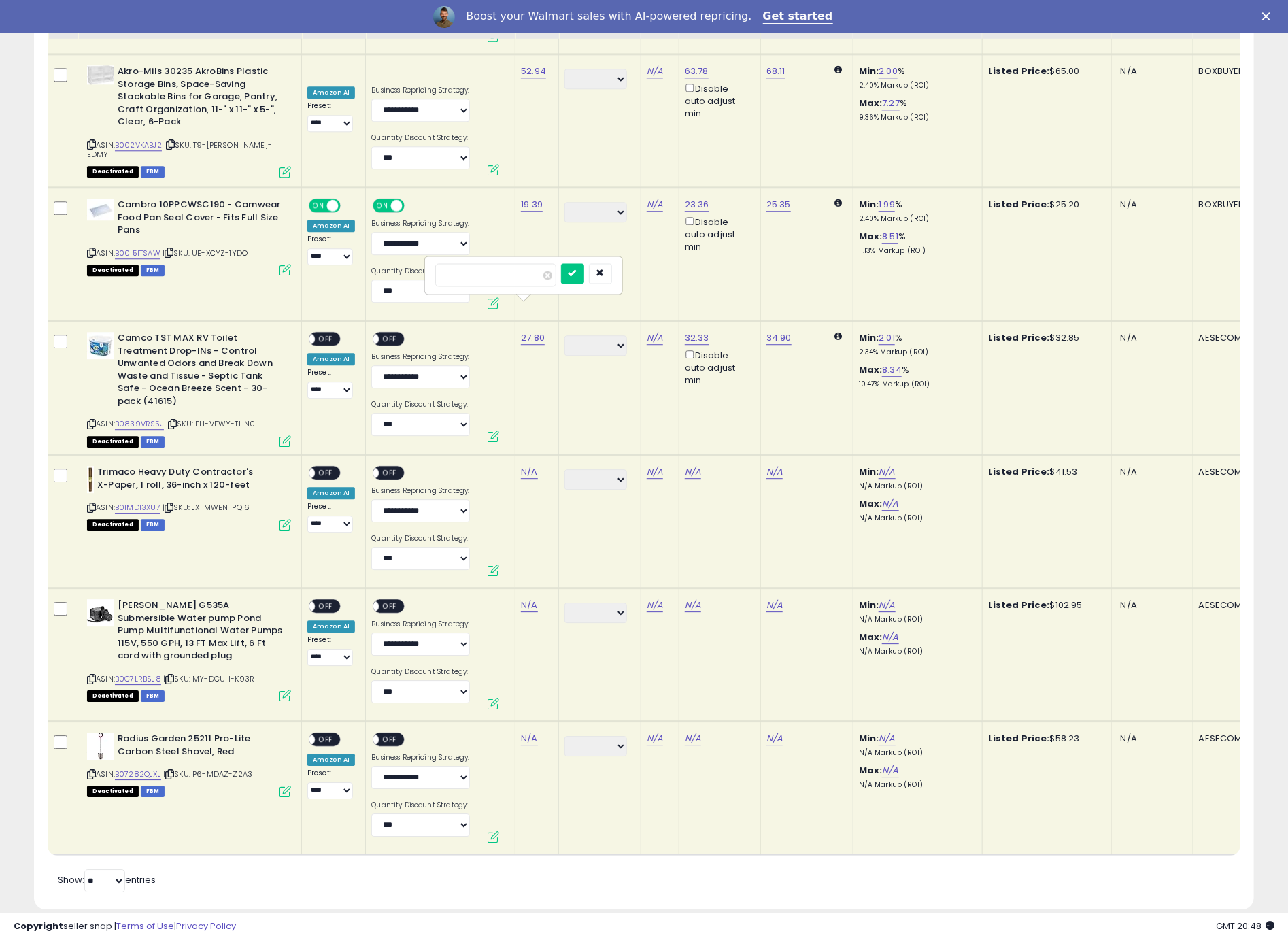
type input "*****"
click button "submit" at bounding box center [572, 273] width 23 height 21
click at [328, 333] on span "OFF" at bounding box center [326, 339] width 22 height 11
click at [399, 331] on div "ON OFF" at bounding box center [388, 338] width 32 height 14
click at [387, 333] on span "OFF" at bounding box center [390, 339] width 22 height 11
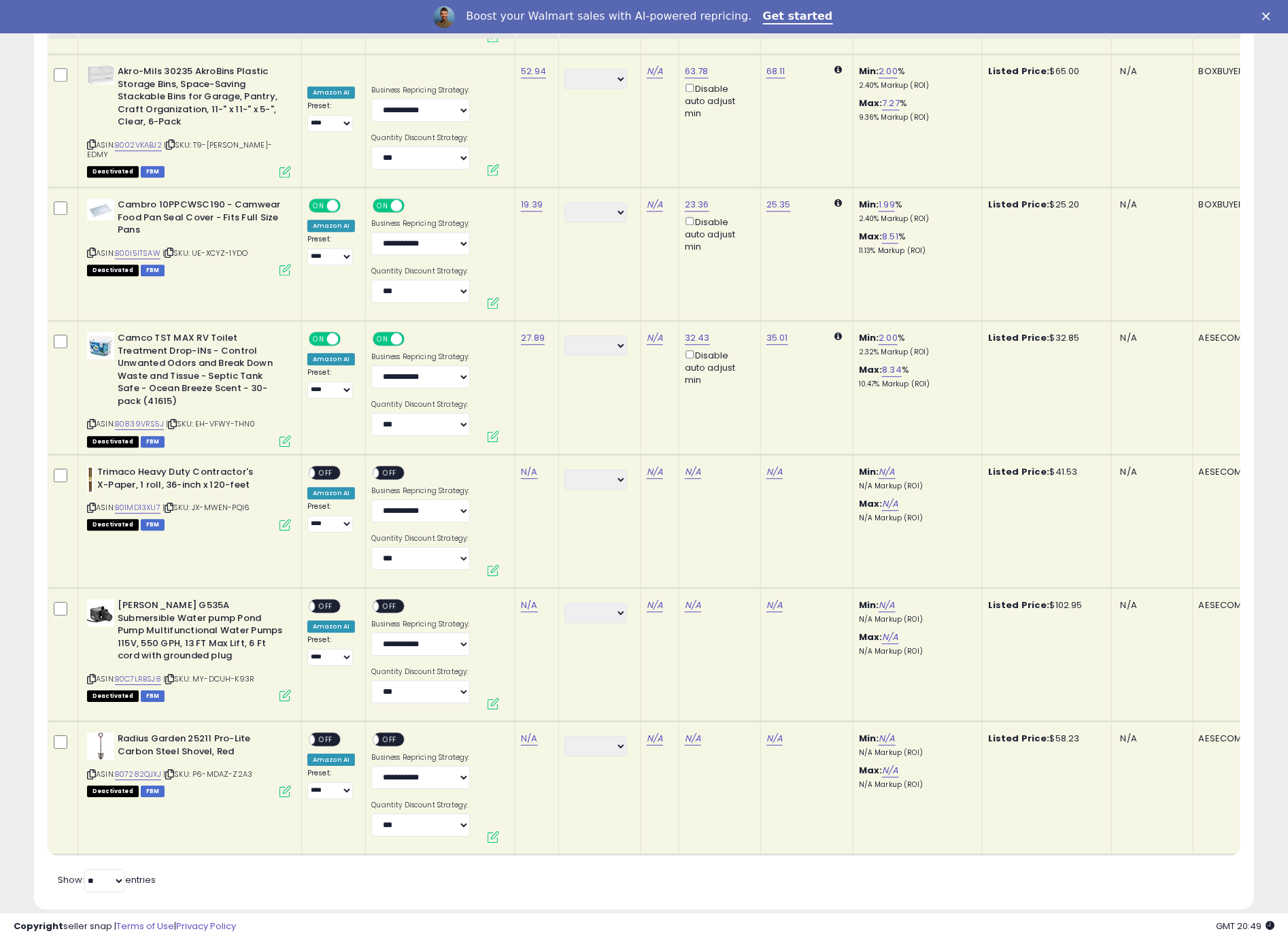
click at [93, 504] on icon at bounding box center [91, 508] width 9 height 8
click at [523, 465] on link "N/A" at bounding box center [529, 471] width 16 height 14
click at [90, 504] on icon at bounding box center [91, 508] width 9 height 8
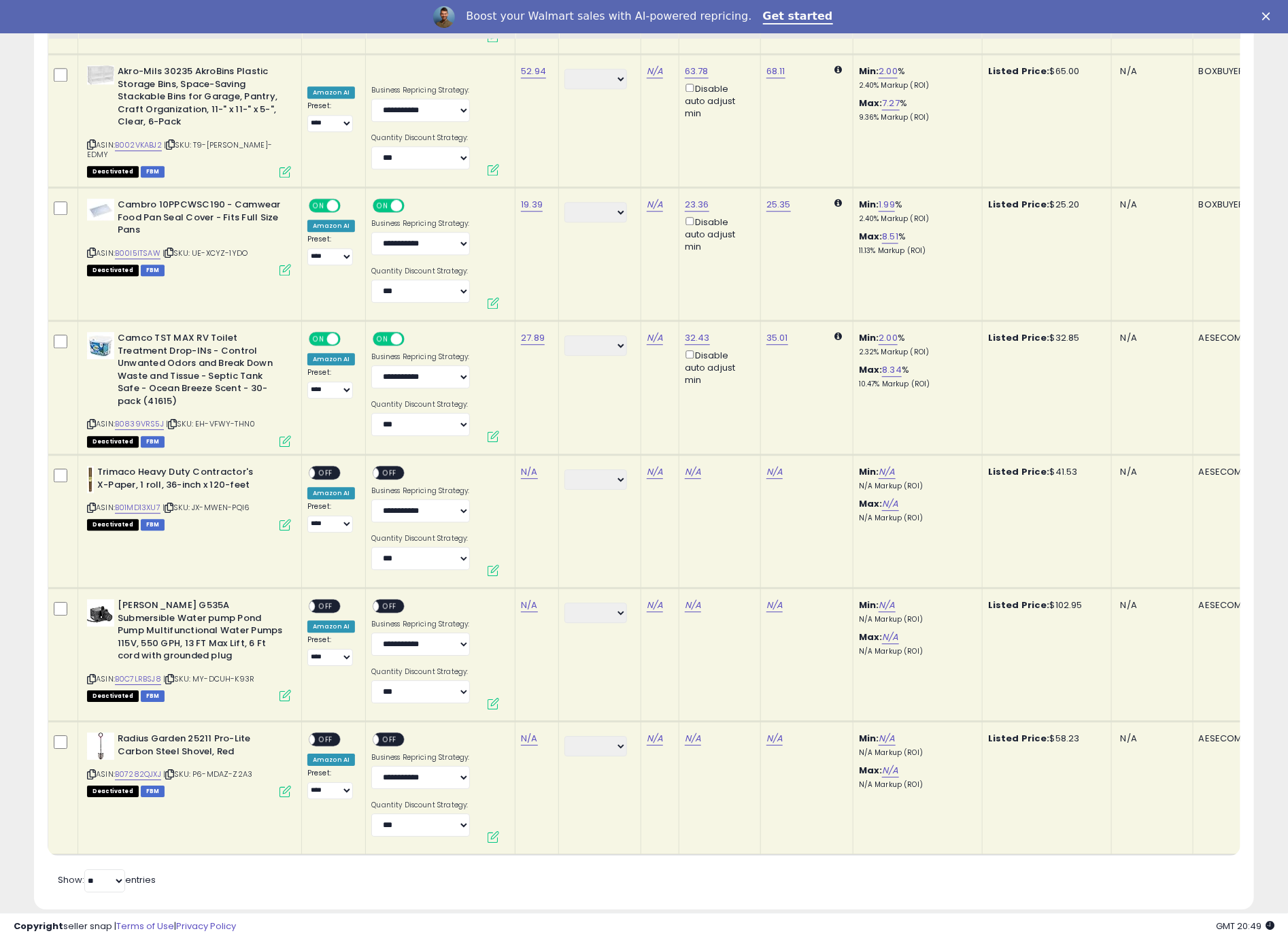
click at [92, 504] on icon at bounding box center [91, 508] width 9 height 8
click at [534, 465] on link "N/A" at bounding box center [529, 471] width 16 height 14
type input "*****"
click button "submit" at bounding box center [569, 407] width 23 height 21
click at [328, 467] on span "OFF" at bounding box center [326, 473] width 22 height 11
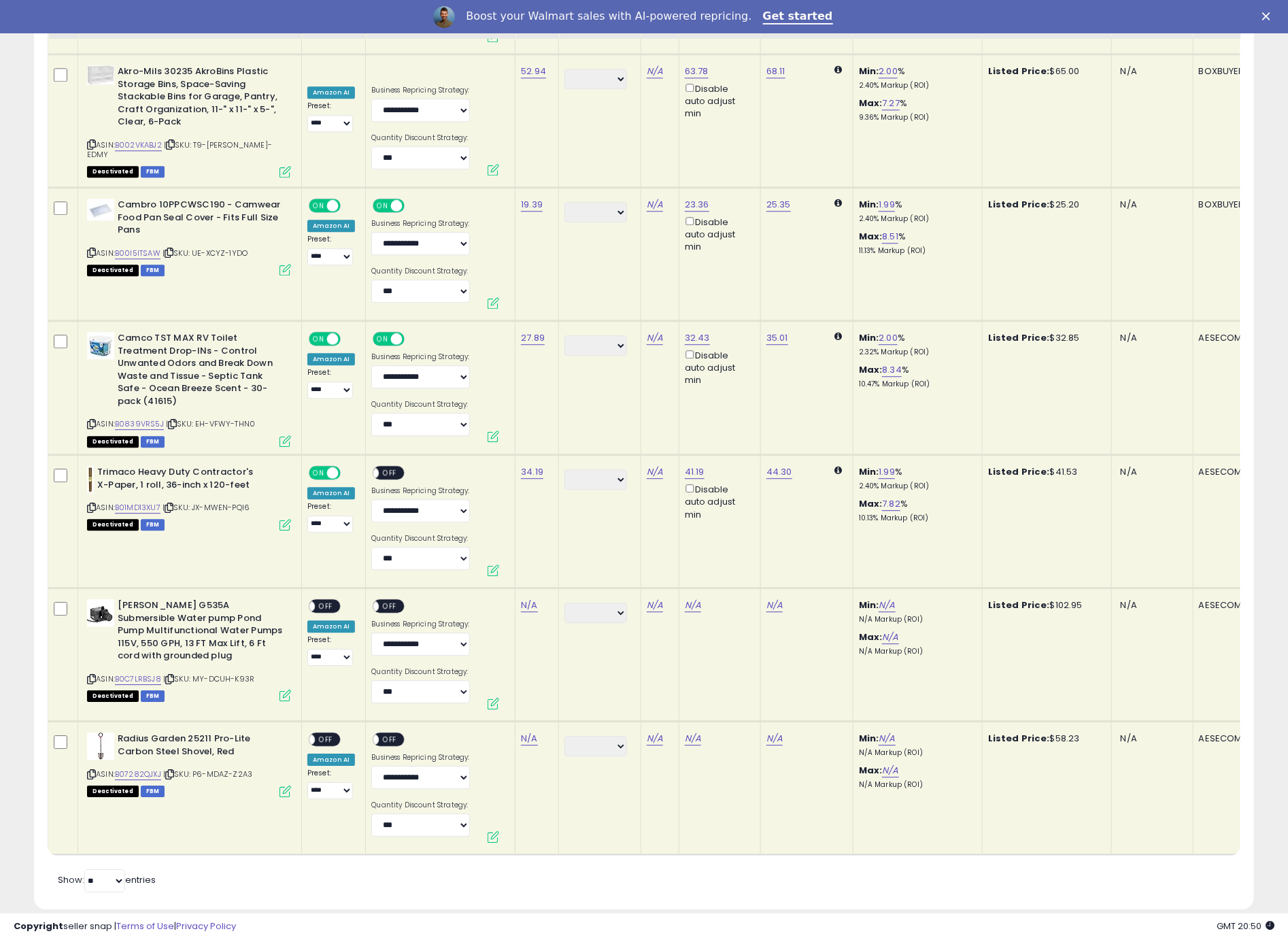
click at [380, 467] on span "OFF" at bounding box center [390, 473] width 22 height 11
click at [94, 675] on icon at bounding box center [91, 679] width 9 height 8
click at [529, 599] on link "N/A" at bounding box center [529, 605] width 16 height 14
type input "*****"
click button "submit" at bounding box center [569, 540] width 23 height 21
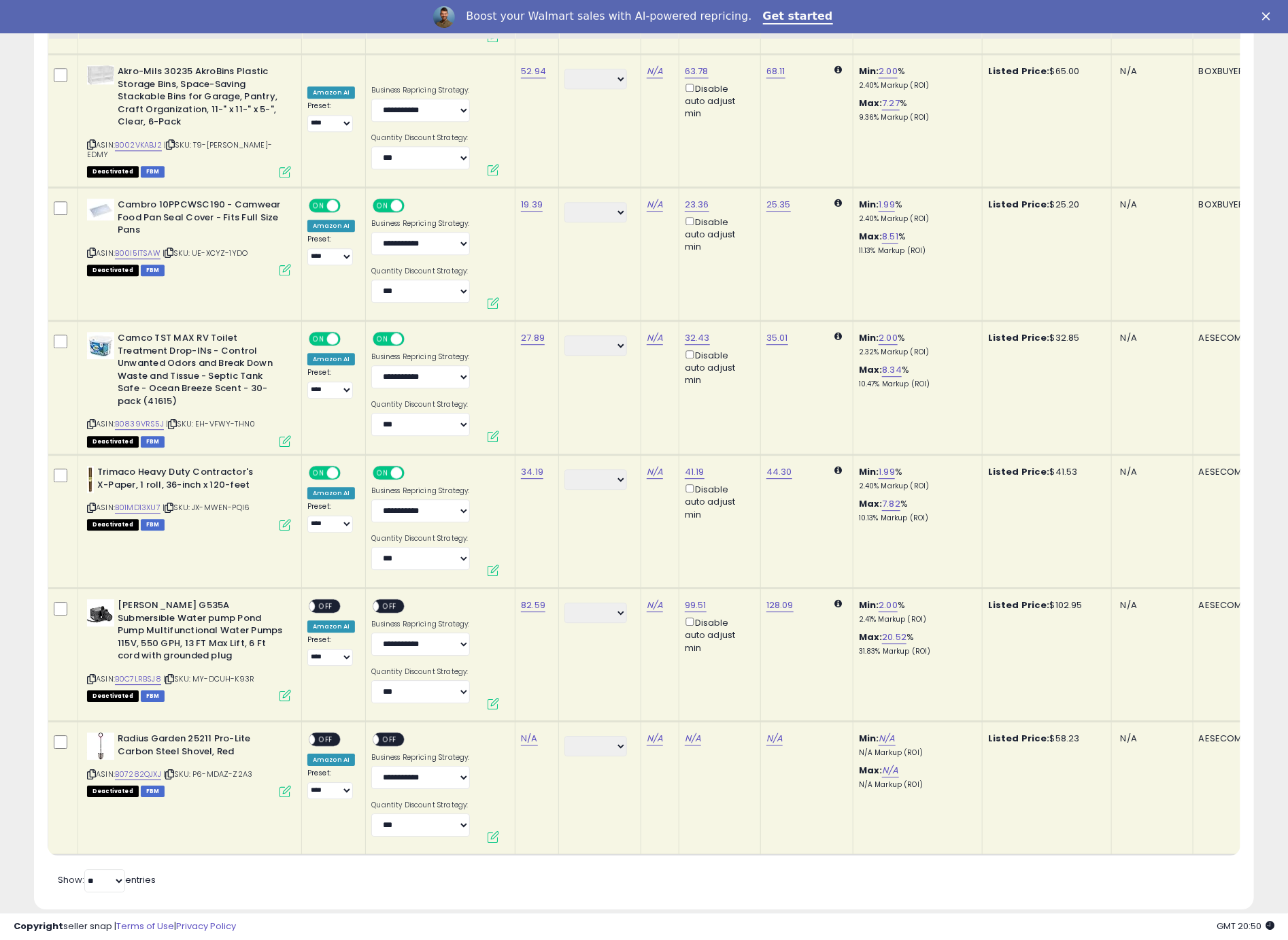
click at [323, 601] on span "OFF" at bounding box center [326, 607] width 22 height 11
click at [398, 601] on span "OFF" at bounding box center [390, 607] width 22 height 11
click at [92, 771] on icon at bounding box center [91, 774] width 9 height 8
click at [522, 732] on link "N/A" at bounding box center [529, 738] width 16 height 14
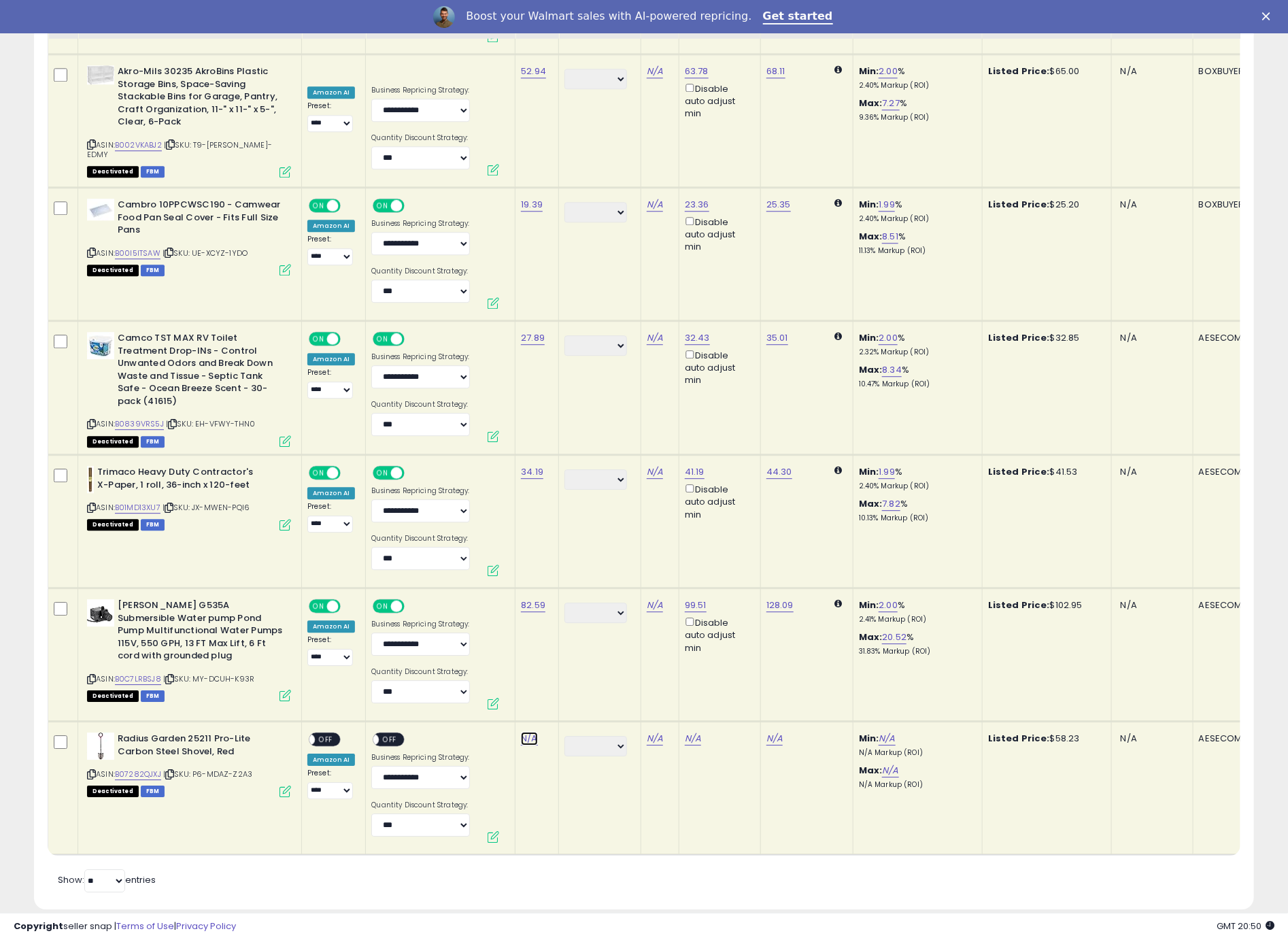
click at [522, 732] on link "N/A" at bounding box center [529, 738] width 16 height 14
type input "*****"
click button "submit" at bounding box center [569, 673] width 23 height 21
click at [328, 734] on span "OFF" at bounding box center [326, 739] width 22 height 11
click at [387, 734] on span "OFF" at bounding box center [390, 739] width 22 height 11
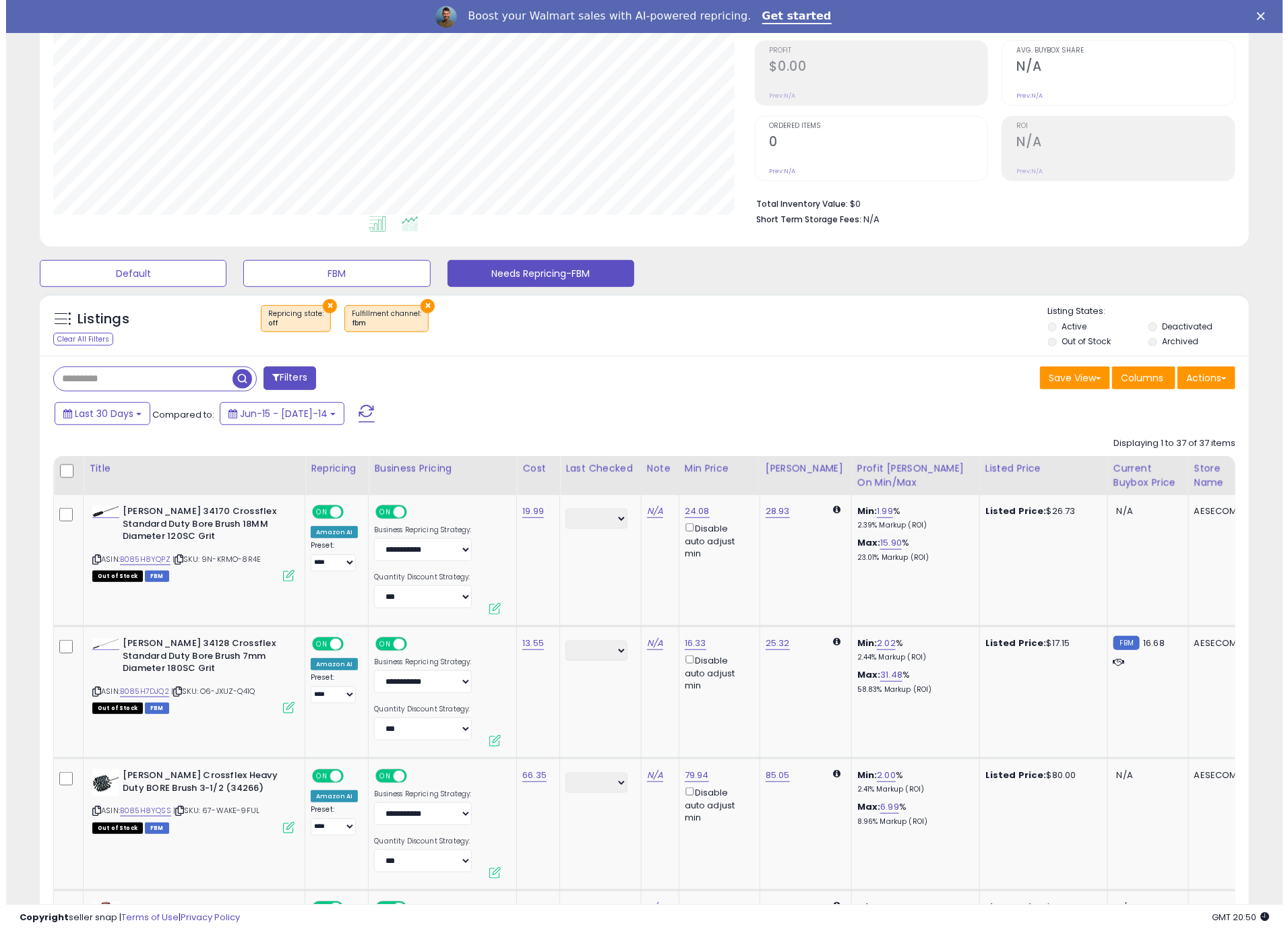
scroll to position [0, 0]
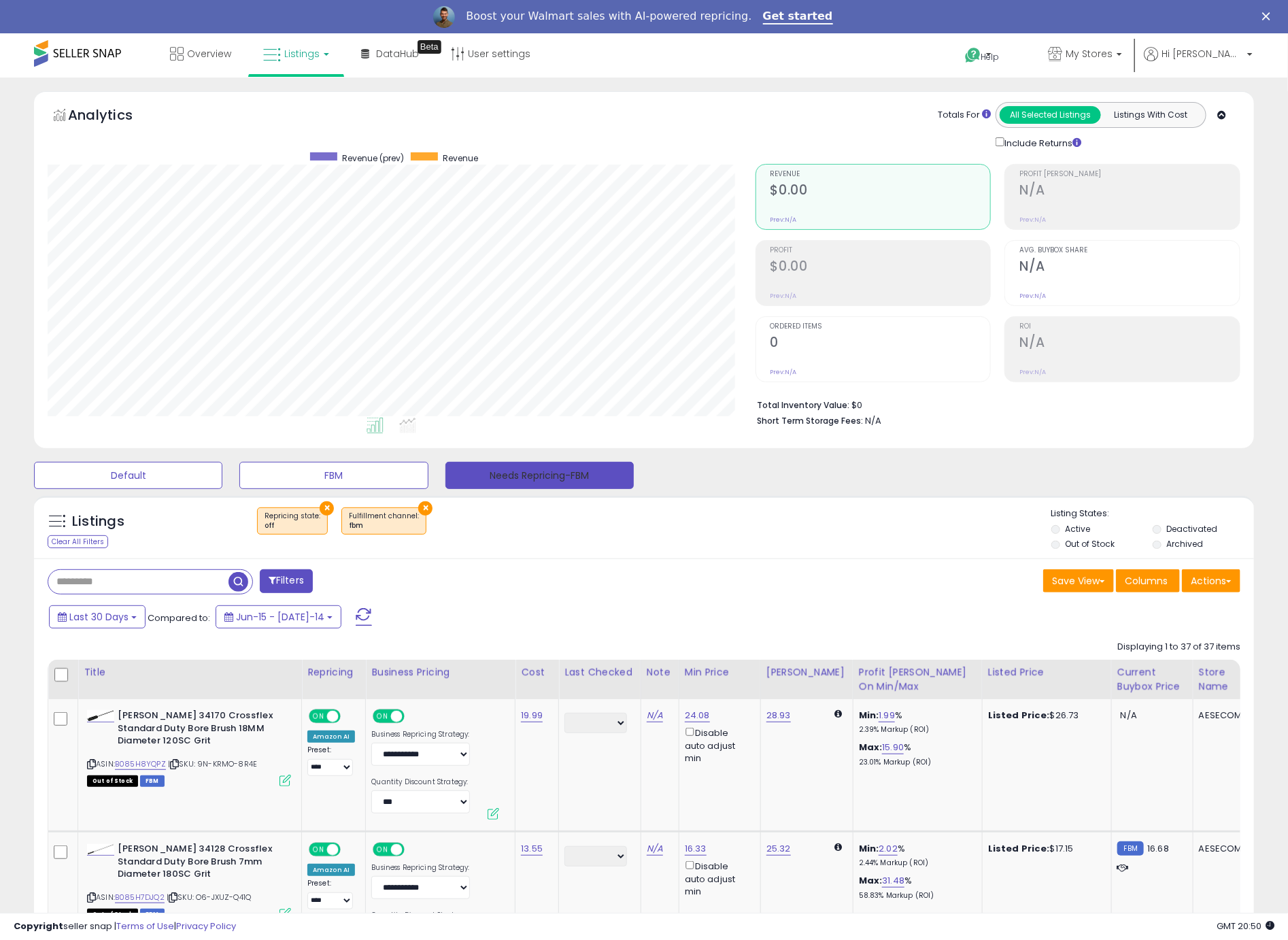
click at [525, 481] on button "Needs Repricing-FBM" at bounding box center [540, 476] width 188 height 27
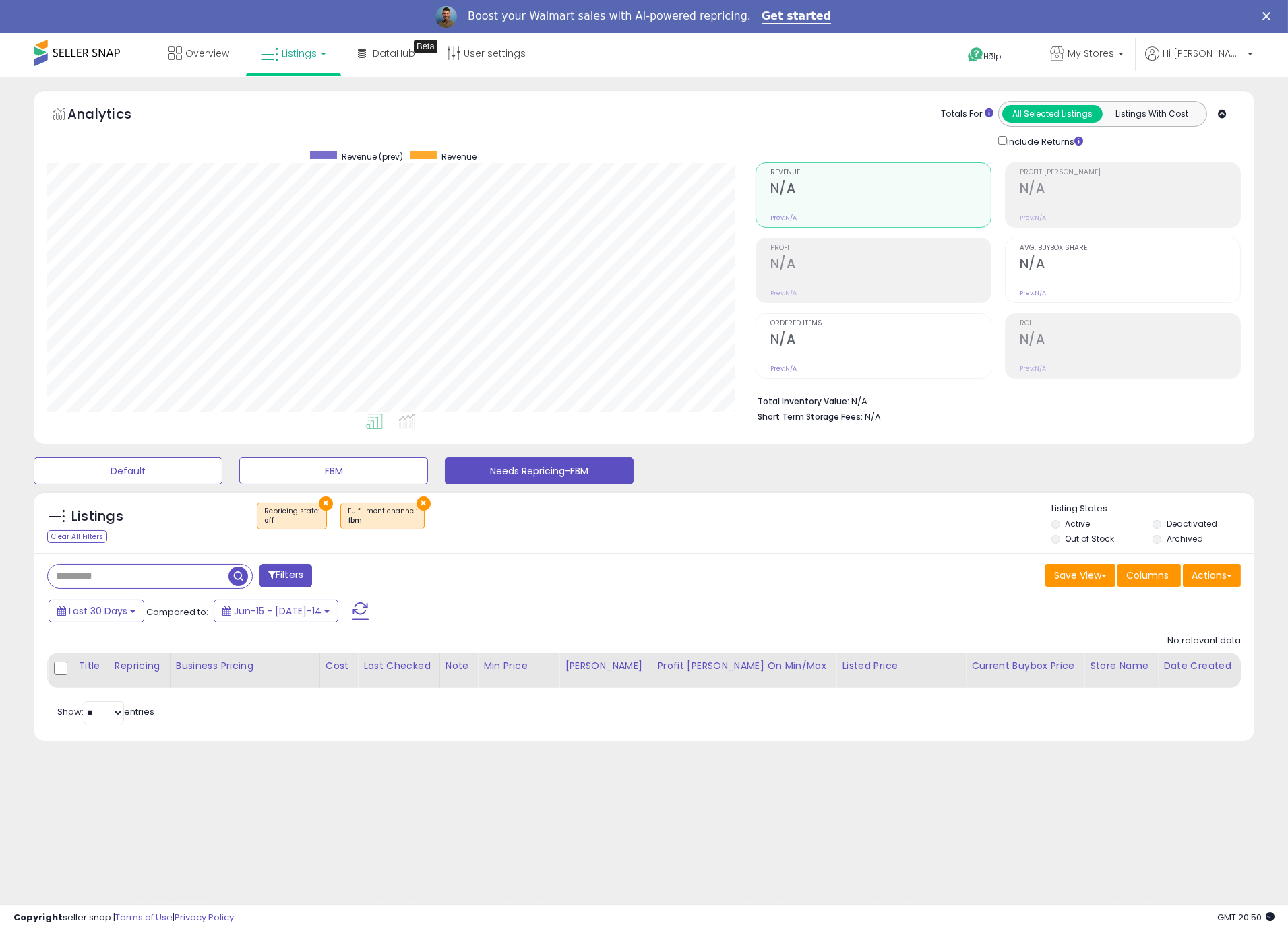
scroll to position [276, 707]
